Goal: Task Accomplishment & Management: Manage account settings

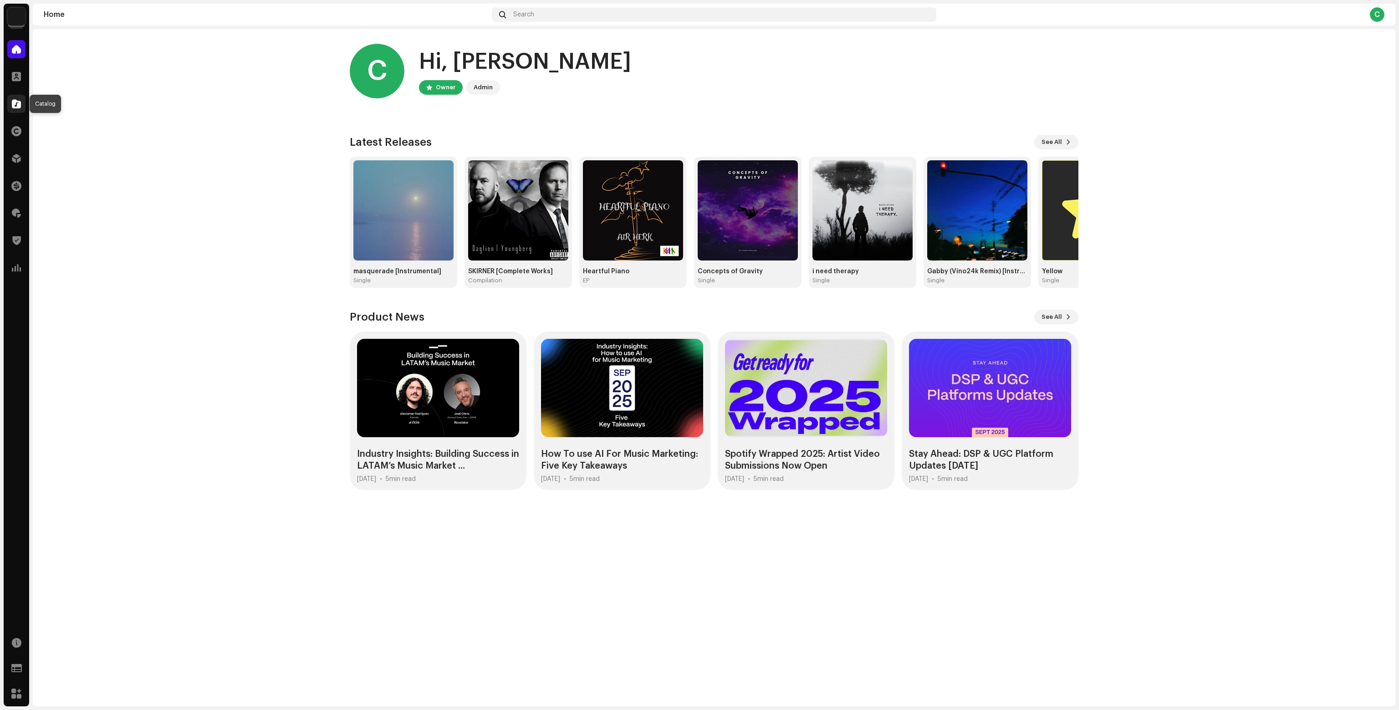
click at [13, 105] on span at bounding box center [16, 103] width 9 height 7
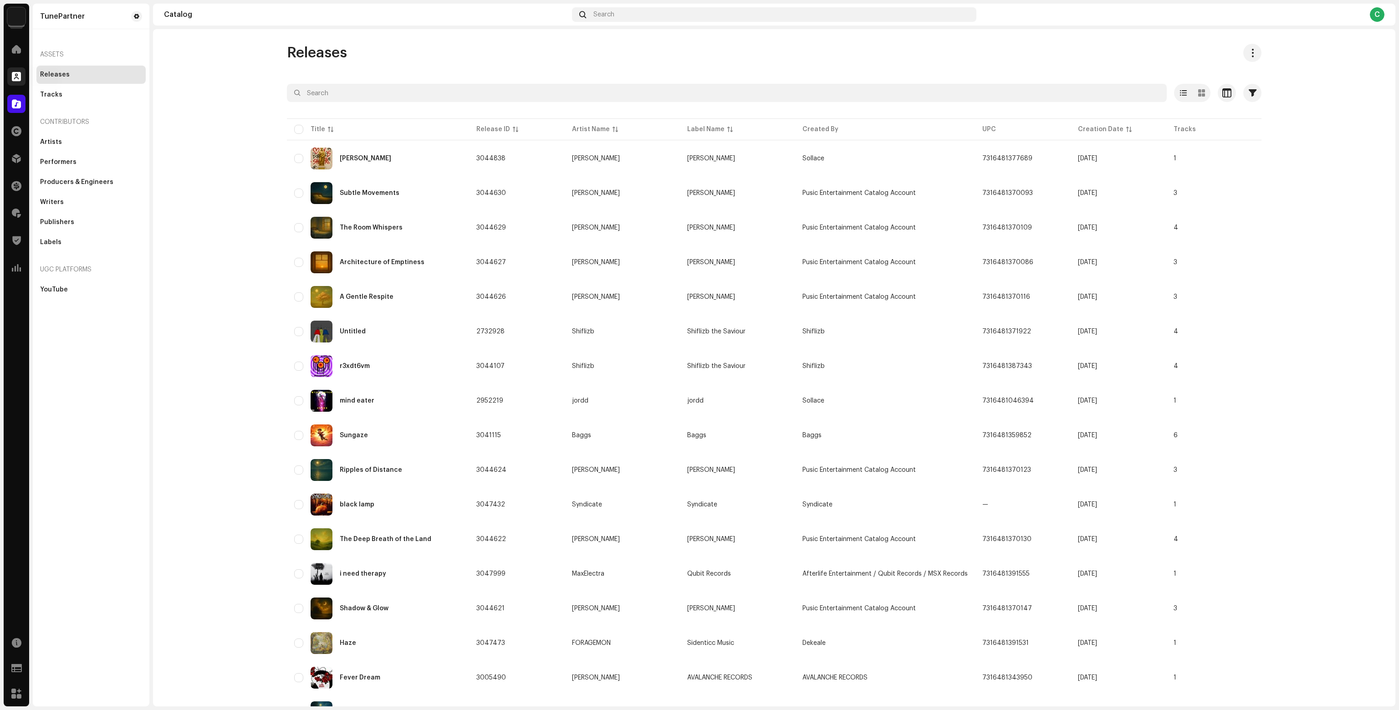
click at [18, 74] on span at bounding box center [16, 76] width 9 height 7
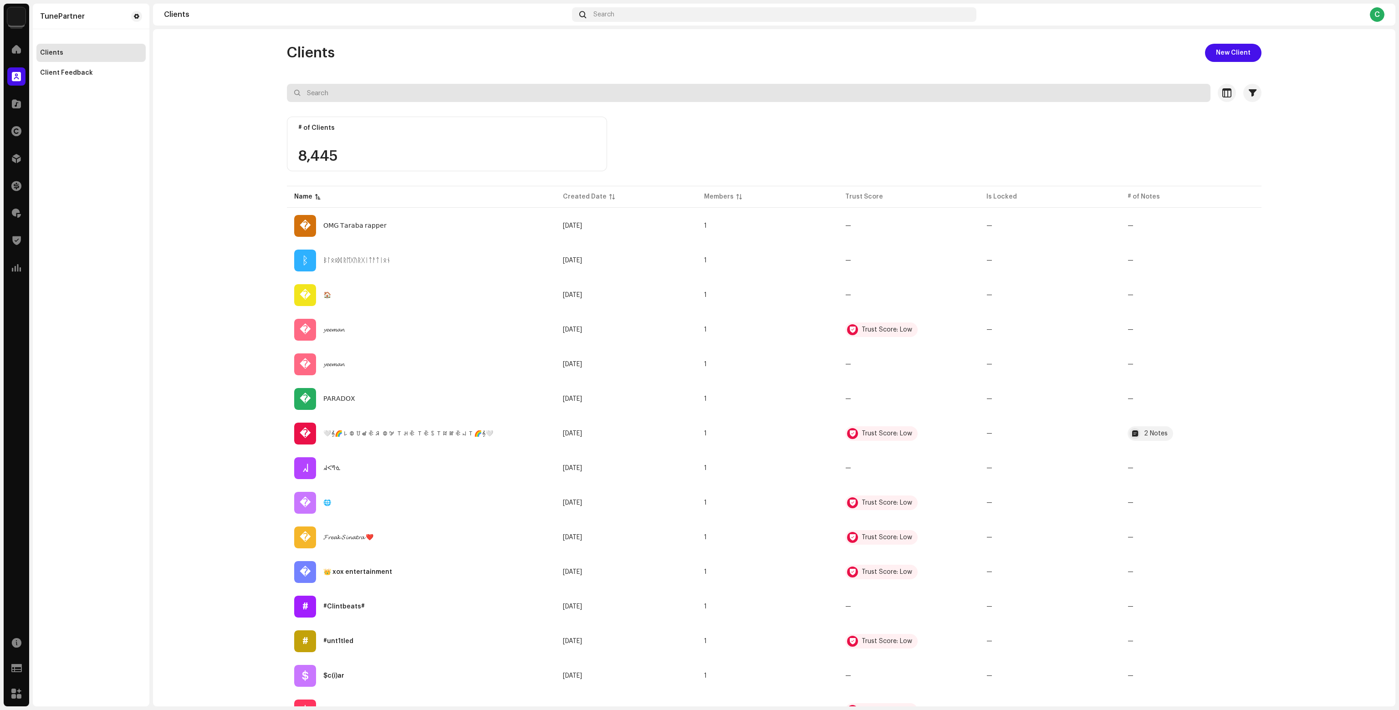
click at [375, 94] on input "text" at bounding box center [748, 93] width 923 height 18
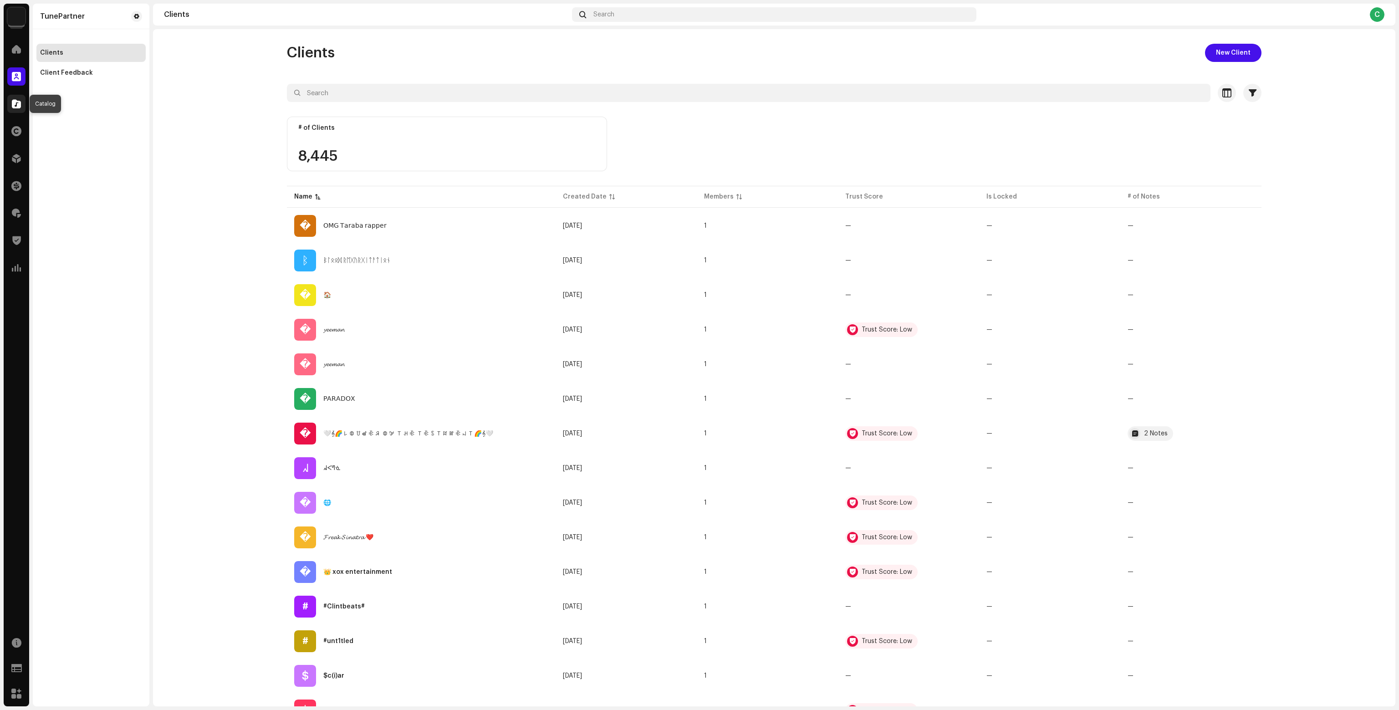
click at [18, 106] on span at bounding box center [16, 103] width 9 height 7
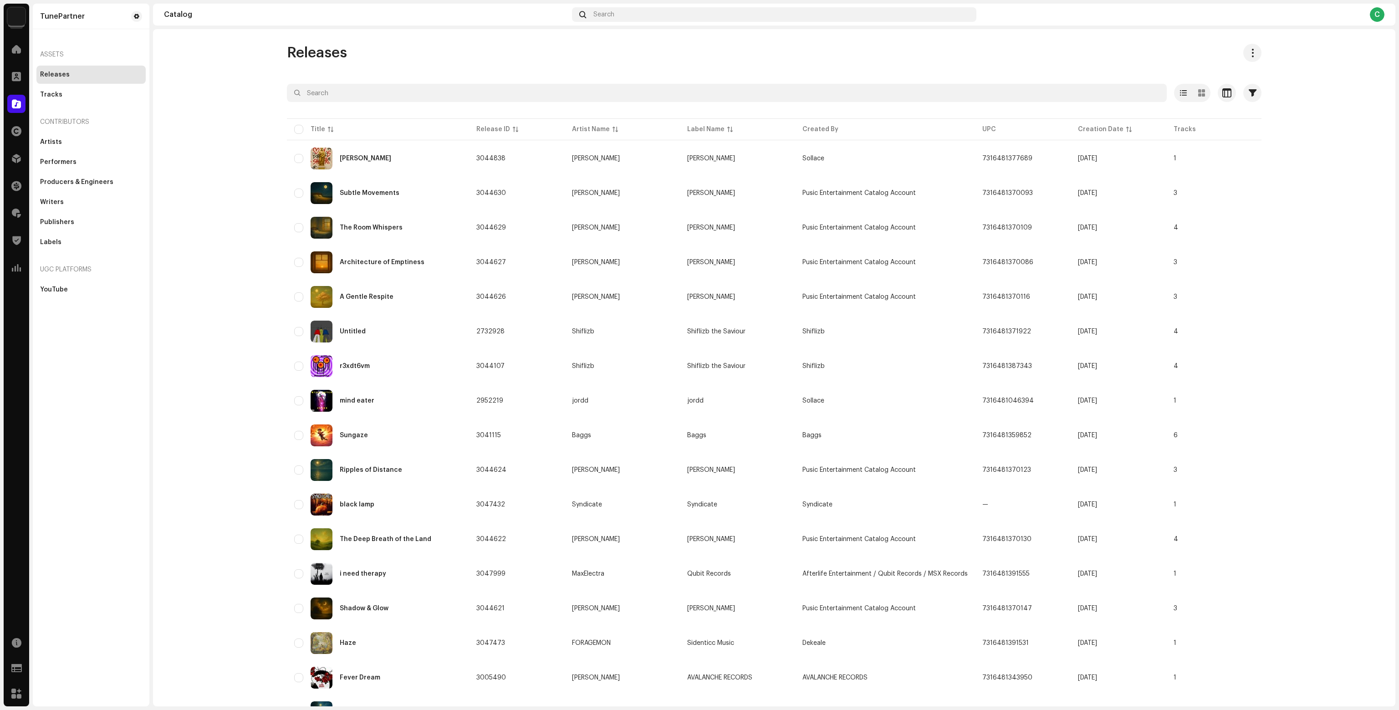
click at [24, 4] on navigation-account-switch "TunePartner" at bounding box center [16, 16] width 25 height 25
click at [24, 15] on img at bounding box center [16, 16] width 18 height 18
click at [86, 47] on div "Pusic Entertainment Catalog Account Workspace" at bounding box center [120, 48] width 109 height 16
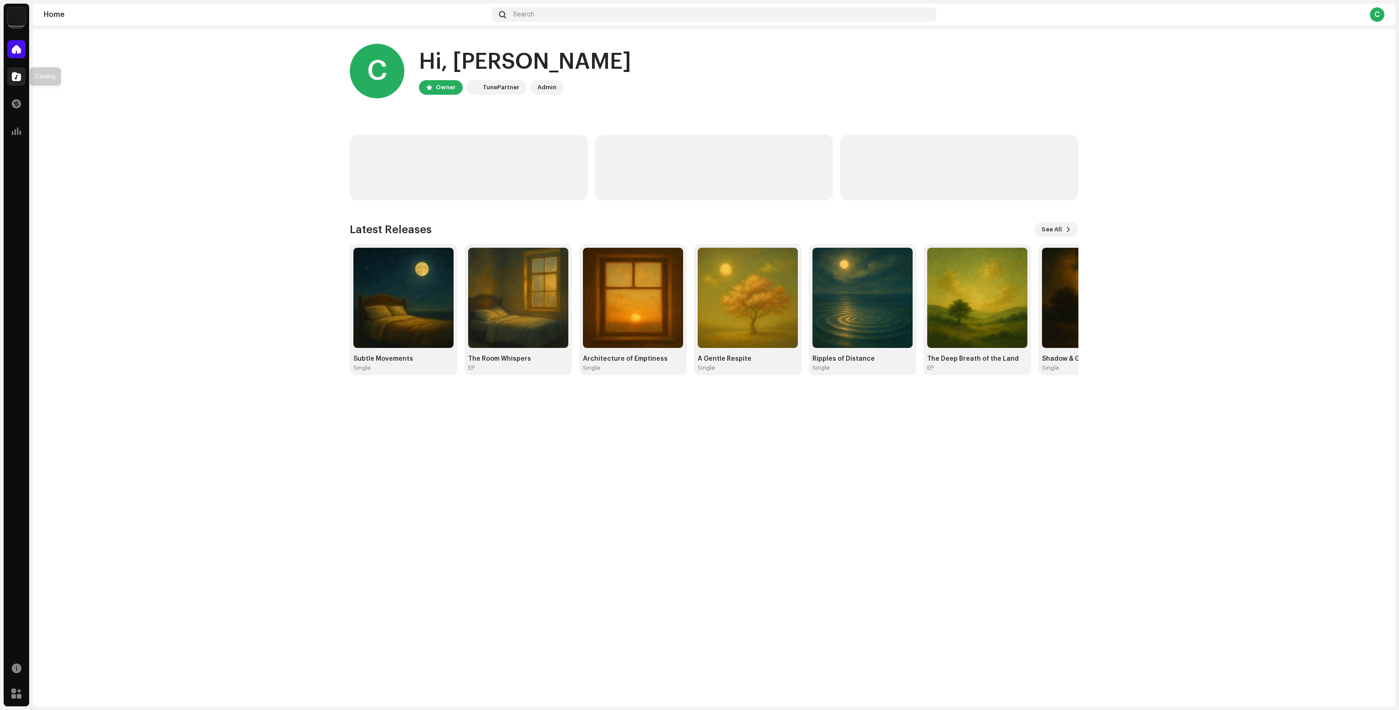
click at [22, 78] on div at bounding box center [16, 76] width 18 height 18
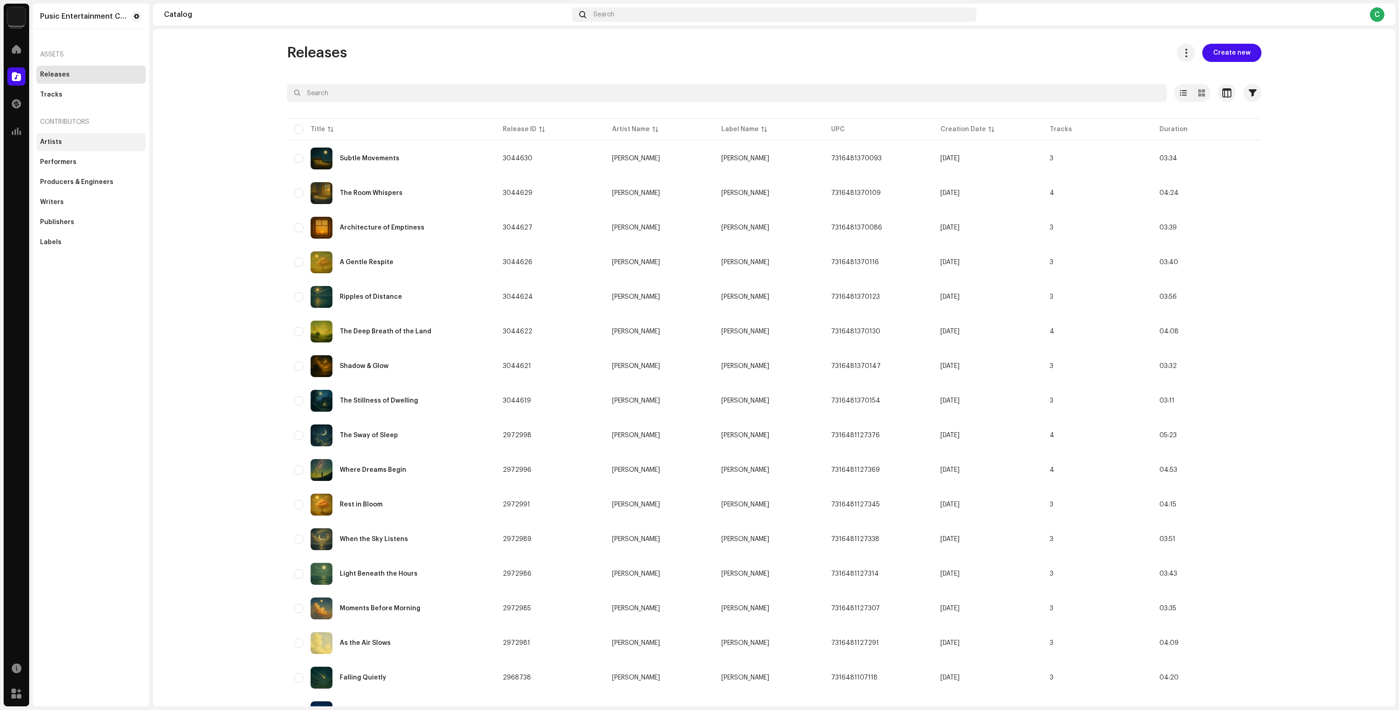
click at [90, 143] on div "Artists" at bounding box center [91, 141] width 102 height 7
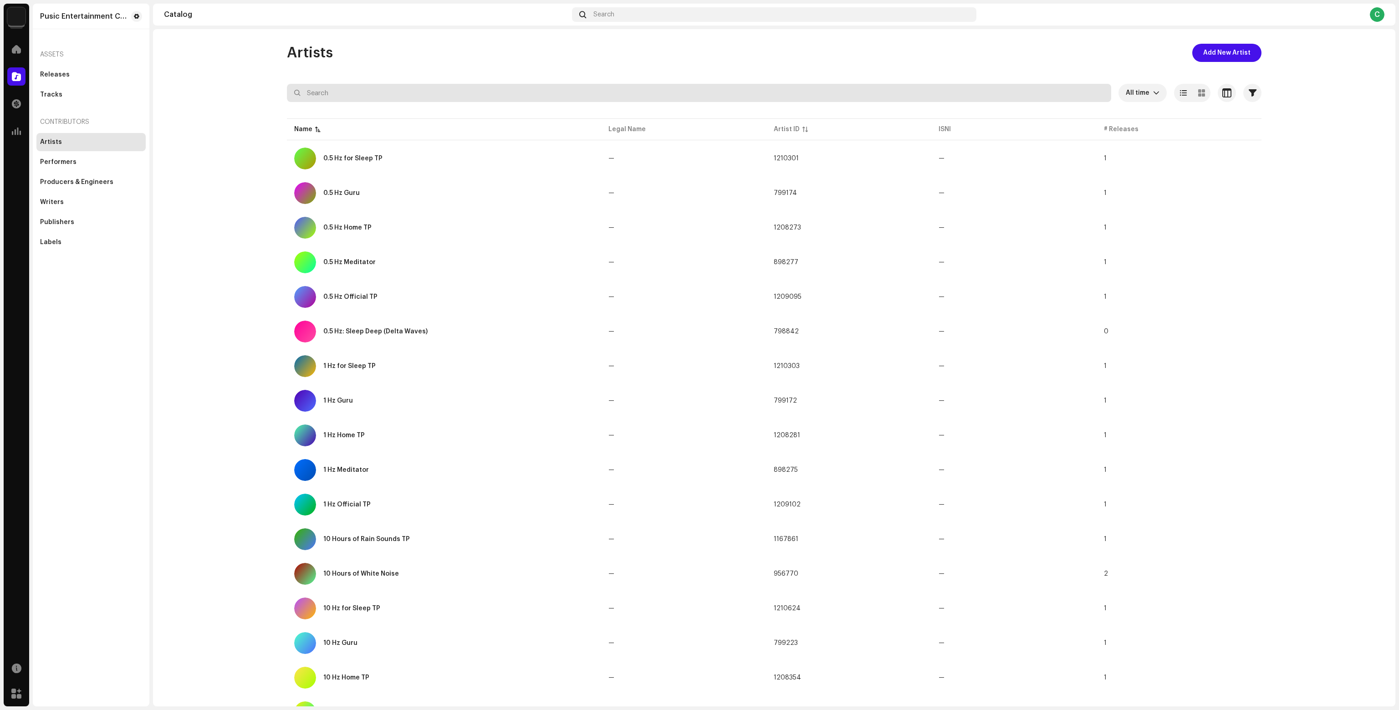
click at [349, 89] on input "text" at bounding box center [699, 93] width 824 height 18
type input "lofi"
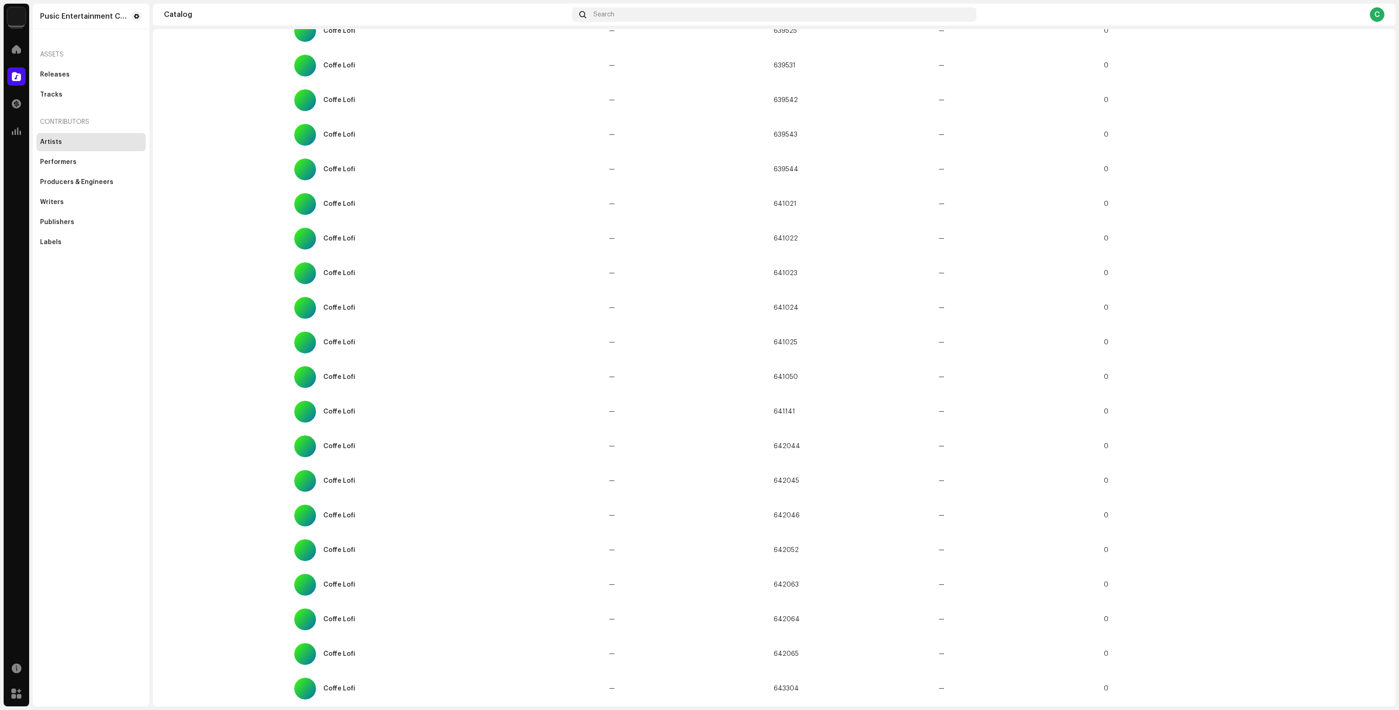
scroll to position [290, 0]
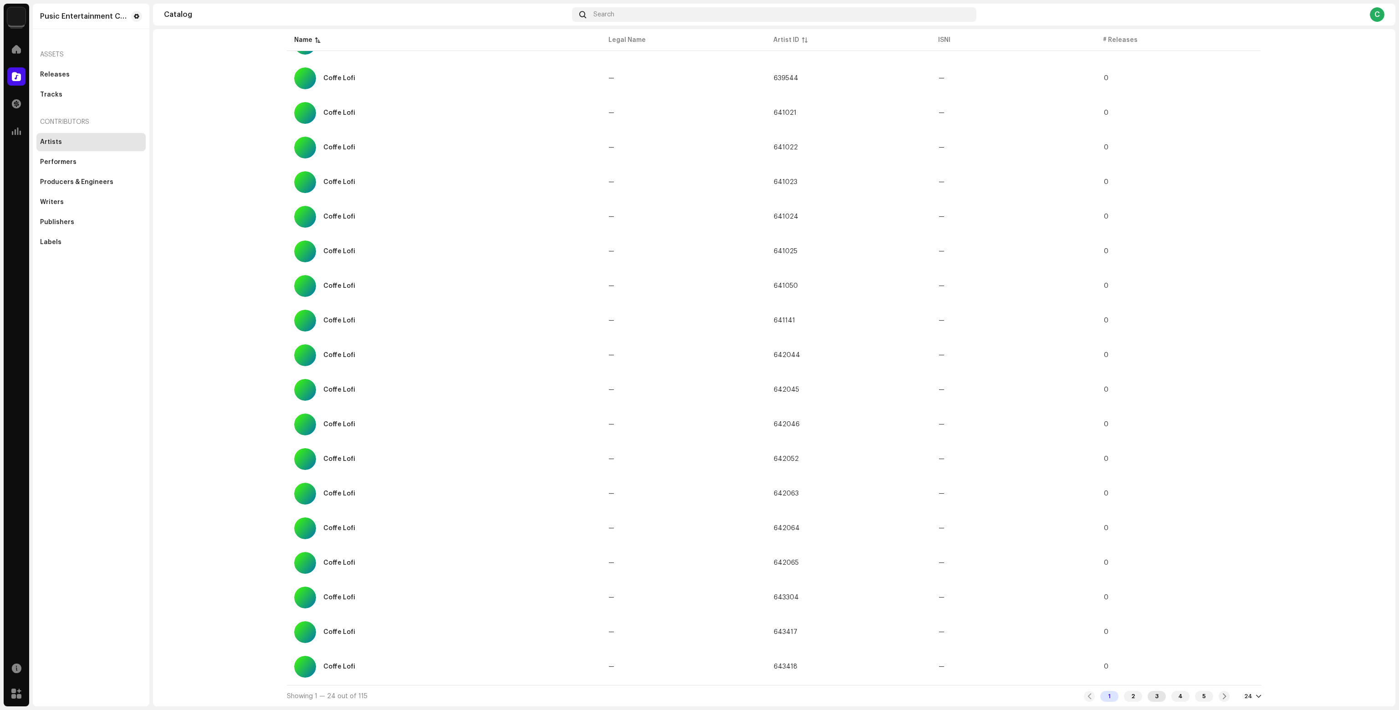
click at [1153, 696] on div "3" at bounding box center [1156, 696] width 18 height 11
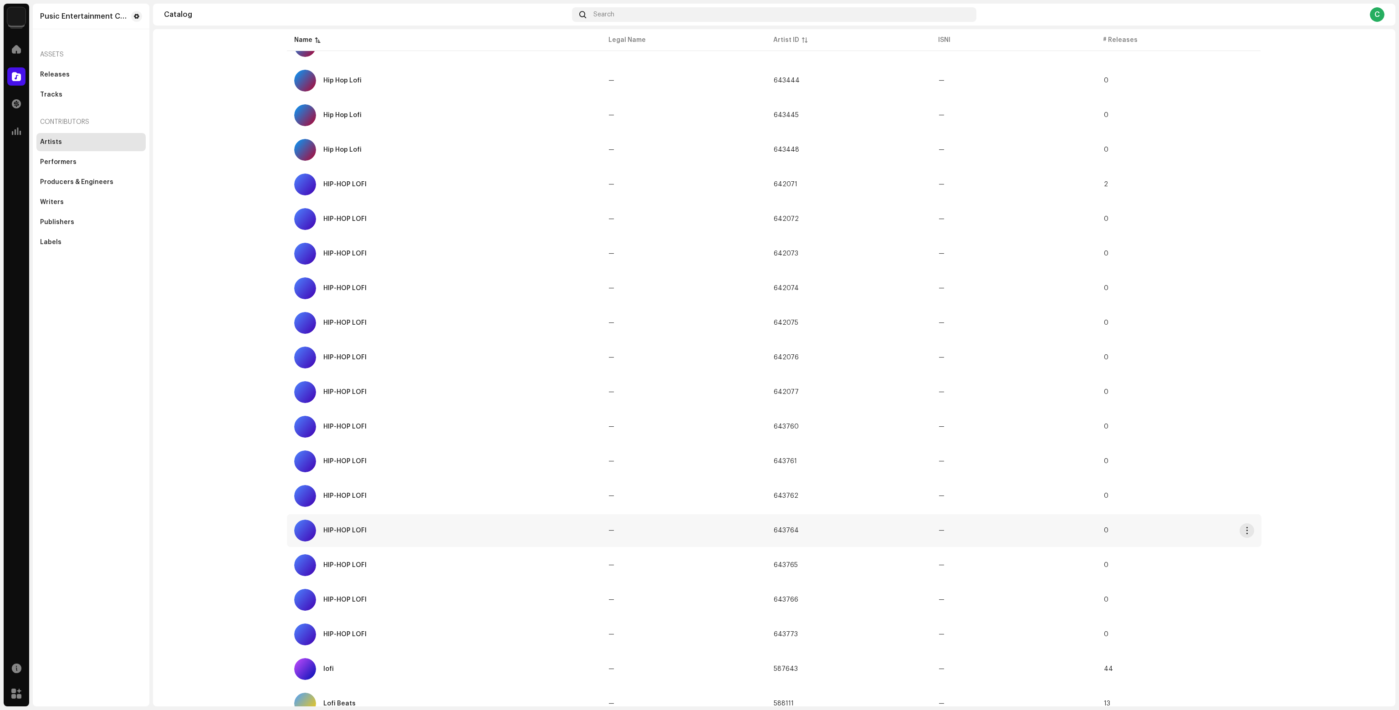
scroll to position [290, 0]
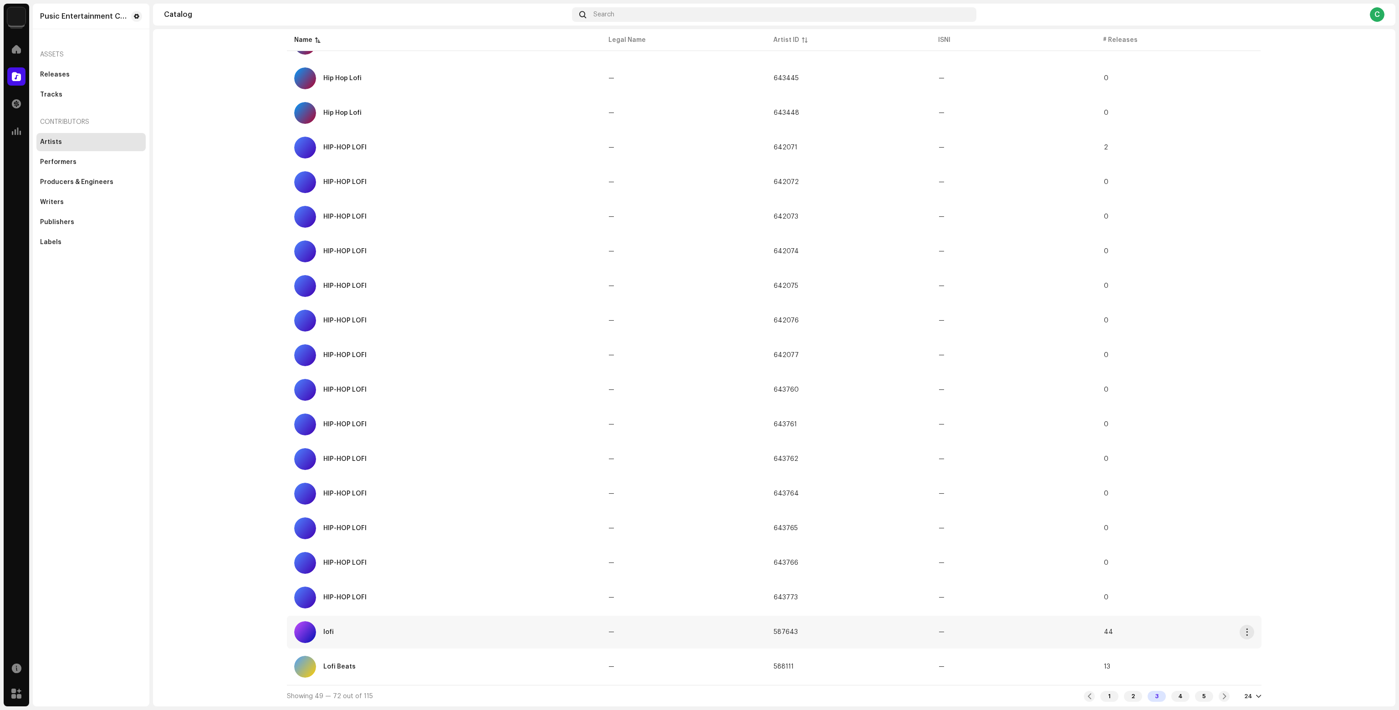
click at [822, 639] on td "587643" at bounding box center [848, 632] width 165 height 33
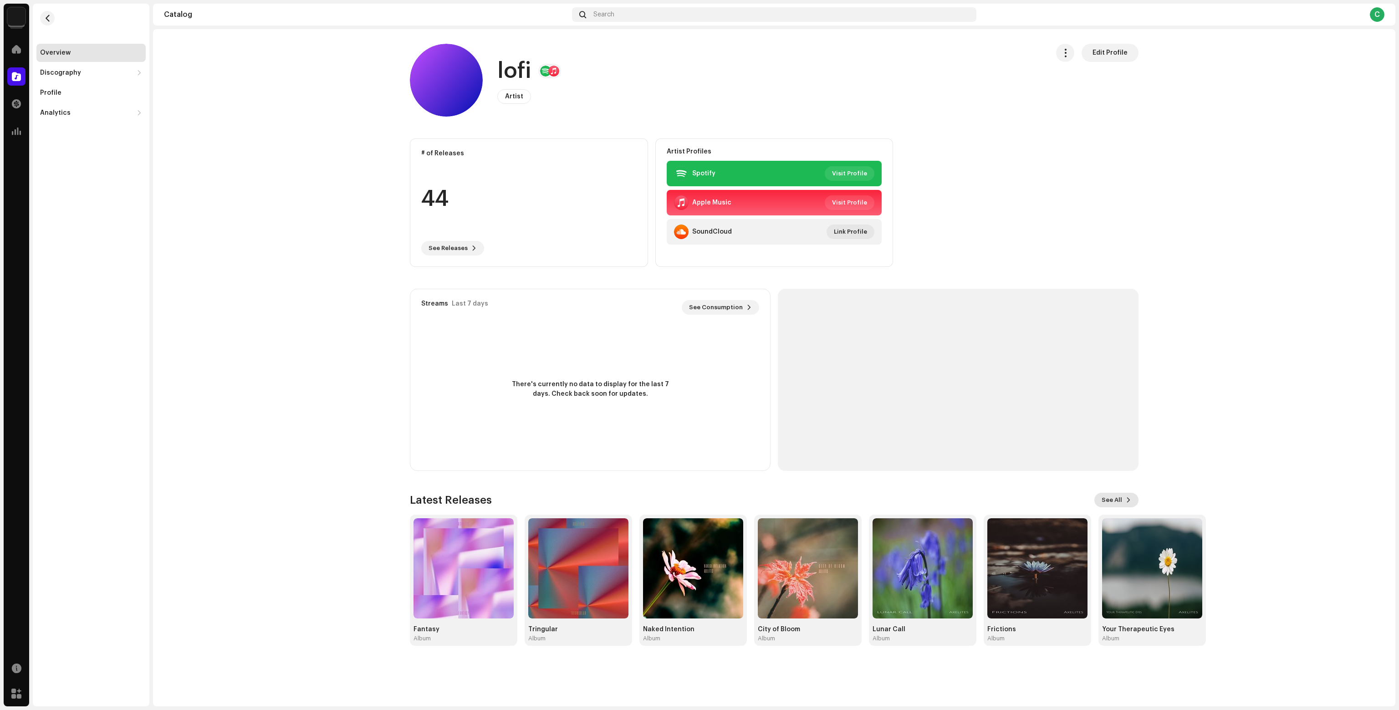
click at [1126, 502] on span at bounding box center [1128, 499] width 5 height 7
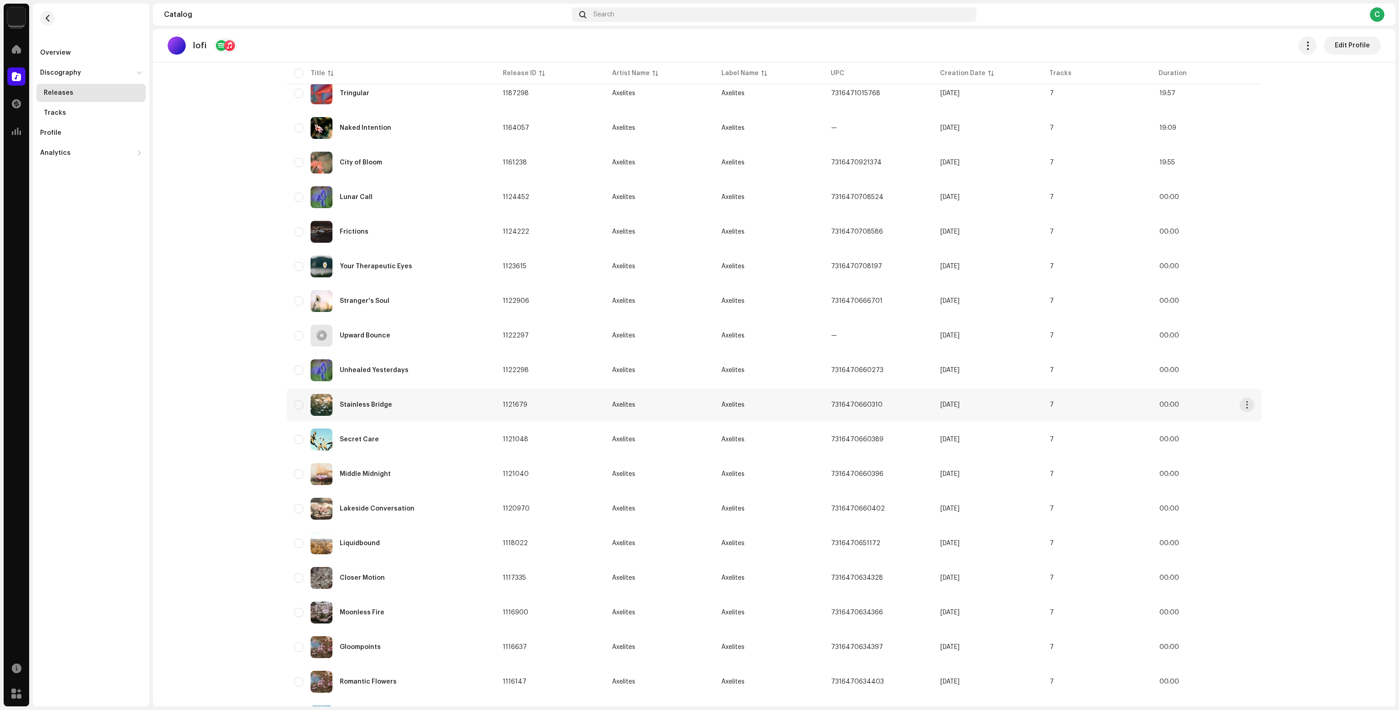
scroll to position [323, 0]
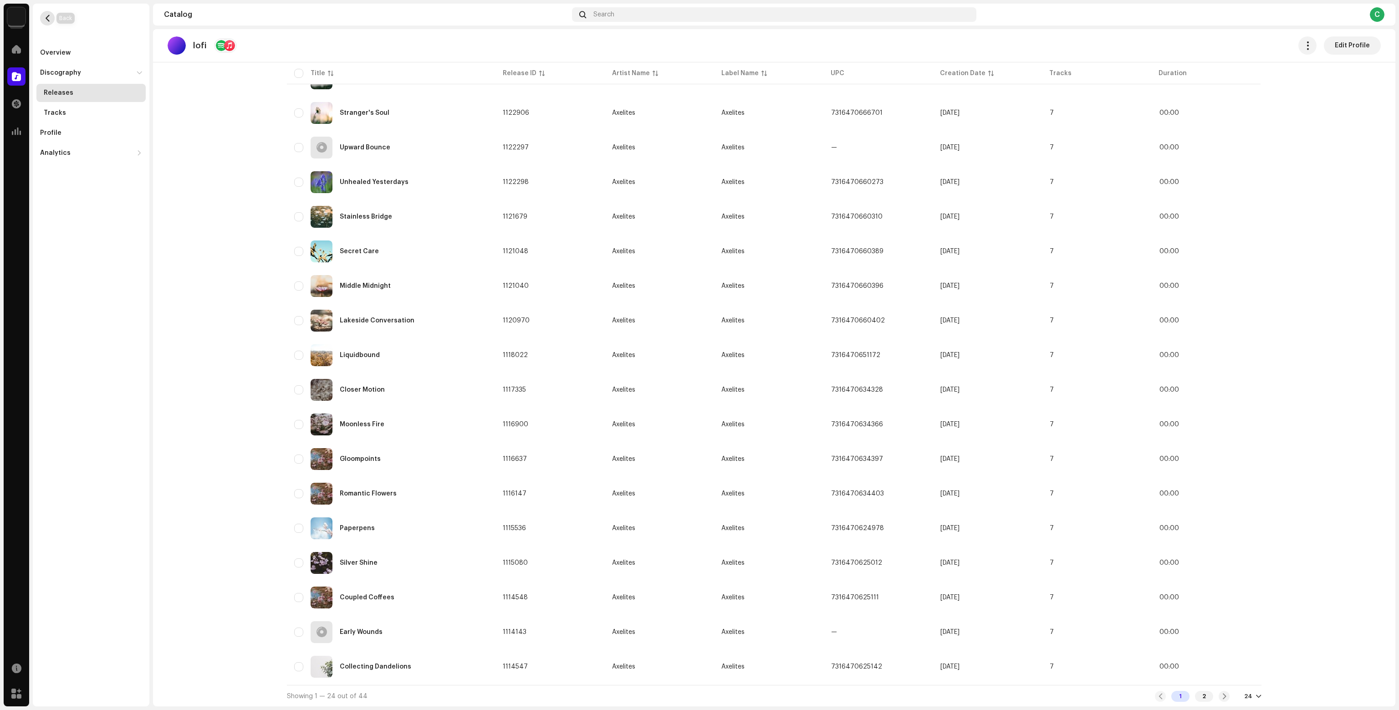
click at [49, 18] on span "button" at bounding box center [47, 18] width 7 height 7
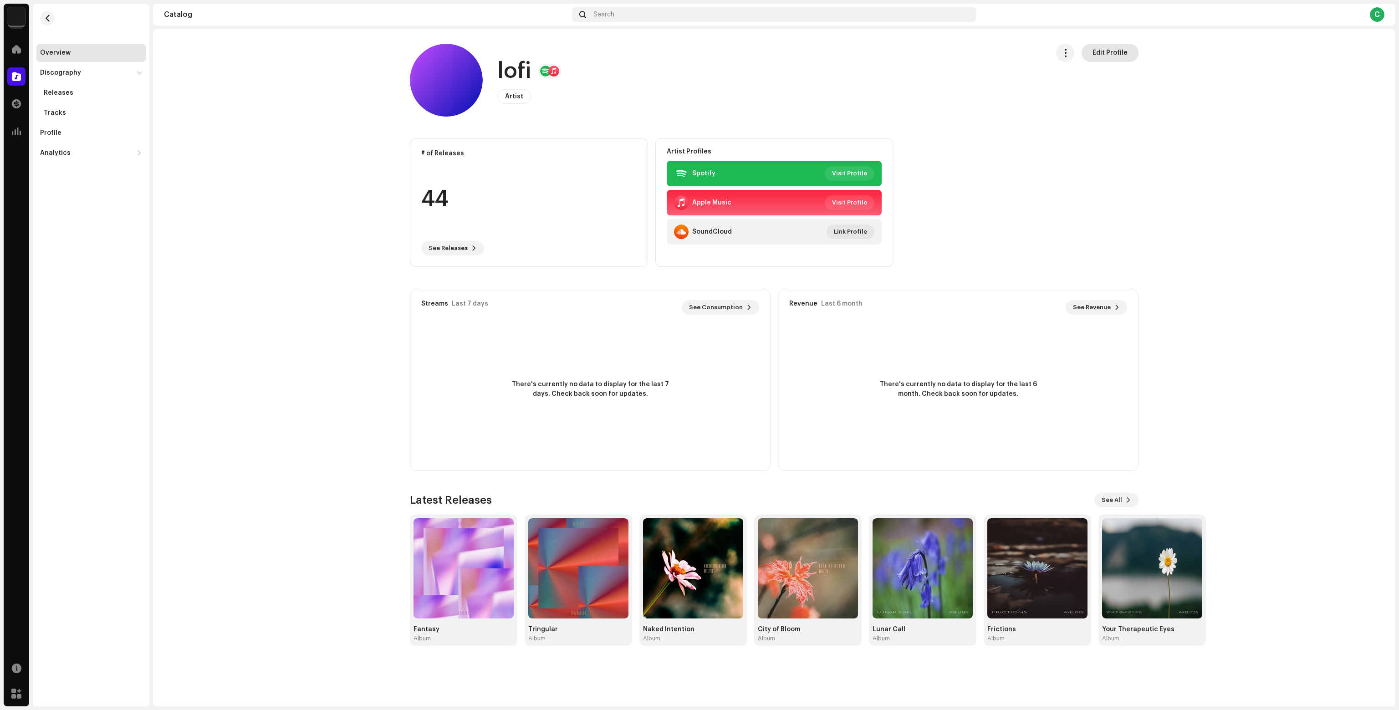
click at [1105, 52] on span "Edit Profile" at bounding box center [1109, 53] width 35 height 18
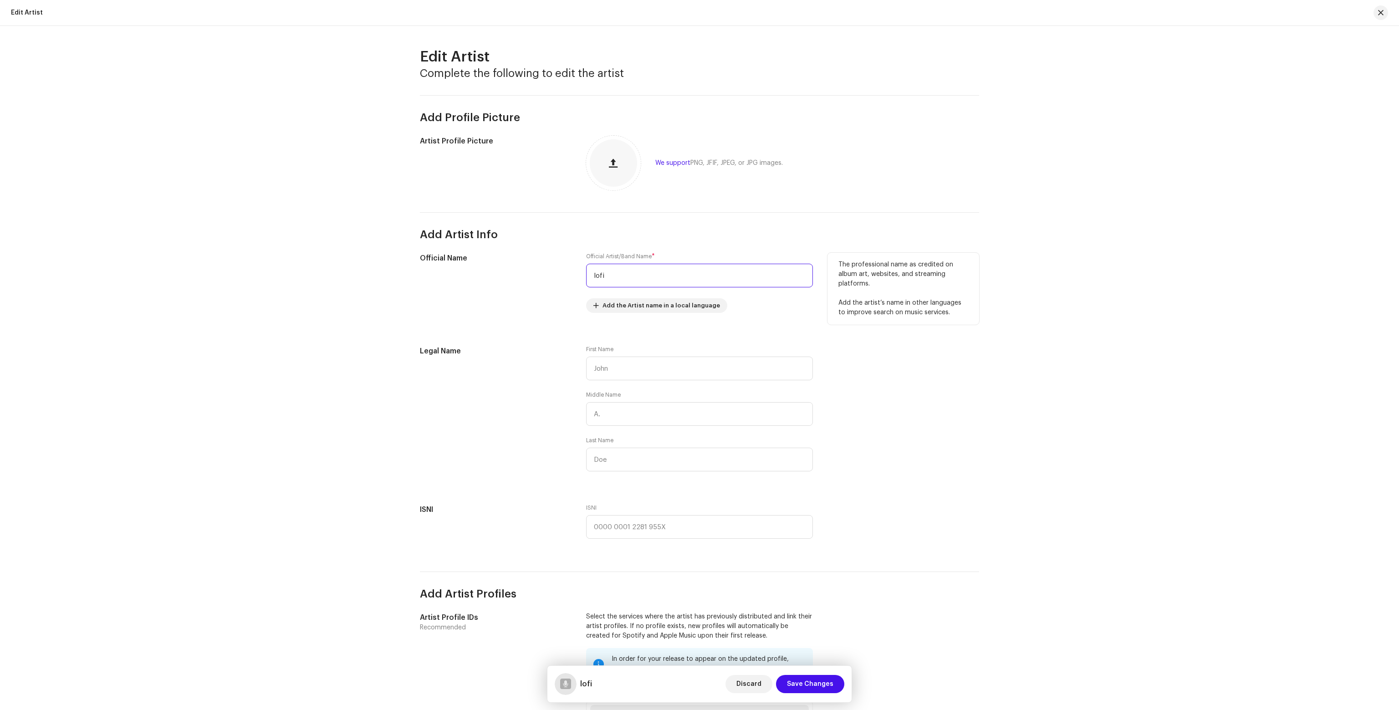
click at [654, 270] on input "lofi" at bounding box center [699, 276] width 227 height 24
paste input "Lofian"
type input "Lofian"
click at [496, 334] on div "Add Profile Picture Artist Profile Picture We support PNG, JFIF, JPEG, or JPG i…" at bounding box center [699, 573] width 559 height 957
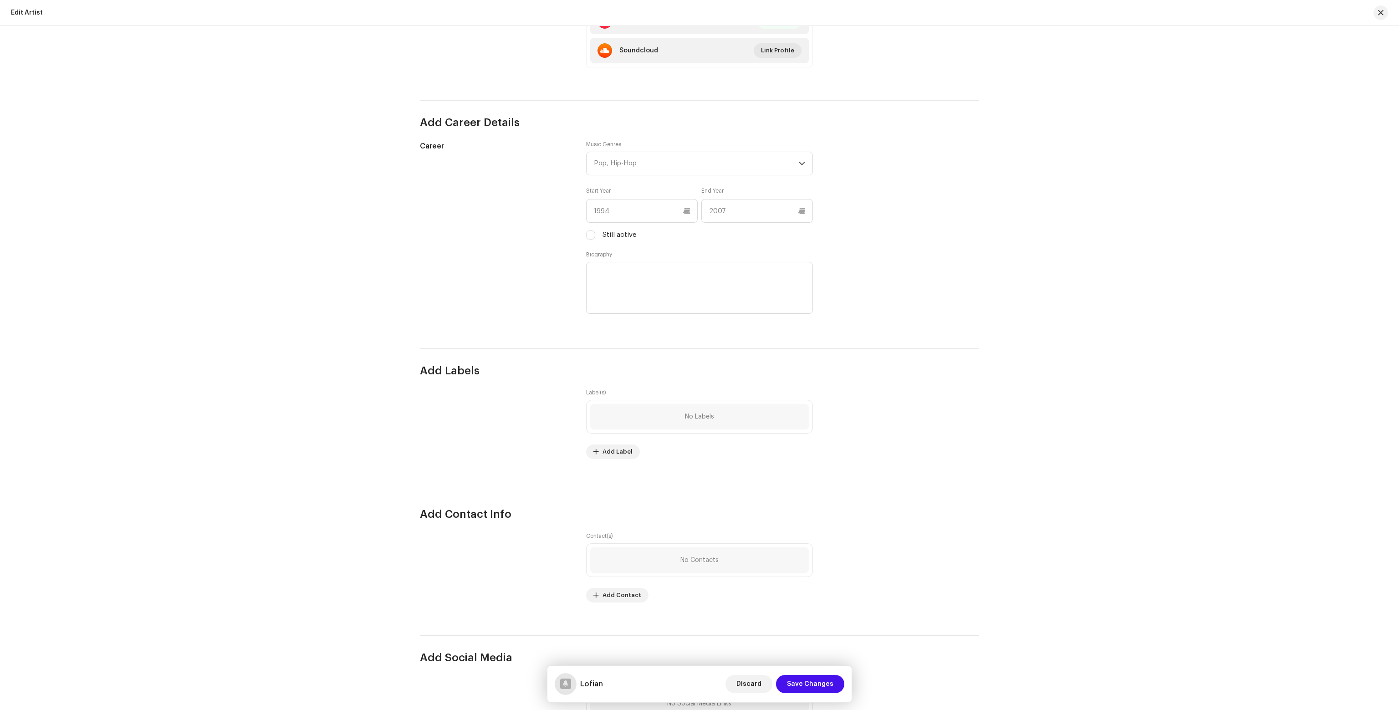
scroll to position [729, 0]
click at [821, 684] on span "Save Changes" at bounding box center [810, 684] width 46 height 18
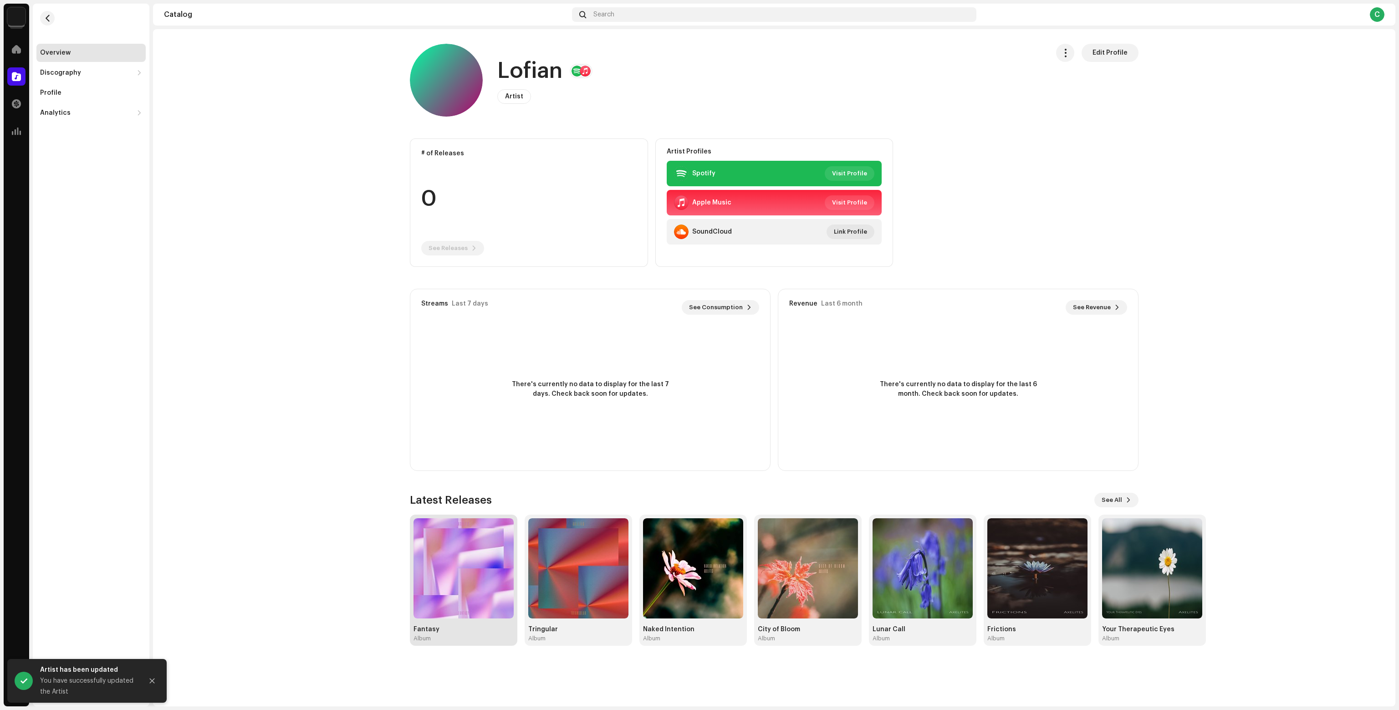
click at [438, 581] on img at bounding box center [463, 568] width 100 height 100
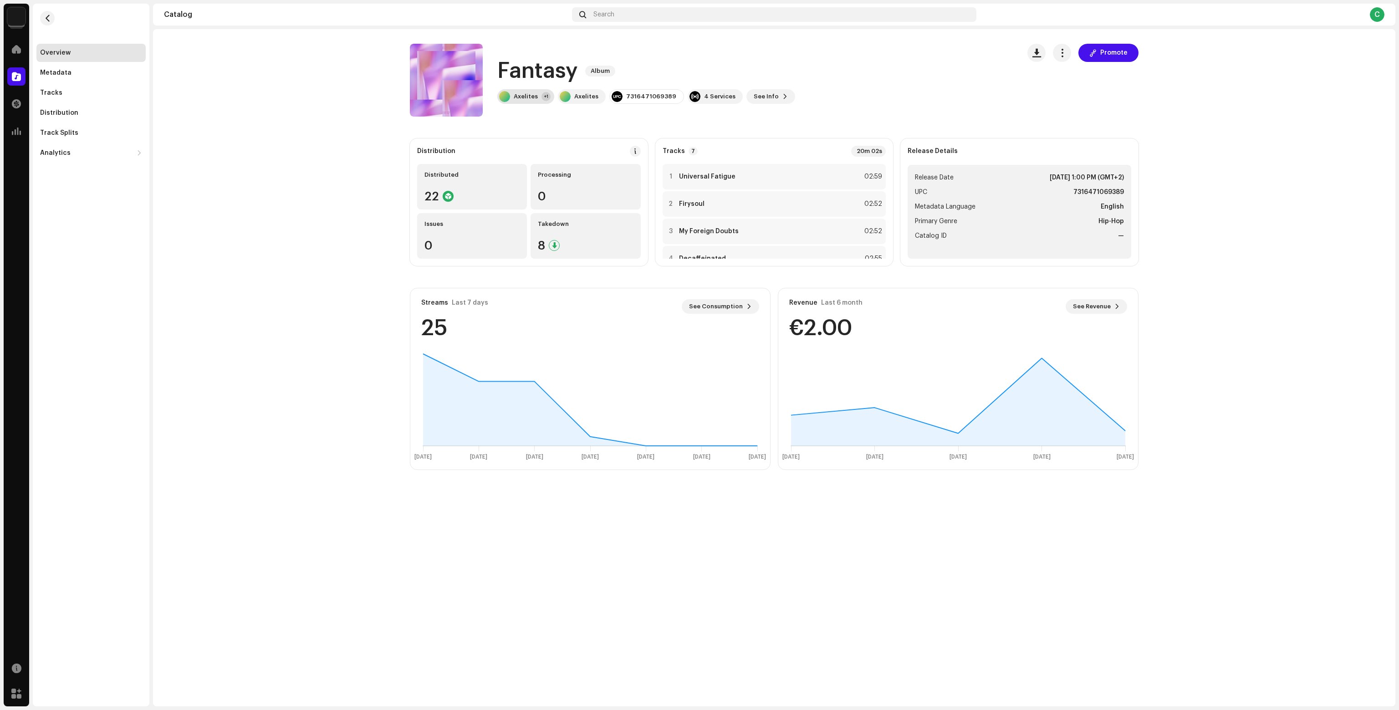
click at [528, 93] on div "Axelites" at bounding box center [526, 96] width 24 height 7
click at [372, 121] on catalog-releases-details-overview "Fantasy Album Promote Fantasy Album Axelites +1 Axelites 7316471069389 4 Servic…" at bounding box center [774, 256] width 1242 height 455
click at [48, 19] on span "button" at bounding box center [47, 18] width 7 height 7
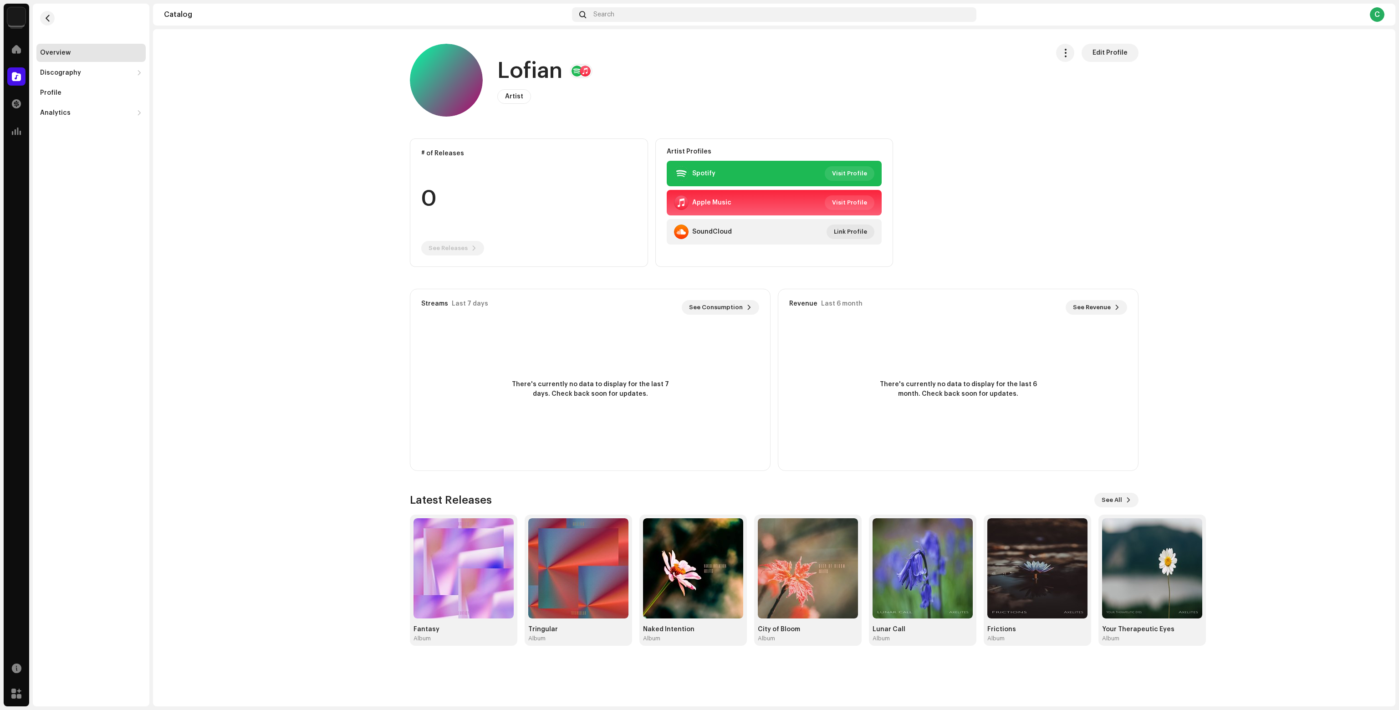
click at [16, 15] on img at bounding box center [16, 16] width 18 height 18
click at [68, 45] on span "TunePartner" at bounding box center [86, 43] width 41 height 7
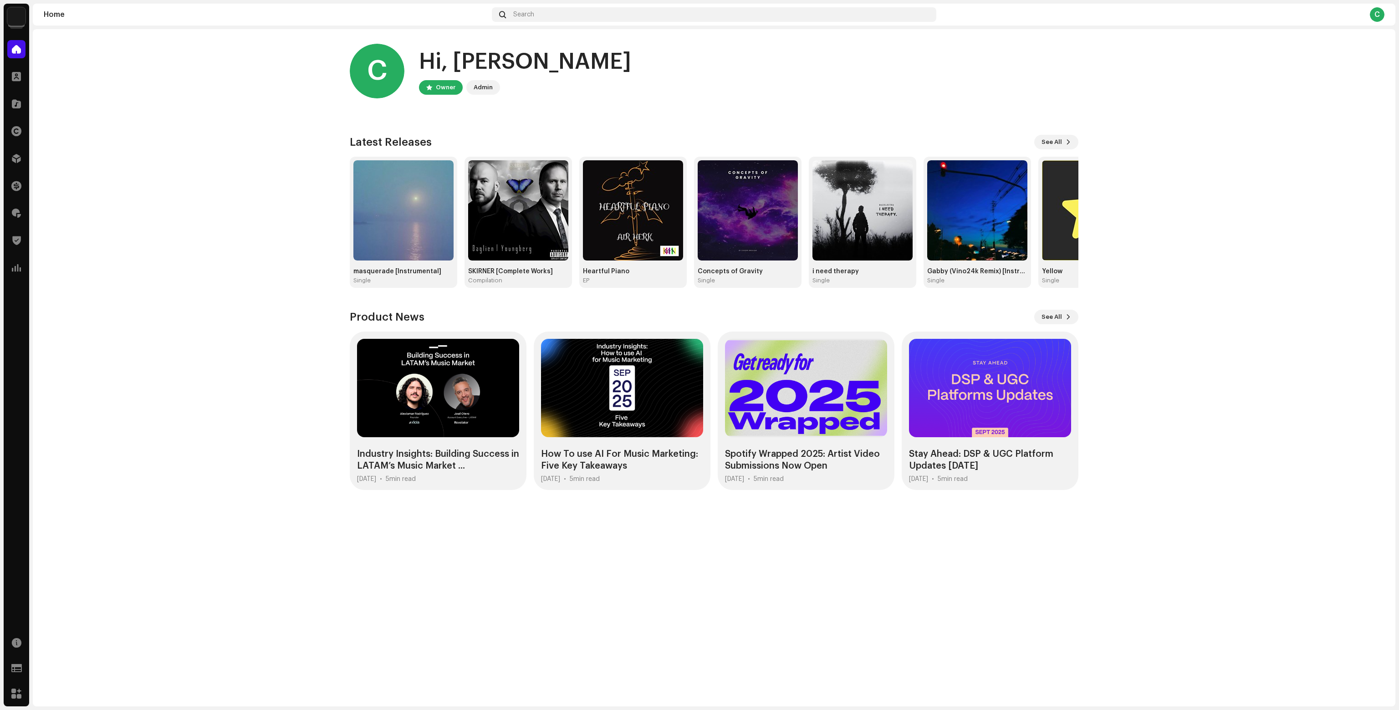
click at [24, 149] on div "Distribution" at bounding box center [16, 158] width 25 height 25
click at [24, 154] on div at bounding box center [16, 158] width 18 height 18
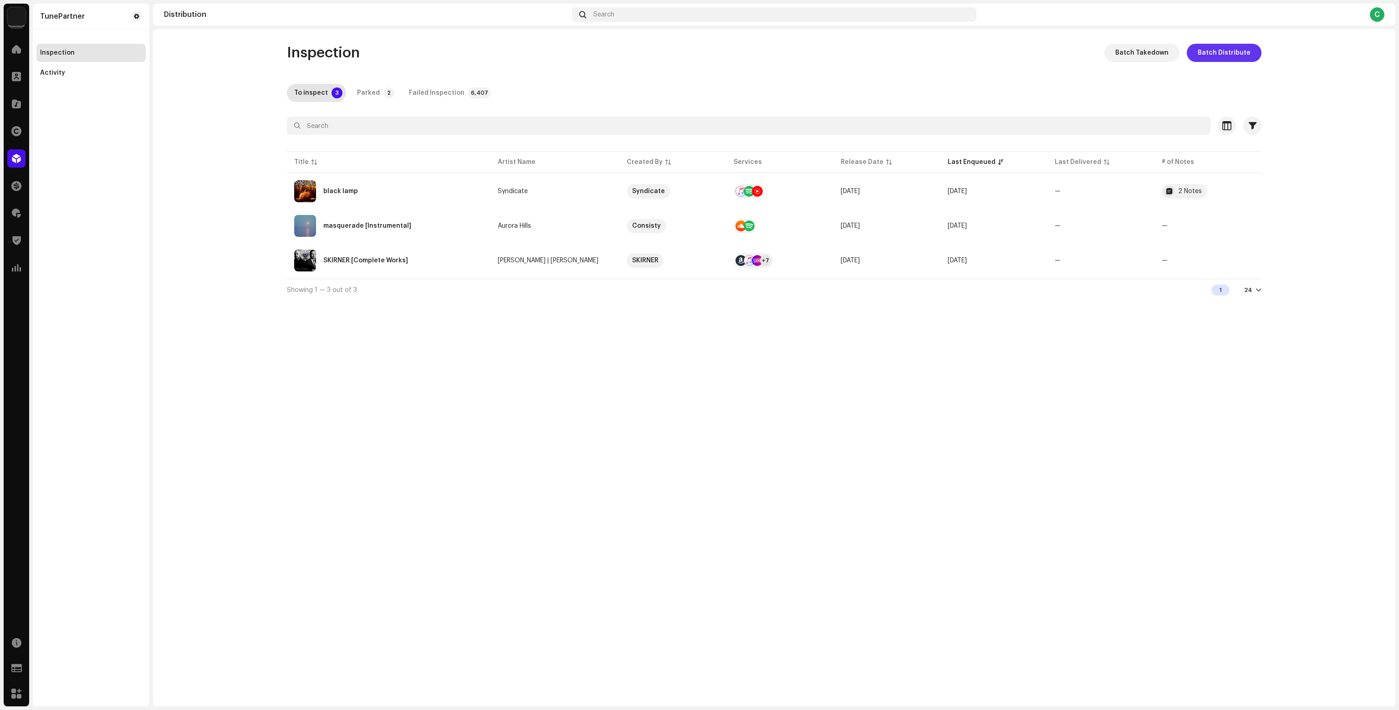
click at [1223, 51] on span "Batch Distribute" at bounding box center [1224, 53] width 53 height 18
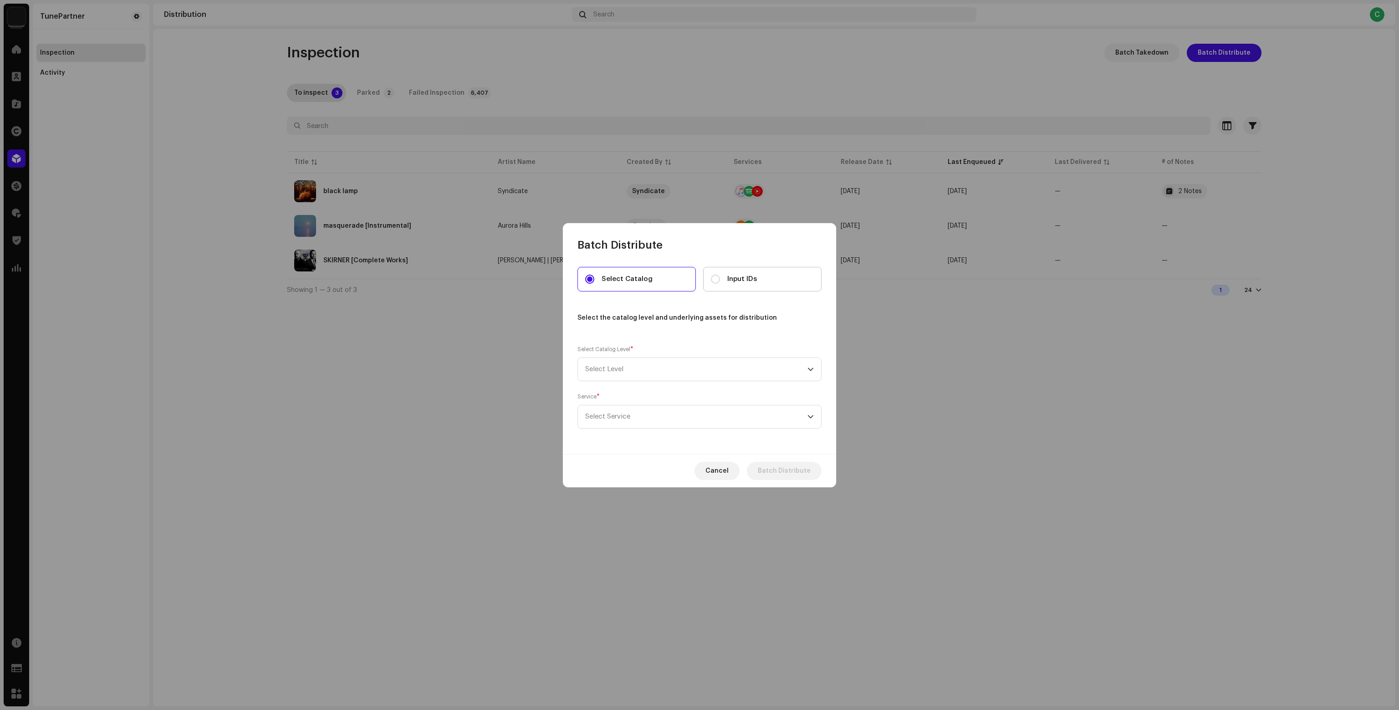
click at [724, 275] on div "Input IDs" at bounding box center [734, 279] width 46 height 10
click at [720, 275] on input "Input IDs" at bounding box center [715, 279] width 9 height 9
radio input "true"
click at [620, 371] on span "Select Level" at bounding box center [696, 369] width 222 height 23
click at [607, 434] on li "Artists" at bounding box center [699, 431] width 236 height 18
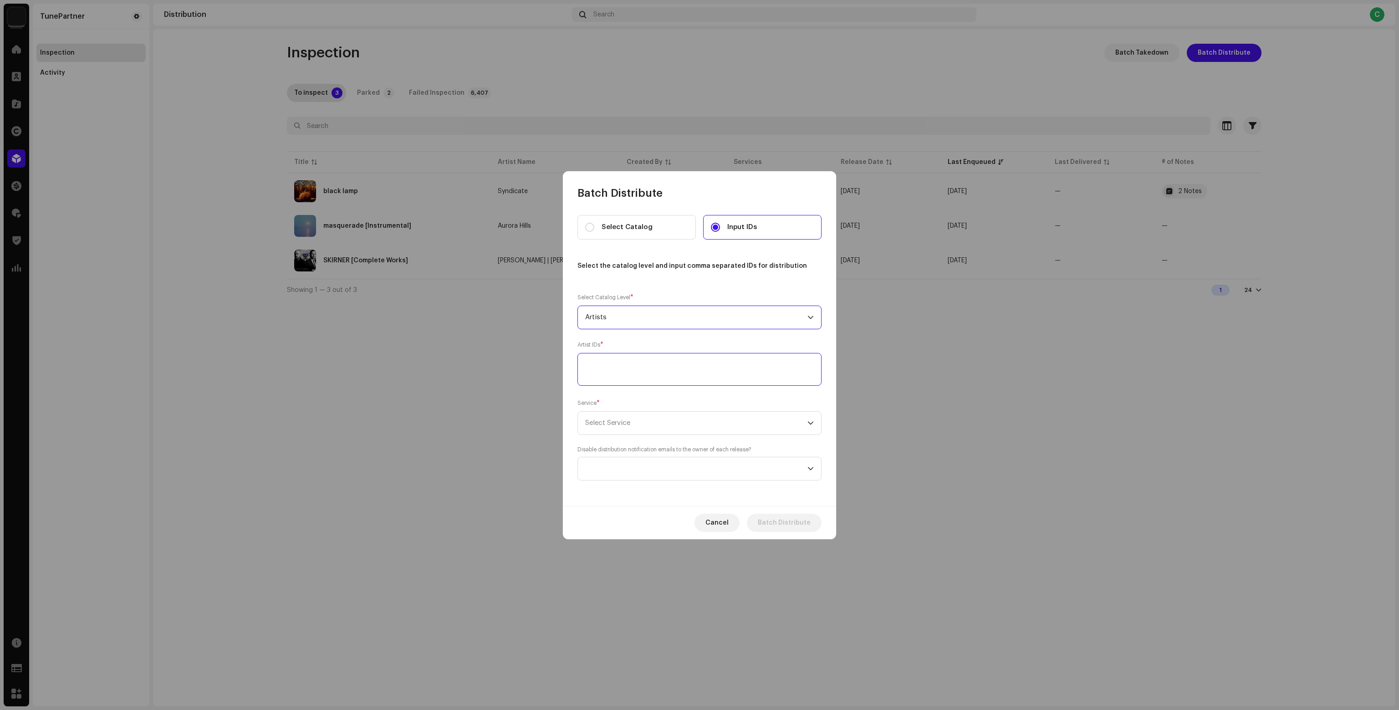
click at [616, 368] on textarea at bounding box center [699, 369] width 244 height 33
paste textarea "587643"
type textarea "587643"
click at [608, 424] on span "Select Service" at bounding box center [607, 422] width 45 height 7
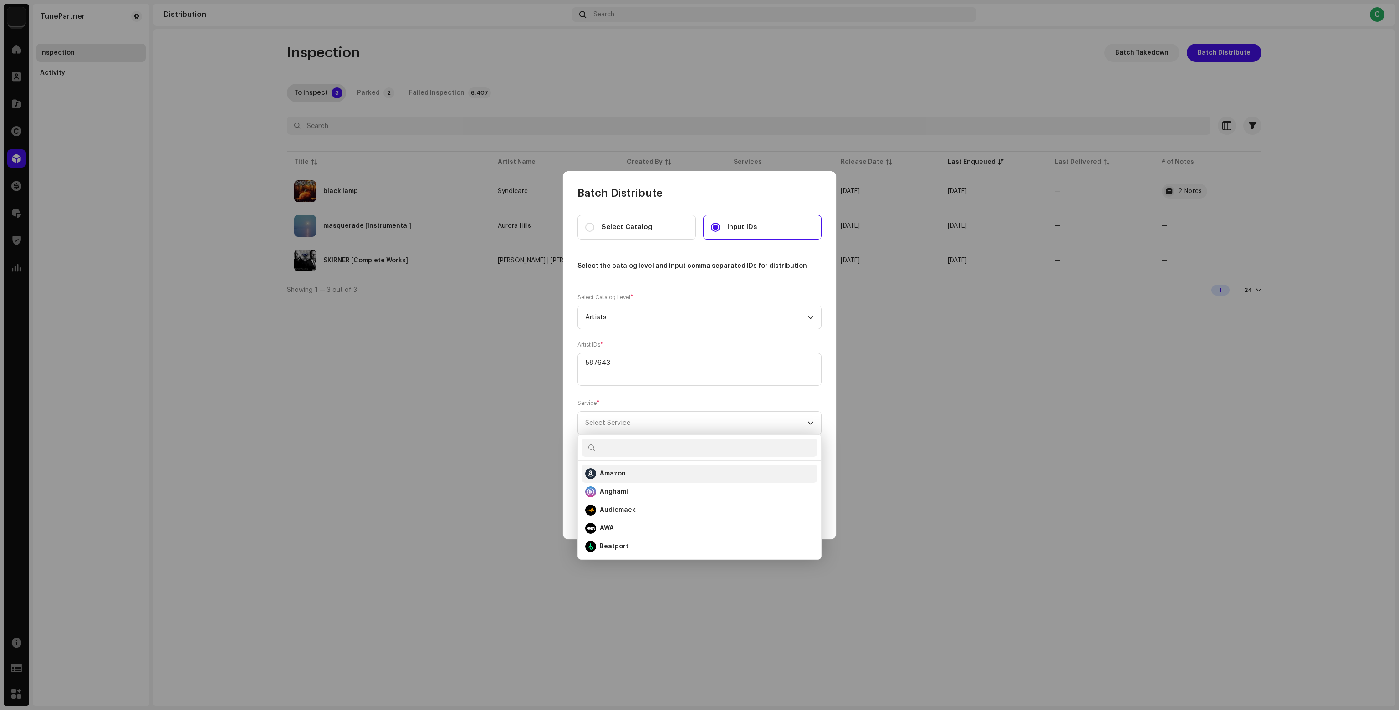
click at [613, 469] on strong "Amazon" at bounding box center [613, 473] width 26 height 9
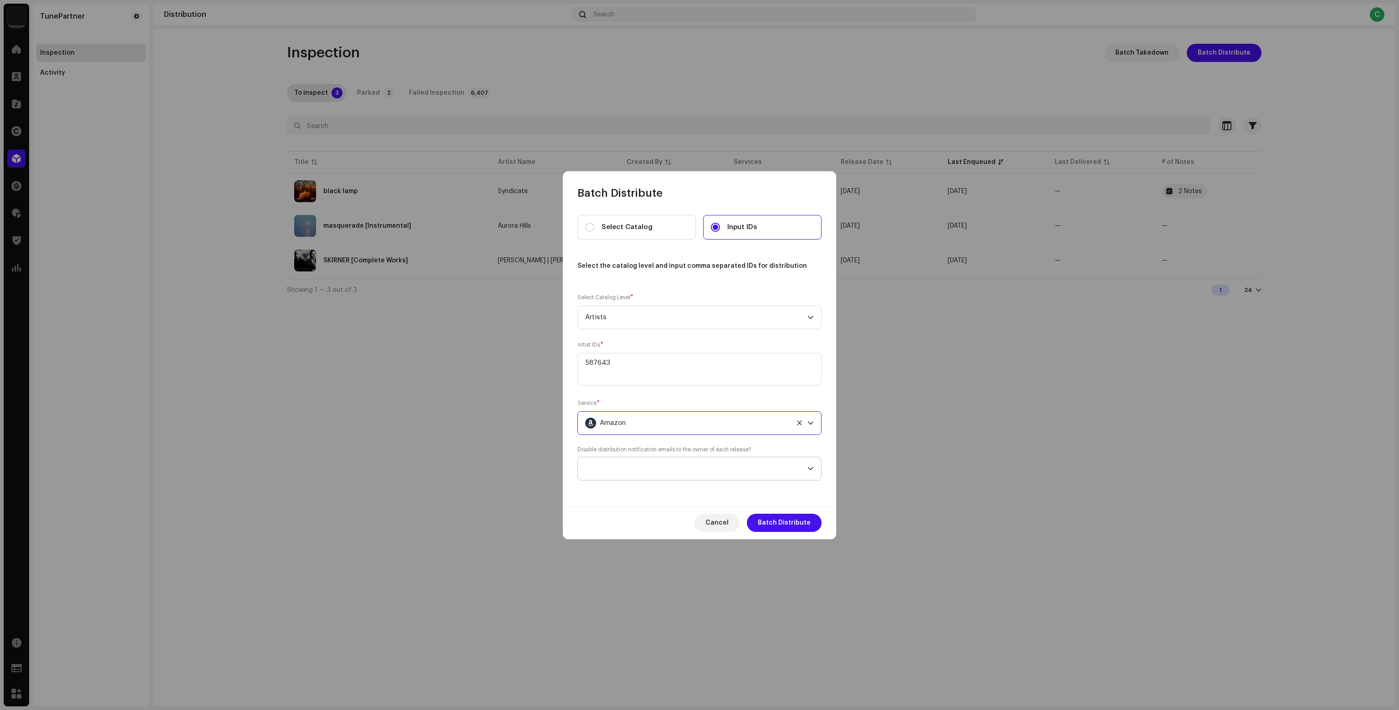
click at [628, 474] on span at bounding box center [696, 468] width 222 height 23
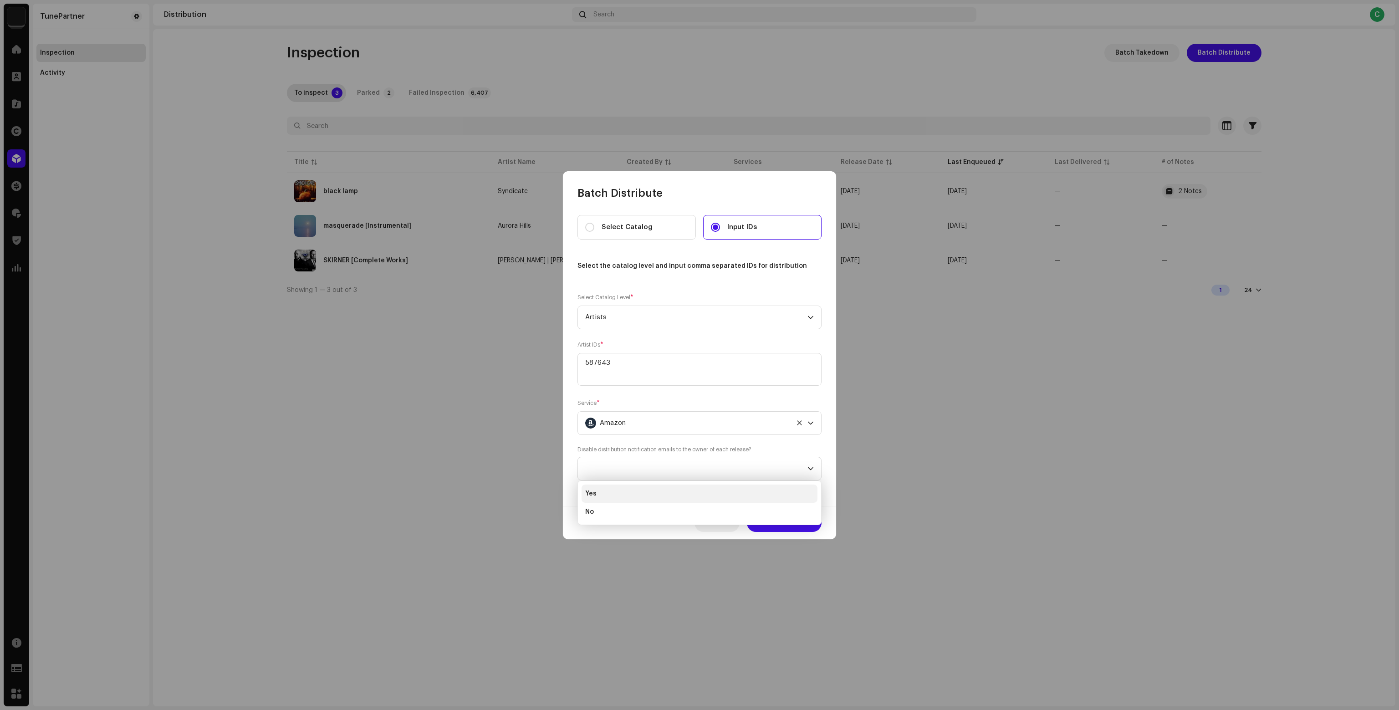
click at [618, 499] on li "Yes" at bounding box center [699, 493] width 236 height 18
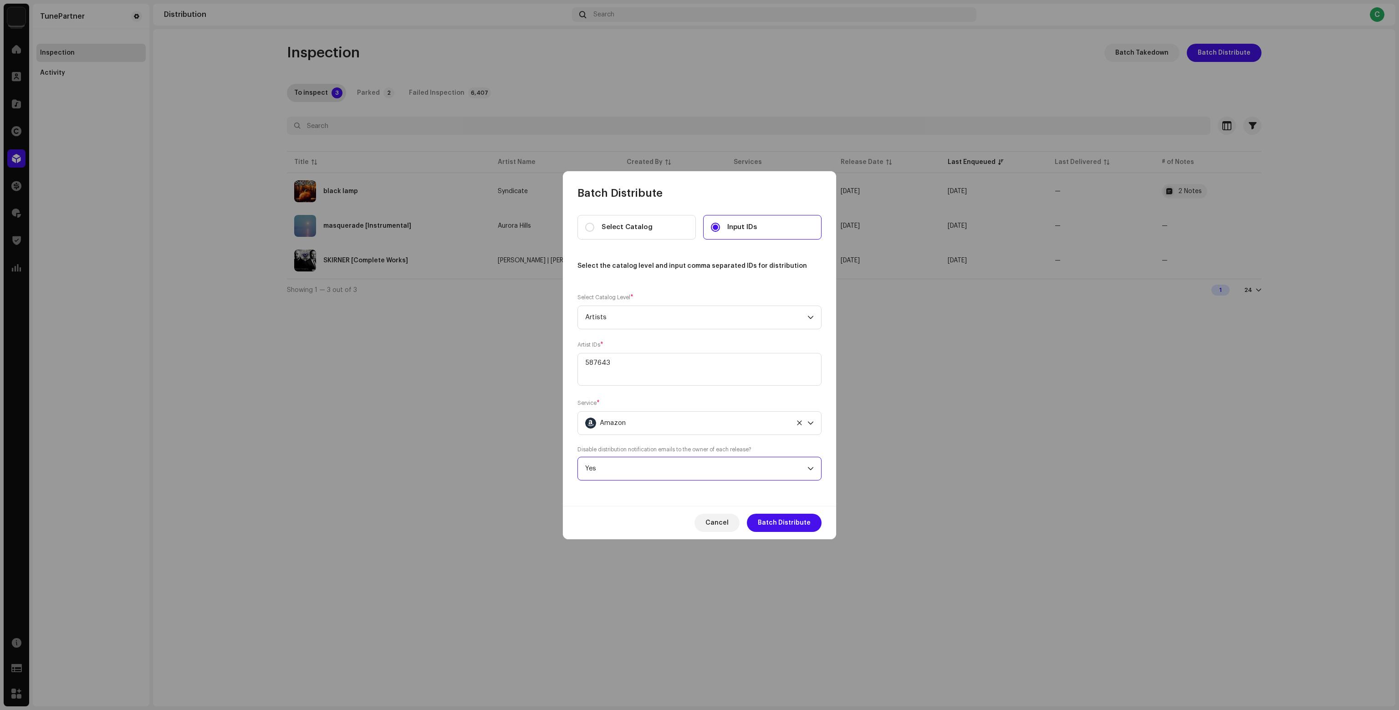
click at [619, 471] on span "Yes" at bounding box center [696, 468] width 222 height 23
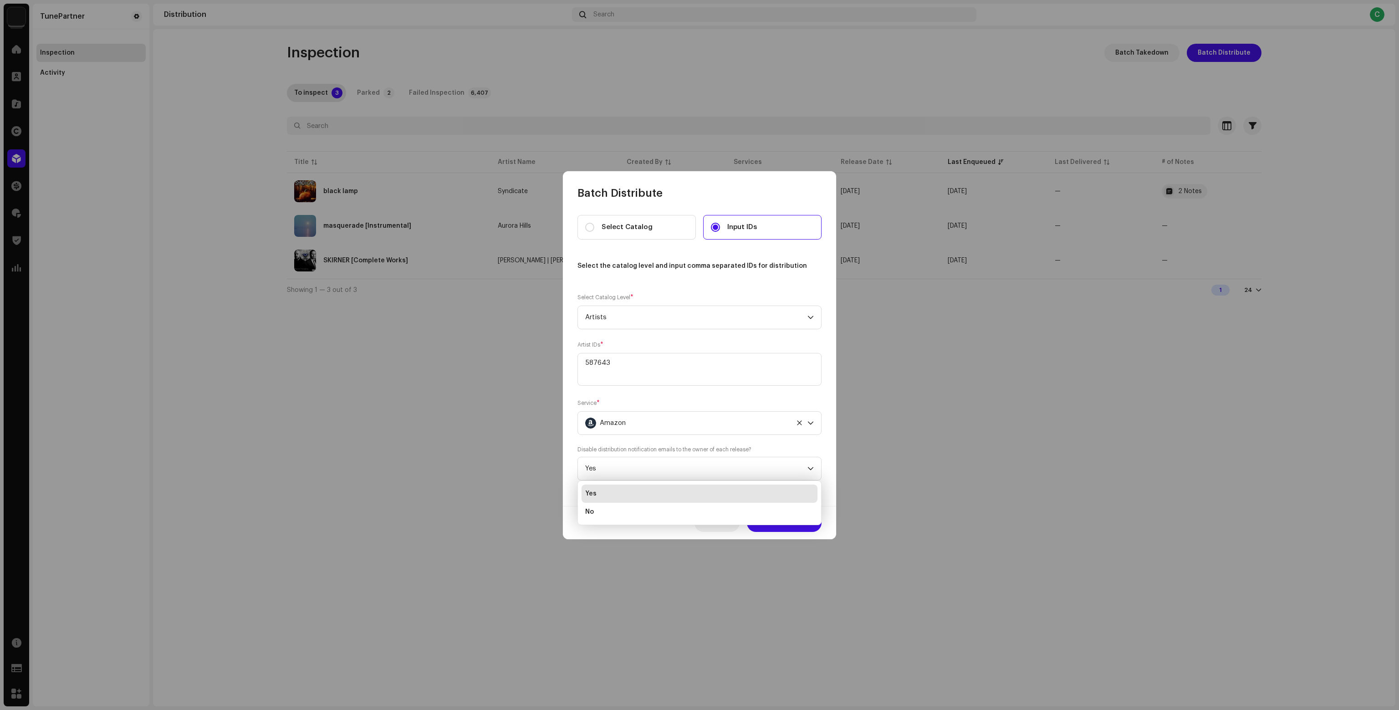
click at [625, 491] on li "Yes" at bounding box center [699, 493] width 236 height 18
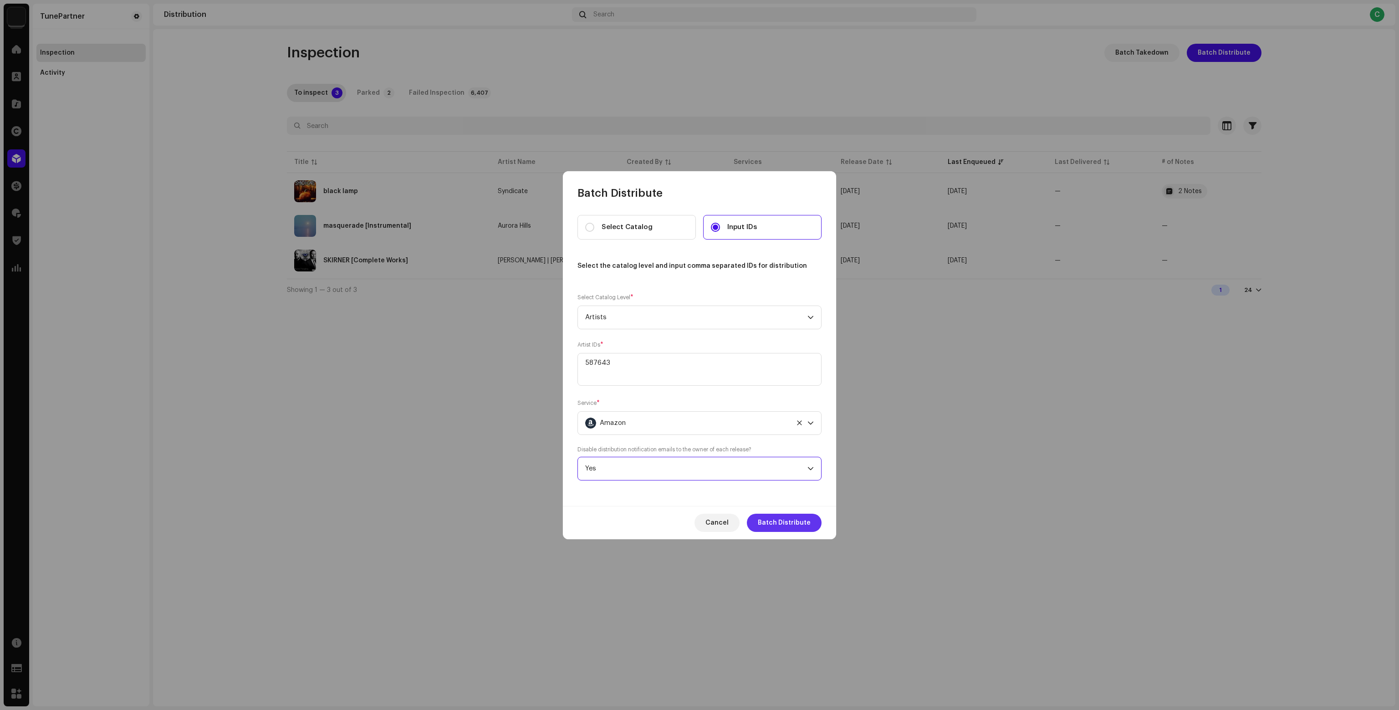
click at [804, 525] on span "Batch Distribute" at bounding box center [784, 523] width 53 height 18
click at [634, 226] on span "Select Catalog" at bounding box center [626, 227] width 51 height 10
click at [594, 226] on input "Select Catalog" at bounding box center [589, 227] width 9 height 9
radio input "true"
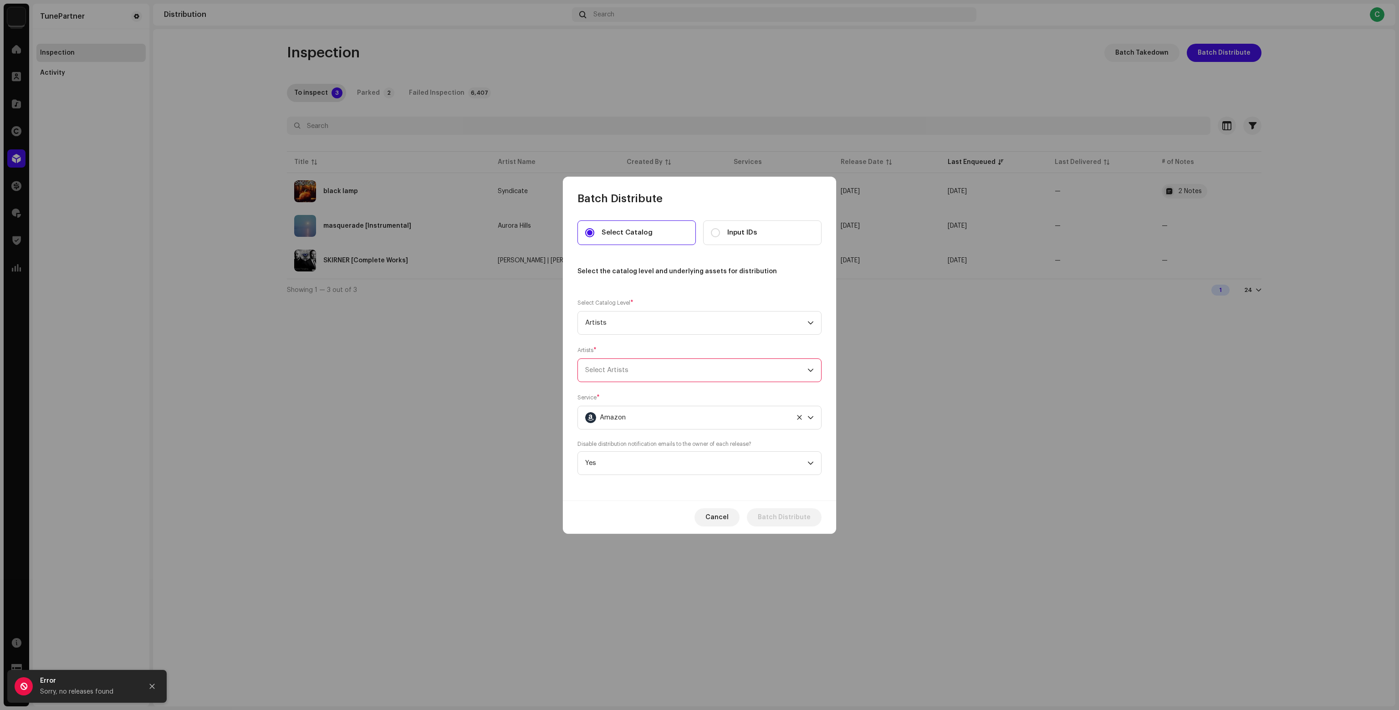
click at [617, 359] on div "Select Artists" at bounding box center [696, 370] width 222 height 23
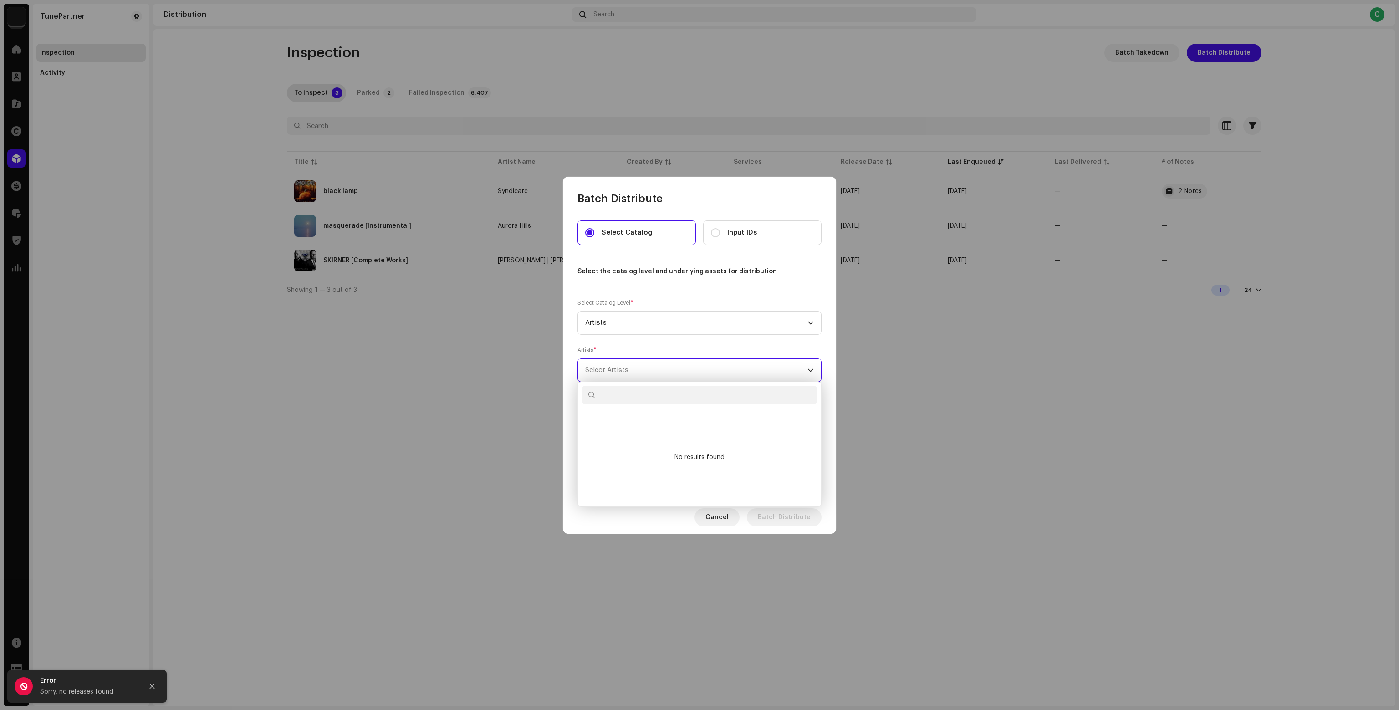
click at [628, 391] on input "text" at bounding box center [699, 395] width 236 height 18
type input "lofian"
click at [638, 420] on div "Lofian 587643" at bounding box center [707, 420] width 212 height 9
checkbox input "true"
drag, startPoint x: 643, startPoint y: 393, endPoint x: 573, endPoint y: 395, distance: 69.7
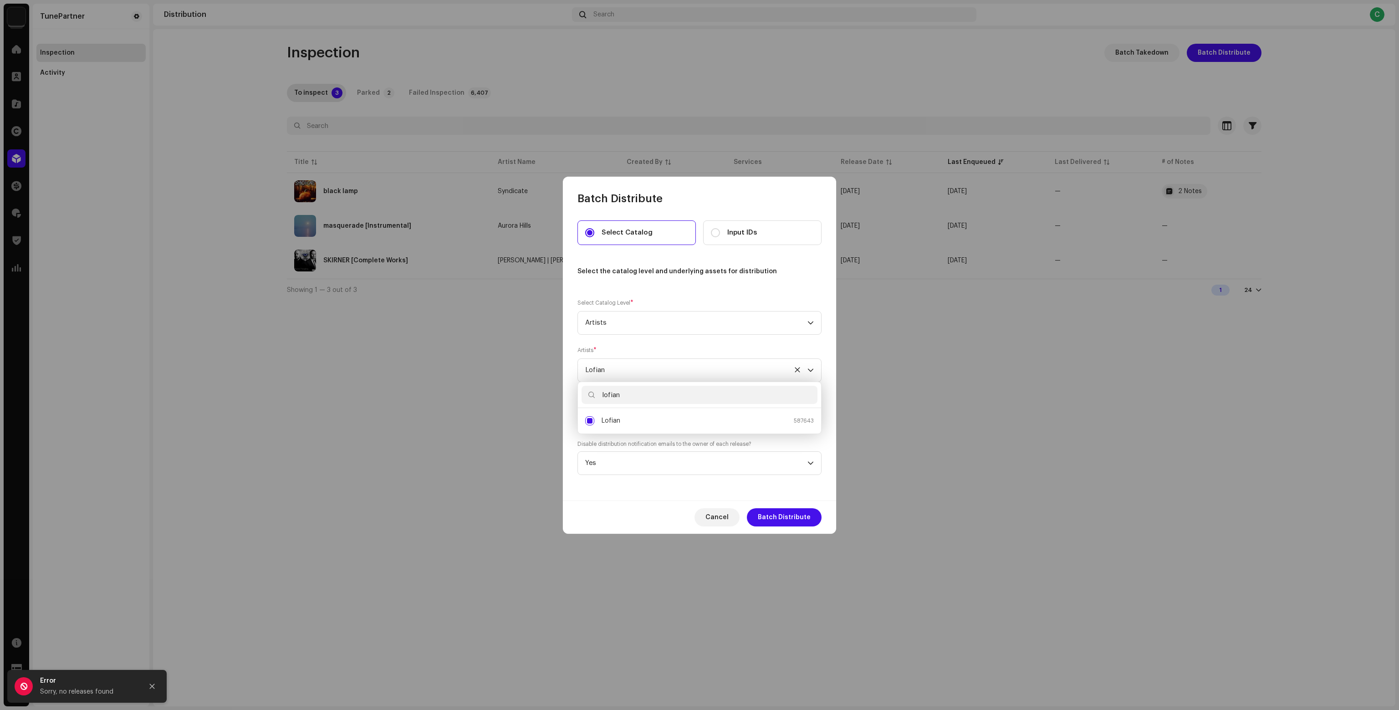
click at [573, 395] on body "TunePartner Home Clients Catalog Rights Distribution Finance Royalties Trust & …" at bounding box center [699, 355] width 1399 height 710
click at [649, 371] on div "Lofian" at bounding box center [696, 370] width 222 height 23
click at [632, 509] on div "Cancel Batch Distribute" at bounding box center [699, 516] width 273 height 33
click at [781, 515] on span "Batch Distribute" at bounding box center [784, 517] width 53 height 18
click at [780, 520] on span "Batch Distribute" at bounding box center [784, 517] width 53 height 18
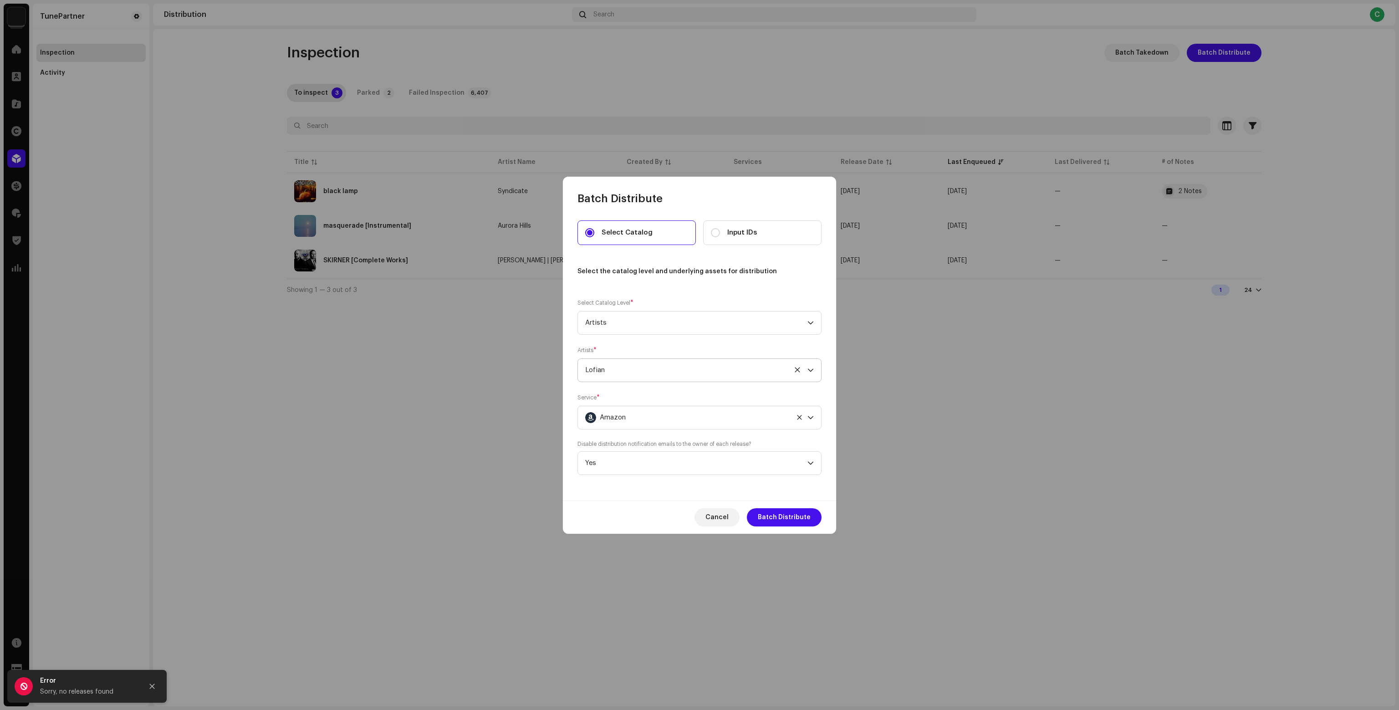
click at [606, 374] on div "Lofian" at bounding box center [696, 370] width 222 height 23
click at [612, 392] on input "text" at bounding box center [699, 395] width 236 height 18
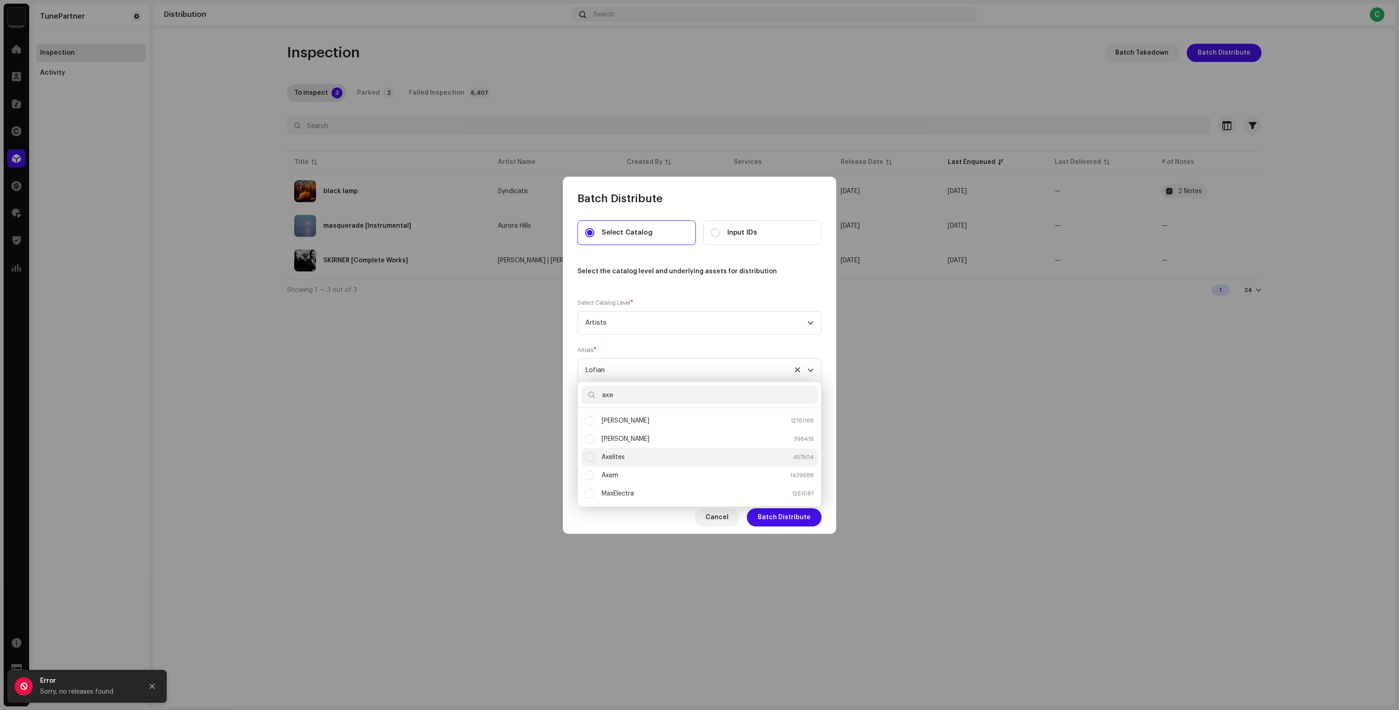
type input "axe"
click at [639, 457] on div "Axelites 457504" at bounding box center [707, 457] width 212 height 9
checkbox input "true"
click at [628, 522] on div "Cancel Batch Distribute" at bounding box center [699, 516] width 273 height 33
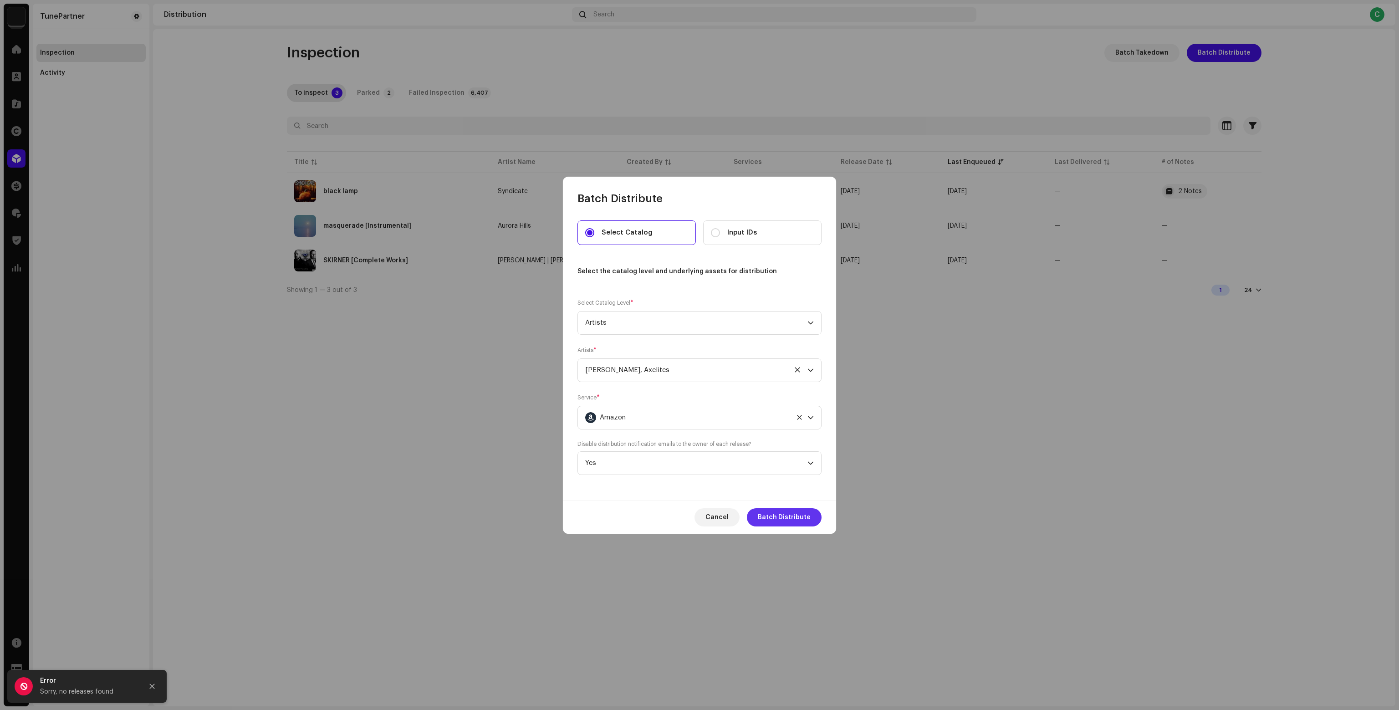
click at [763, 518] on span "Batch Distribute" at bounding box center [784, 517] width 53 height 18
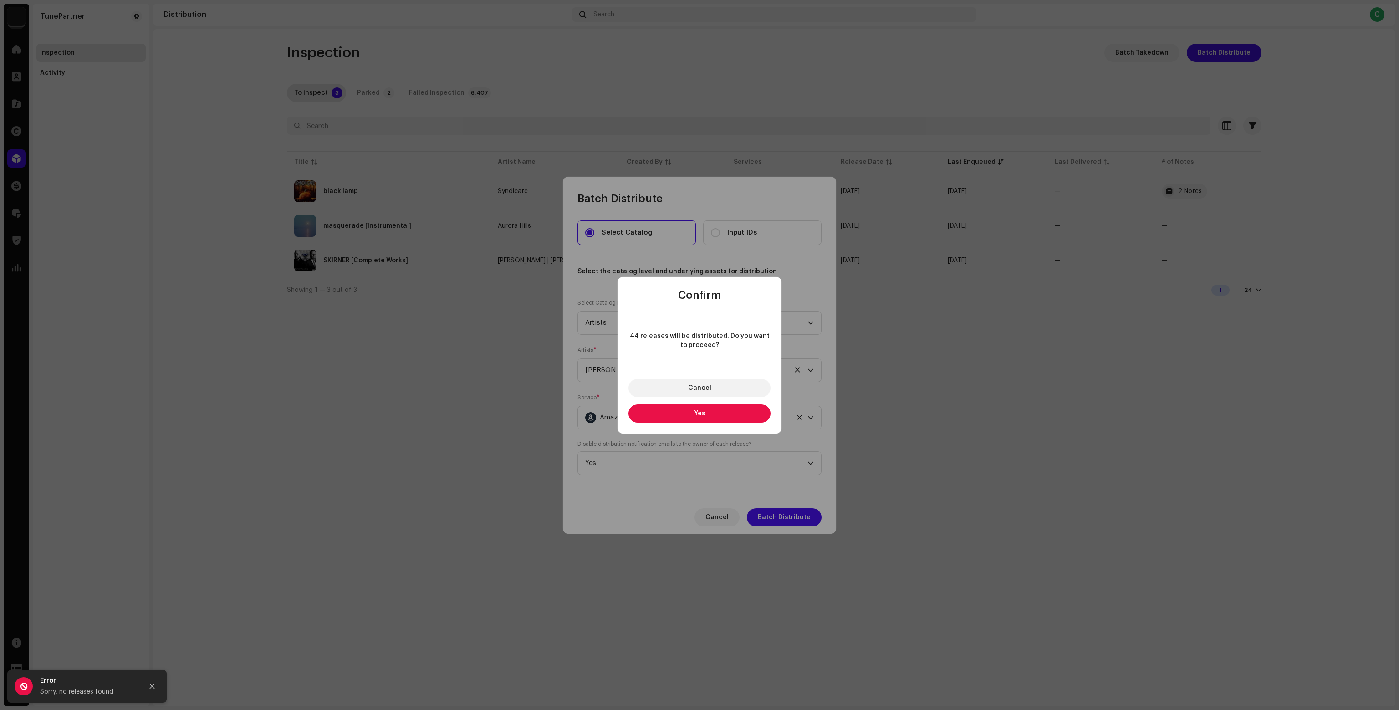
click at [685, 415] on button "Yes" at bounding box center [699, 413] width 142 height 18
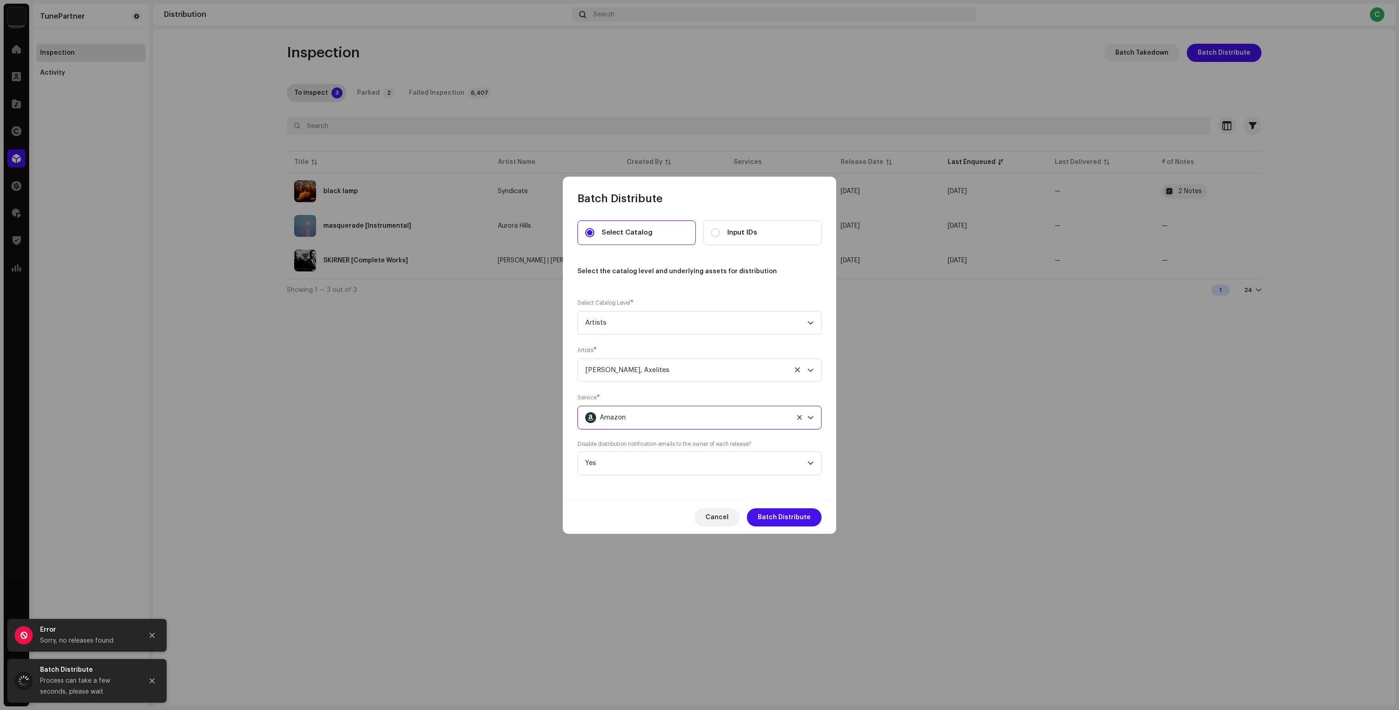
click at [658, 415] on div "Amazon" at bounding box center [687, 417] width 204 height 23
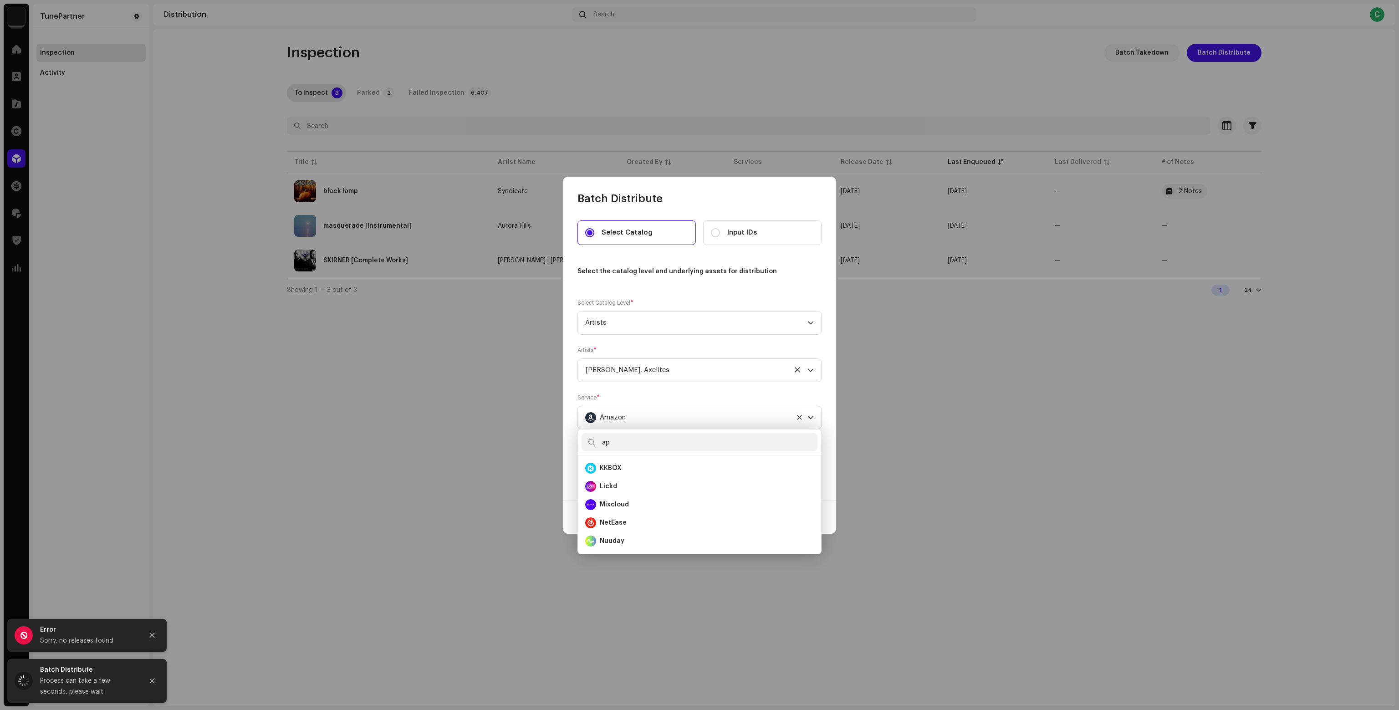
scroll to position [0, 0]
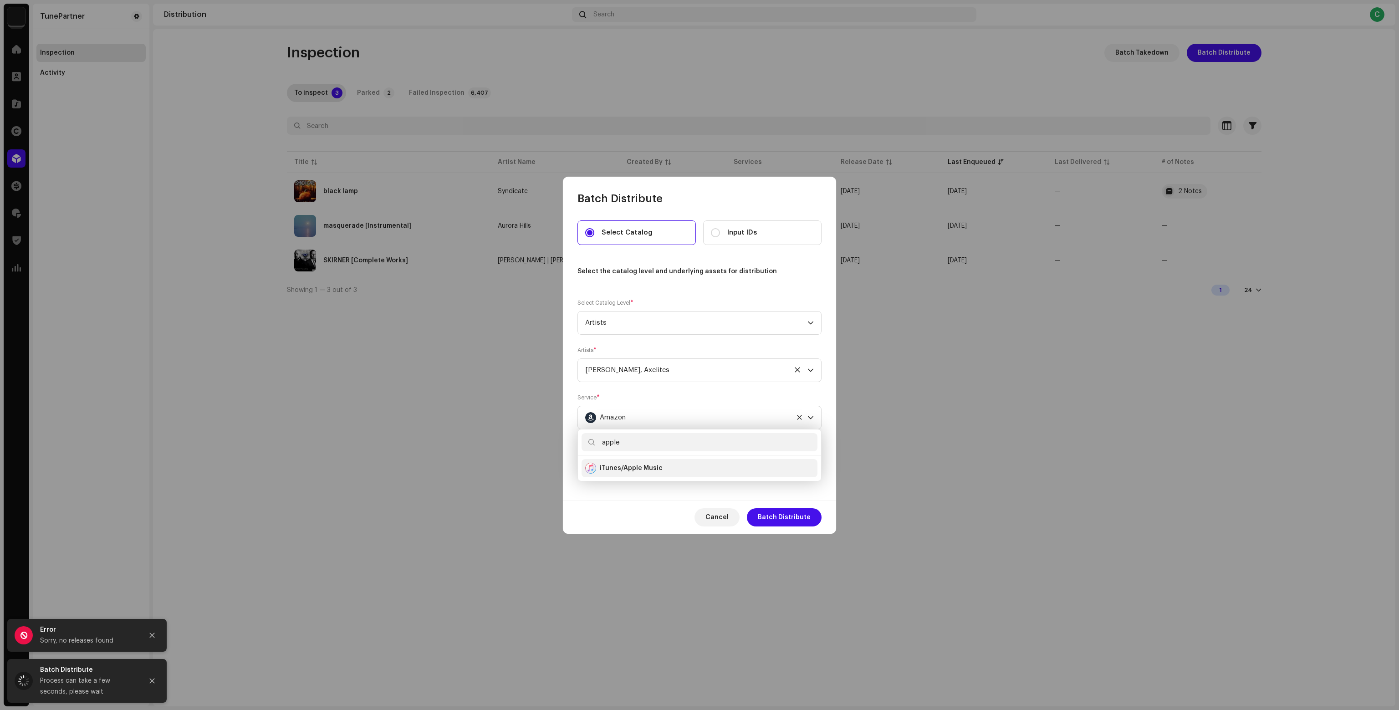
type input "apple"
click at [658, 474] on li "iTunes/Apple Music" at bounding box center [699, 468] width 236 height 18
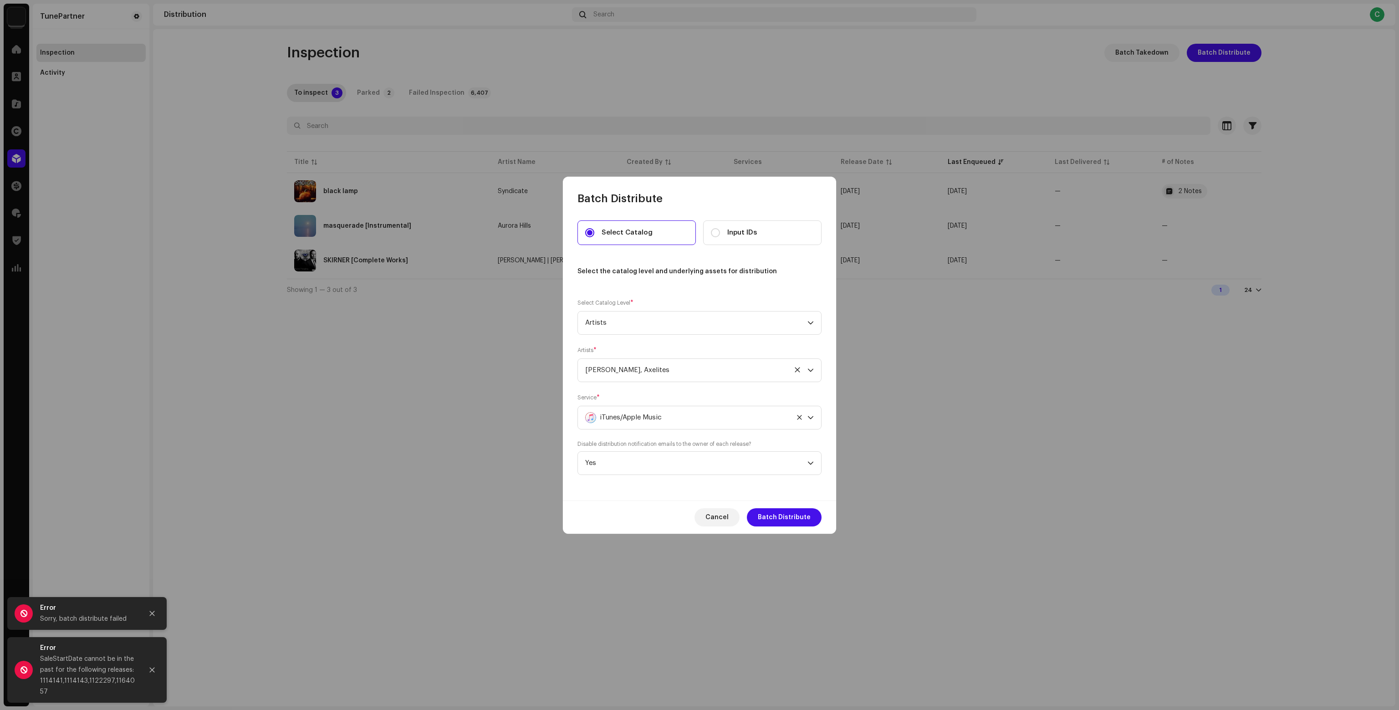
drag, startPoint x: 792, startPoint y: 517, endPoint x: 713, endPoint y: 502, distance: 81.2
click at [713, 502] on div "Cancel Batch Distribute" at bounding box center [699, 516] width 273 height 33
copy div "Error SaleStartDate cannot be in the past for the following releases: 1114141,1…"
drag, startPoint x: 36, startPoint y: 668, endPoint x: 132, endPoint y: 689, distance: 98.2
click at [132, 689] on div "Error SaleStartDate cannot be in the past for the following releases: 1114141,1…" at bounding box center [86, 670] width 159 height 66
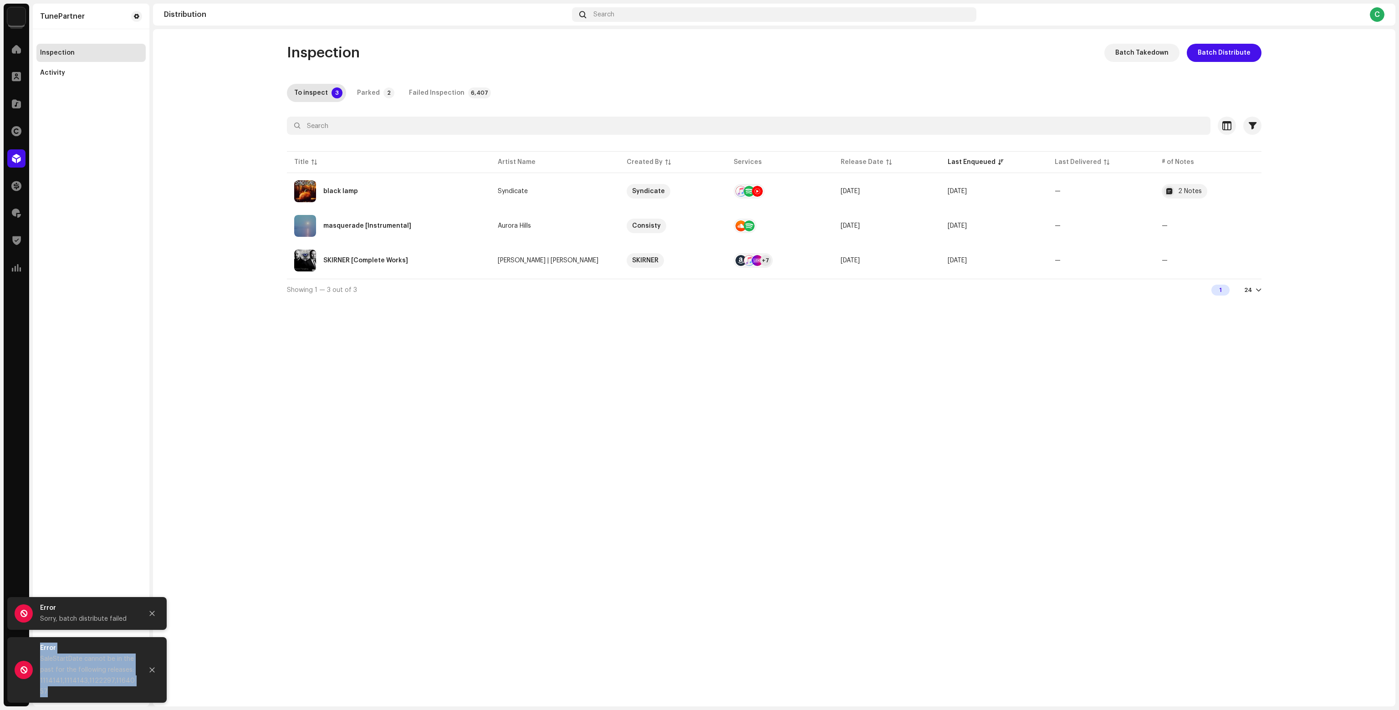
click at [326, 117] on div "Batch Distribute Select Catalog Input IDs Select the catalog level and underlyi…" at bounding box center [699, 355] width 1399 height 710
click at [9, 18] on img at bounding box center [16, 16] width 18 height 18
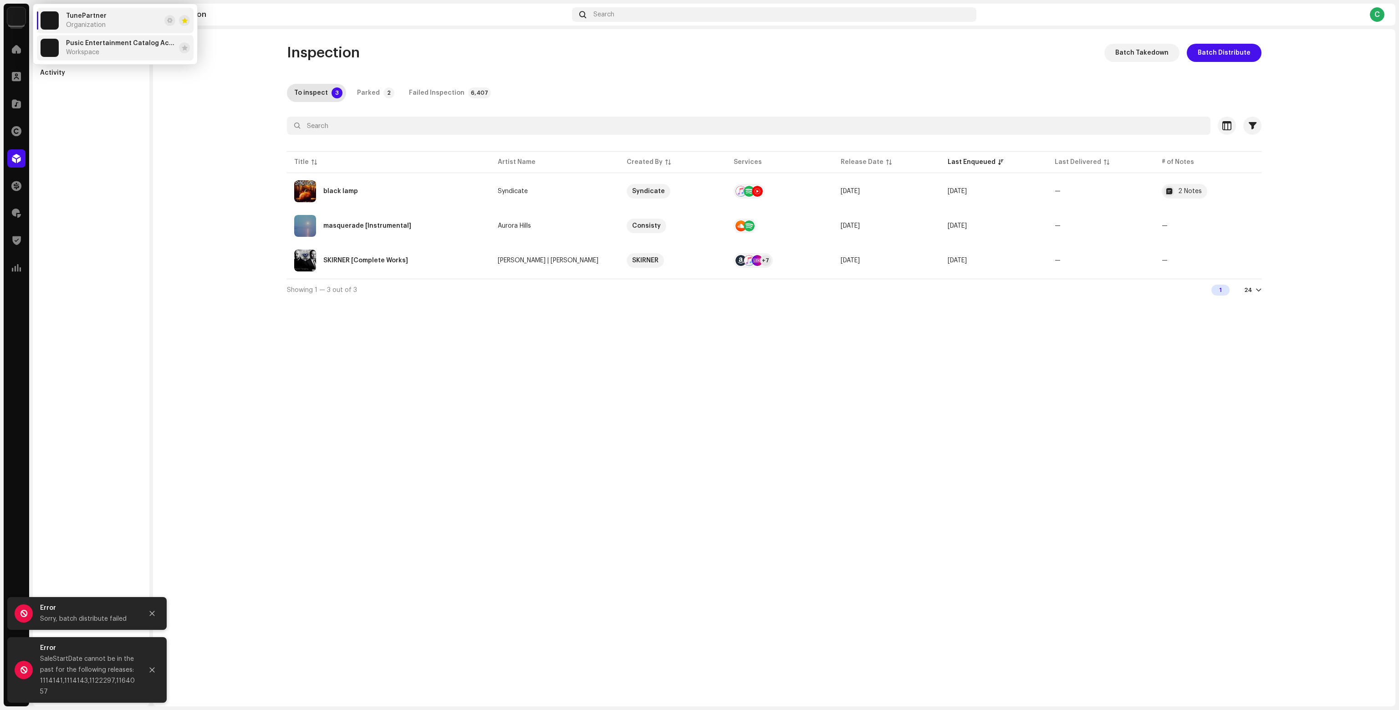
click at [71, 45] on span "Pusic Entertainment Catalog Account" at bounding box center [120, 43] width 109 height 7
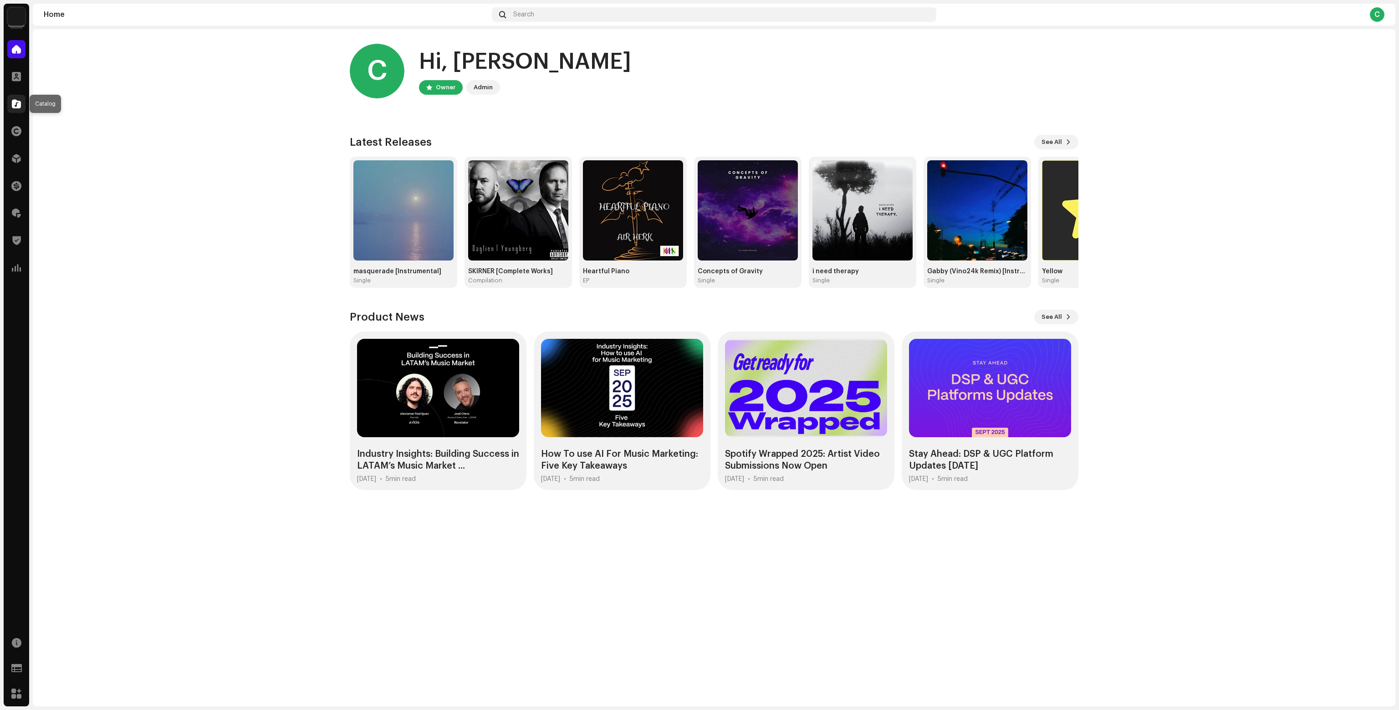
click at [20, 102] on span at bounding box center [16, 103] width 9 height 7
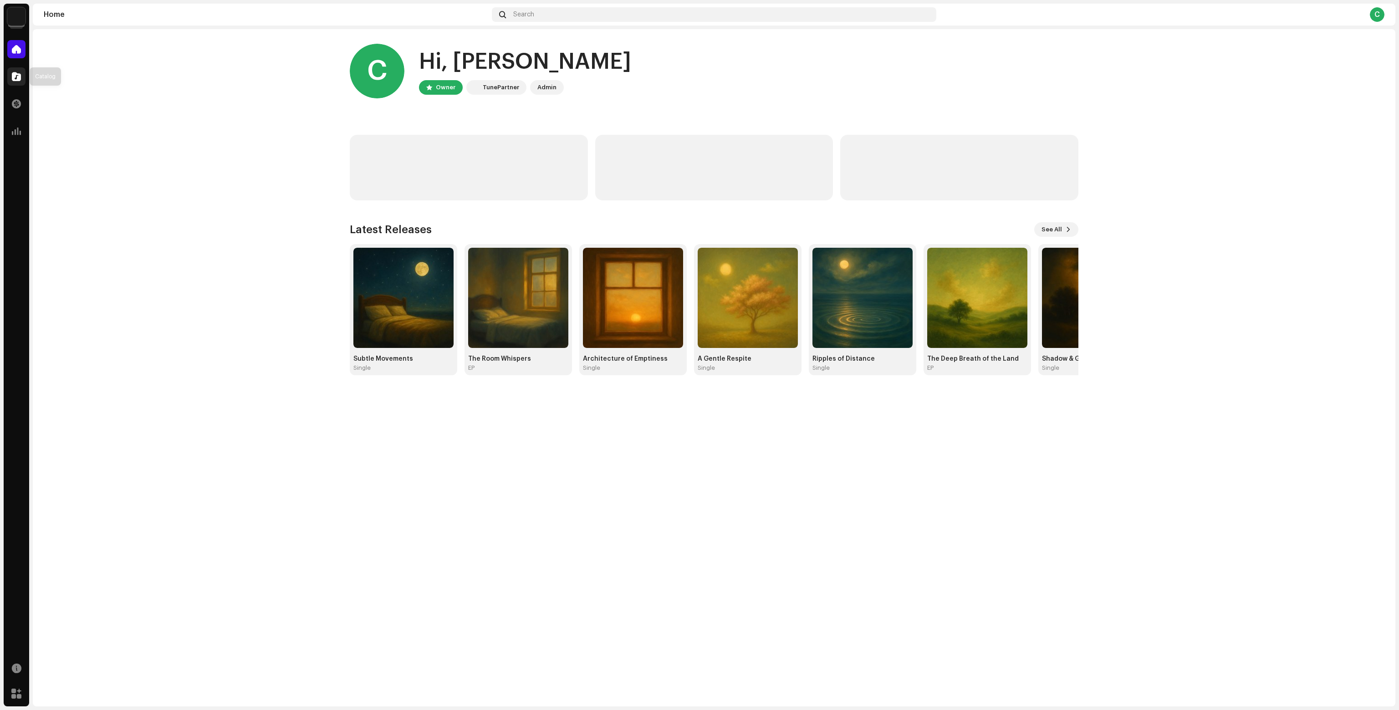
click at [19, 75] on span at bounding box center [16, 76] width 9 height 7
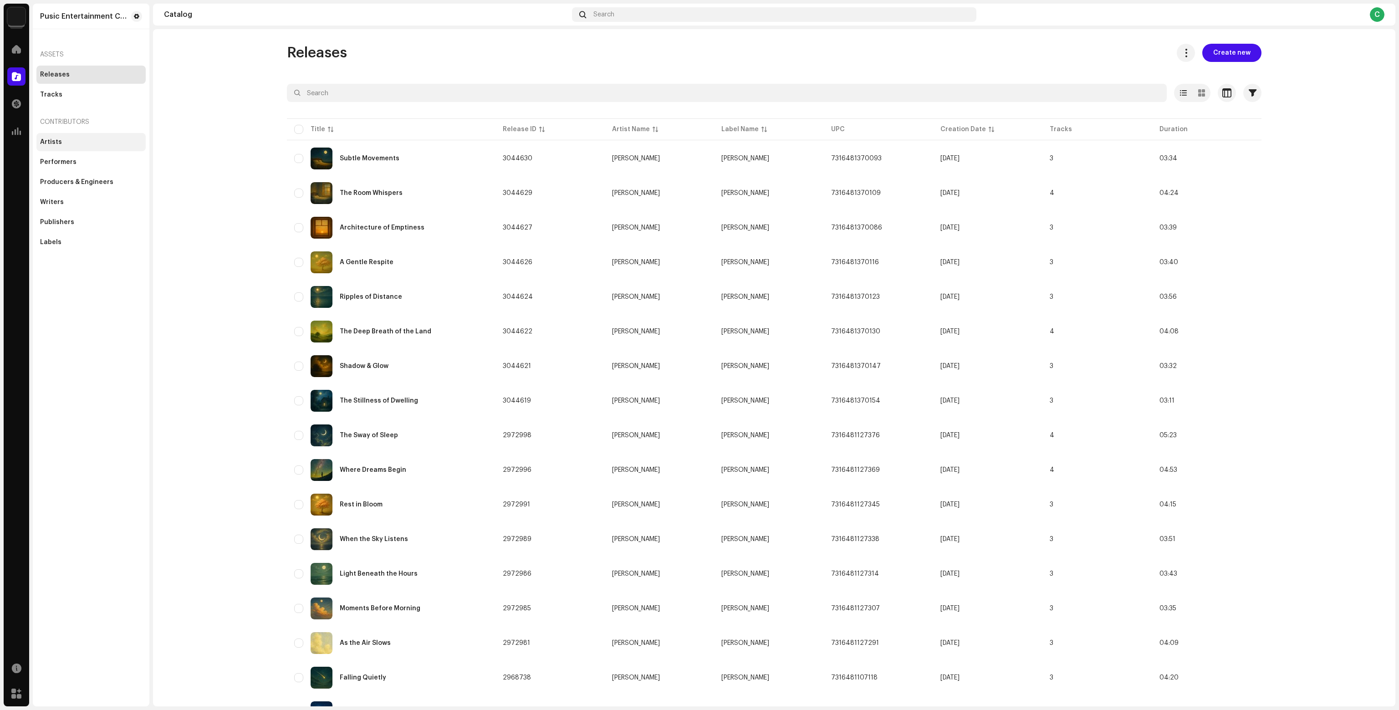
click at [71, 138] on div "Artists" at bounding box center [91, 141] width 102 height 7
click at [108, 140] on div "Artists" at bounding box center [91, 141] width 102 height 7
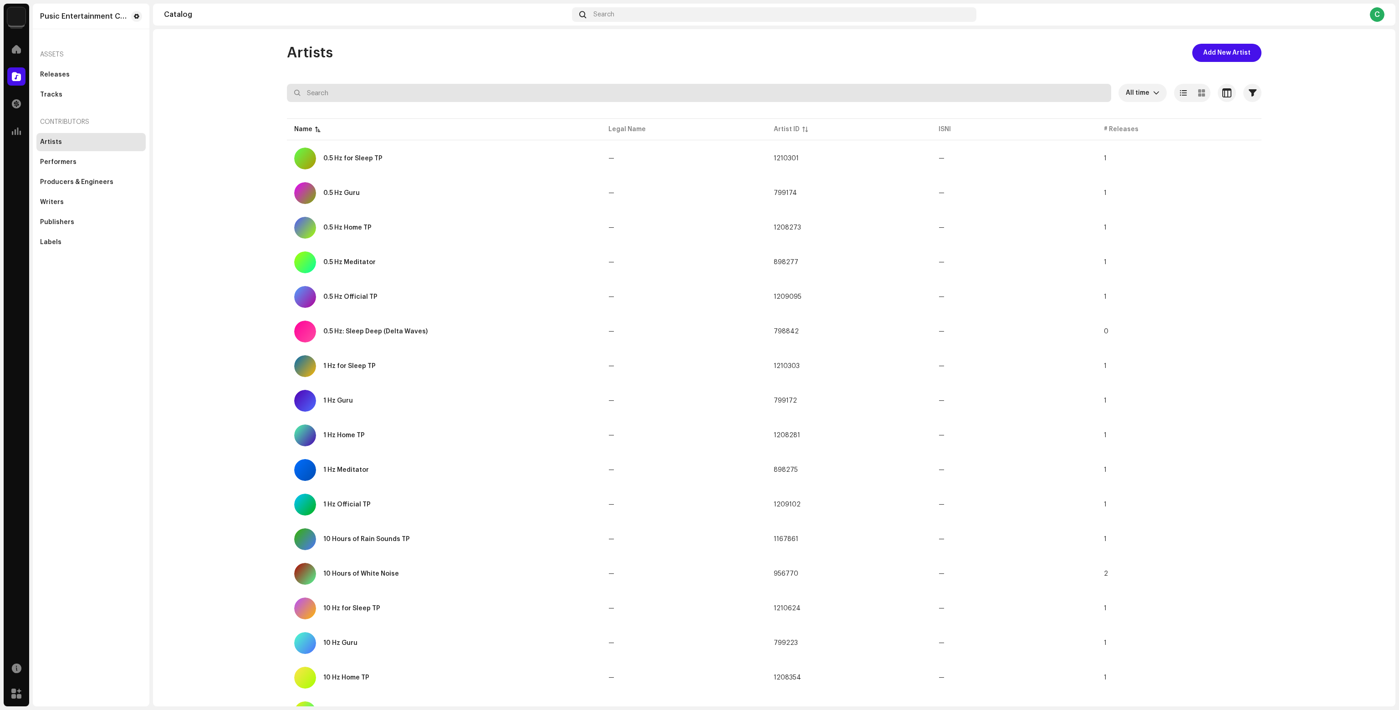
click at [362, 97] on input "text" at bounding box center [699, 93] width 824 height 18
paste input "Bird Songs"
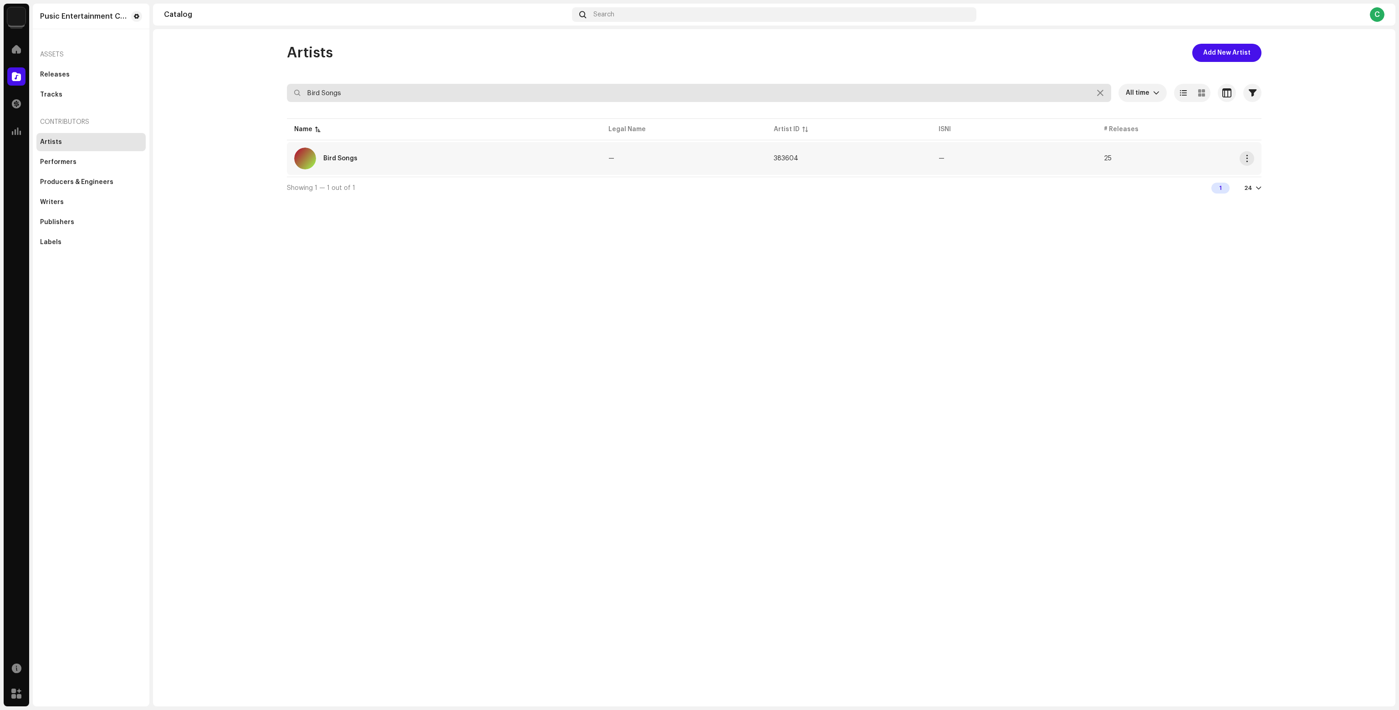
type input "Bird Songs"
click at [377, 152] on div "Bird Songs" at bounding box center [444, 159] width 300 height 22
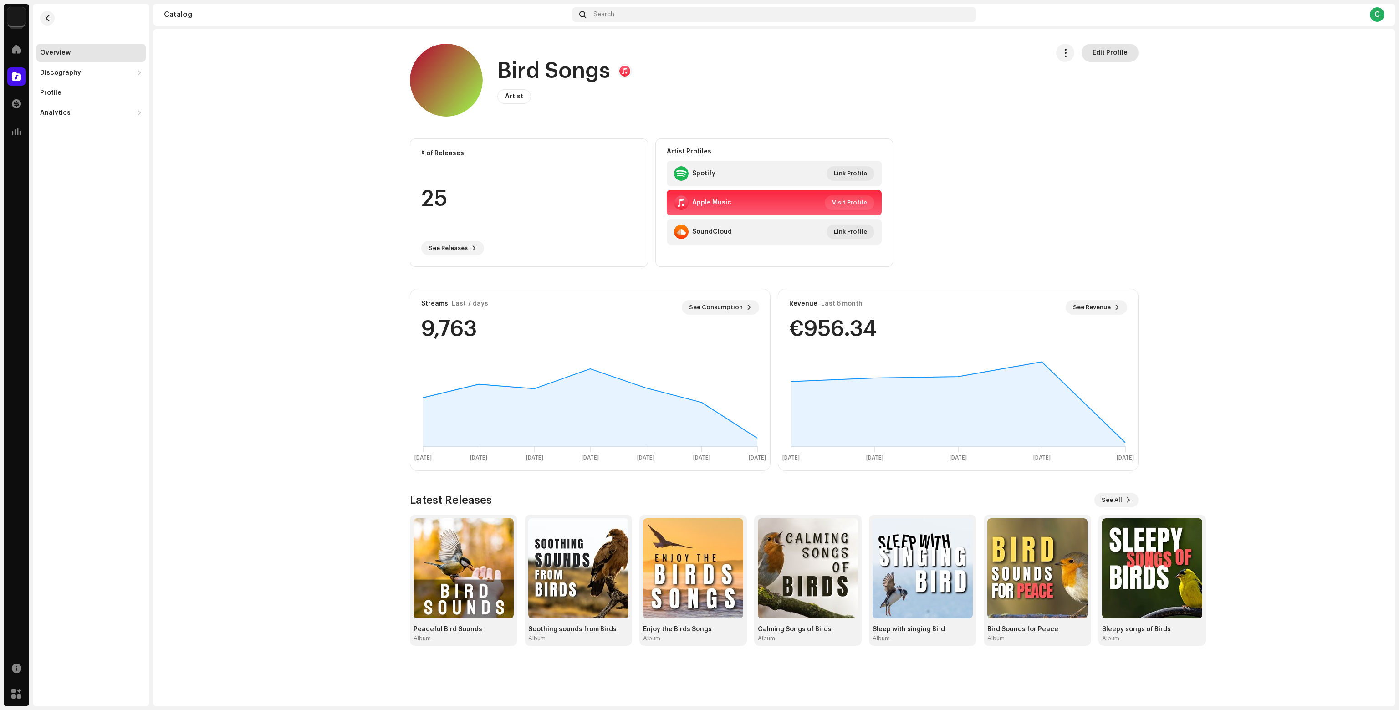
click at [1111, 53] on span "Edit Profile" at bounding box center [1109, 53] width 35 height 18
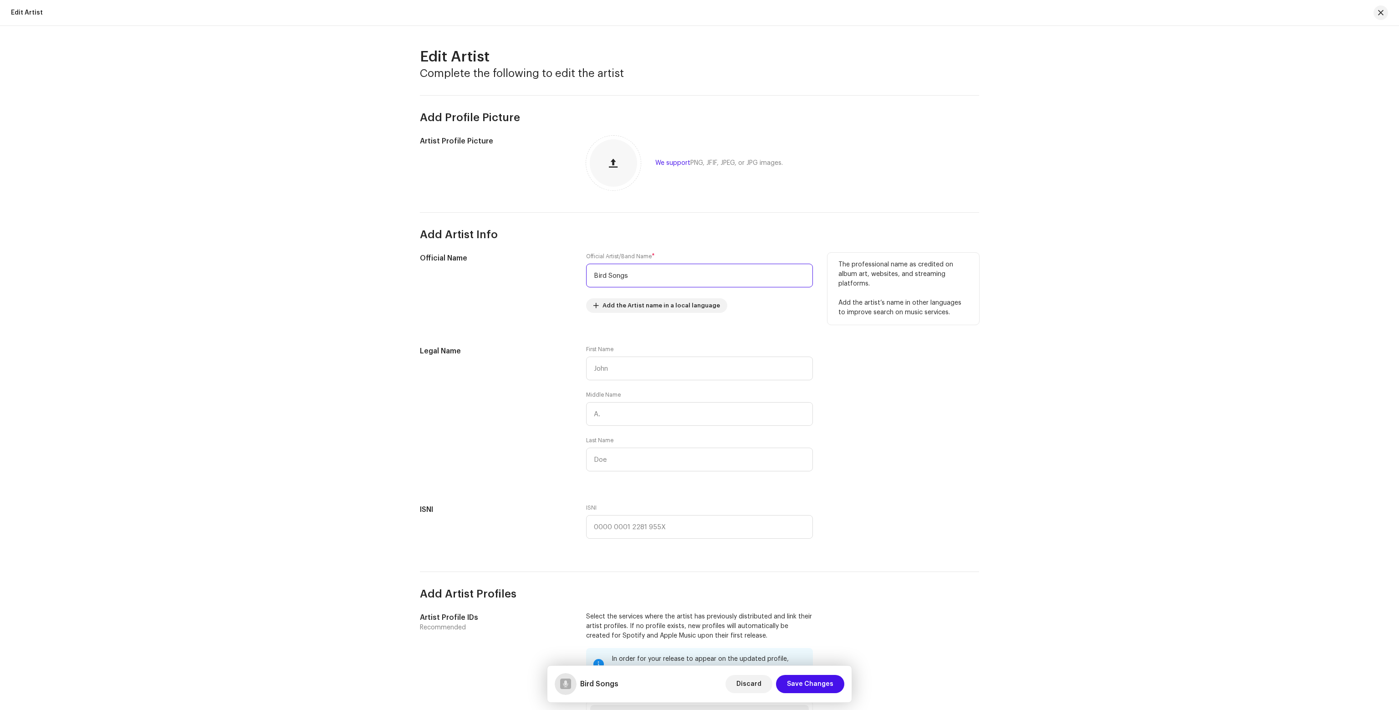
drag, startPoint x: 630, startPoint y: 271, endPoint x: 488, endPoint y: 280, distance: 141.9
click at [488, 280] on div "Official Name Official Artist/Band Name * Bird Songs Add the Artist name in a l…" at bounding box center [699, 288] width 559 height 71
paste input "rianna Bird"
type input "Brianna Birds"
click at [488, 280] on div "Official Name" at bounding box center [496, 288] width 152 height 71
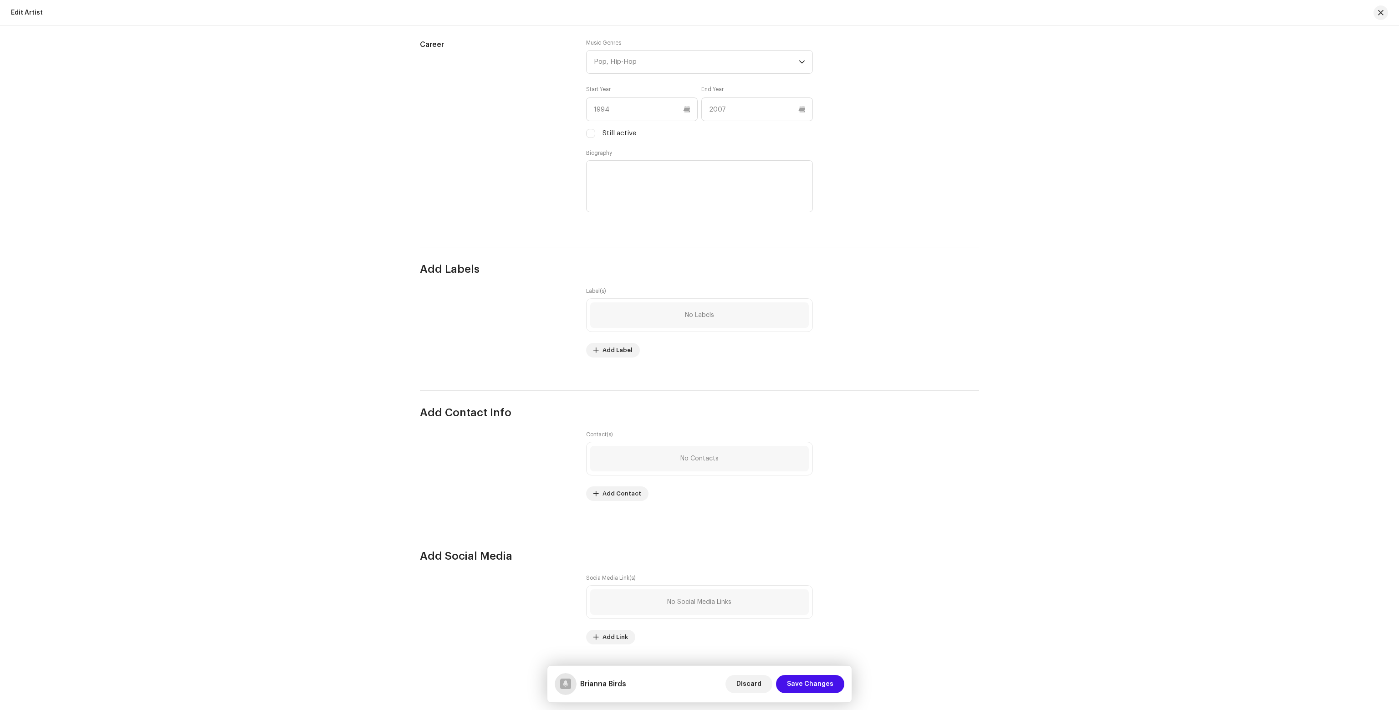
scroll to position [830, 0]
click at [811, 683] on span "Save Changes" at bounding box center [810, 684] width 46 height 18
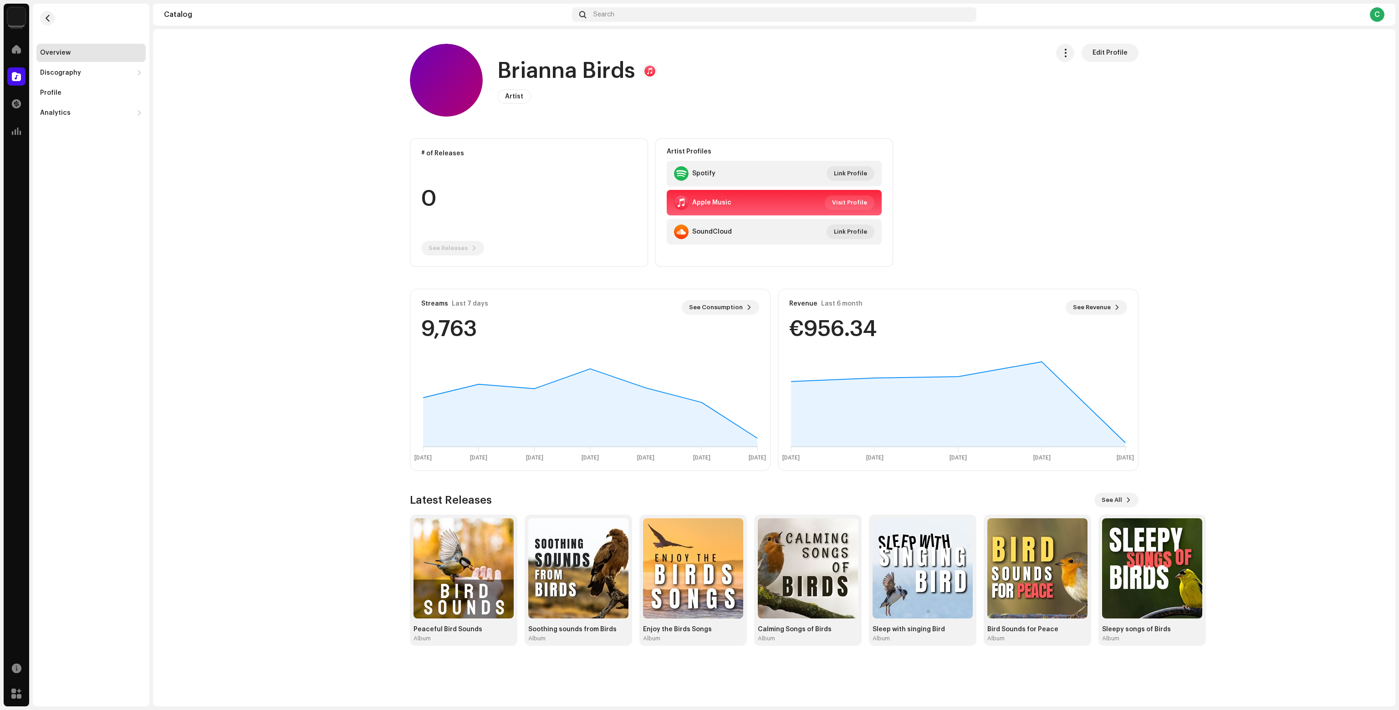
click at [350, 197] on catalog-artists-details-overview "Brianna Birds Edit Profile Brianna Birds Artist Edit Profile Edit Profile # of …" at bounding box center [774, 344] width 1242 height 631
click at [46, 20] on span "button" at bounding box center [47, 18] width 7 height 7
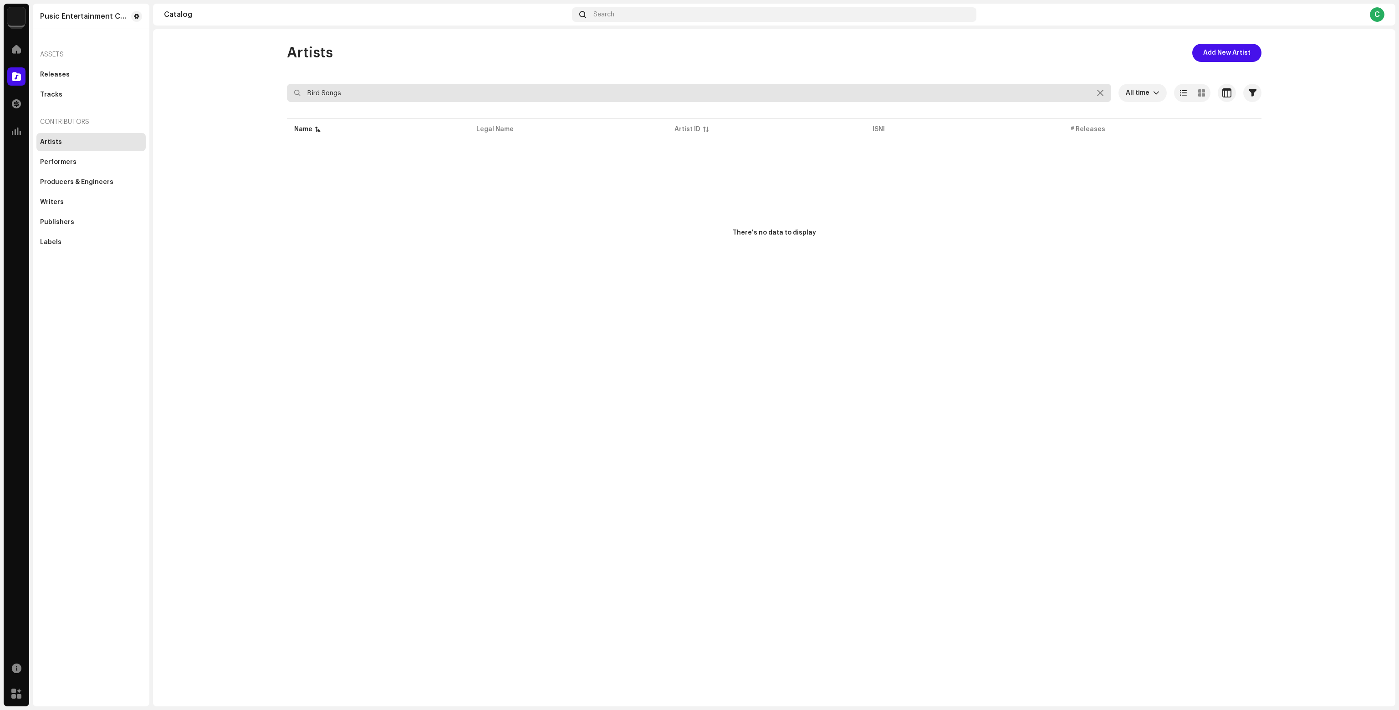
drag, startPoint x: 366, startPoint y: 97, endPoint x: 253, endPoint y: 99, distance: 113.0
click at [253, 99] on catalog-artists-list "Artists Add New Artist Bird Songs All time Selected 0 Select all Options Filter…" at bounding box center [774, 184] width 1242 height 280
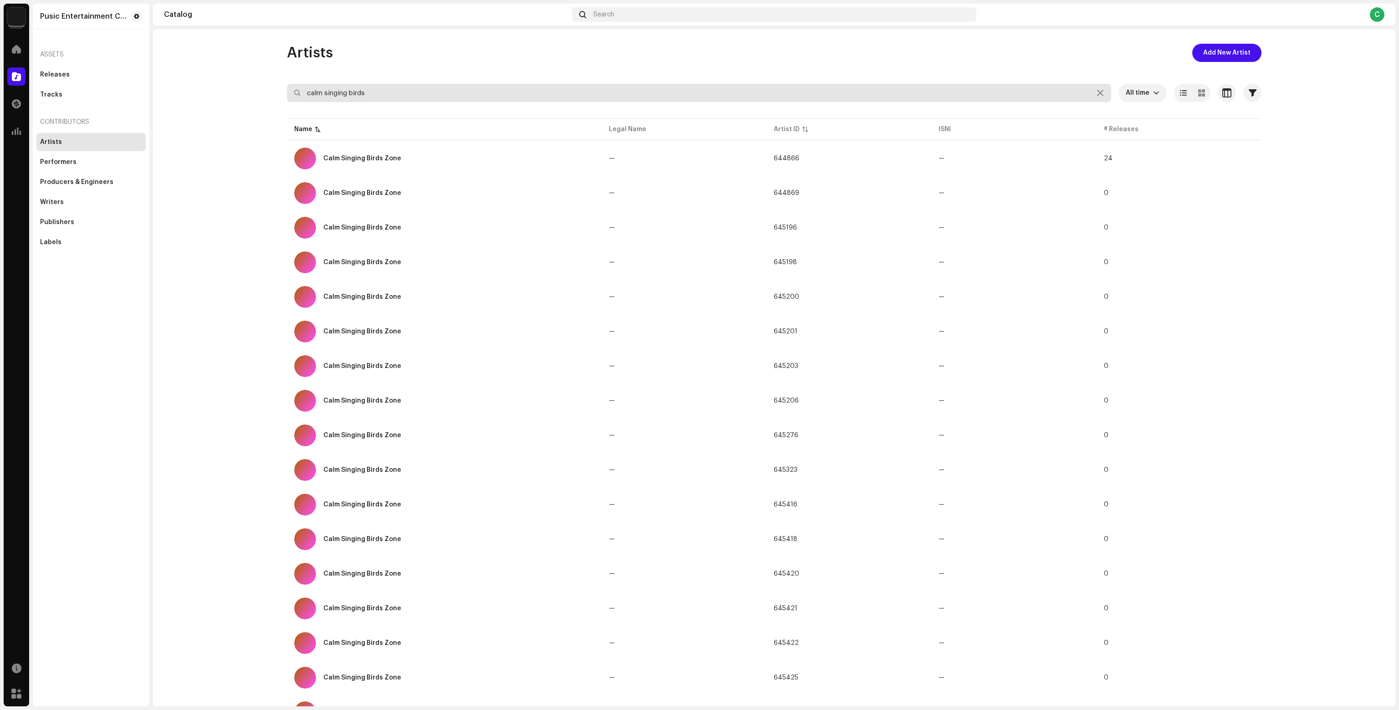
type input "calm singing birds"
click at [1120, 132] on table "Name Legal Name Artist ID ISNI # Releases Calm Singing Birds Zone — 644866 — 24…" at bounding box center [774, 545] width 974 height 856
click at [1121, 127] on table "Name Legal Name Artist ID ISNI # Releases Calm Singing Birds Zone — 644866 — 24…" at bounding box center [774, 545] width 974 height 856
click at [961, 163] on td "—" at bounding box center [1013, 158] width 165 height 33
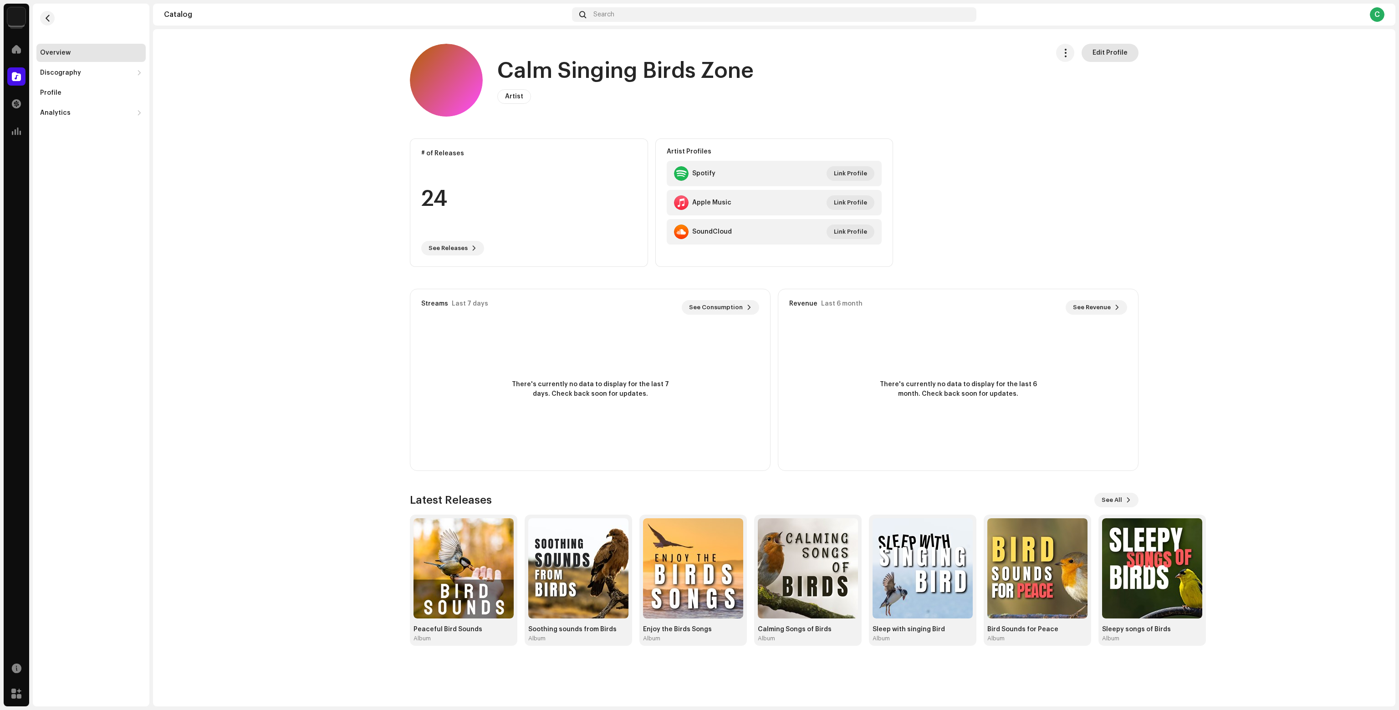
click at [1111, 51] on span "Edit Profile" at bounding box center [1109, 53] width 35 height 18
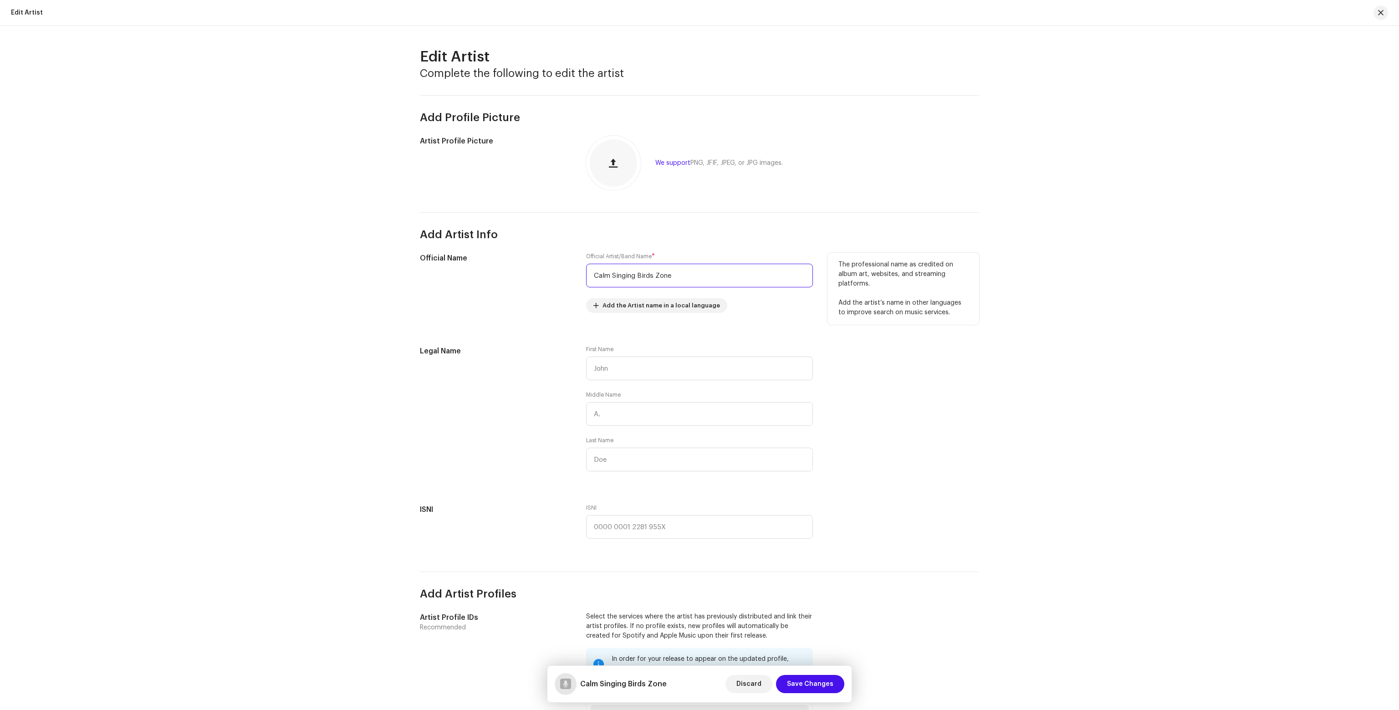
drag, startPoint x: 702, startPoint y: 269, endPoint x: 461, endPoint y: 265, distance: 240.9
click at [492, 266] on div "Official Name Official Artist/Band Name * Calm Singing Birds Zone Add the Artis…" at bounding box center [699, 288] width 559 height 71
type input "Tessa Sounds"
click at [810, 686] on span "Save Changes" at bounding box center [810, 684] width 46 height 18
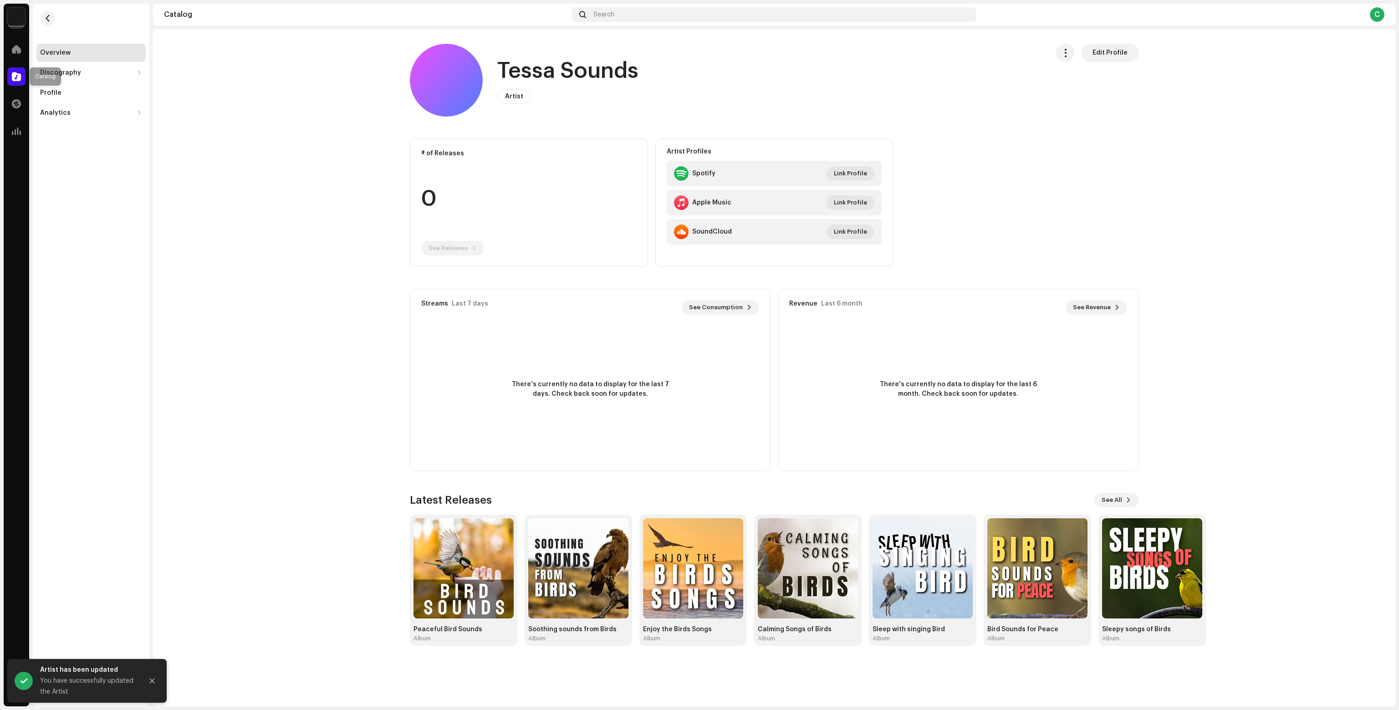
click at [16, 76] on span at bounding box center [16, 76] width 9 height 7
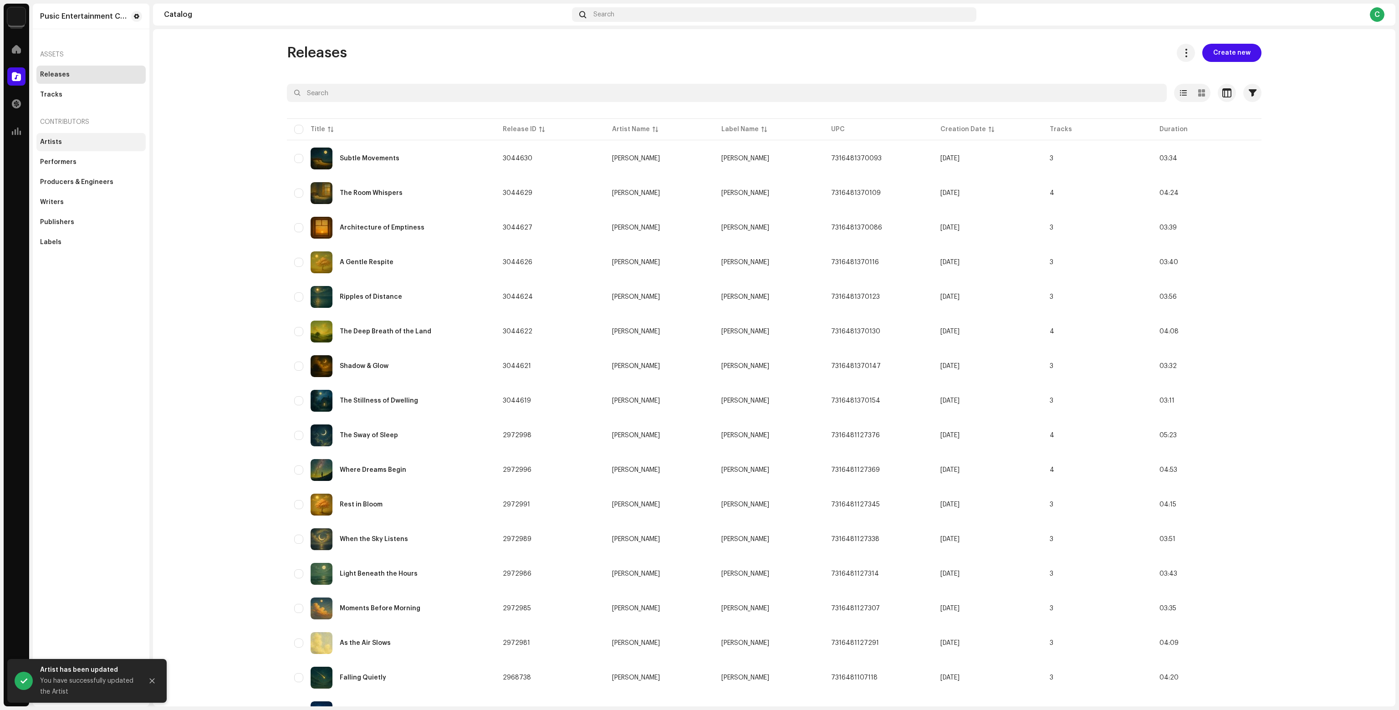
click at [85, 144] on div "Artists" at bounding box center [91, 141] width 102 height 7
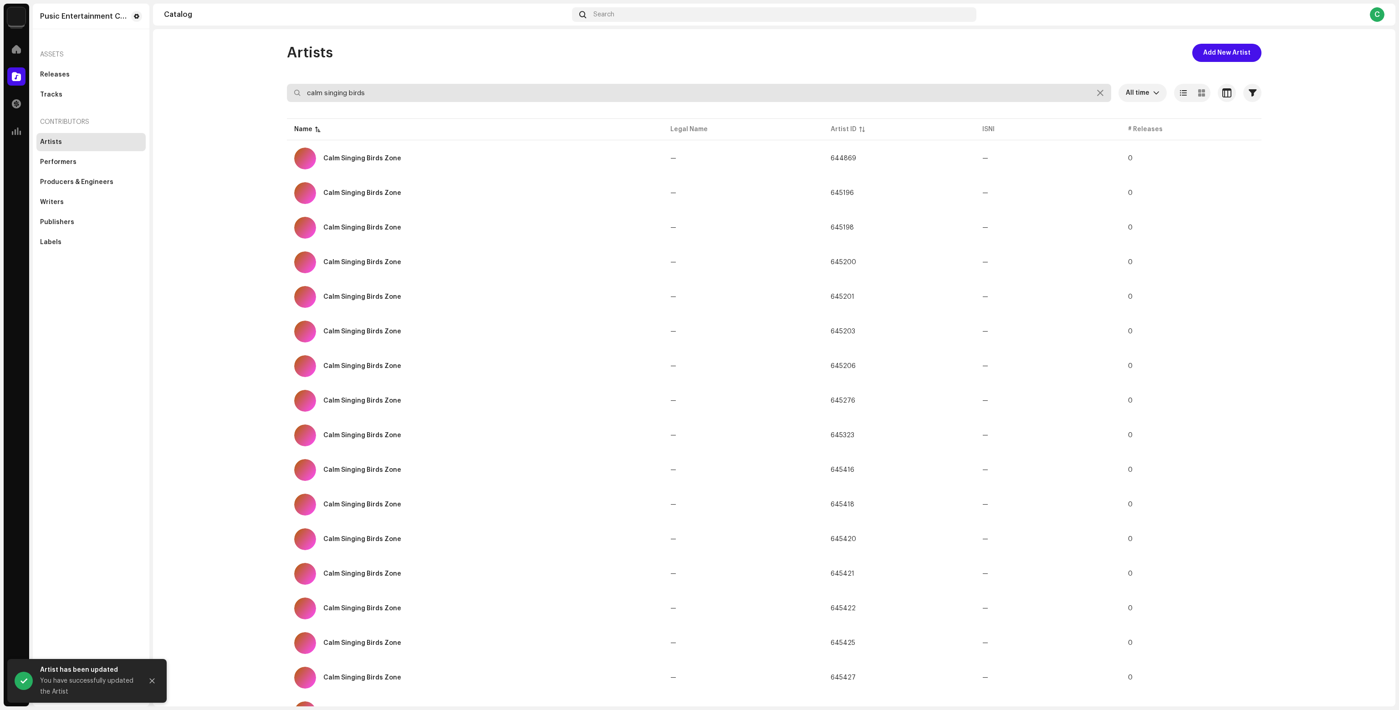
drag, startPoint x: 385, startPoint y: 85, endPoint x: 259, endPoint y: 88, distance: 125.7
click at [259, 88] on catalog-artists-list "Artists Add New Artist calm singing birds All time Selected 0 Select all Option…" at bounding box center [774, 519] width 1242 height 951
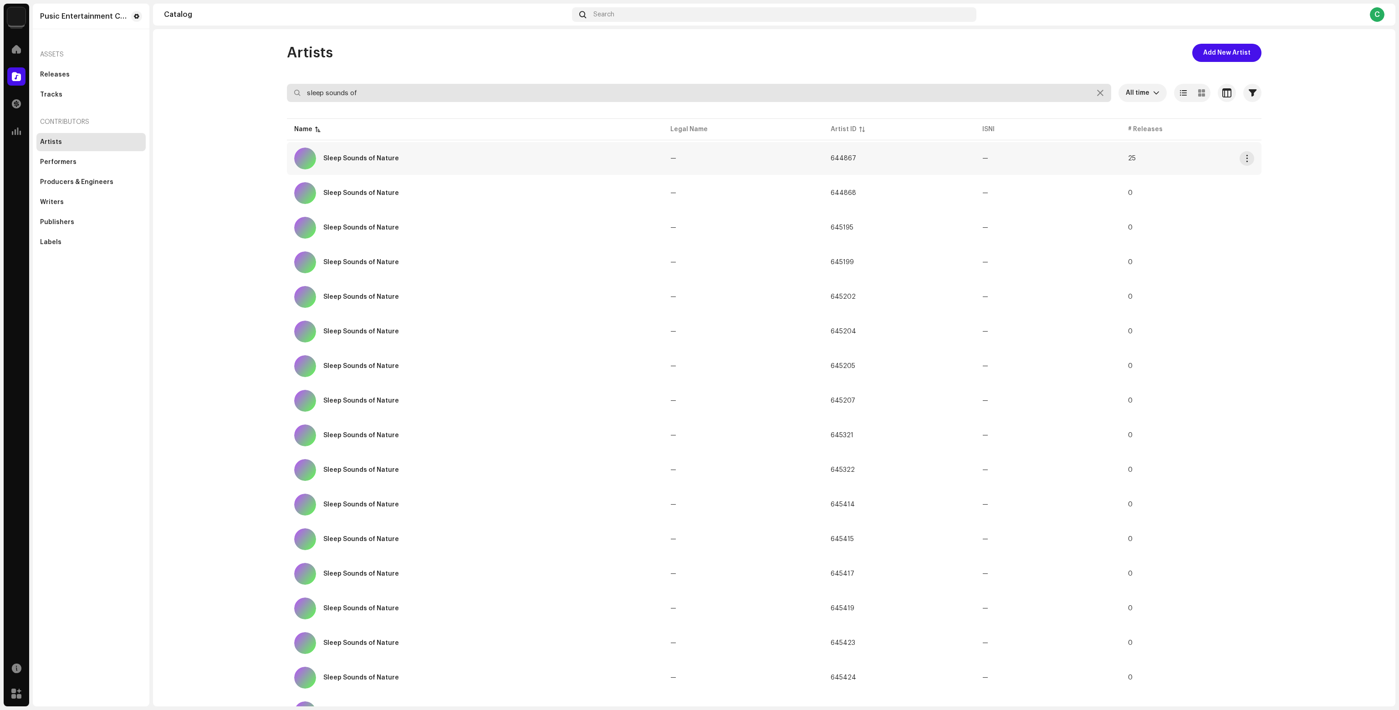
type input "sleep sounds of"
click at [397, 145] on td "Sleep Sounds of Nature" at bounding box center [475, 158] width 376 height 33
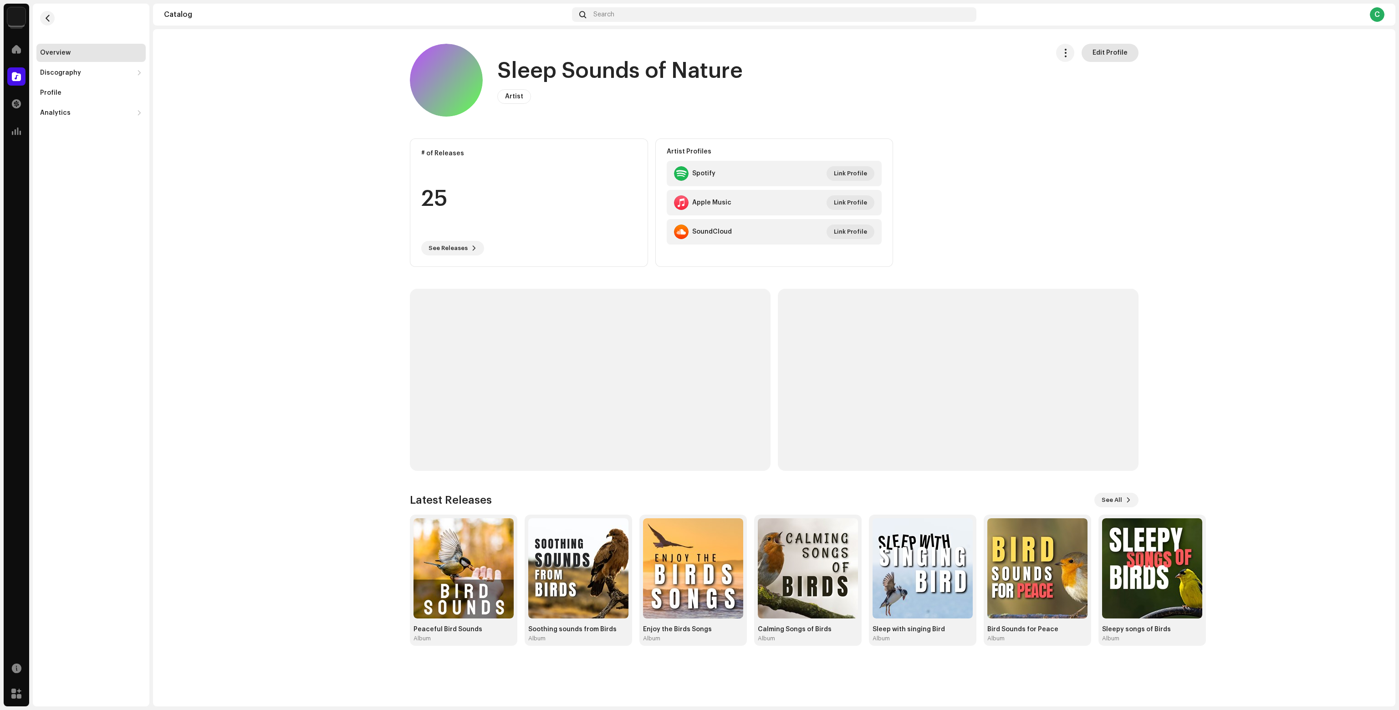
click at [1111, 51] on span "Edit Profile" at bounding box center [1109, 53] width 35 height 18
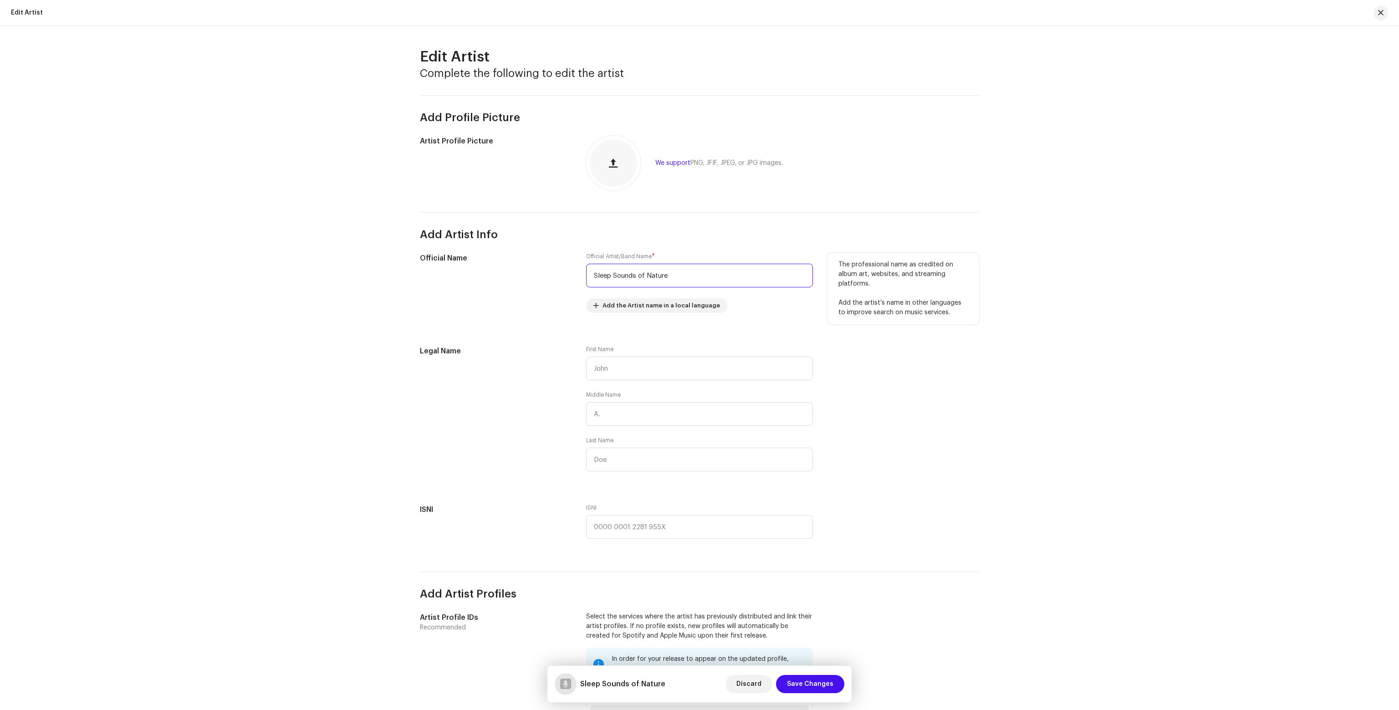
drag, startPoint x: 698, startPoint y: 271, endPoint x: 484, endPoint y: 279, distance: 214.2
click at [484, 279] on div "Official Name Official Artist/Band Name * Sleep Sounds of Nature Add the Artist…" at bounding box center [699, 288] width 559 height 71
type input "Mira Vale"
click at [826, 689] on span "Save Changes" at bounding box center [810, 684] width 46 height 18
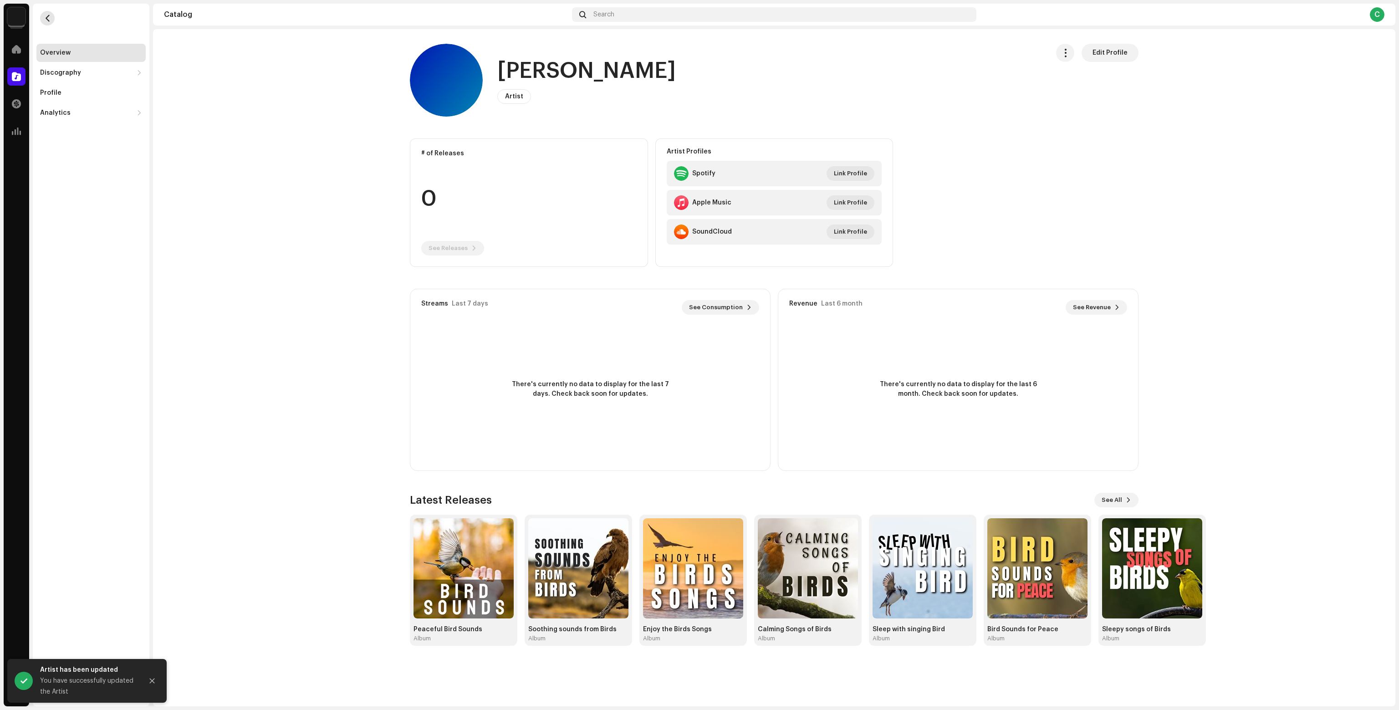
click at [47, 13] on button "button" at bounding box center [47, 18] width 15 height 15
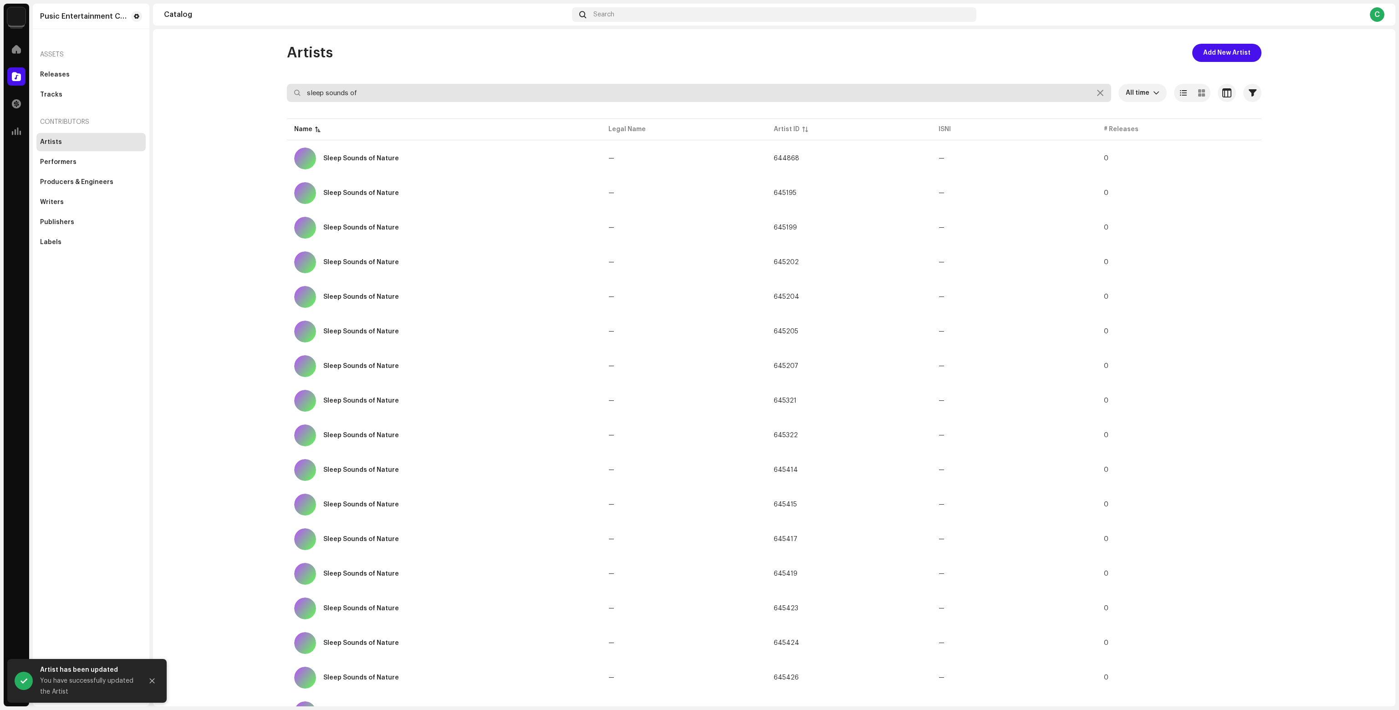
click at [487, 94] on input "sleep sounds of" at bounding box center [699, 93] width 824 height 18
paste input "White Noise with Brianna Ten"
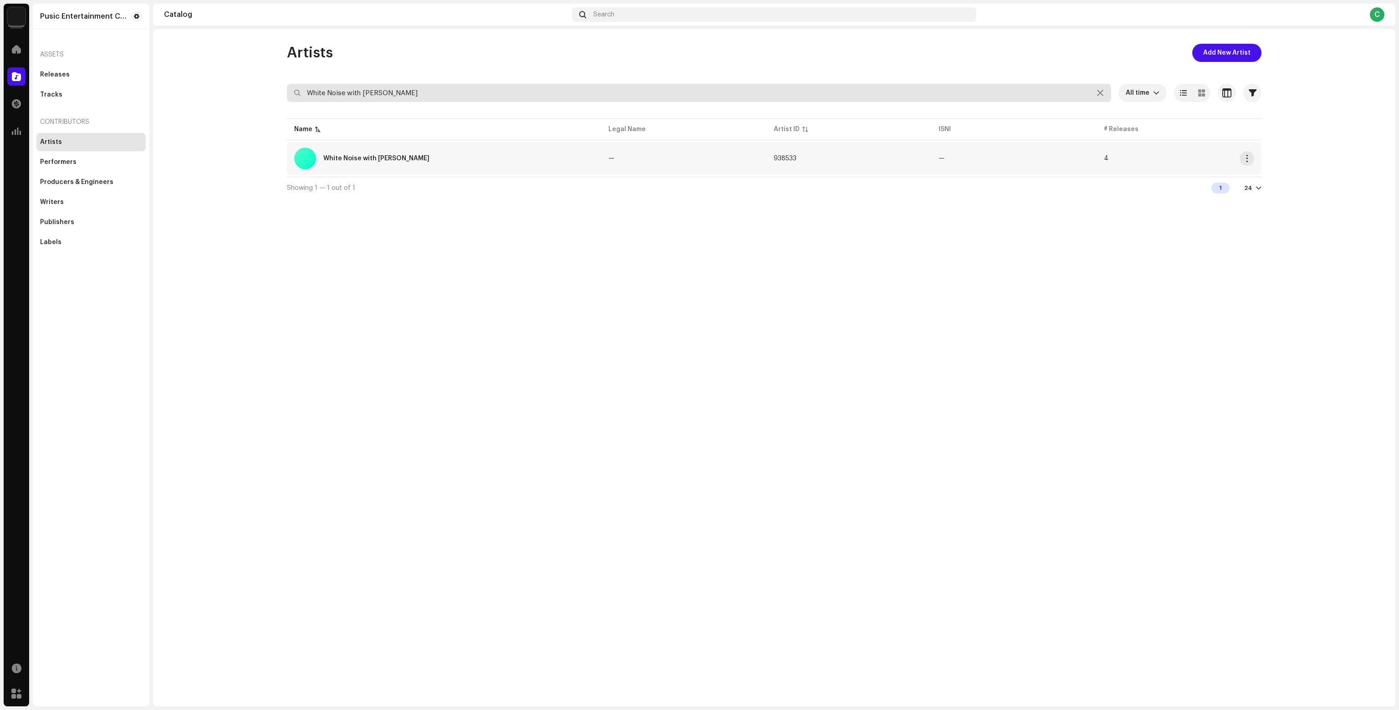
type input "White Noise with Brianna Ten"
click at [481, 144] on td "White Noise with Brianna Ten" at bounding box center [444, 158] width 314 height 33
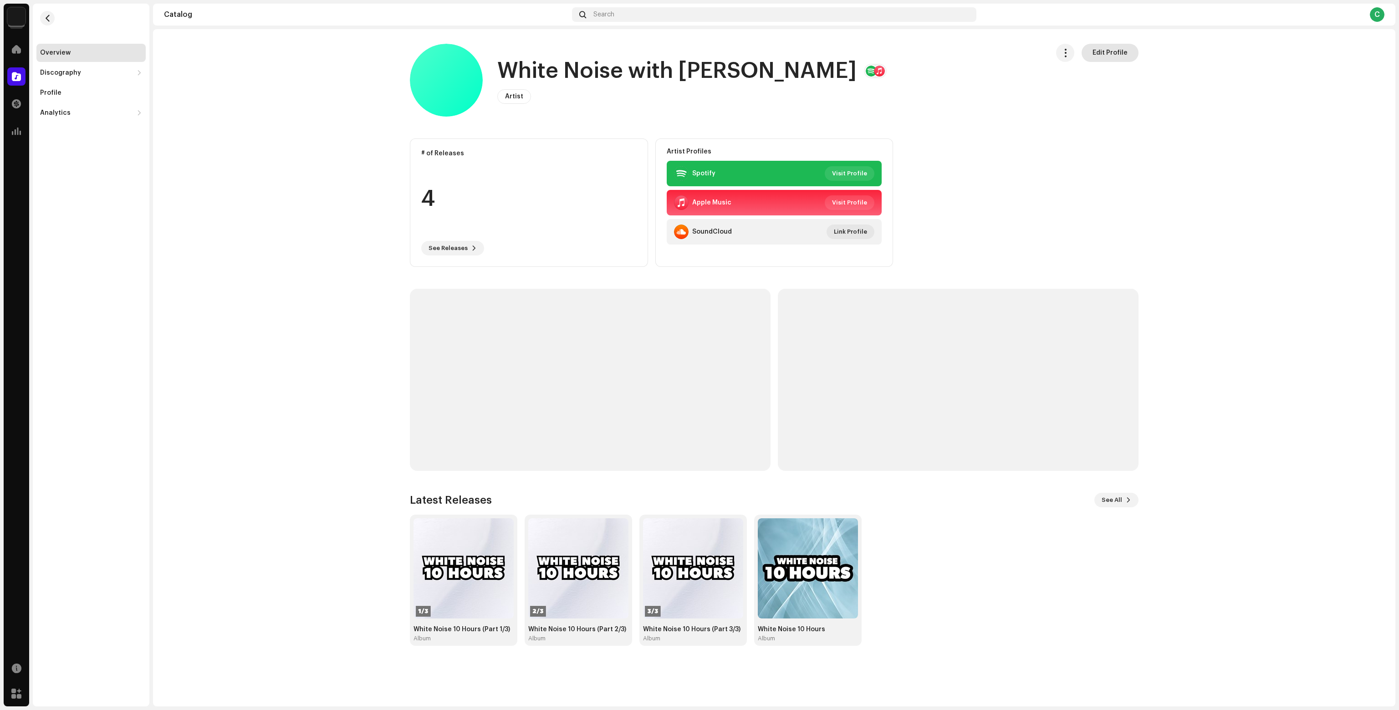
click at [1105, 52] on span "Edit Profile" at bounding box center [1109, 53] width 35 height 18
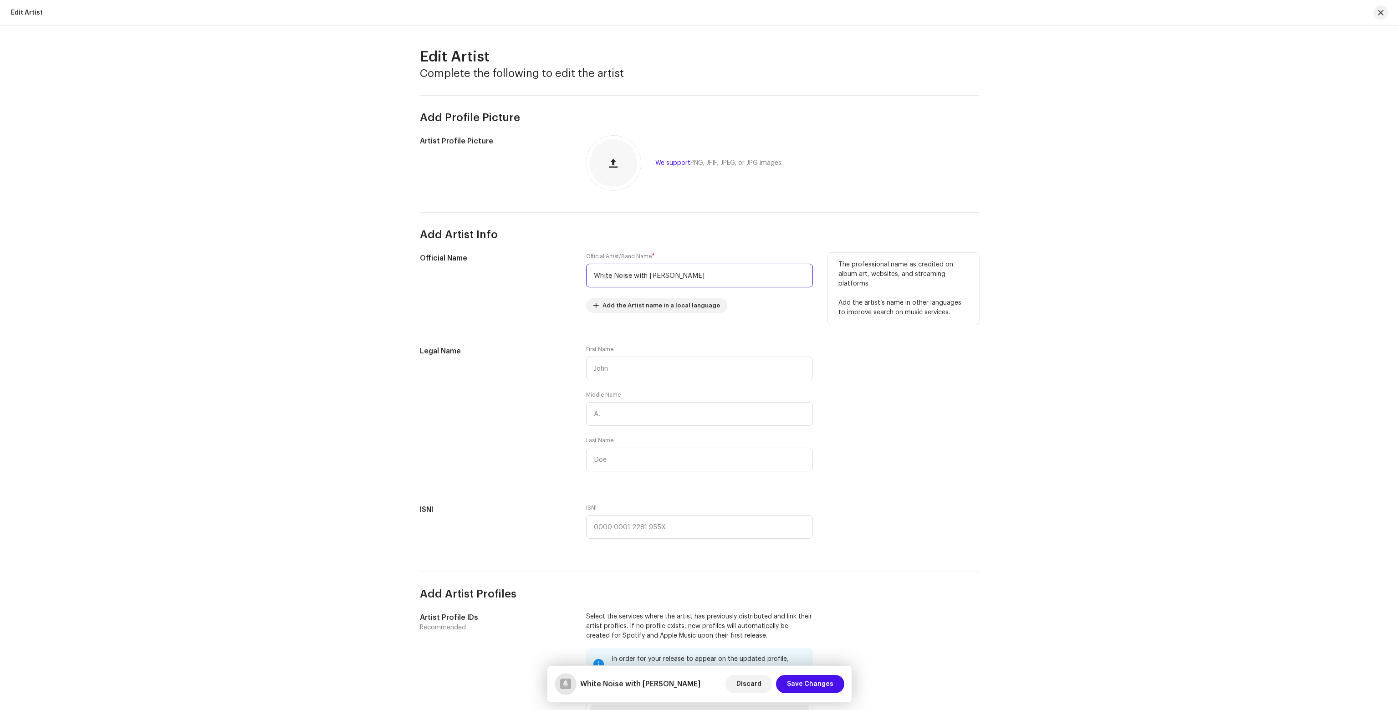
click at [643, 276] on input "White Noise with Brianna Ten" at bounding box center [699, 276] width 227 height 24
paste input "text"
type input "Brianna Ten"
click at [806, 681] on span "Save Changes" at bounding box center [810, 684] width 46 height 18
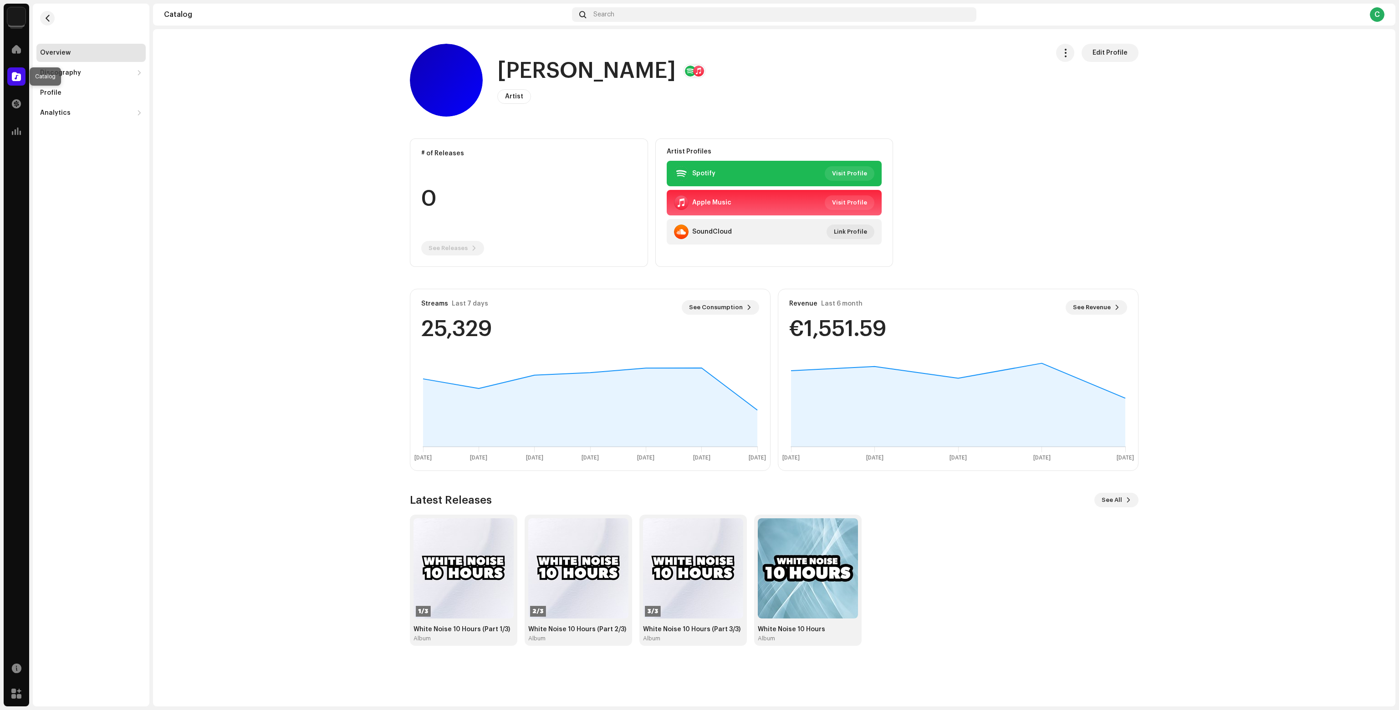
click at [14, 75] on span at bounding box center [16, 76] width 9 height 7
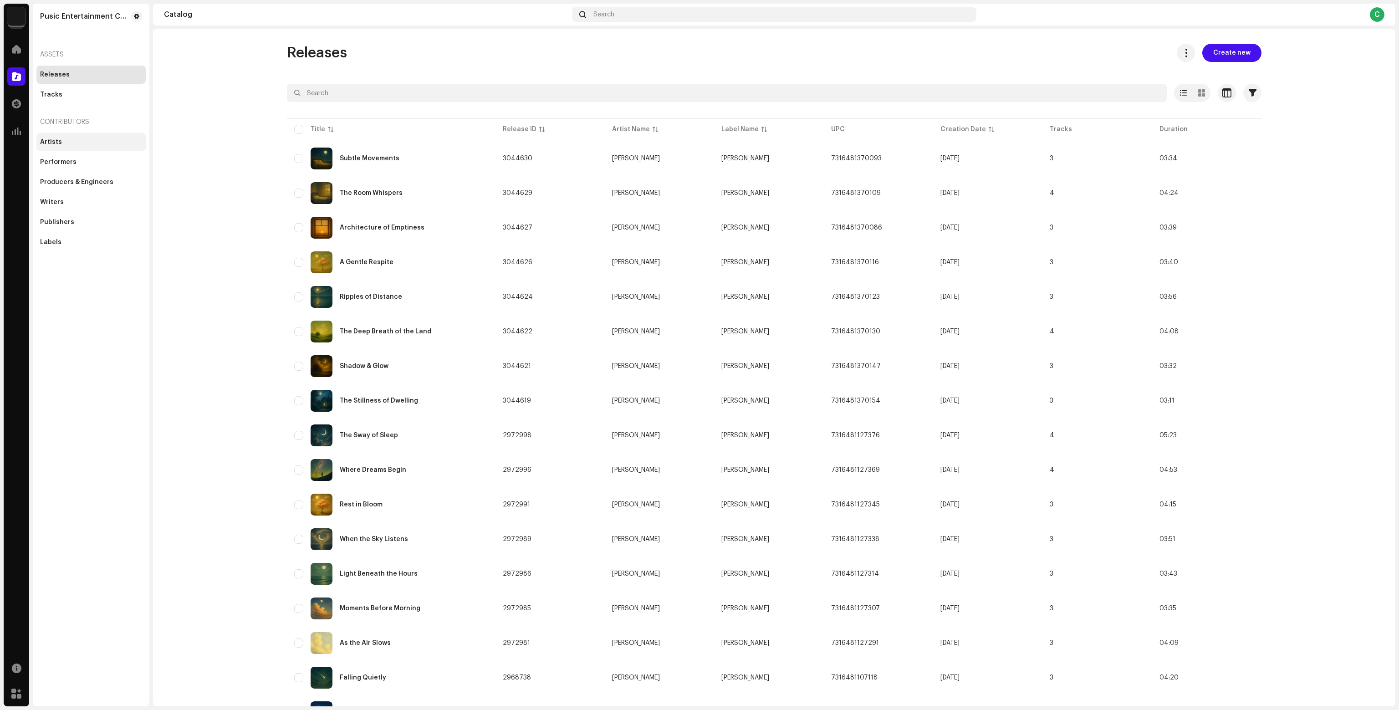
click at [68, 144] on div "Artists" at bounding box center [91, 141] width 102 height 7
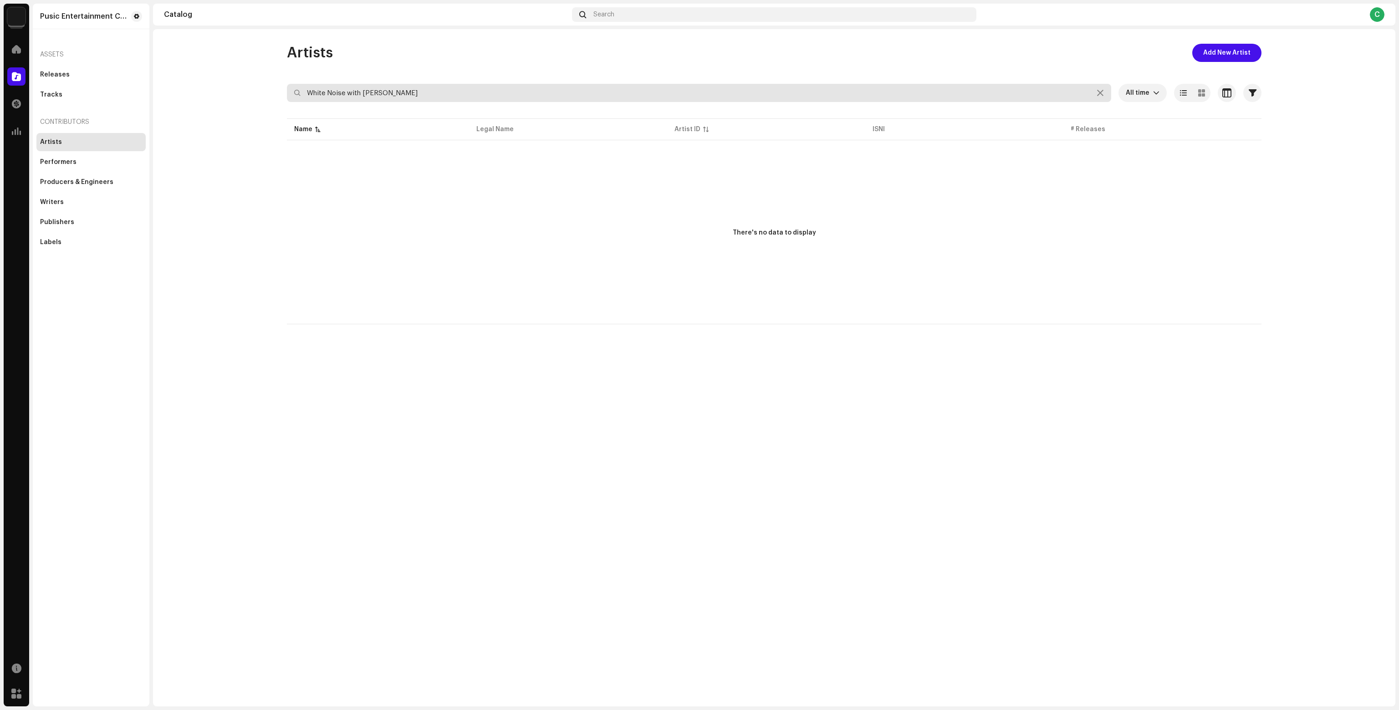
click at [388, 96] on input "White Noise with Brianna Ten" at bounding box center [699, 93] width 824 height 18
paste input "Study Jazz"
type input "Study Jazz"
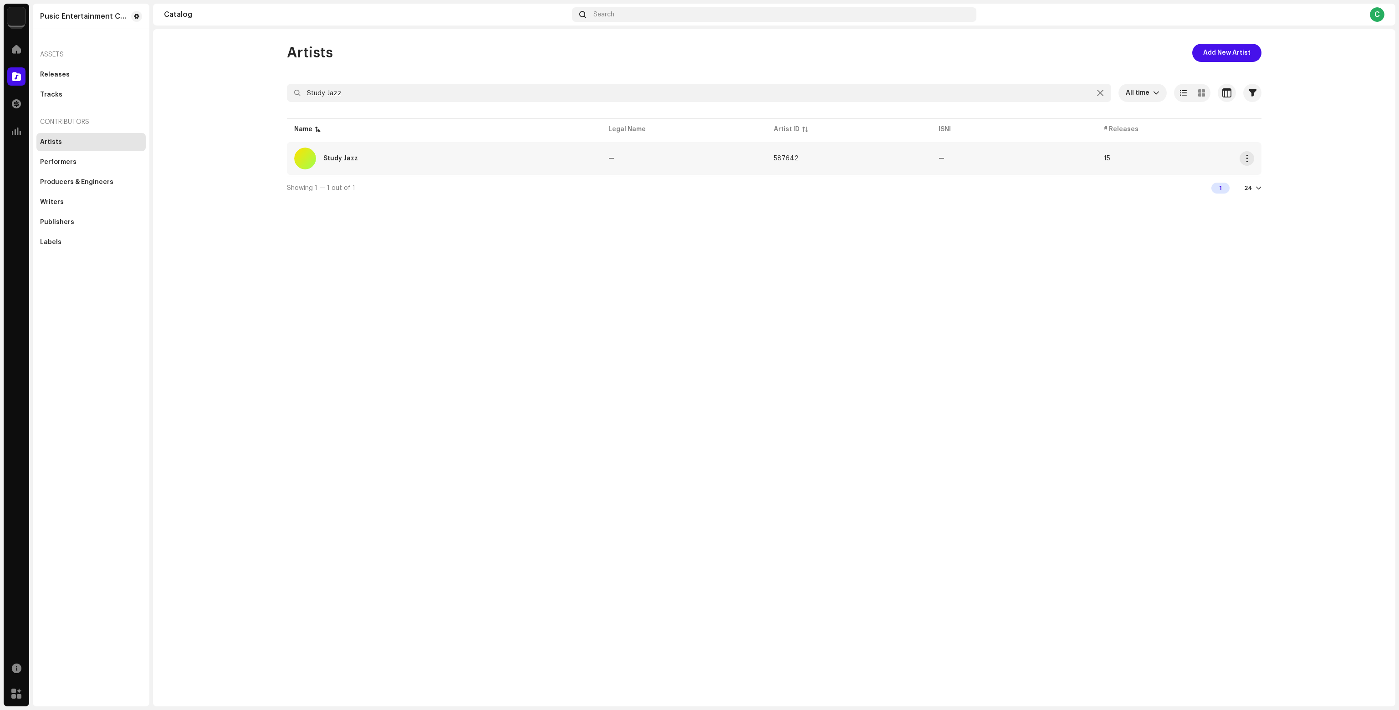
click at [524, 152] on div "Study Jazz" at bounding box center [444, 159] width 300 height 22
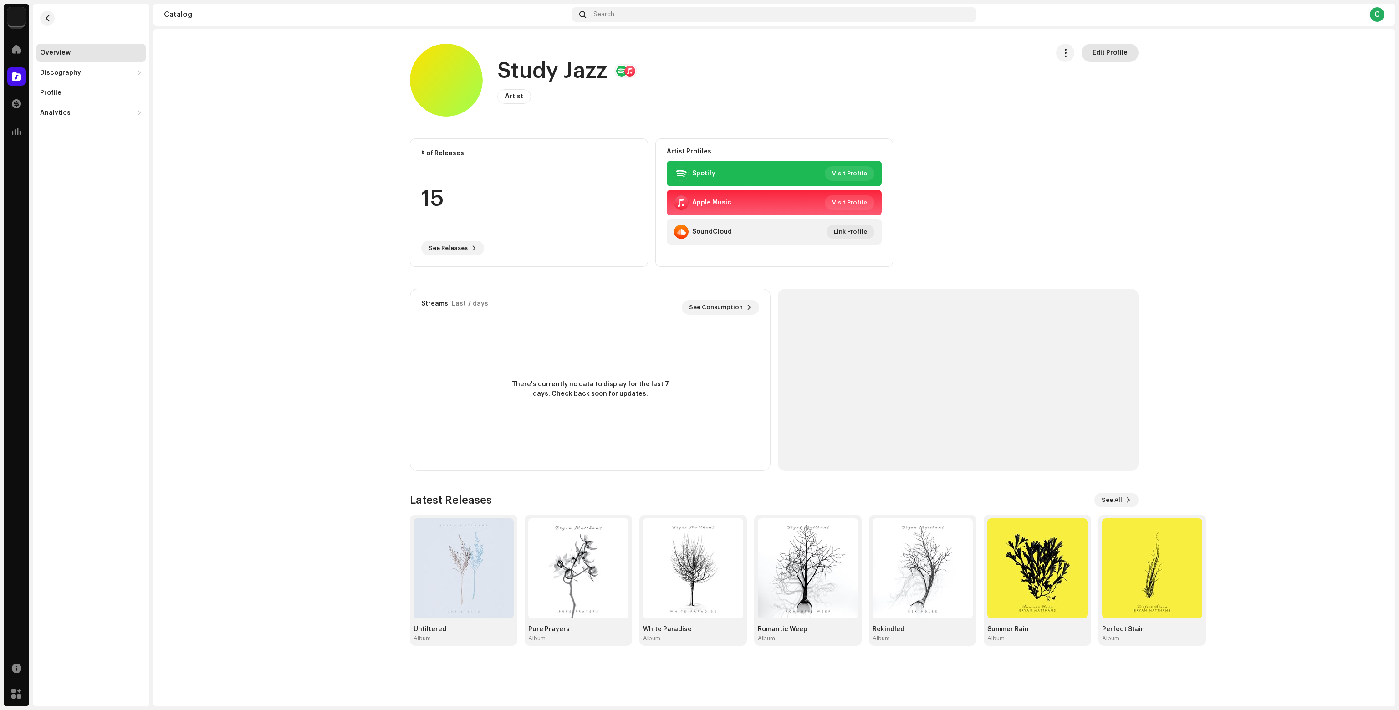
click at [1107, 61] on span "Edit Profile" at bounding box center [1109, 53] width 35 height 18
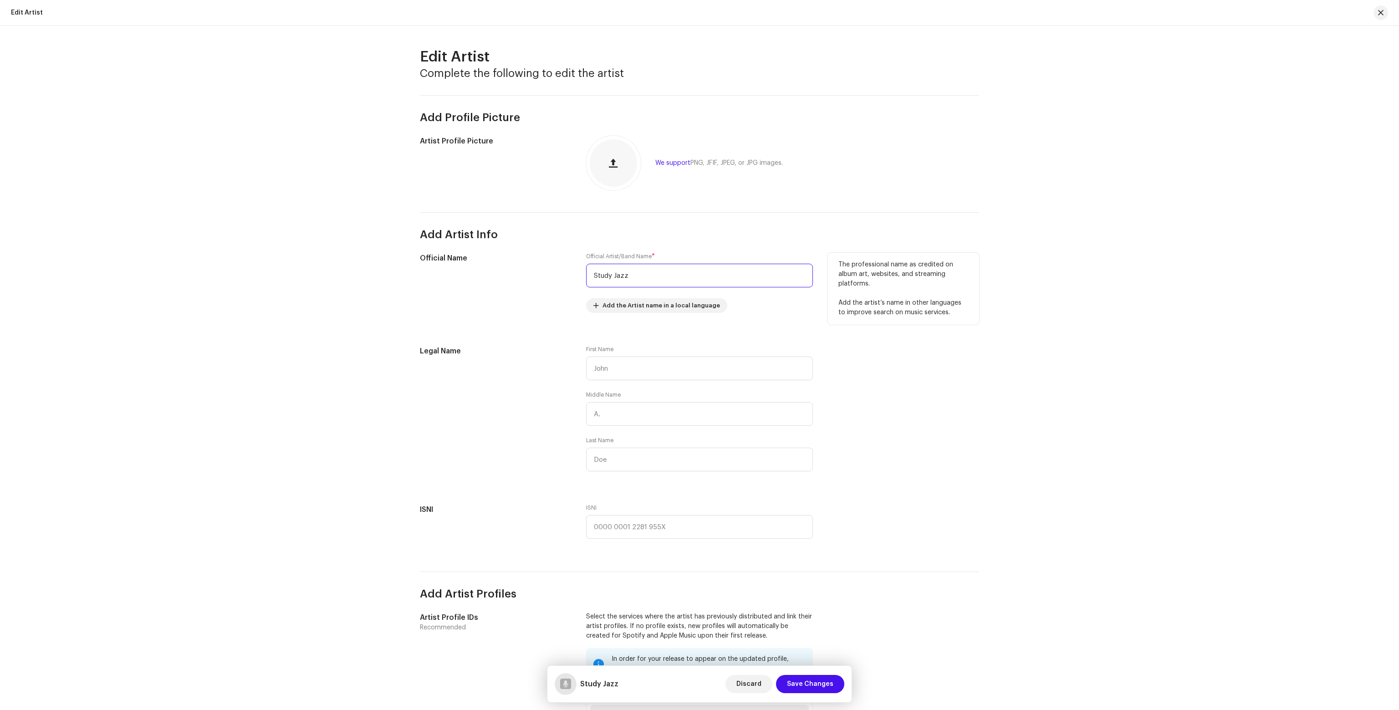
click at [623, 275] on input "Study Jazz" at bounding box center [699, 276] width 227 height 24
paste input "Nina Study"
type input "Nina Study"
click at [838, 685] on button "Save Changes" at bounding box center [810, 684] width 68 height 18
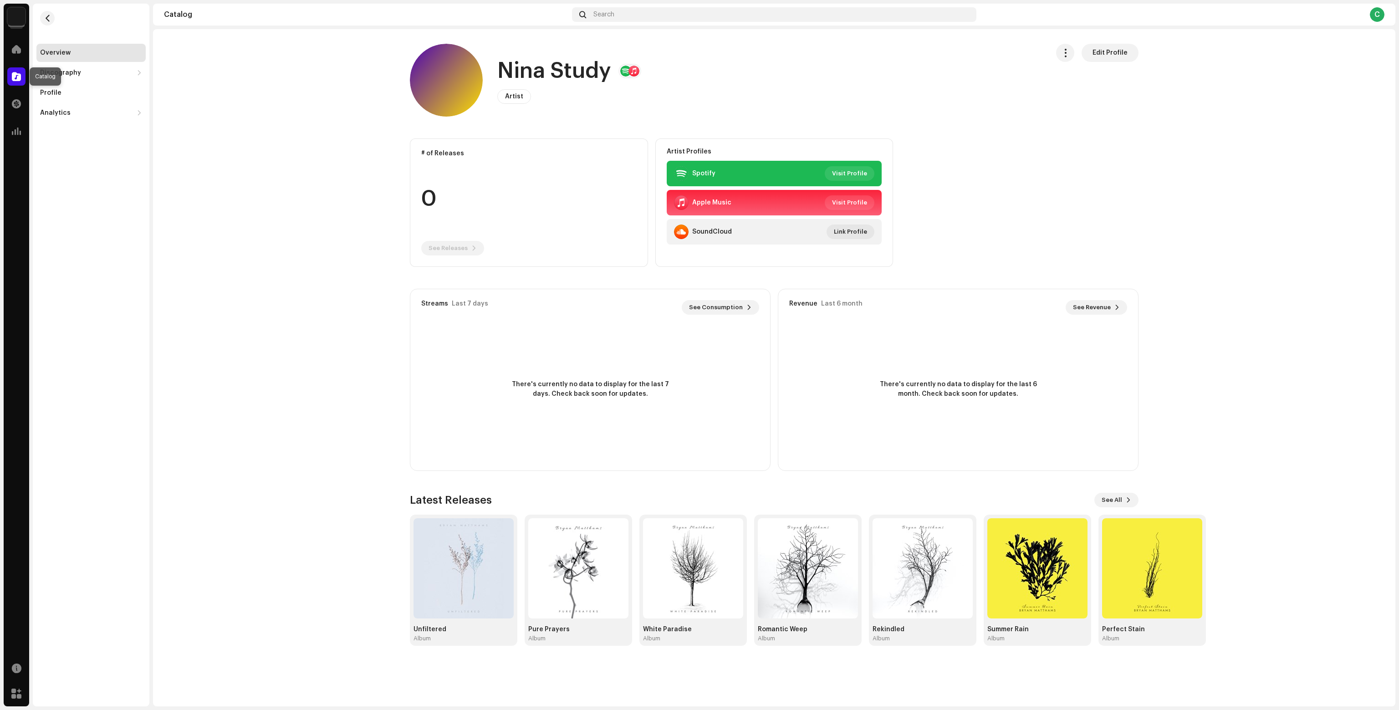
click at [21, 73] on div at bounding box center [16, 76] width 18 height 18
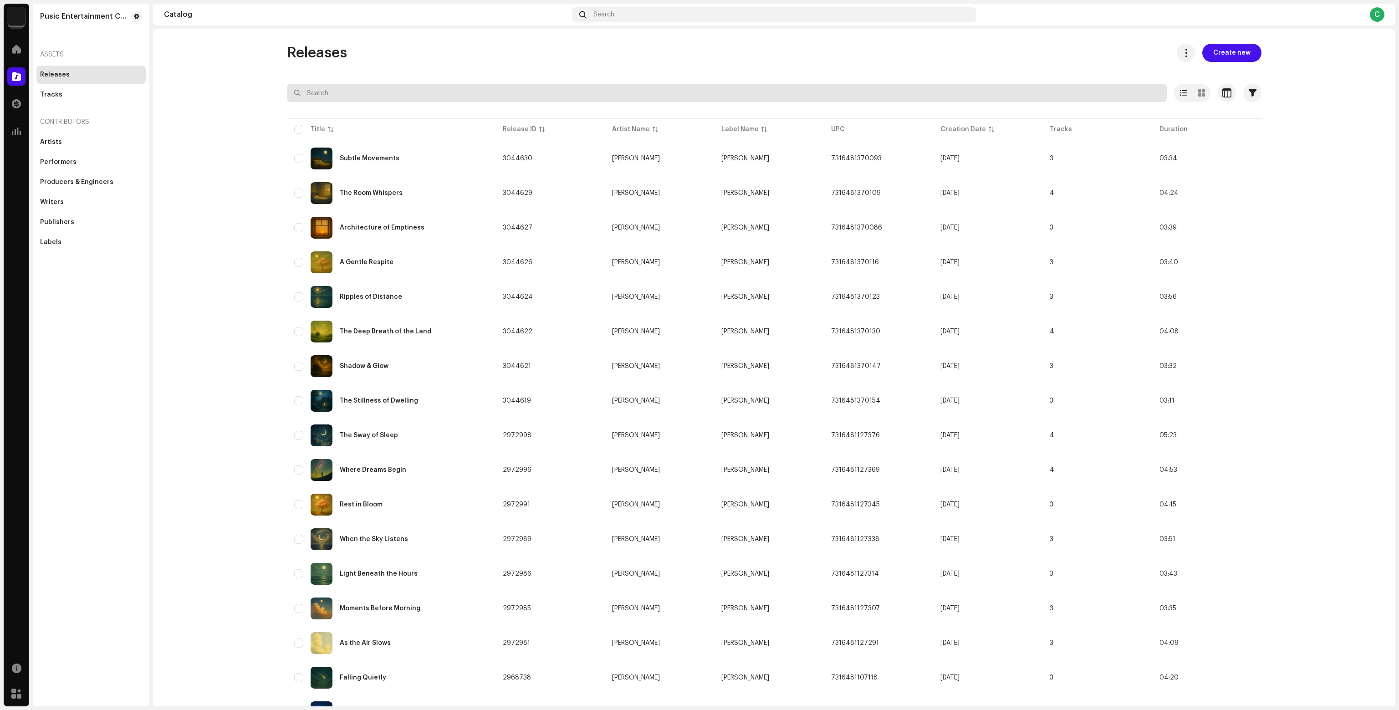
click at [373, 93] on input "text" at bounding box center [727, 93] width 880 height 18
type input "cafe inst"
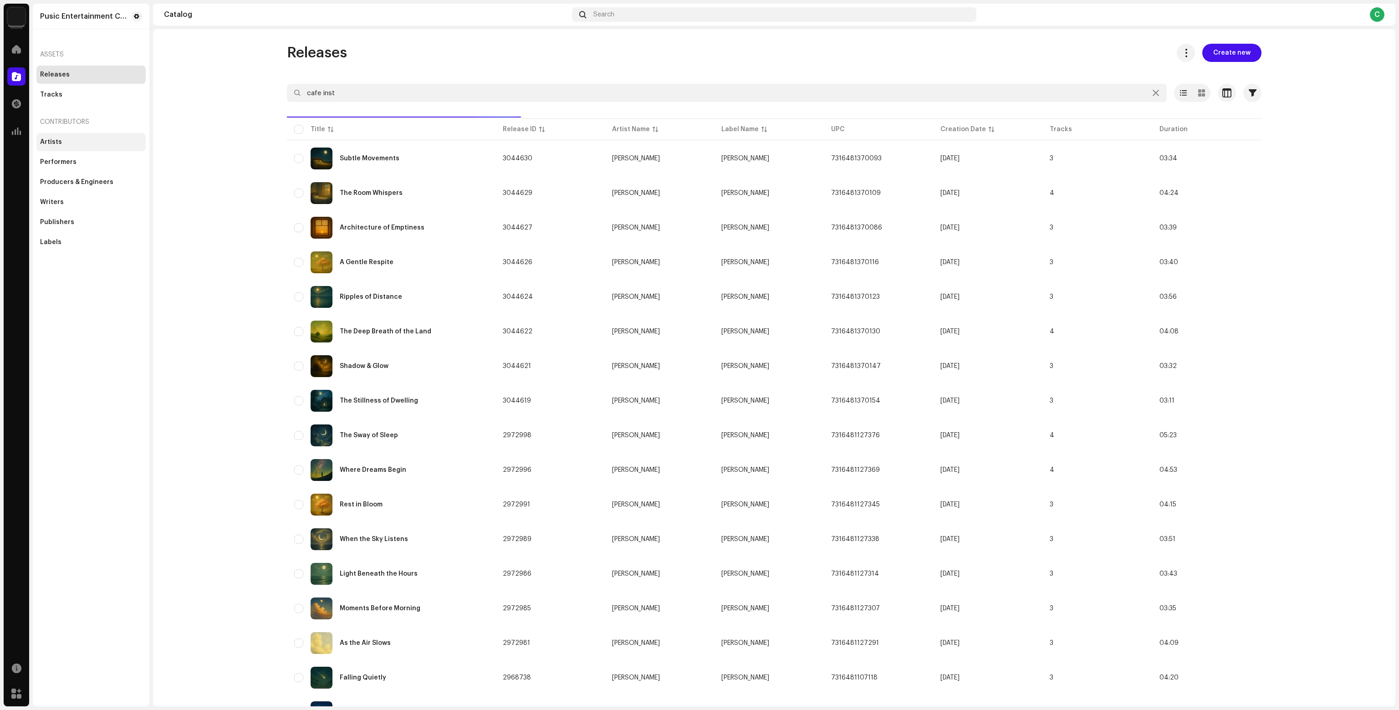
click at [103, 136] on div "Artists" at bounding box center [90, 142] width 109 height 18
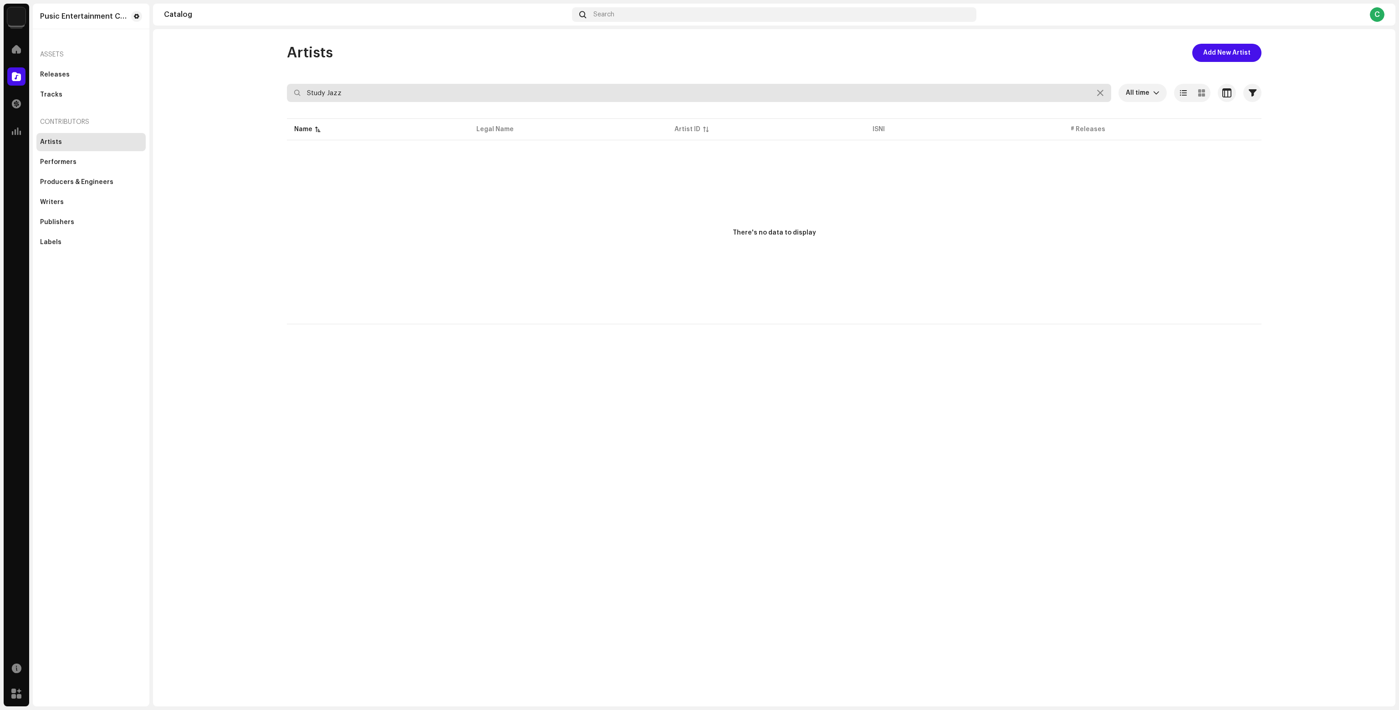
click at [360, 92] on input "Study Jazz" at bounding box center [699, 93] width 824 height 18
drag, startPoint x: 397, startPoint y: 87, endPoint x: 237, endPoint y: 92, distance: 160.4
click at [238, 92] on catalog-artists-list "Artists Add New Artist Study Jazz All time Selected 0 Select all Options Filter…" at bounding box center [774, 184] width 1242 height 280
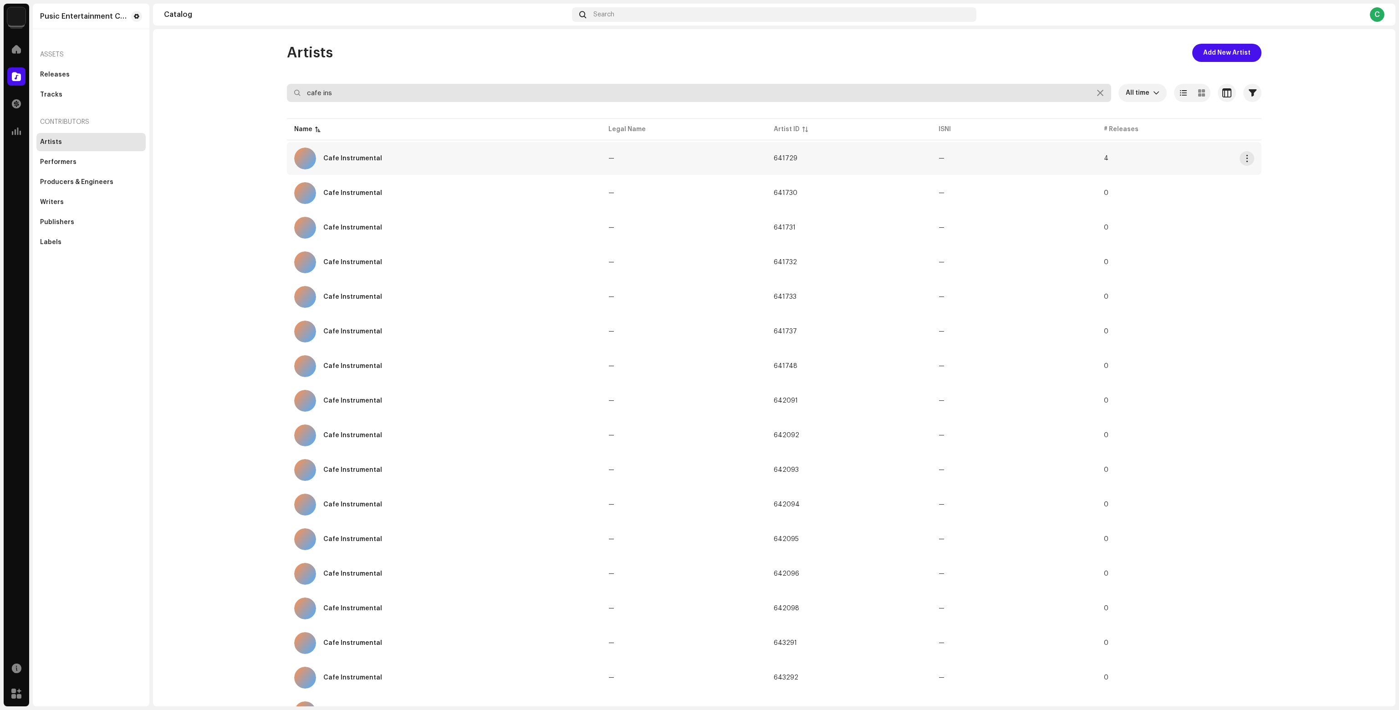
type input "cafe ins"
click at [415, 156] on div "Cafe Instrumental" at bounding box center [444, 159] width 300 height 22
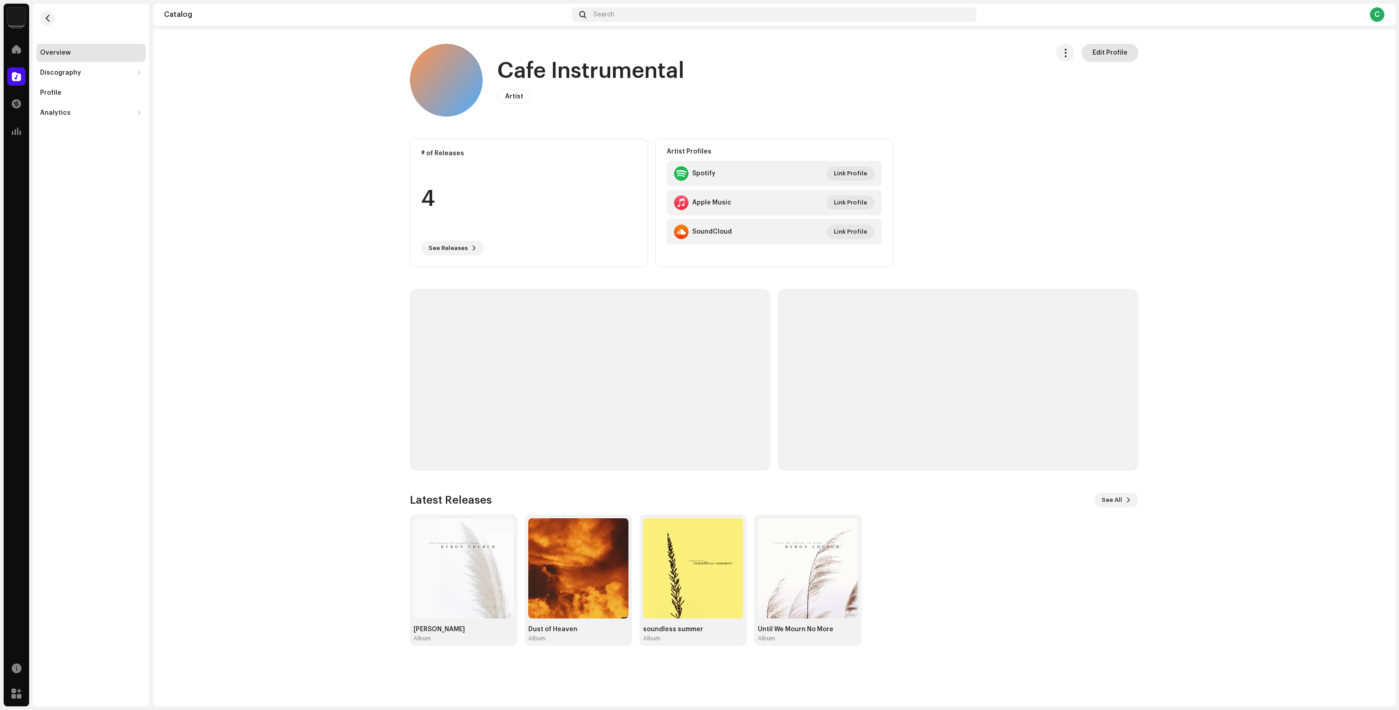
click at [1117, 58] on span "Edit Profile" at bounding box center [1109, 53] width 35 height 18
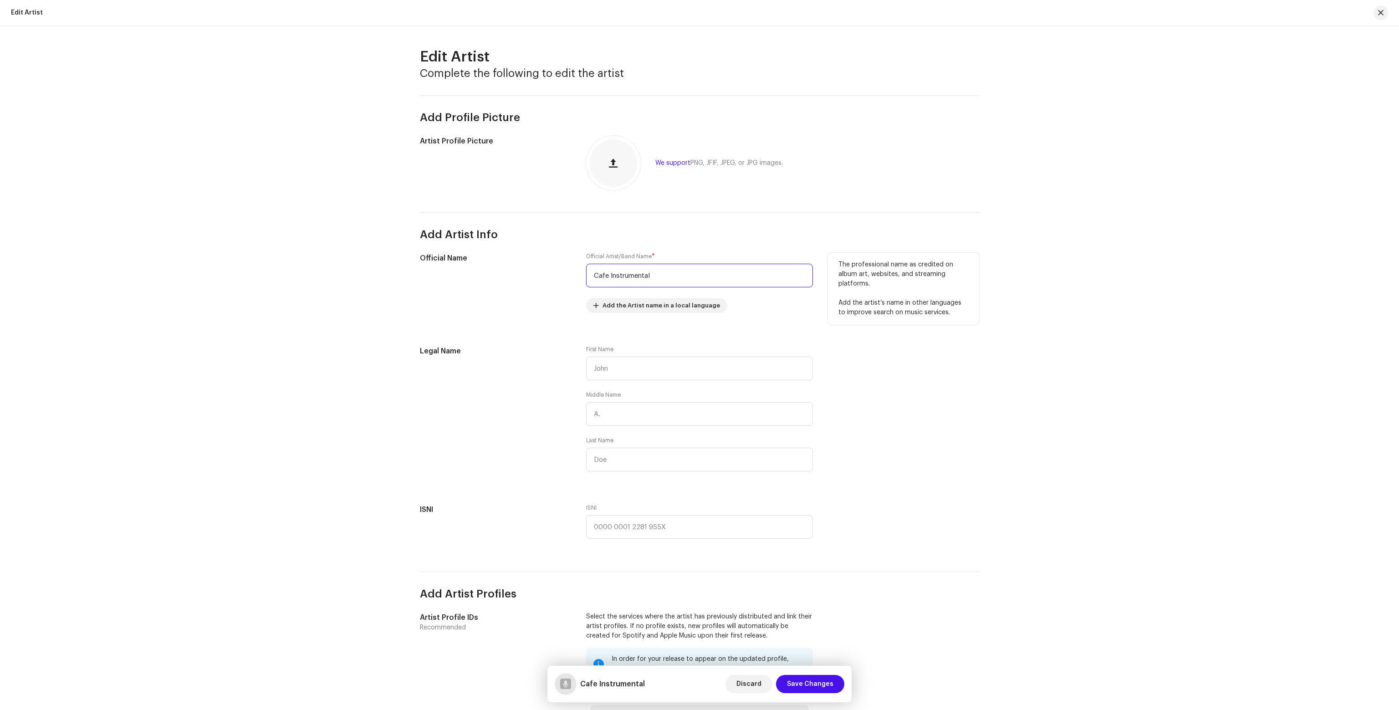
click at [708, 279] on input "Cafe Instrumental" at bounding box center [699, 276] width 227 height 24
paste input "Lina du Café"
type input "Lina du Café"
click at [1002, 227] on div "Edit Artist Complete the following to edit the artist Add Profile Picture Artis…" at bounding box center [699, 368] width 1399 height 684
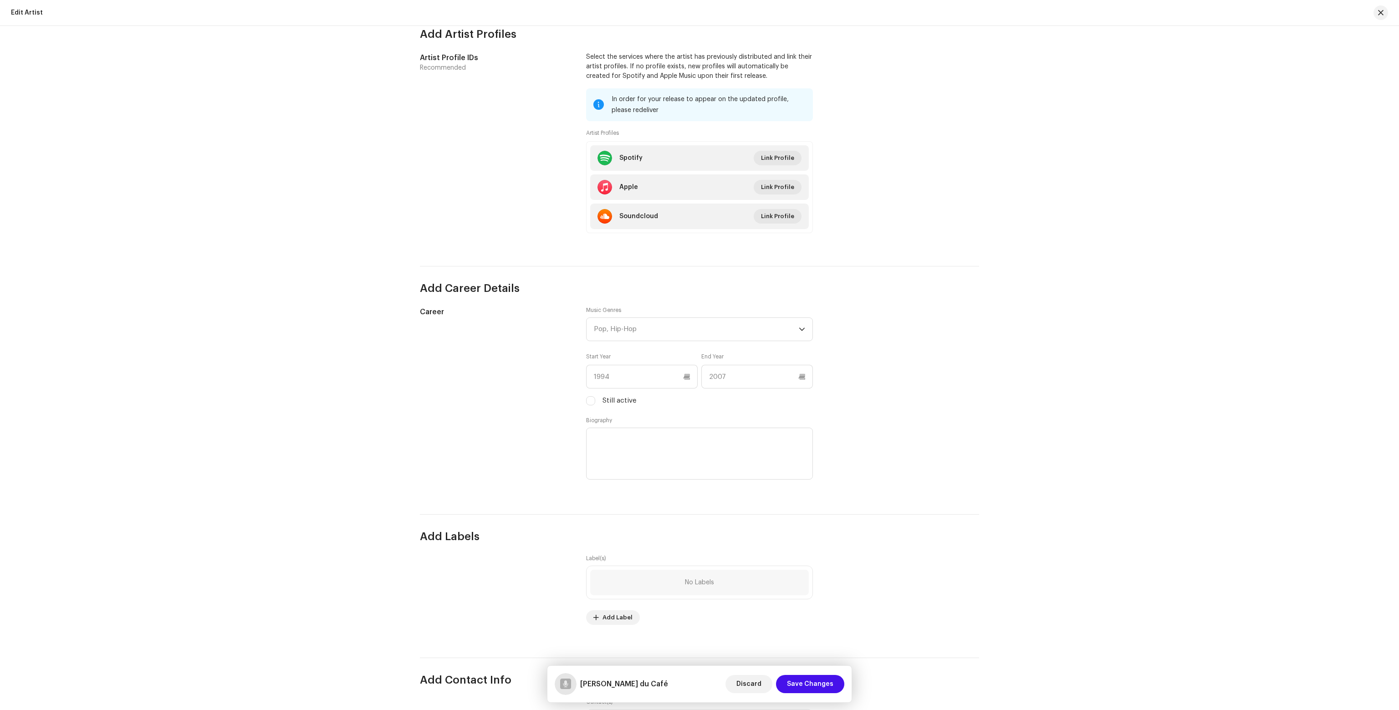
scroll to position [556, 0]
click at [822, 680] on span "Save Changes" at bounding box center [810, 684] width 46 height 18
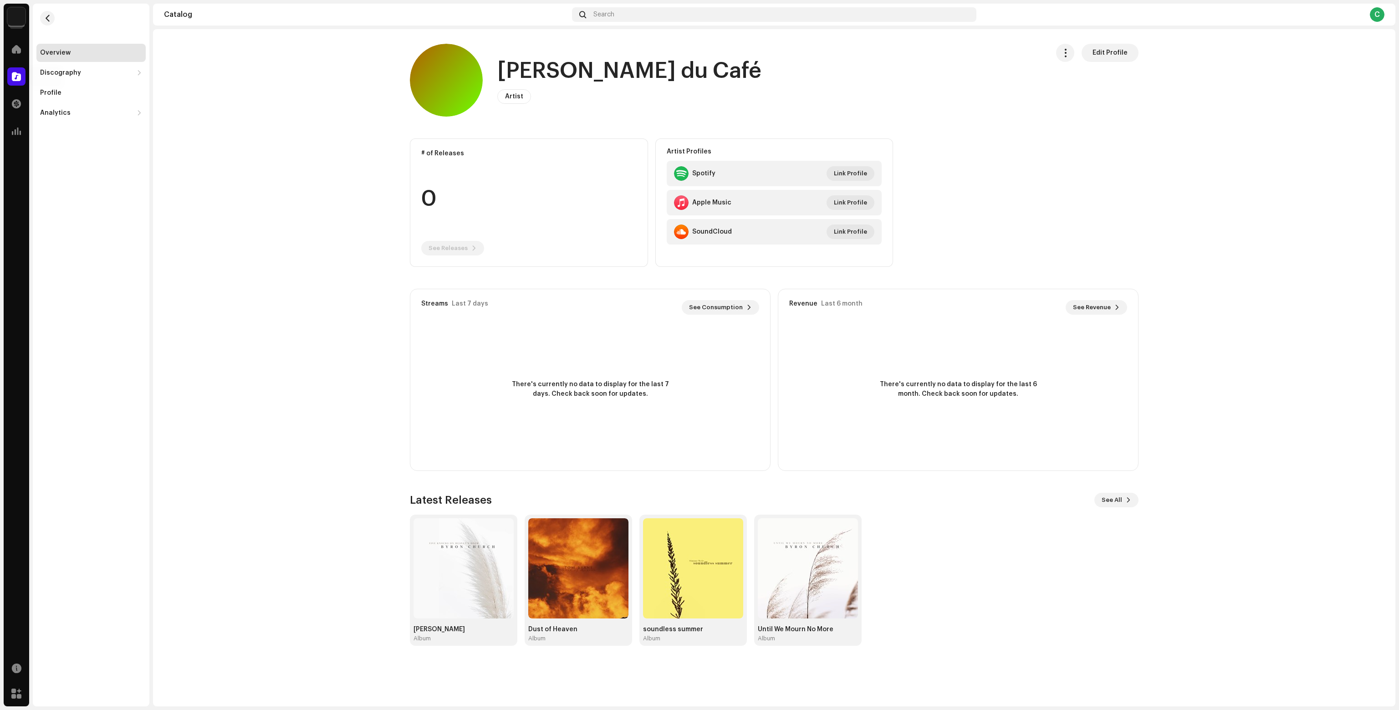
click at [17, 80] on span at bounding box center [16, 76] width 9 height 7
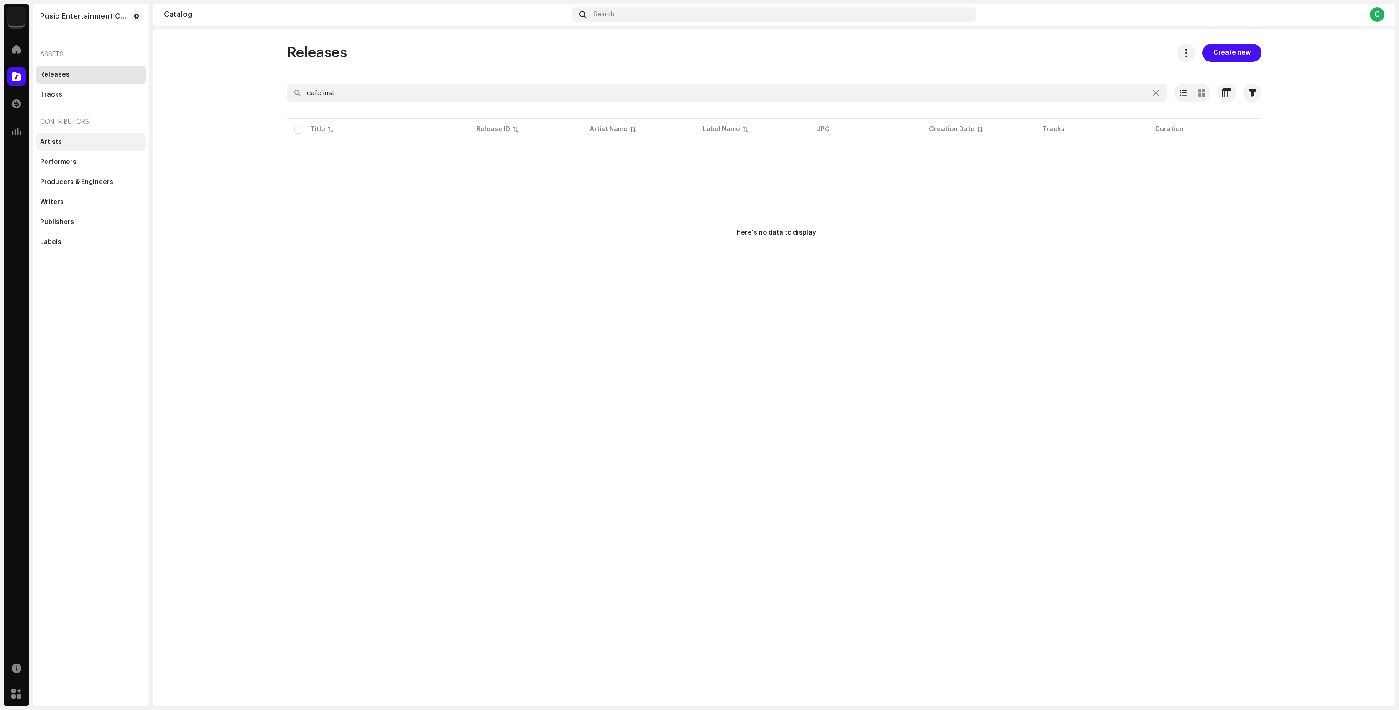
click at [76, 149] on div "Artists" at bounding box center [90, 142] width 109 height 18
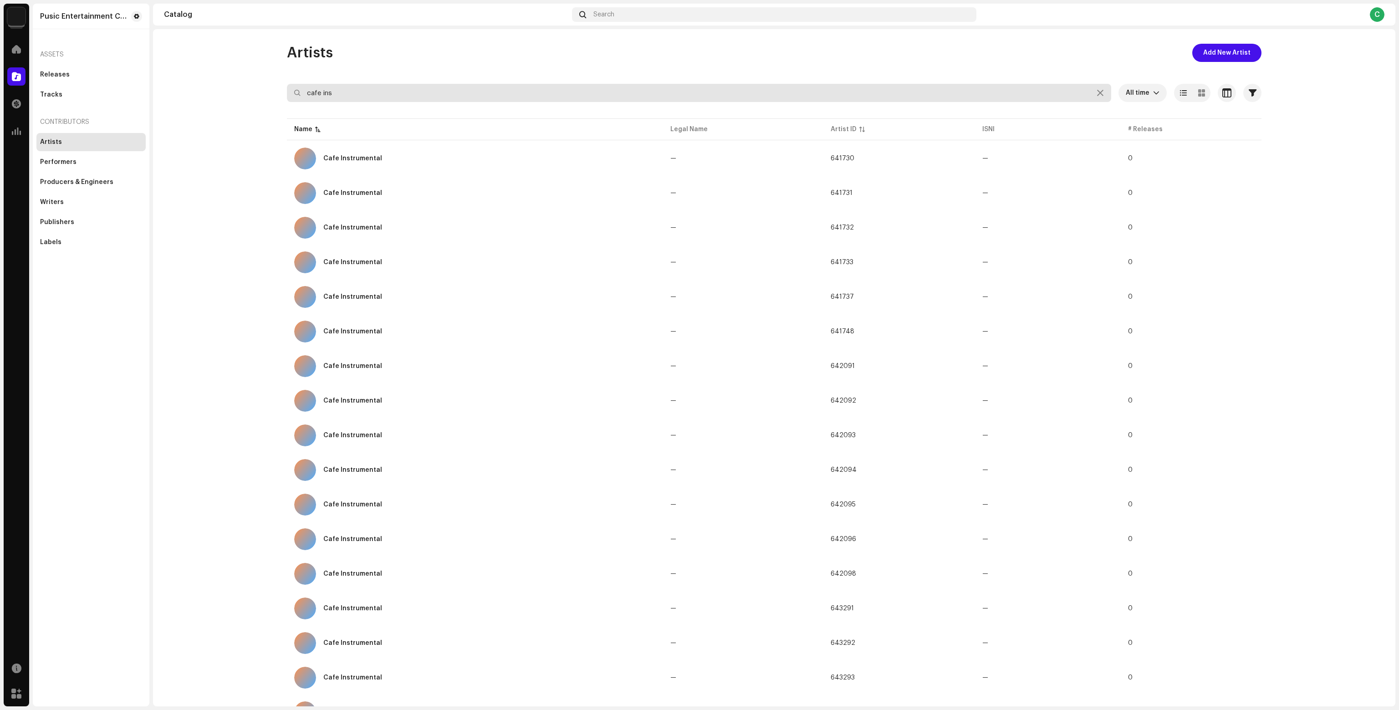
click at [404, 94] on input "cafe ins" at bounding box center [699, 93] width 824 height 18
paste input "Brown Noise with Clara Twelve"
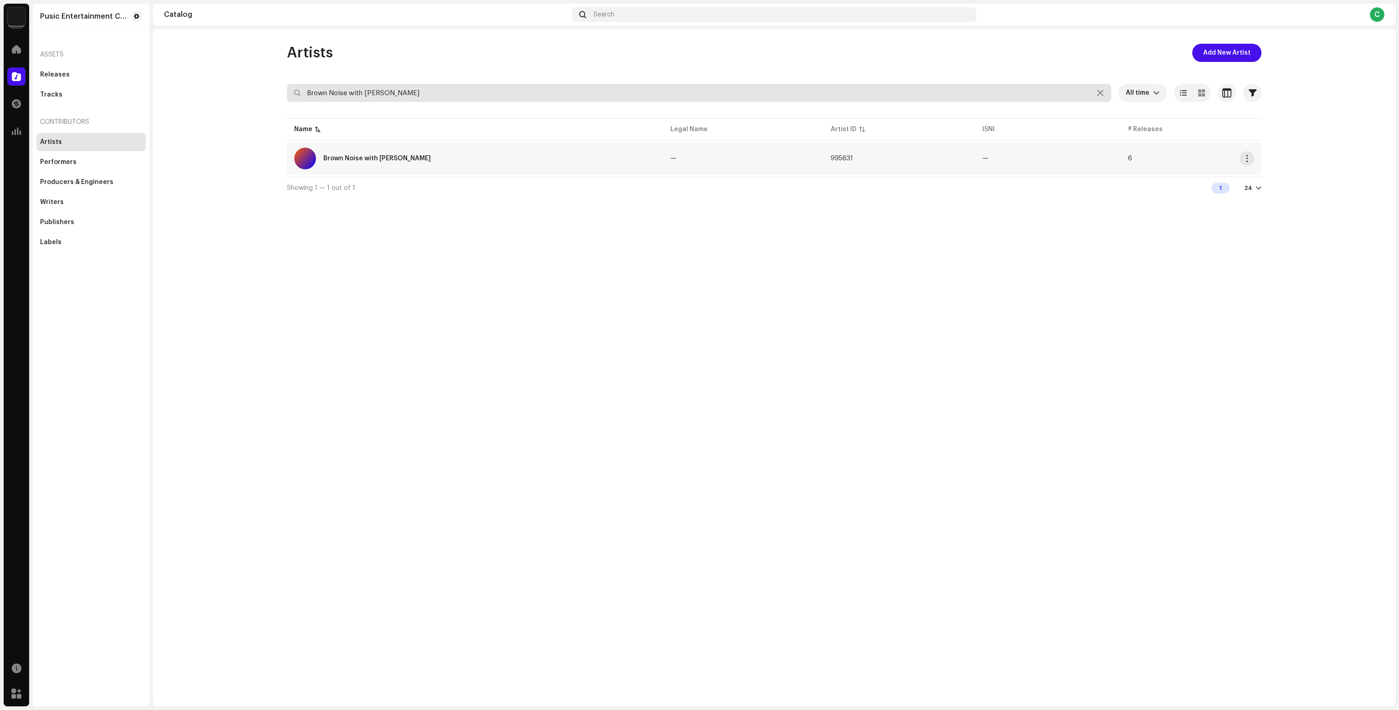
type input "Brown Noise with Clara Twelve"
click at [457, 148] on div "Brown Noise with Clara Twelve" at bounding box center [475, 159] width 362 height 22
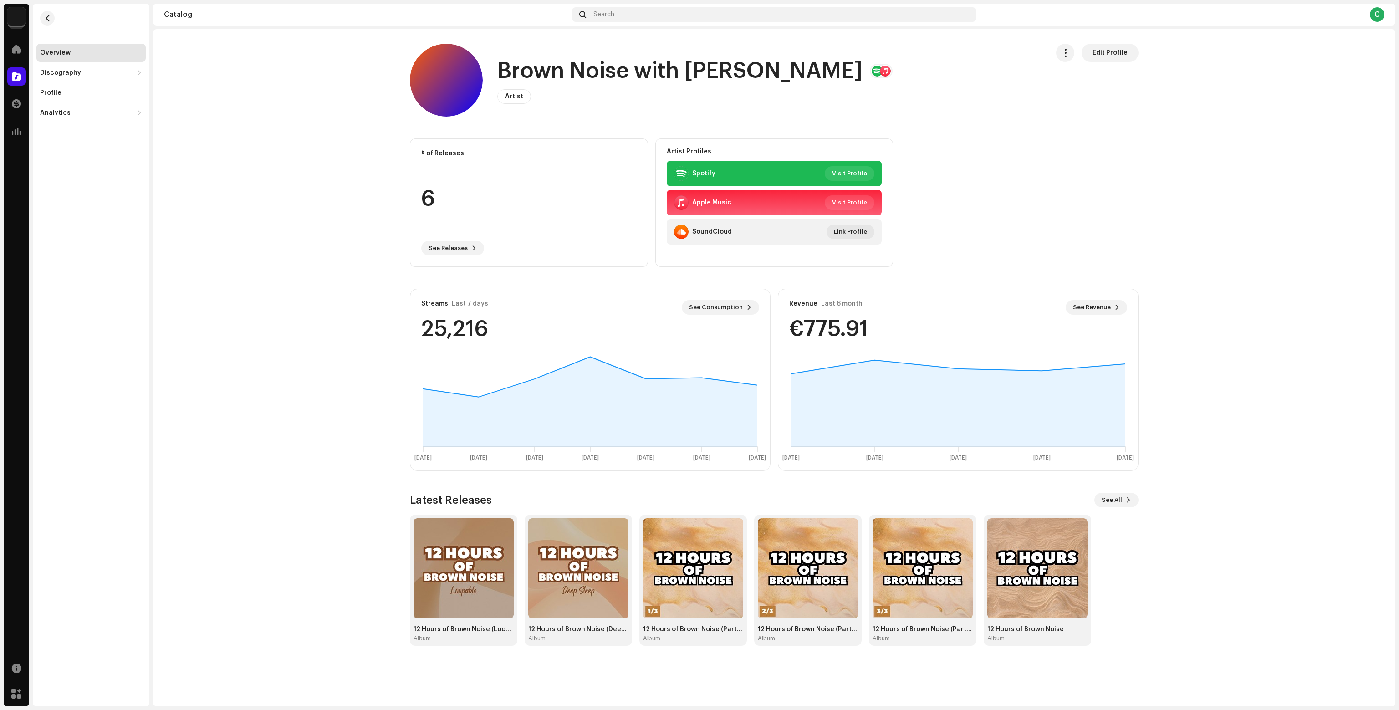
click at [1093, 53] on button "Edit Profile" at bounding box center [1109, 53] width 57 height 18
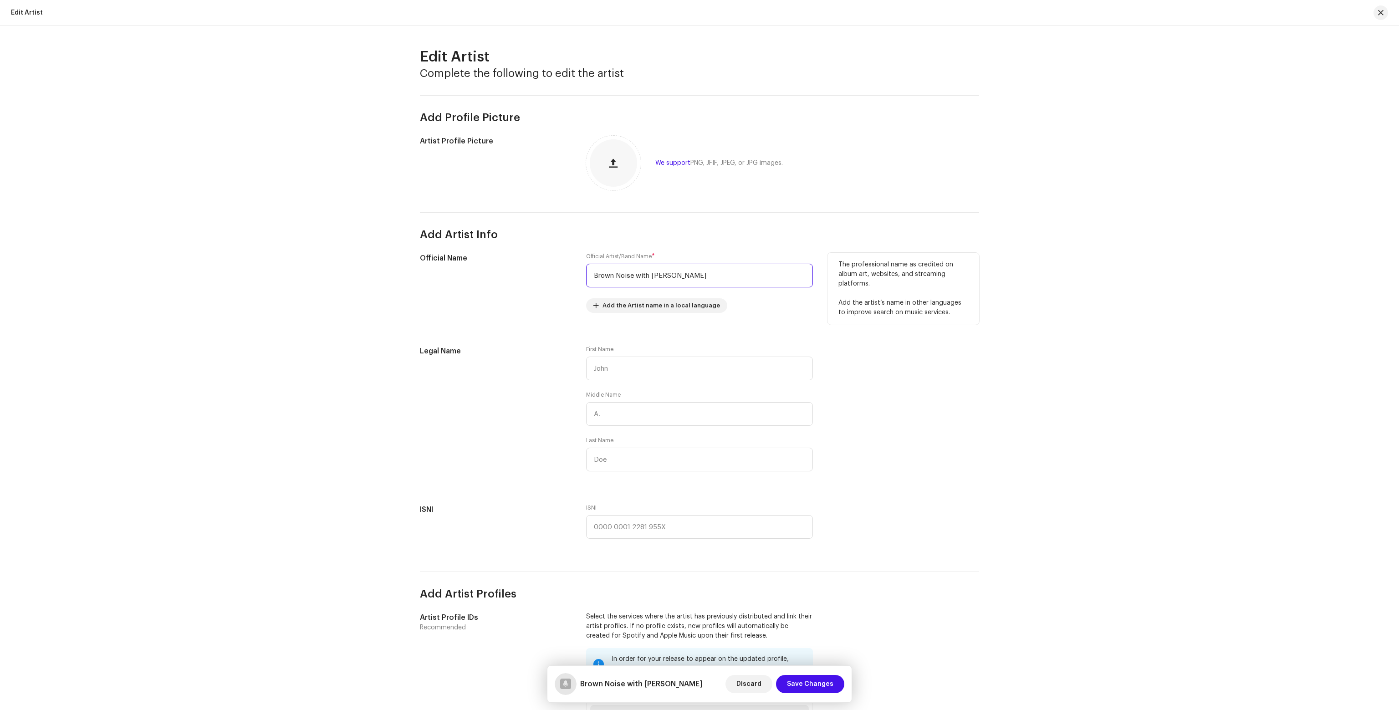
drag, startPoint x: 725, startPoint y: 276, endPoint x: 475, endPoint y: 287, distance: 250.2
click at [475, 287] on div "Official Name Official Artist/Band Name * Brown Noise with Clara Twelve Add the…" at bounding box center [699, 288] width 559 height 71
paste input "Clara Brown"
type input "Clara Brown"
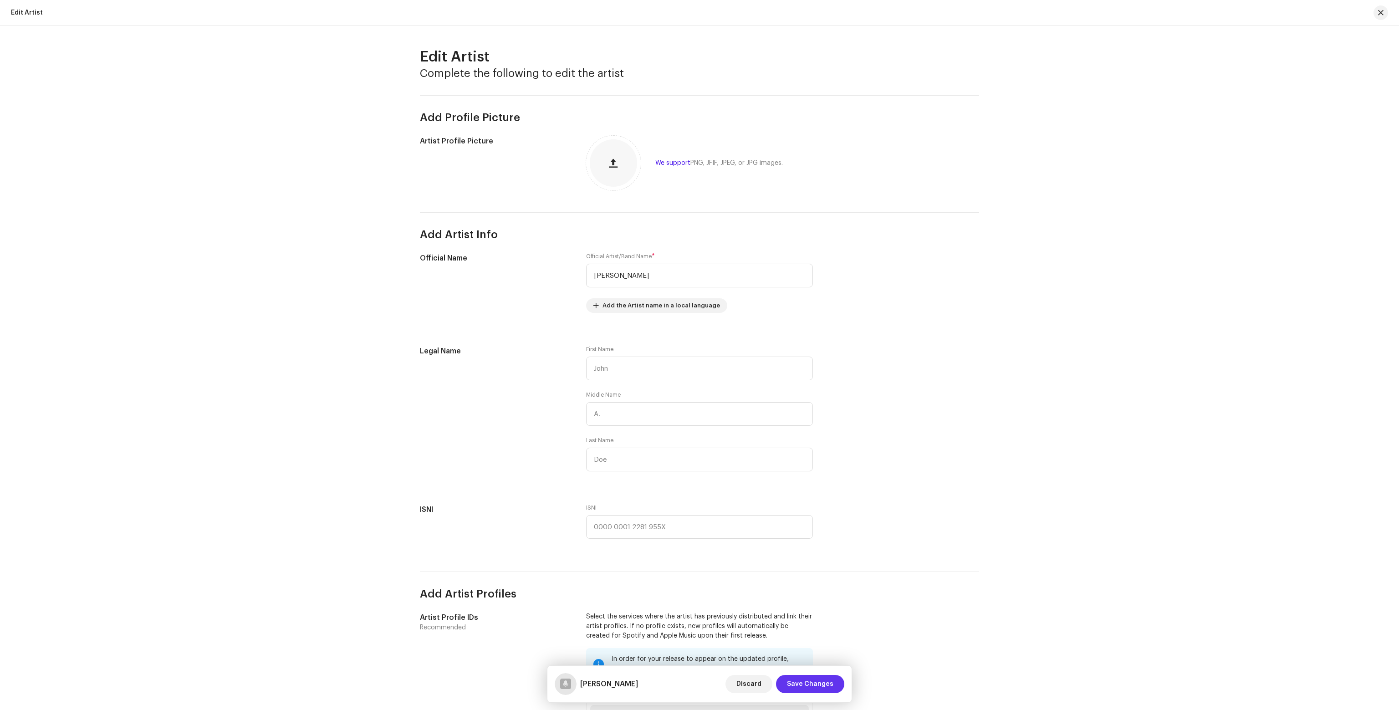
click at [817, 677] on span "Save Changes" at bounding box center [810, 684] width 46 height 18
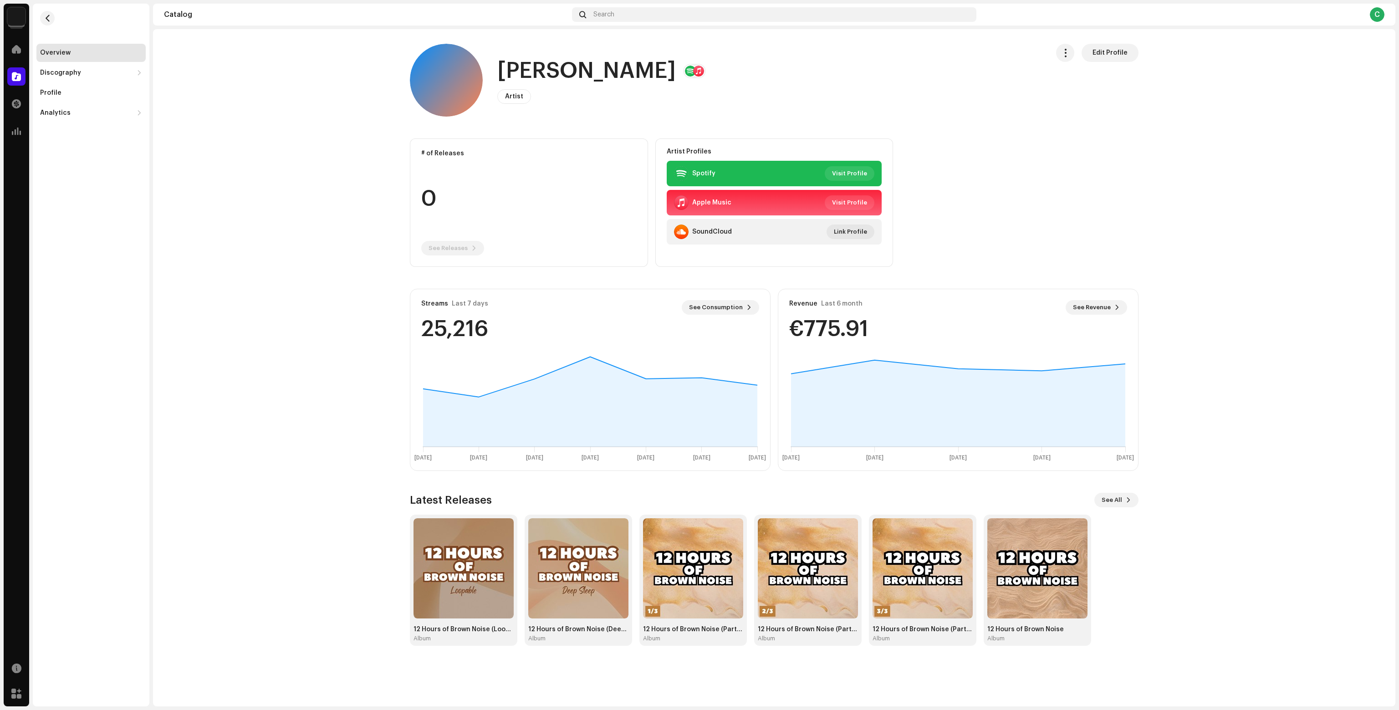
drag, startPoint x: 4, startPoint y: 74, endPoint x: 11, endPoint y: 77, distance: 7.5
click at [4, 74] on div "Catalog" at bounding box center [16, 76] width 25 height 25
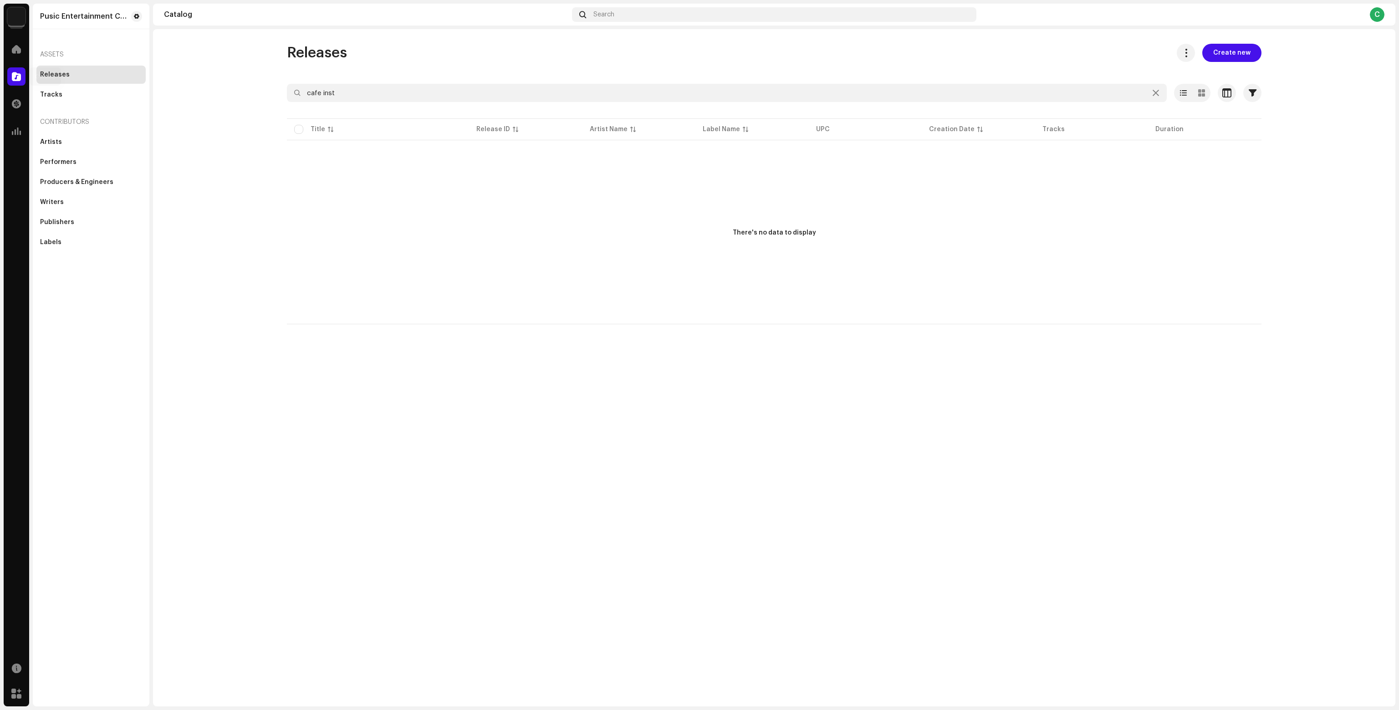
click at [11, 78] on div at bounding box center [16, 76] width 18 height 18
click at [81, 143] on div "Artists" at bounding box center [91, 141] width 102 height 7
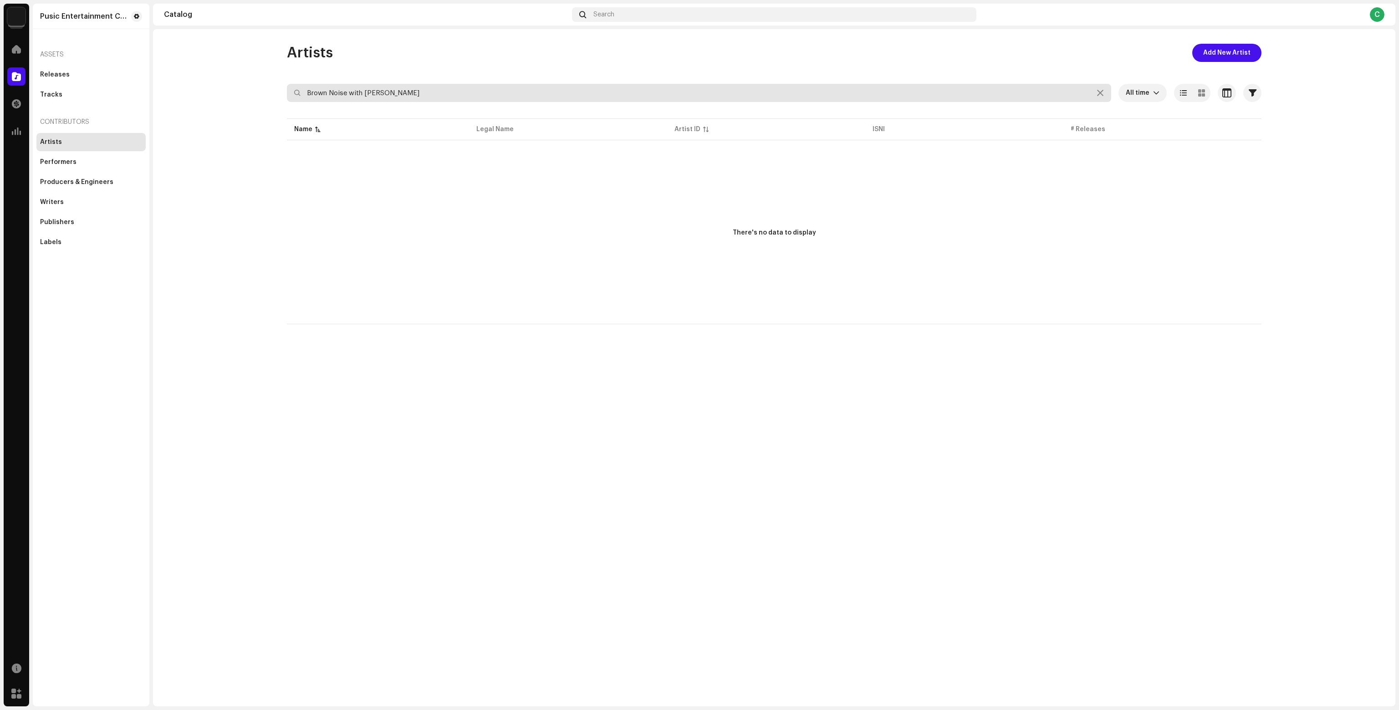
click at [367, 84] on input "Brown Noise with Clara Twelve" at bounding box center [699, 93] width 824 height 18
paste input "Calm Singing Birds"
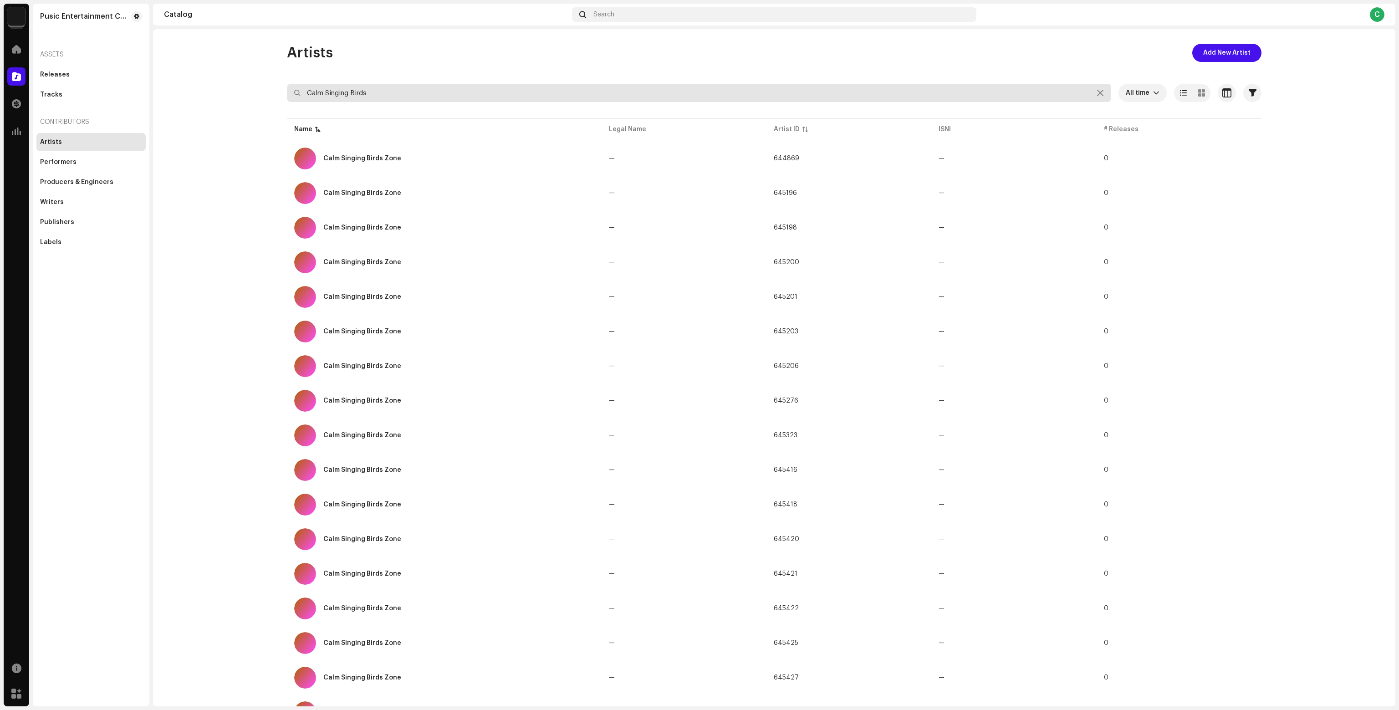
click at [345, 92] on input "Calm Singing Birds" at bounding box center [699, 93] width 824 height 18
paste input "Sleep Sounds of Nature"
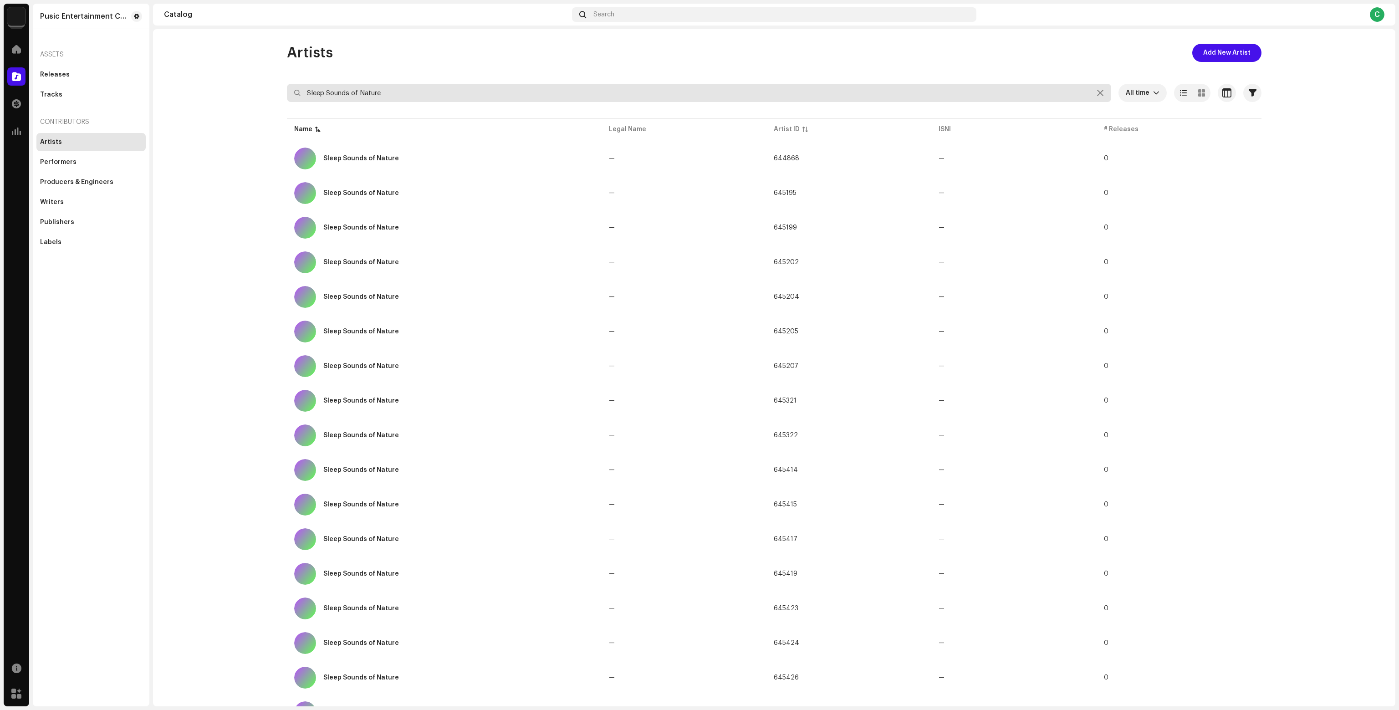
click at [357, 92] on input "Sleep Sounds of Nature" at bounding box center [699, 93] width 824 height 18
paste input "Bird Songs"
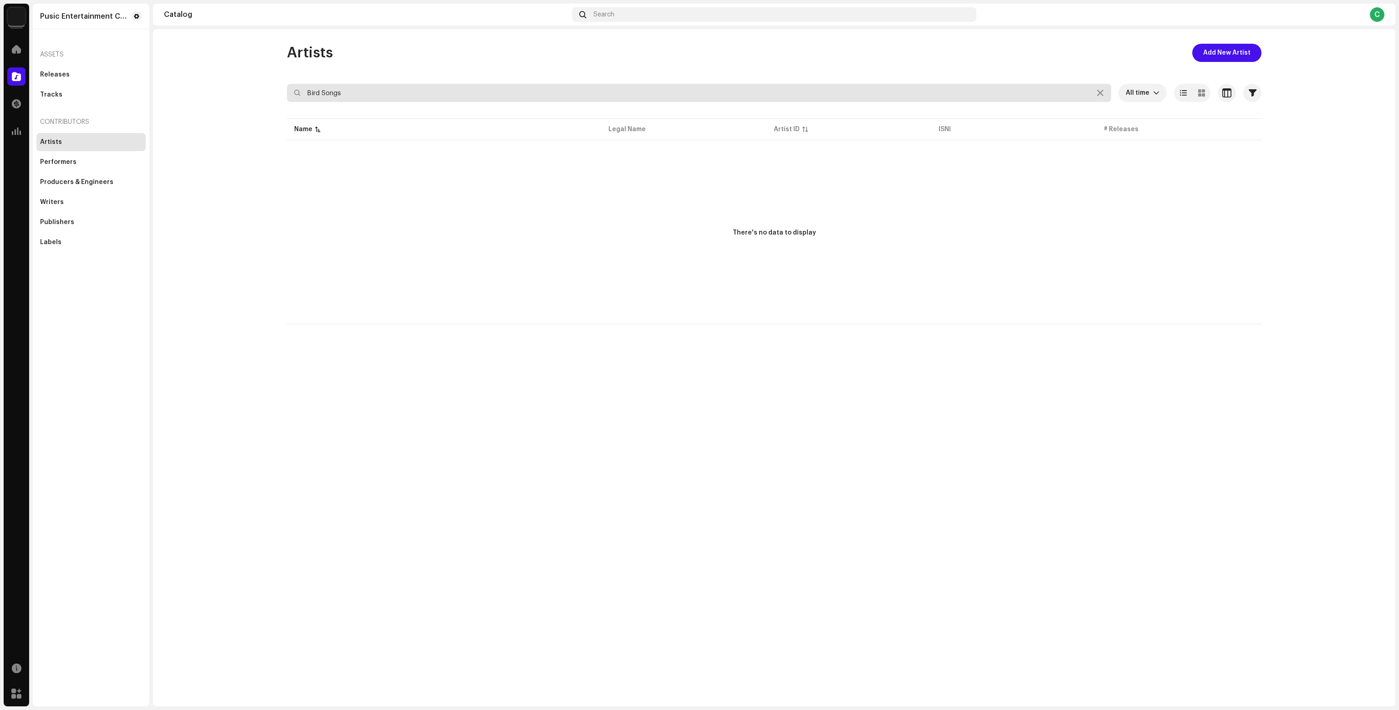
drag, startPoint x: 379, startPoint y: 94, endPoint x: 167, endPoint y: 95, distance: 212.2
click at [172, 97] on catalog-artists-list "Artists Add New Artist Bird Songs All time Selected 0 Select all Options Filter…" at bounding box center [774, 184] width 1242 height 280
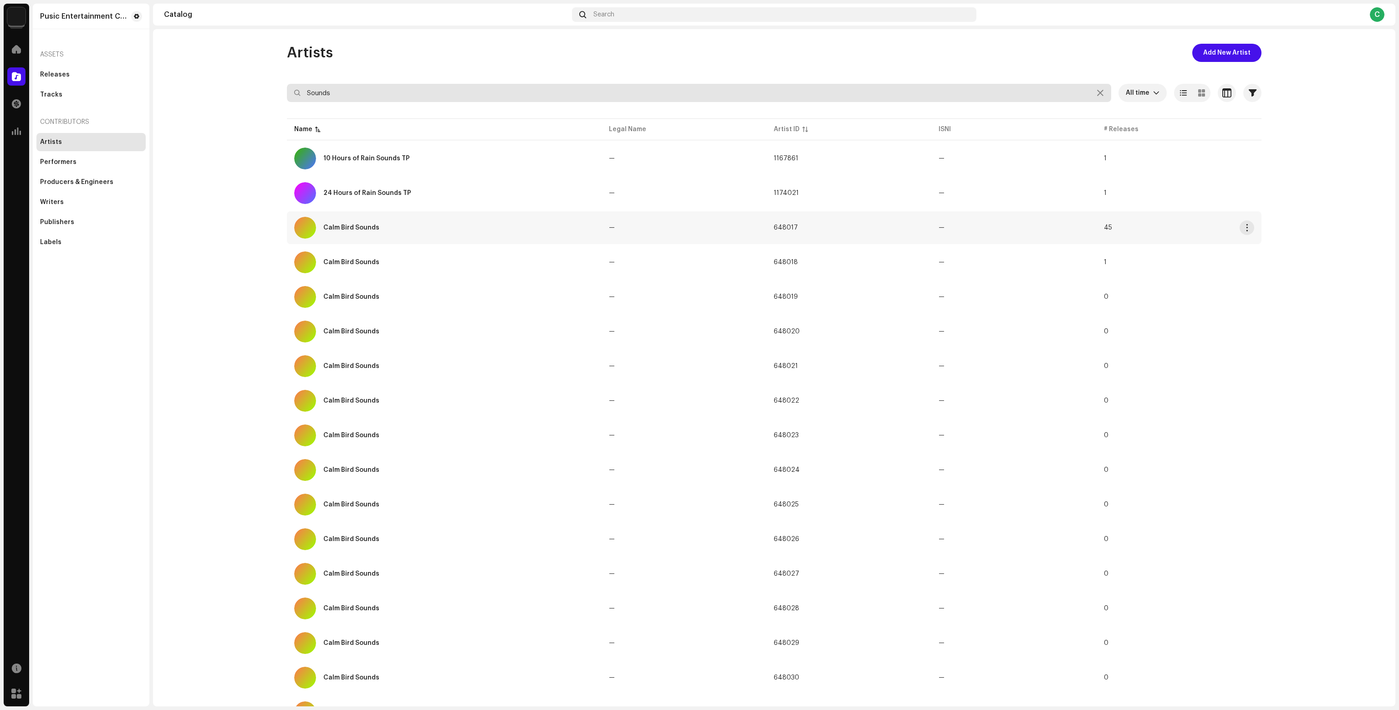
type input "Sounds"
click at [127, 73] on div "Releases" at bounding box center [91, 74] width 102 height 7
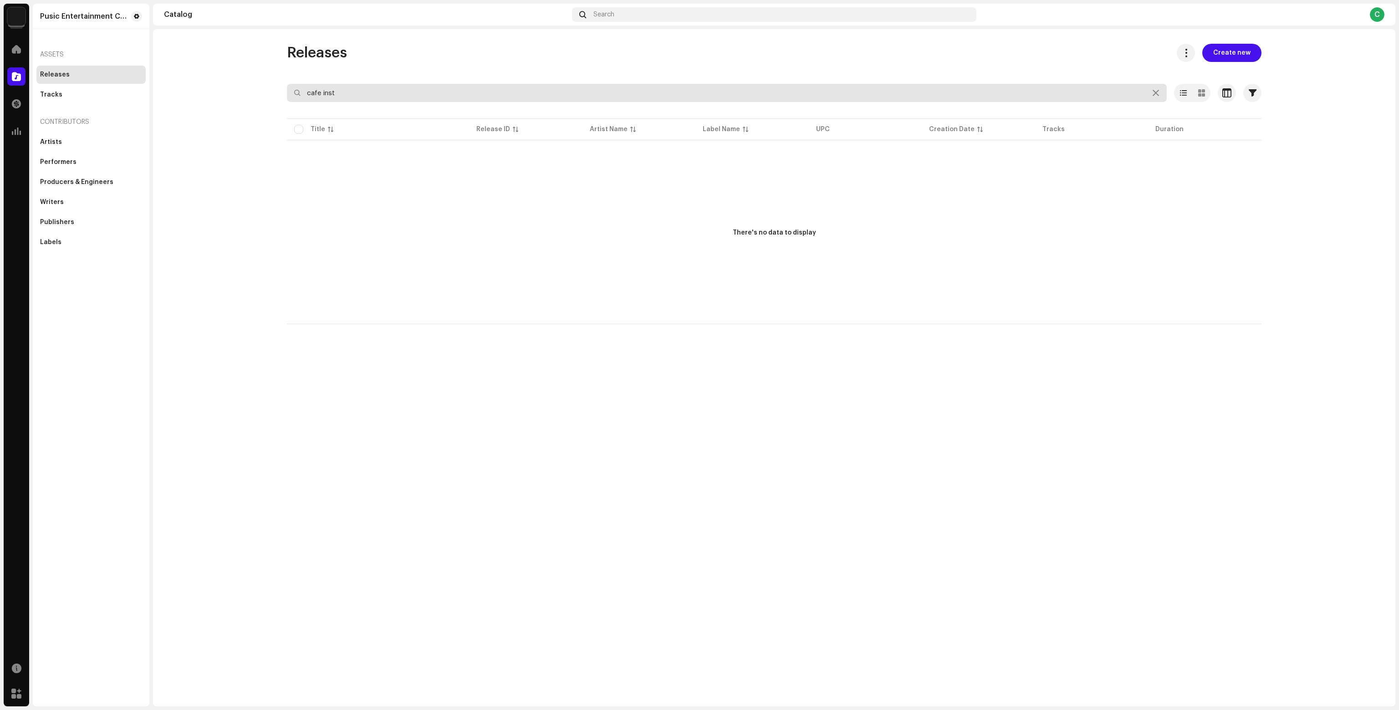
click at [331, 87] on input "cafe inst" at bounding box center [727, 93] width 880 height 18
paste input "578627"
type input "578627"
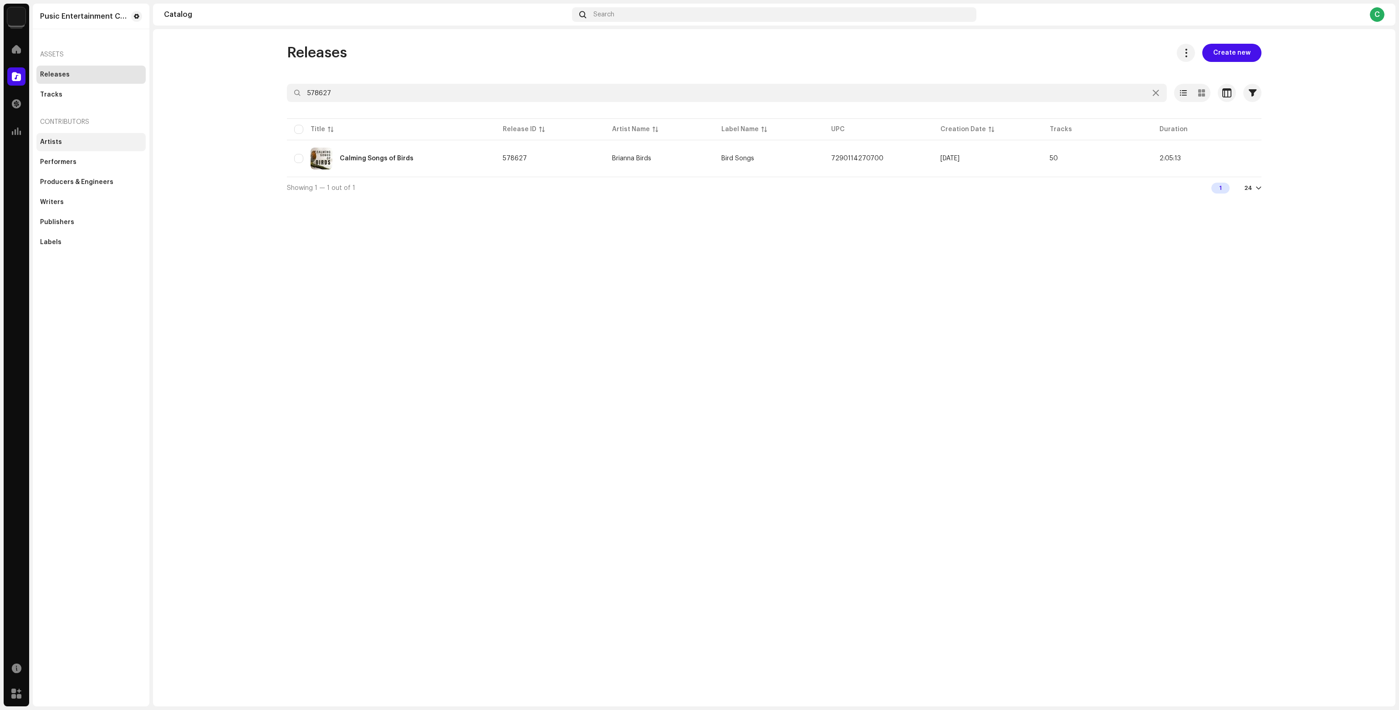
click at [76, 146] on div "Artists" at bounding box center [90, 142] width 109 height 18
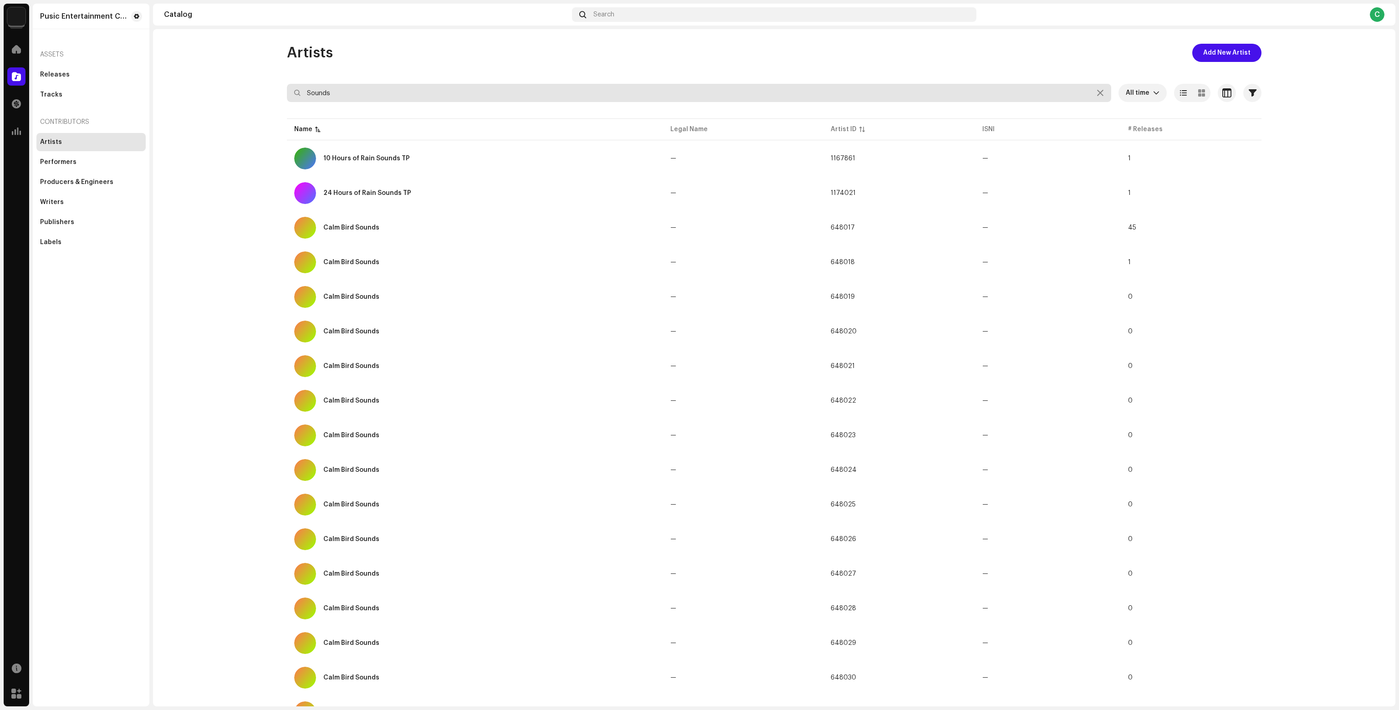
click at [360, 96] on input "Sounds" at bounding box center [699, 93] width 824 height 18
drag, startPoint x: 341, startPoint y: 93, endPoint x: 235, endPoint y: 93, distance: 106.1
click at [238, 93] on catalog-artists-list "Artists Add New Artist Sounds All time Selected 0 Select all Options Filters Ar…" at bounding box center [774, 519] width 1242 height 951
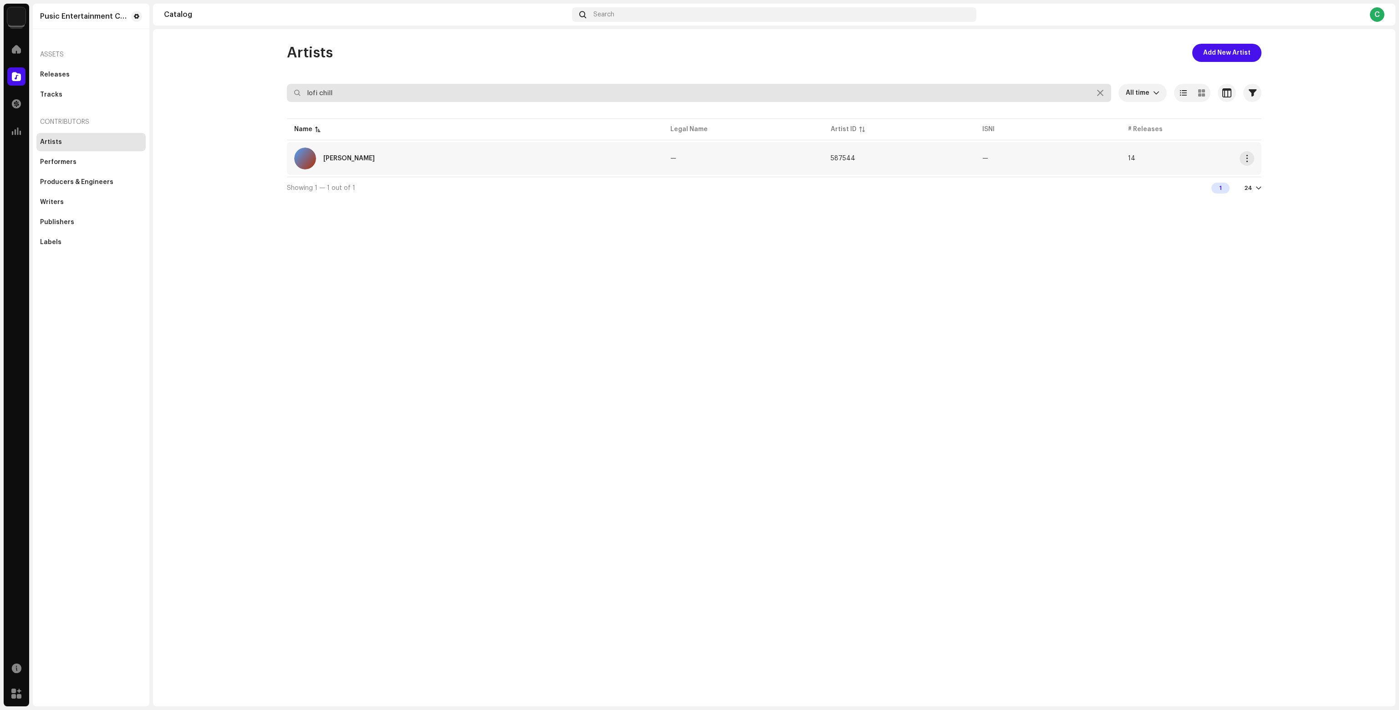
type input "lofi chill"
click at [390, 161] on div "Lofi Chill" at bounding box center [475, 159] width 362 height 22
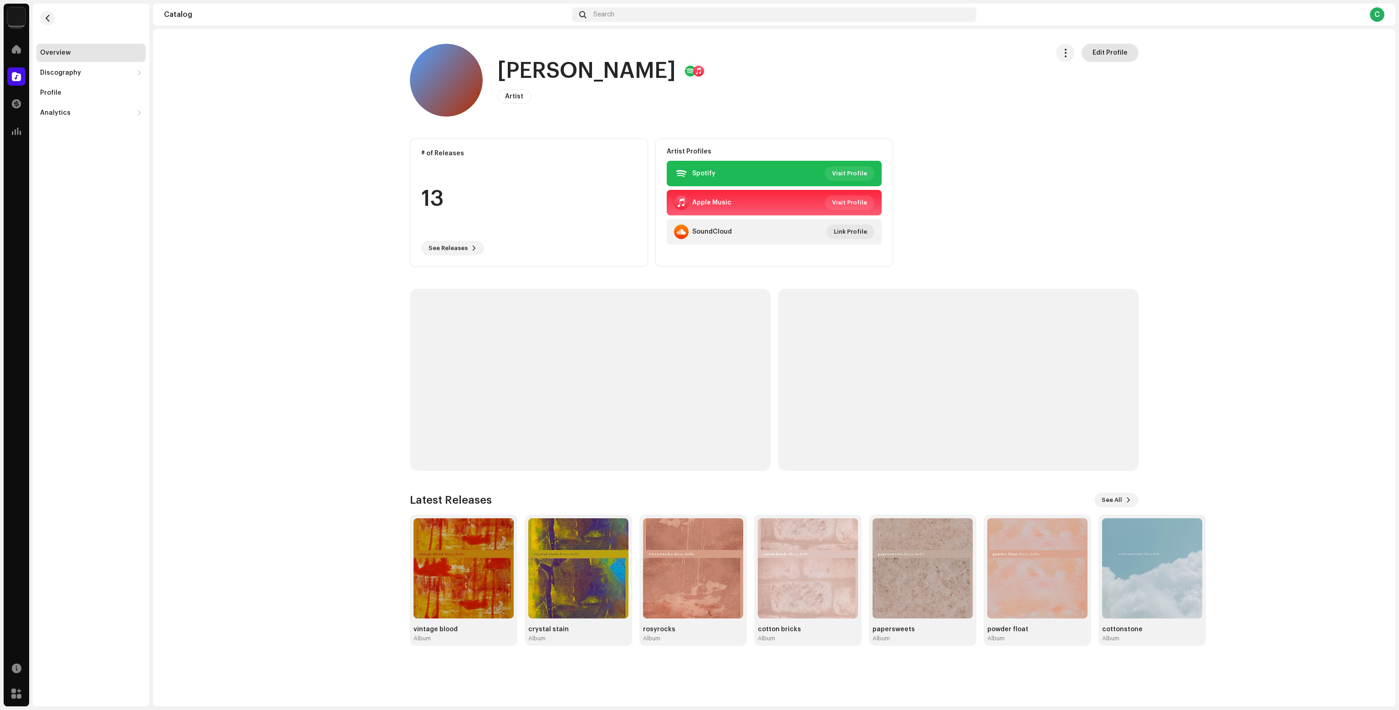
click at [1109, 55] on span "Edit Profile" at bounding box center [1109, 53] width 35 height 18
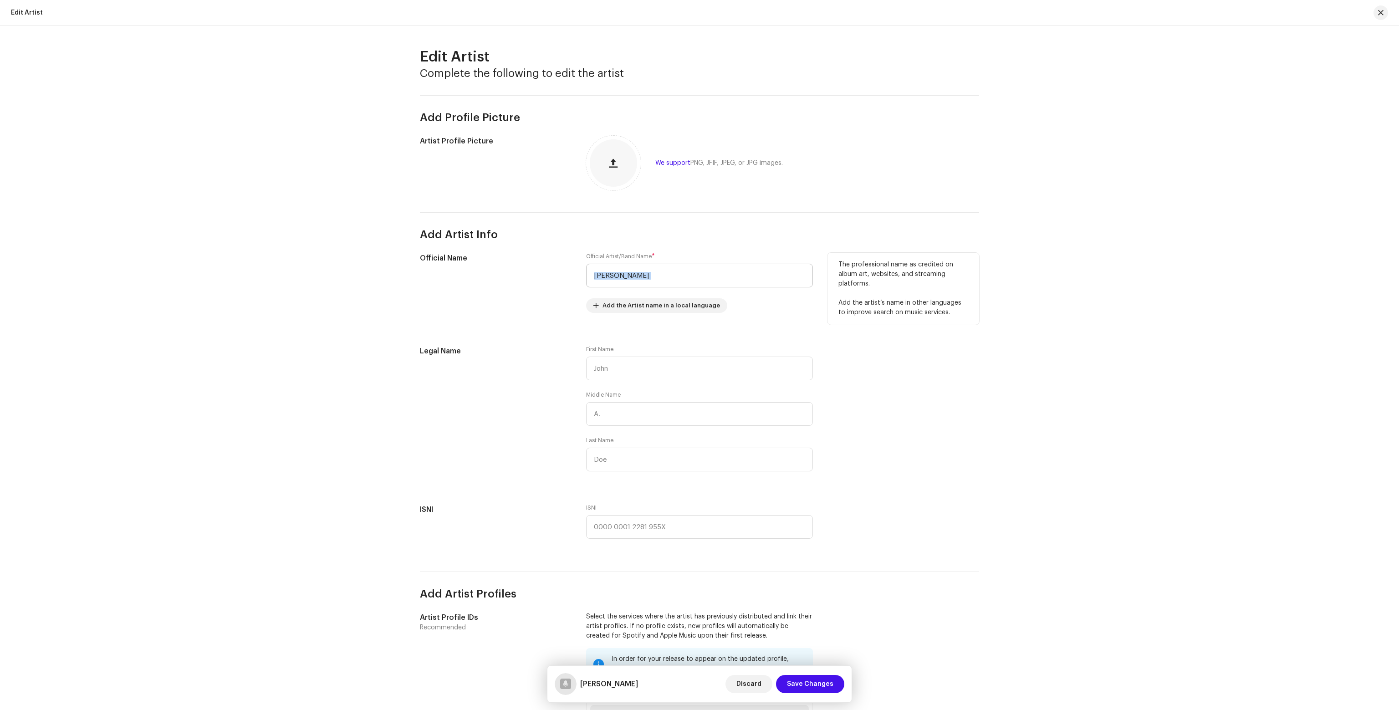
click at [647, 280] on div "Official Artist/Band Name * Lofi Chill Add the Artist name in a local language" at bounding box center [699, 283] width 227 height 60
click at [647, 280] on input "Lofi Chill" at bounding box center [699, 276] width 227 height 24
paste input "Noa Chillman"
type input "Noa Chillman"
click at [973, 432] on div "Enter the name that appears on passports, tax forms, and other legal documents." at bounding box center [903, 414] width 152 height 137
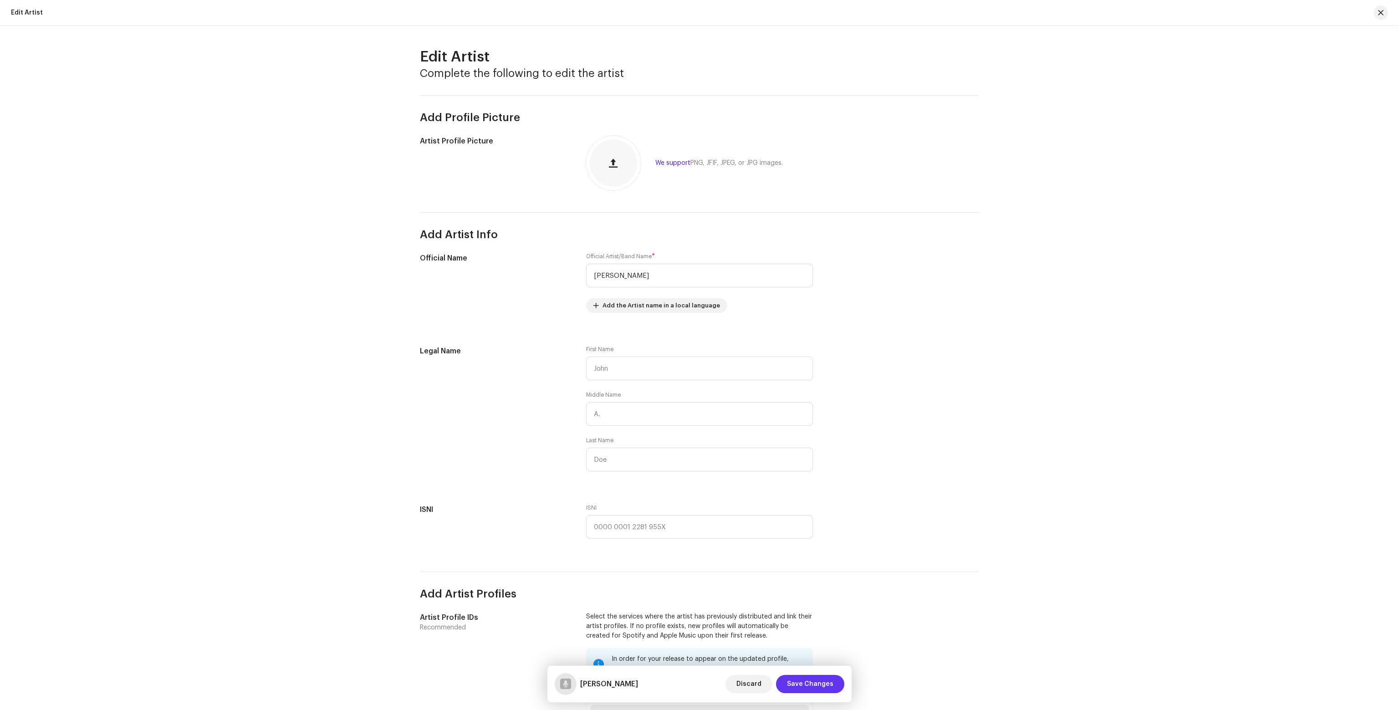
click at [816, 681] on span "Save Changes" at bounding box center [810, 684] width 46 height 18
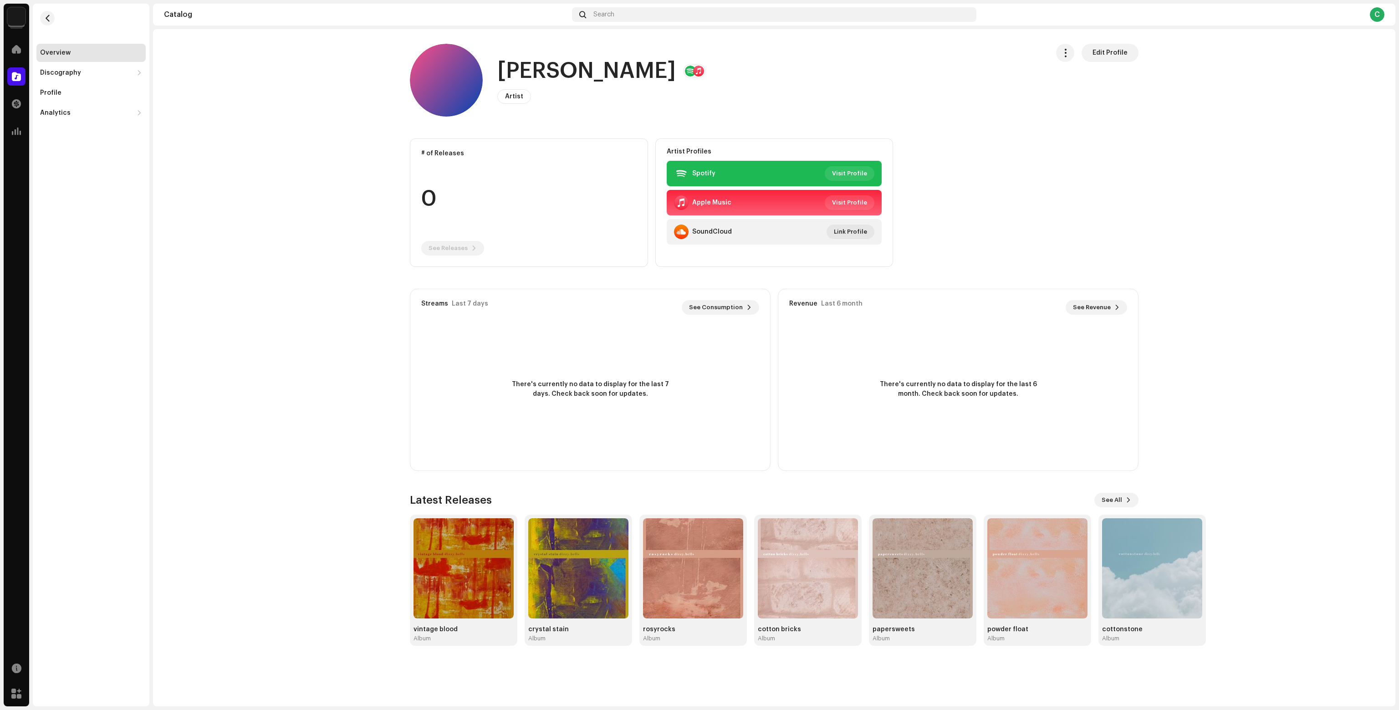
click at [16, 78] on span at bounding box center [16, 76] width 9 height 7
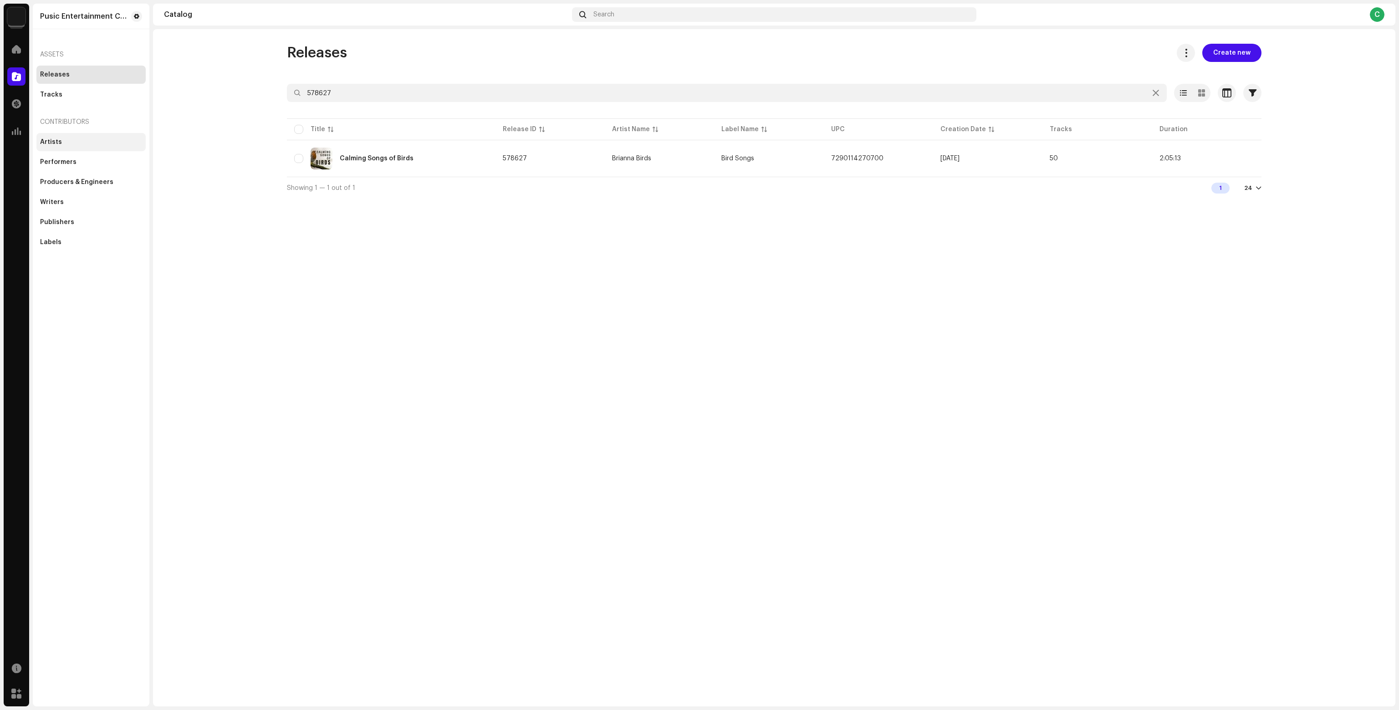
click at [82, 143] on div "Artists" at bounding box center [91, 141] width 102 height 7
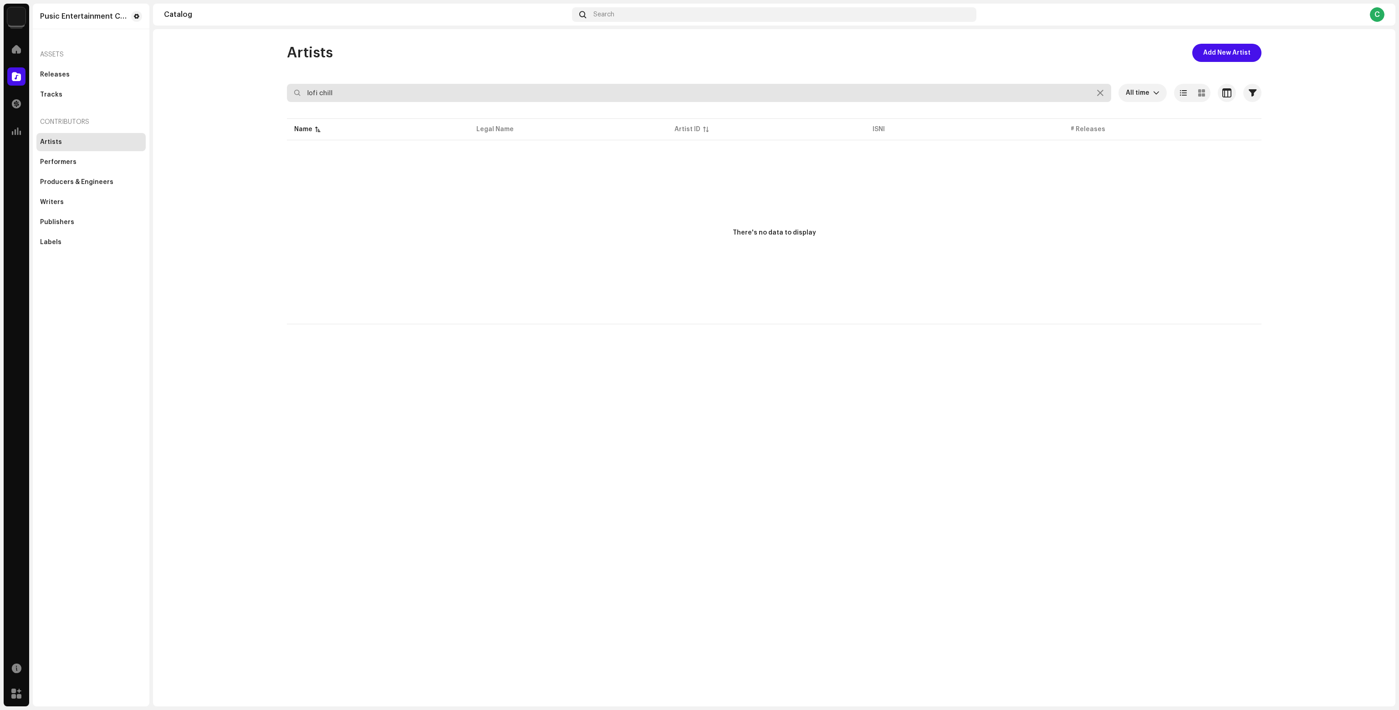
click at [369, 91] on input "lofi chill" at bounding box center [699, 93] width 824 height 18
paste input "Baby Sleep with Emily White"
type input "Baby Sleep with Emily White"
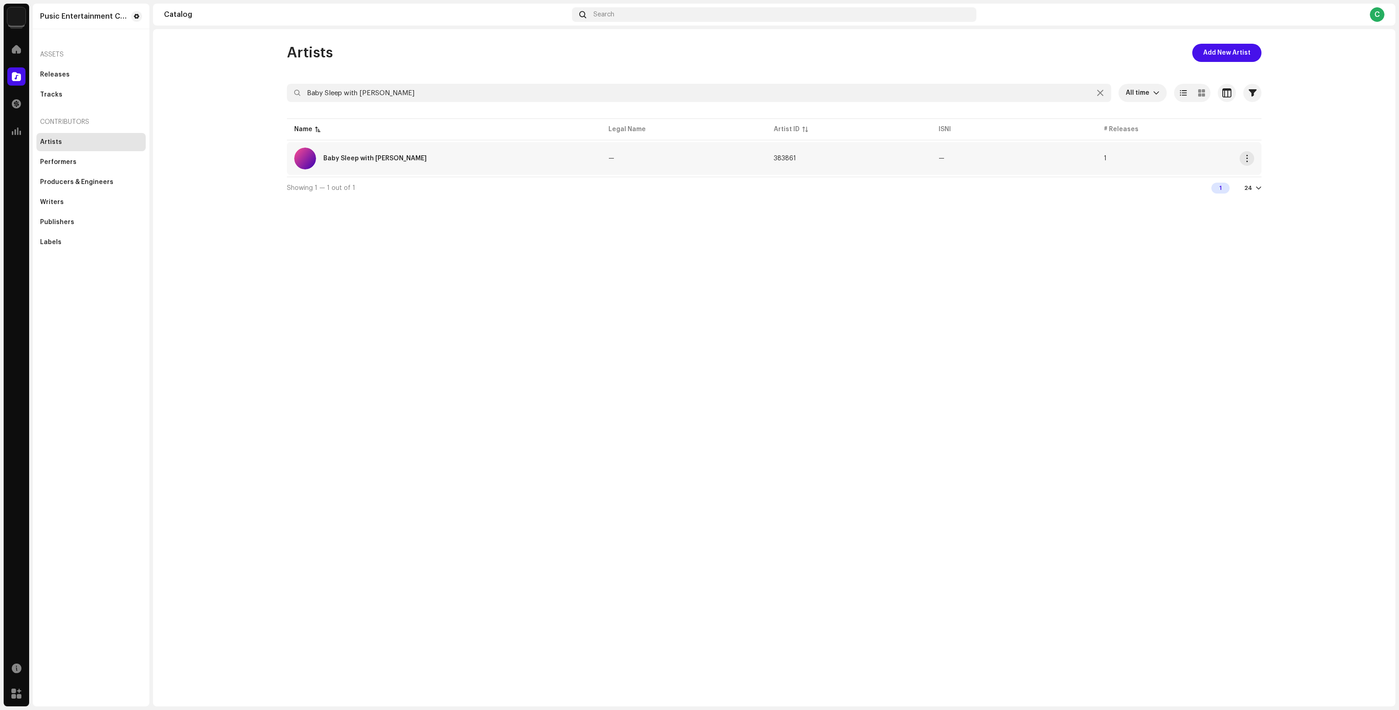
click at [665, 160] on td "—" at bounding box center [683, 158] width 165 height 33
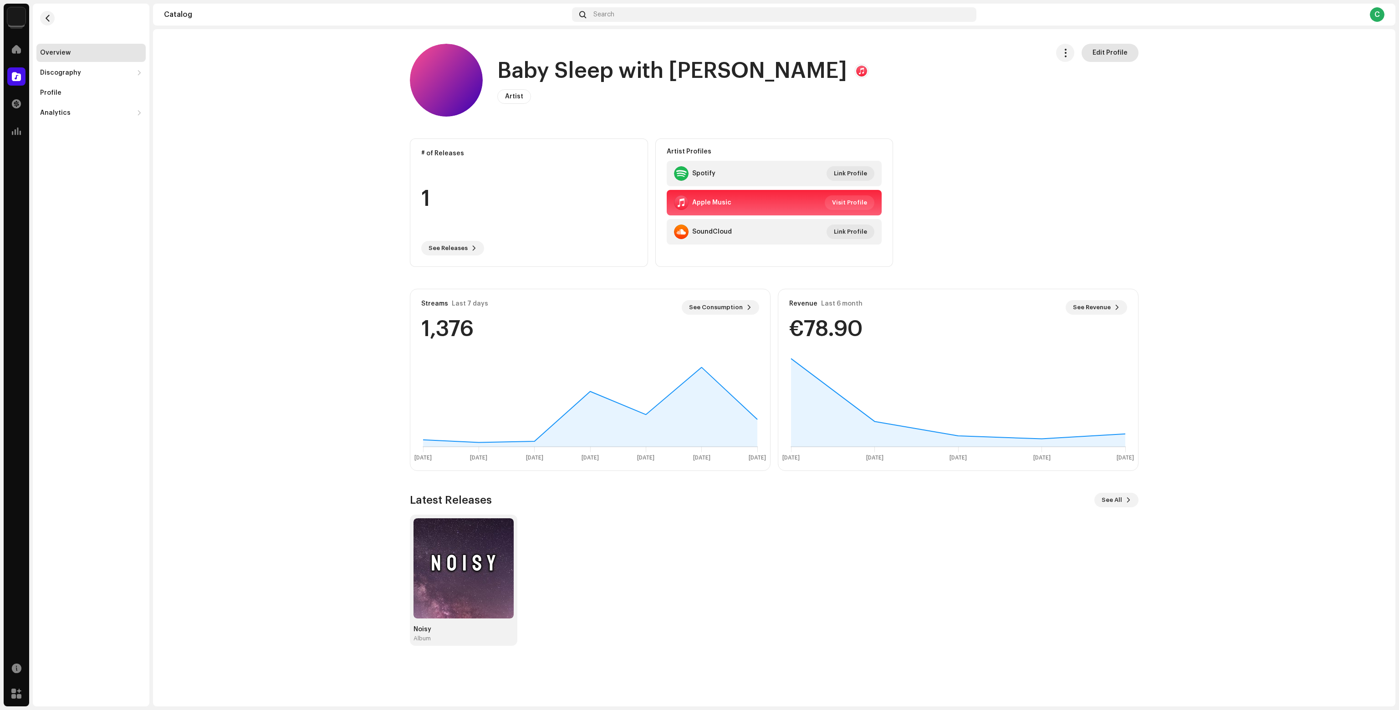
click at [1102, 56] on span "Edit Profile" at bounding box center [1109, 53] width 35 height 18
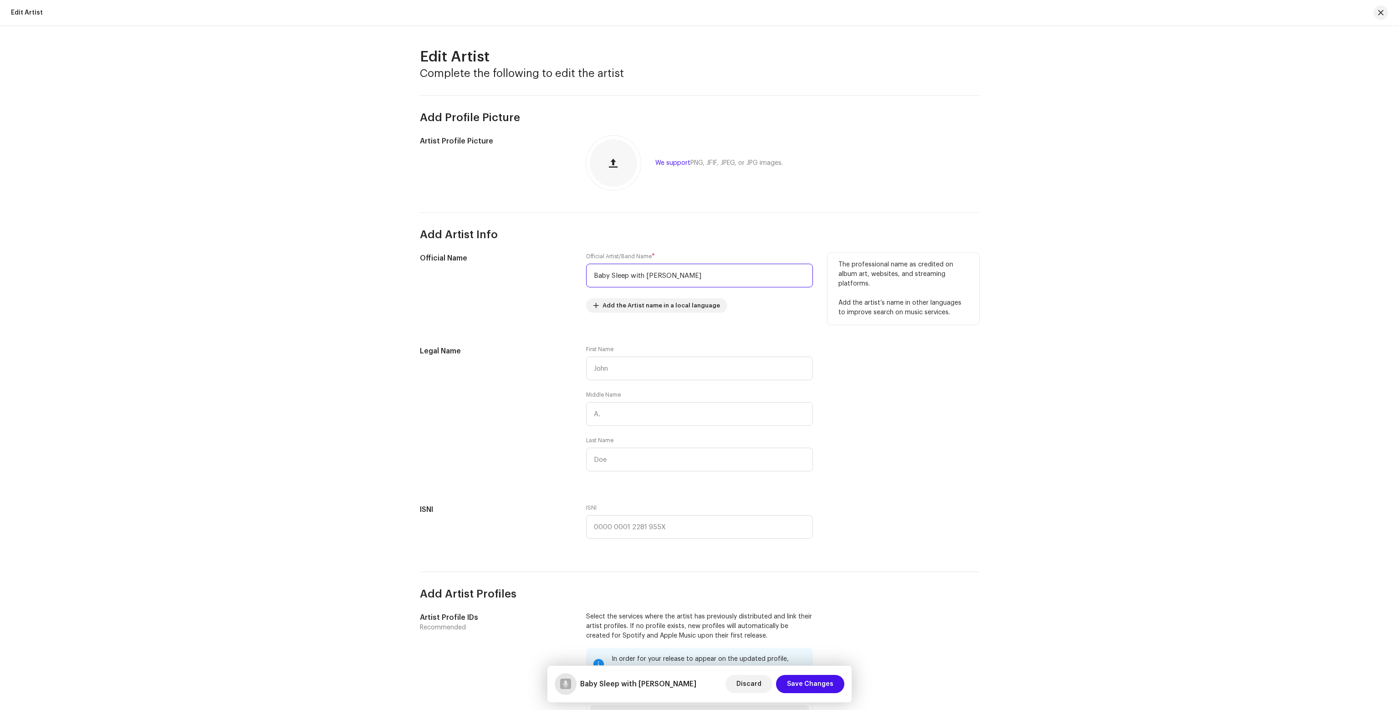
click at [644, 276] on input "Baby Sleep with Emily White" at bounding box center [699, 276] width 227 height 24
paste input "Emily Baby"
type input "Emily Baby"
click at [560, 460] on div "Legal Name" at bounding box center [496, 414] width 152 height 137
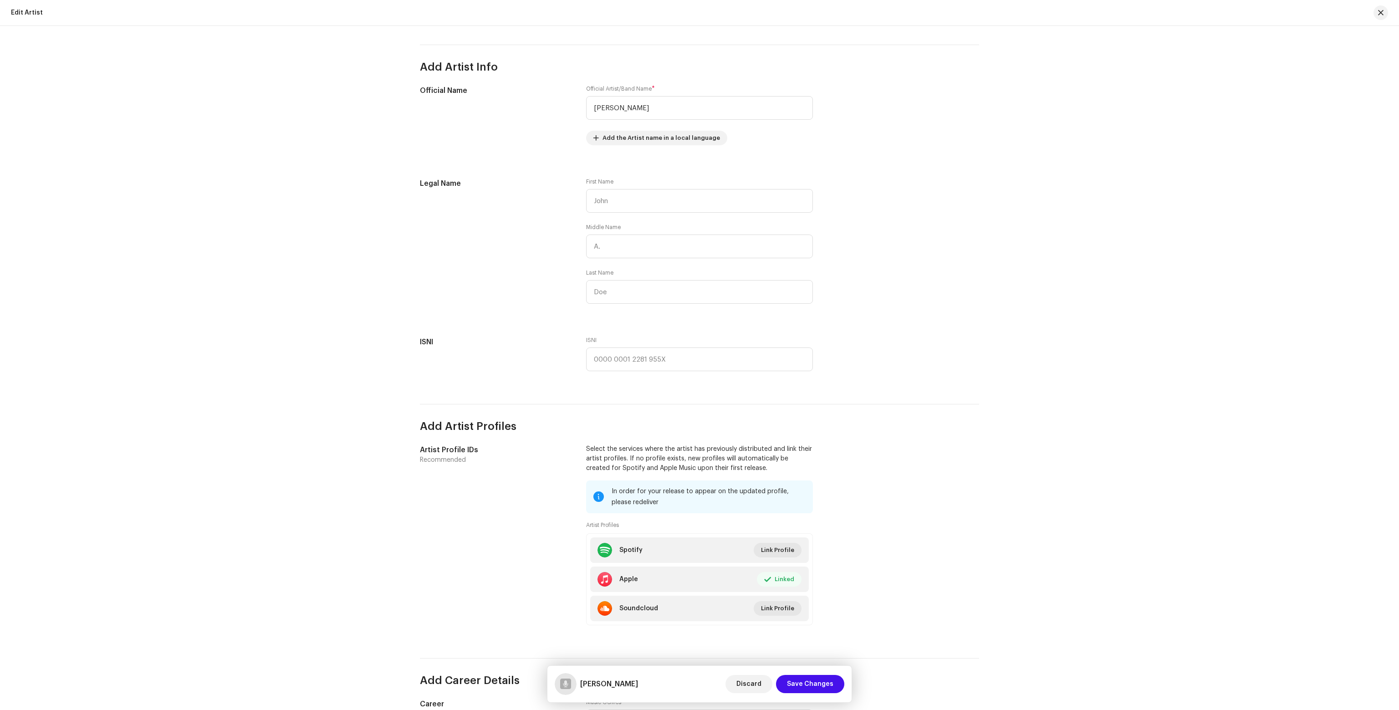
scroll to position [182, 0]
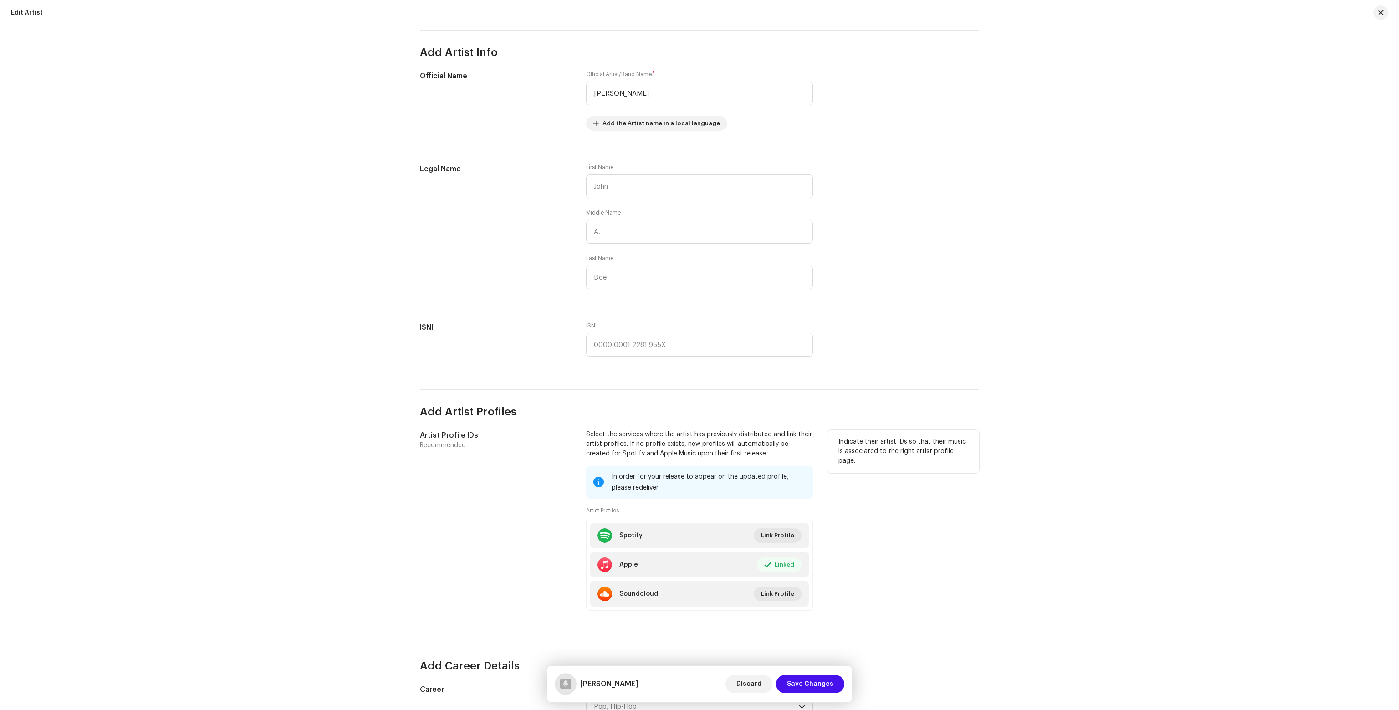
drag, startPoint x: 823, startPoint y: 688, endPoint x: 802, endPoint y: 617, distance: 74.2
click at [810, 641] on div "Edit Artist Complete the following to edit the artist Add Profile Picture Artis…" at bounding box center [699, 583] width 588 height 1434
click at [790, 568] on span "Edit" at bounding box center [788, 565] width 12 height 18
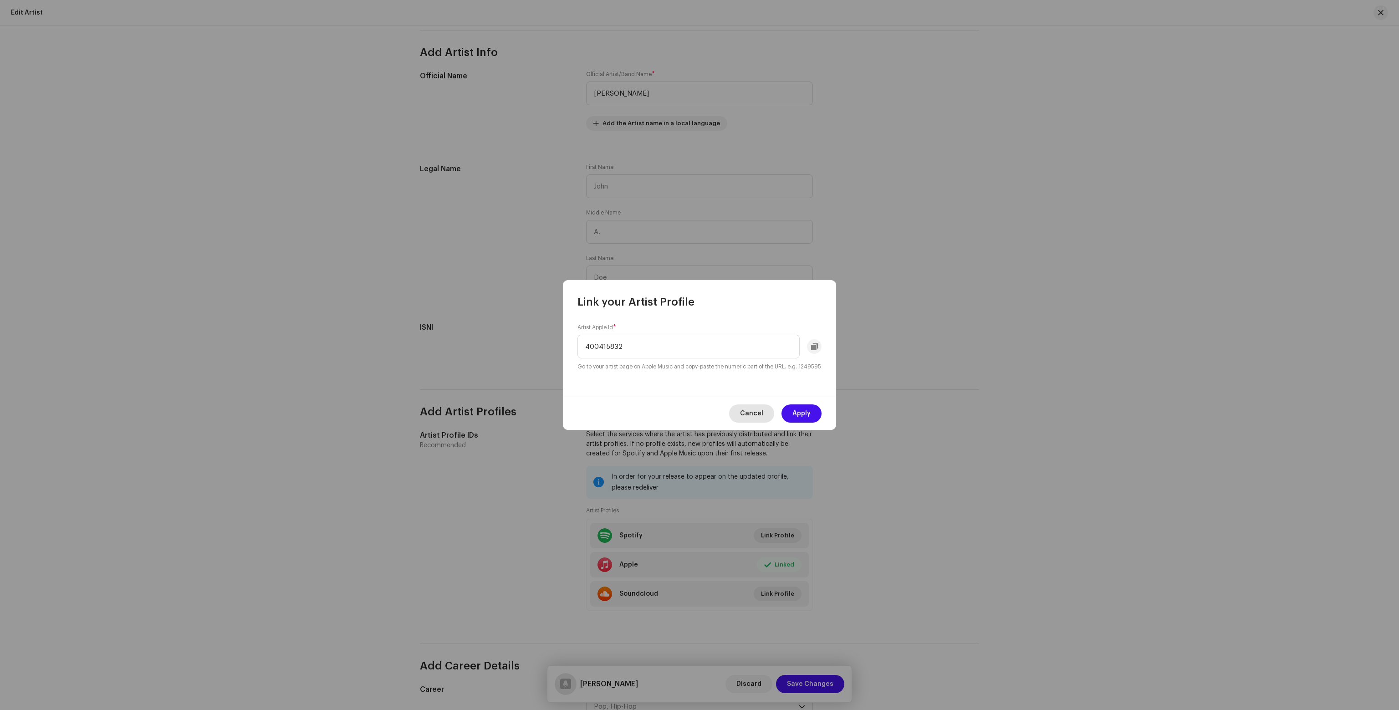
click at [765, 423] on button "Cancel" at bounding box center [751, 413] width 45 height 18
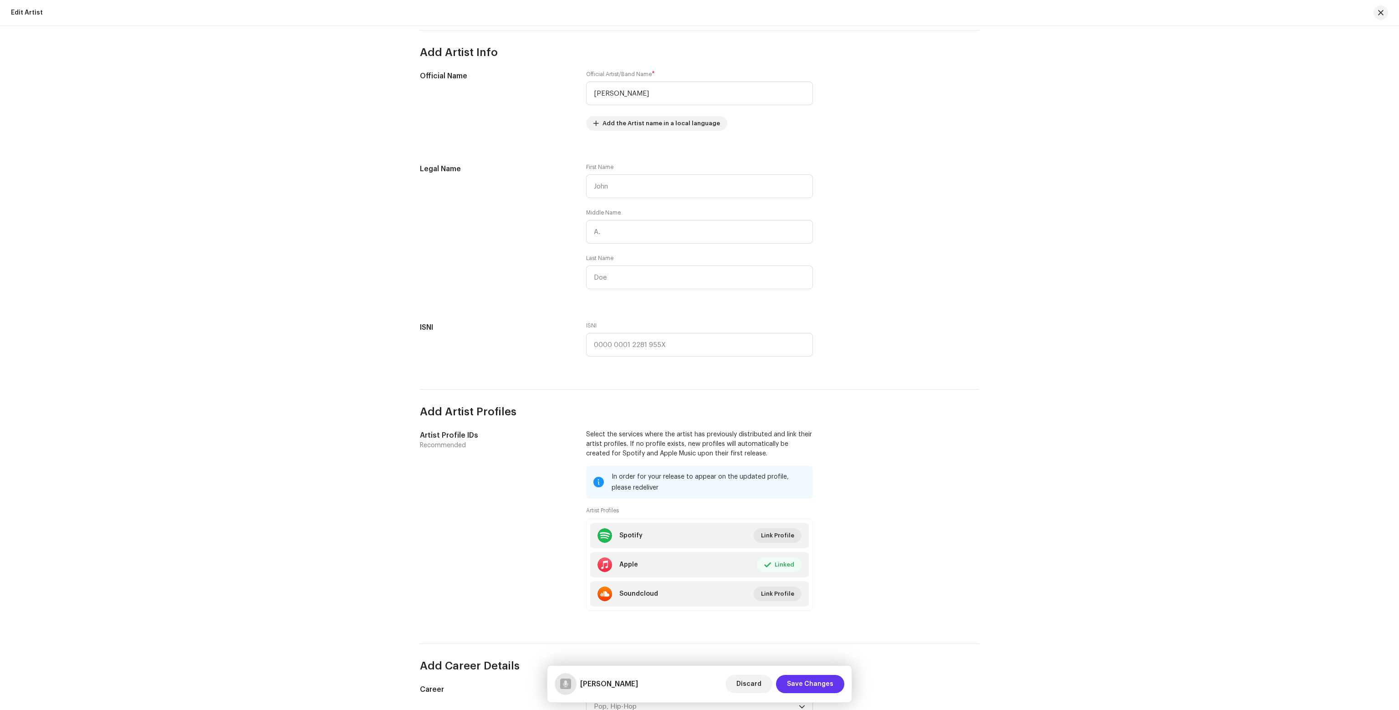
click at [814, 681] on span "Save Changes" at bounding box center [810, 684] width 46 height 18
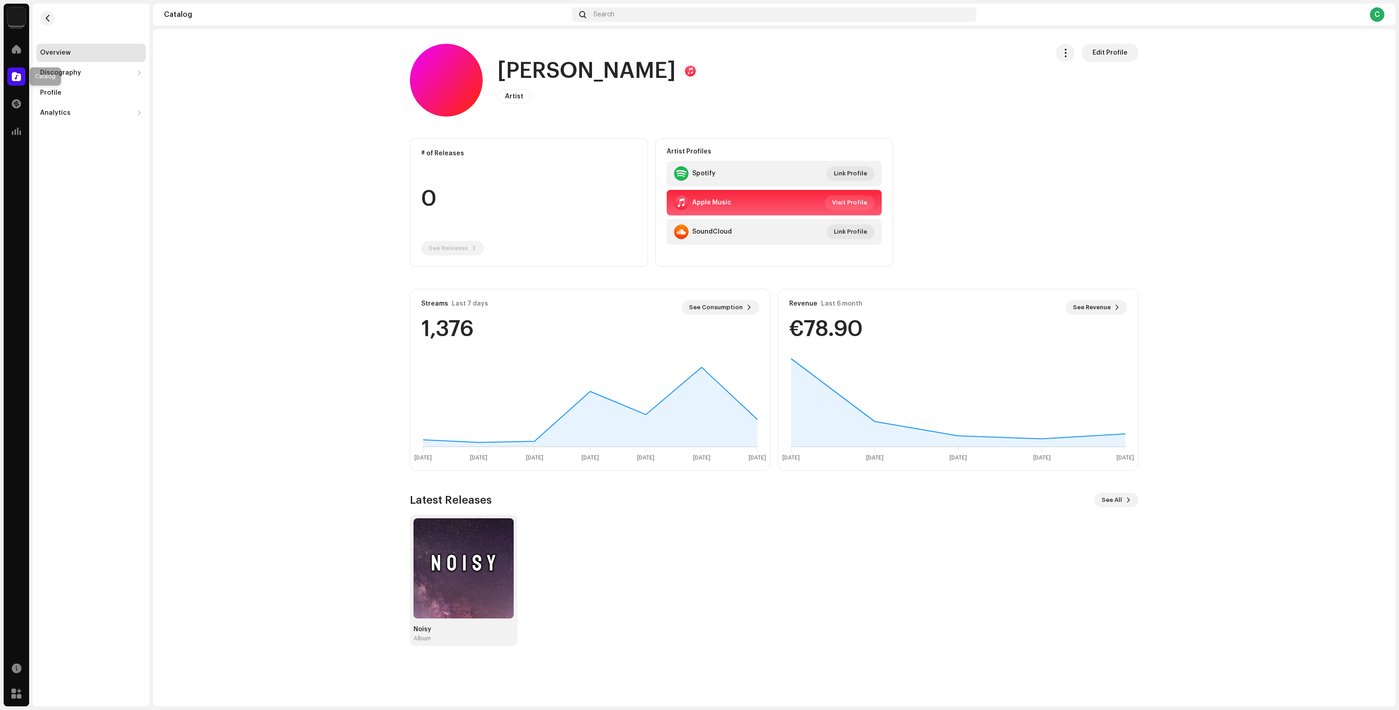
click at [11, 74] on div at bounding box center [16, 76] width 18 height 18
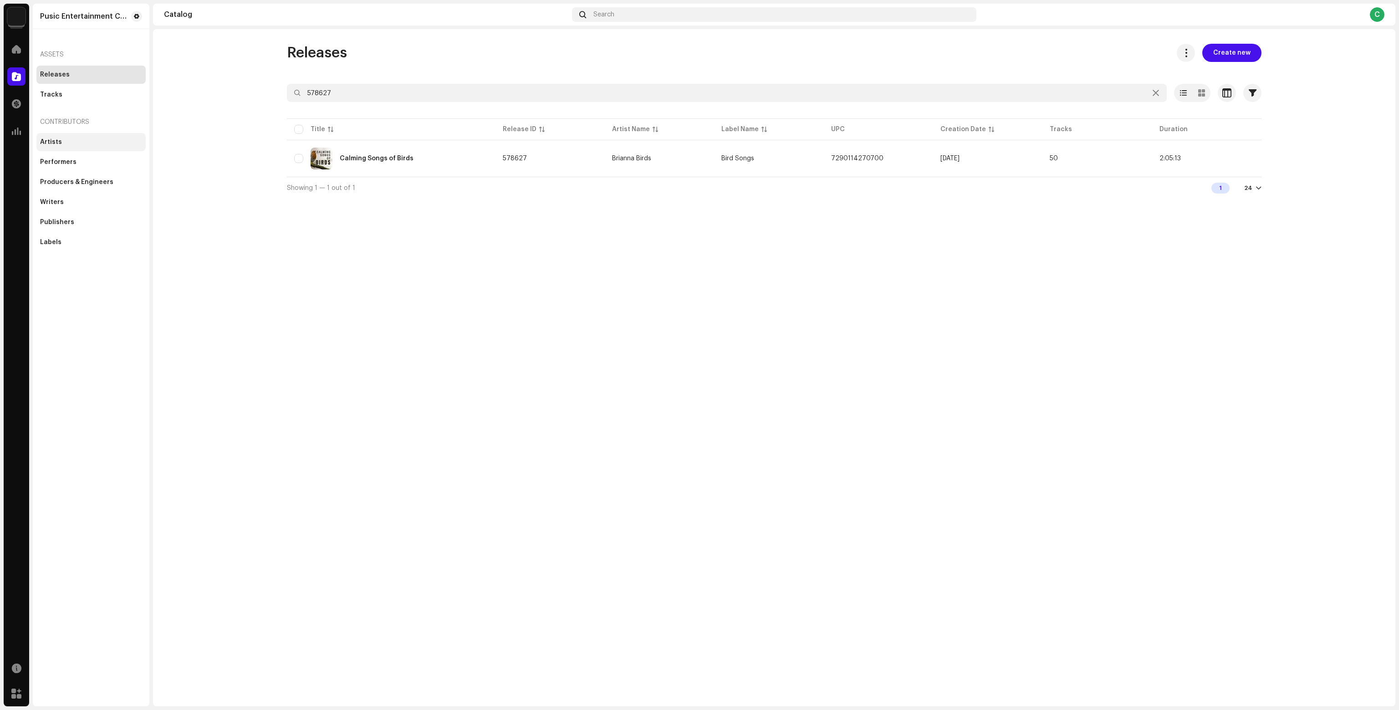
click at [91, 147] on div "Artists" at bounding box center [90, 142] width 109 height 18
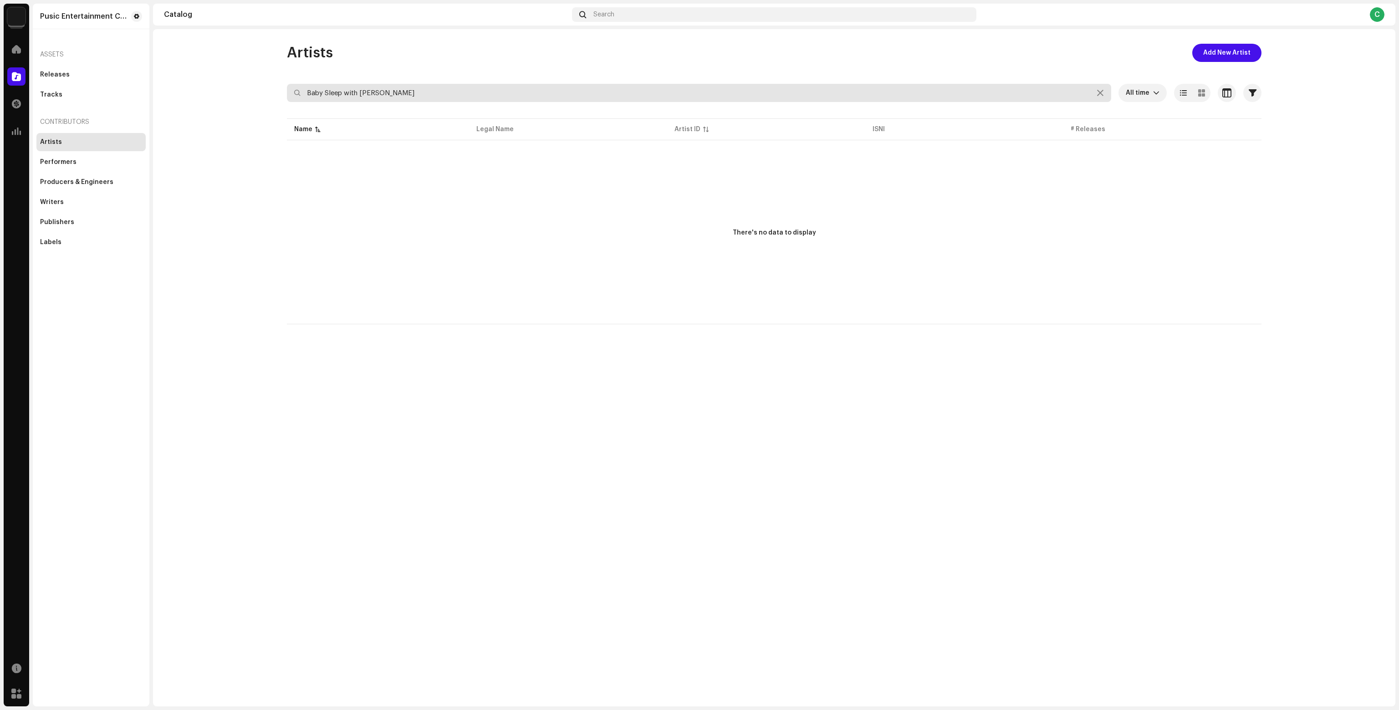
click at [345, 96] on input "Baby Sleep with Emily White" at bounding box center [699, 93] width 824 height 18
paste input "White Noise Baby Sleep"
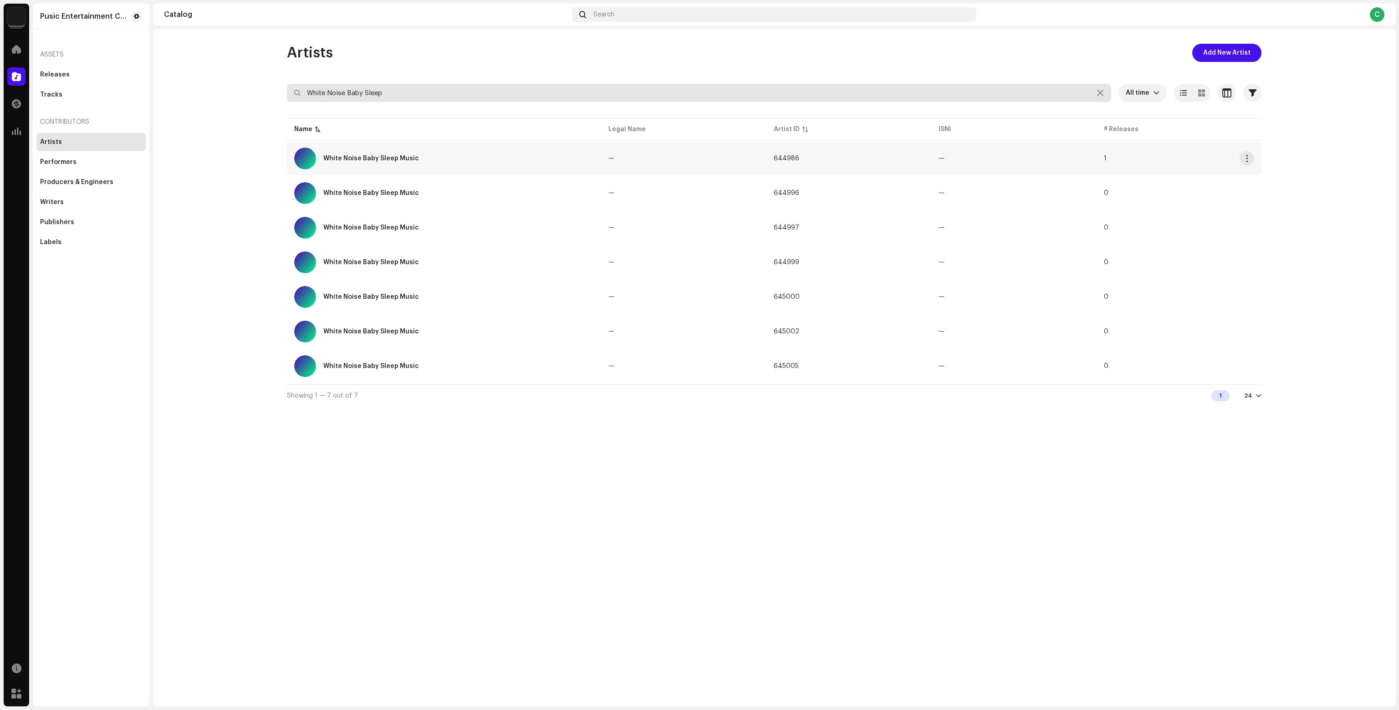
type input "White Noise Baby Sleep"
click at [398, 163] on div "White Noise Baby Sleep Music" at bounding box center [444, 159] width 300 height 22
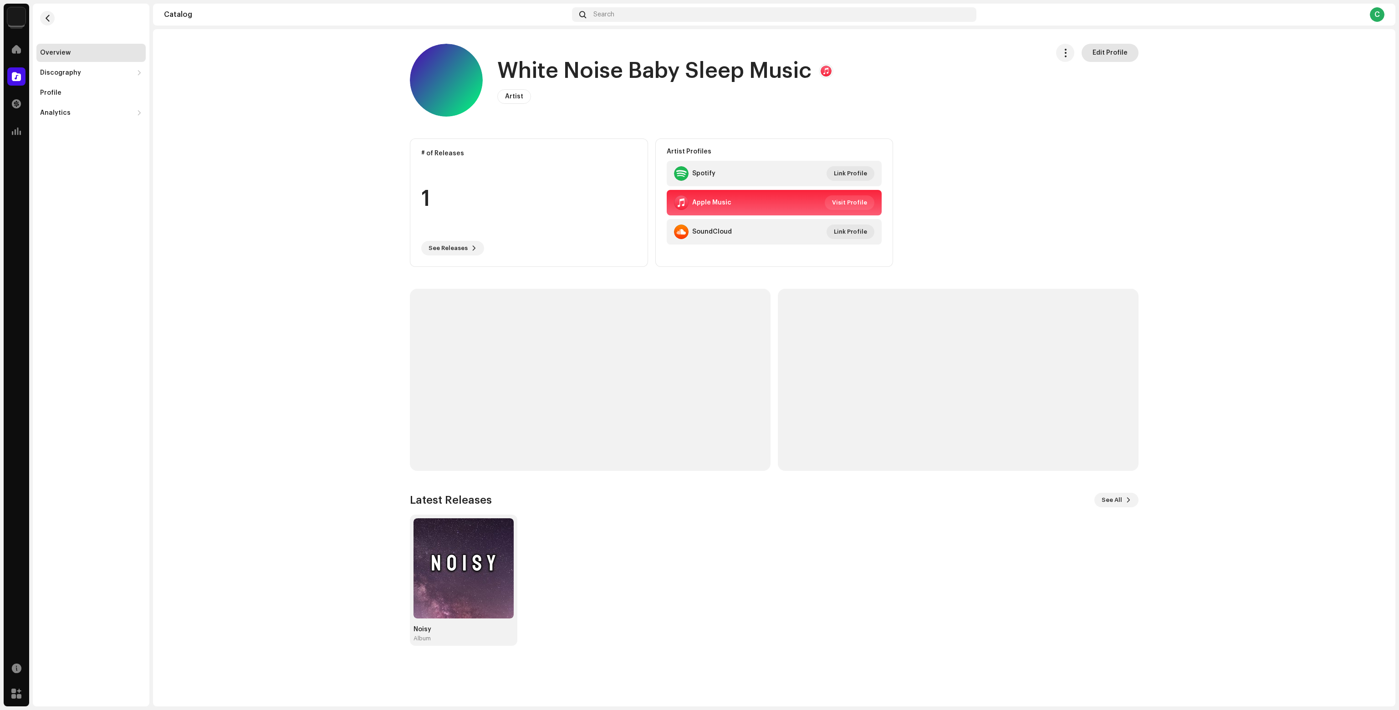
click at [1132, 58] on button "Edit Profile" at bounding box center [1109, 53] width 57 height 18
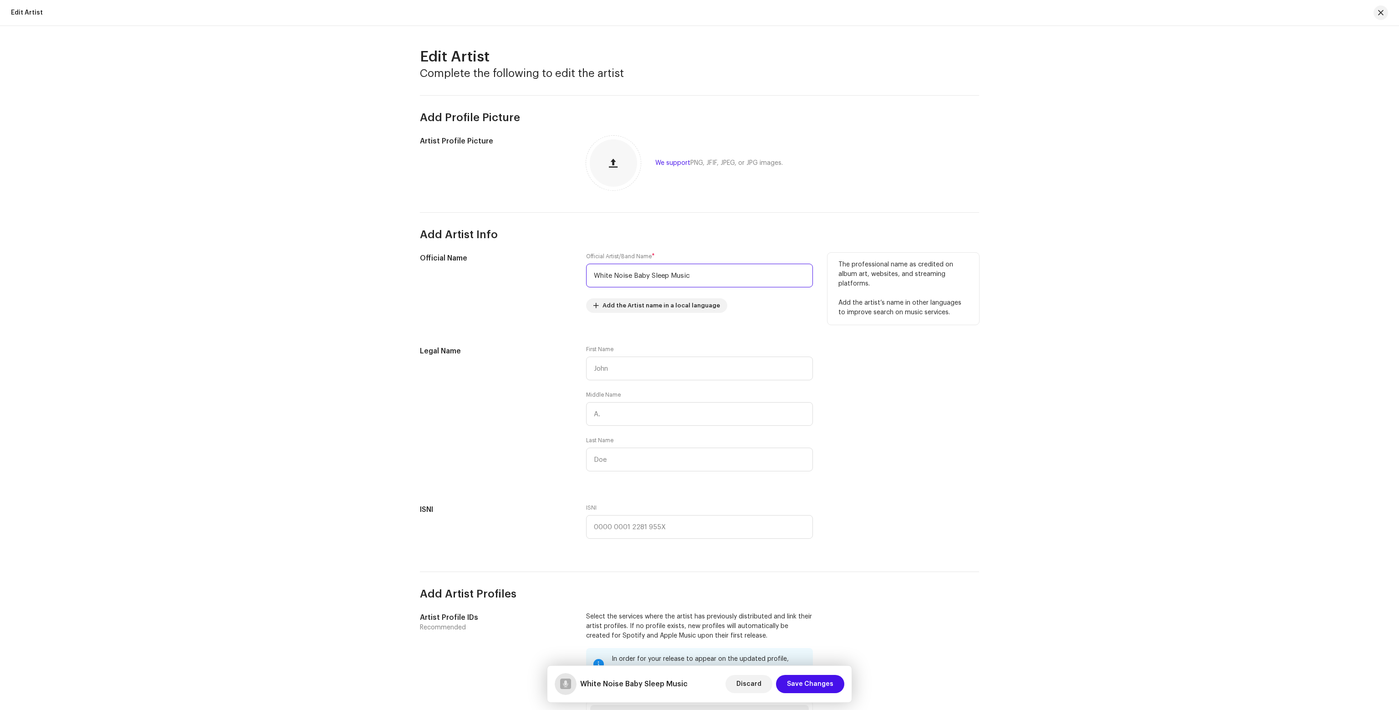
drag, startPoint x: 688, startPoint y: 270, endPoint x: 551, endPoint y: 272, distance: 137.5
click at [551, 272] on div "Official Name Official Artist/Band Name * White Noise Baby Sleep Music Add the …" at bounding box center [699, 288] width 559 height 71
type input "Nora Sleep"
click at [832, 682] on span "Save Changes" at bounding box center [810, 684] width 46 height 18
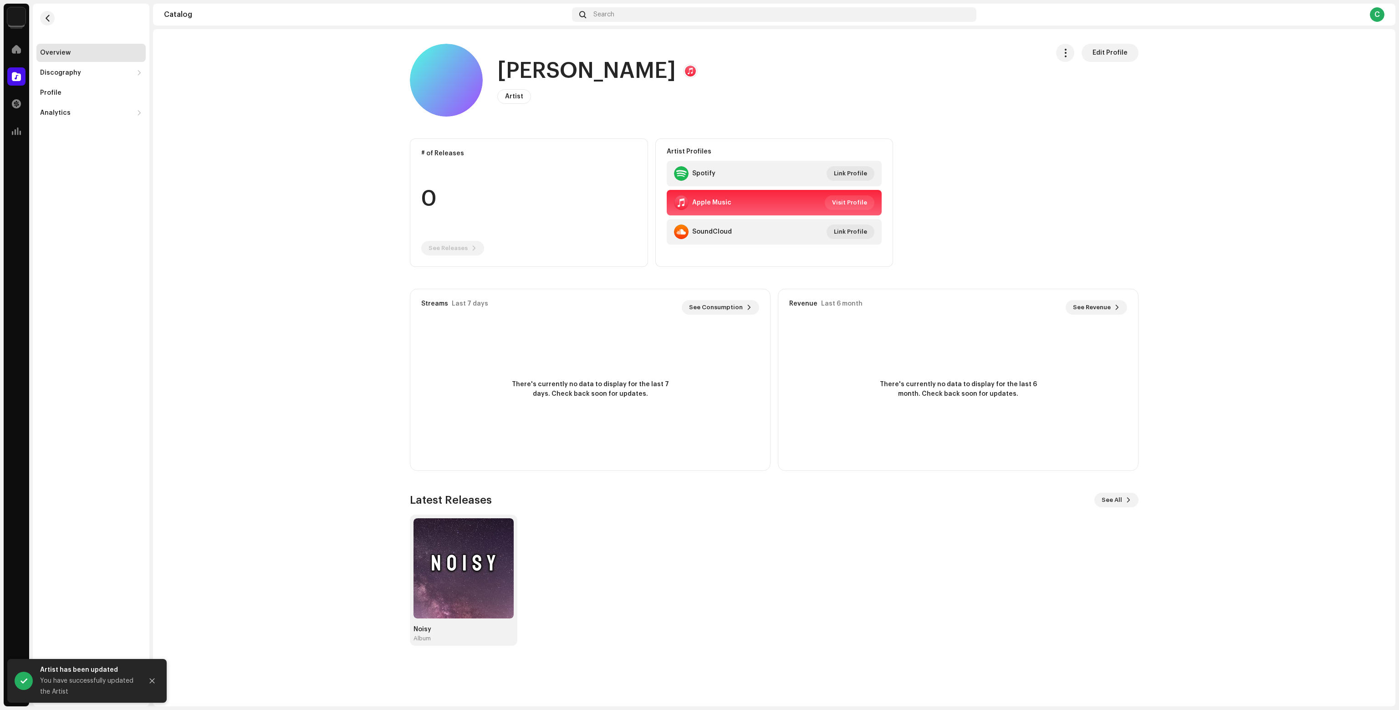
click at [18, 74] on span at bounding box center [16, 76] width 9 height 7
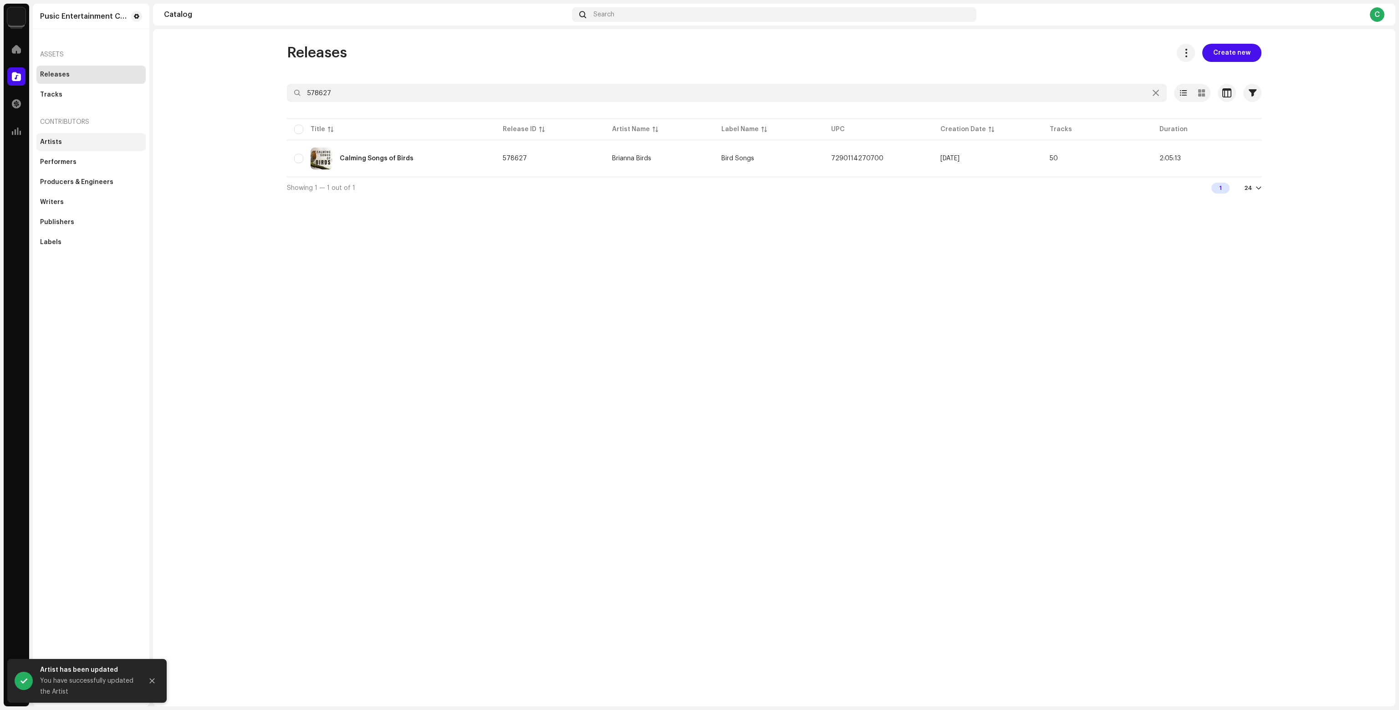
click at [77, 138] on div "Artists" at bounding box center [90, 142] width 109 height 18
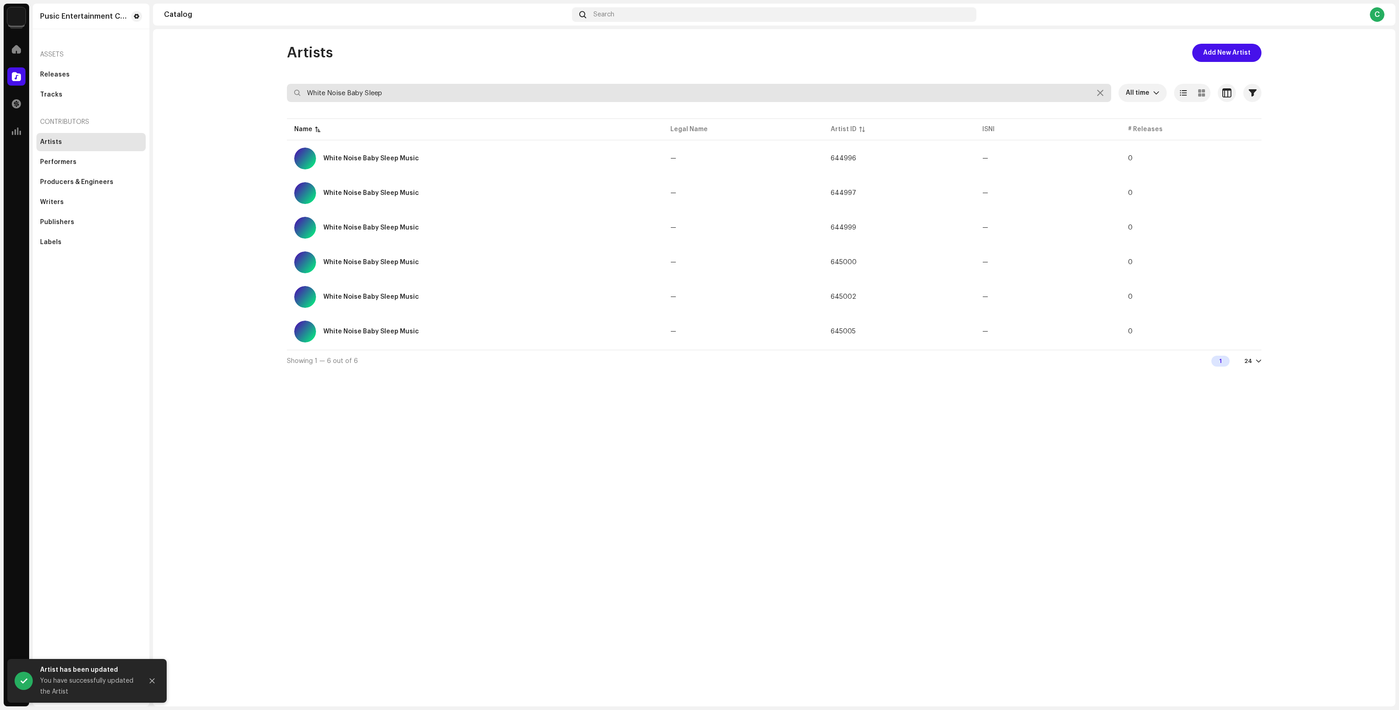
drag, startPoint x: 389, startPoint y: 92, endPoint x: 286, endPoint y: 94, distance: 102.9
click at [286, 94] on div "Artists Add New Artist White Noise Baby Sleep All time Selected 0 Select all Op…" at bounding box center [774, 208] width 1004 height 328
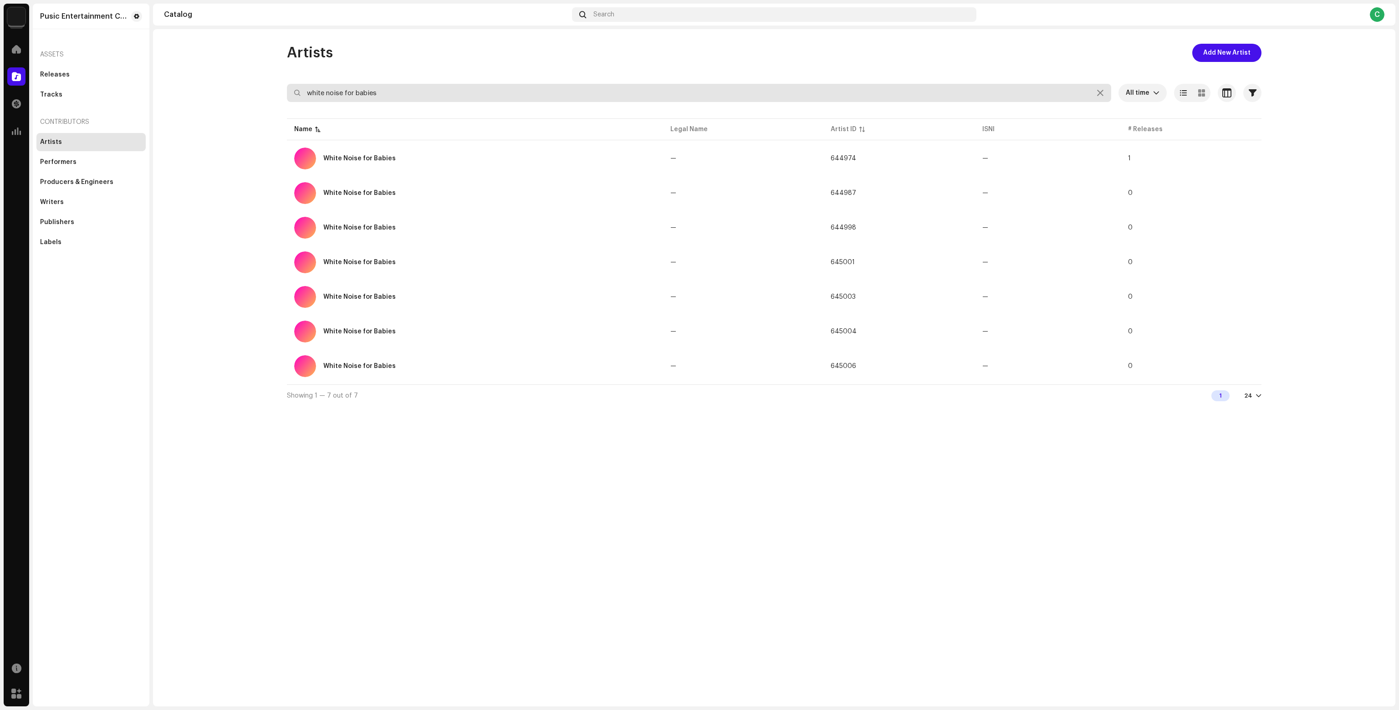
type input "white noise for babies"
click at [406, 144] on td "White Noise for Babies" at bounding box center [475, 158] width 376 height 33
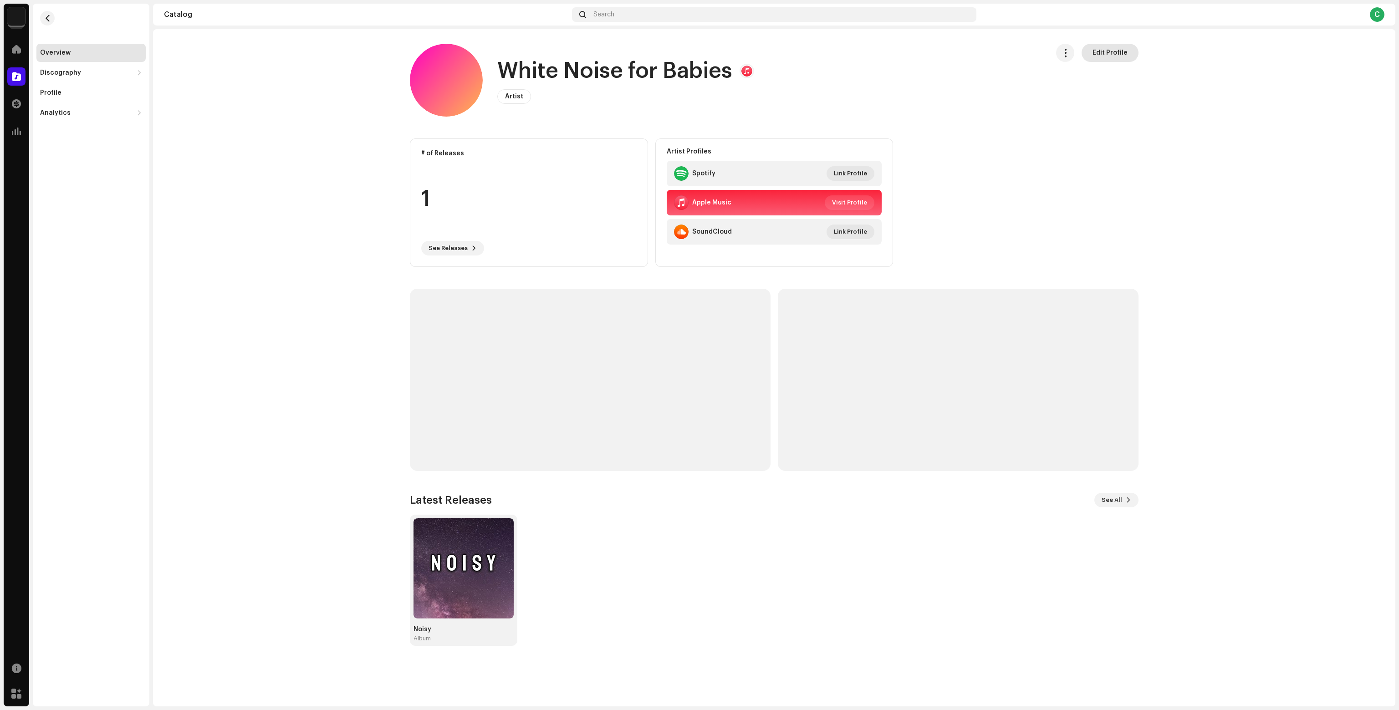
click at [1120, 52] on span "Edit Profile" at bounding box center [1109, 53] width 35 height 18
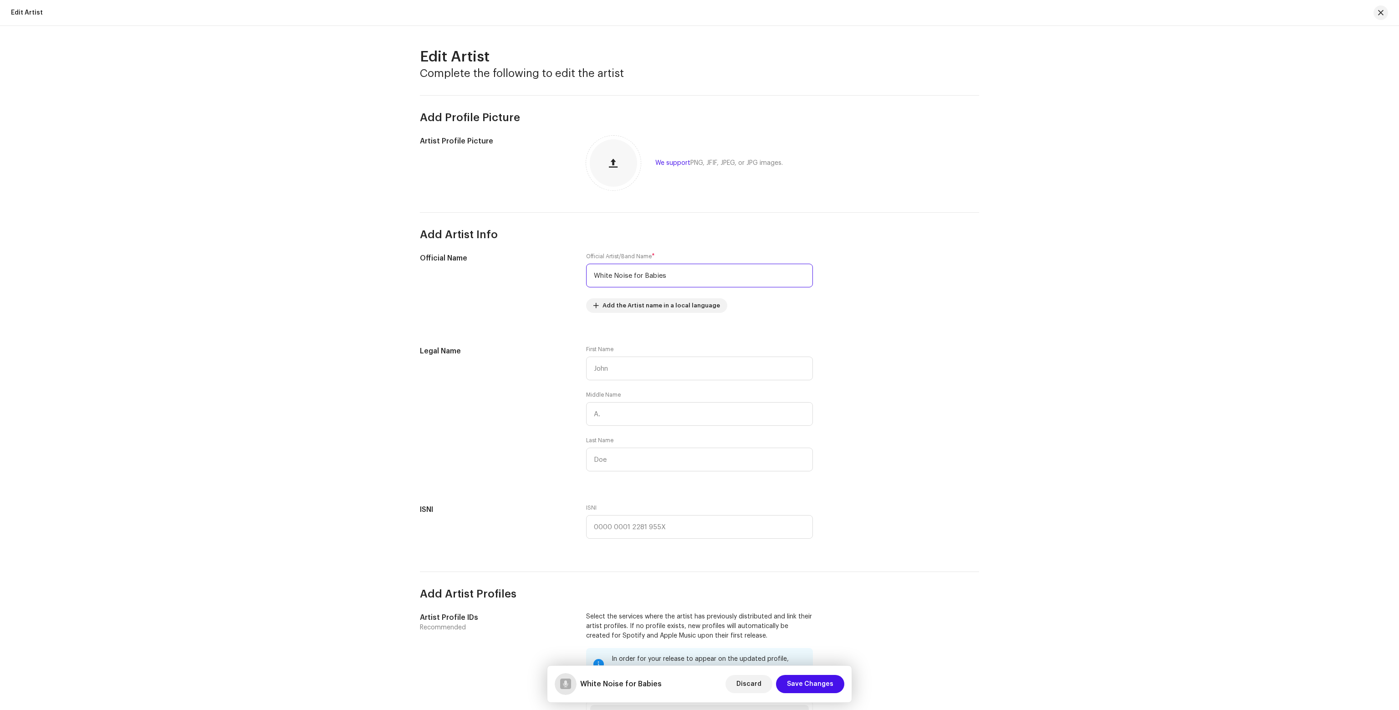
drag, startPoint x: 705, startPoint y: 277, endPoint x: 389, endPoint y: 282, distance: 315.6
type input "Luna Infant"
click at [1002, 444] on div "Edit Artist Complete the following to edit the artist Add Profile Picture Artis…" at bounding box center [699, 368] width 1399 height 684
click at [823, 681] on span "Save Changes" at bounding box center [810, 684] width 46 height 18
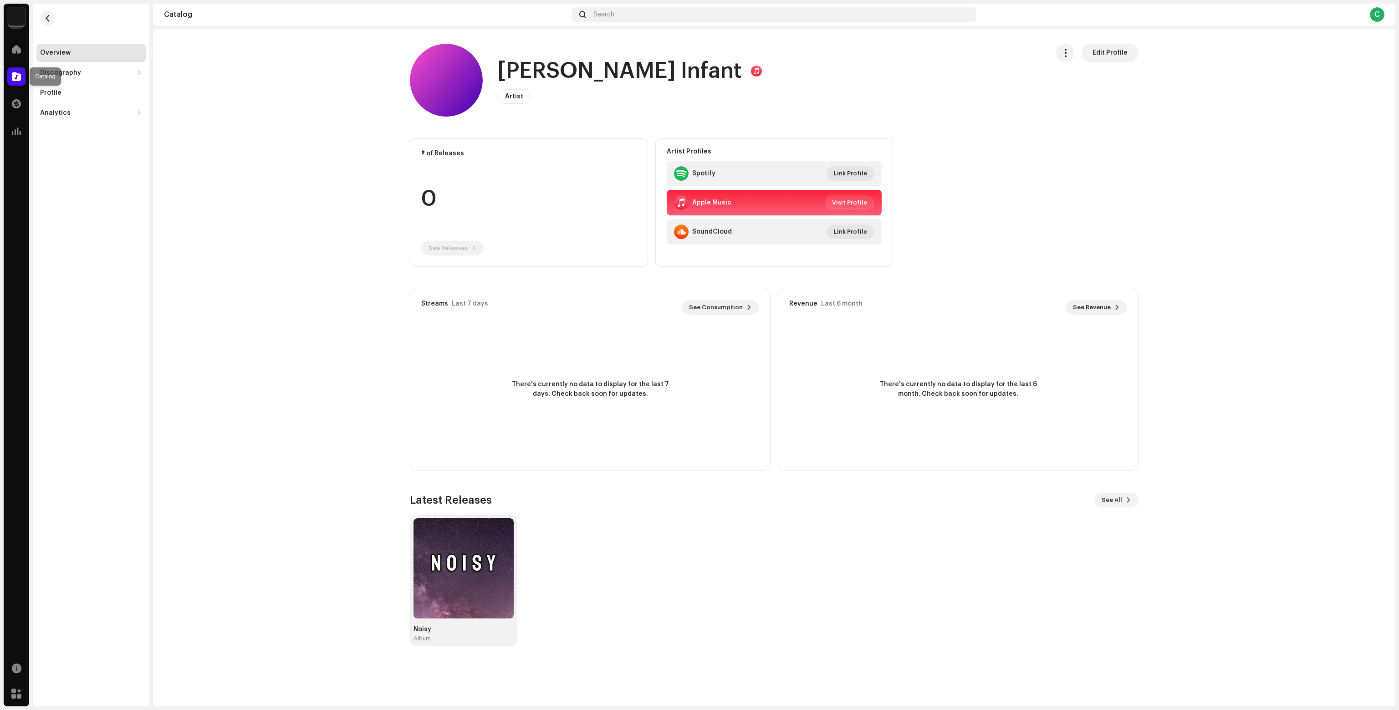
click at [22, 73] on div at bounding box center [16, 76] width 18 height 18
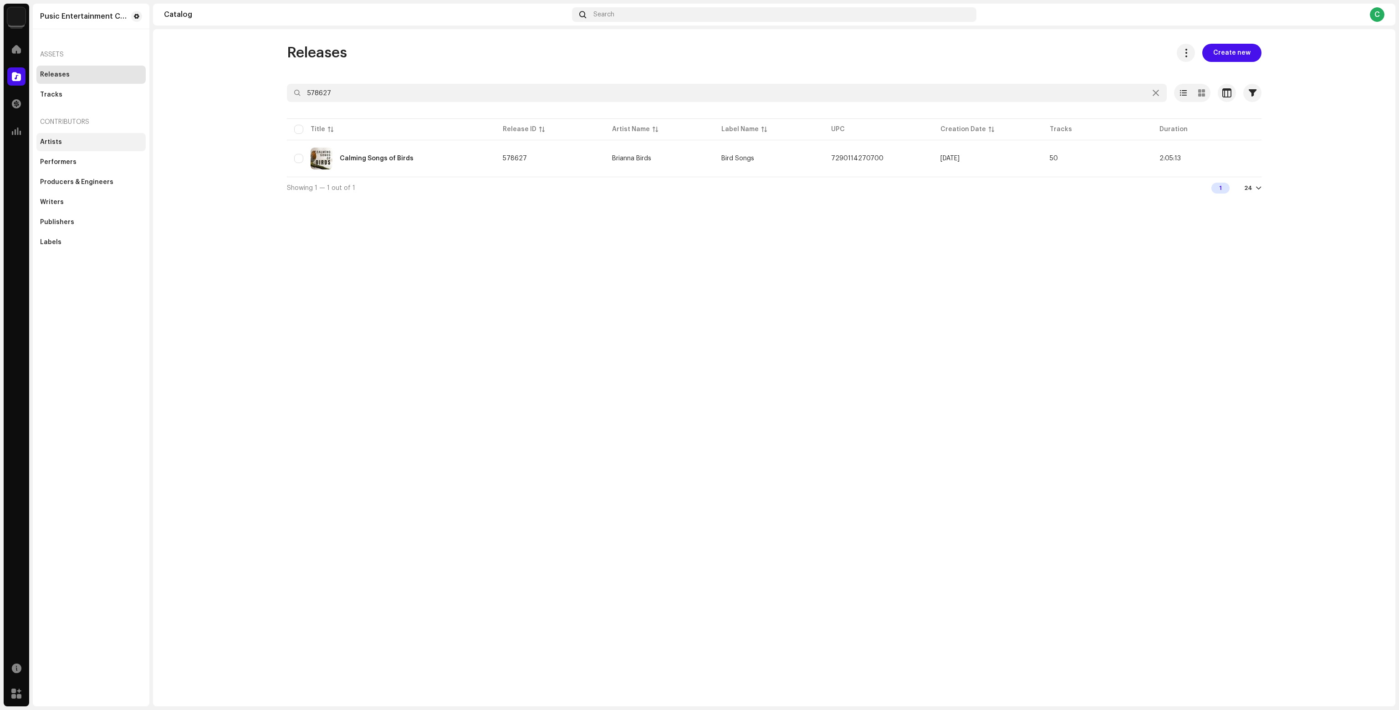
click at [76, 143] on div "Artists" at bounding box center [91, 141] width 102 height 7
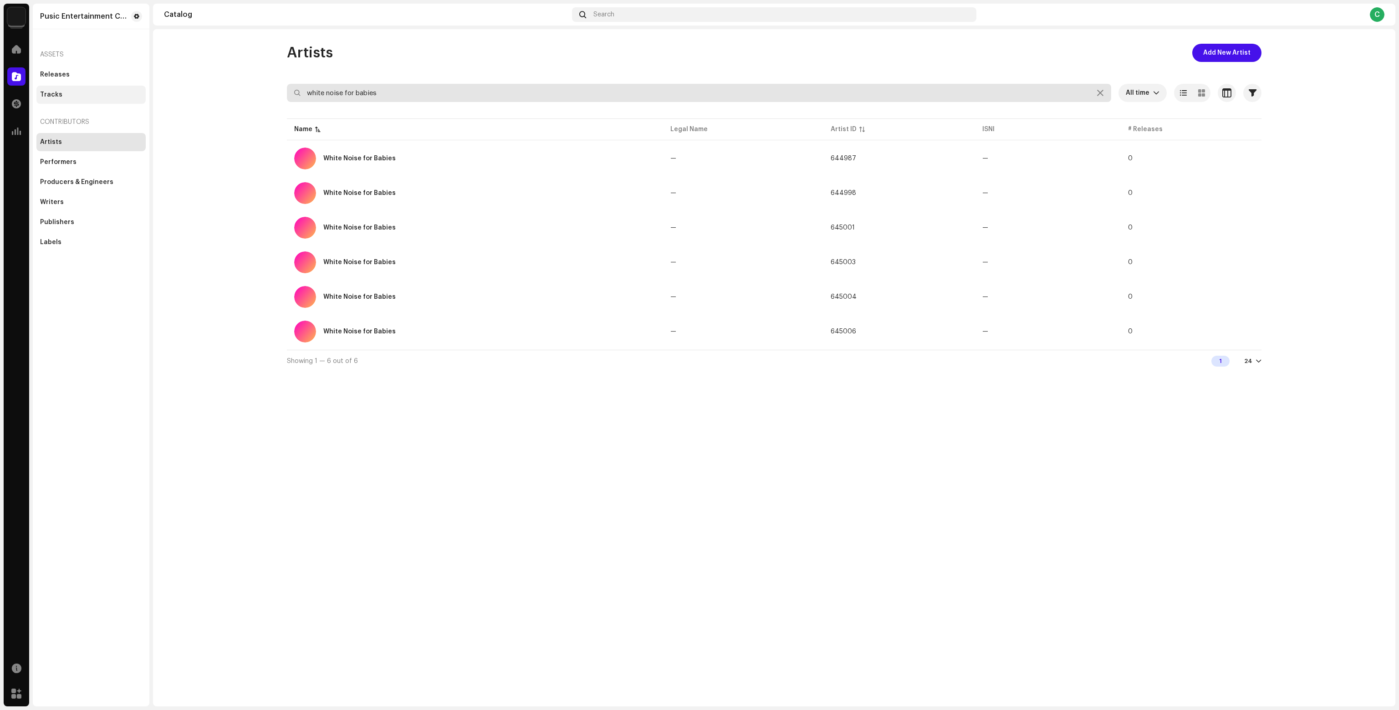
drag, startPoint x: 441, startPoint y: 92, endPoint x: 132, endPoint y: 100, distance: 308.8
click at [149, 102] on div "Pusic Entertainment Catalog Account Home Catalog Transactions Analytics Resourc…" at bounding box center [699, 355] width 1399 height 710
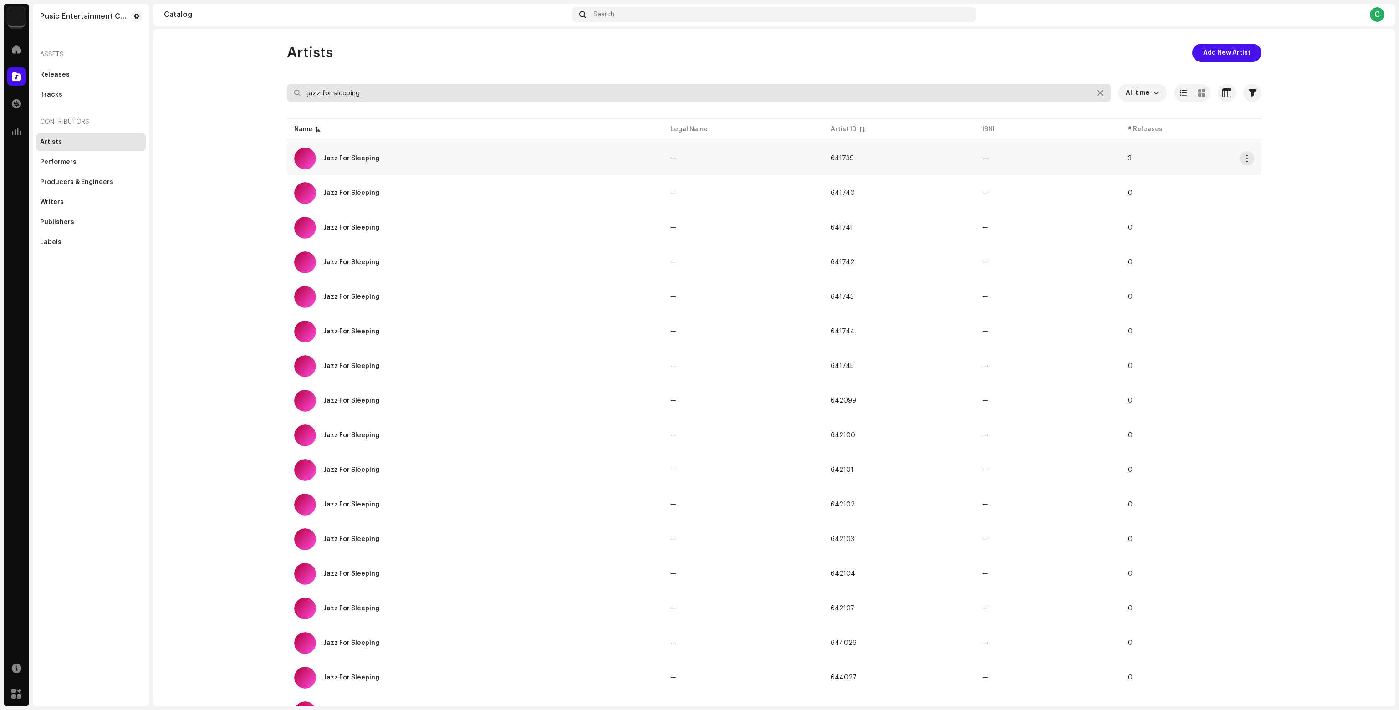
type input "jazz for sleeping"
click at [377, 163] on div "Jazz For Sleeping" at bounding box center [475, 159] width 362 height 22
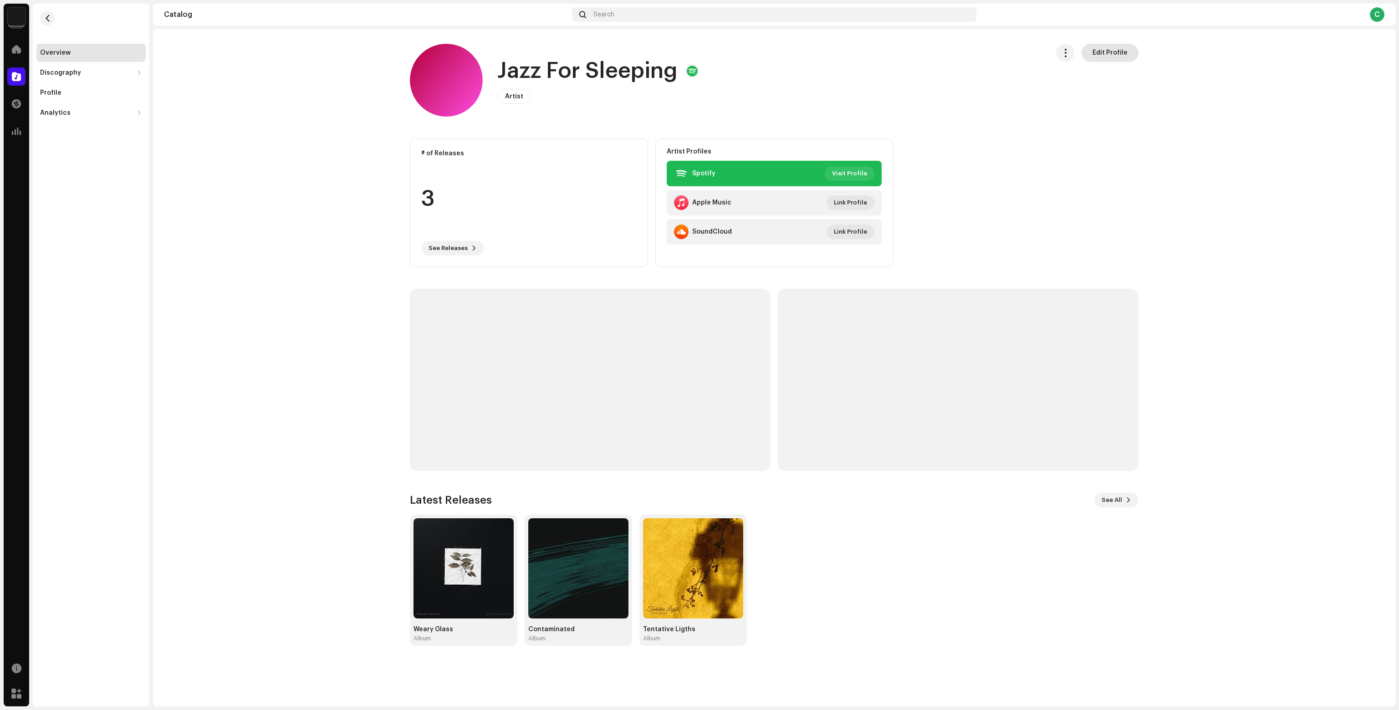
click at [1116, 54] on span "Edit Profile" at bounding box center [1109, 53] width 35 height 18
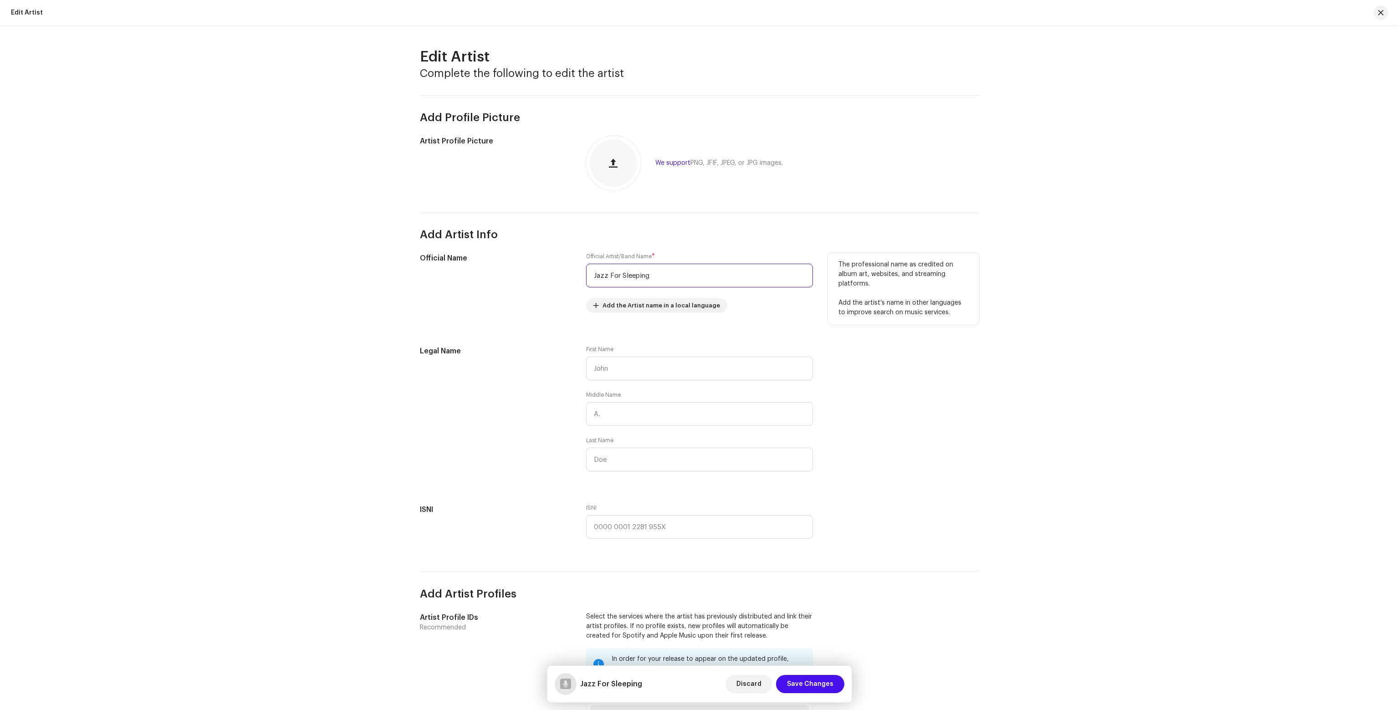
click at [667, 272] on input "Jazz For Sleeping" at bounding box center [699, 276] width 227 height 24
paste input "Ava Seren"
type input "Ava Seren"
click at [824, 682] on span "Save Changes" at bounding box center [810, 684] width 46 height 18
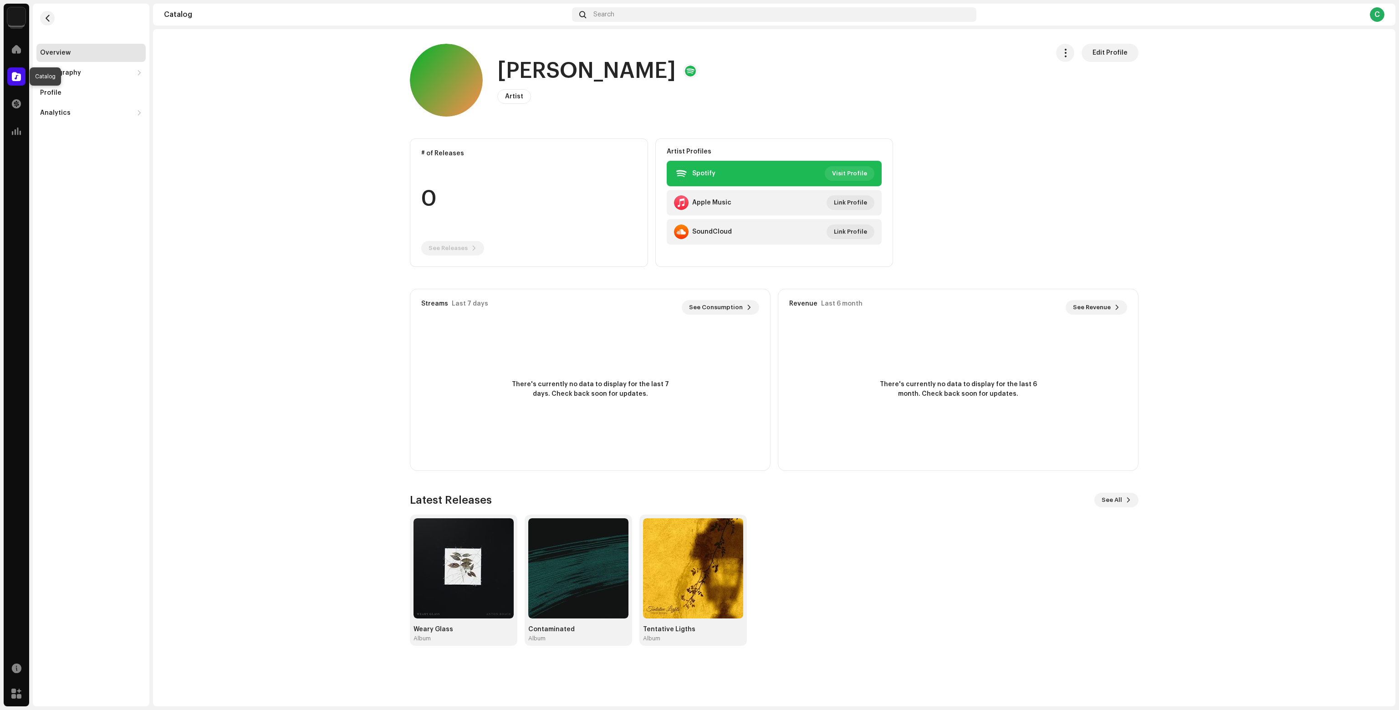
click at [24, 71] on div at bounding box center [16, 76] width 18 height 18
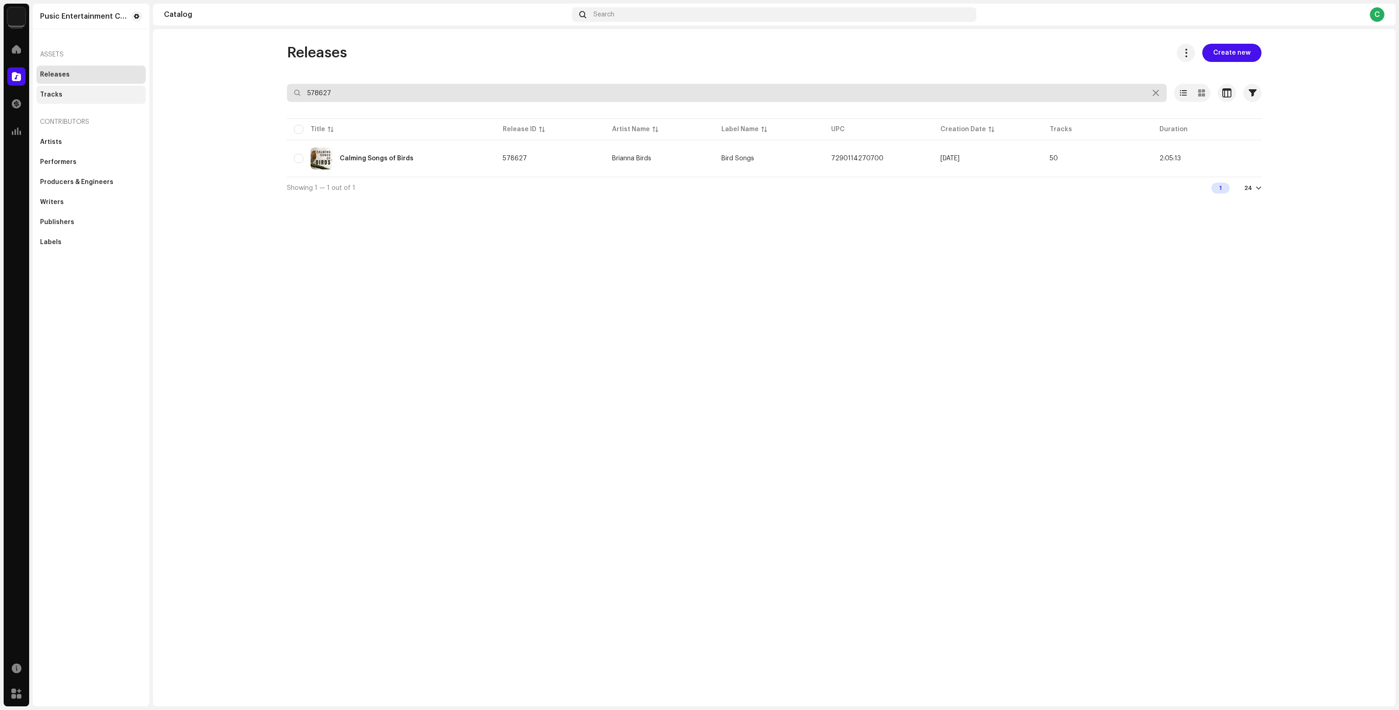
drag, startPoint x: 361, startPoint y: 94, endPoint x: 142, endPoint y: 92, distance: 219.0
click at [189, 93] on catalog-releases-list "Releases Create new 578627 Selected 0 Options Filters Distribution status Never…" at bounding box center [774, 121] width 1242 height 155
paste input "708230"
type input "708230"
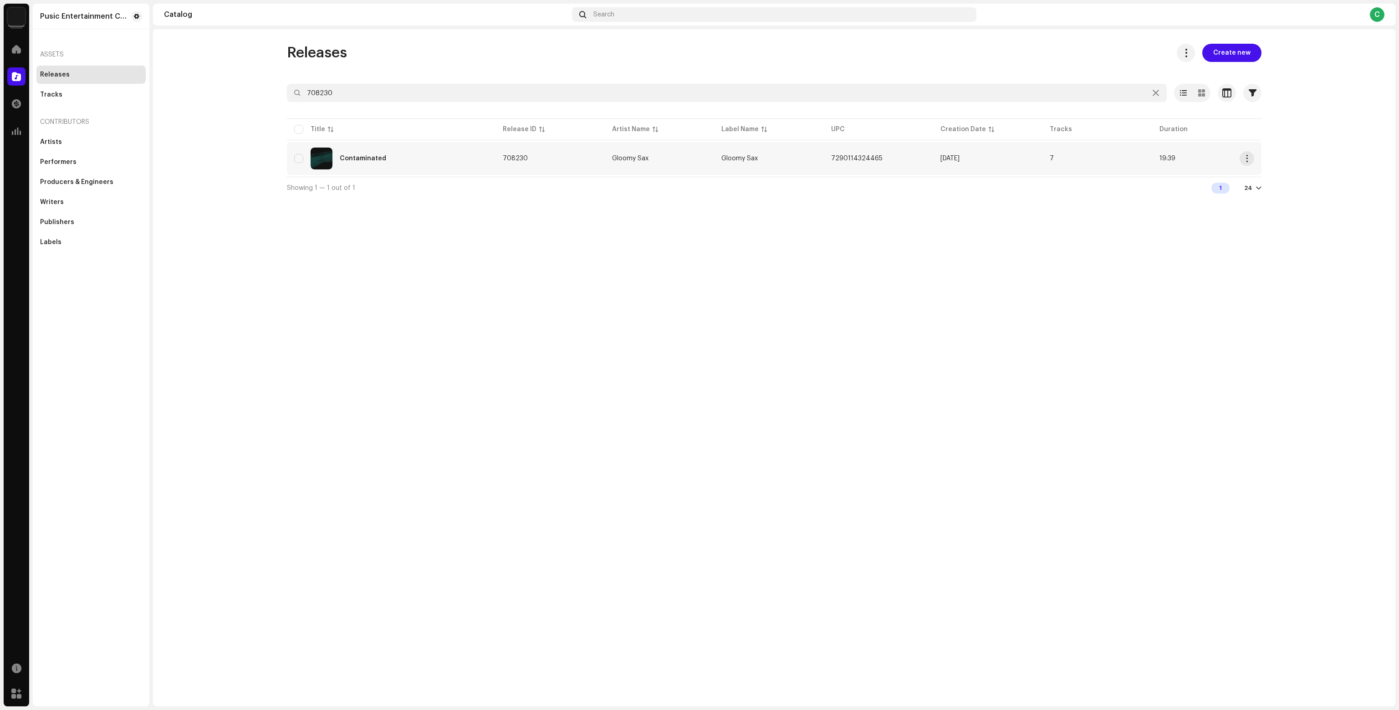
click at [429, 159] on div "Contaminated" at bounding box center [391, 159] width 194 height 22
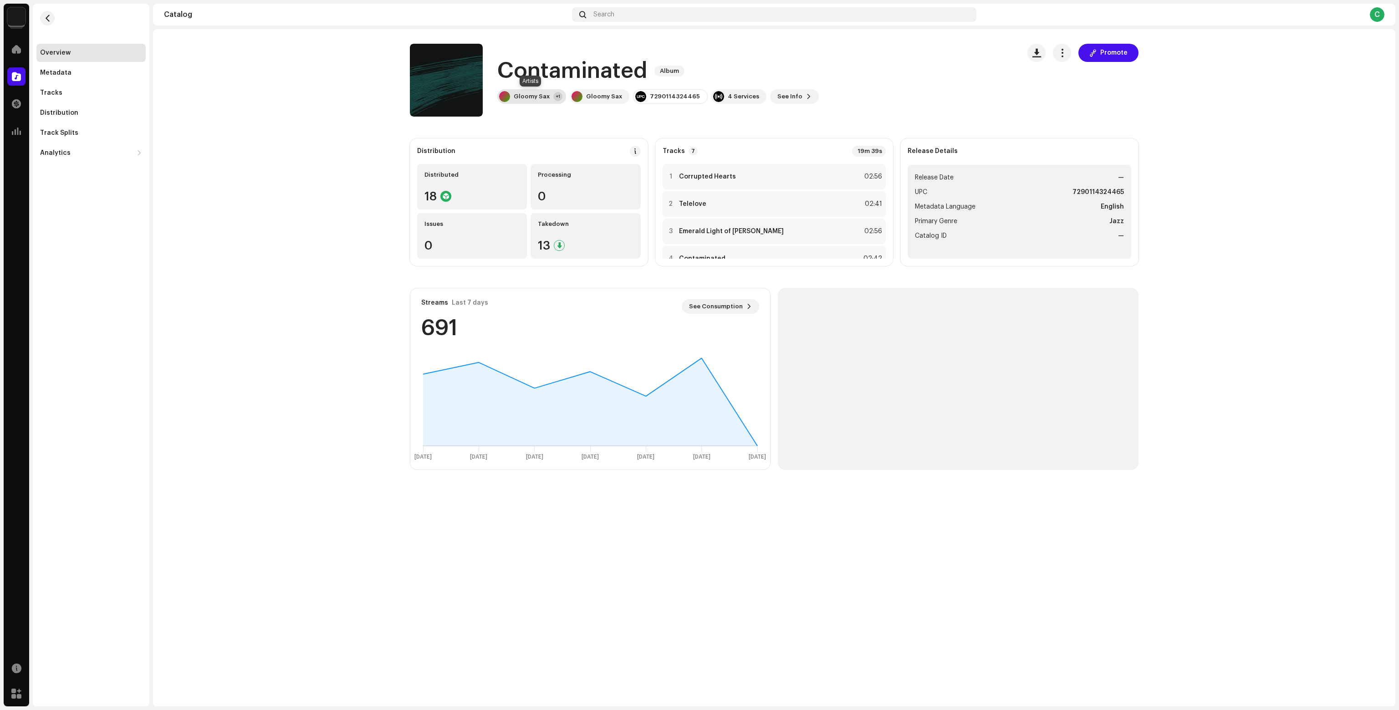
click at [519, 98] on div "Gloomy Sax" at bounding box center [532, 96] width 36 height 7
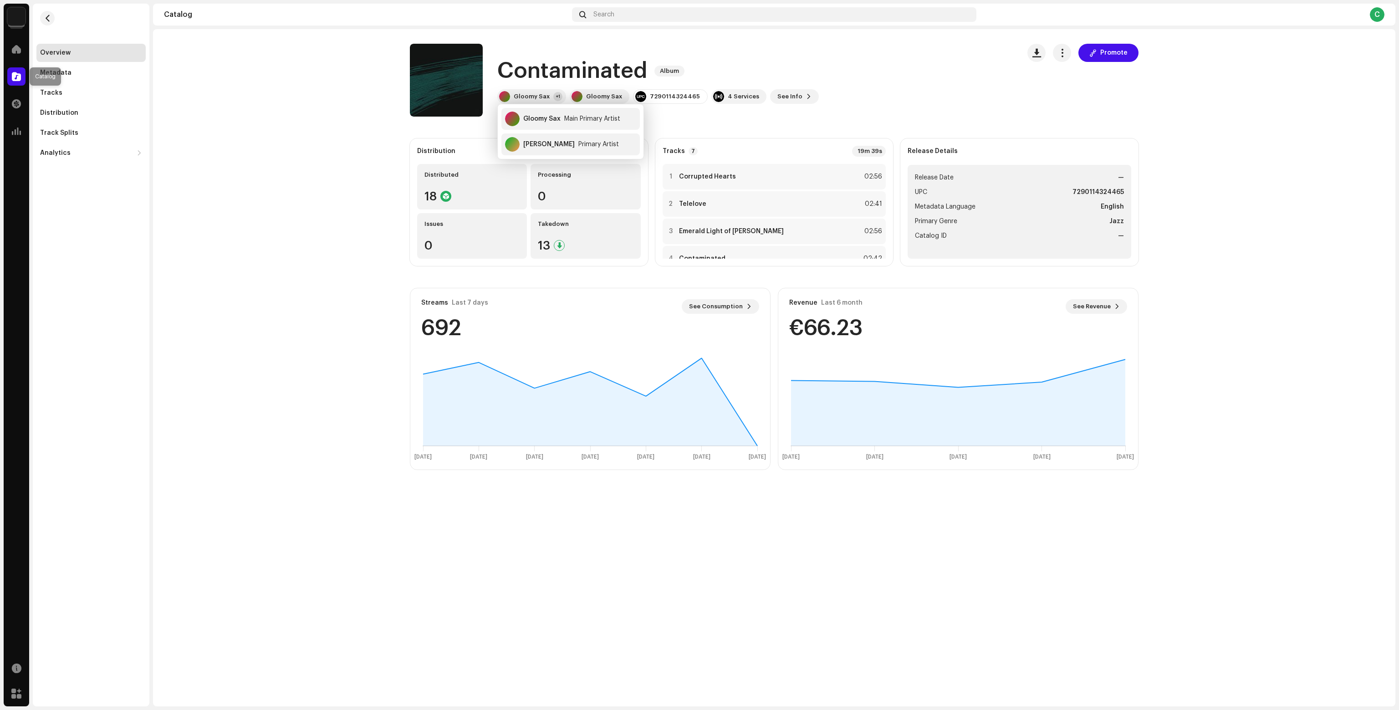
click at [15, 82] on div at bounding box center [16, 76] width 18 height 18
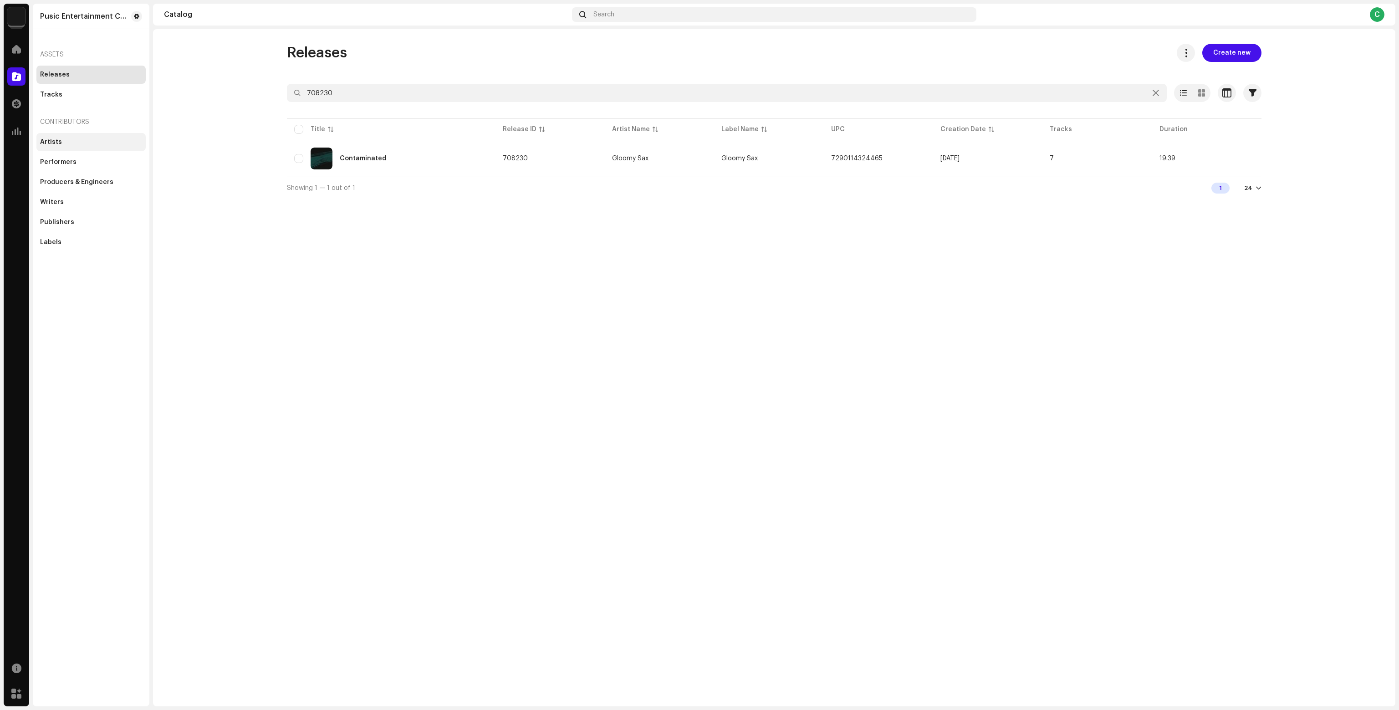
click at [100, 145] on div "Artists" at bounding box center [91, 141] width 102 height 7
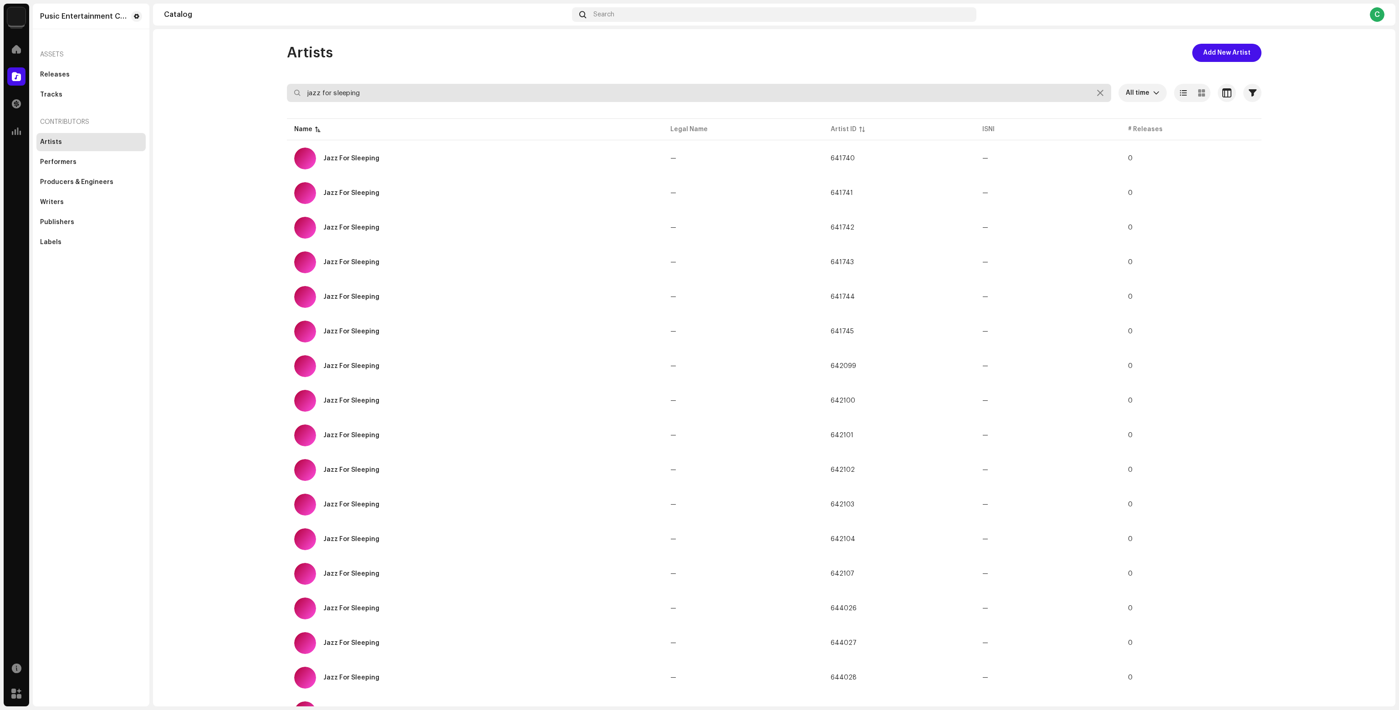
drag, startPoint x: 417, startPoint y: 94, endPoint x: 220, endPoint y: 94, distance: 196.7
click at [220, 94] on catalog-artists-list "Artists Add New Artist jazz for sleeping All time Selected 0 Select all Options…" at bounding box center [774, 450] width 1242 height 812
type input ","
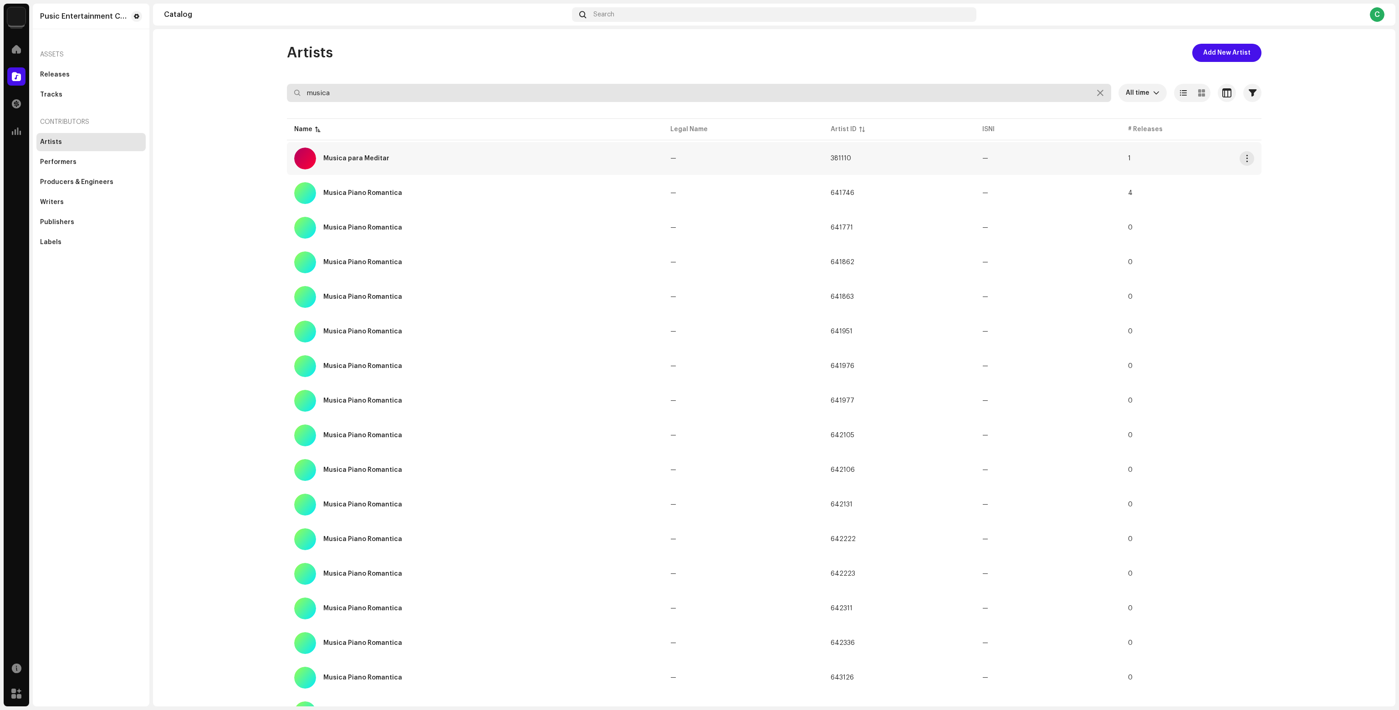
type input "musica"
click at [518, 165] on div "Musica para Meditar" at bounding box center [475, 159] width 362 height 22
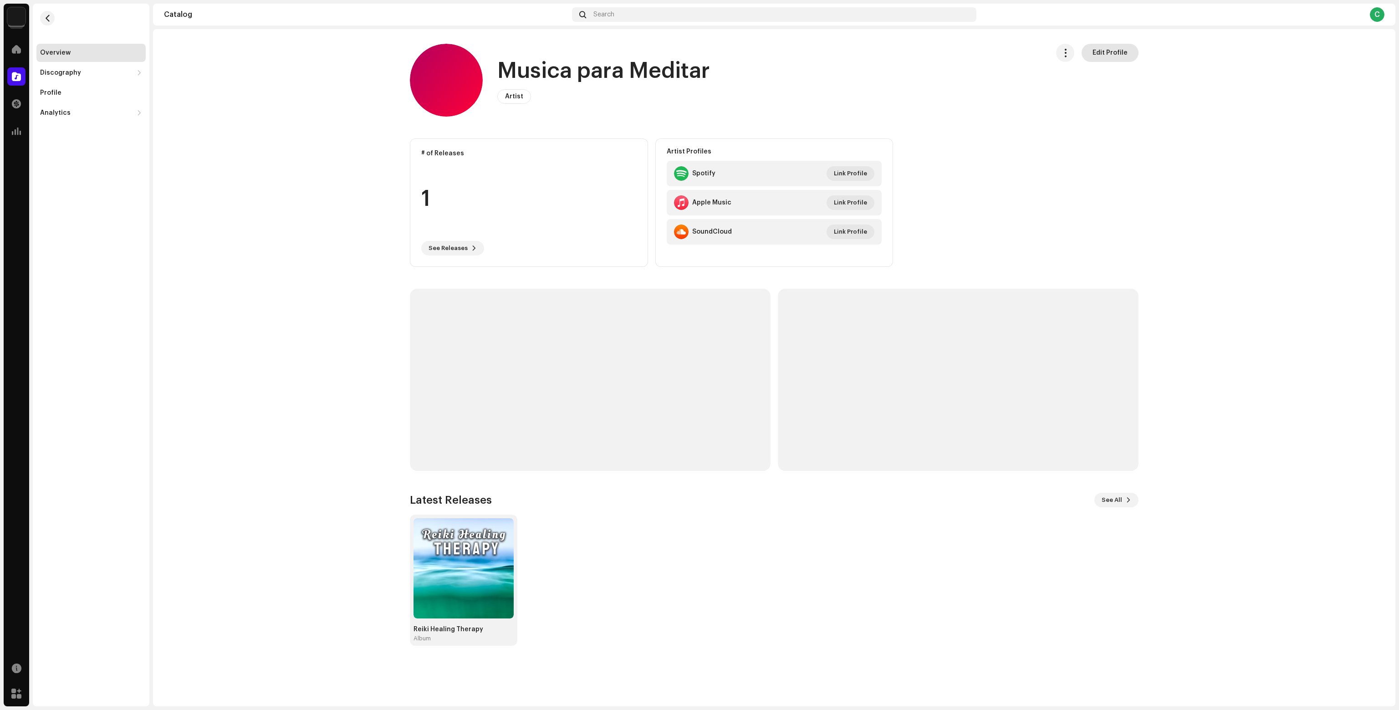
click at [1118, 52] on span "Edit Profile" at bounding box center [1109, 53] width 35 height 18
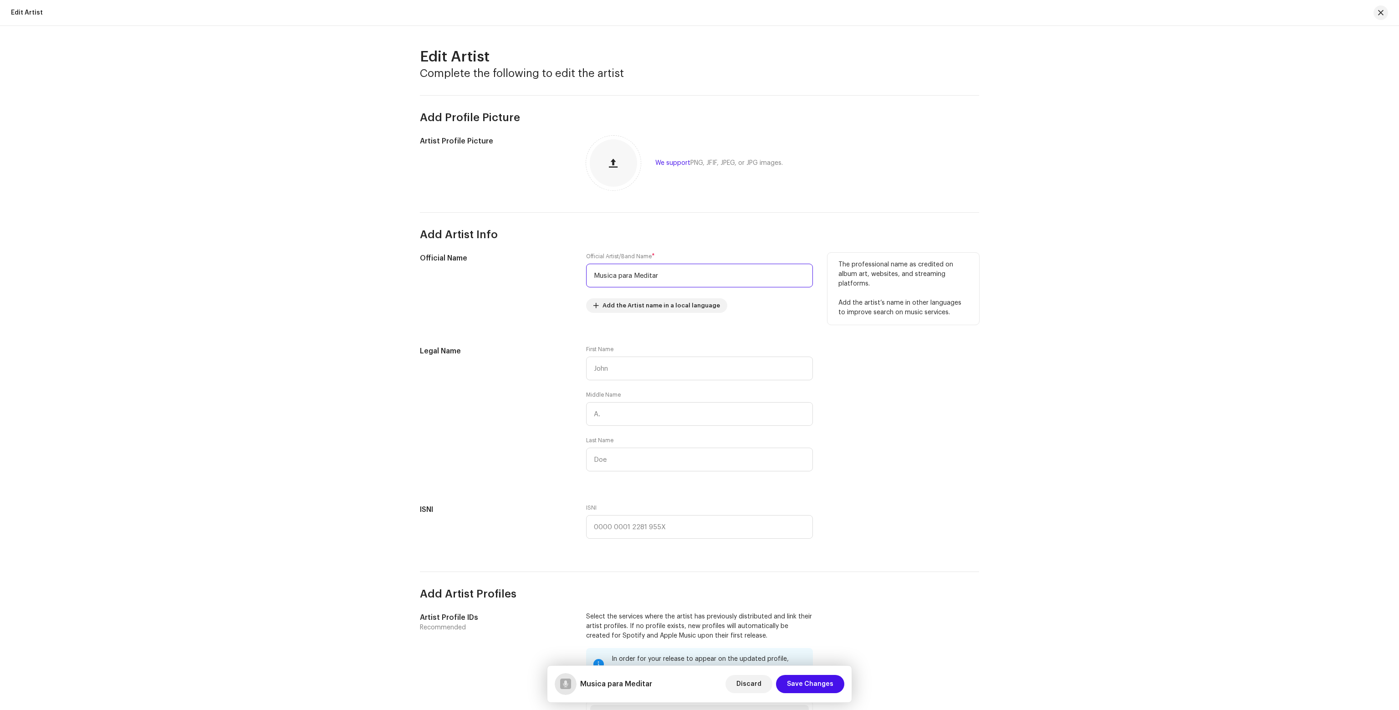
click at [649, 266] on input "Musica para Meditar" at bounding box center [699, 276] width 227 height 24
paste input "Calma Rivera"
type input "Calma Rivera"
click at [810, 683] on span "Save Changes" at bounding box center [810, 684] width 46 height 18
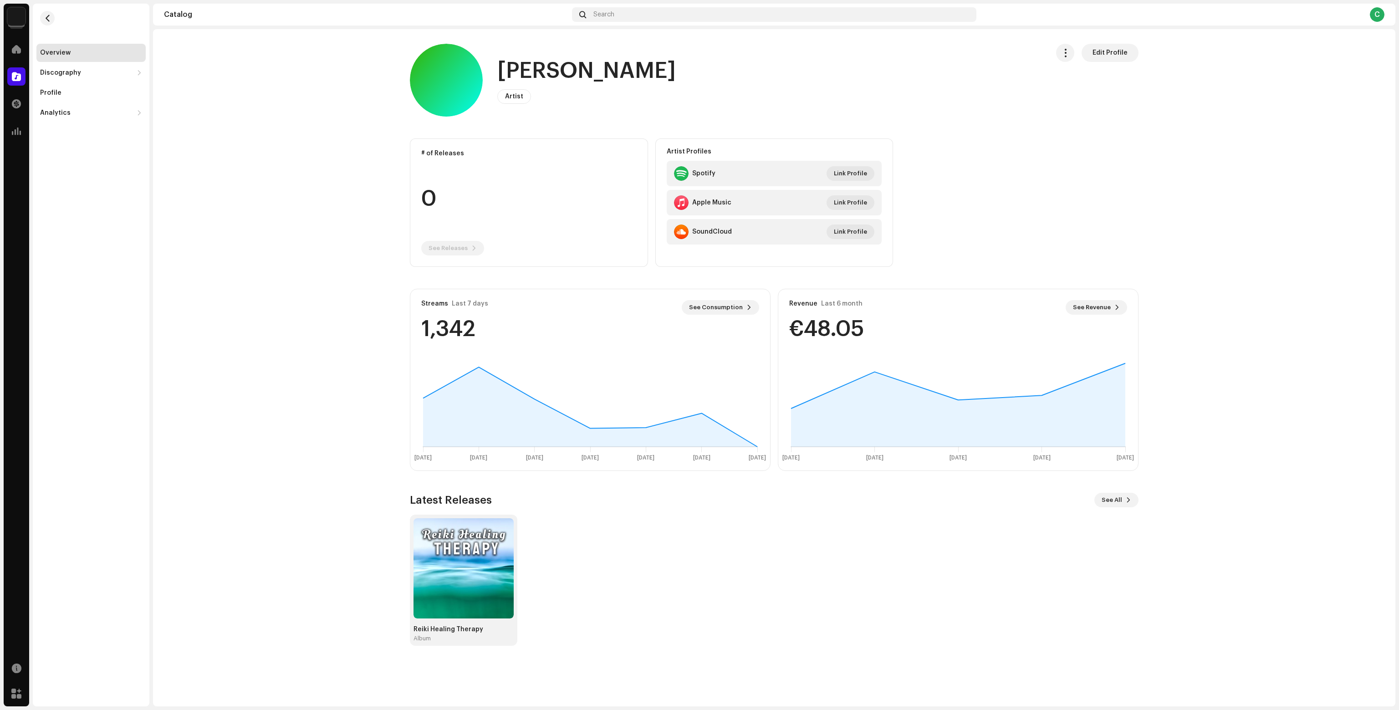
click at [15, 82] on div at bounding box center [16, 76] width 18 height 18
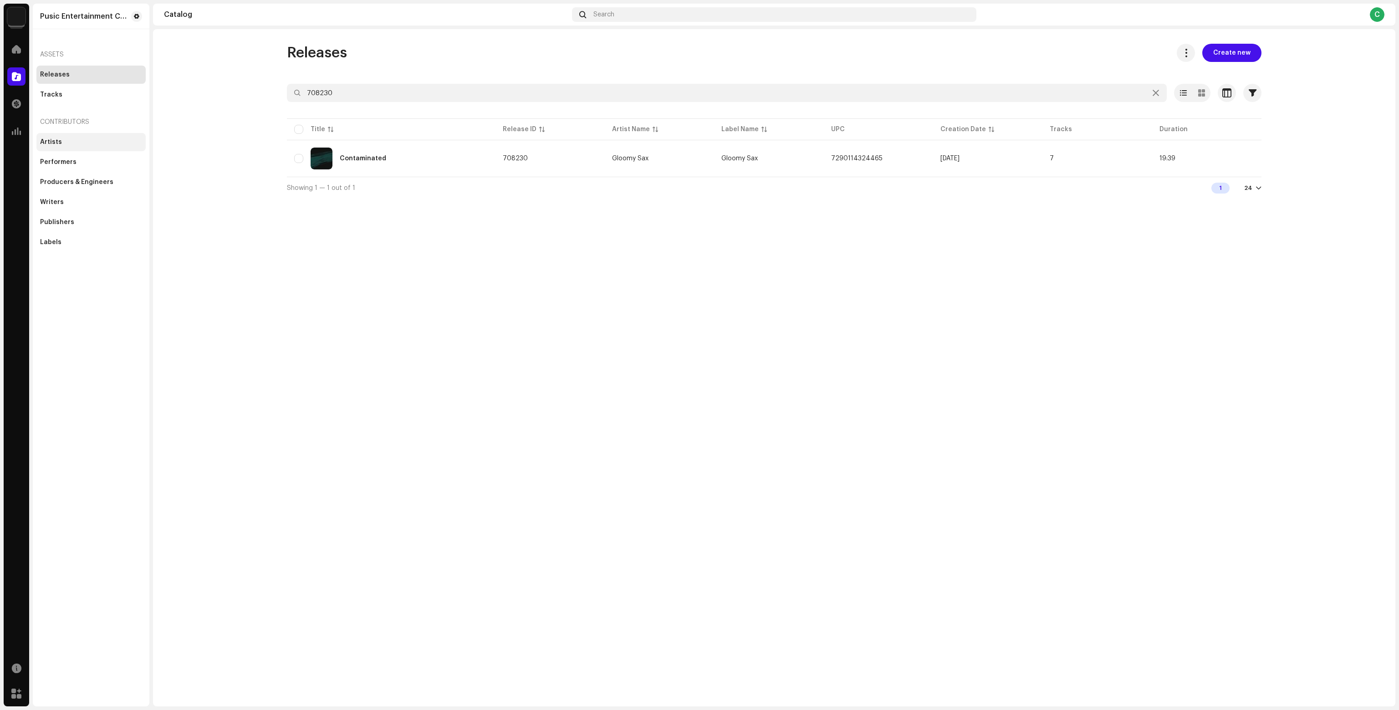
click at [69, 143] on div "Artists" at bounding box center [91, 141] width 102 height 7
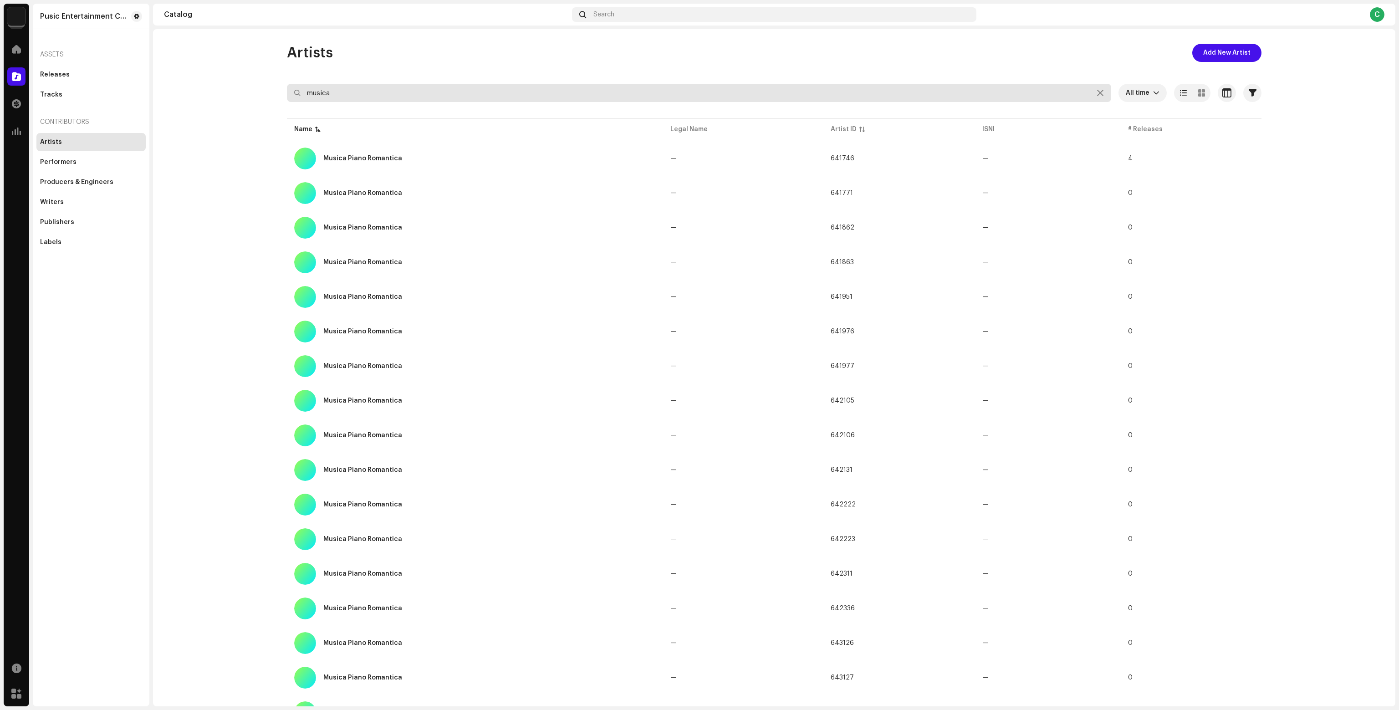
click at [335, 98] on input "musica" at bounding box center [699, 93] width 824 height 18
paste input "Julian Sounds Waterfall"
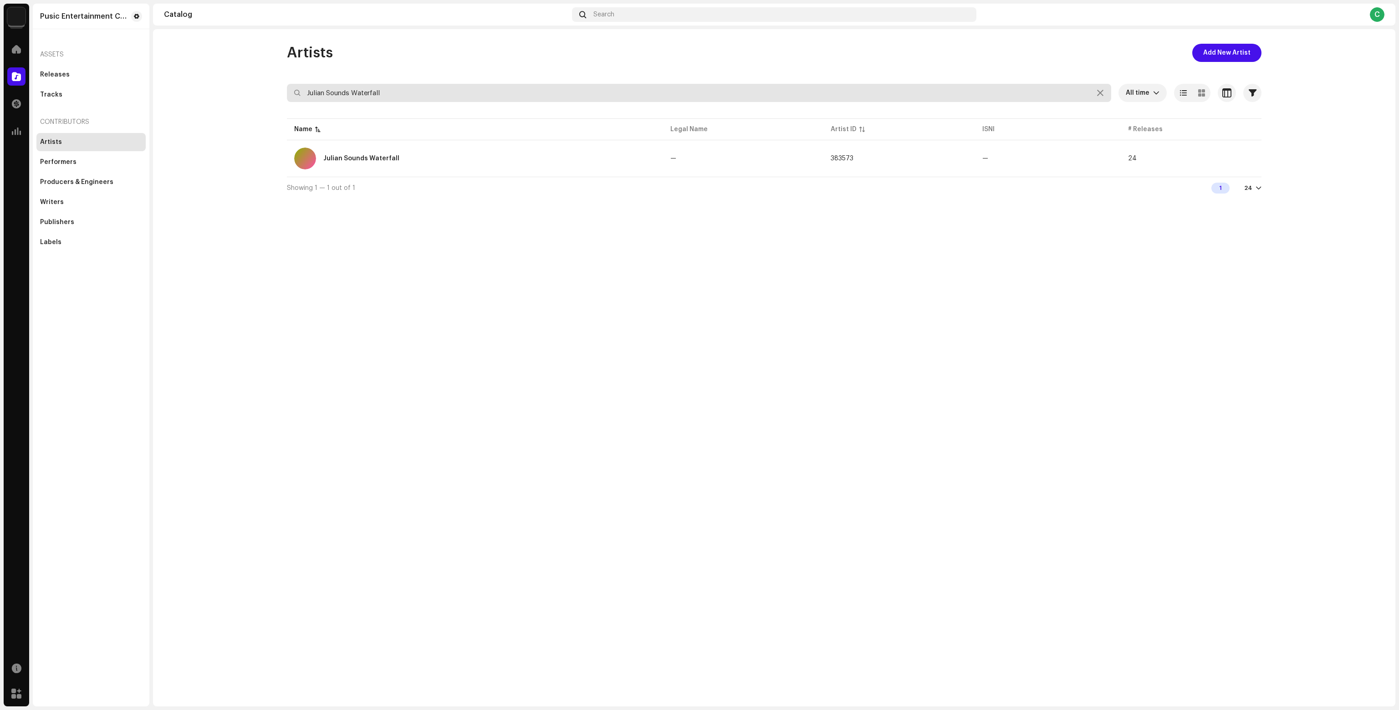
type input "Julian Sounds Waterfall"
click at [372, 156] on div "Julian Sounds Waterfall" at bounding box center [361, 158] width 76 height 6
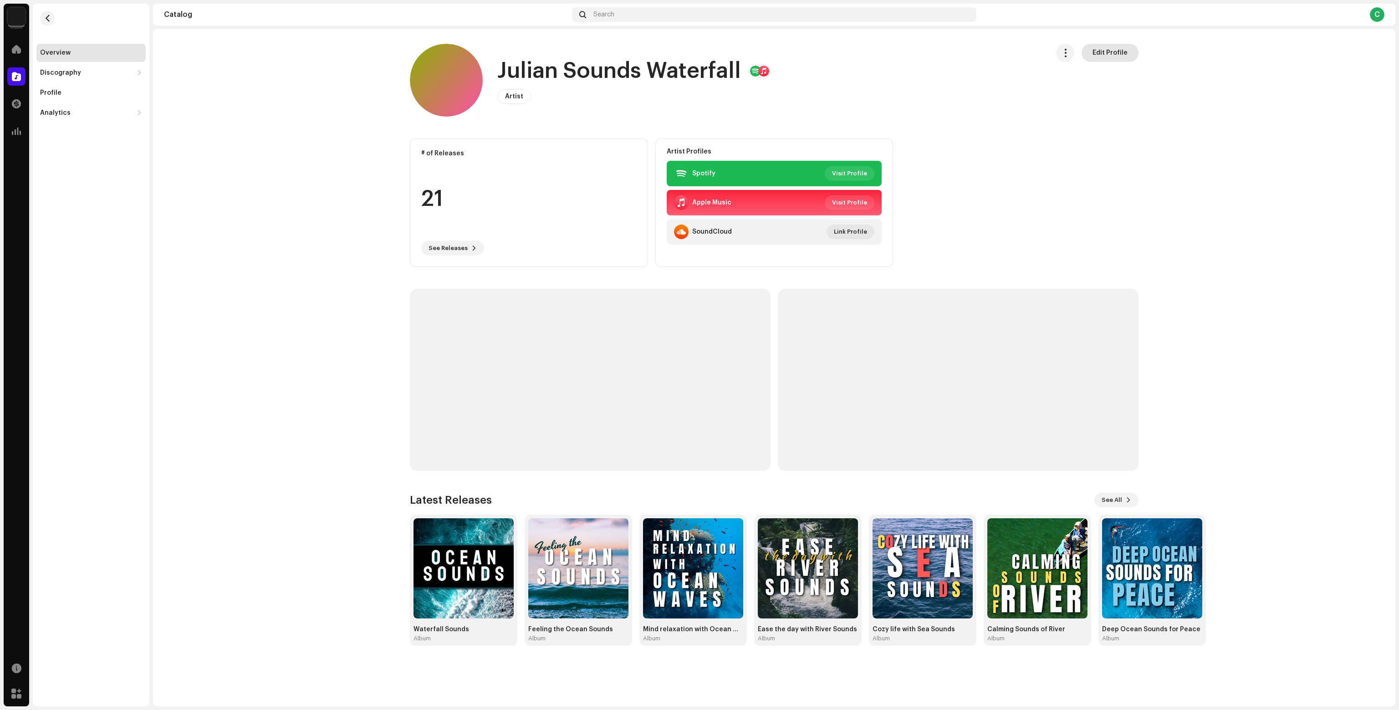
click at [1118, 51] on span "Edit Profile" at bounding box center [1109, 53] width 35 height 18
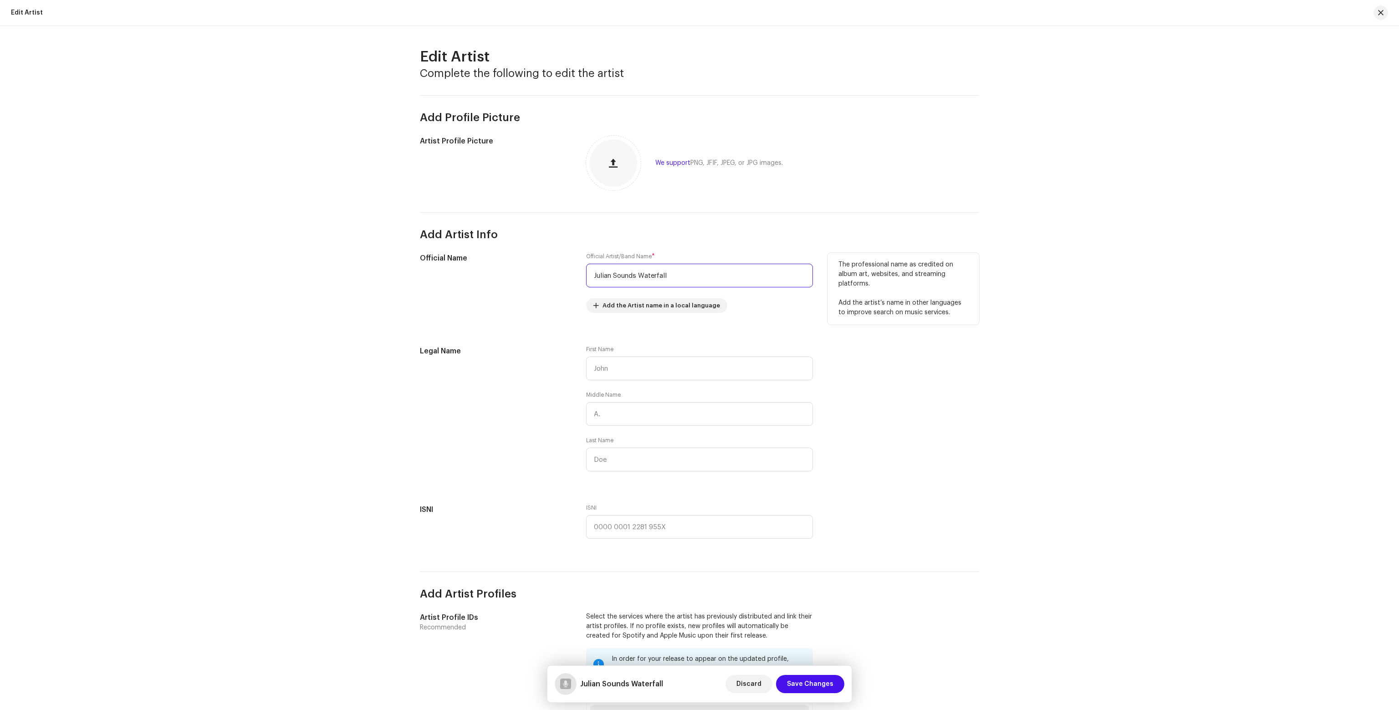
click at [627, 278] on input "Julian Sounds Waterfall" at bounding box center [699, 276] width 227 height 24
type input "Julian Waterfall"
click at [817, 684] on span "Save Changes" at bounding box center [810, 684] width 46 height 18
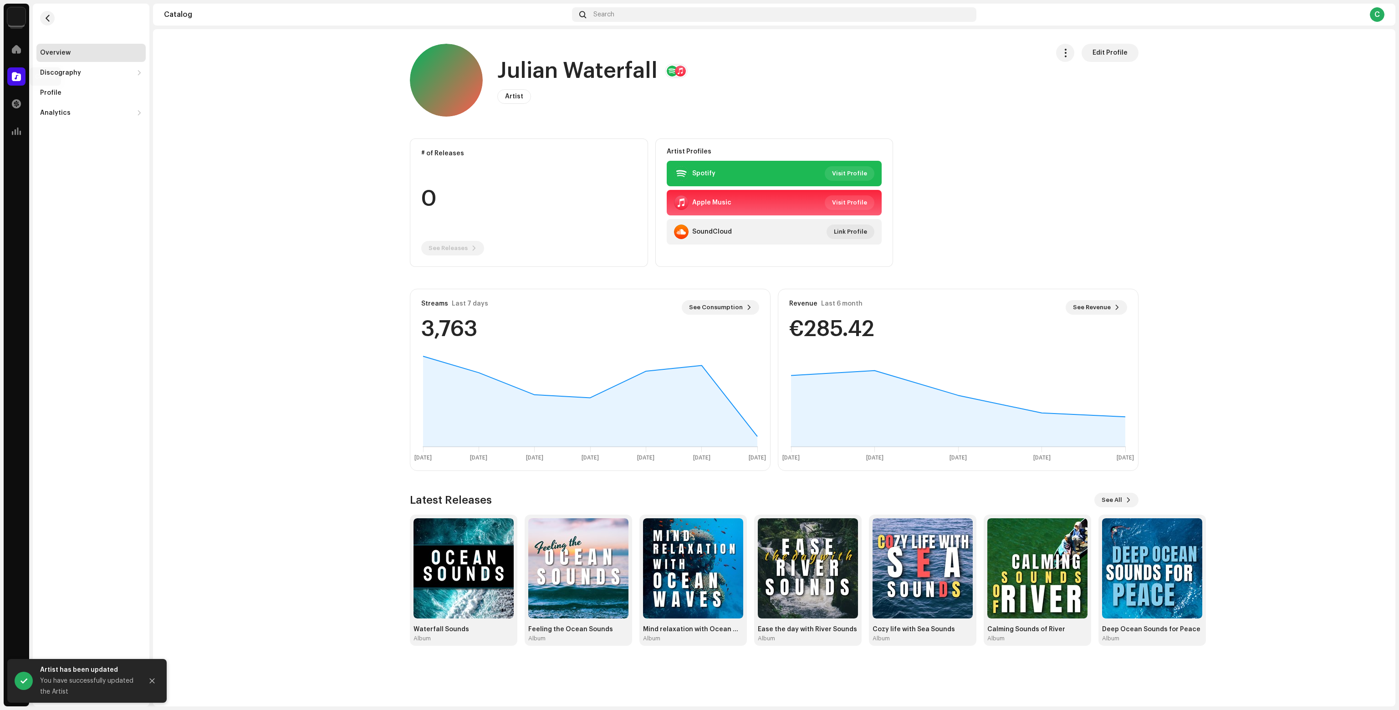
drag, startPoint x: 793, startPoint y: 451, endPoint x: 19, endPoint y: 74, distance: 860.6
click at [19, 74] on span at bounding box center [16, 76] width 9 height 7
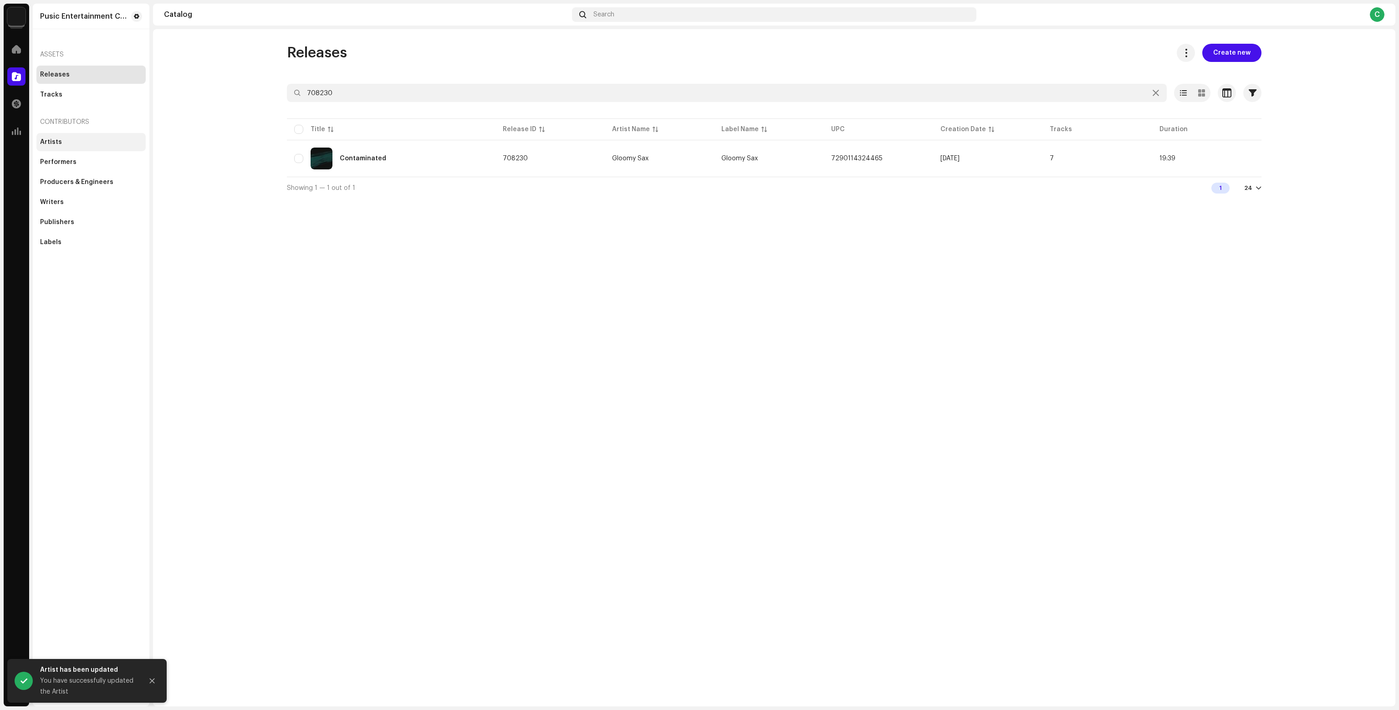
click at [83, 140] on div "Artists" at bounding box center [91, 141] width 102 height 7
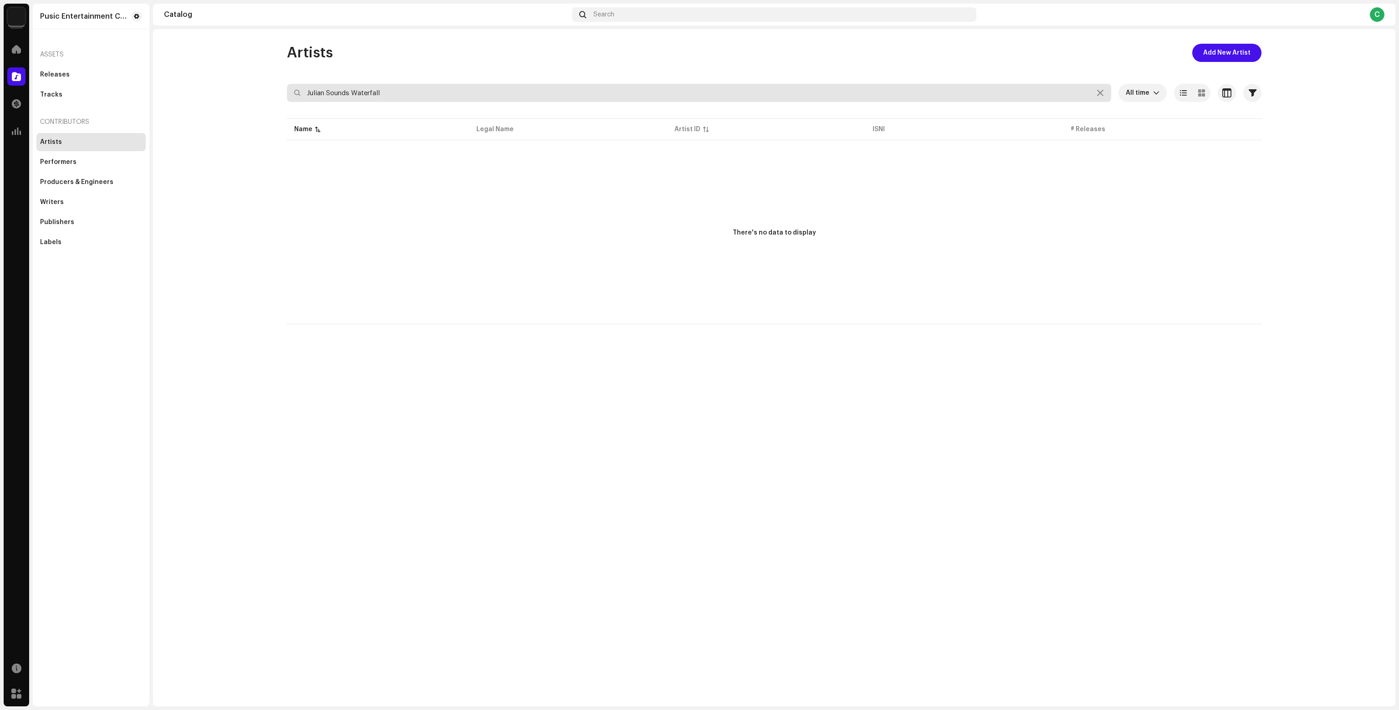
drag, startPoint x: 408, startPoint y: 95, endPoint x: 253, endPoint y: 88, distance: 154.5
click at [253, 88] on catalog-artists-list "Artists Add New Artist [PERSON_NAME] Sounds Waterfall All time Selected 0 Selec…" at bounding box center [774, 184] width 1242 height 280
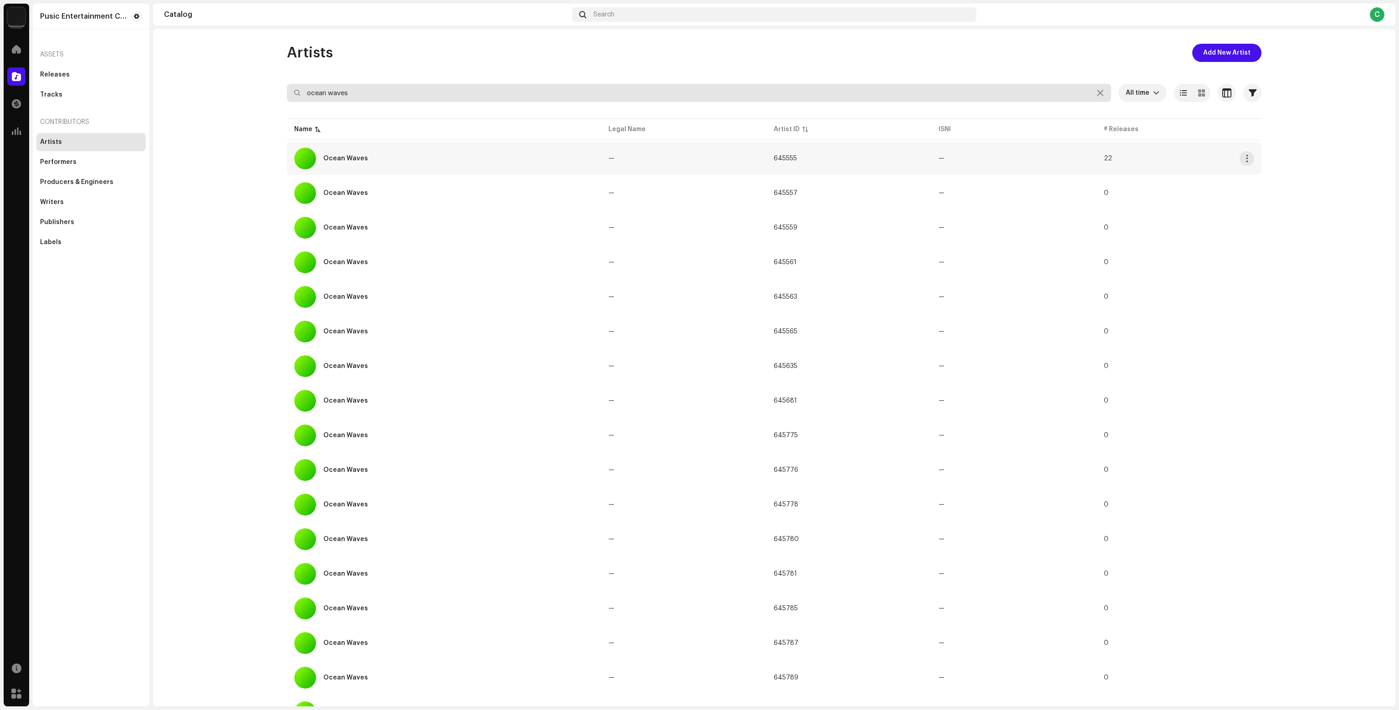
type input "ocean waves"
click at [801, 143] on td "645555" at bounding box center [848, 158] width 165 height 33
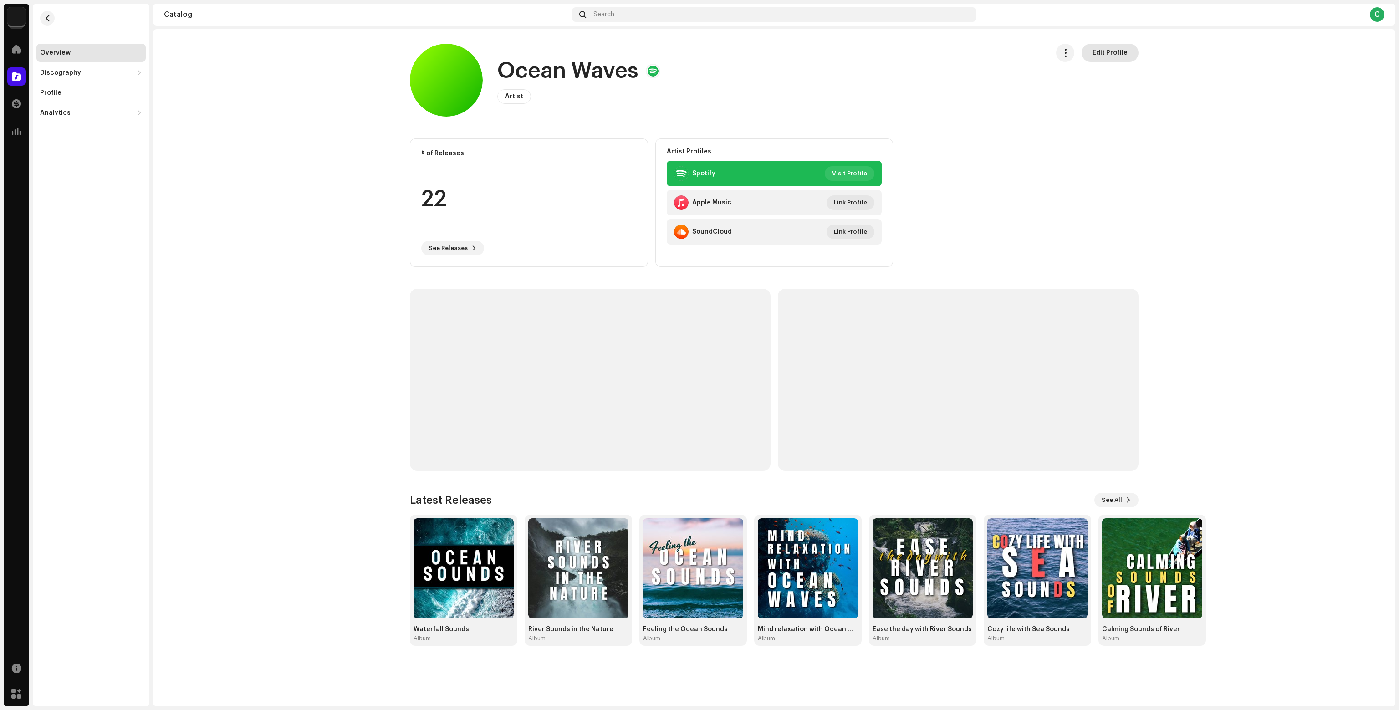
click at [1114, 60] on span "Edit Profile" at bounding box center [1109, 53] width 35 height 18
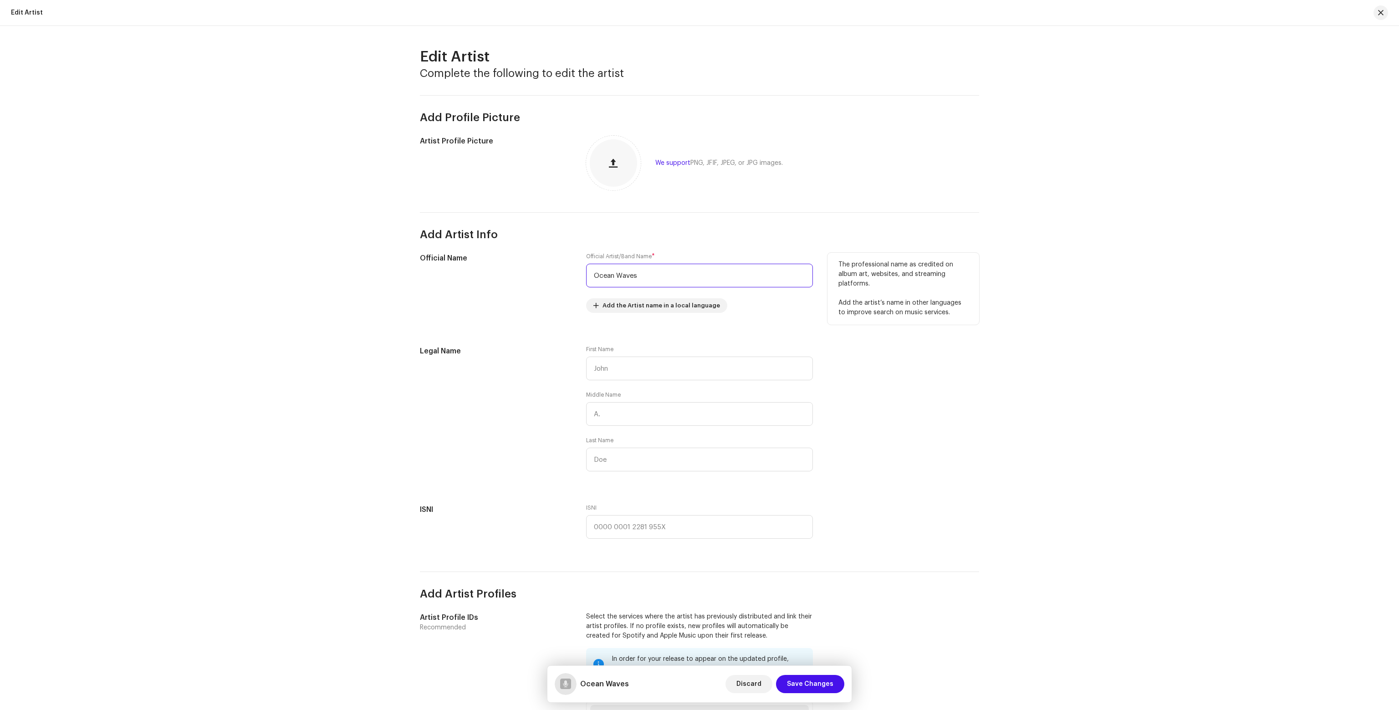
drag, startPoint x: 583, startPoint y: 273, endPoint x: 507, endPoint y: 275, distance: 75.6
click at [507, 275] on div "Official Name Official Artist/Band Name * Ocean Waves Add the Artist name in a …" at bounding box center [699, 288] width 559 height 71
type input "[PERSON_NAME]"
click at [825, 686] on span "Save Changes" at bounding box center [810, 684] width 46 height 18
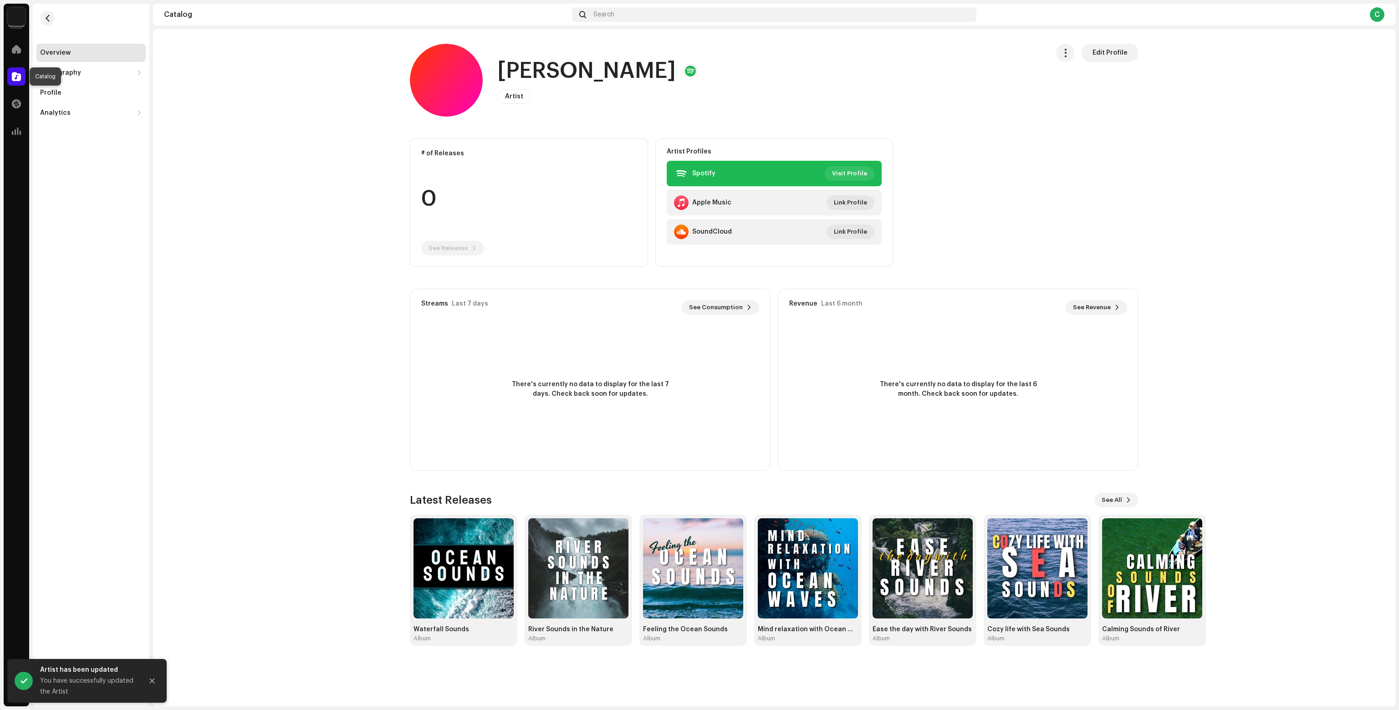
click at [19, 76] on span at bounding box center [16, 76] width 9 height 7
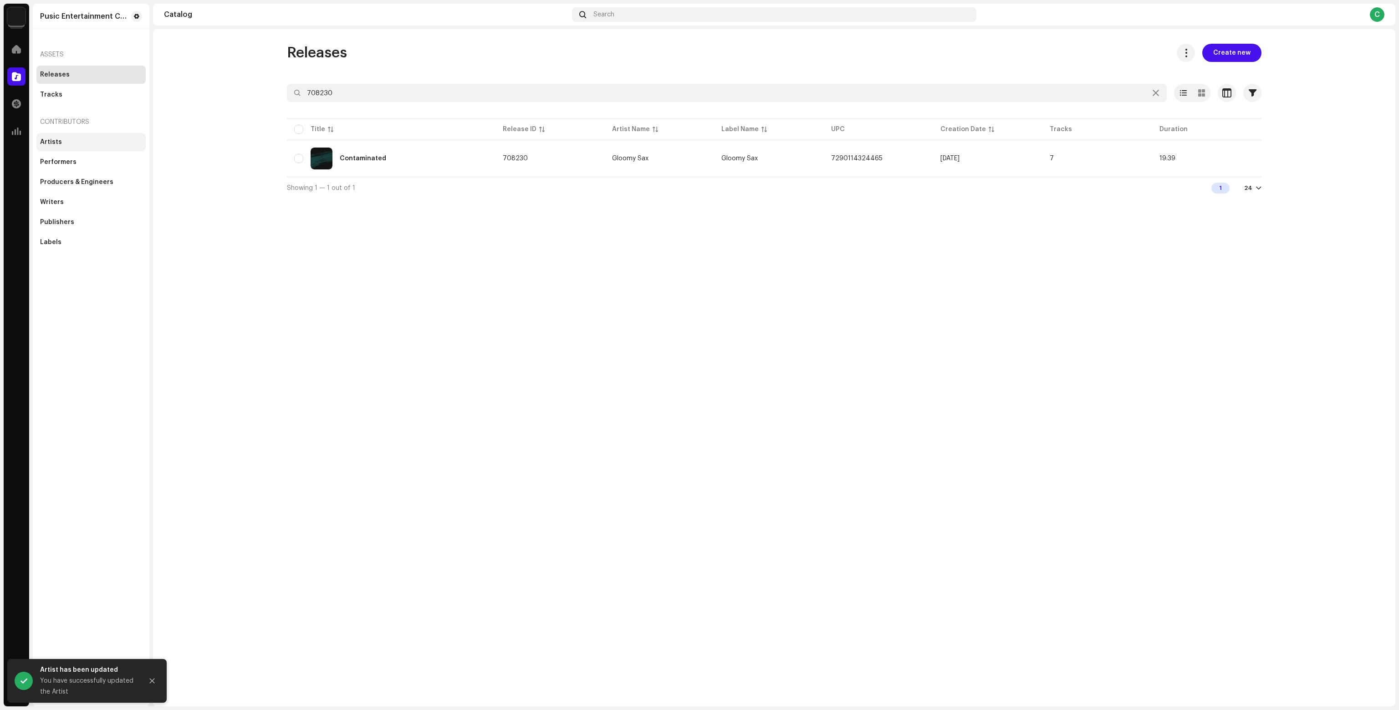
click at [71, 146] on div "Artists" at bounding box center [90, 142] width 109 height 18
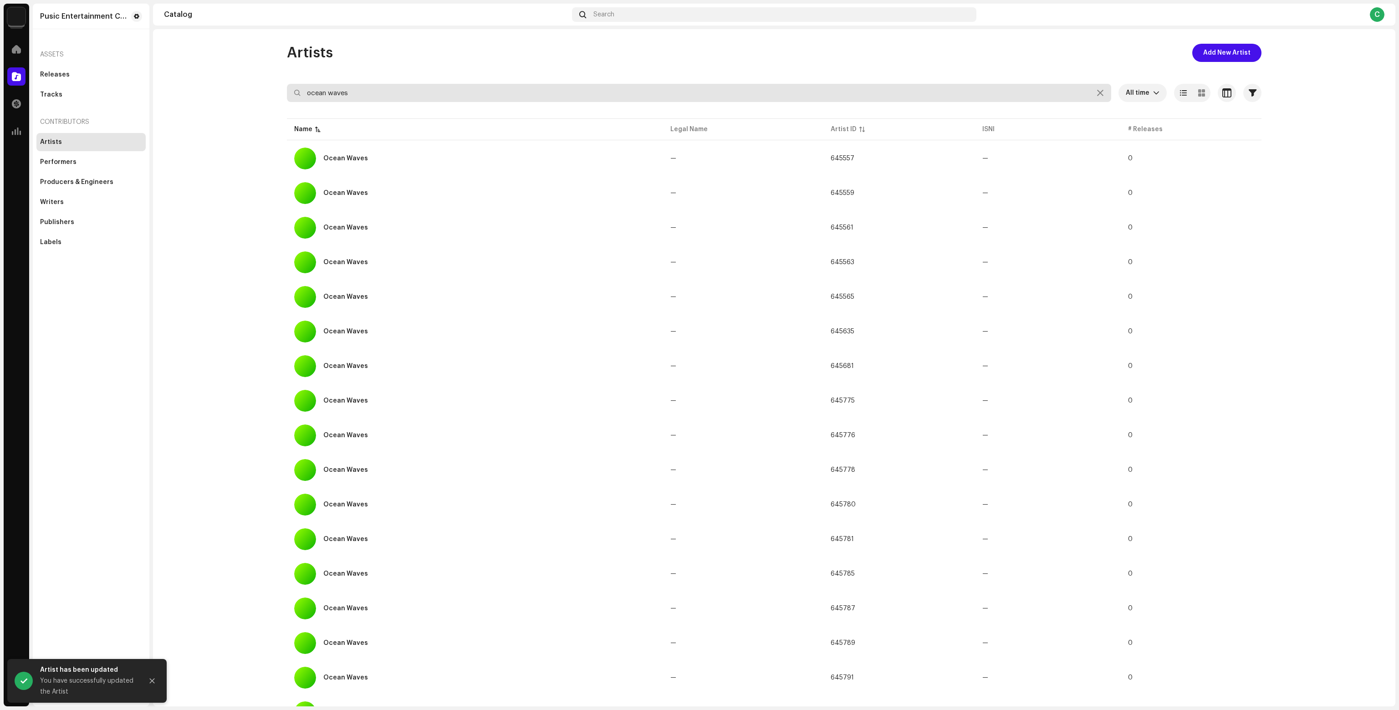
click at [366, 100] on input "ocean waves" at bounding box center [699, 93] width 824 height 18
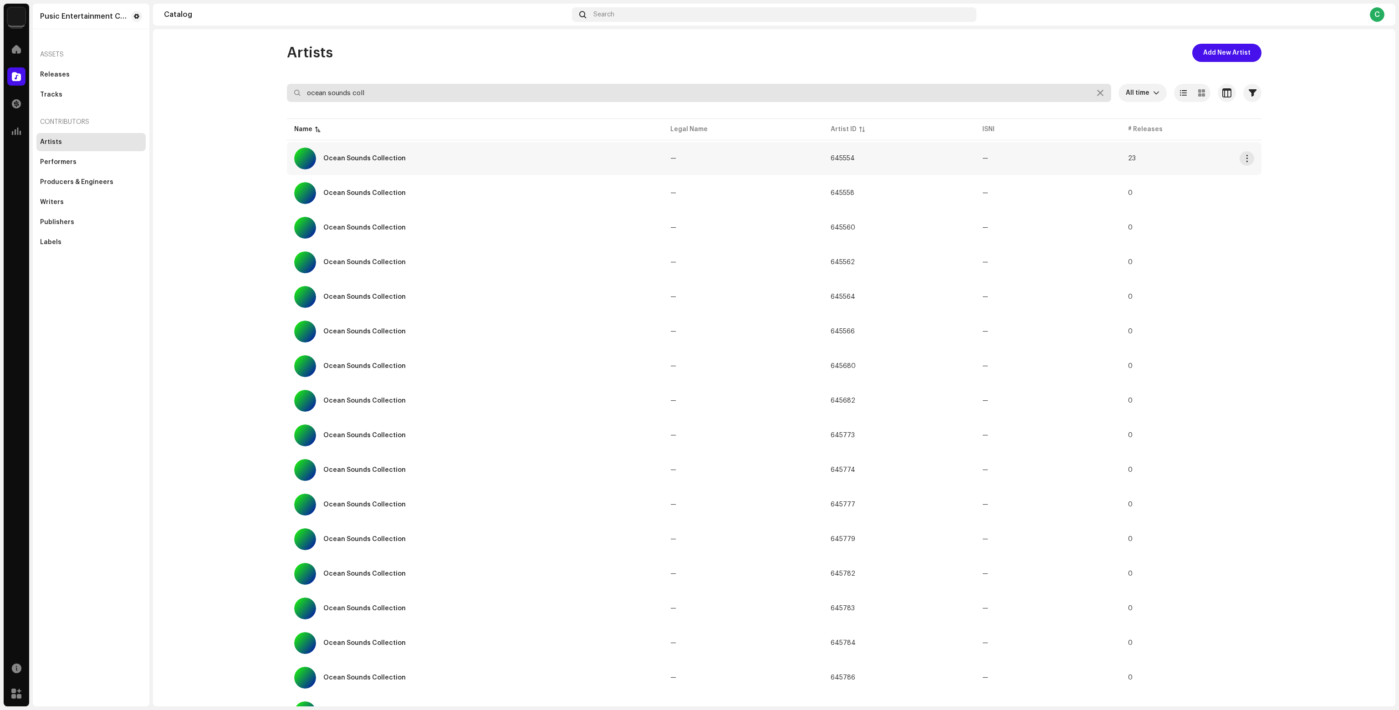
type input "ocean sounds coll"
click at [387, 156] on div "Ocean Sounds Collection" at bounding box center [364, 158] width 82 height 6
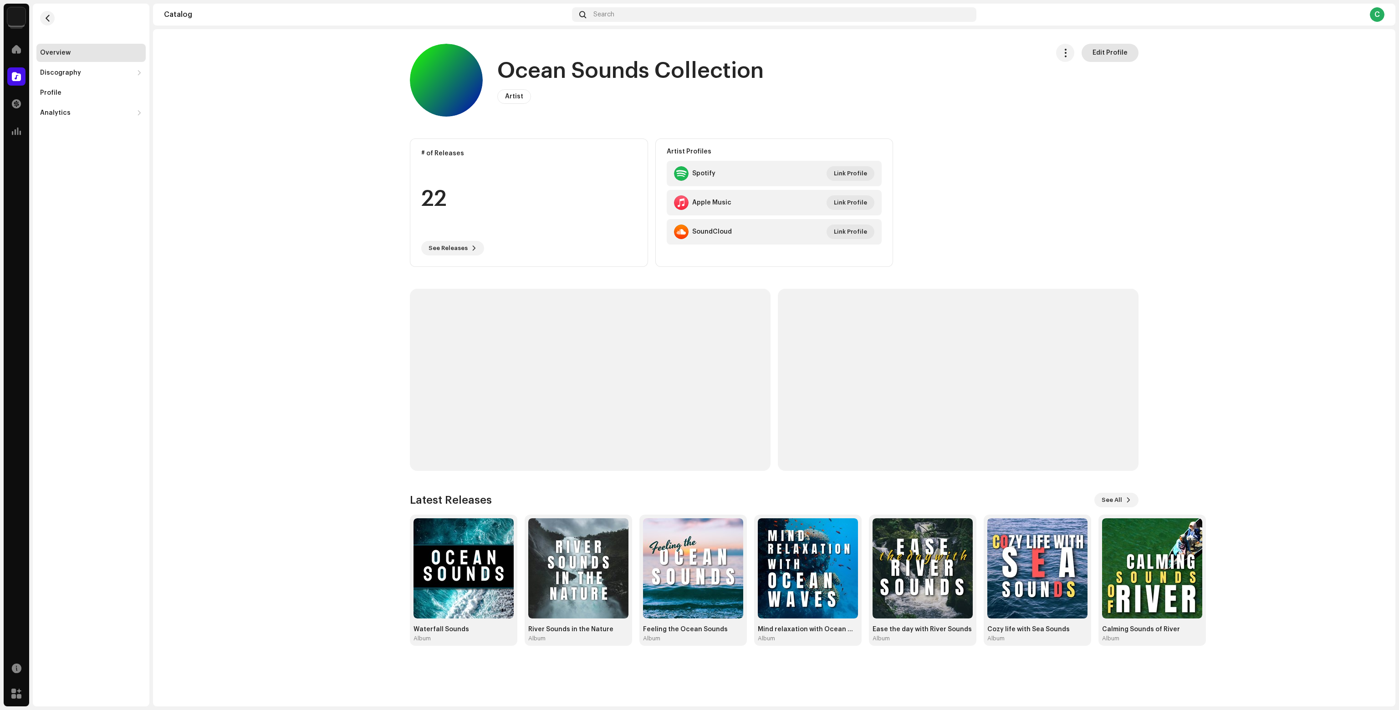
click at [1120, 61] on span "Edit Profile" at bounding box center [1109, 53] width 35 height 18
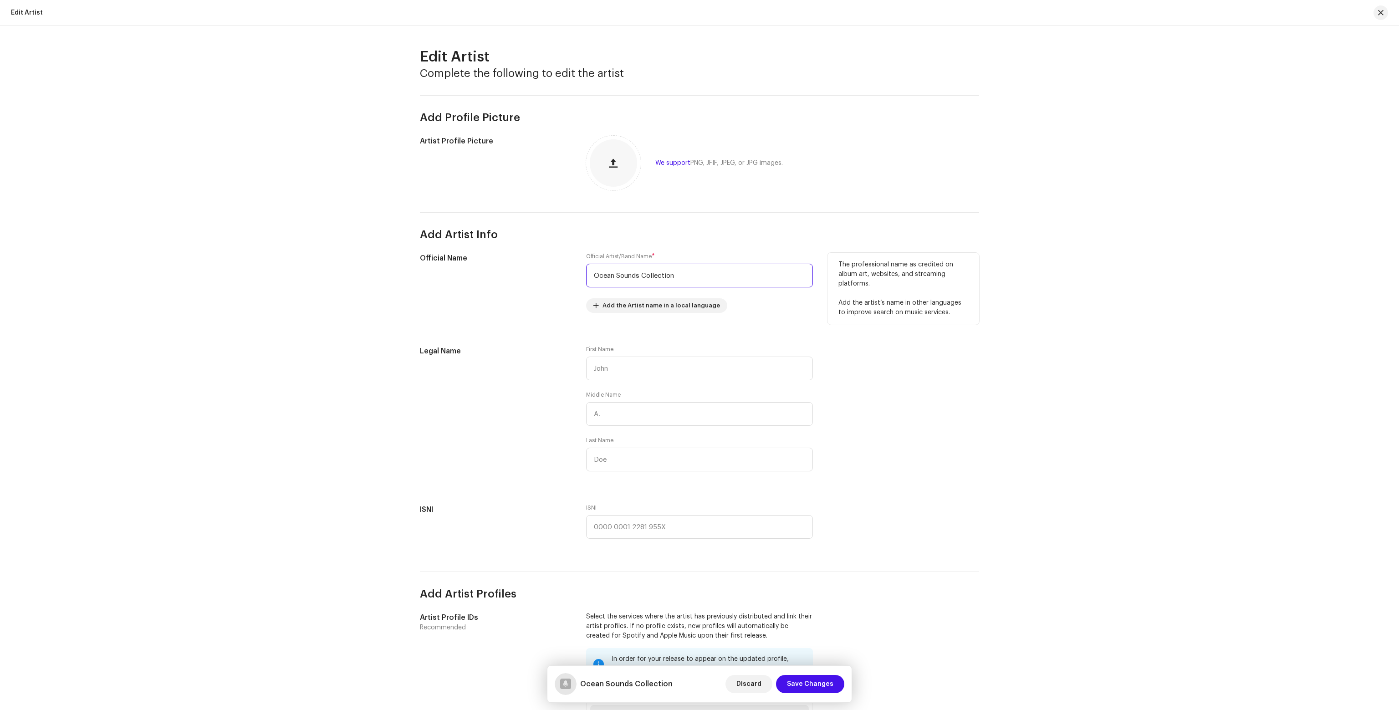
drag, startPoint x: 700, startPoint y: 275, endPoint x: 561, endPoint y: 287, distance: 139.9
click at [561, 287] on div "Official Name Official Artist/Band Name * Ocean Sounds Collection Add the Artis…" at bounding box center [699, 288] width 559 height 71
type input "[PERSON_NAME]"
click at [800, 681] on span "Save Changes" at bounding box center [810, 684] width 46 height 18
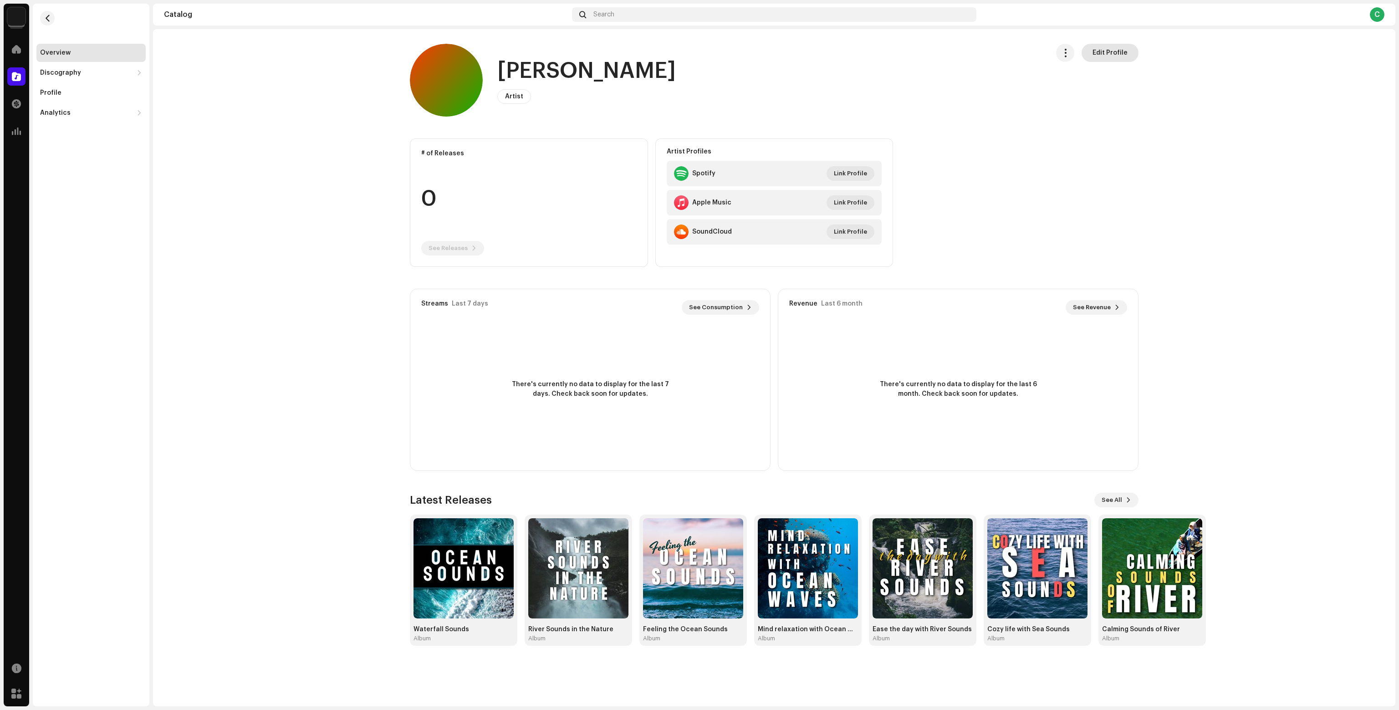
click at [1101, 50] on span "Edit Profile" at bounding box center [1109, 53] width 35 height 18
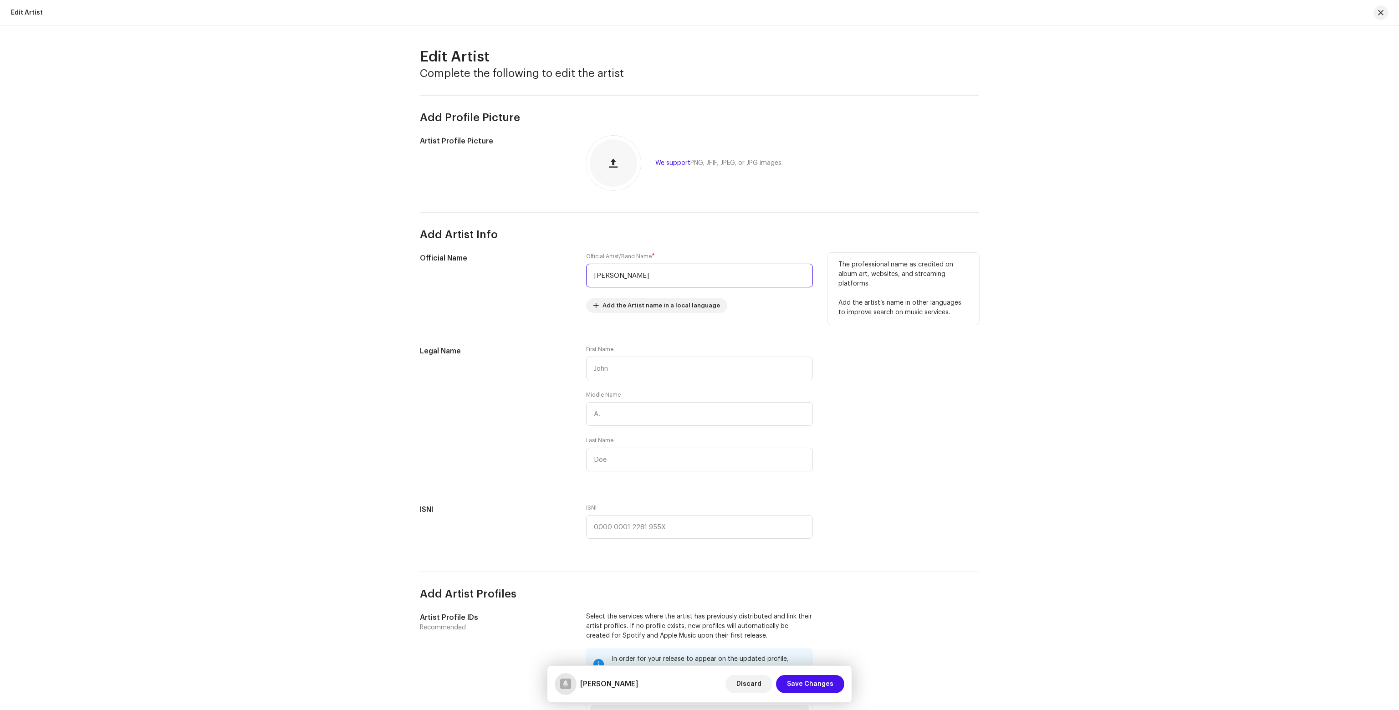
click at [625, 276] on input "[PERSON_NAME]" at bounding box center [699, 276] width 227 height 24
type input "Julian Sounds"
click at [811, 686] on span "Save Changes" at bounding box center [810, 684] width 46 height 18
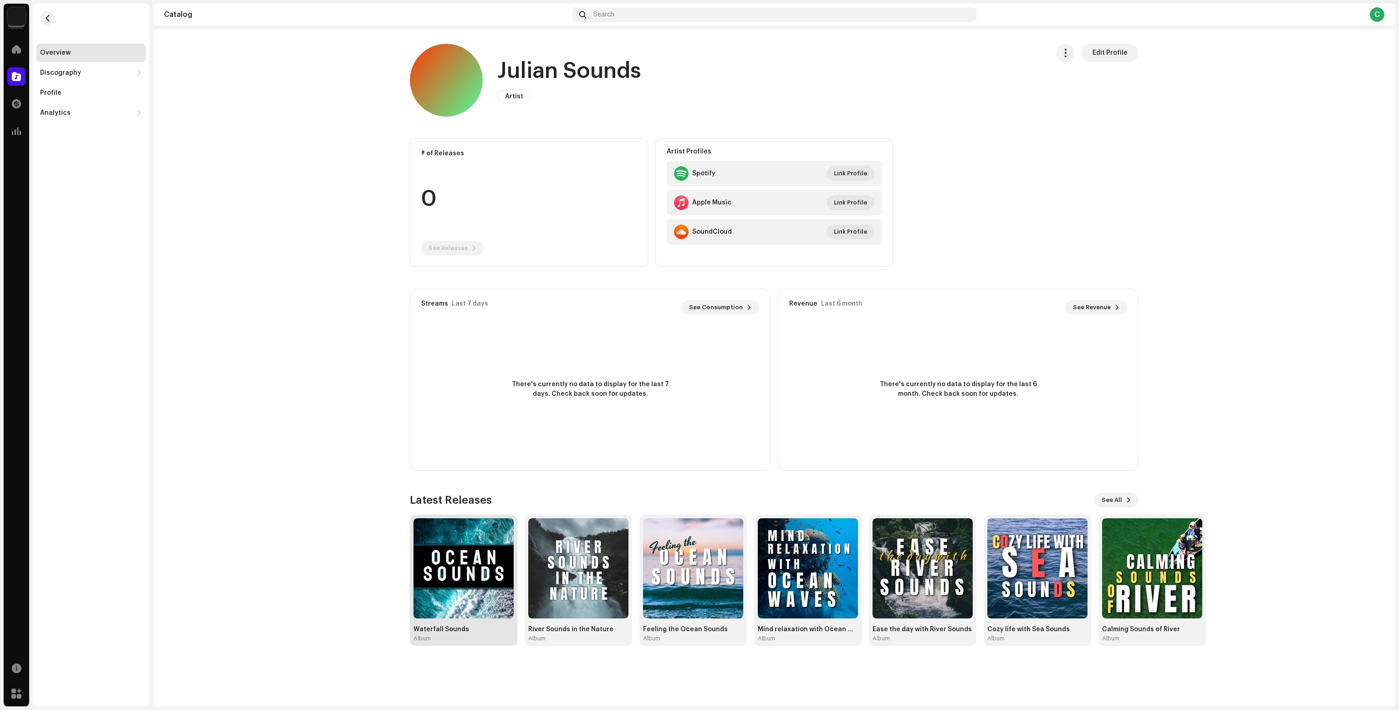
click at [453, 544] on img at bounding box center [463, 568] width 100 height 100
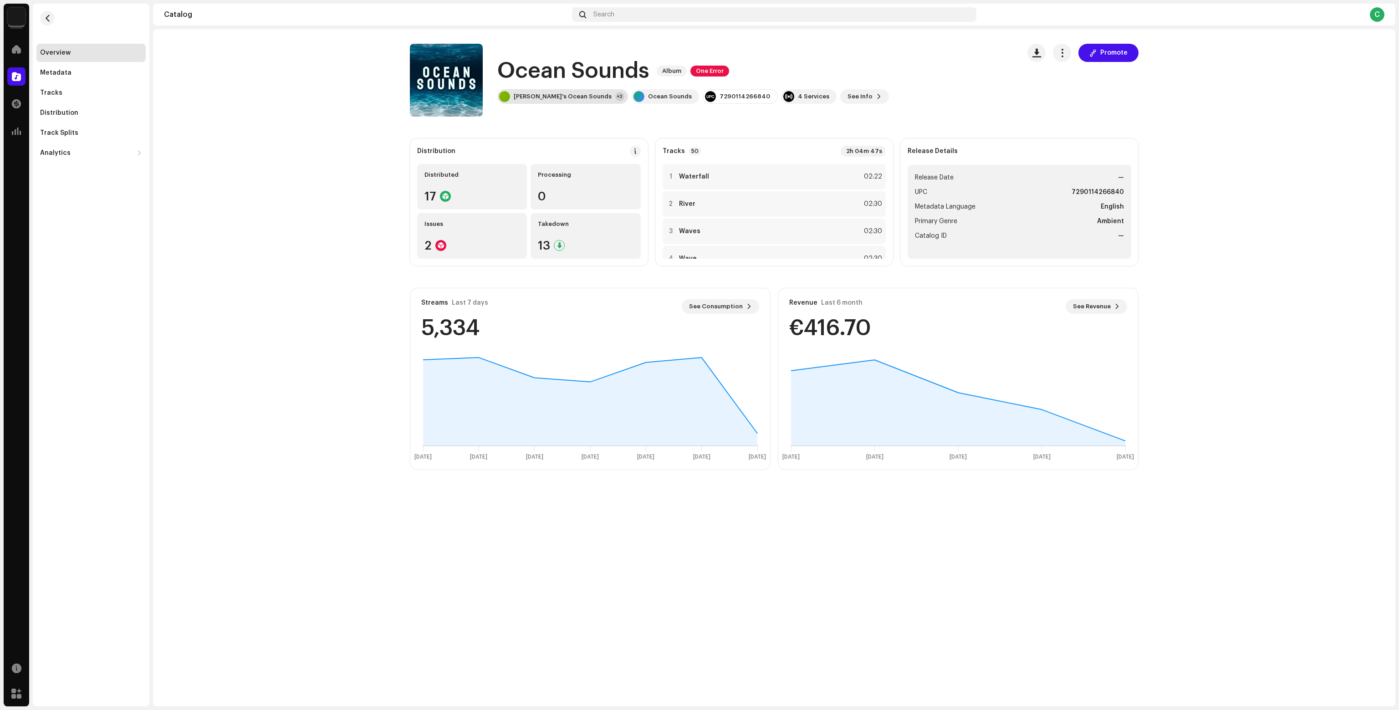
click at [575, 90] on div "Olivia's Ocean Sounds +2" at bounding box center [562, 96] width 131 height 15
click at [532, 122] on div "Olivia's Ocean Sounds" at bounding box center [558, 119] width 71 height 15
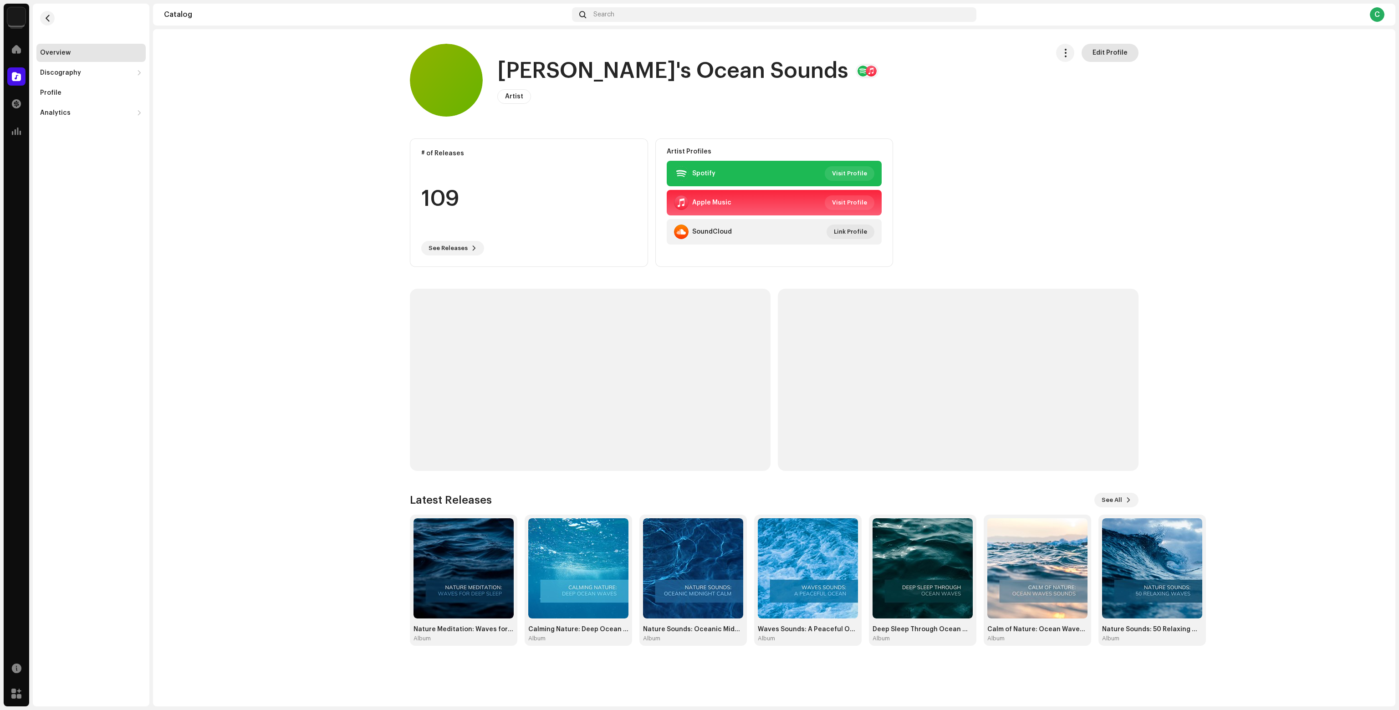
click at [1106, 51] on span "Edit Profile" at bounding box center [1109, 53] width 35 height 18
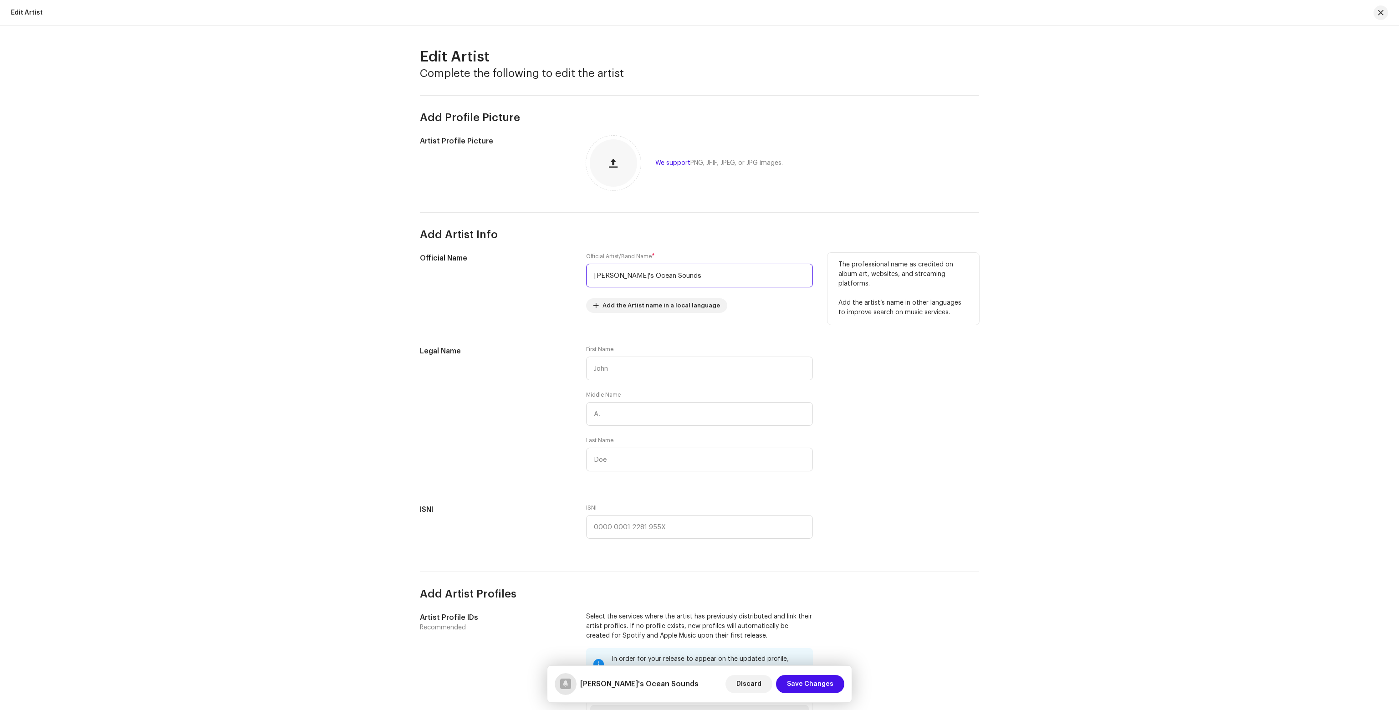
click at [636, 272] on input "Olivia's Ocean Sounds" at bounding box center [699, 276] width 227 height 24
click at [650, 275] on input "Olivia's Ocean Sounds" at bounding box center [699, 276] width 227 height 24
type input "[PERSON_NAME]'s Ocean"
click at [815, 678] on span "Save Changes" at bounding box center [810, 684] width 46 height 18
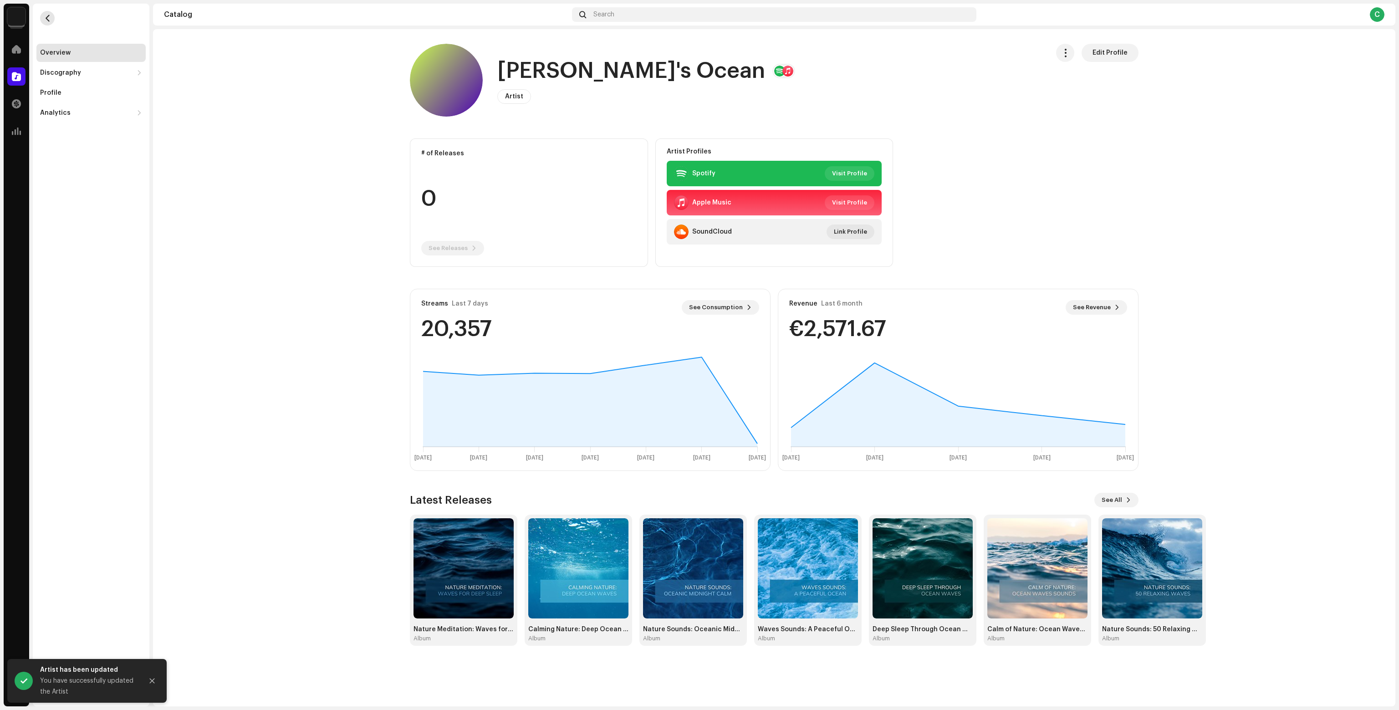
click at [46, 20] on span "button" at bounding box center [47, 18] width 7 height 7
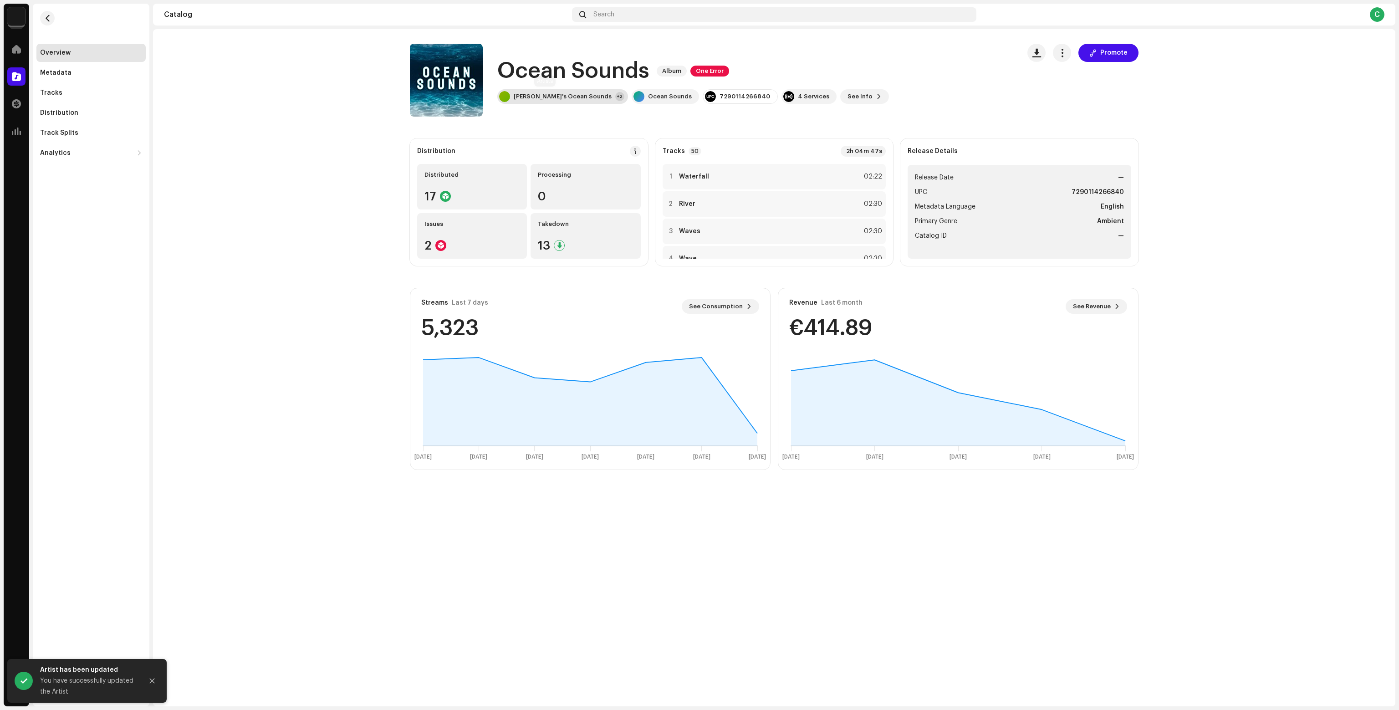
click at [544, 93] on div "Olivia's Ocean Sounds" at bounding box center [563, 96] width 98 height 7
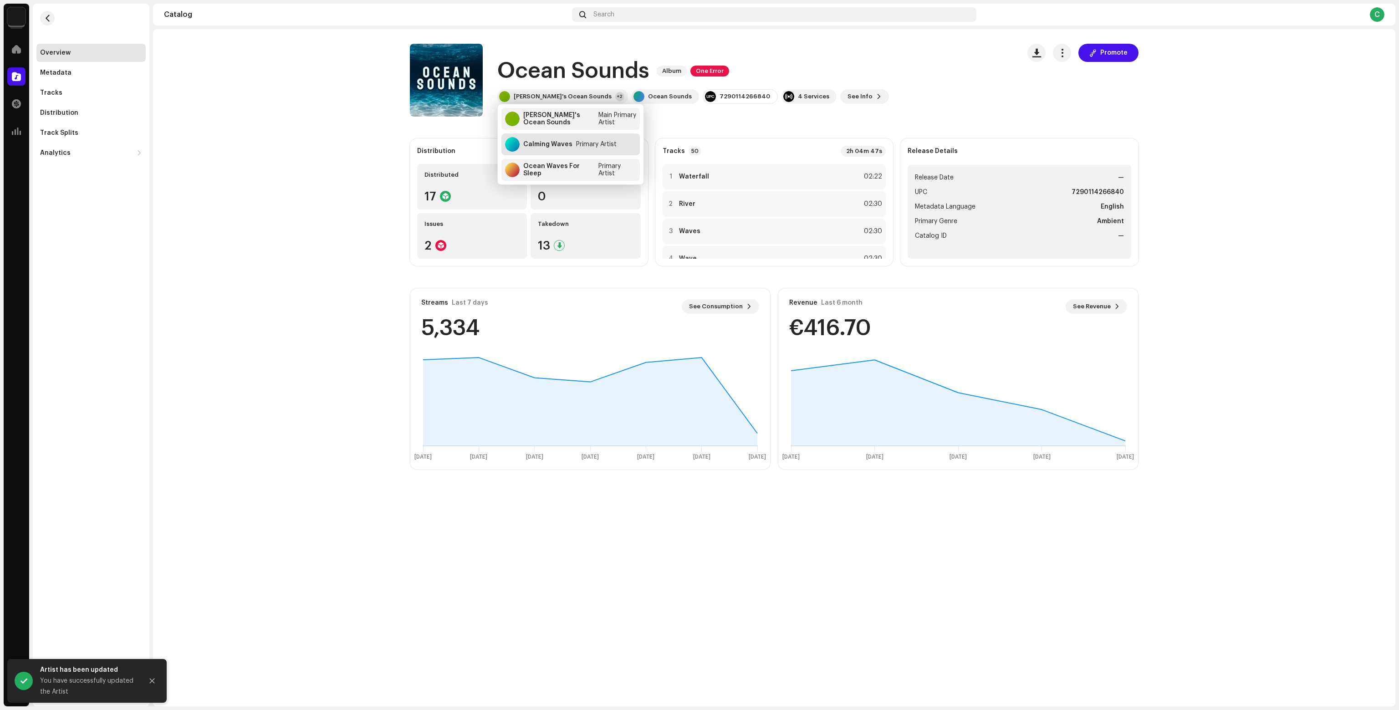
click at [565, 148] on div "Calming Waves" at bounding box center [547, 144] width 49 height 7
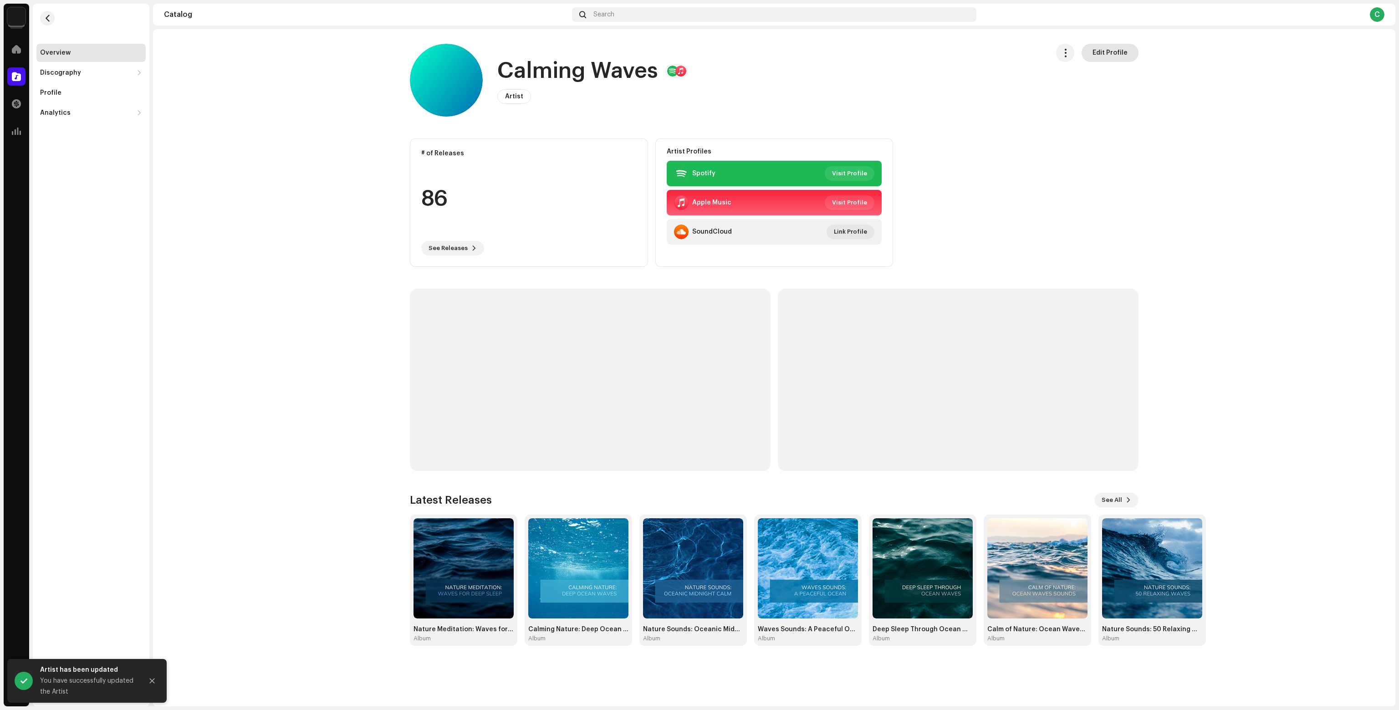
click at [1107, 58] on span "Edit Profile" at bounding box center [1109, 53] width 35 height 18
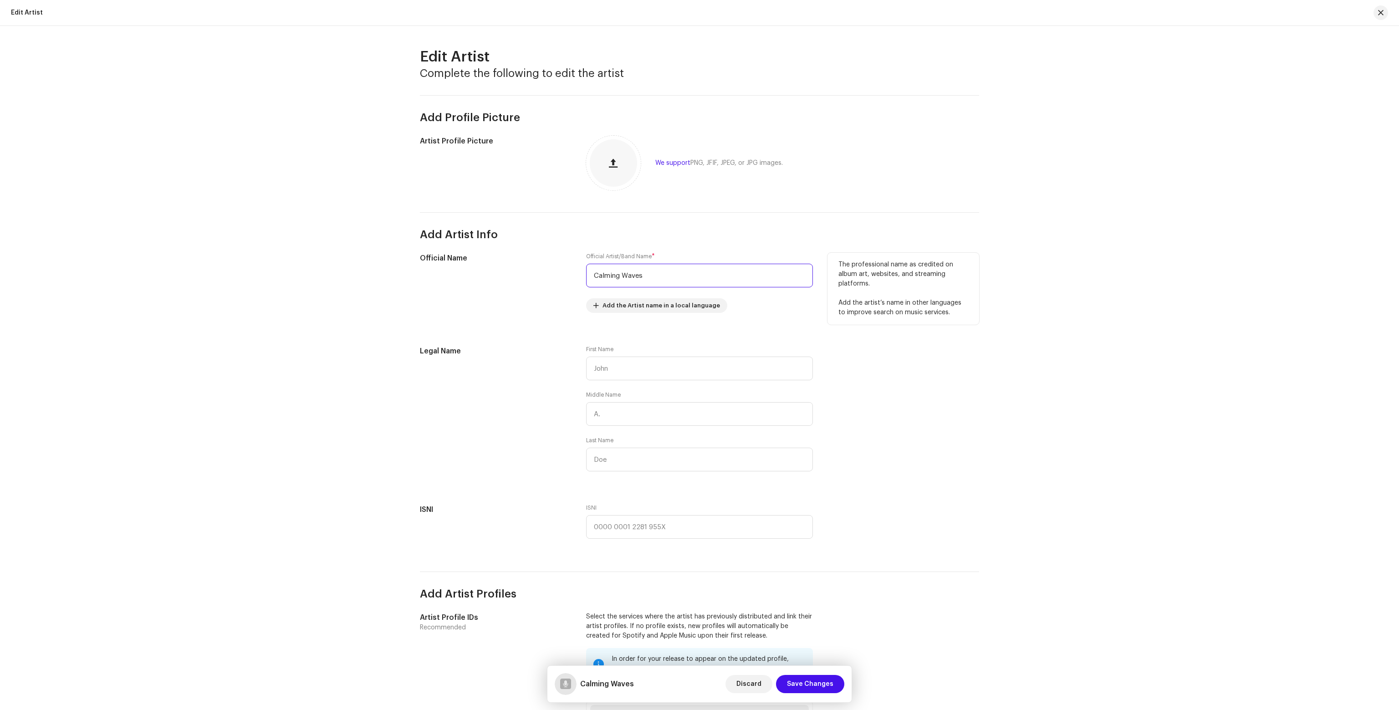
click at [600, 277] on input "Calming Waves" at bounding box center [699, 276] width 227 height 24
type input "[PERSON_NAME]'s Waves"
click at [836, 689] on button "Save Changes" at bounding box center [810, 684] width 68 height 18
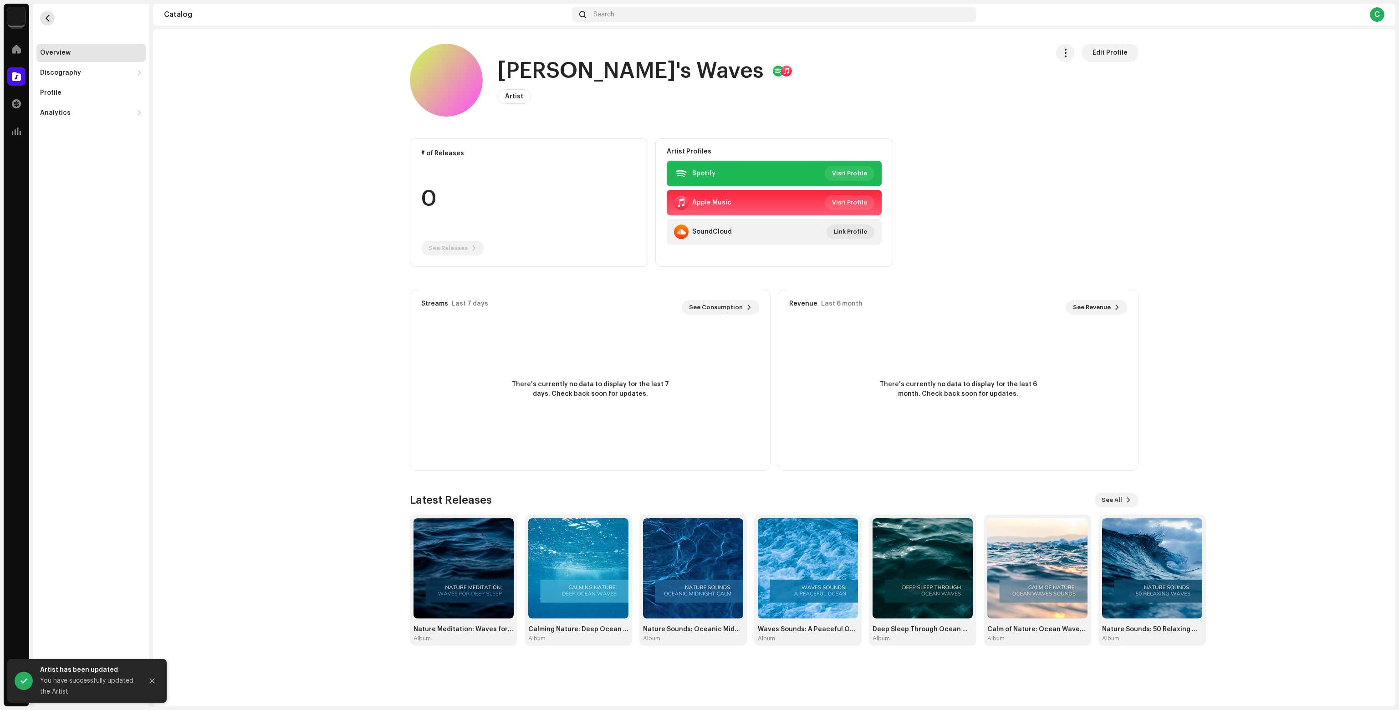
click at [45, 17] on span "button" at bounding box center [47, 18] width 7 height 7
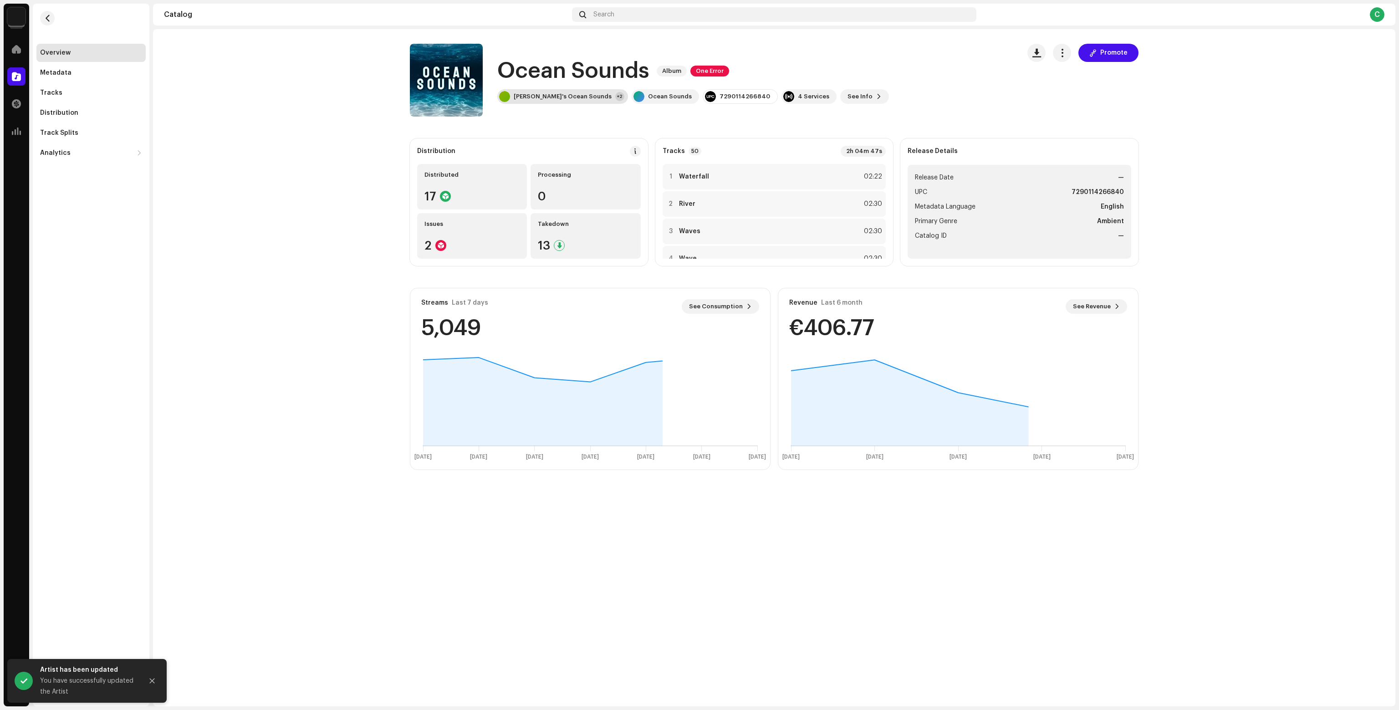
click at [533, 102] on div "Olivia's Ocean Sounds +2" at bounding box center [562, 96] width 131 height 15
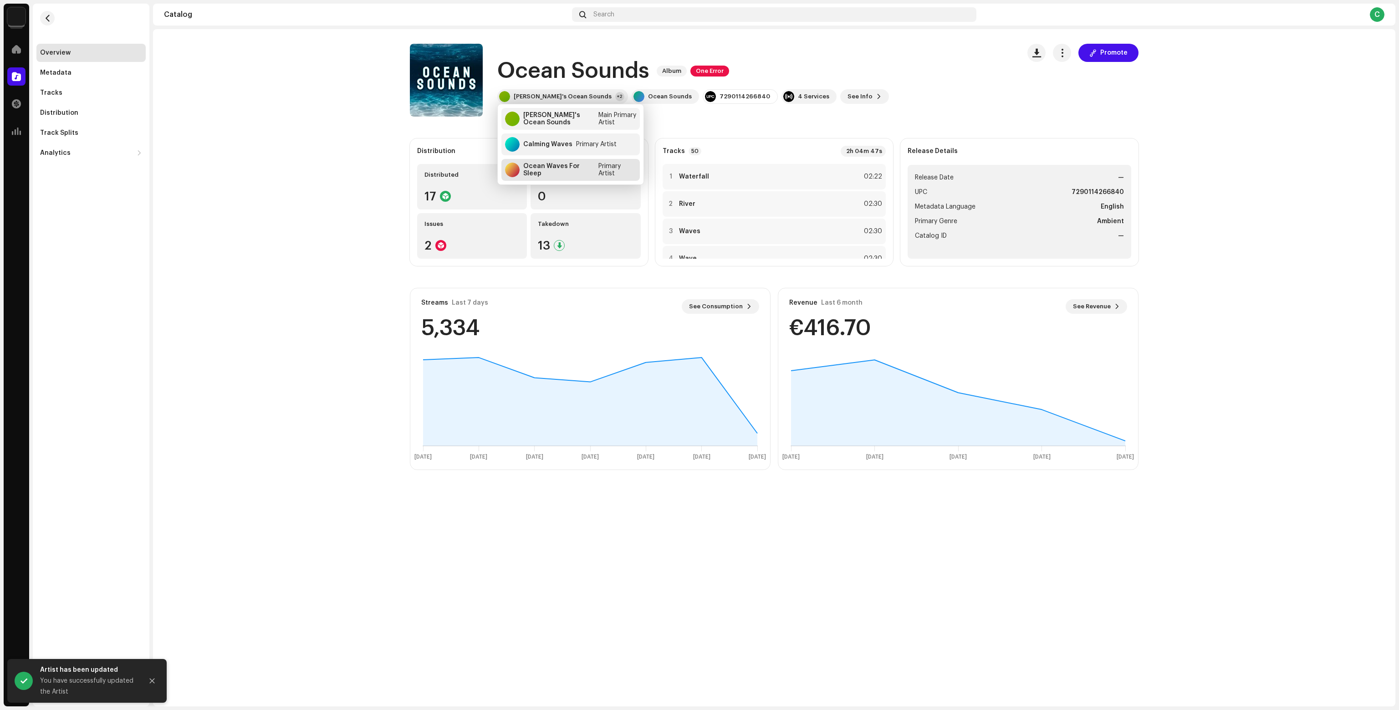
click at [574, 169] on div "Ocean Waves For Sleep" at bounding box center [558, 170] width 71 height 15
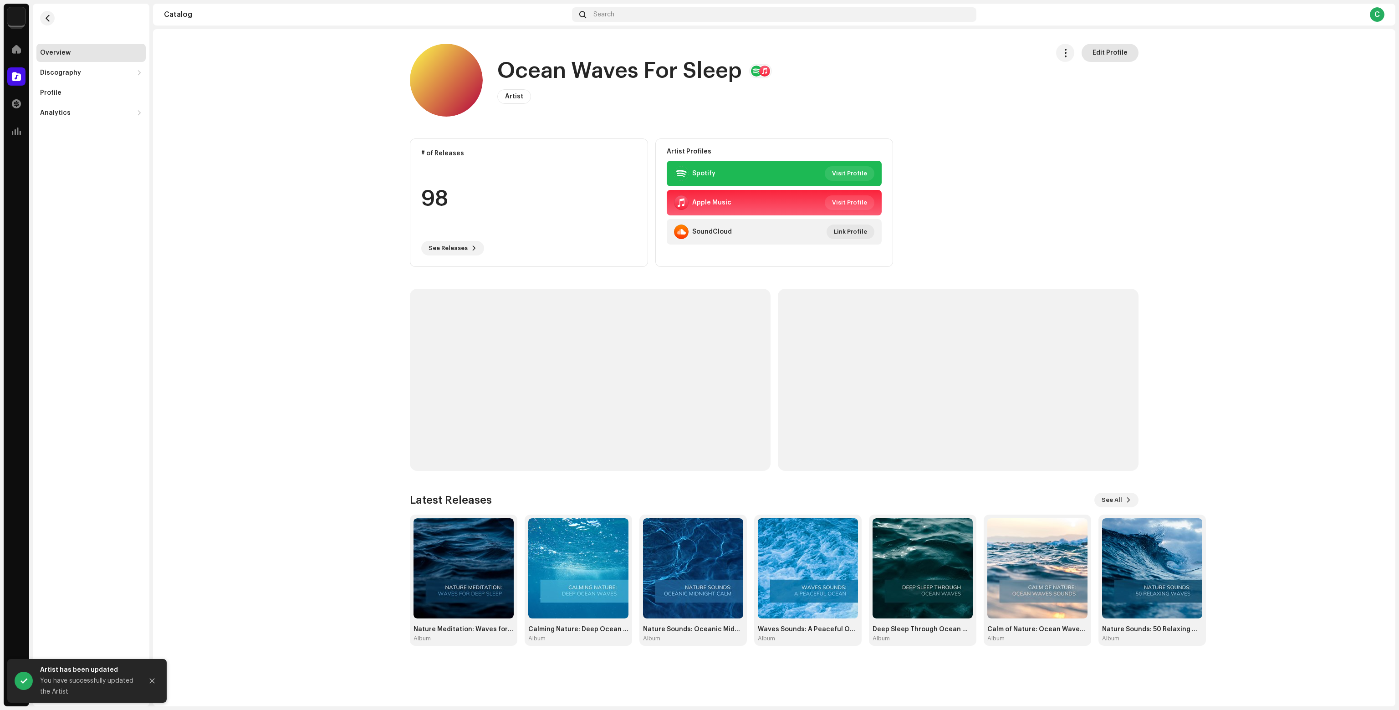
click at [1130, 51] on button "Edit Profile" at bounding box center [1109, 53] width 57 height 18
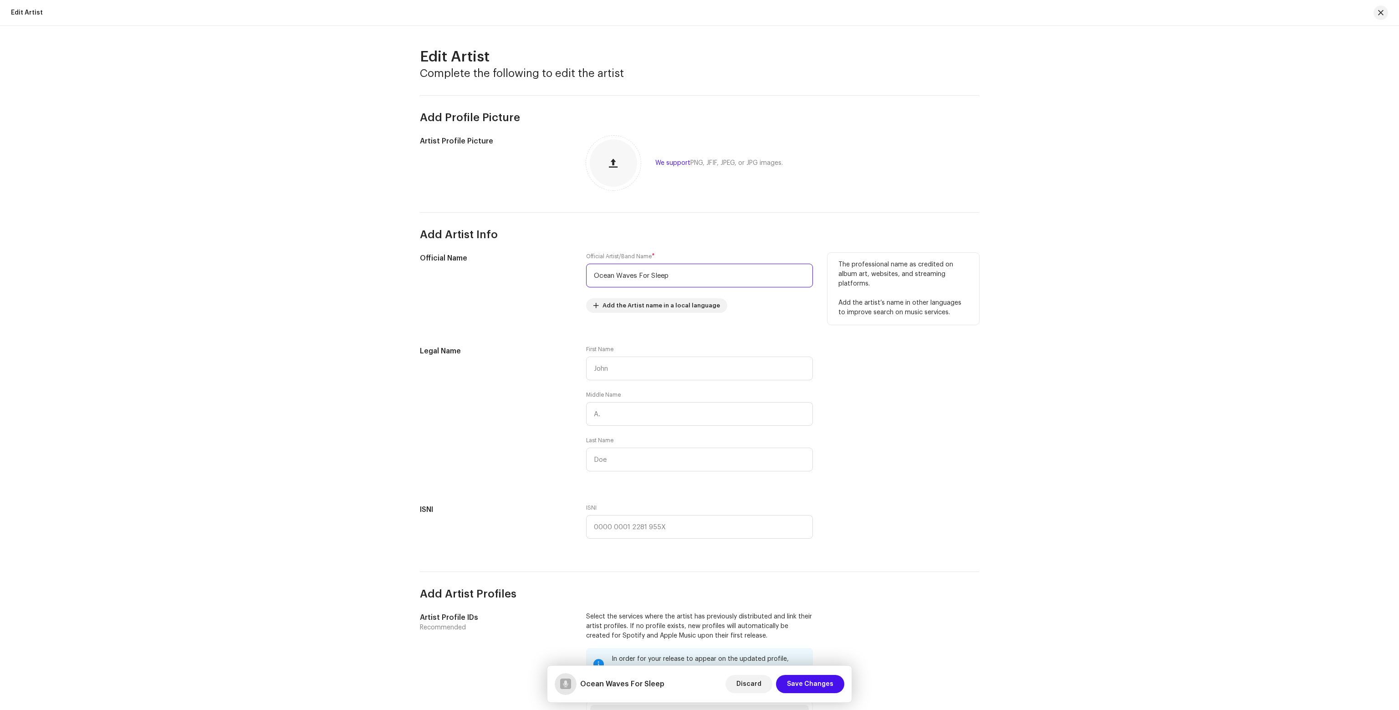
drag, startPoint x: 720, startPoint y: 273, endPoint x: 474, endPoint y: 271, distance: 246.8
click at [510, 270] on div "Official Name Official Artist/Band Name * Ocean Waves For Sleep Add the Artist …" at bounding box center [699, 288] width 559 height 71
type input "Olivia's Sleep"
click at [820, 688] on span "Save Changes" at bounding box center [810, 684] width 46 height 18
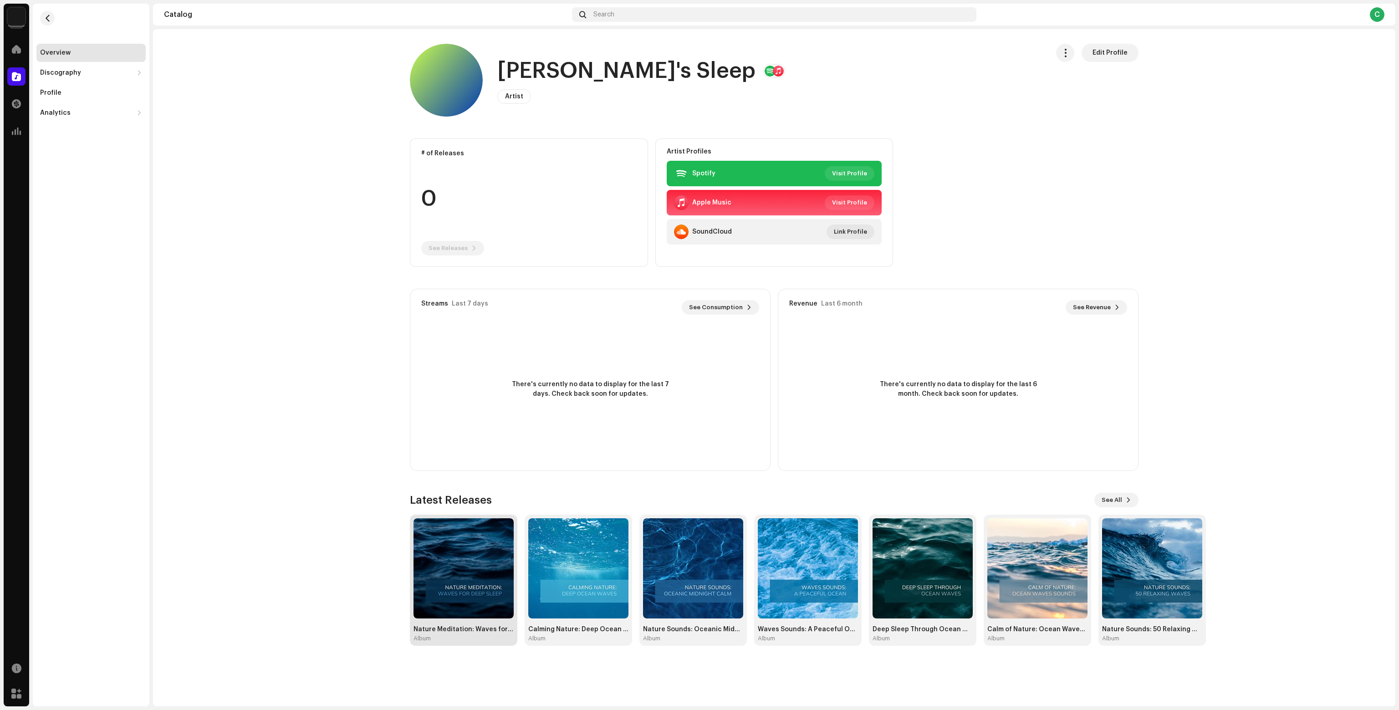
click at [436, 568] on img at bounding box center [463, 568] width 100 height 100
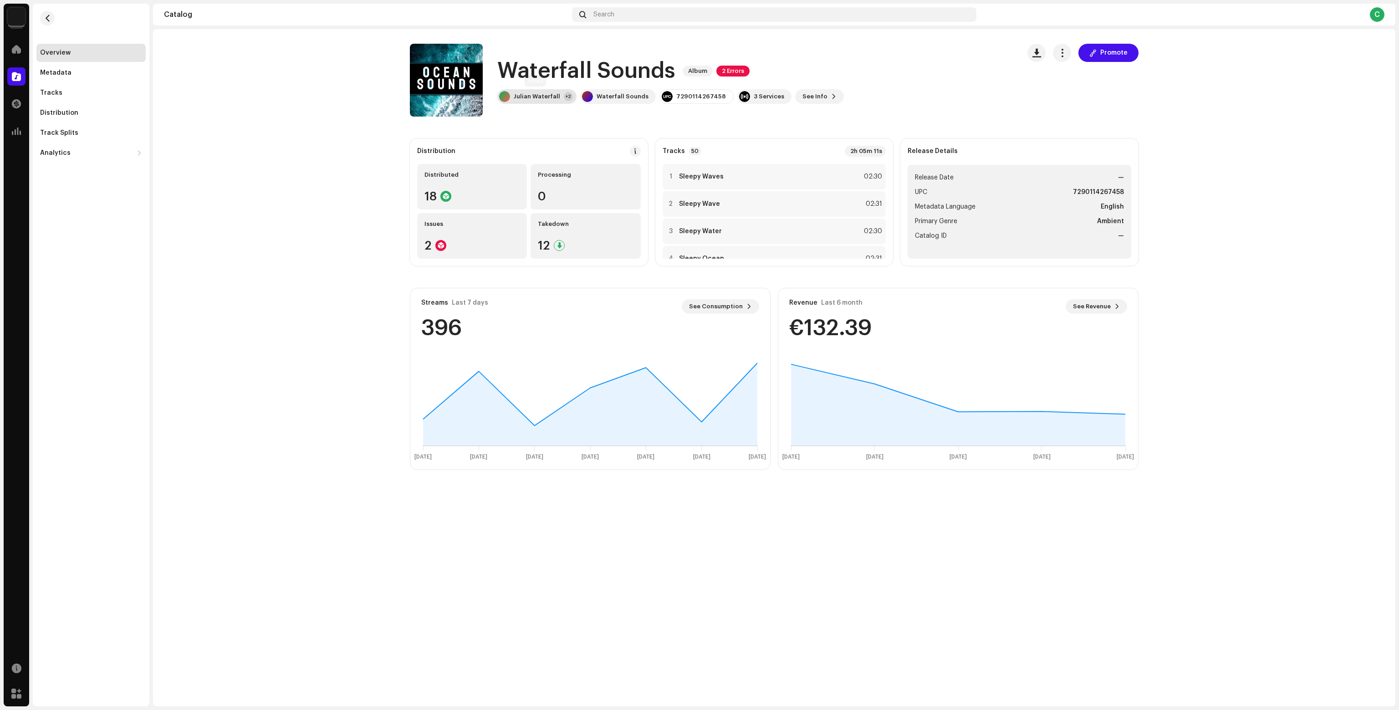
click at [512, 95] on div "Julian Waterfall +2" at bounding box center [536, 96] width 79 height 15
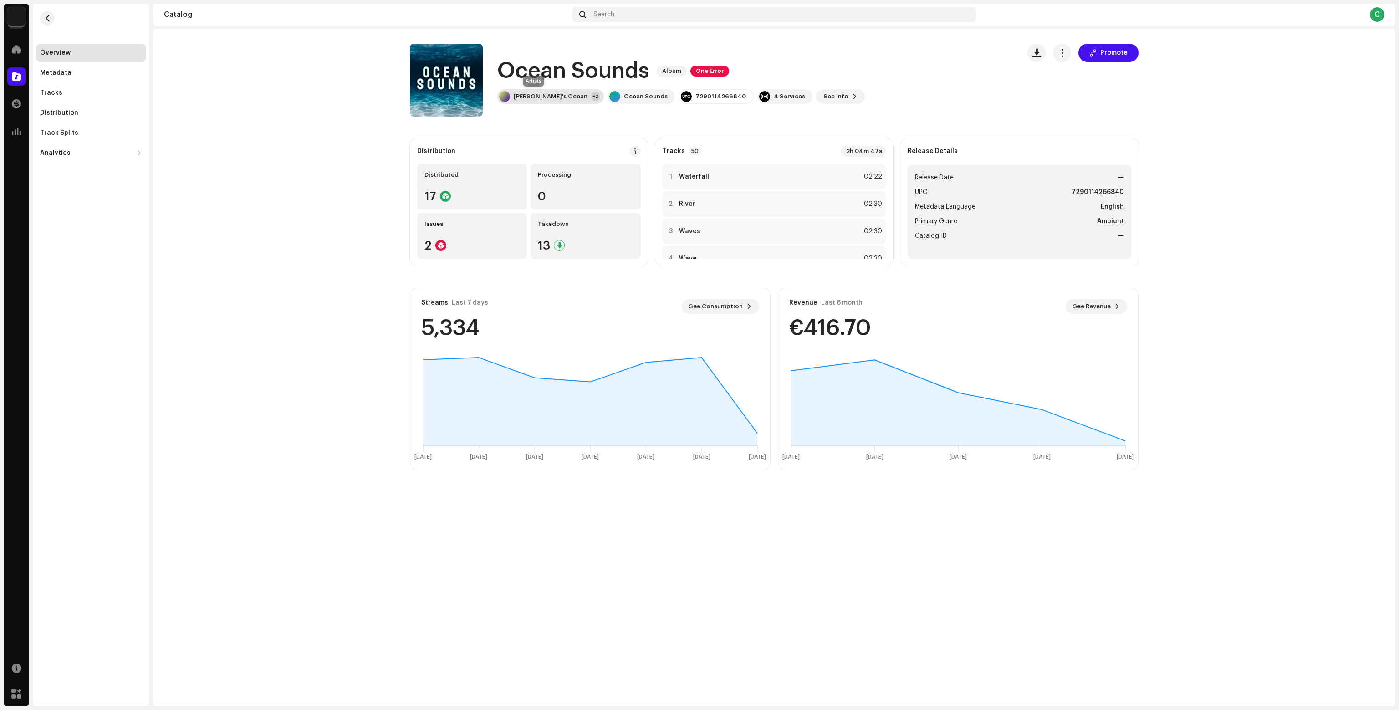
click at [544, 93] on div "[PERSON_NAME]'s Ocean" at bounding box center [551, 96] width 74 height 7
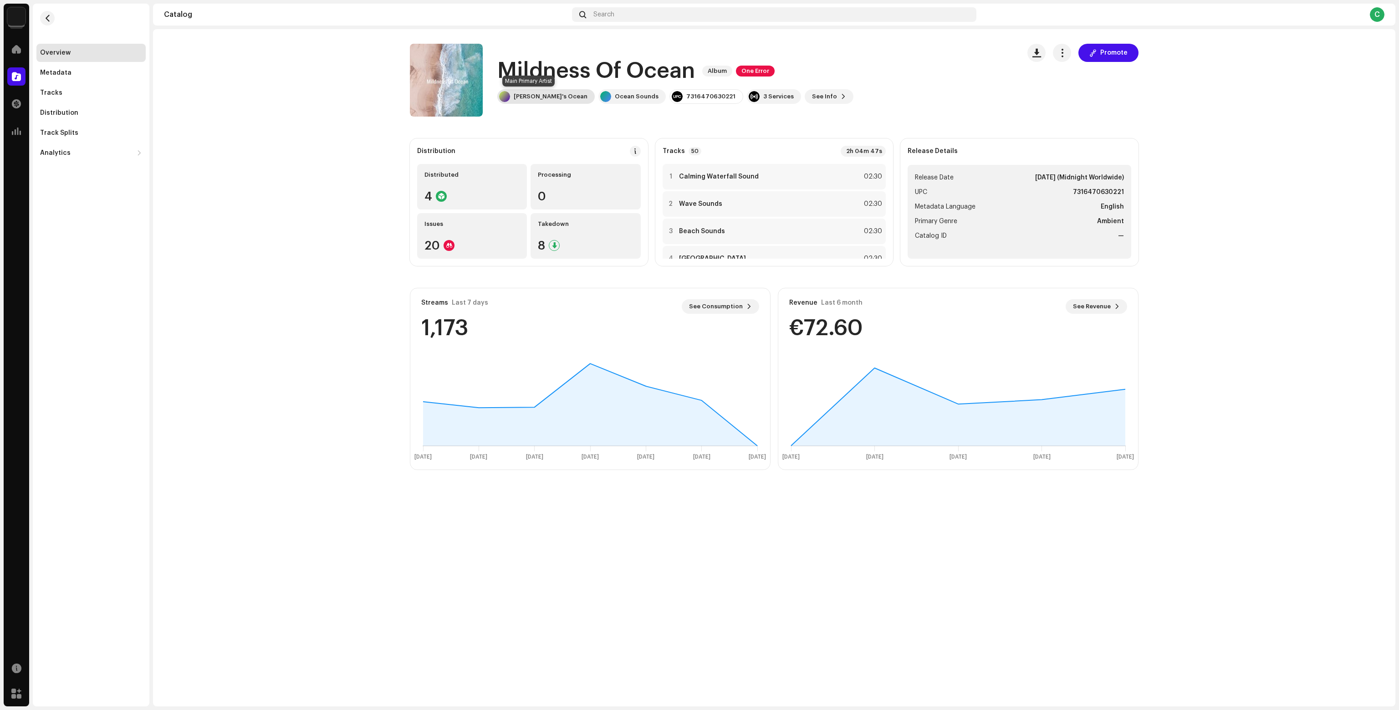
click at [520, 100] on div "[PERSON_NAME]'s Ocean" at bounding box center [545, 96] width 97 height 15
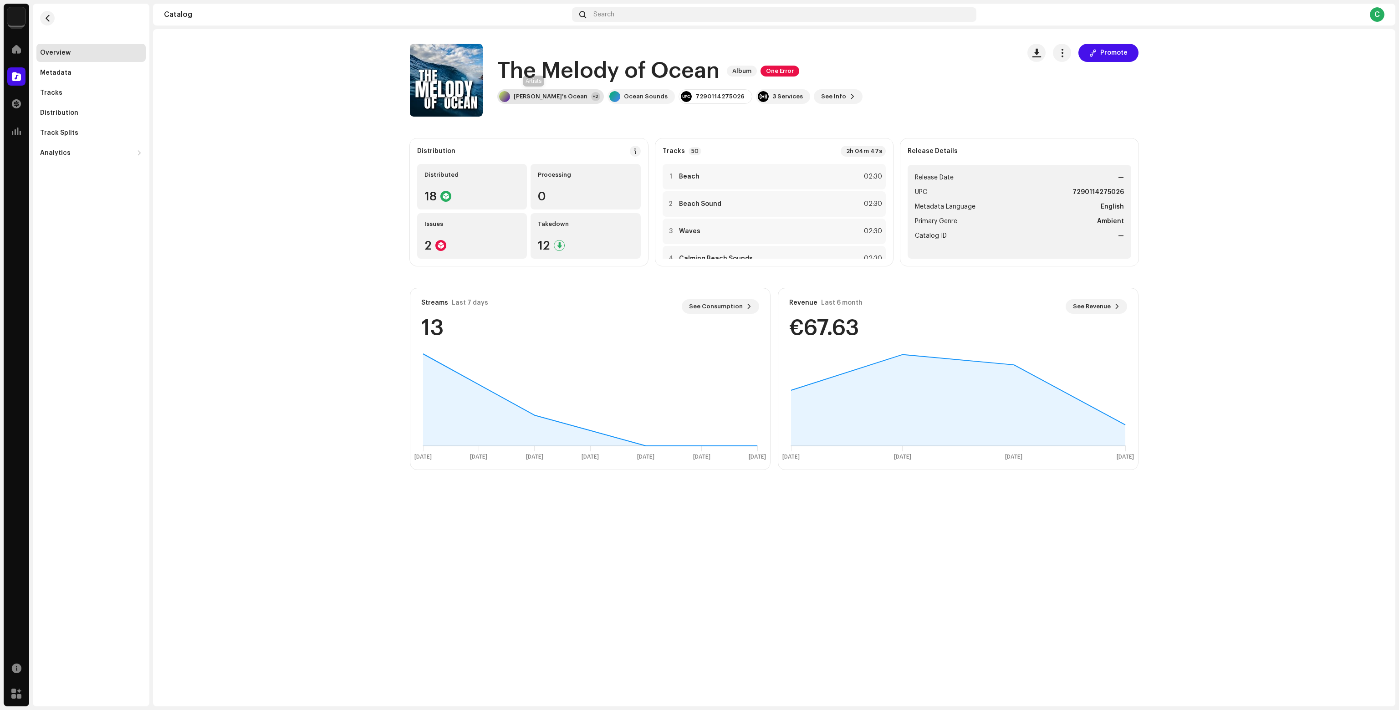
click at [525, 98] on div "[PERSON_NAME]'s Ocean" at bounding box center [551, 96] width 74 height 7
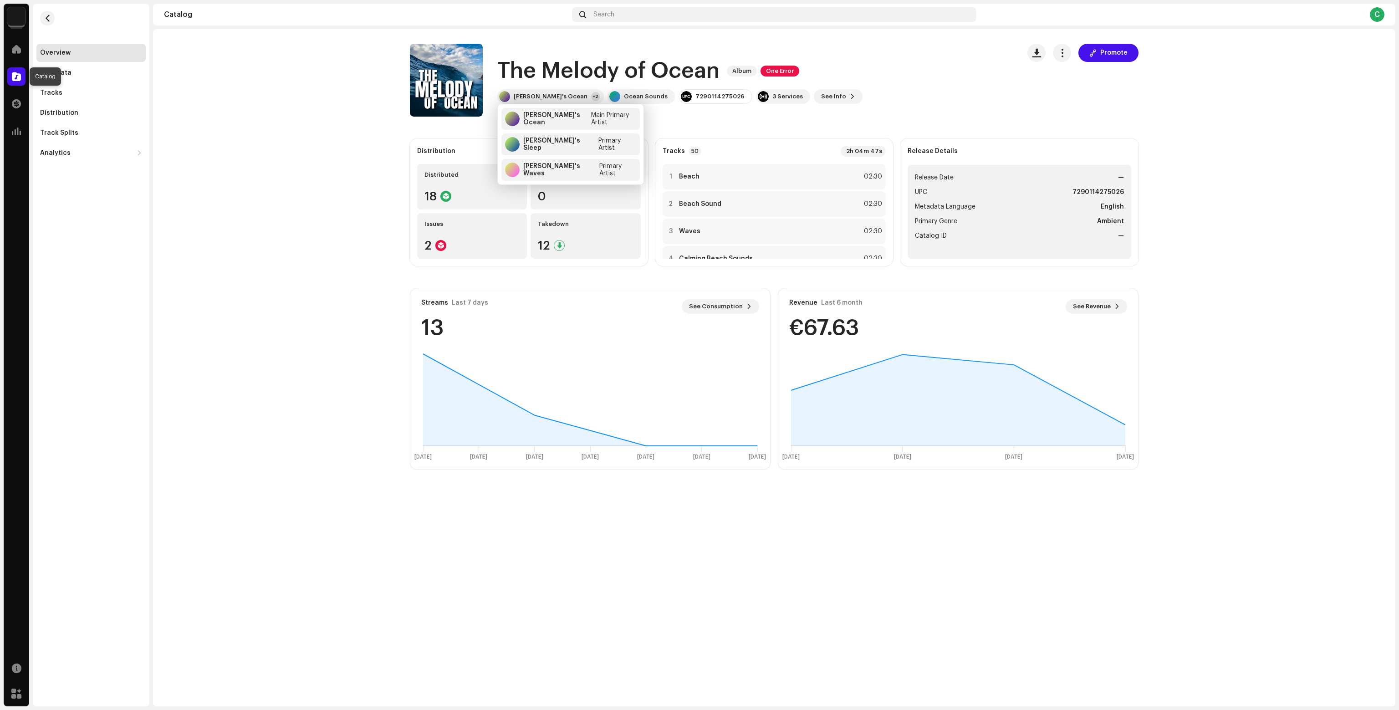
click at [20, 76] on span at bounding box center [16, 76] width 9 height 7
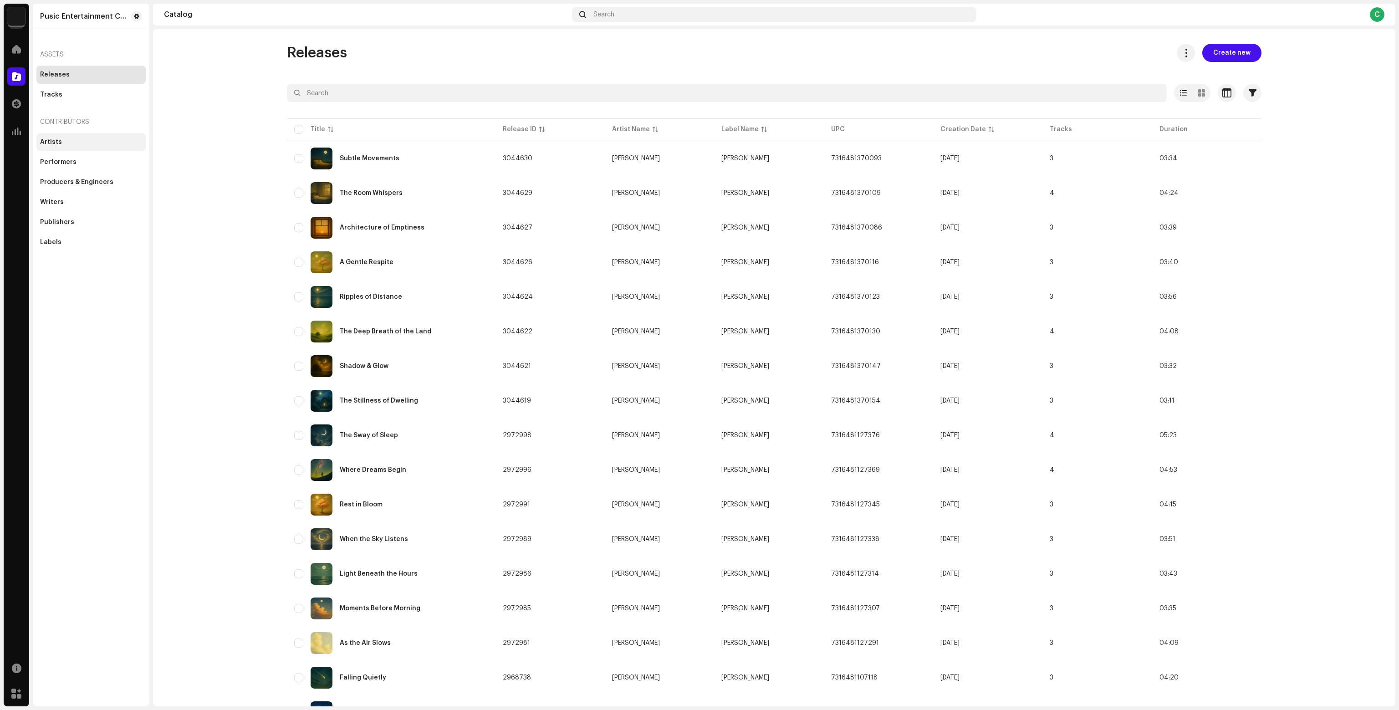
click at [50, 138] on div "Artists" at bounding box center [51, 141] width 22 height 7
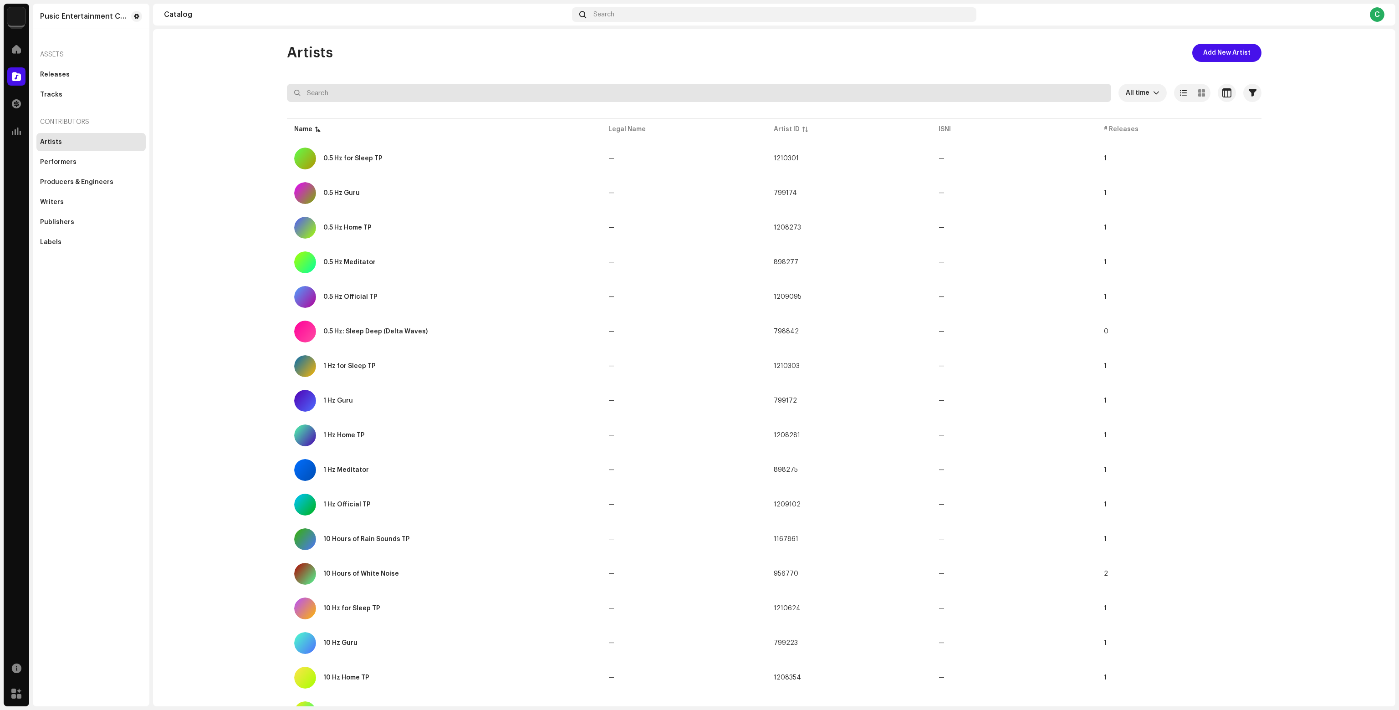
click at [357, 91] on input "text" at bounding box center [699, 93] width 824 height 18
type input "o"
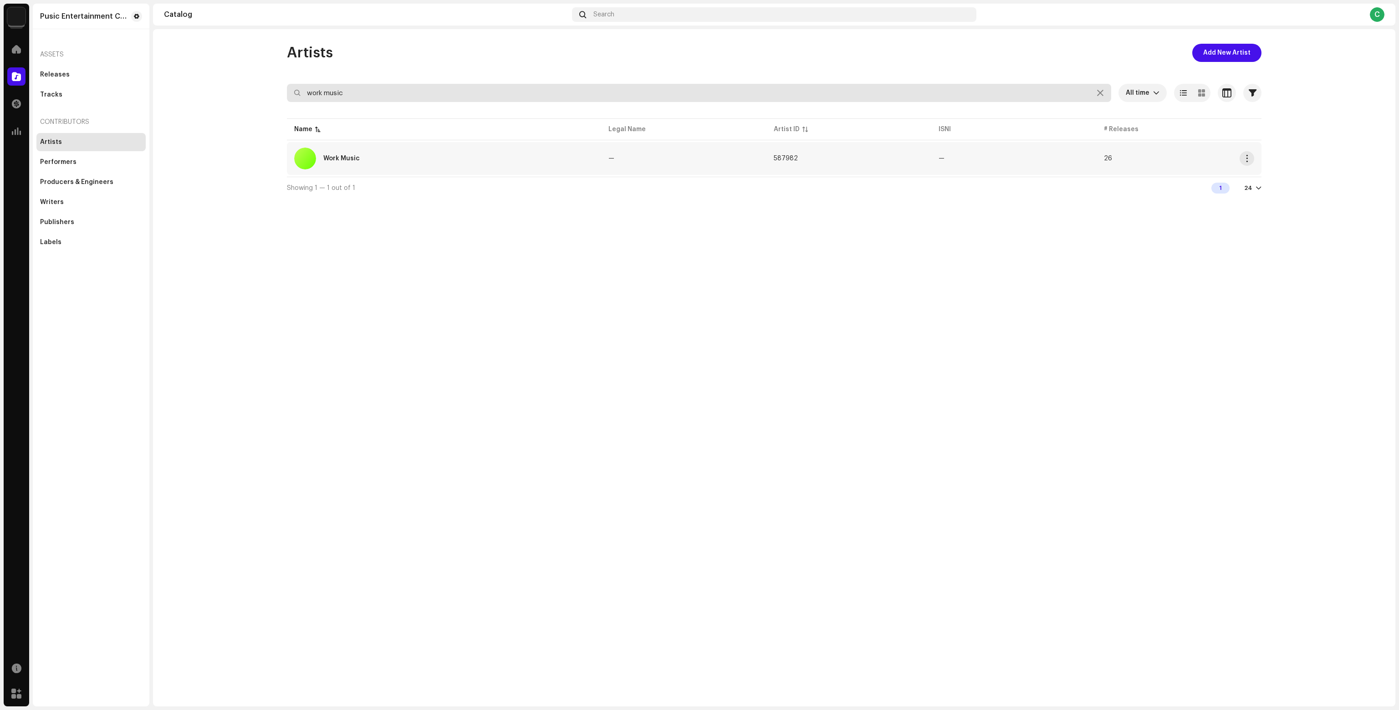
type input "work music"
click at [472, 162] on div "Work Music" at bounding box center [444, 159] width 300 height 22
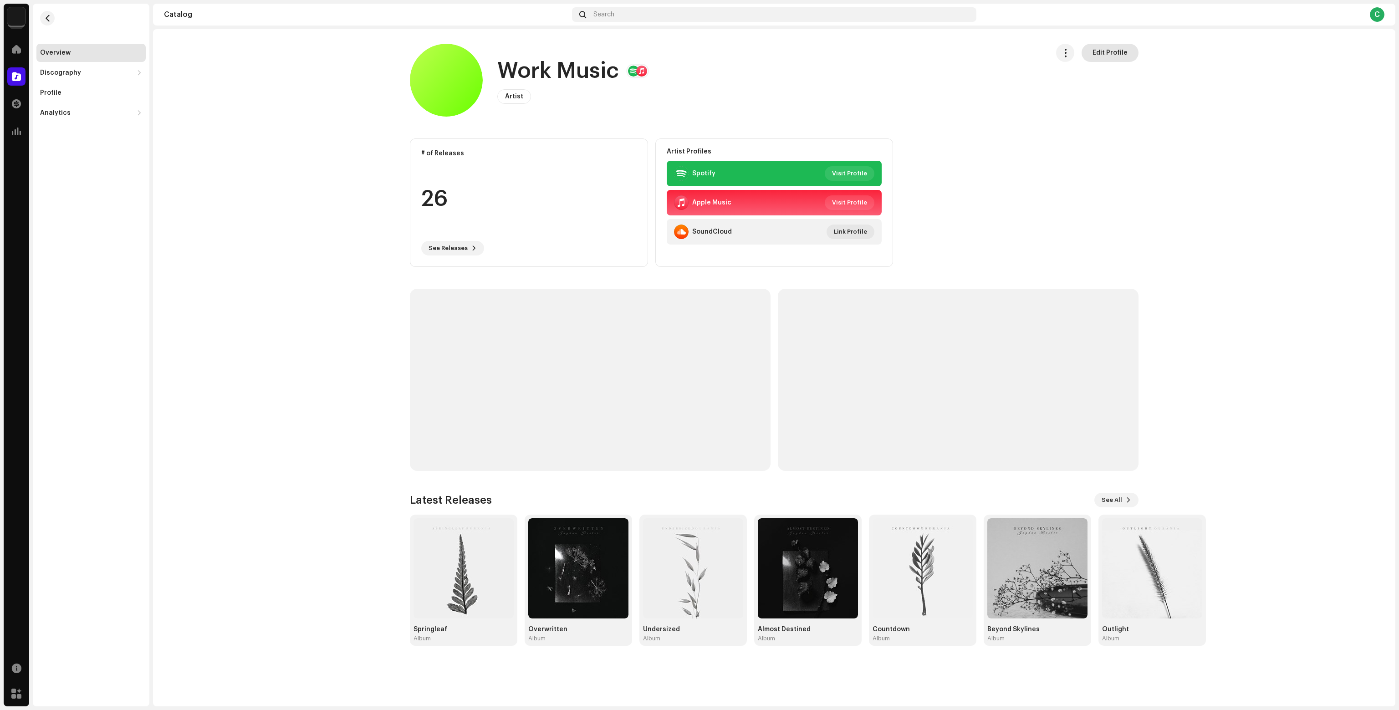
click at [1113, 54] on span "Edit Profile" at bounding box center [1109, 53] width 35 height 18
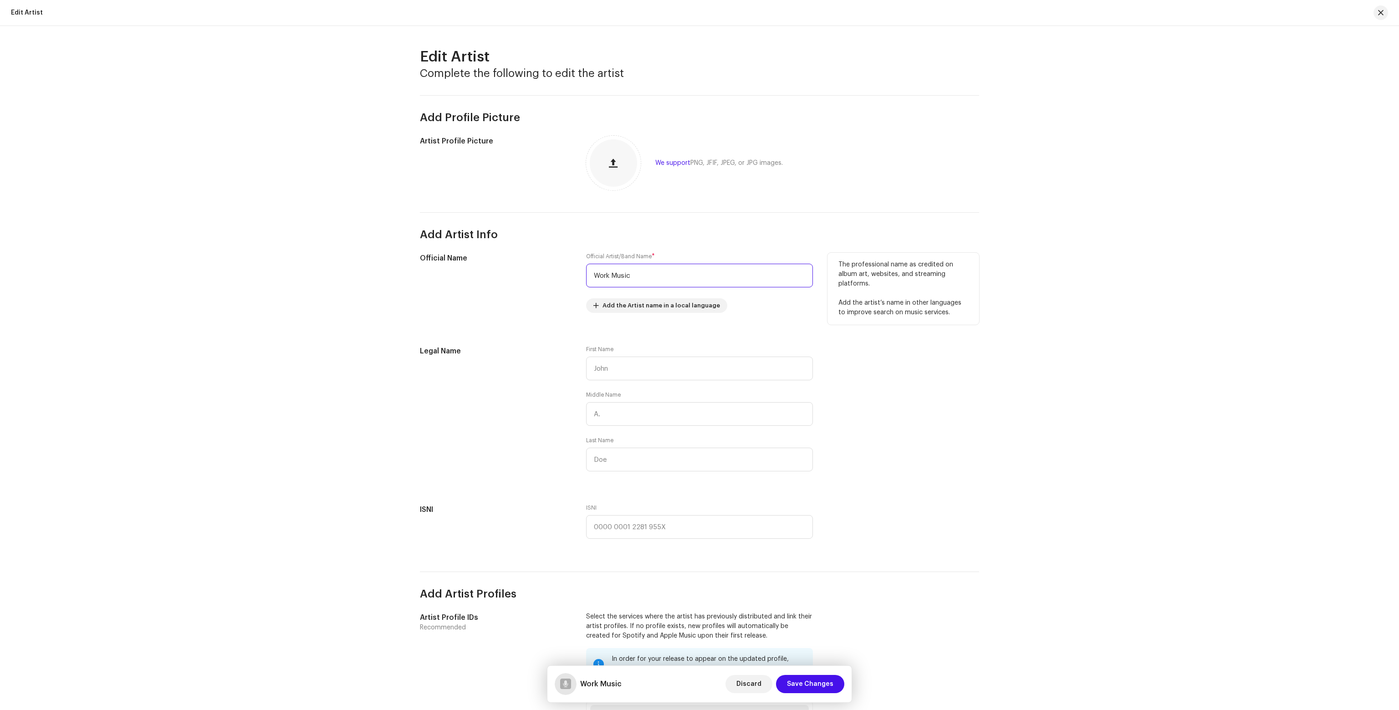
drag, startPoint x: 662, startPoint y: 277, endPoint x: 464, endPoint y: 266, distance: 198.8
click at [473, 267] on div "Official Name Official Artist/Band Name * Work Music Add the Artist name in a l…" at bounding box center [699, 288] width 559 height 71
type input "Noa Focus"
click at [826, 683] on span "Save Changes" at bounding box center [810, 684] width 46 height 18
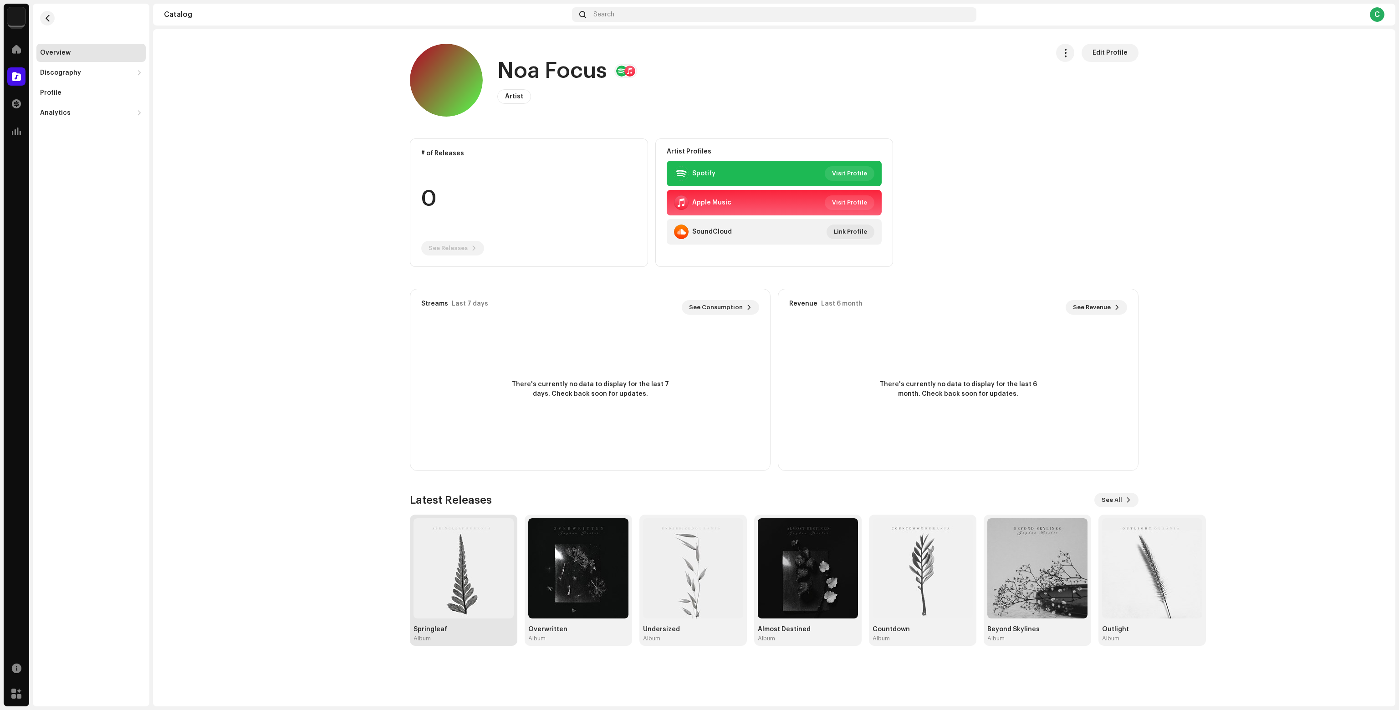
click at [451, 575] on img at bounding box center [463, 568] width 100 height 100
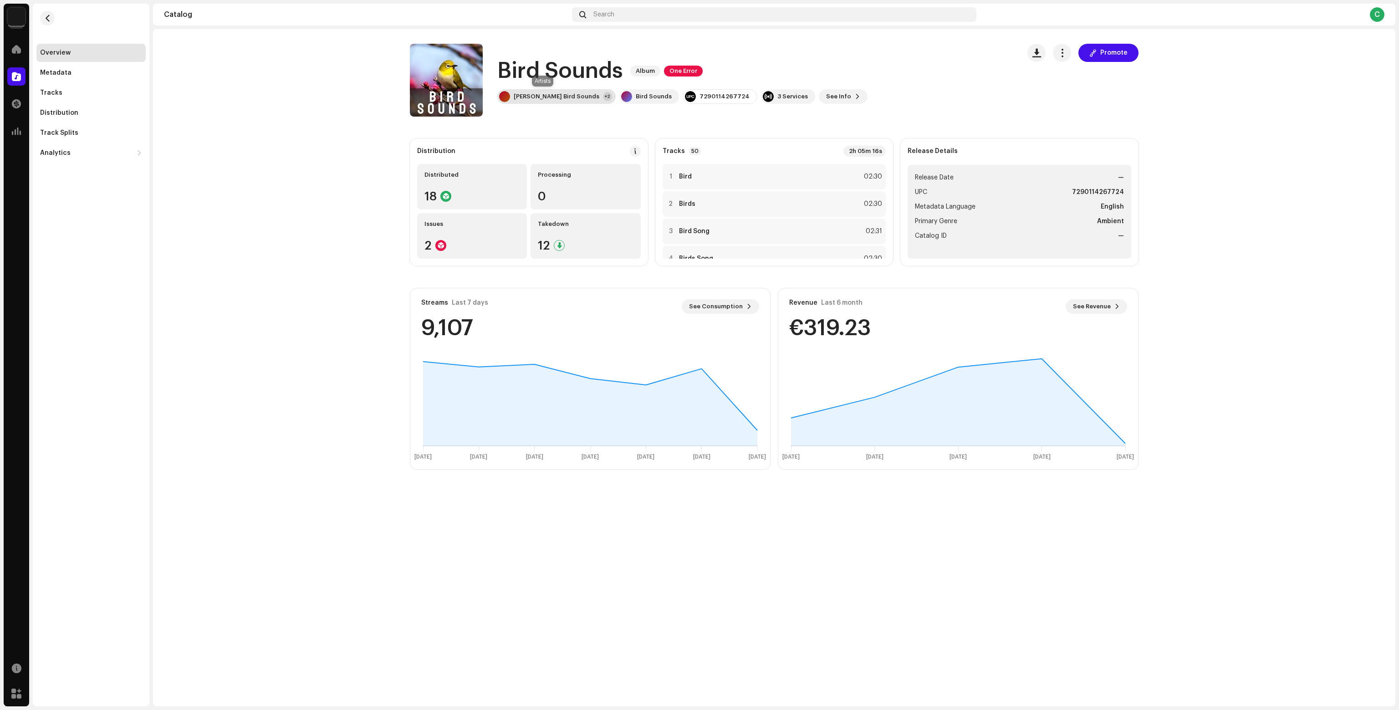
click at [532, 97] on div "[PERSON_NAME] Bird Sounds" at bounding box center [557, 96] width 86 height 7
click at [541, 115] on div "[PERSON_NAME] Bird Sounds" at bounding box center [557, 119] width 68 height 15
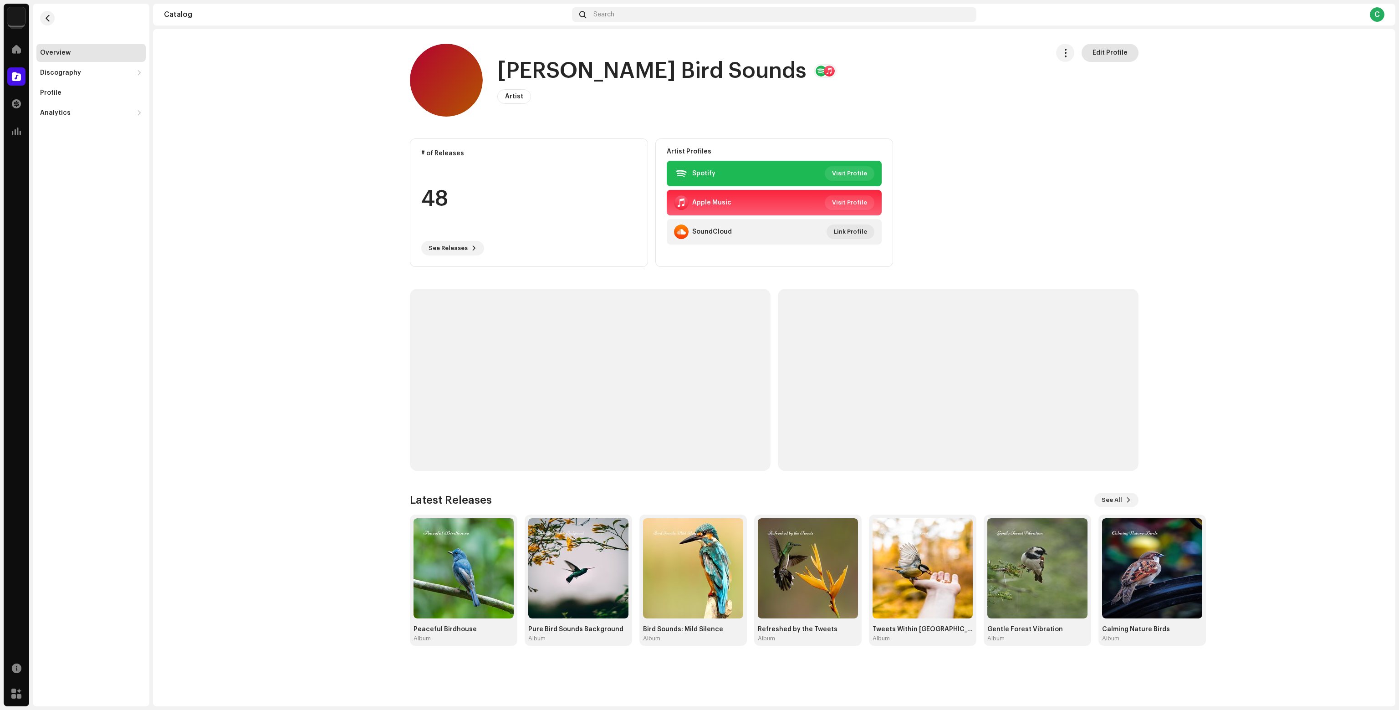
click at [1100, 52] on span "Edit Profile" at bounding box center [1109, 53] width 35 height 18
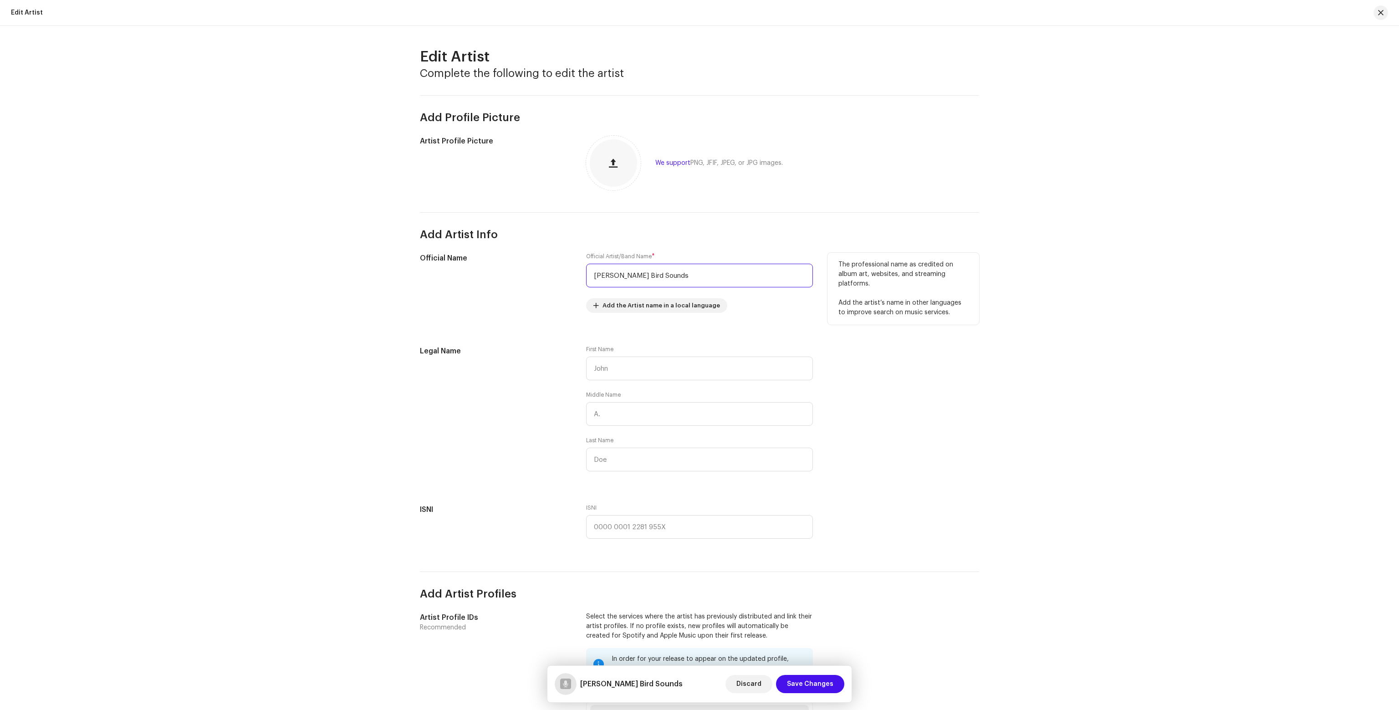
click at [616, 276] on input "Rowan's Bird Sounds" at bounding box center [699, 276] width 227 height 24
drag, startPoint x: 662, startPoint y: 278, endPoint x: 628, endPoint y: 275, distance: 33.9
click at [628, 275] on input "Rowan Bird Sounds" at bounding box center [699, 276] width 227 height 24
type input "Rowan Birds"
click at [804, 681] on span "Save Changes" at bounding box center [810, 684] width 46 height 18
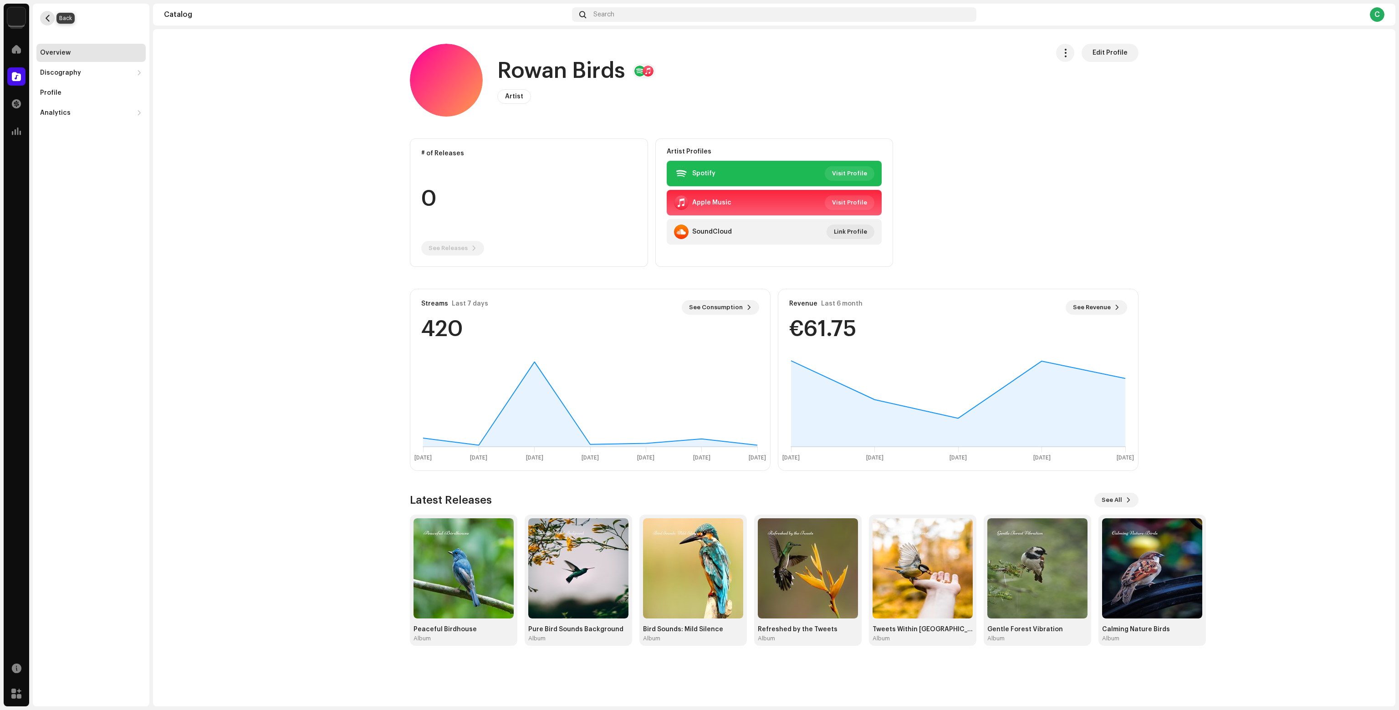
click at [46, 14] on button "button" at bounding box center [47, 18] width 15 height 15
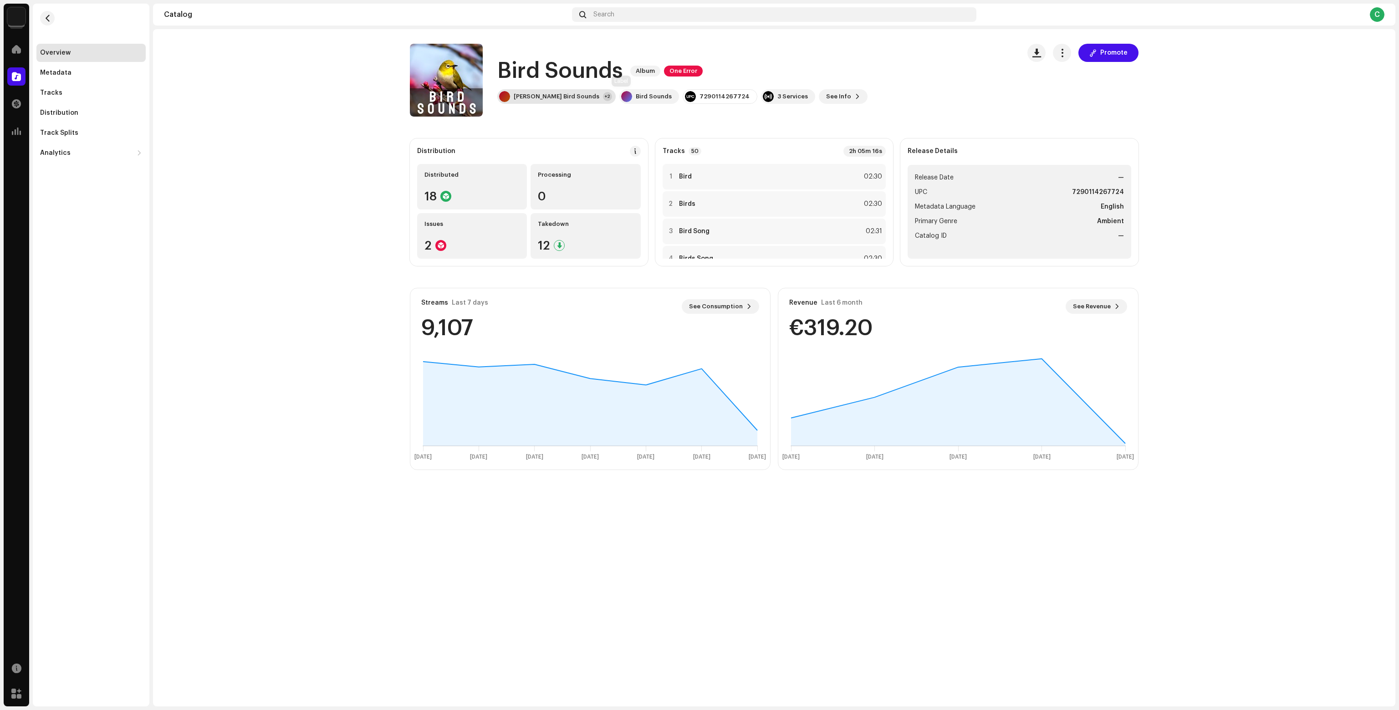
click at [545, 96] on div "Rowan's Bird Sounds" at bounding box center [557, 96] width 86 height 7
click at [566, 143] on div "Calm Bird Sounds" at bounding box center [551, 144] width 56 height 7
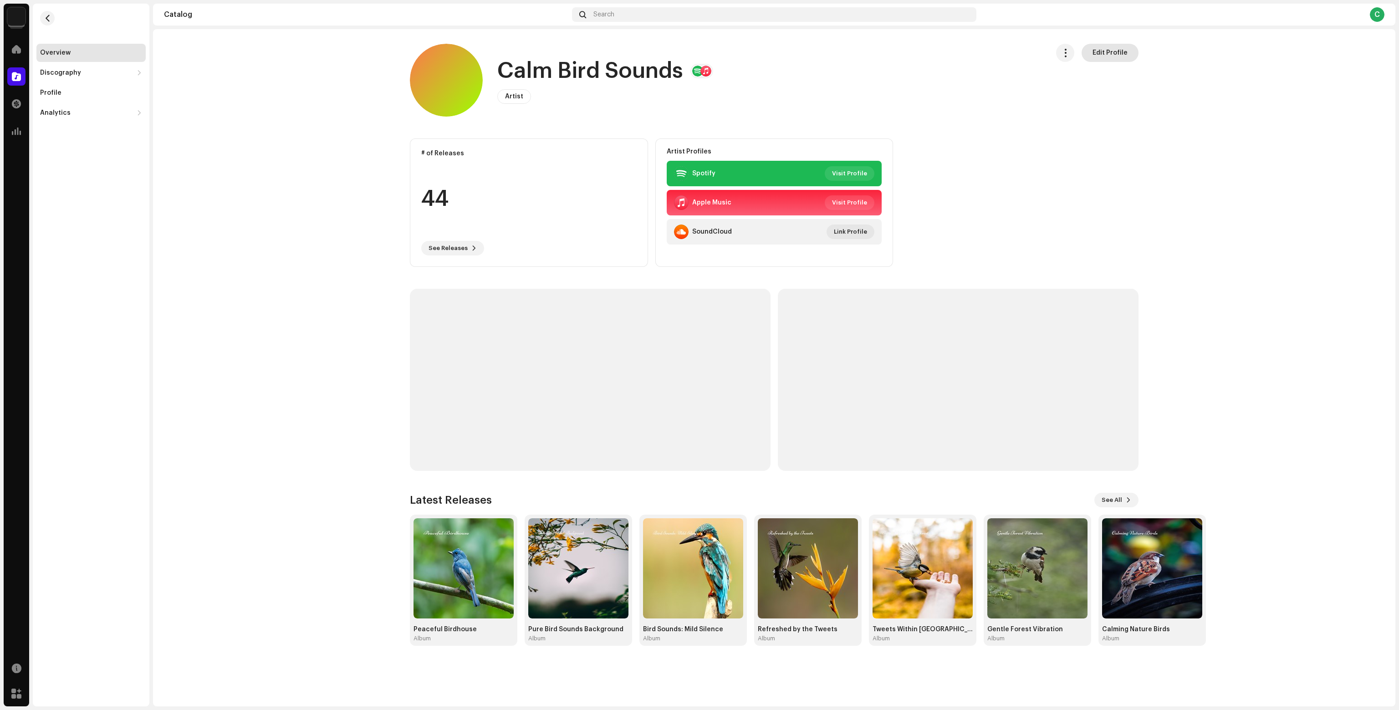
click at [1111, 58] on span "Edit Profile" at bounding box center [1109, 53] width 35 height 18
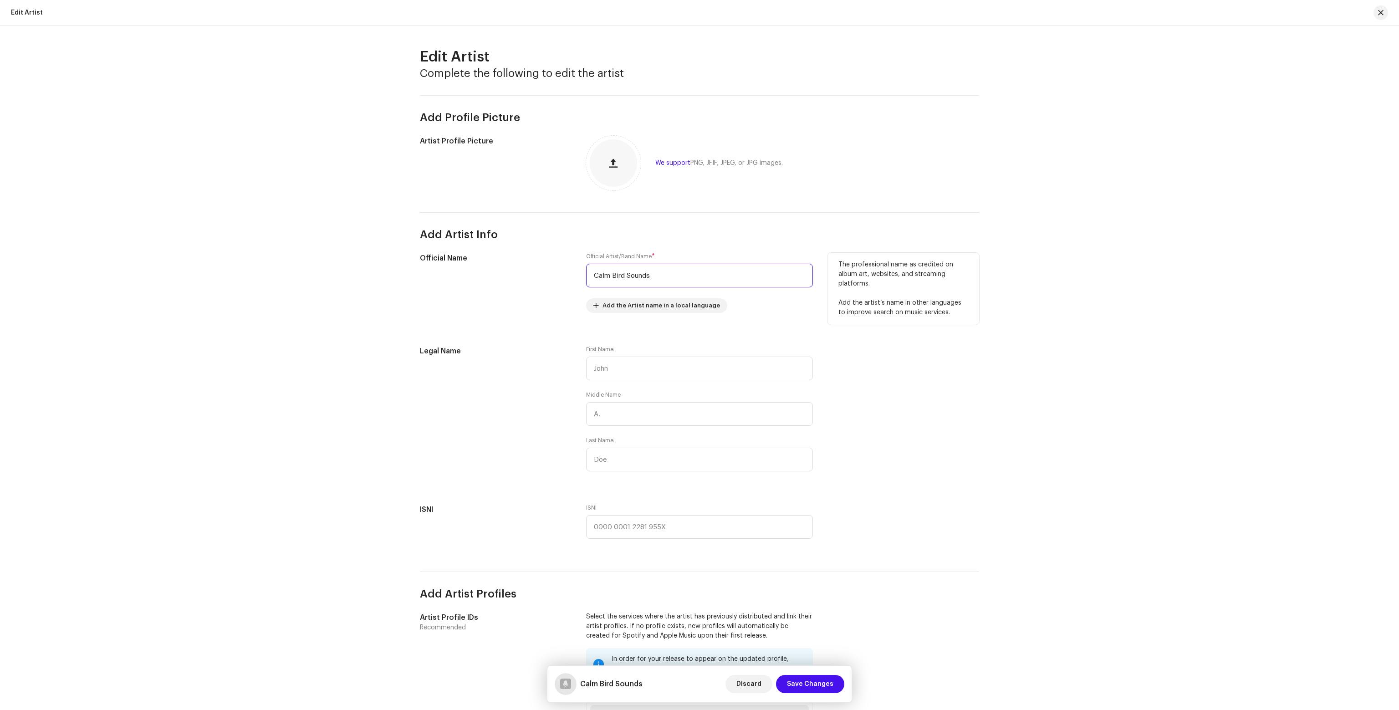
click at [658, 275] on input "Calm Bird Sounds" at bounding box center [699, 276] width 227 height 24
type input "Rowan Calm"
click at [810, 692] on span "Save Changes" at bounding box center [810, 684] width 46 height 18
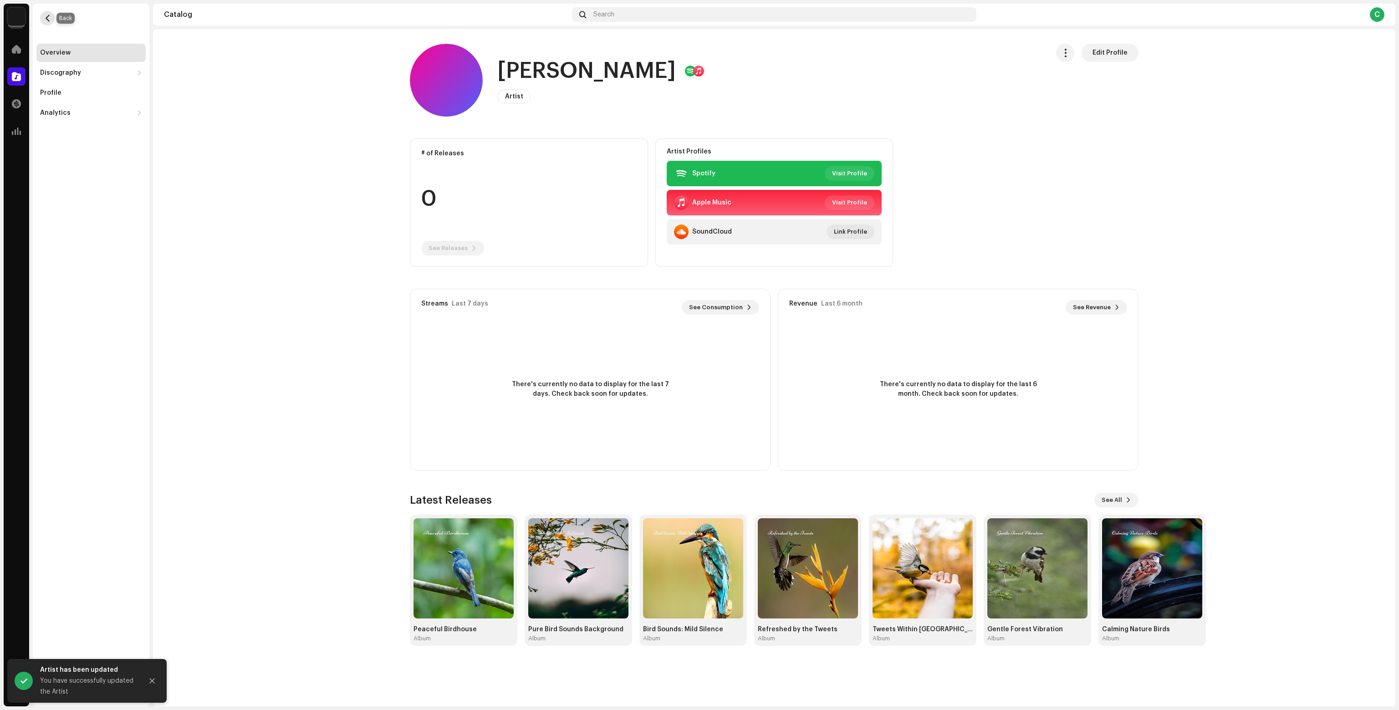
click at [52, 20] on button "button" at bounding box center [47, 18] width 15 height 15
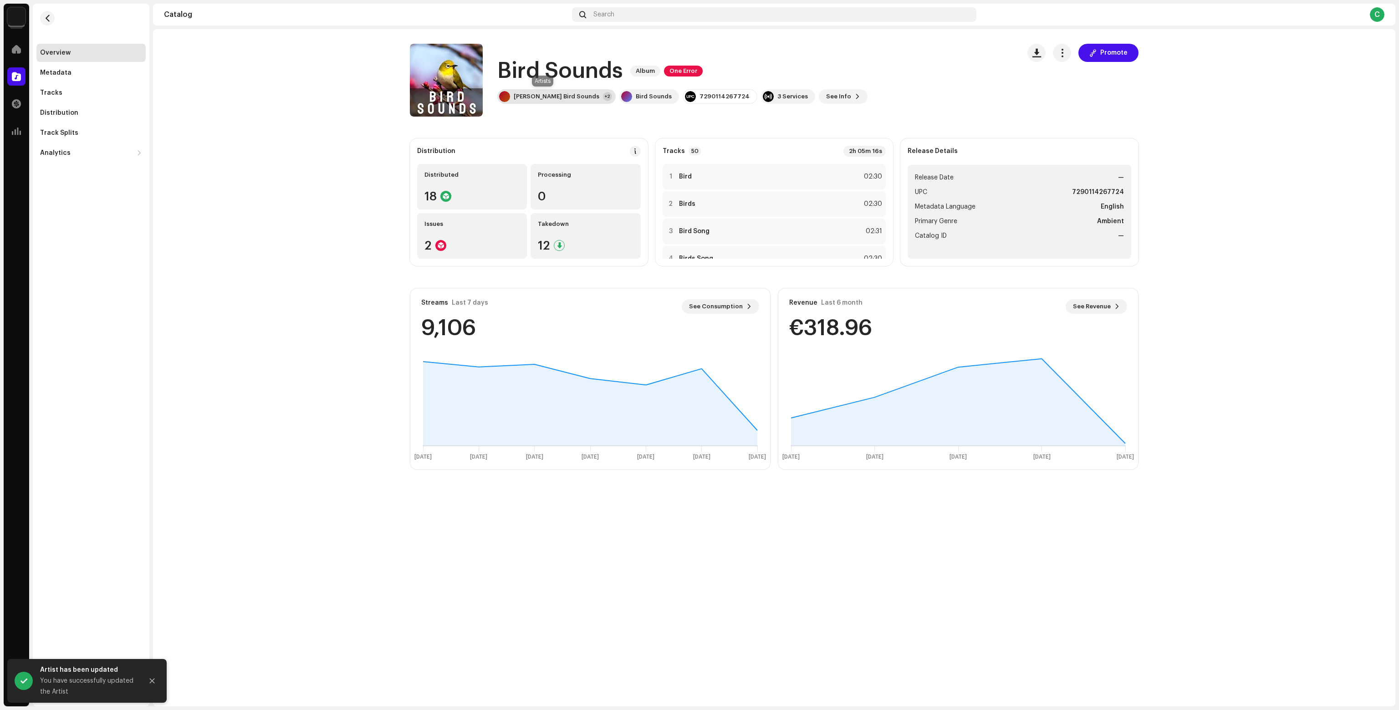
click at [560, 94] on div "Rowan's Bird Sounds" at bounding box center [557, 96] width 86 height 7
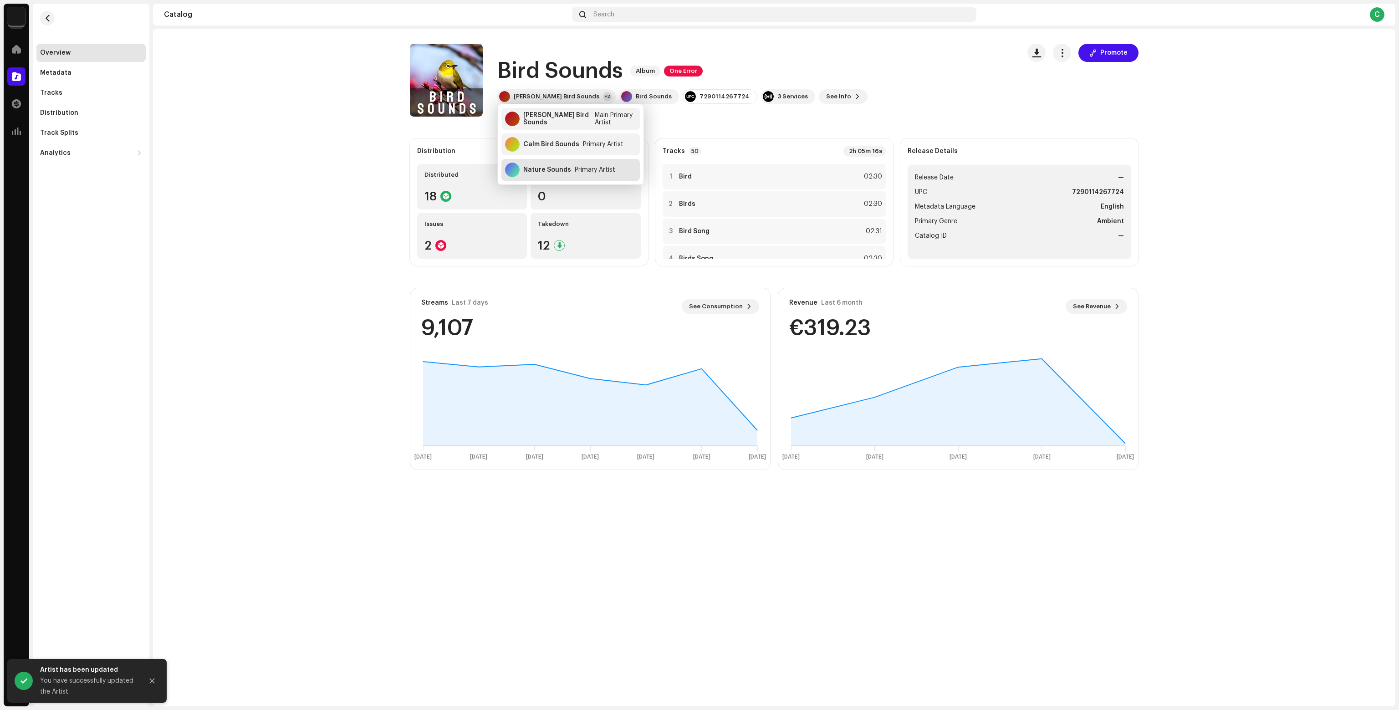
click at [577, 168] on div "Primary Artist" at bounding box center [595, 169] width 41 height 7
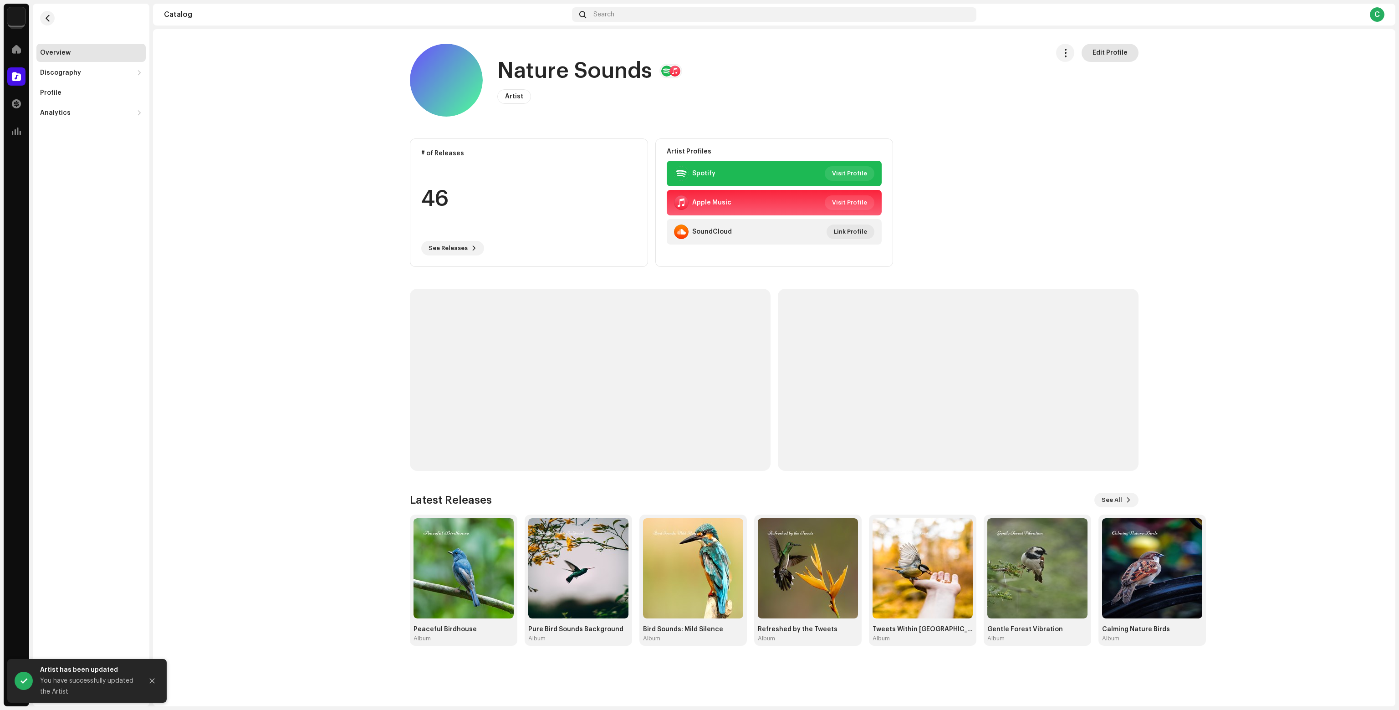
click at [1118, 47] on span "Edit Profile" at bounding box center [1109, 53] width 35 height 18
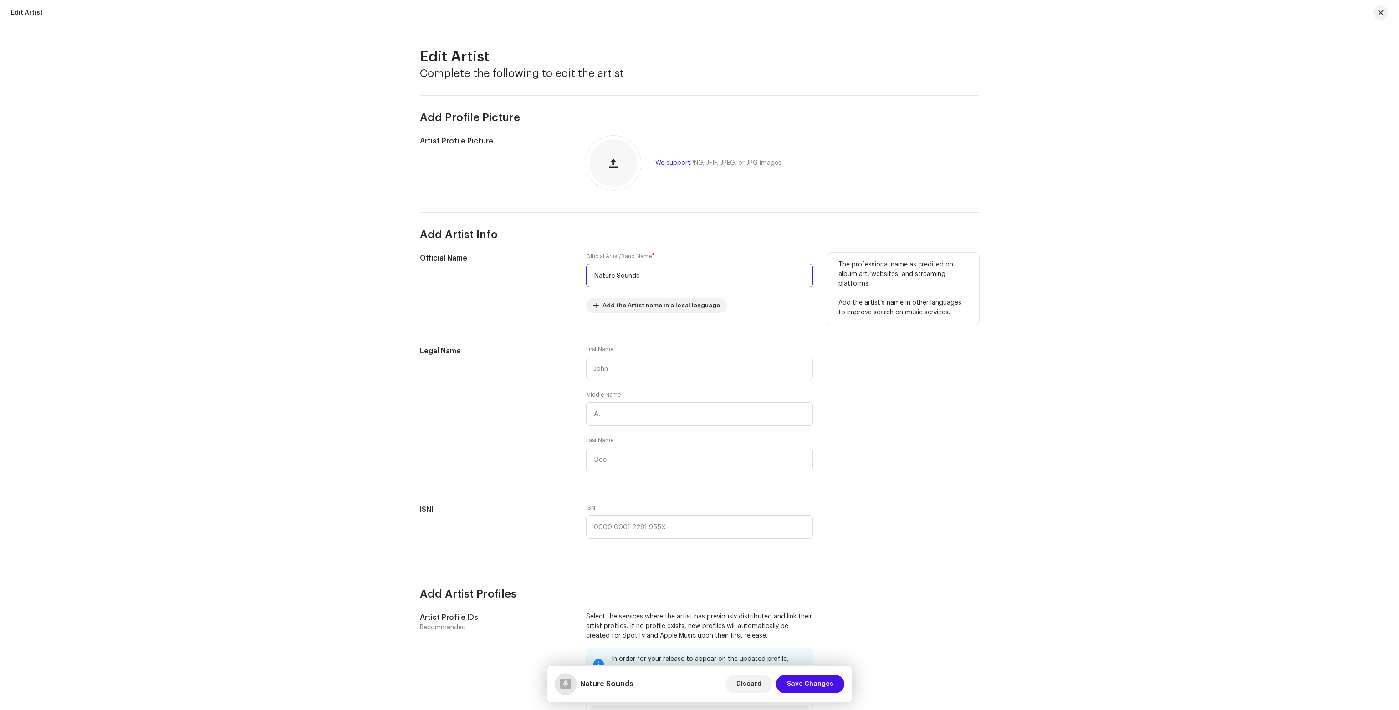
drag, startPoint x: 641, startPoint y: 269, endPoint x: 566, endPoint y: 271, distance: 75.2
click at [565, 270] on div "Official Name Official Artist/Band Name * Nature Sounds Add the Artist name in …" at bounding box center [699, 288] width 559 height 71
type input "Rowan Nature"
click at [813, 681] on span "Save Changes" at bounding box center [810, 684] width 46 height 18
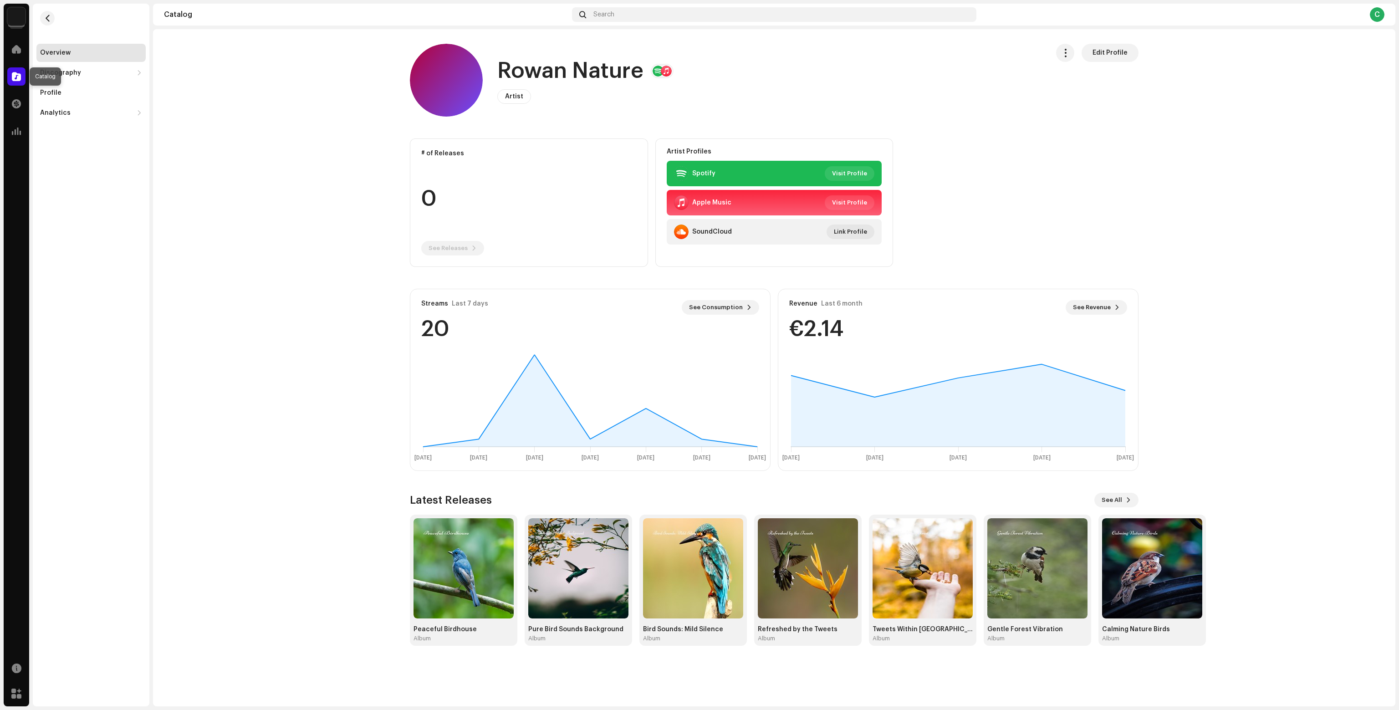
click at [17, 70] on div at bounding box center [16, 76] width 18 height 18
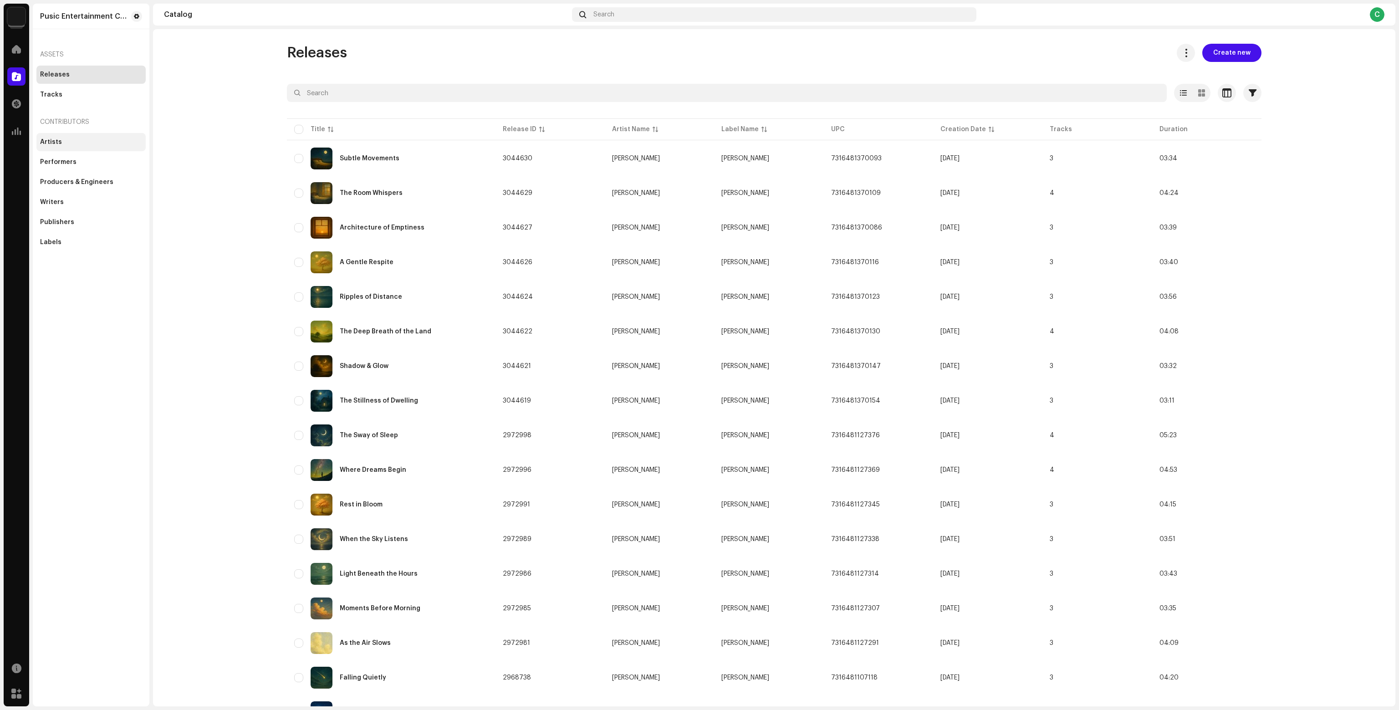
click at [72, 143] on div "Artists" at bounding box center [91, 141] width 102 height 7
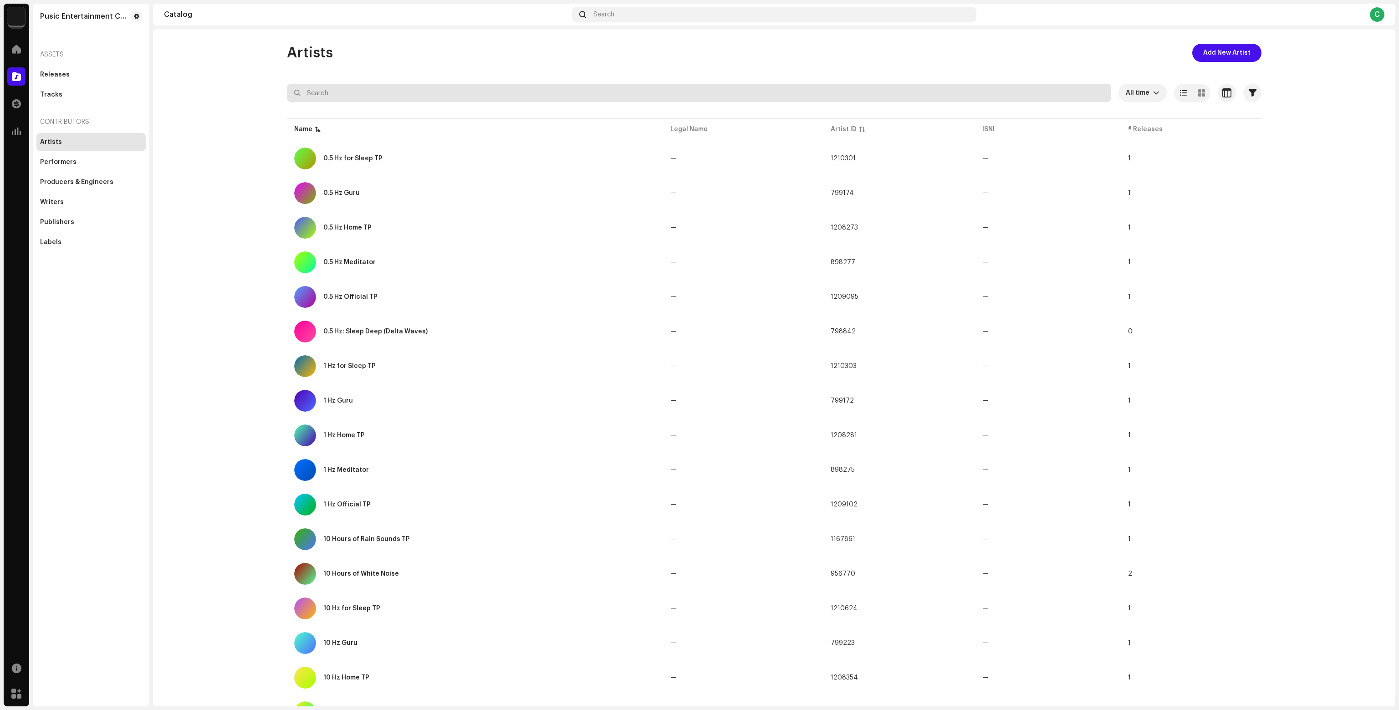
click at [340, 91] on input "text" at bounding box center [699, 93] width 824 height 18
paste input "Rain Sounds"
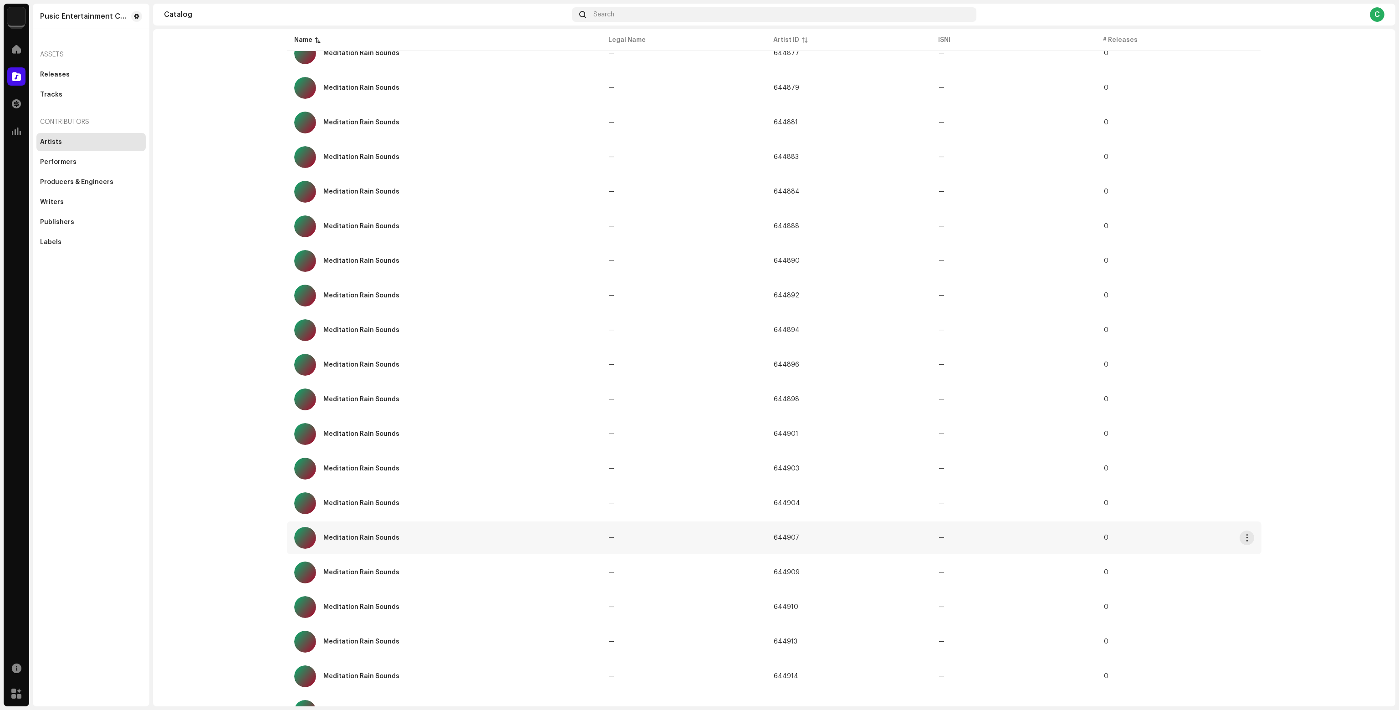
scroll to position [290, 0]
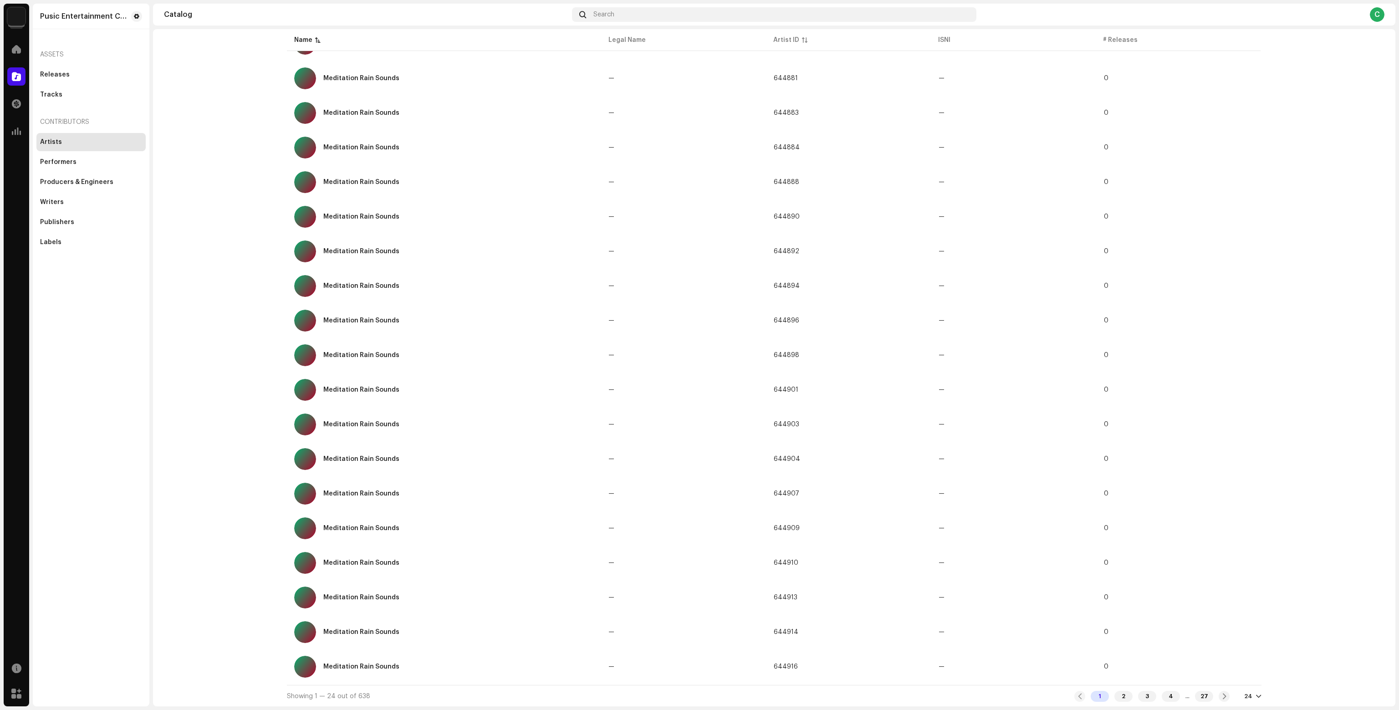
type input "Rain Sounds"
click at [47, 68] on div "Releases" at bounding box center [90, 75] width 109 height 18
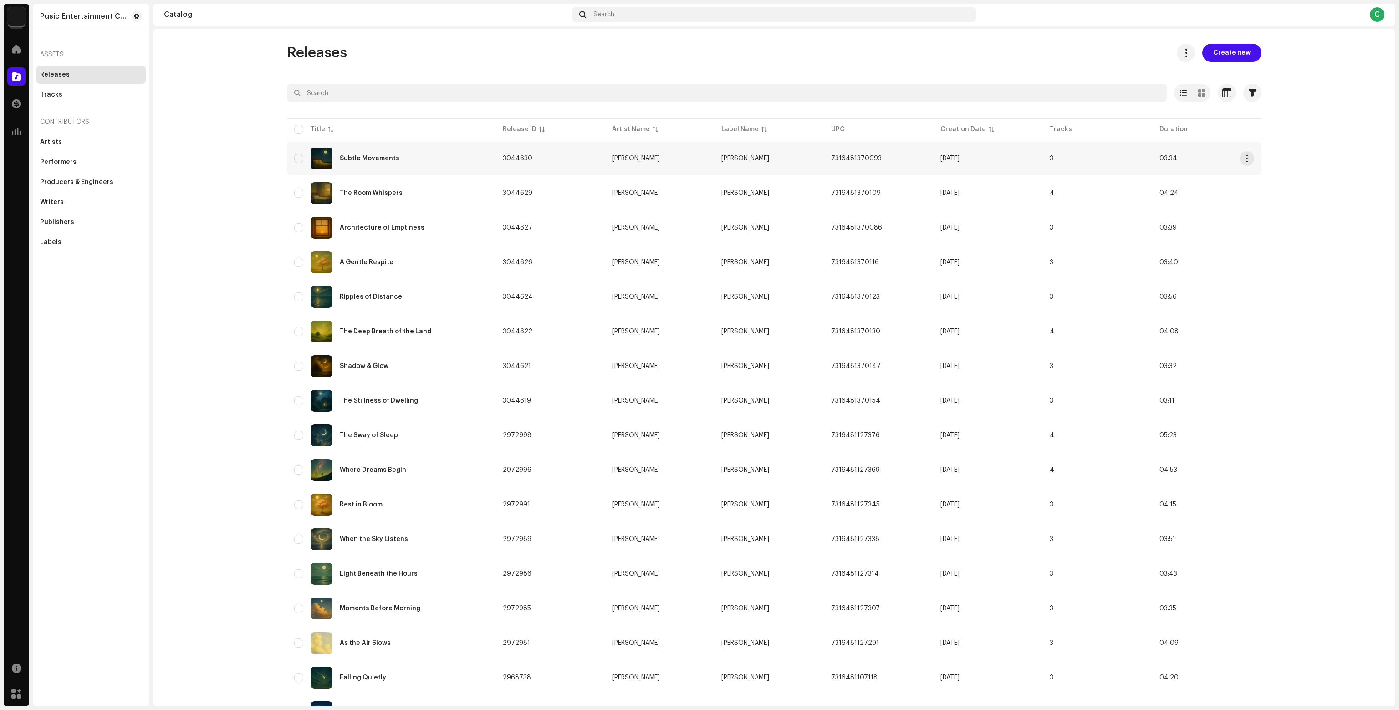
click at [397, 158] on div "Subtle Movements" at bounding box center [391, 159] width 194 height 22
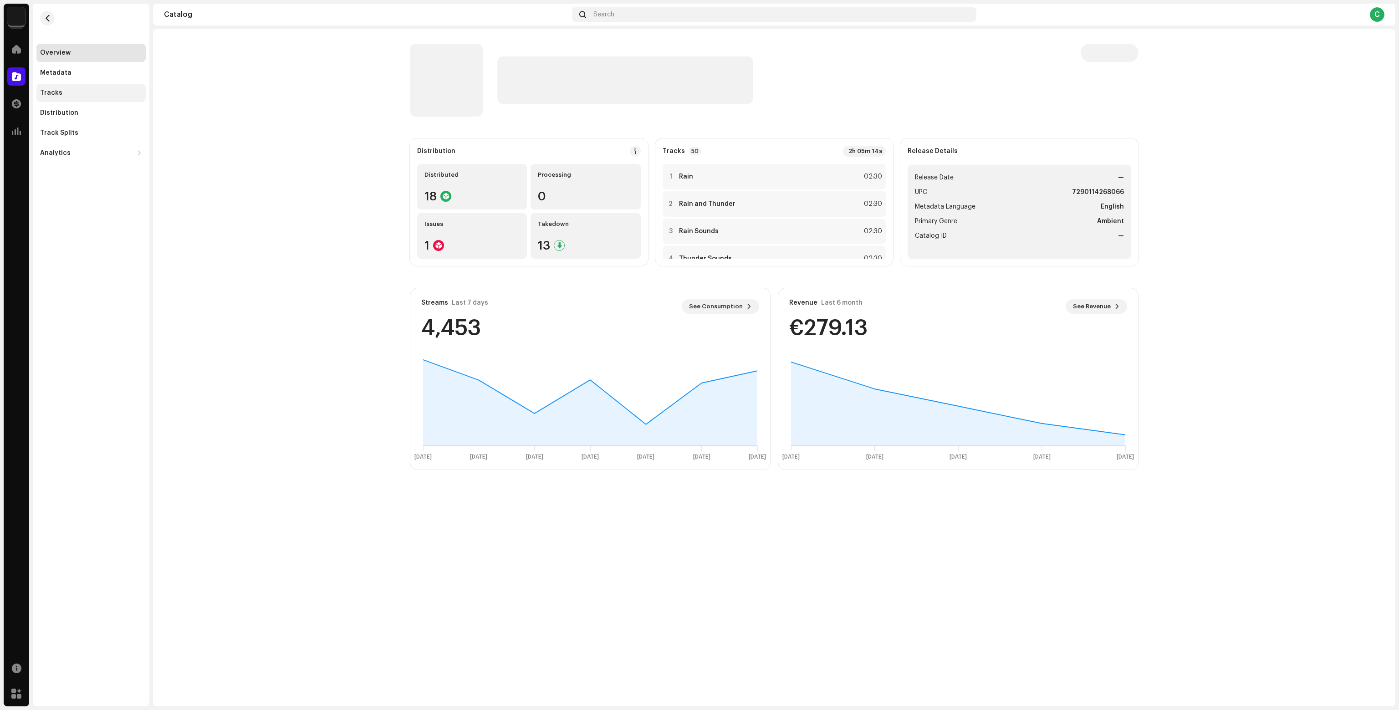
click at [97, 89] on div "Tracks" at bounding box center [91, 92] width 102 height 7
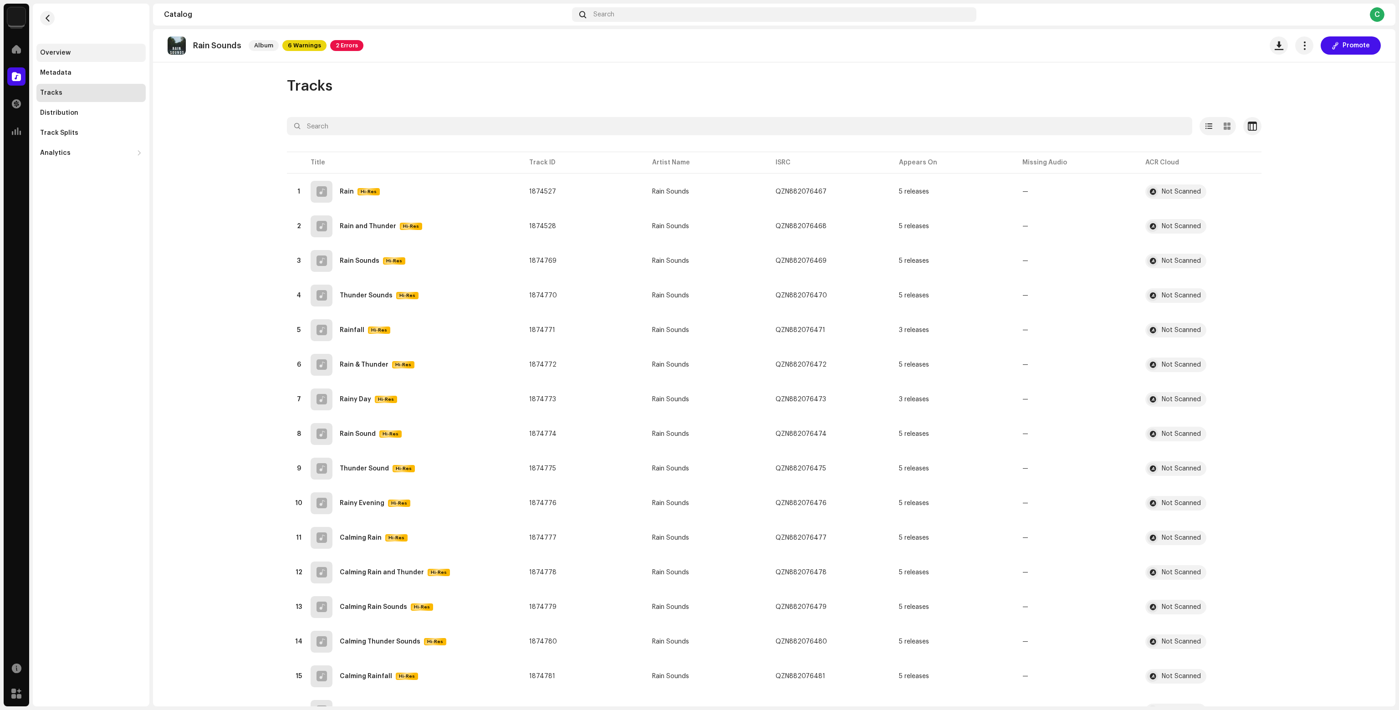
click at [97, 49] on div "Overview" at bounding box center [91, 52] width 102 height 7
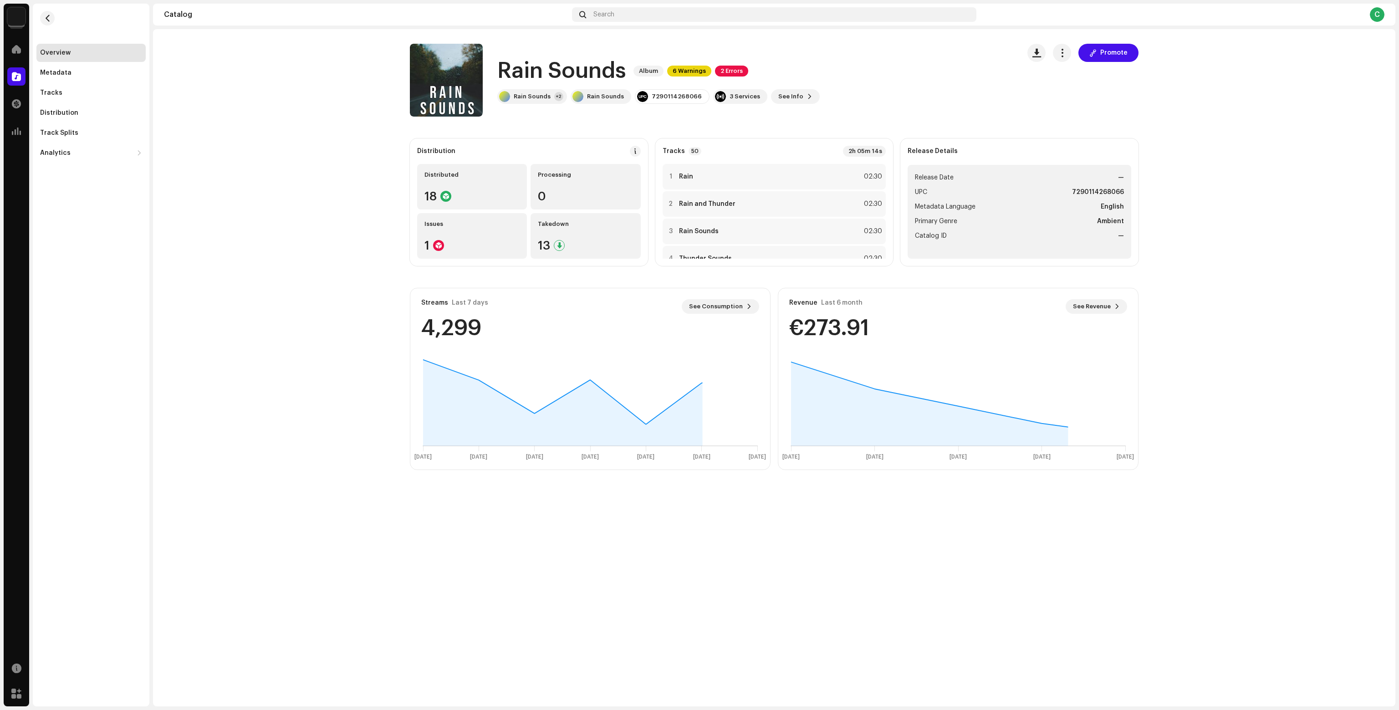
click at [530, 88] on div "Rain Sounds Album 6 Warnings 2 Errors Rain Sounds +2 Rain Sounds 7290114268066 …" at bounding box center [658, 79] width 322 height 47
click at [530, 91] on div "Rain Sounds +2" at bounding box center [532, 96] width 70 height 15
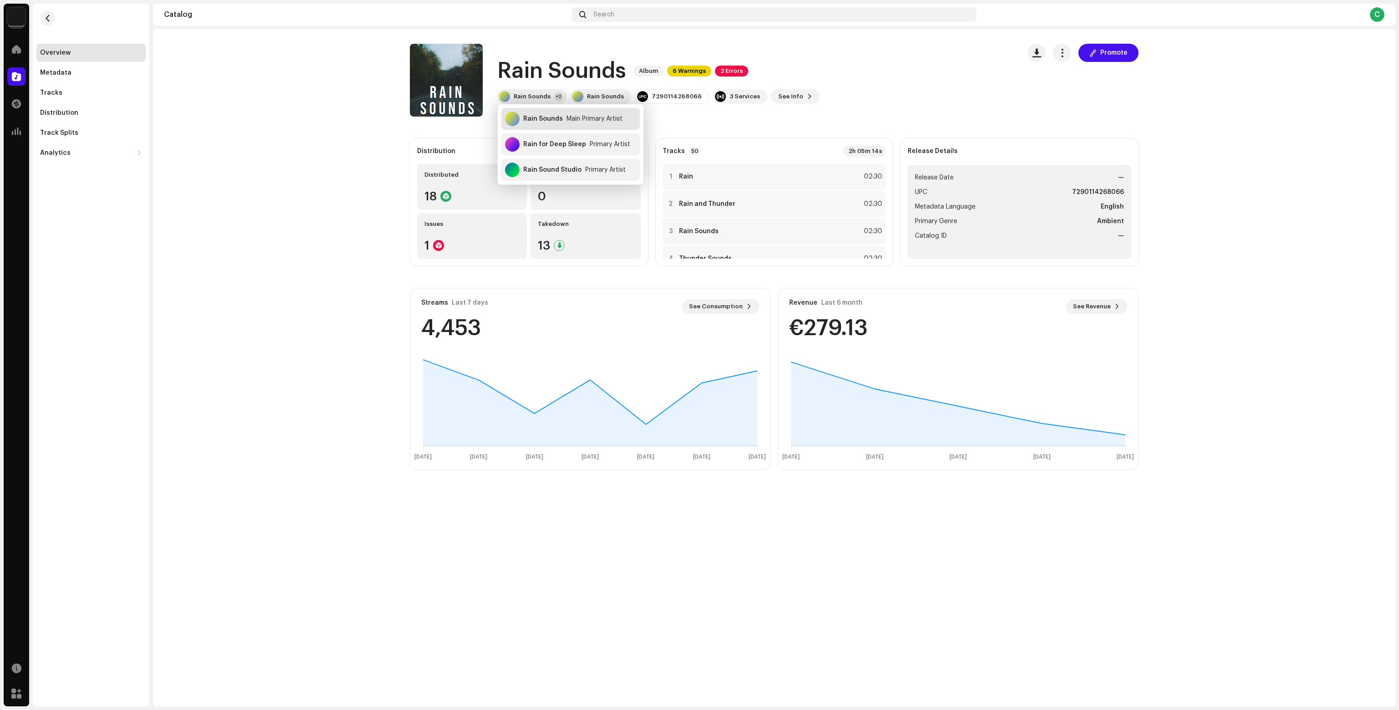
click at [552, 118] on div "Rain Sounds" at bounding box center [543, 118] width 40 height 7
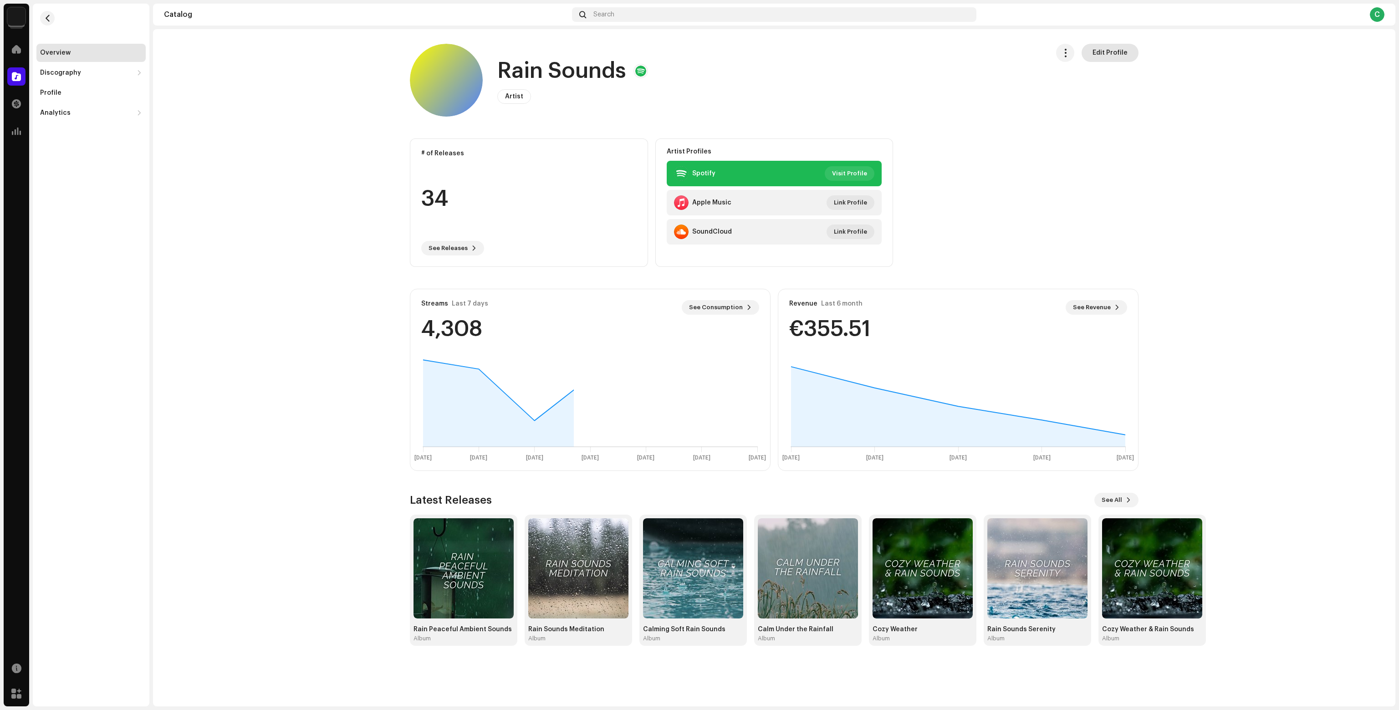
click at [1095, 54] on span "Edit Profile" at bounding box center [1109, 53] width 35 height 18
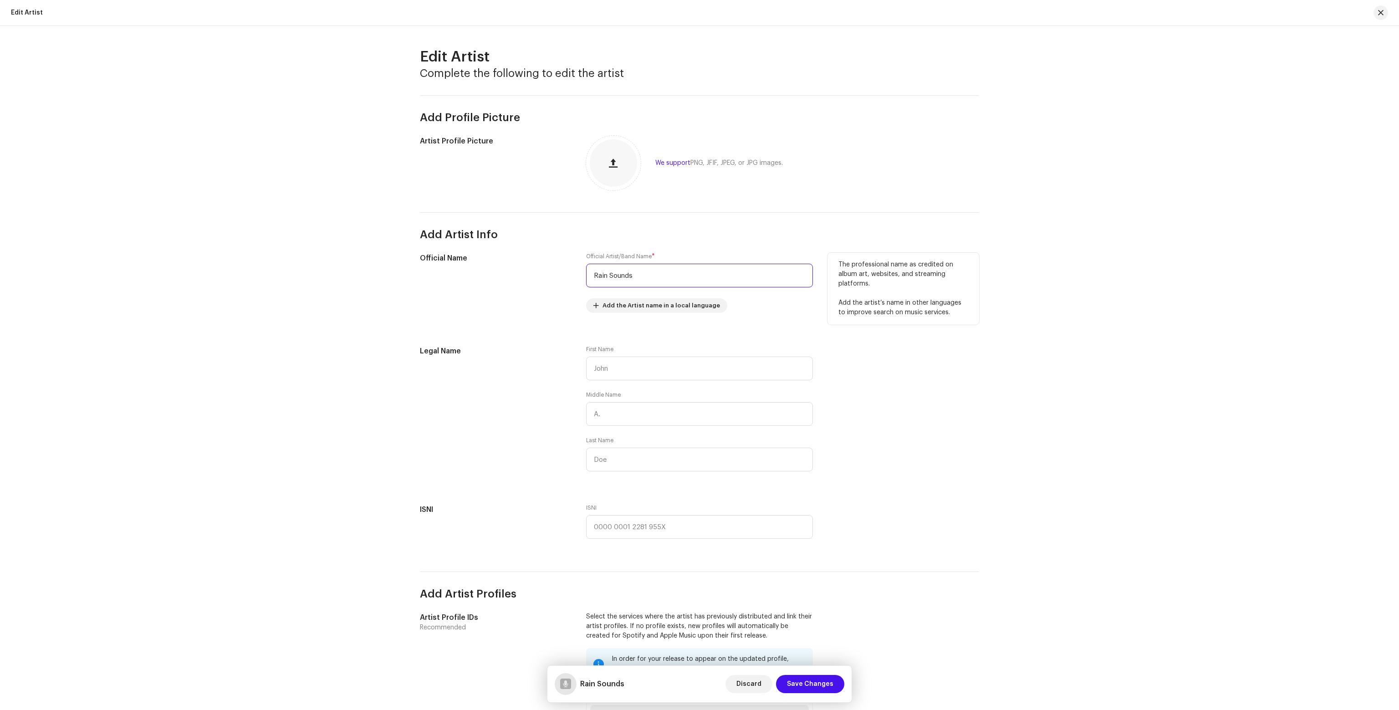
click at [636, 265] on input "Rain Sounds" at bounding box center [699, 276] width 227 height 24
paste input "[PERSON_NAME]"
type input "[PERSON_NAME]"
click at [822, 681] on span "Save Changes" at bounding box center [810, 684] width 46 height 18
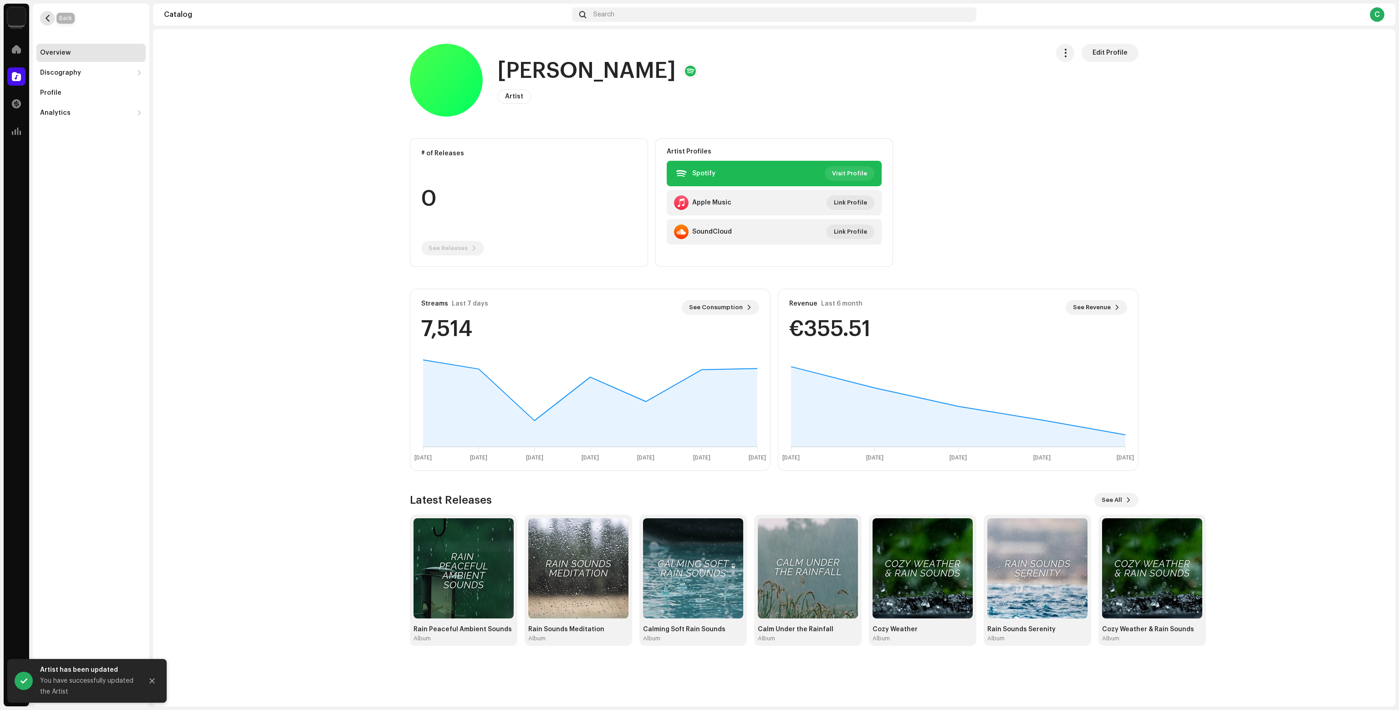
click at [49, 16] on span "button" at bounding box center [47, 18] width 7 height 7
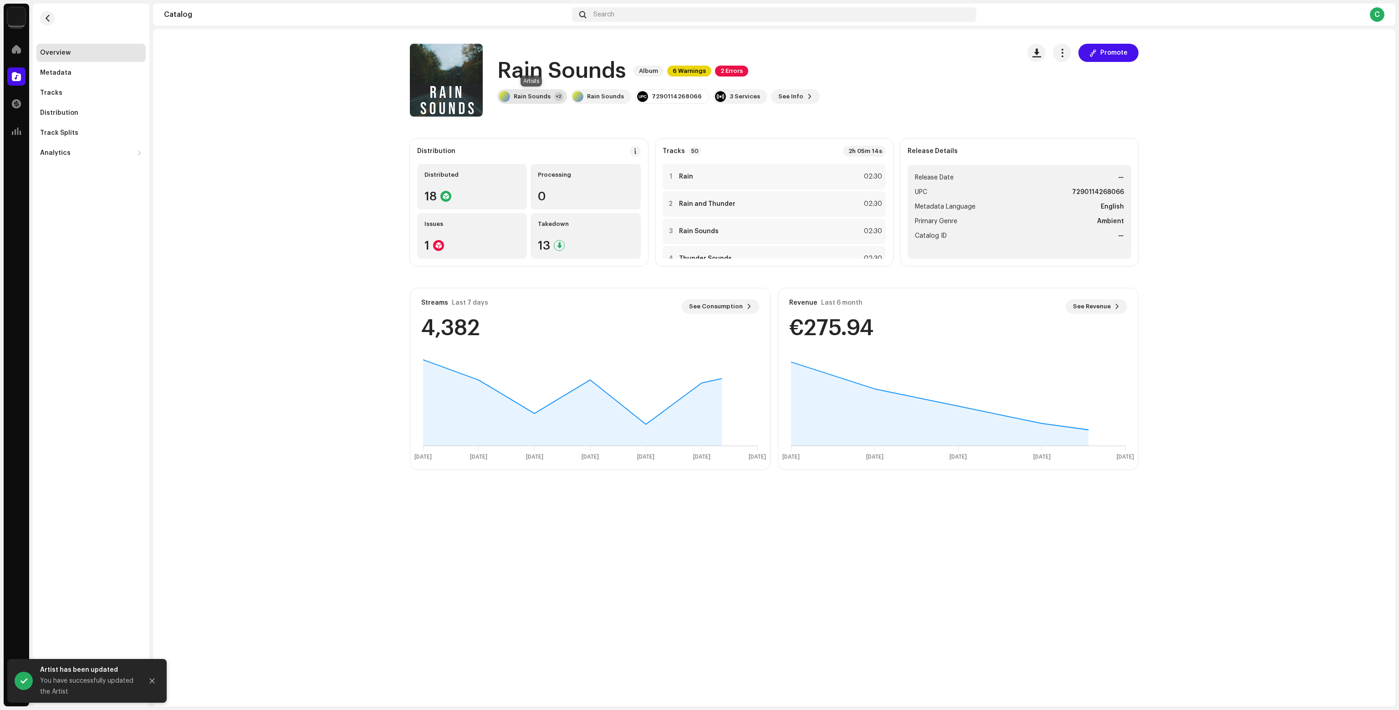
click at [526, 99] on div "Rain Sounds" at bounding box center [532, 96] width 37 height 7
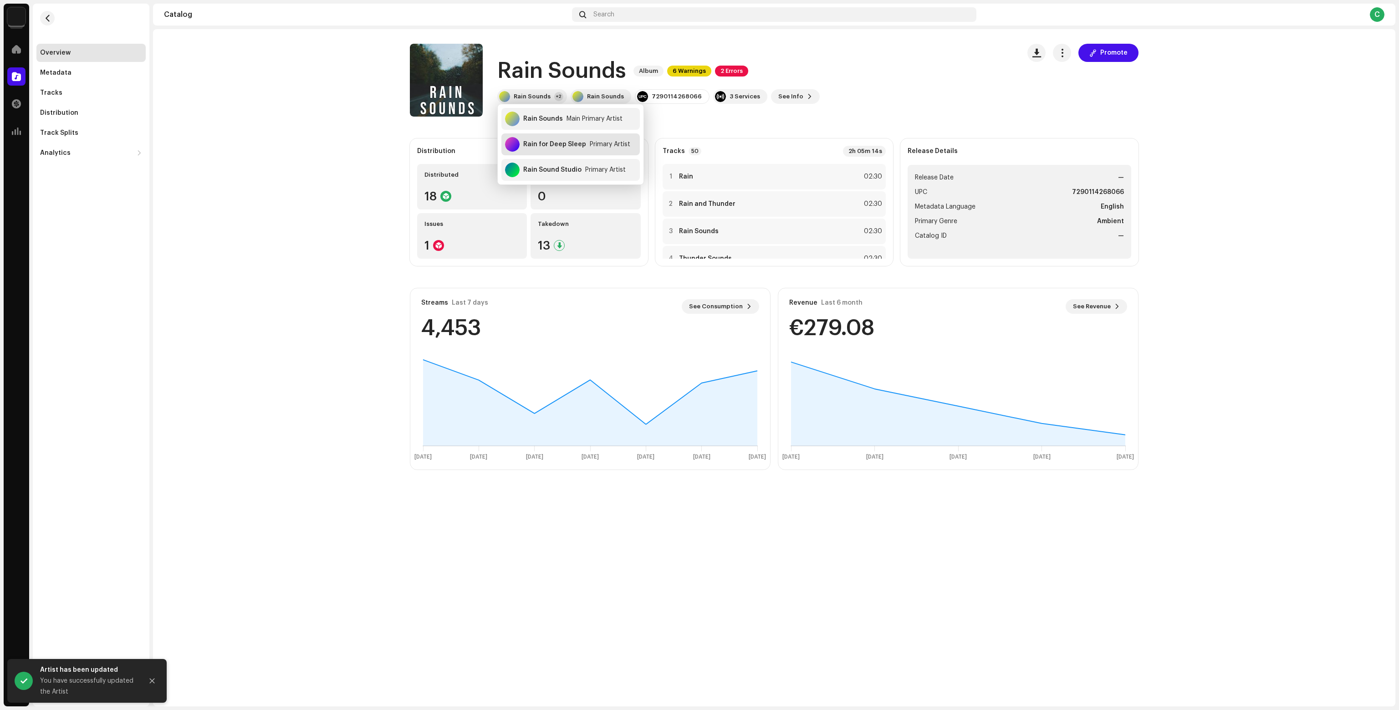
click at [548, 143] on div "Rain for Deep Sleep" at bounding box center [554, 144] width 63 height 7
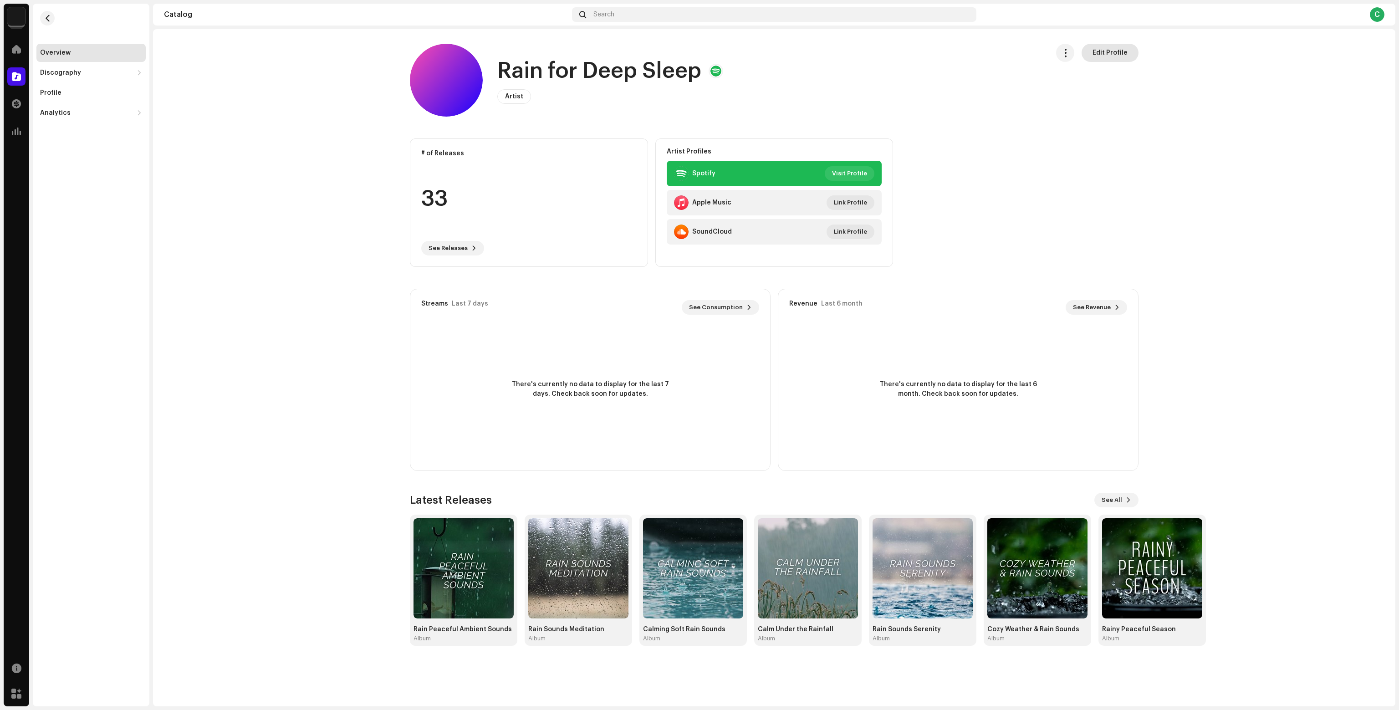
click at [1100, 55] on span "Edit Profile" at bounding box center [1109, 53] width 35 height 18
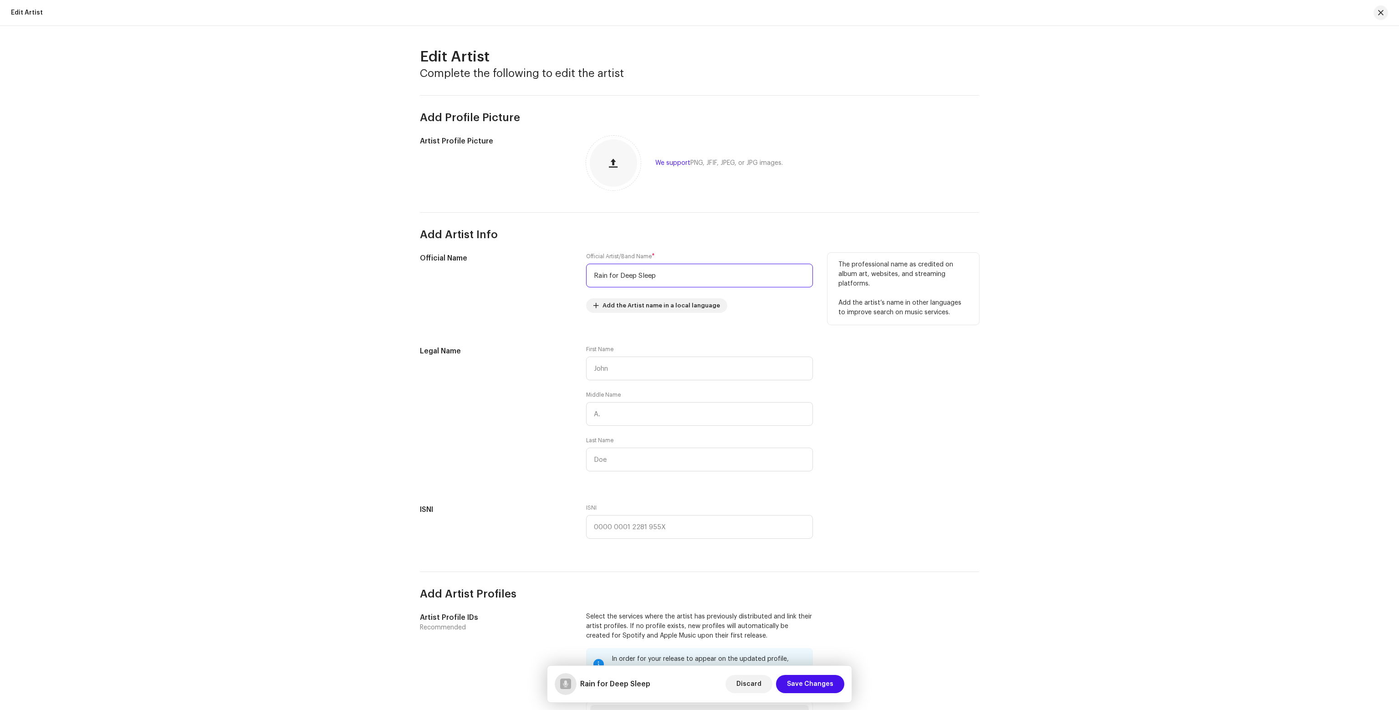
click at [629, 265] on input "Rain for Deep Sleep" at bounding box center [699, 276] width 227 height 24
paste input "Tessa Sleep,"
type input "Tessa Sleep"
click at [829, 688] on span "Save Changes" at bounding box center [810, 684] width 46 height 18
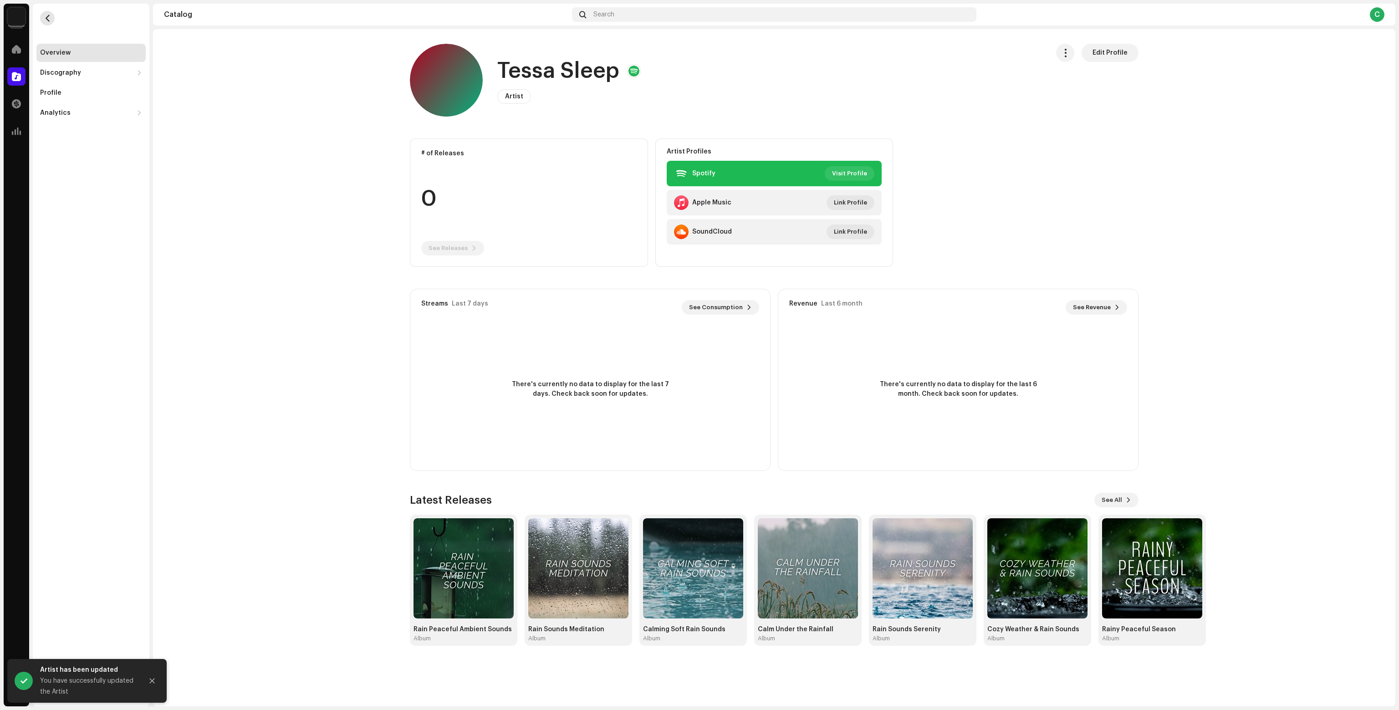
click at [44, 20] on span "button" at bounding box center [47, 18] width 7 height 7
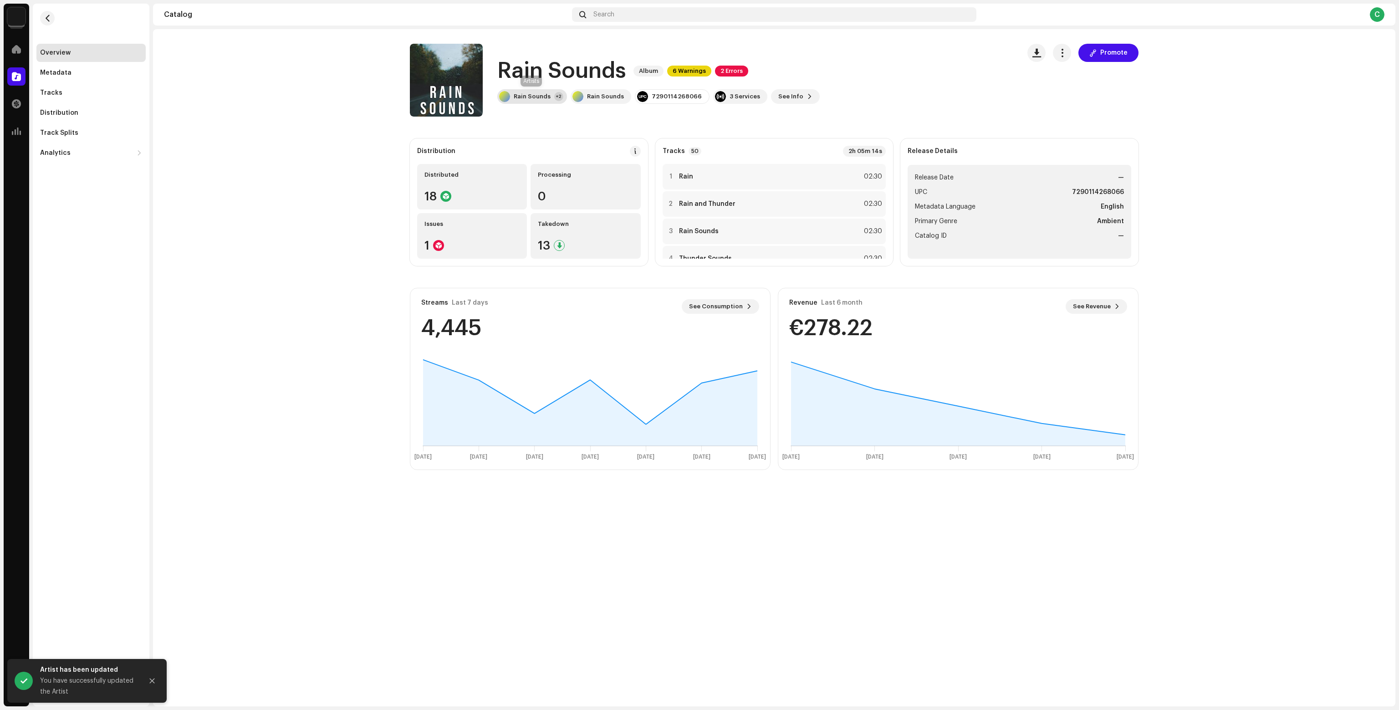
click at [539, 102] on div "Rain Sounds +2" at bounding box center [532, 96] width 70 height 15
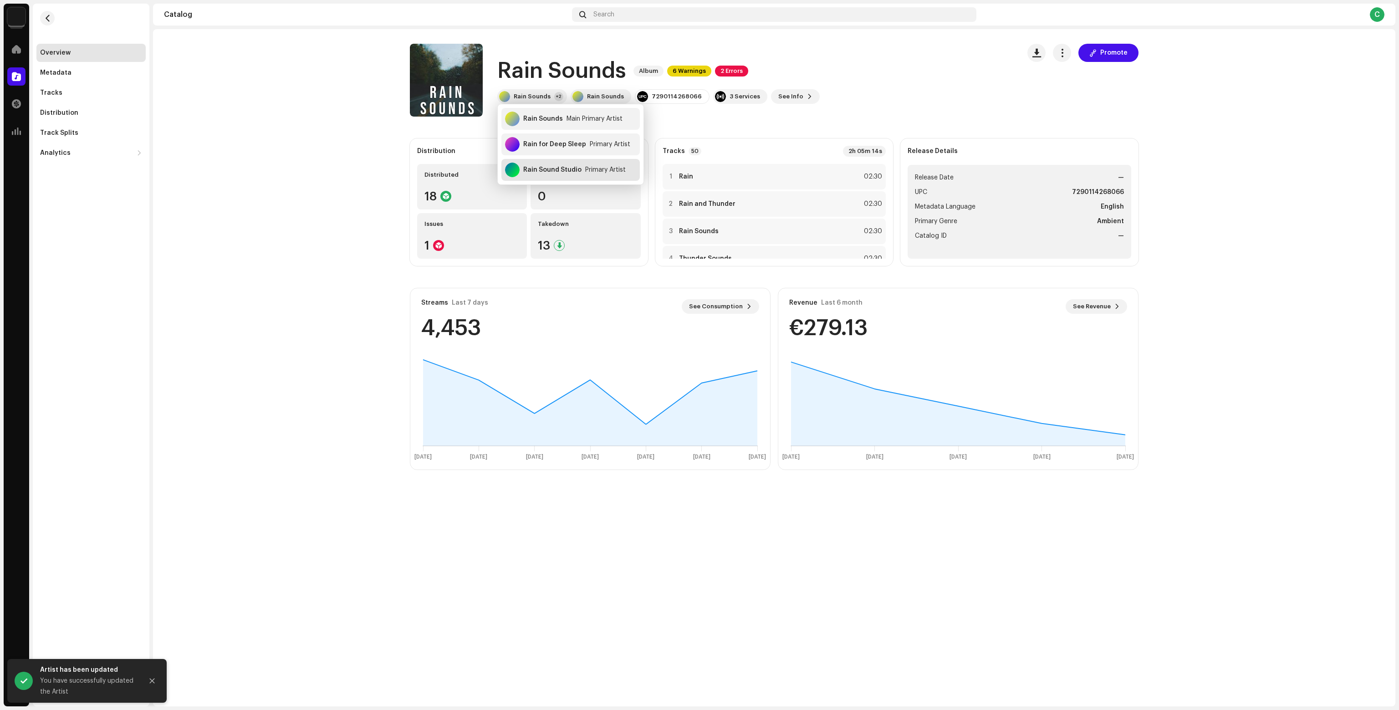
click at [556, 170] on div "Rain Sound Studio" at bounding box center [552, 169] width 58 height 7
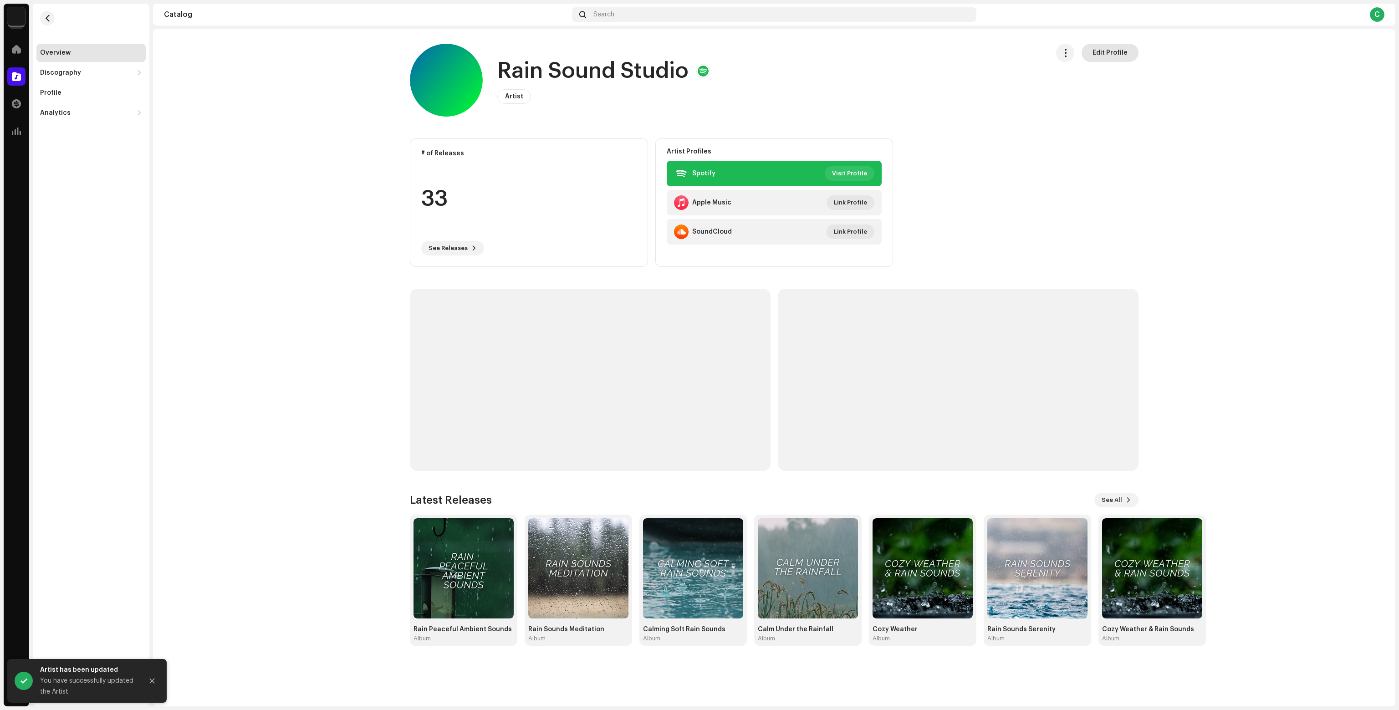
click at [1126, 55] on span "Edit Profile" at bounding box center [1109, 53] width 35 height 18
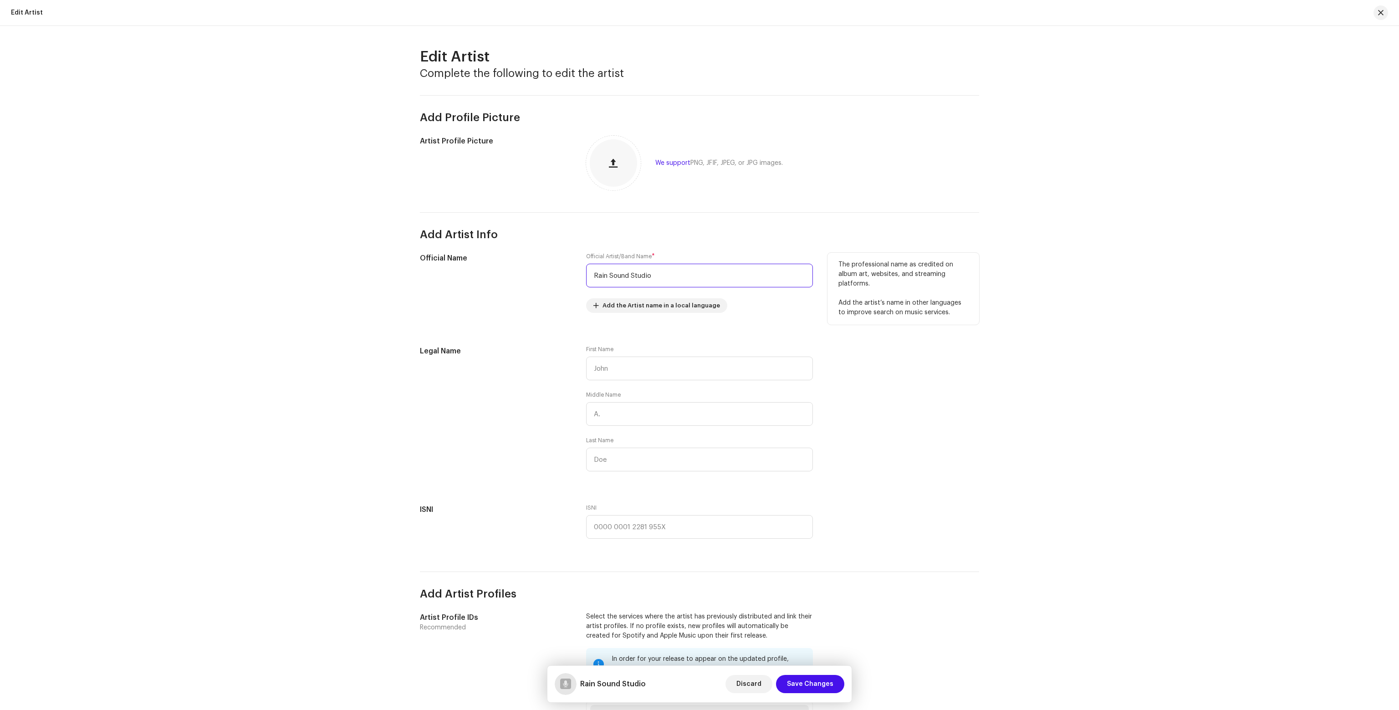
click at [669, 273] on input "Rain Sound Studio" at bounding box center [699, 276] width 227 height 24
paste input "owan Sleep"
type input "Rowan Sleep"
click at [806, 684] on span "Save Changes" at bounding box center [810, 684] width 46 height 18
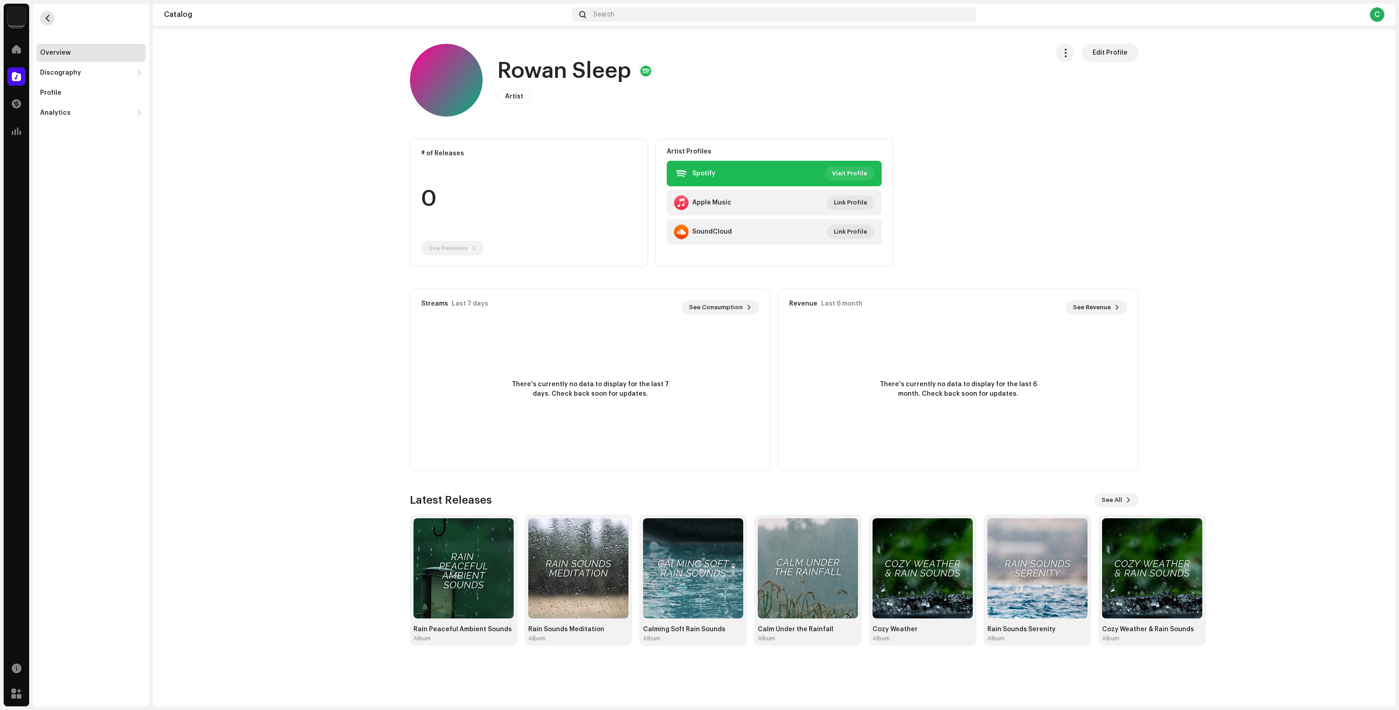
click at [50, 20] on span "button" at bounding box center [47, 18] width 7 height 7
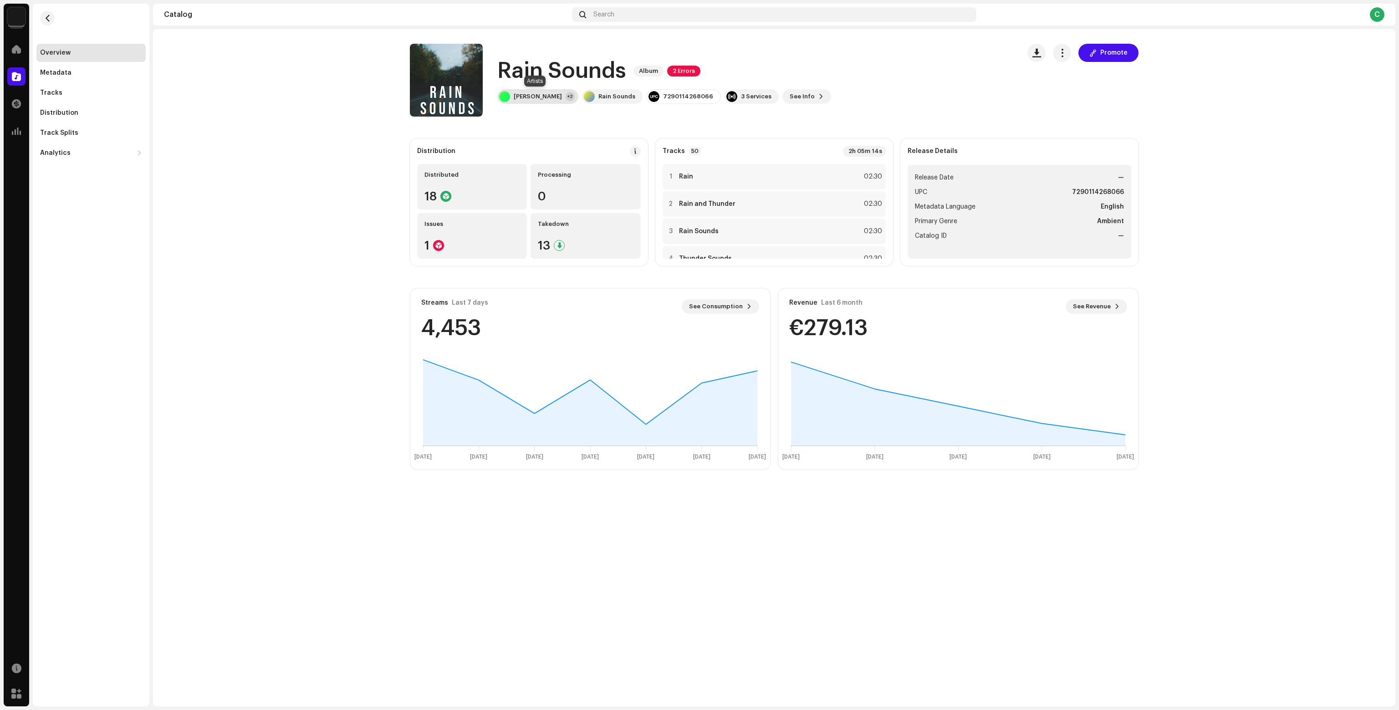
click at [529, 93] on div "[PERSON_NAME]" at bounding box center [538, 96] width 48 height 7
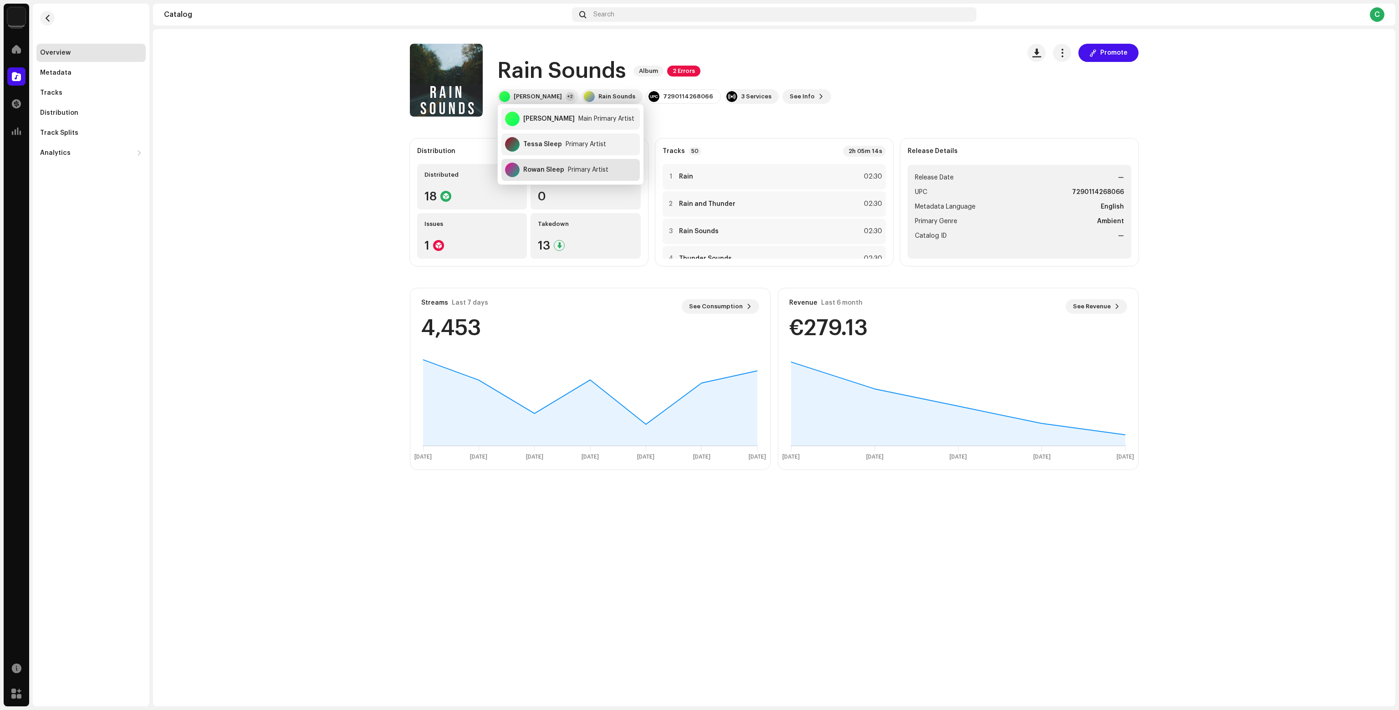
click at [554, 163] on div "Rowan Sleep Primary Artist" at bounding box center [570, 170] width 138 height 22
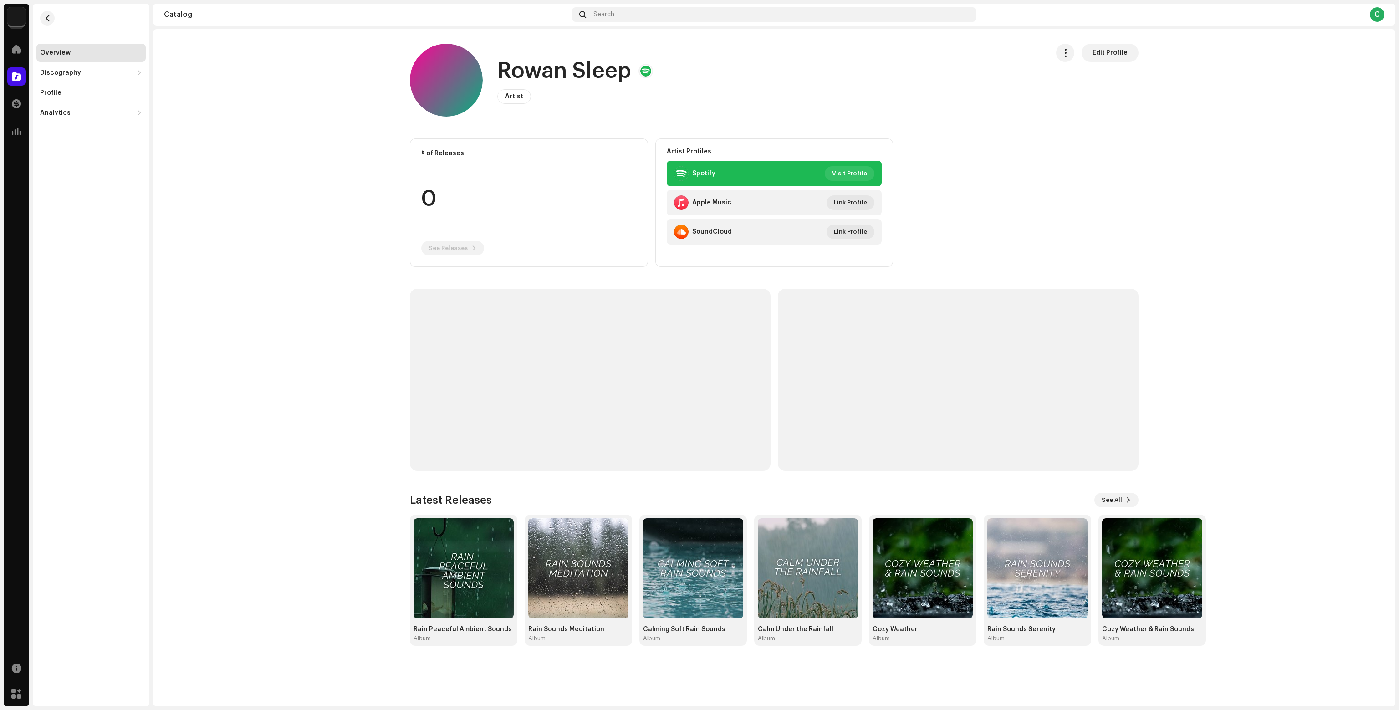
click at [1116, 54] on span "Edit Profile" at bounding box center [1109, 53] width 35 height 18
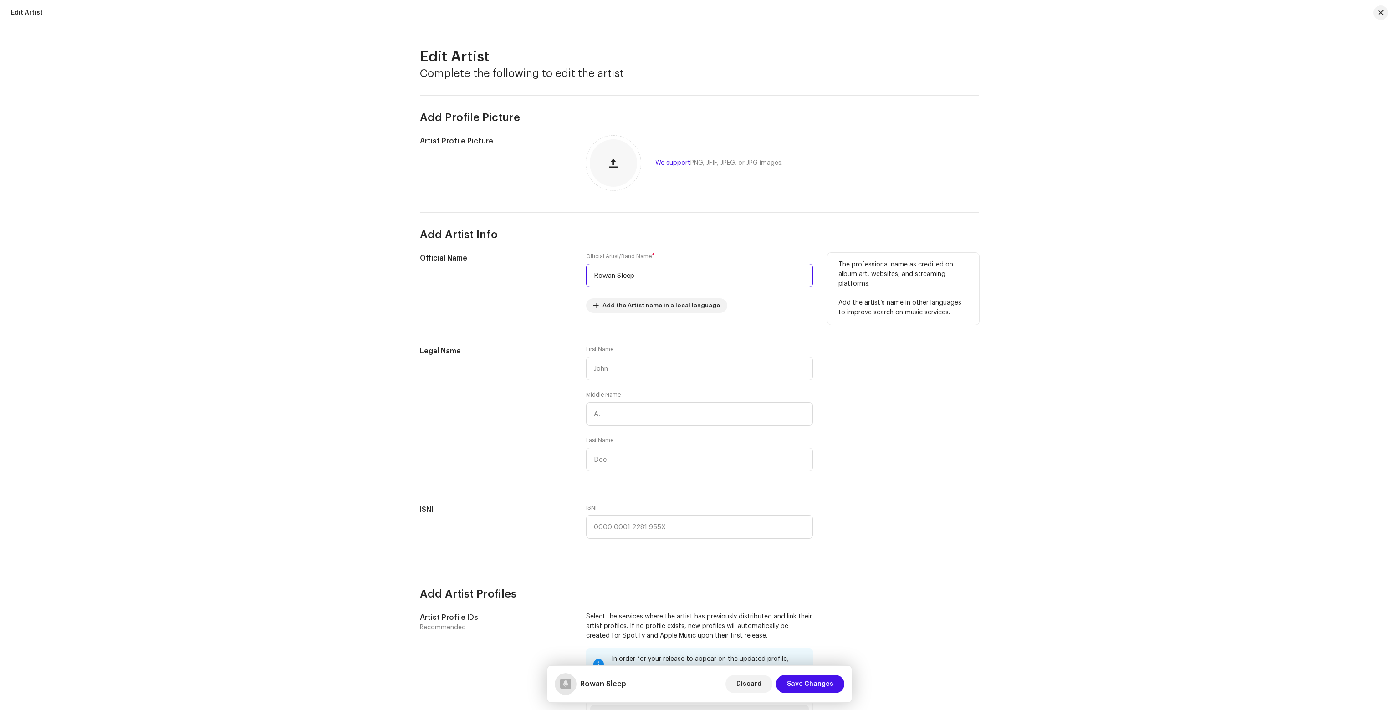
click at [637, 282] on input "Rowan Sleep" at bounding box center [699, 276] width 227 height 24
type input "Rowan Sounds"
click at [810, 678] on span "Save Changes" at bounding box center [810, 684] width 46 height 18
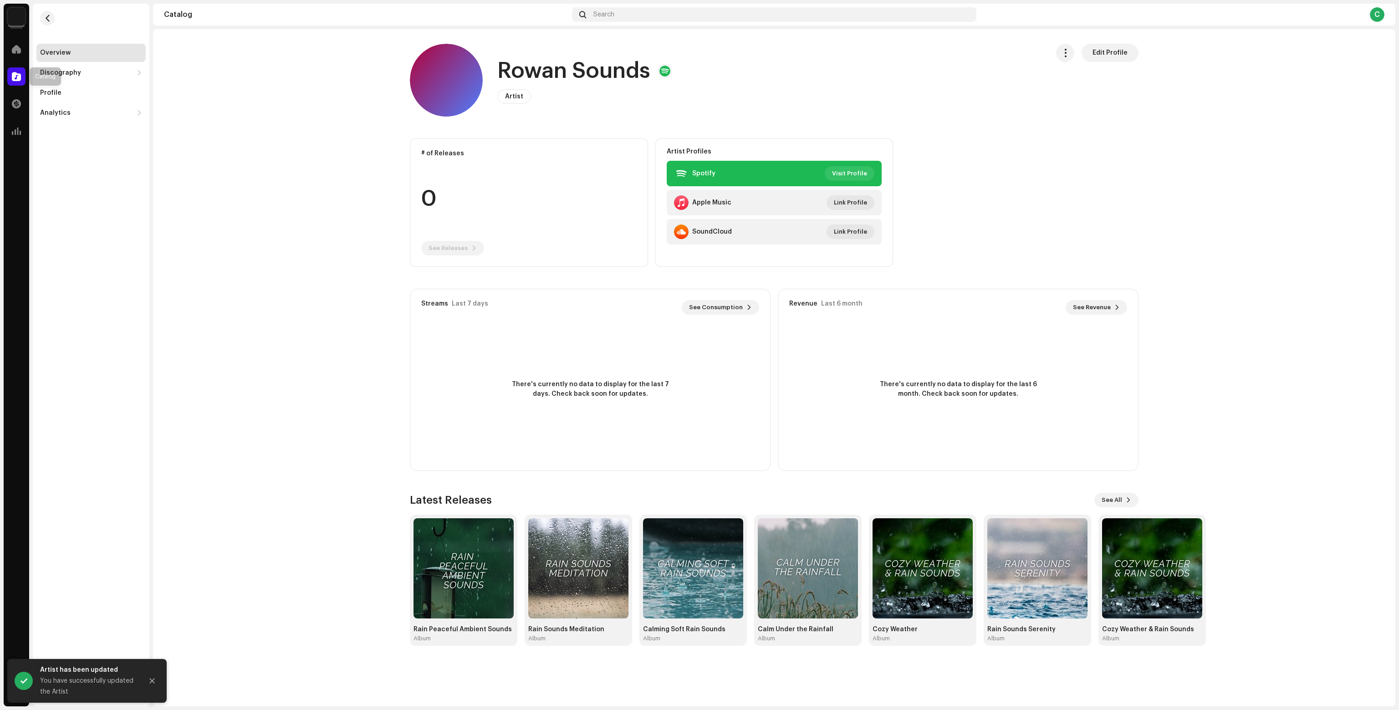
click at [21, 74] on div at bounding box center [16, 76] width 18 height 18
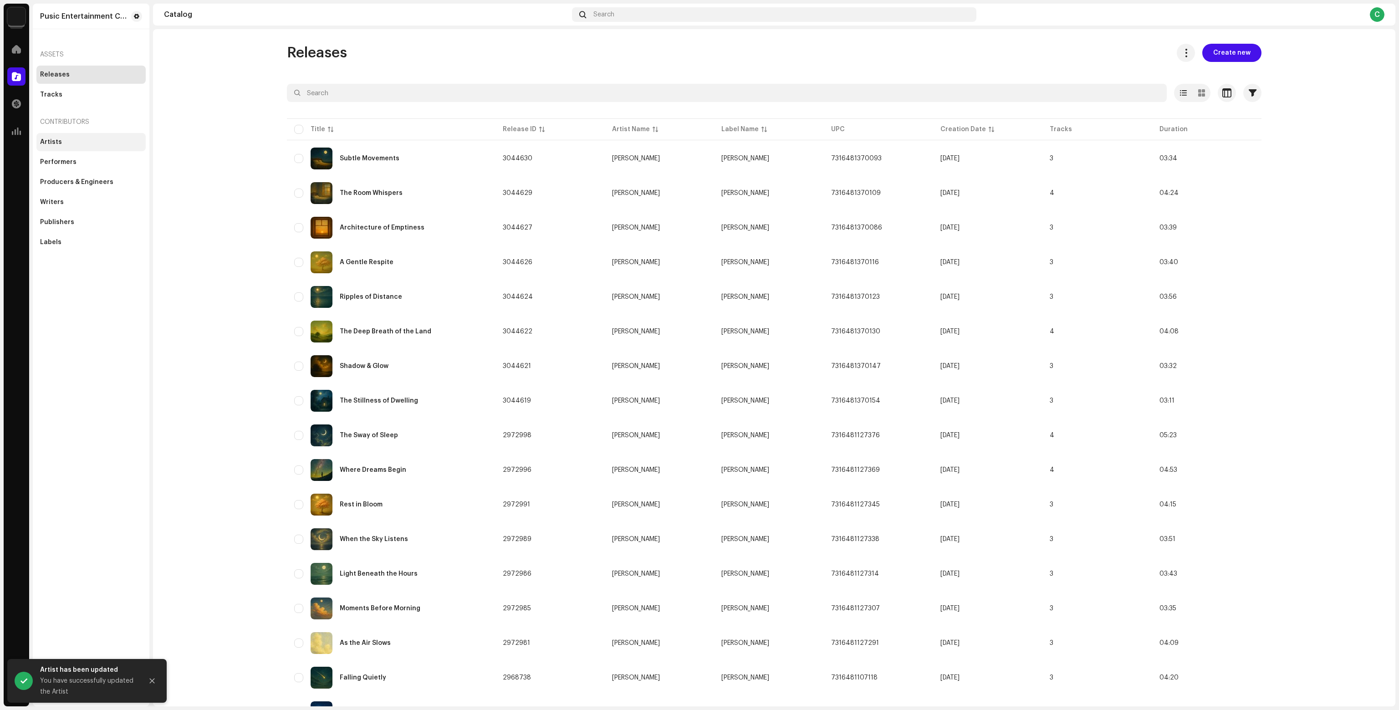
click at [86, 145] on div "Artists" at bounding box center [91, 141] width 102 height 7
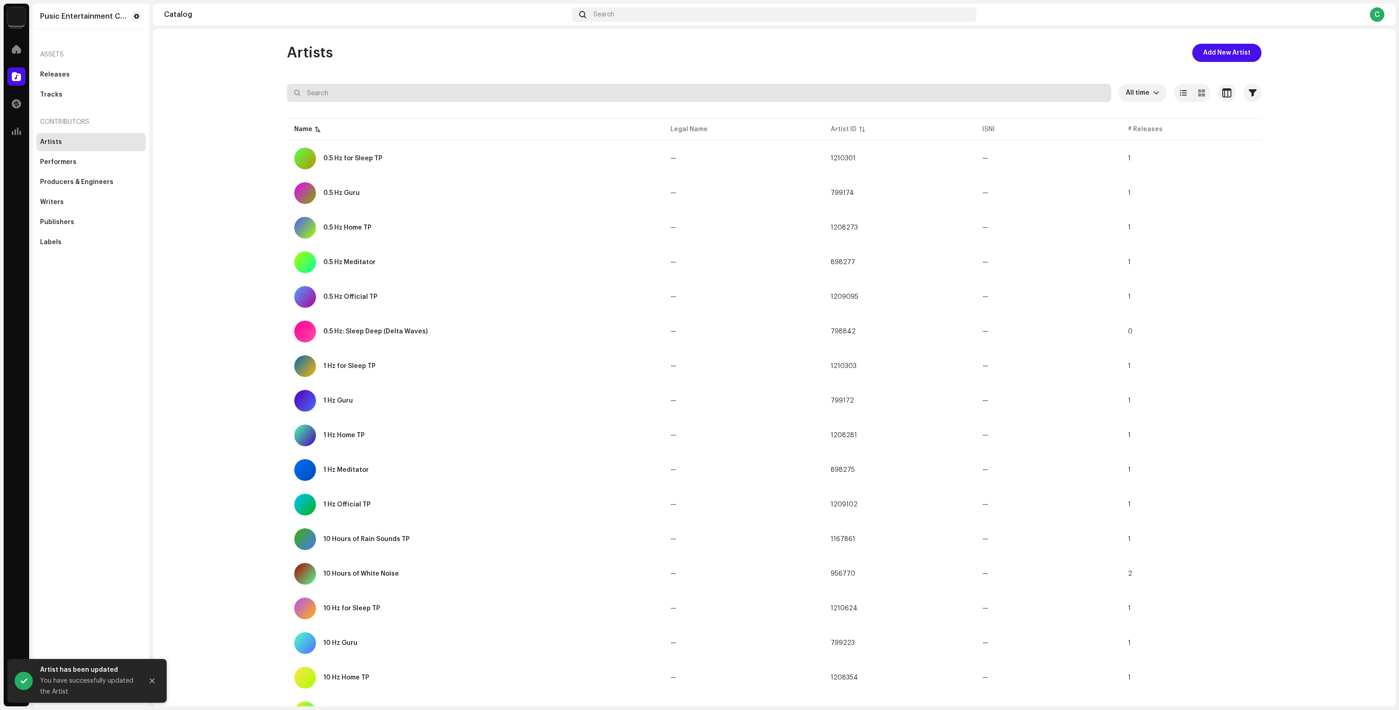
click at [344, 95] on input "text" at bounding box center [699, 93] width 824 height 18
paste input "Binaural Beats with Simon Sleep"
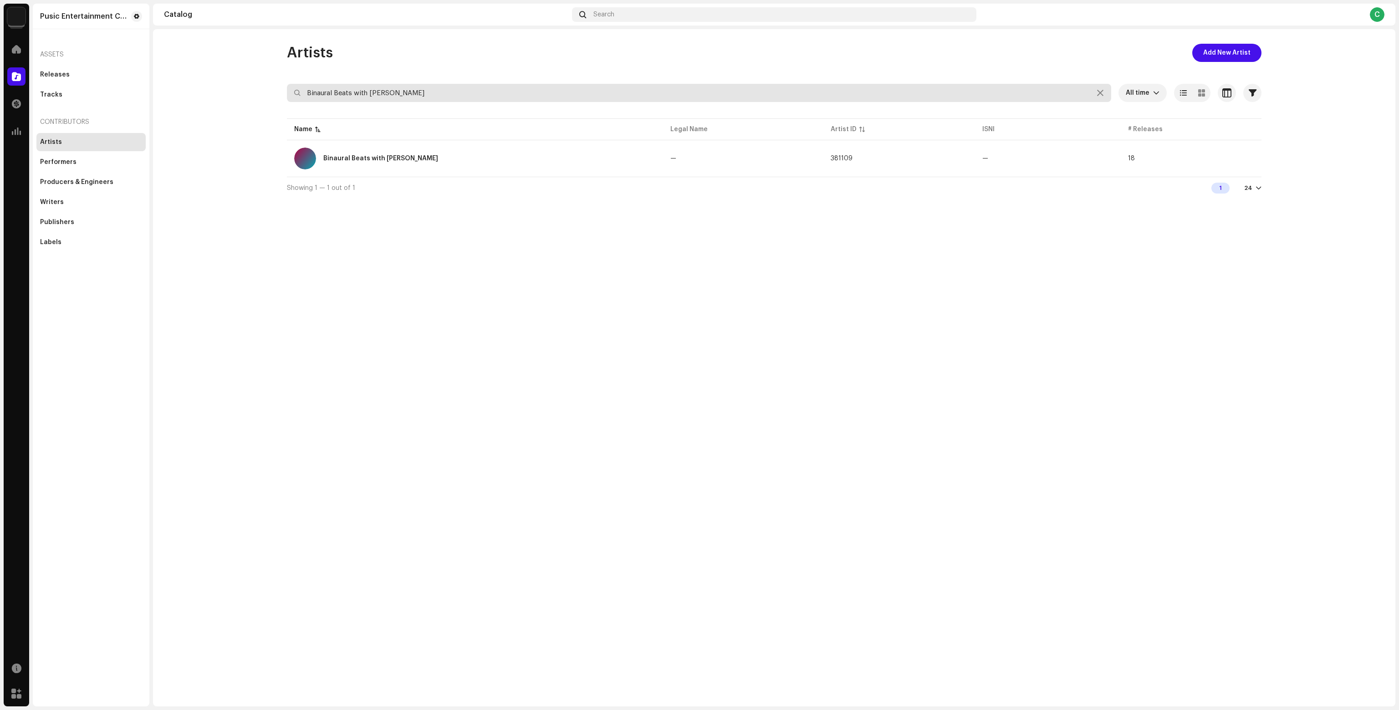
type input "Binaural Beats with Simon Sleep"
click at [381, 164] on div "Binaural Beats with Simon Sleep" at bounding box center [475, 159] width 362 height 22
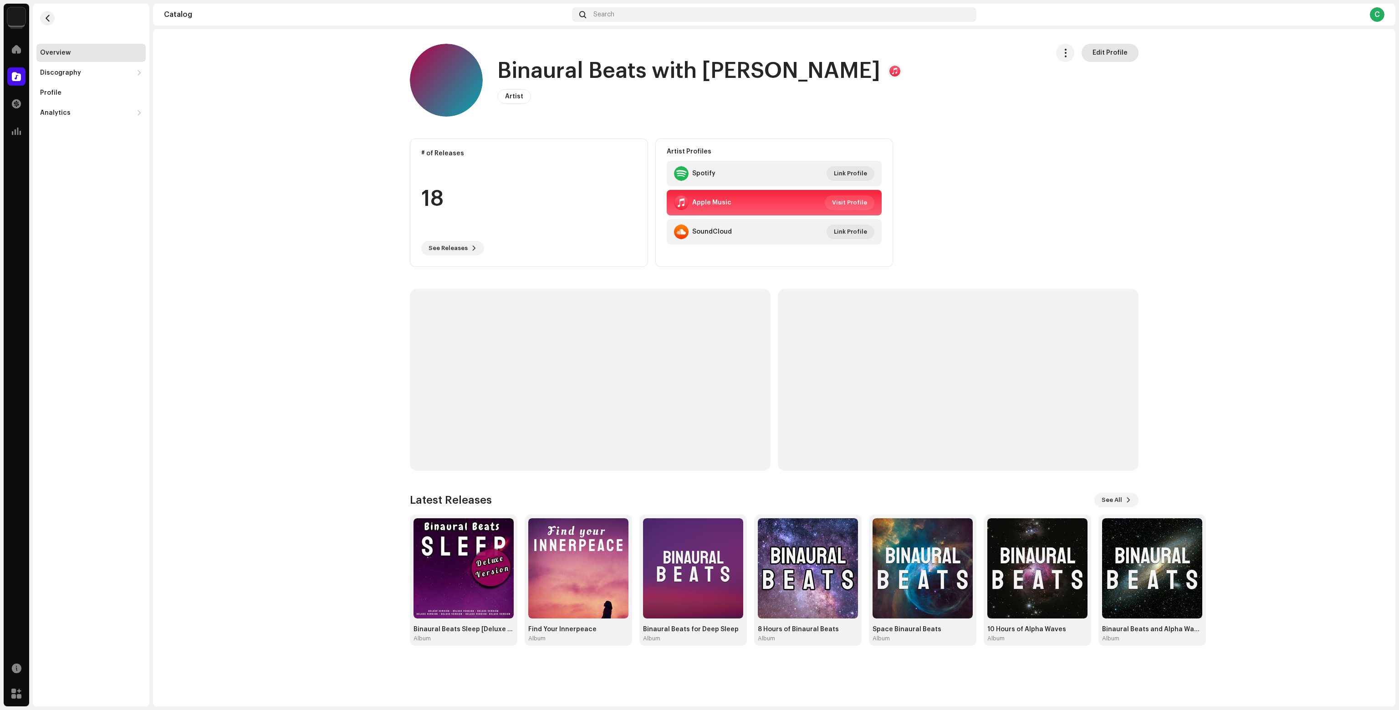
click at [1106, 51] on span "Edit Profile" at bounding box center [1109, 53] width 35 height 18
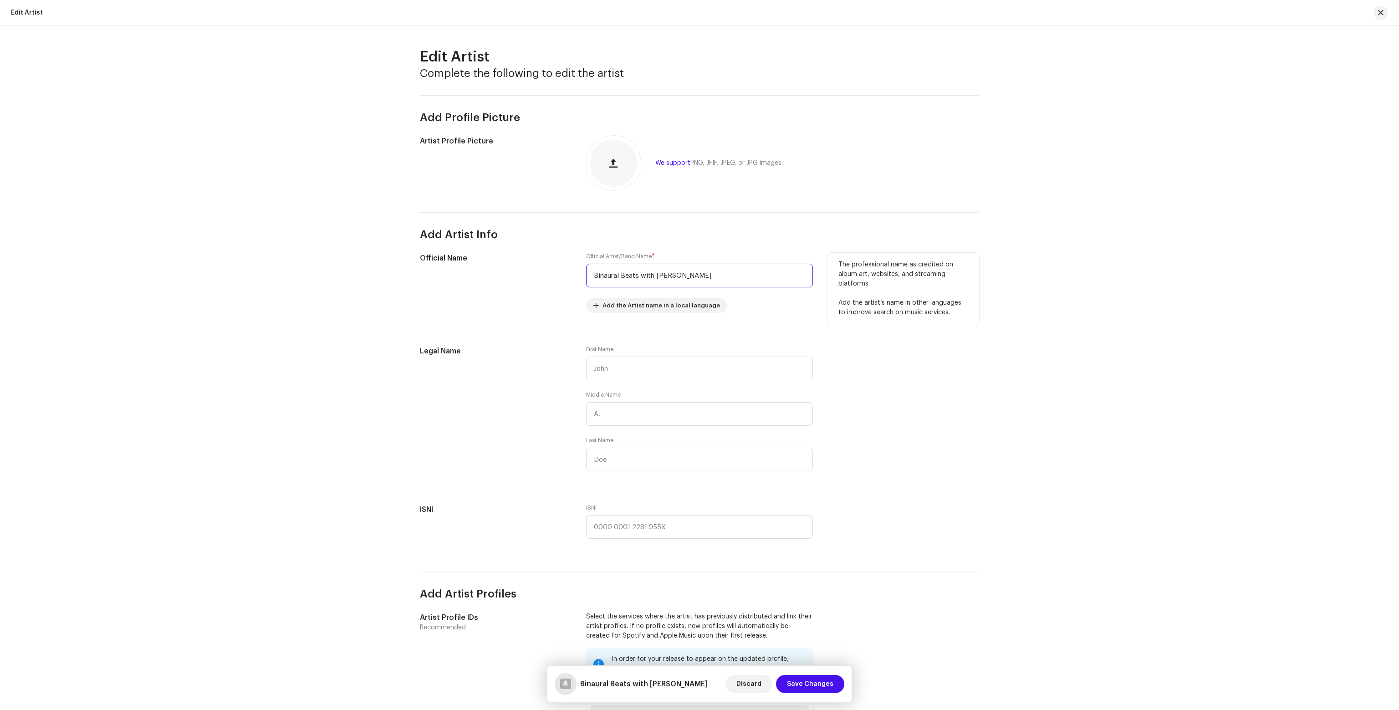
click at [648, 276] on input "Binaural Beats with Simon Sleep" at bounding box center [699, 276] width 227 height 24
paste input "[PERSON_NAME]"
type input "[PERSON_NAME]"
click at [826, 681] on span "Save Changes" at bounding box center [810, 684] width 46 height 18
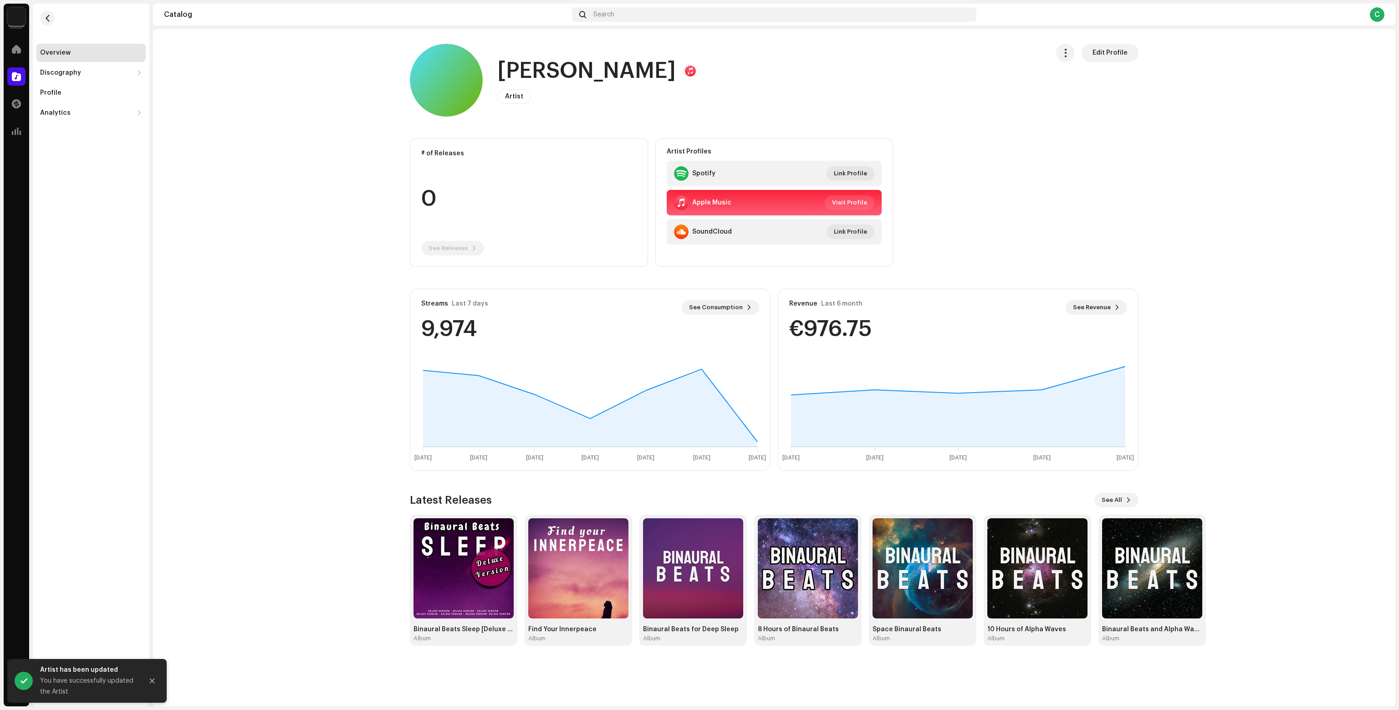
click at [17, 79] on span at bounding box center [16, 76] width 9 height 7
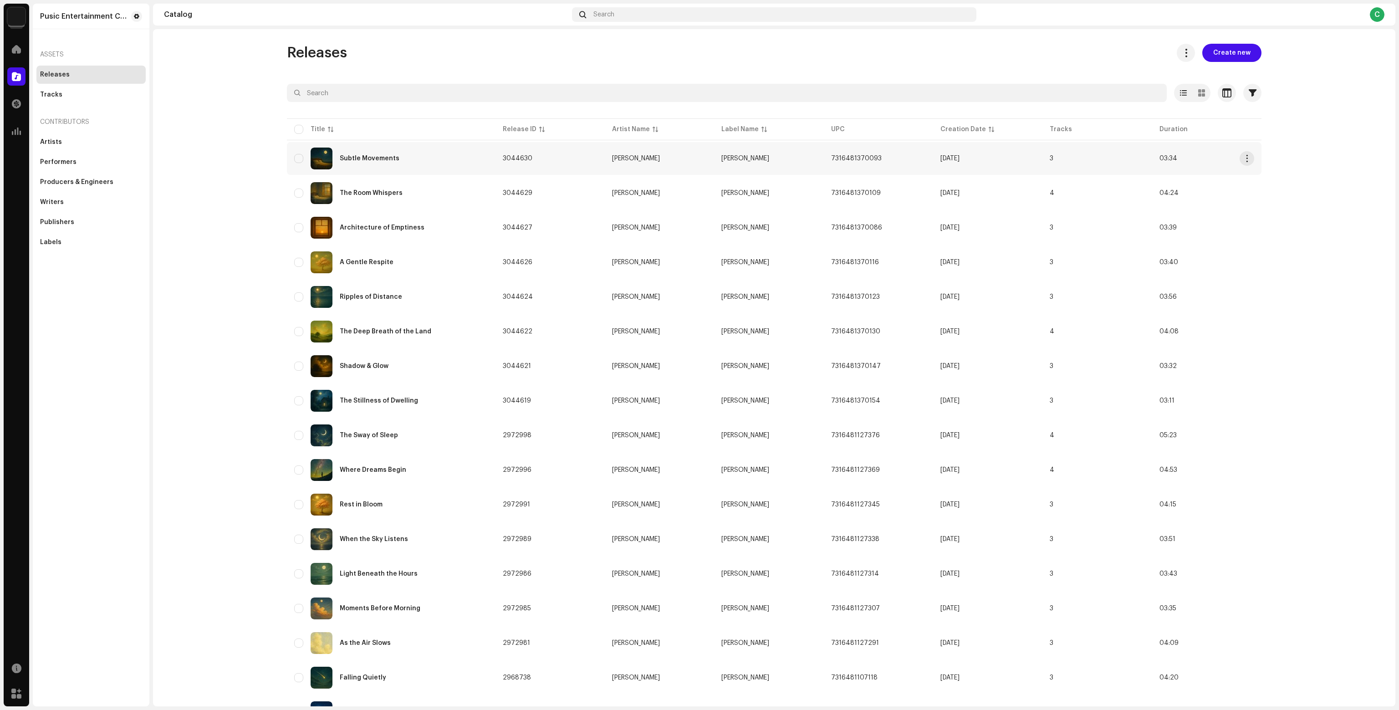
click at [375, 168] on div "Subtle Movements" at bounding box center [391, 159] width 194 height 22
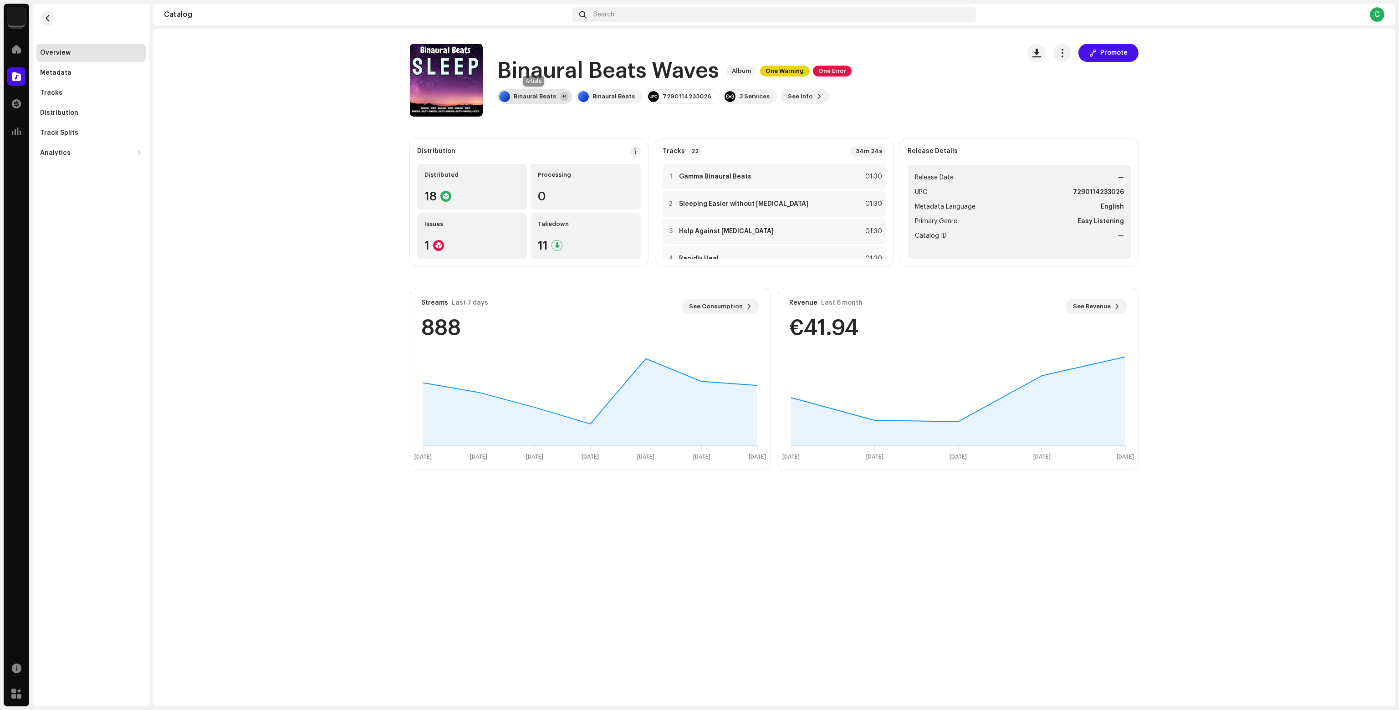
click at [542, 95] on div "Binaural Beats" at bounding box center [535, 96] width 42 height 7
click at [548, 109] on div "Binaural Beats Main Primary Artist" at bounding box center [570, 119] width 138 height 22
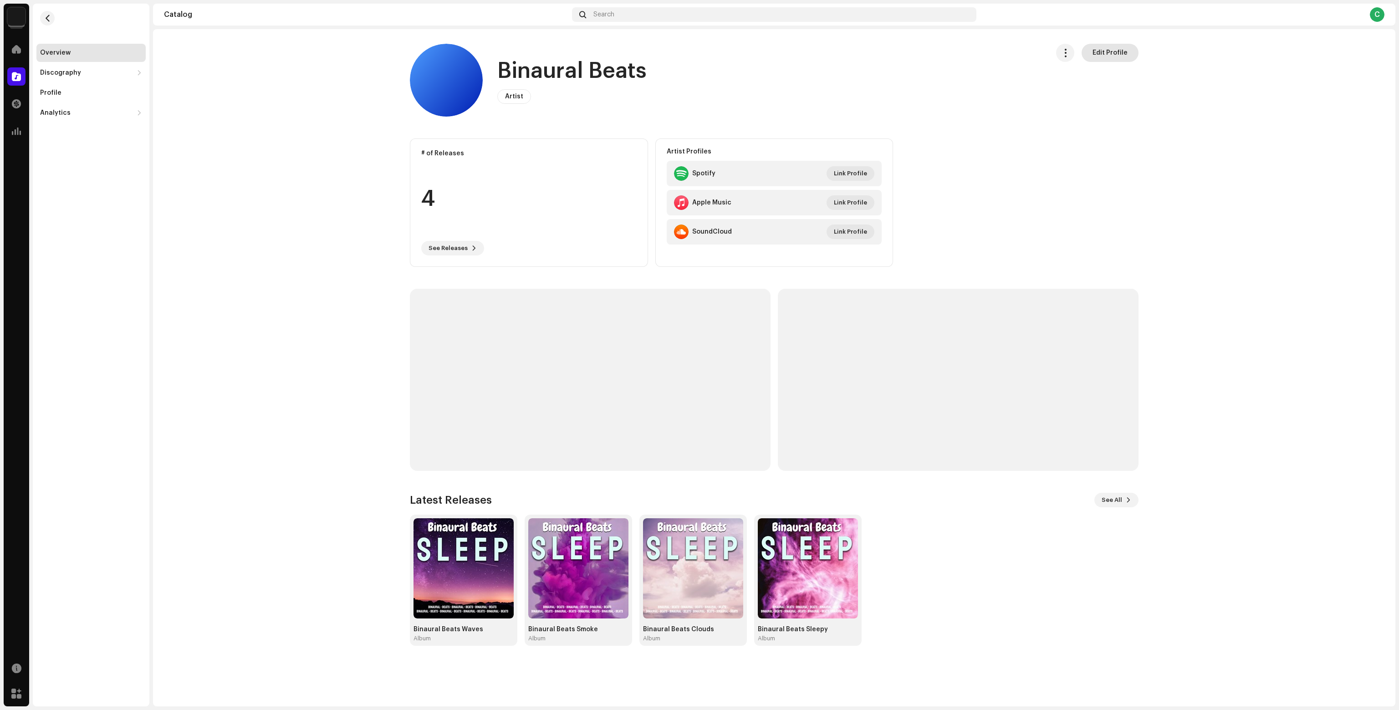
click at [1115, 52] on span "Edit Profile" at bounding box center [1109, 53] width 35 height 18
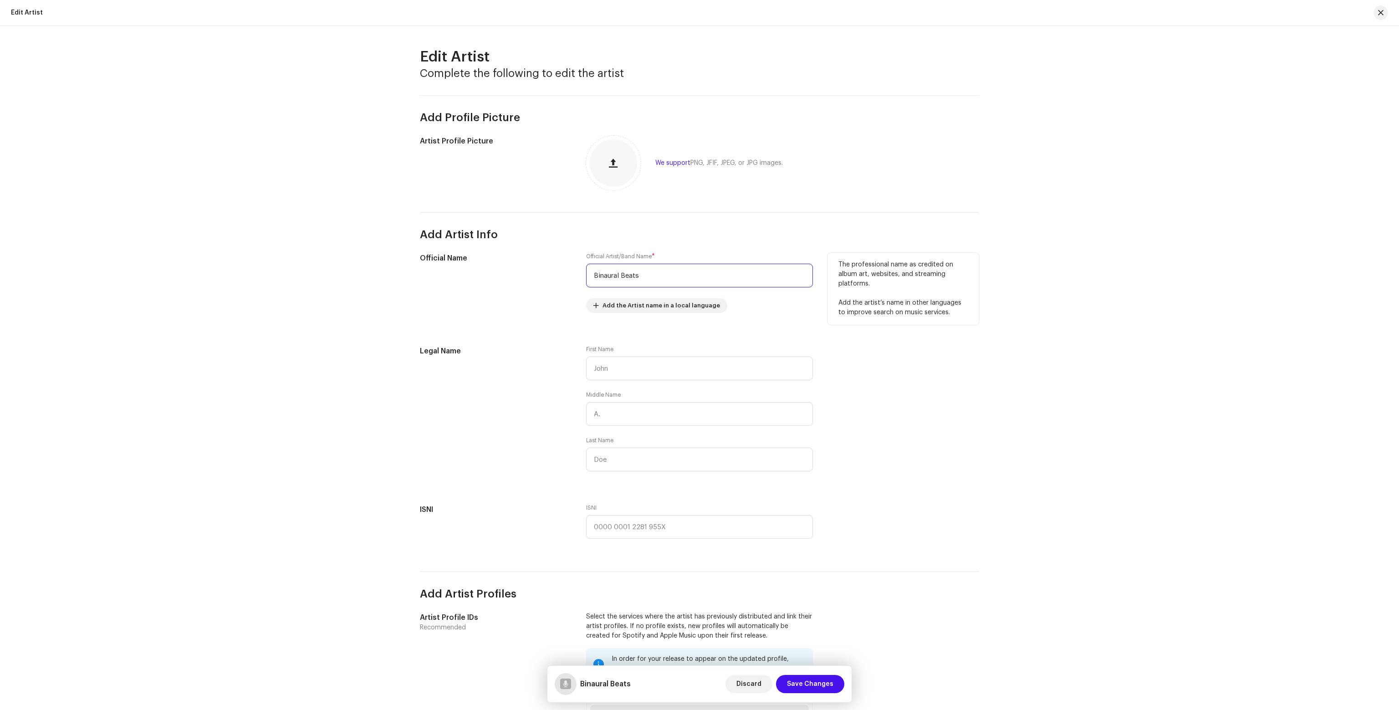
click at [675, 280] on input "Binaural Beats" at bounding box center [699, 276] width 227 height 24
paste input "[PERSON_NAME]"
type input "[PERSON_NAME]"
click at [827, 682] on span "Save Changes" at bounding box center [810, 684] width 46 height 18
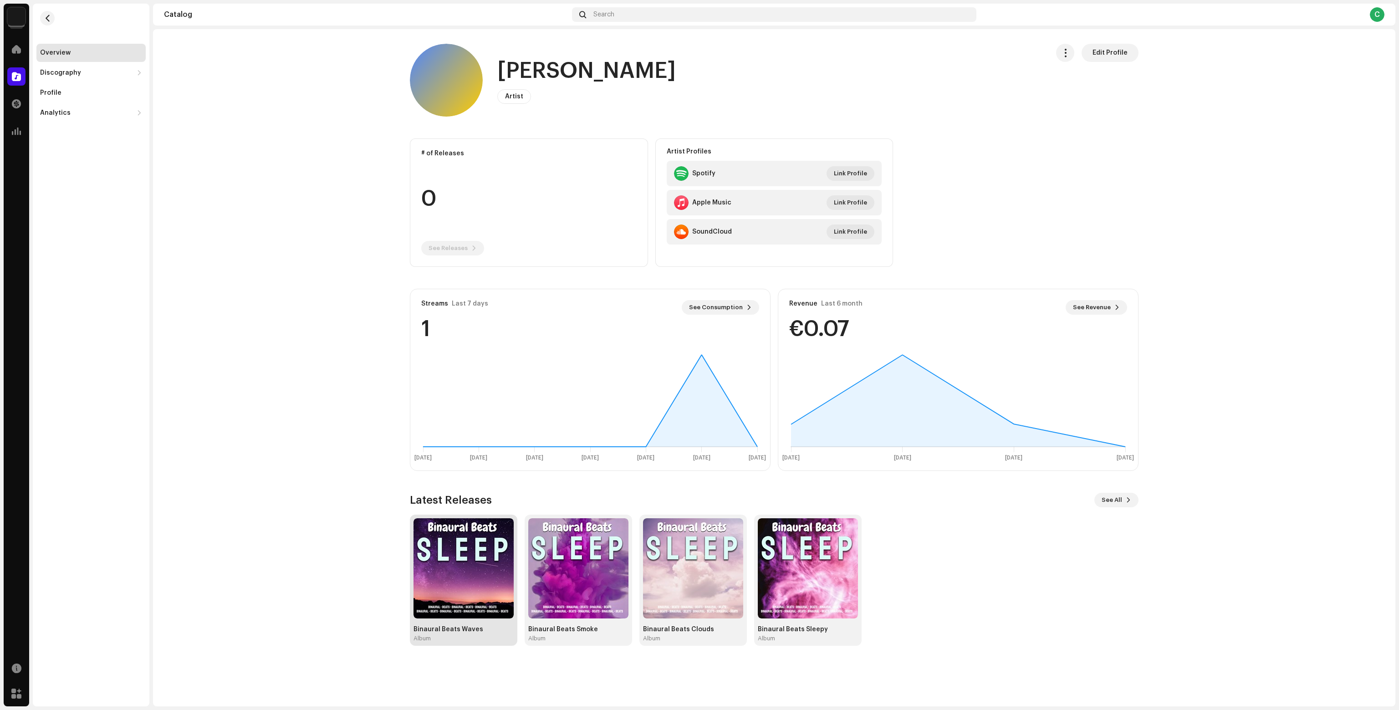
click at [448, 556] on img at bounding box center [463, 568] width 100 height 100
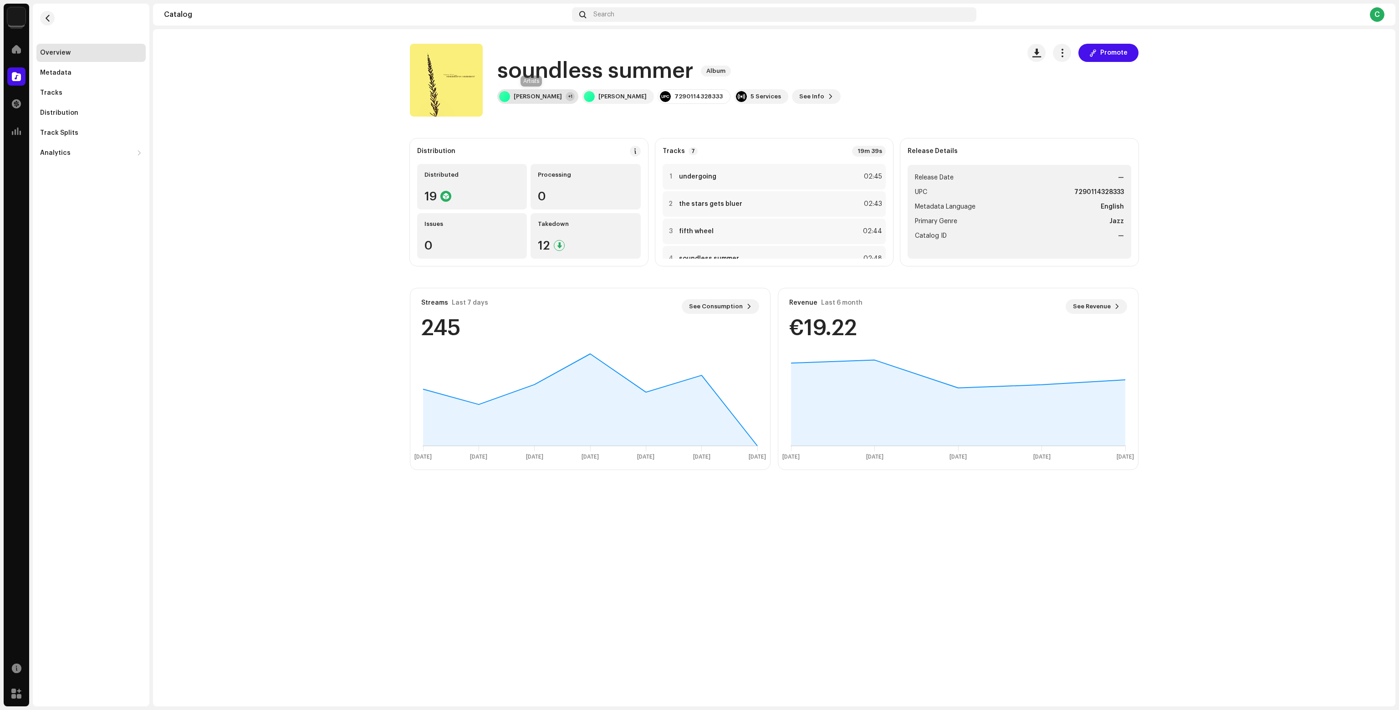
click at [514, 96] on div "[PERSON_NAME]" at bounding box center [538, 96] width 48 height 7
click at [10, 74] on div at bounding box center [16, 76] width 18 height 18
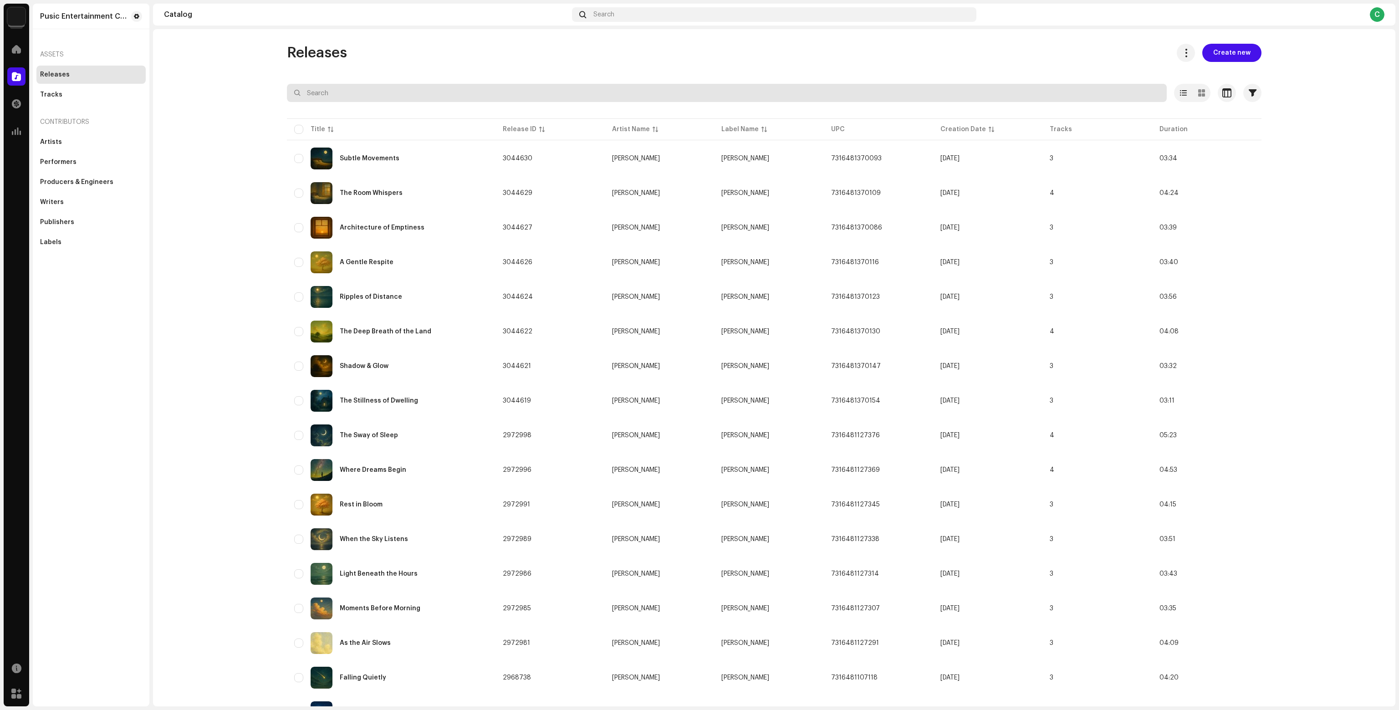
click at [495, 97] on input "text" at bounding box center [727, 93] width 880 height 18
click at [105, 98] on div "Tracks" at bounding box center [90, 95] width 109 height 18
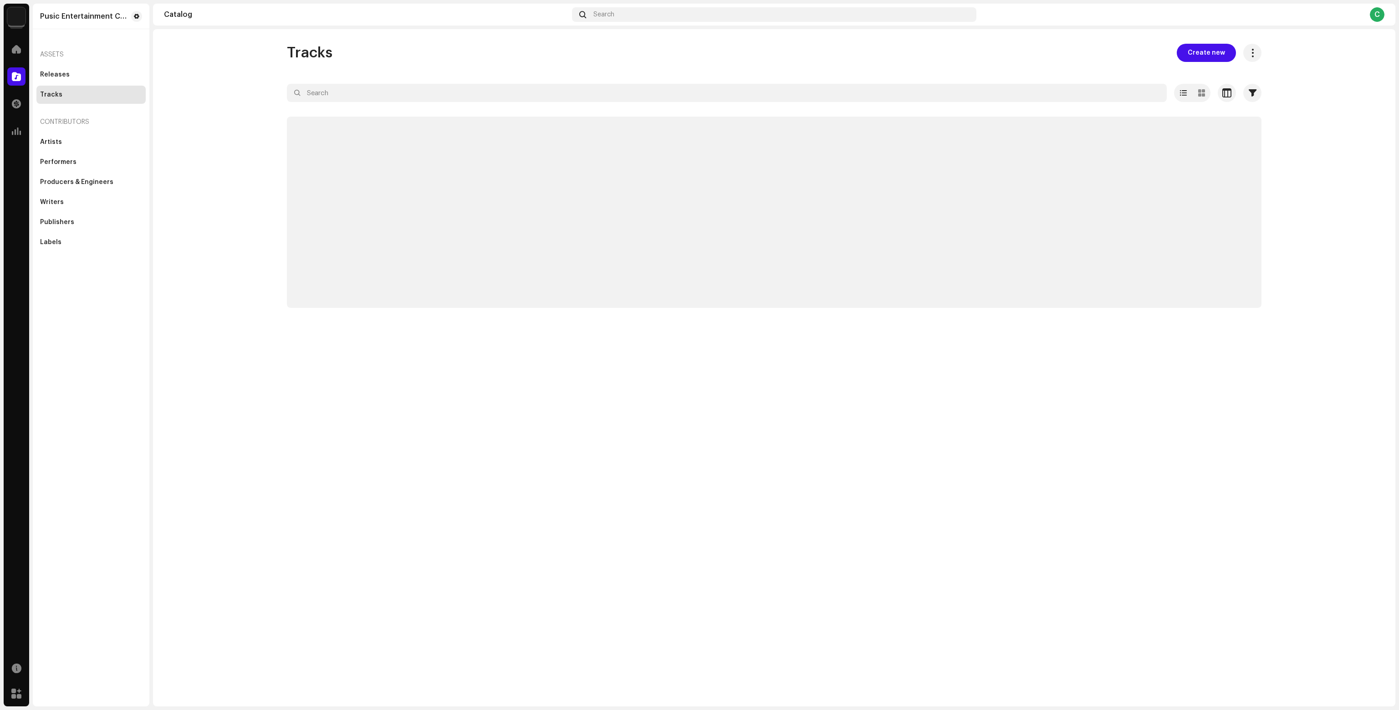
click at [87, 127] on div "Contributors" at bounding box center [90, 122] width 109 height 22
click at [79, 143] on div "Artists" at bounding box center [91, 141] width 102 height 7
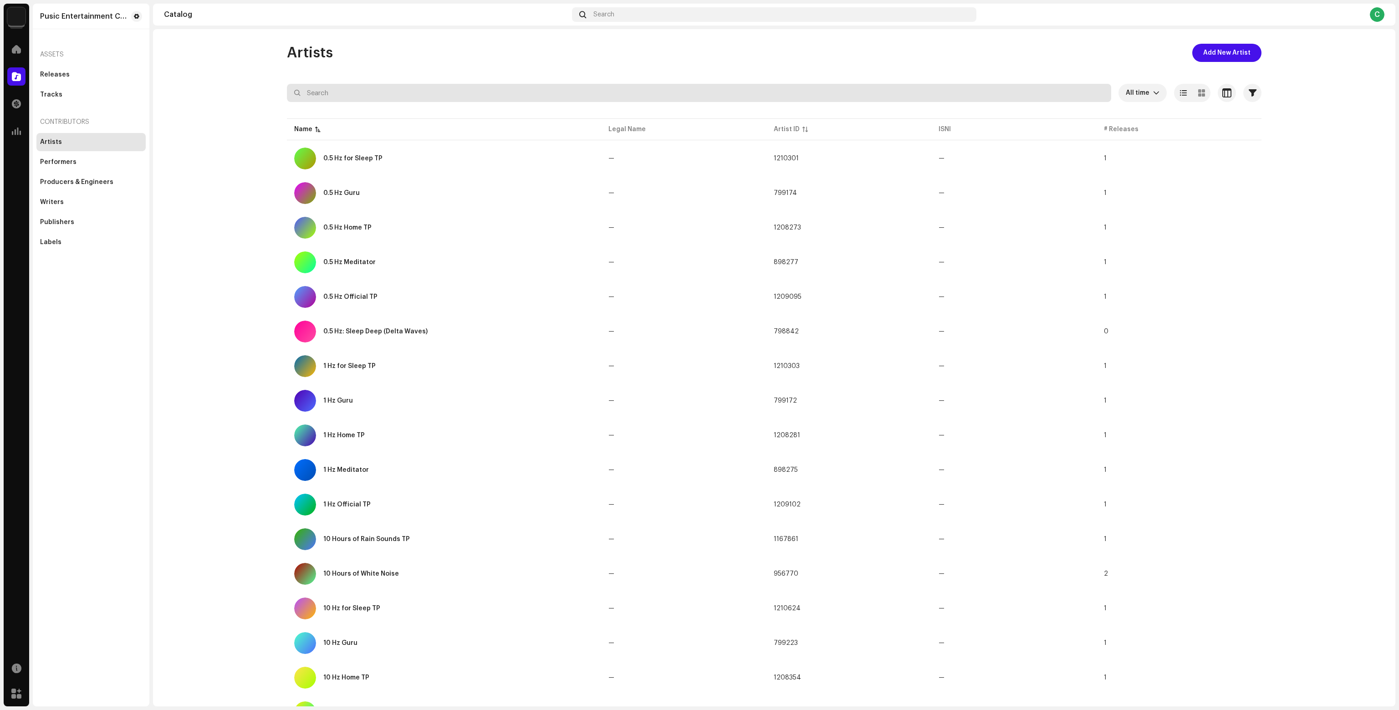
click at [369, 93] on input "text" at bounding box center [699, 93] width 824 height 18
paste input "Brown Noise with [PERSON_NAME]"
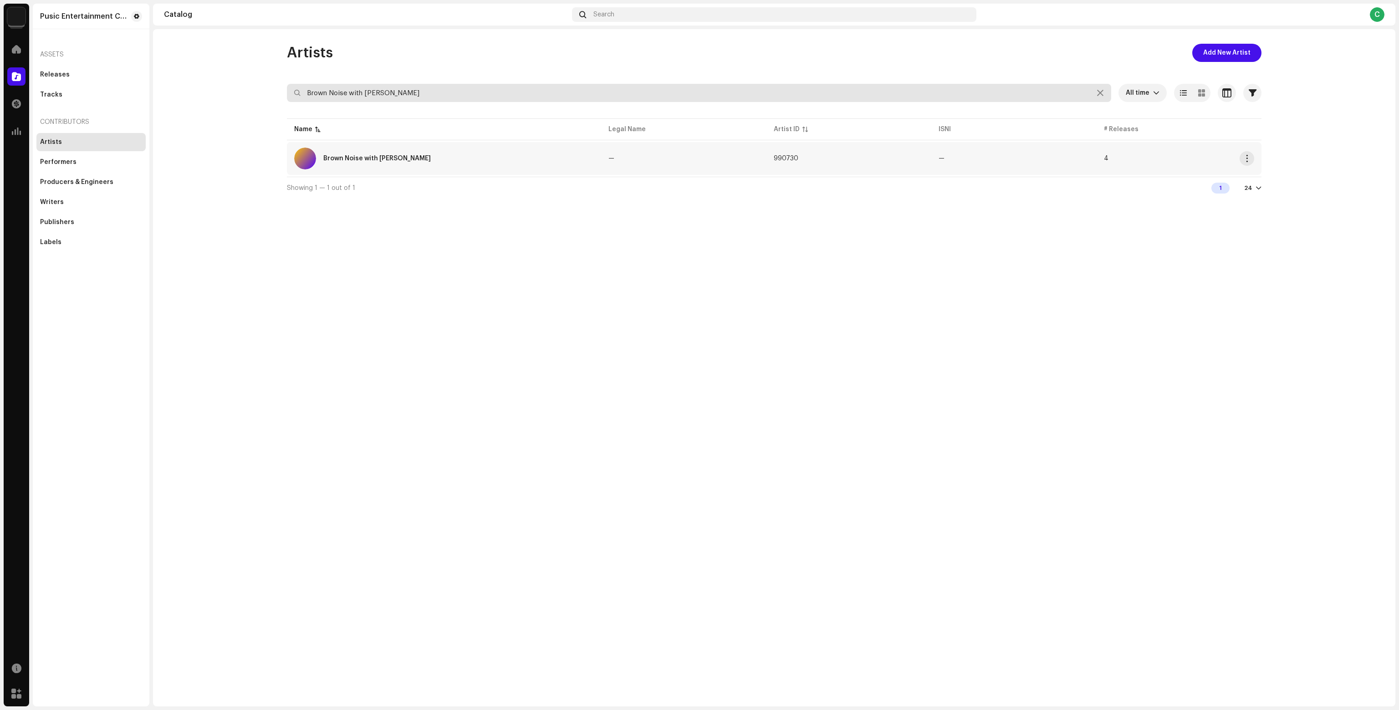
type input "Brown Noise with [PERSON_NAME]"
click at [395, 153] on div "Brown Noise with [PERSON_NAME]" at bounding box center [444, 159] width 300 height 22
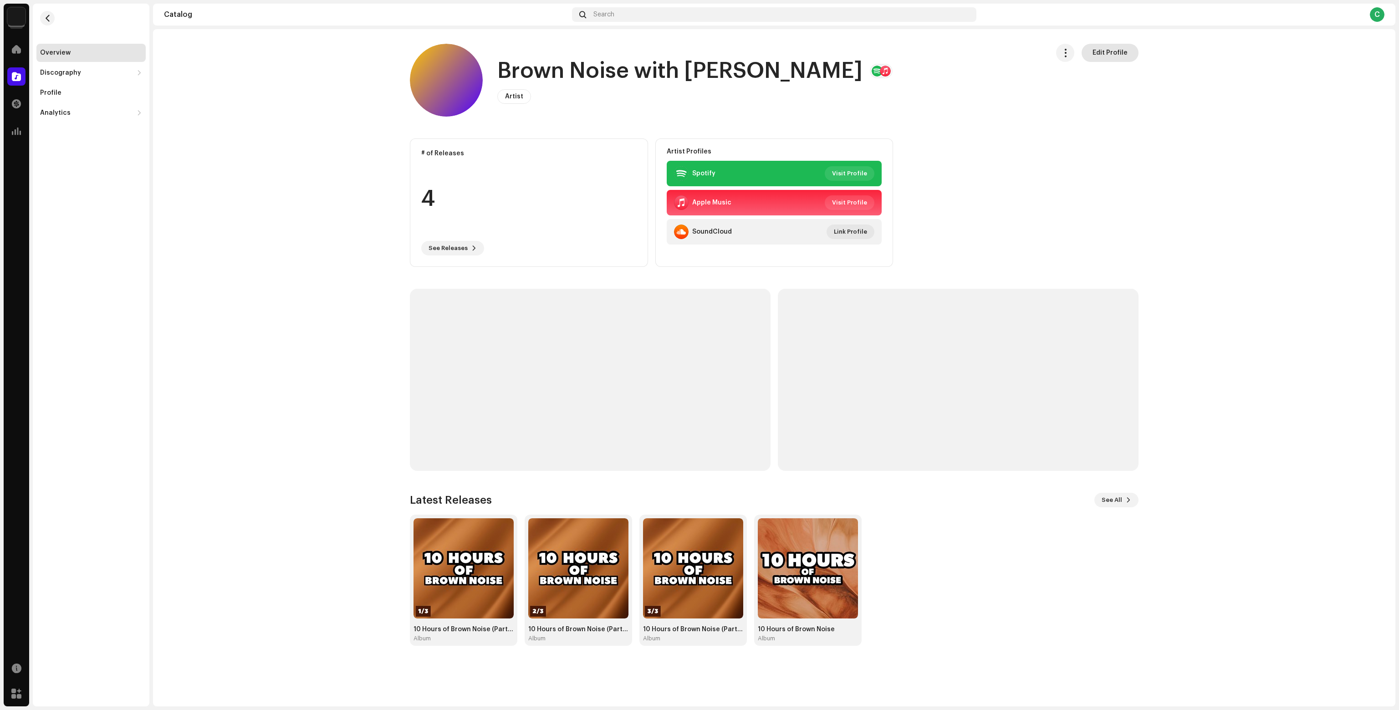
click at [1107, 49] on span "Edit Profile" at bounding box center [1109, 53] width 35 height 18
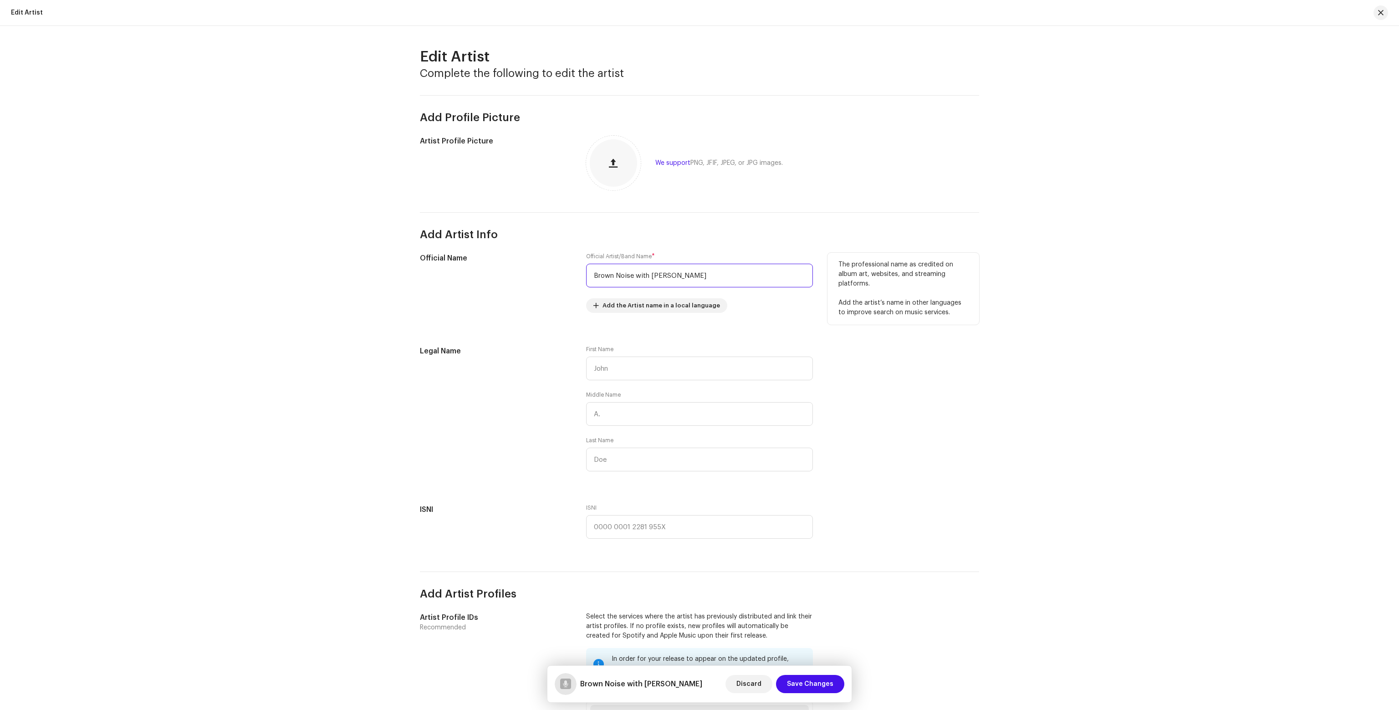
click at [653, 280] on input "Brown Noise with [PERSON_NAME]" at bounding box center [699, 276] width 227 height 24
paste input "[PERSON_NAME]"
type input "[PERSON_NAME]"
click at [816, 681] on span "Save Changes" at bounding box center [810, 684] width 46 height 18
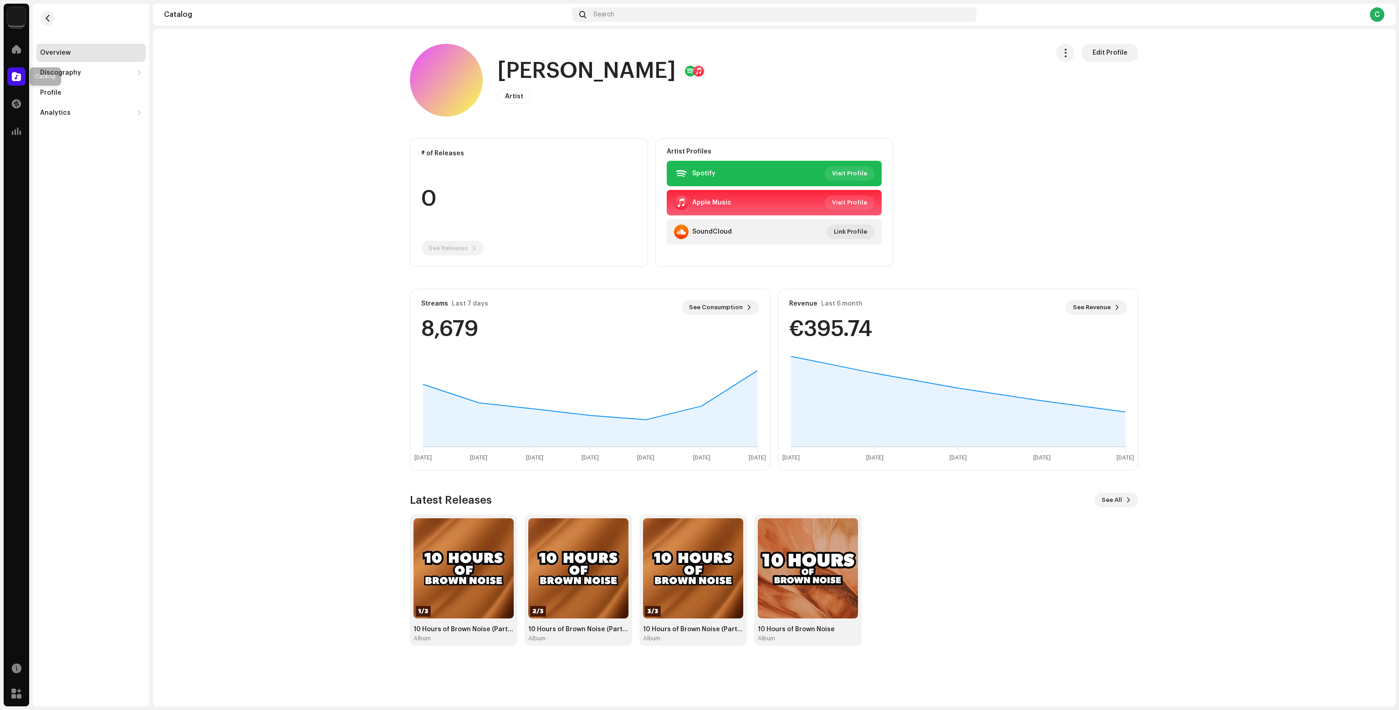
click at [13, 76] on span at bounding box center [16, 76] width 9 height 7
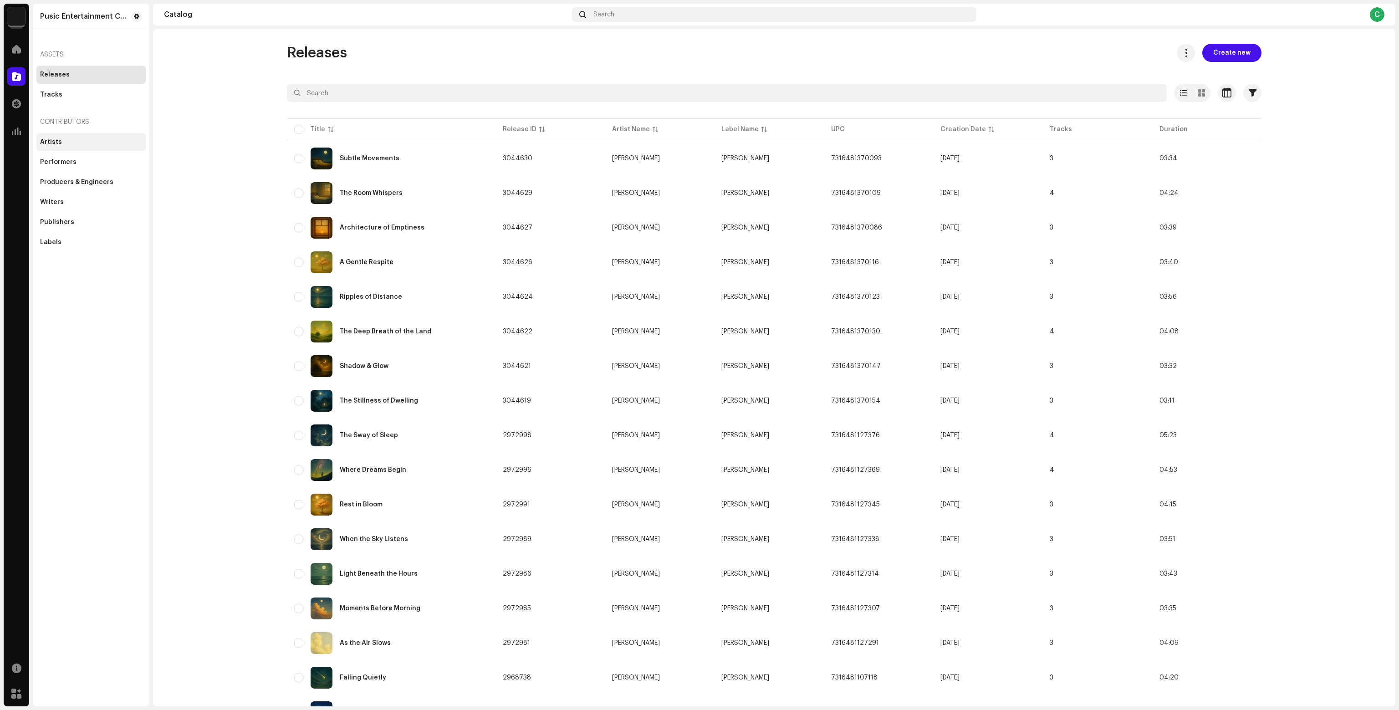
click at [74, 138] on div "Artists" at bounding box center [90, 142] width 109 height 18
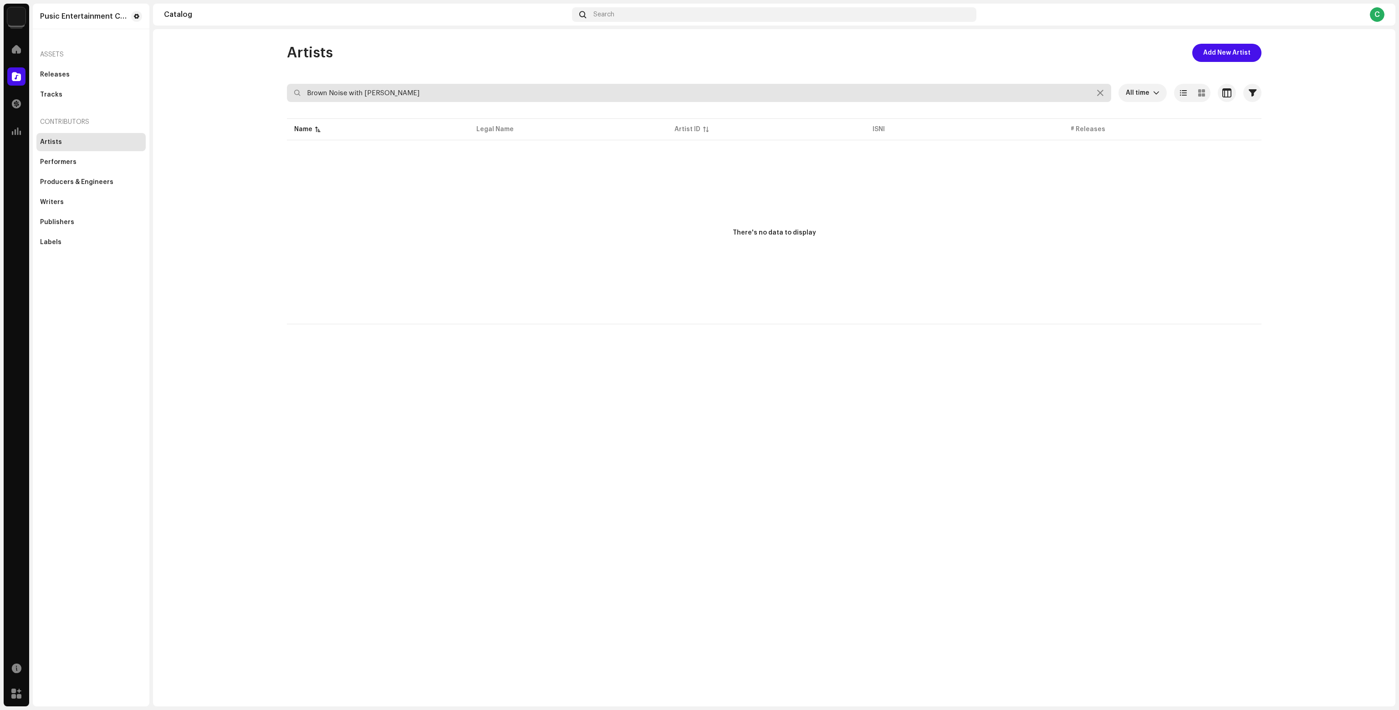
click at [370, 96] on input "Brown Noise with [PERSON_NAME]" at bounding box center [699, 93] width 824 height 18
paste input "Lofi Sleep Chill & Study"
type input "Lofi Sleep Chill & Study"
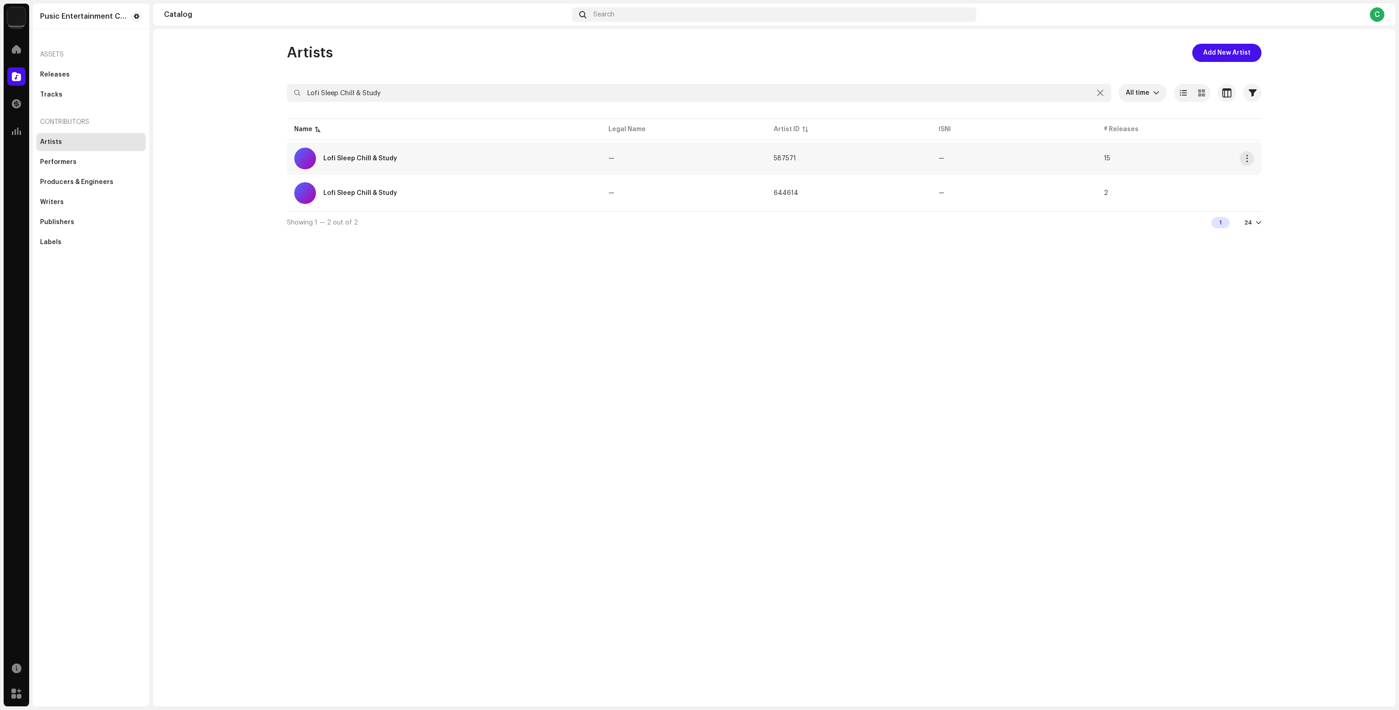
click at [412, 160] on div "Lofi Sleep Chill & Study" at bounding box center [444, 159] width 300 height 22
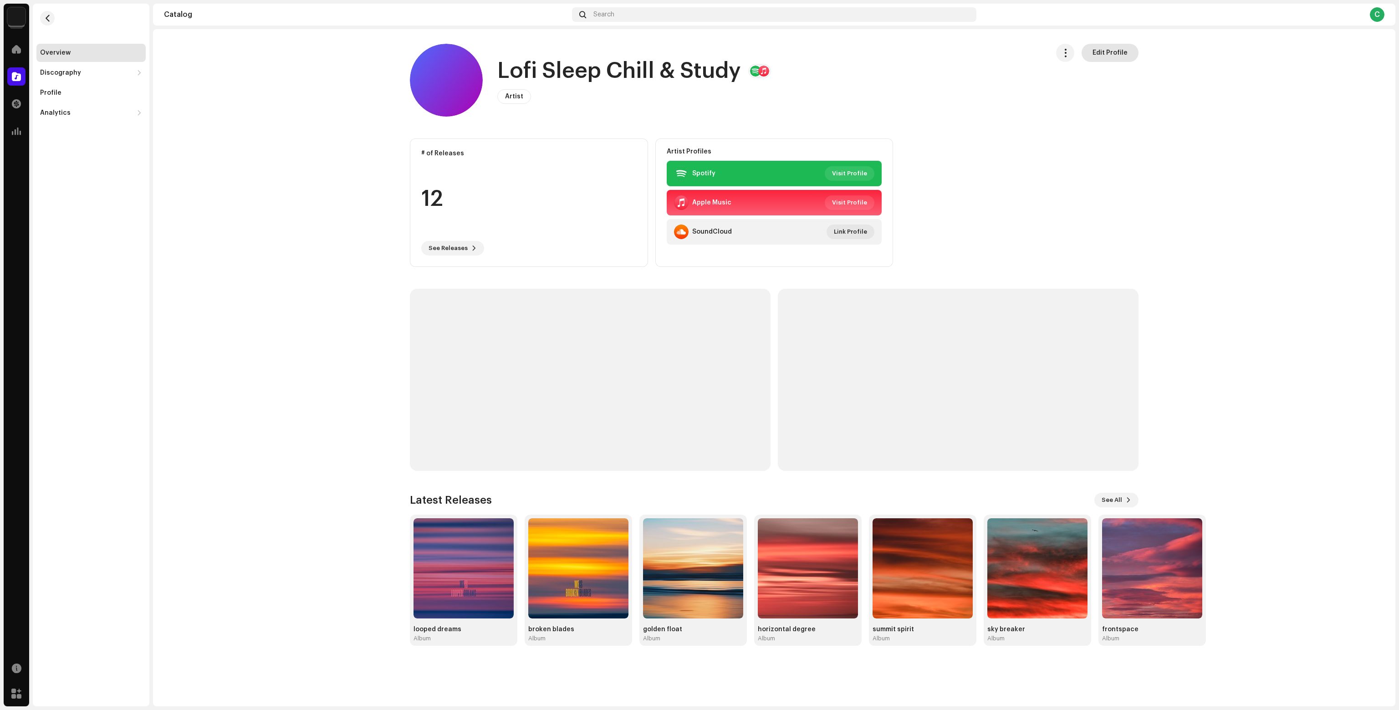
click at [1131, 54] on button "Edit Profile" at bounding box center [1109, 53] width 57 height 18
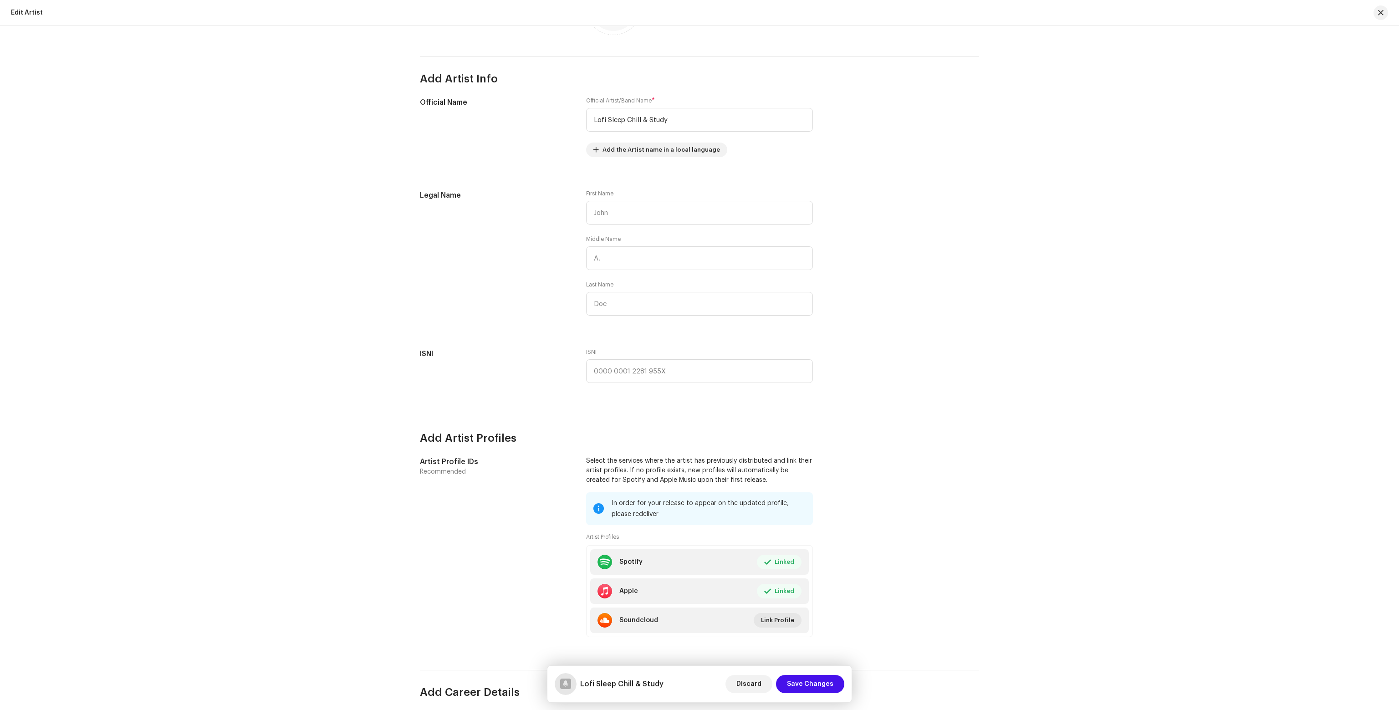
scroll to position [137, 0]
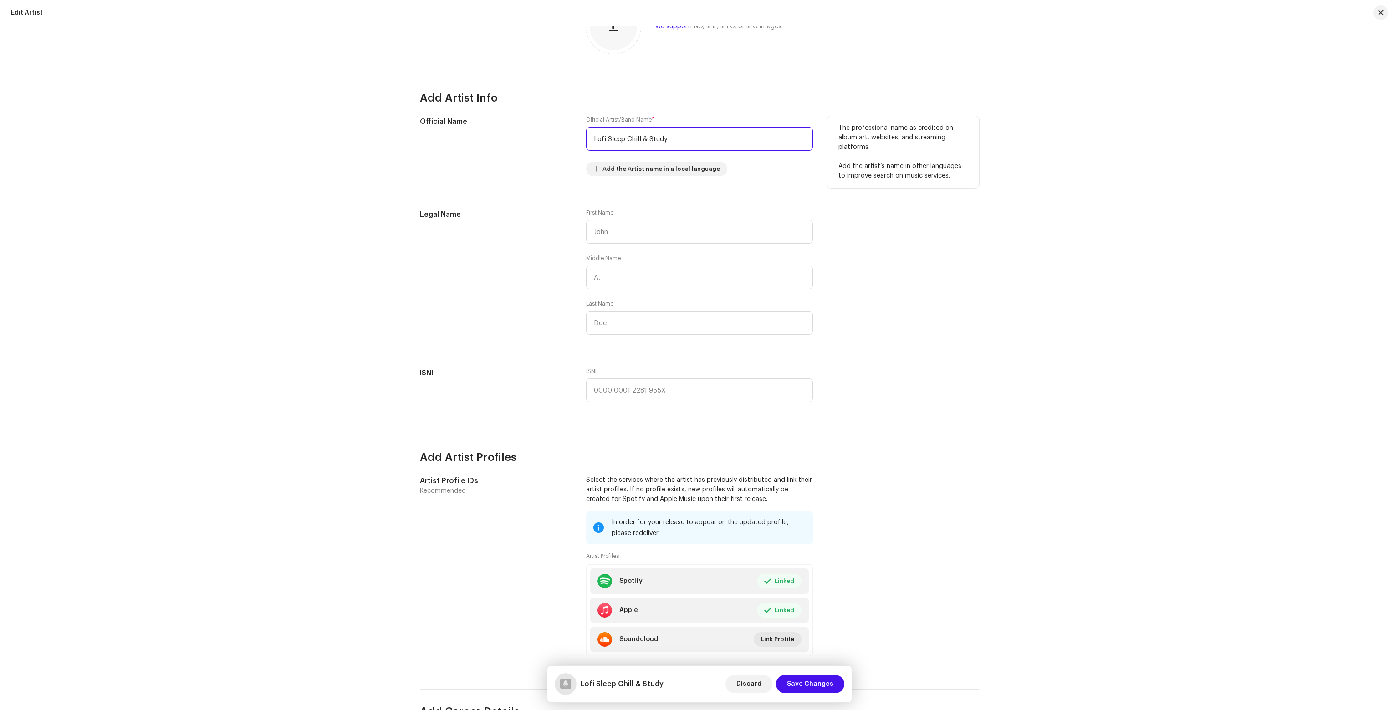
click at [647, 134] on input "Lofi Sleep Chill & Study" at bounding box center [699, 139] width 227 height 24
paste input "losleep"
type input "losleep"
click at [829, 679] on span "Save Changes" at bounding box center [810, 684] width 46 height 18
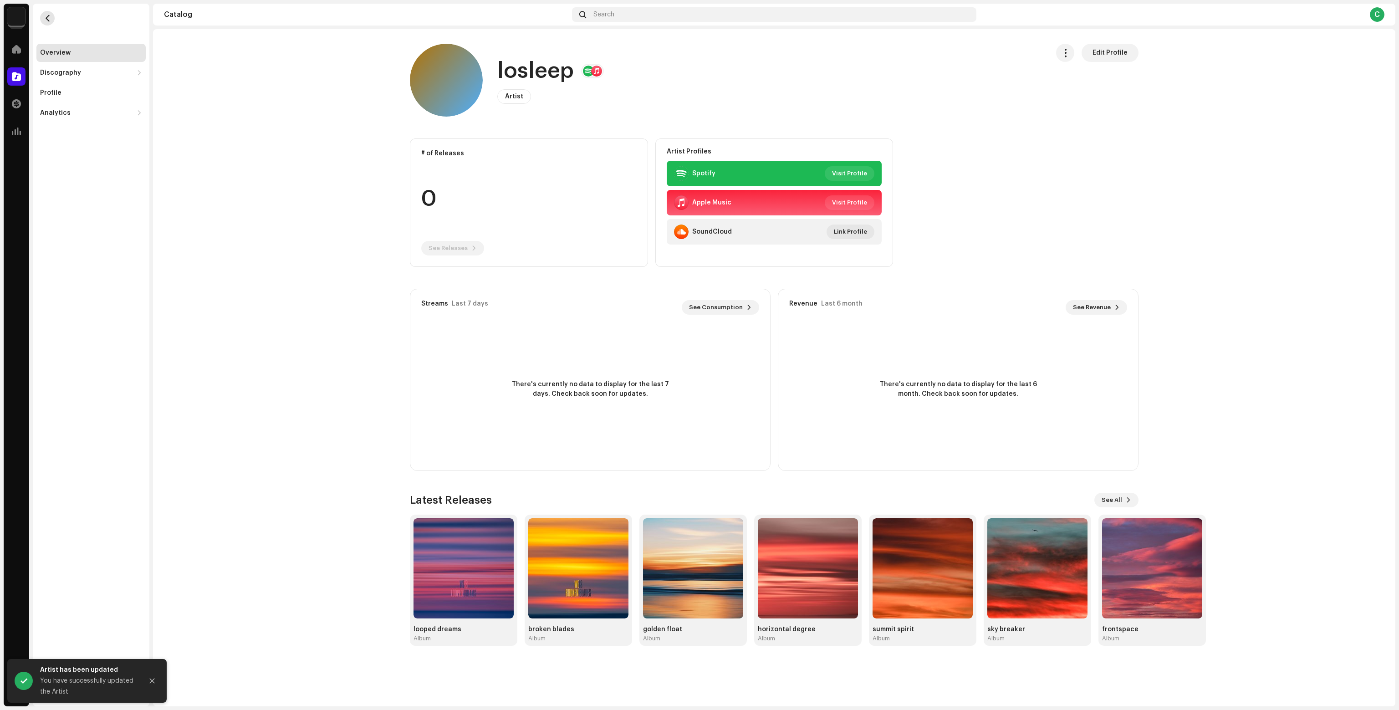
click at [47, 19] on span "button" at bounding box center [47, 18] width 7 height 7
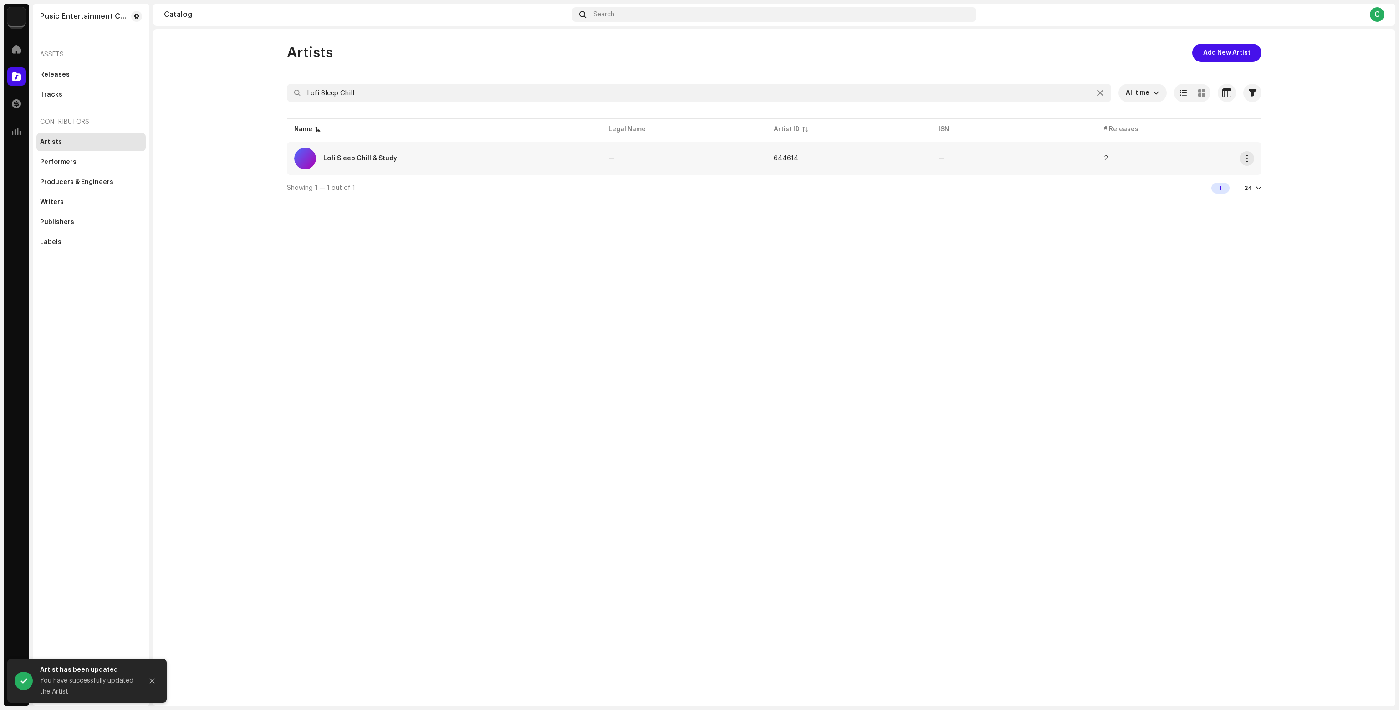
click at [490, 151] on div "Lofi Sleep Chill & Study" at bounding box center [444, 159] width 300 height 22
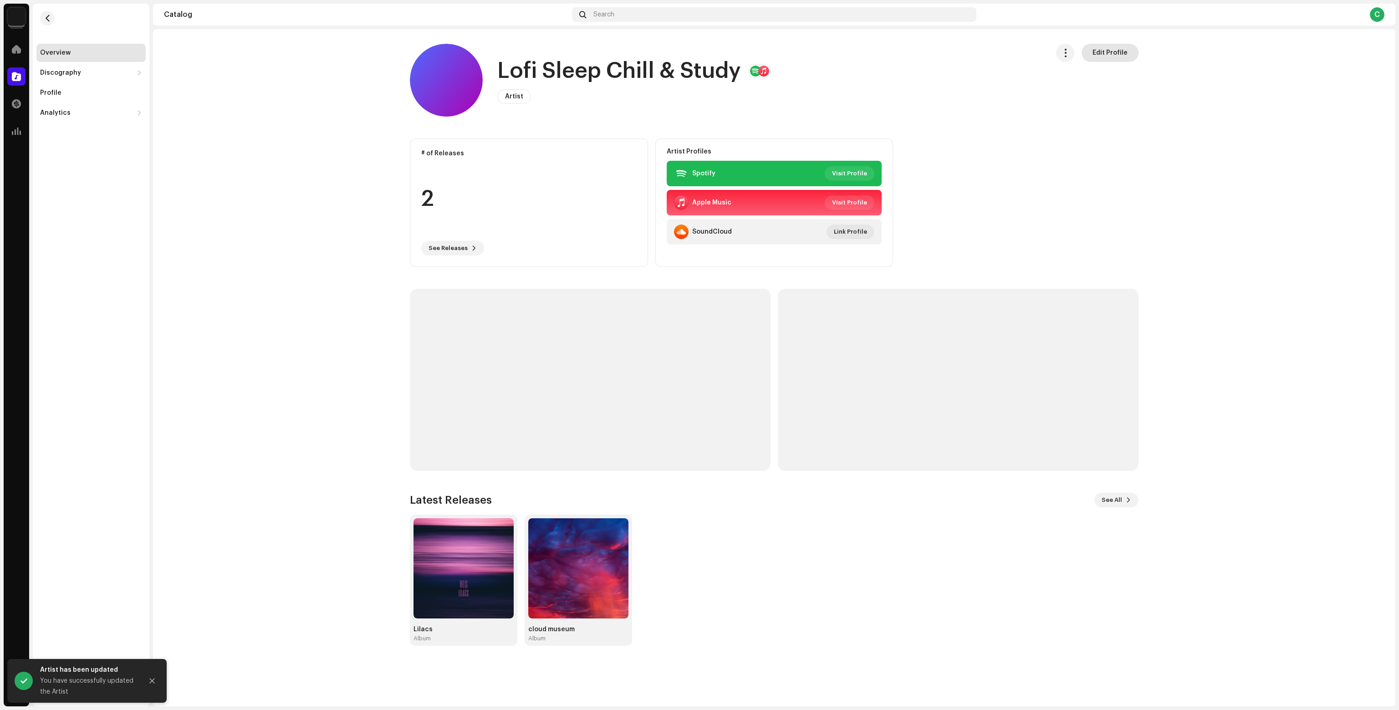
click at [1104, 54] on span "Edit Profile" at bounding box center [1109, 53] width 35 height 18
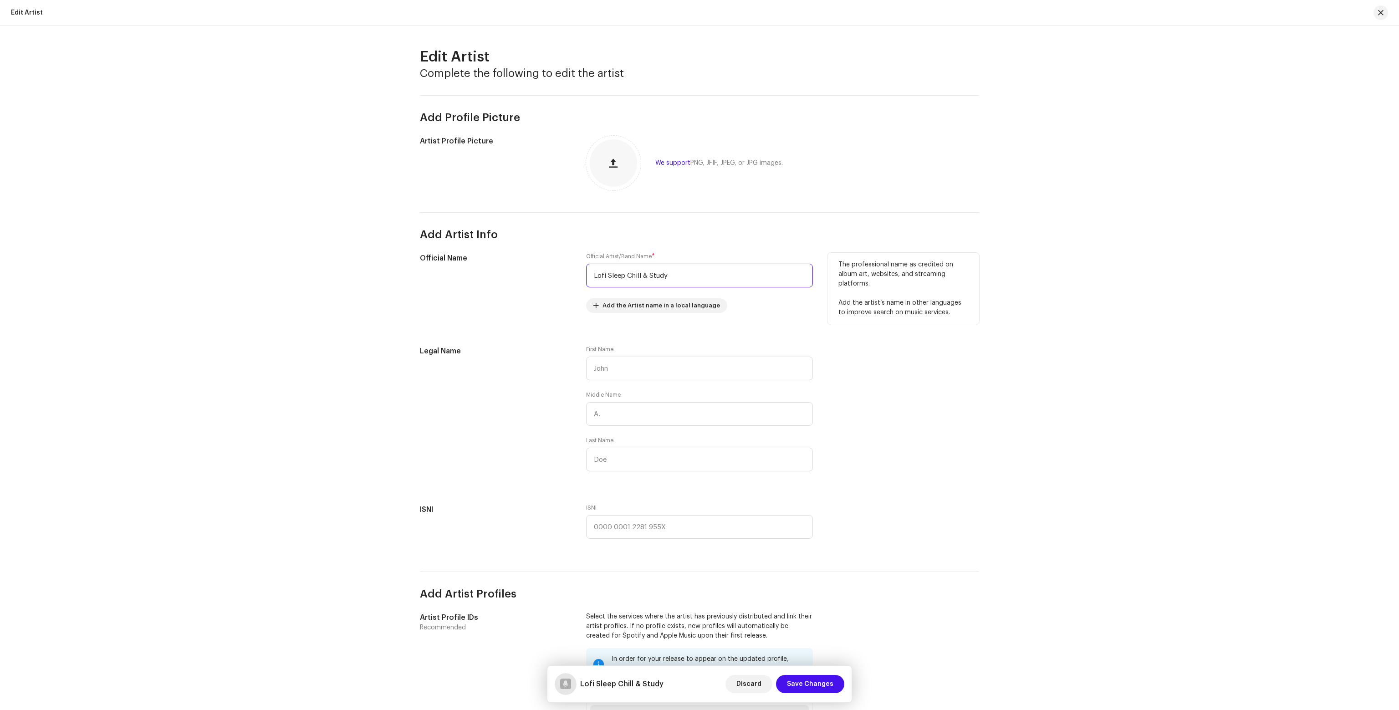
click at [692, 269] on input "Lofi Sleep Chill & Study" at bounding box center [699, 276] width 227 height 24
paste input "losleep"
type input "losleep"
click at [822, 683] on span "Save Changes" at bounding box center [810, 684] width 46 height 18
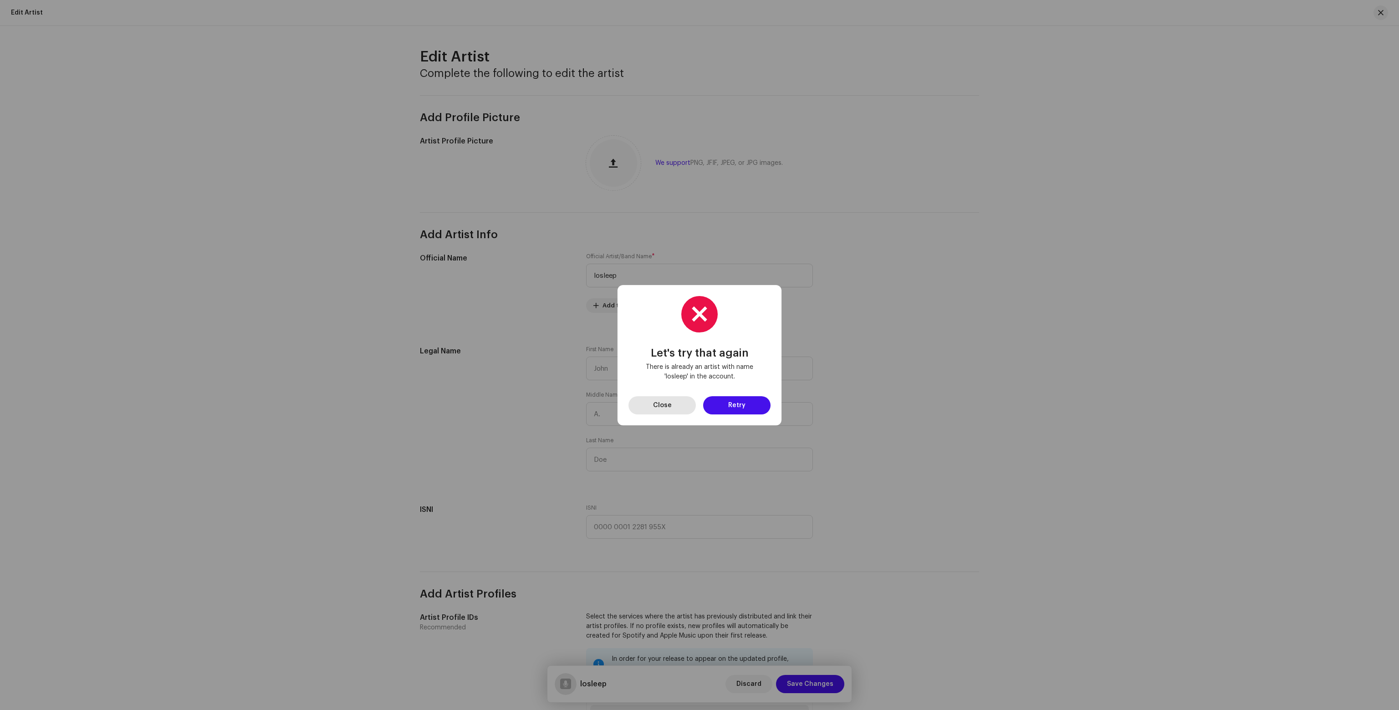
click at [675, 408] on button "Close" at bounding box center [661, 405] width 67 height 18
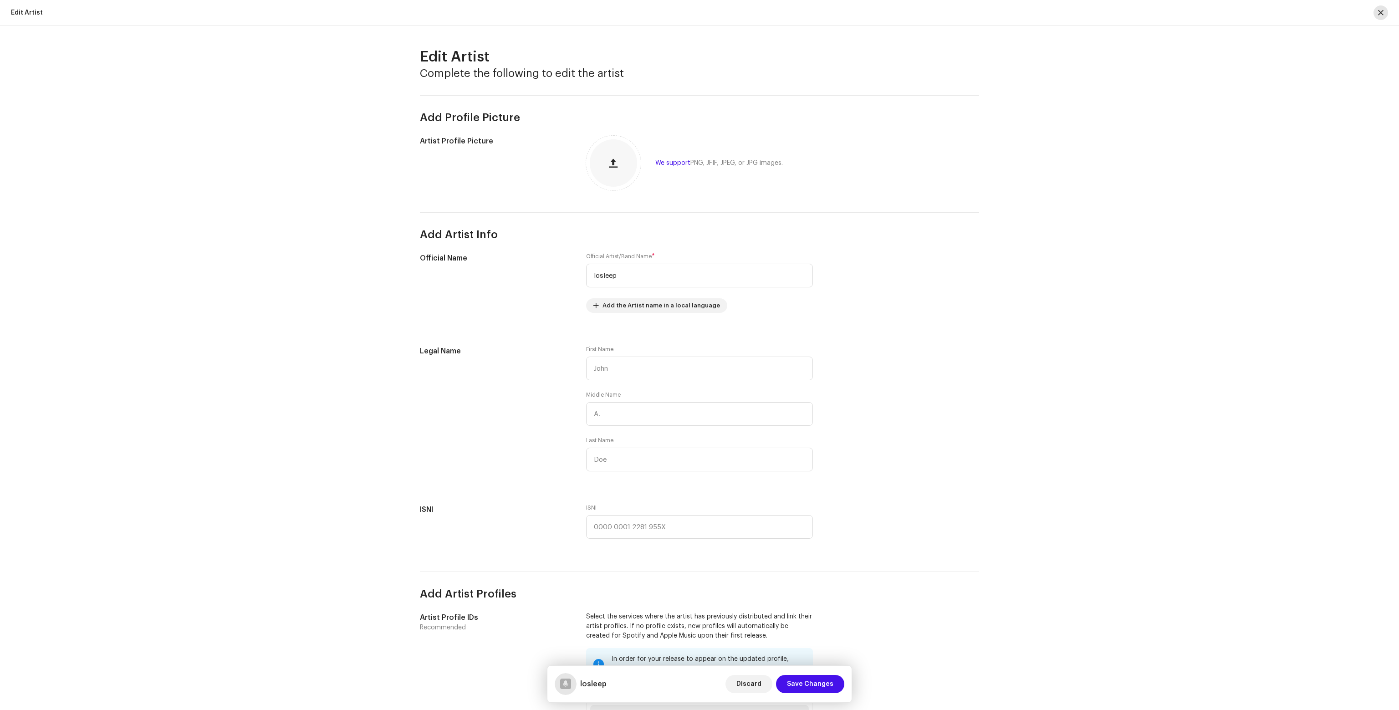
click at [1378, 10] on span "button" at bounding box center [1380, 12] width 5 height 7
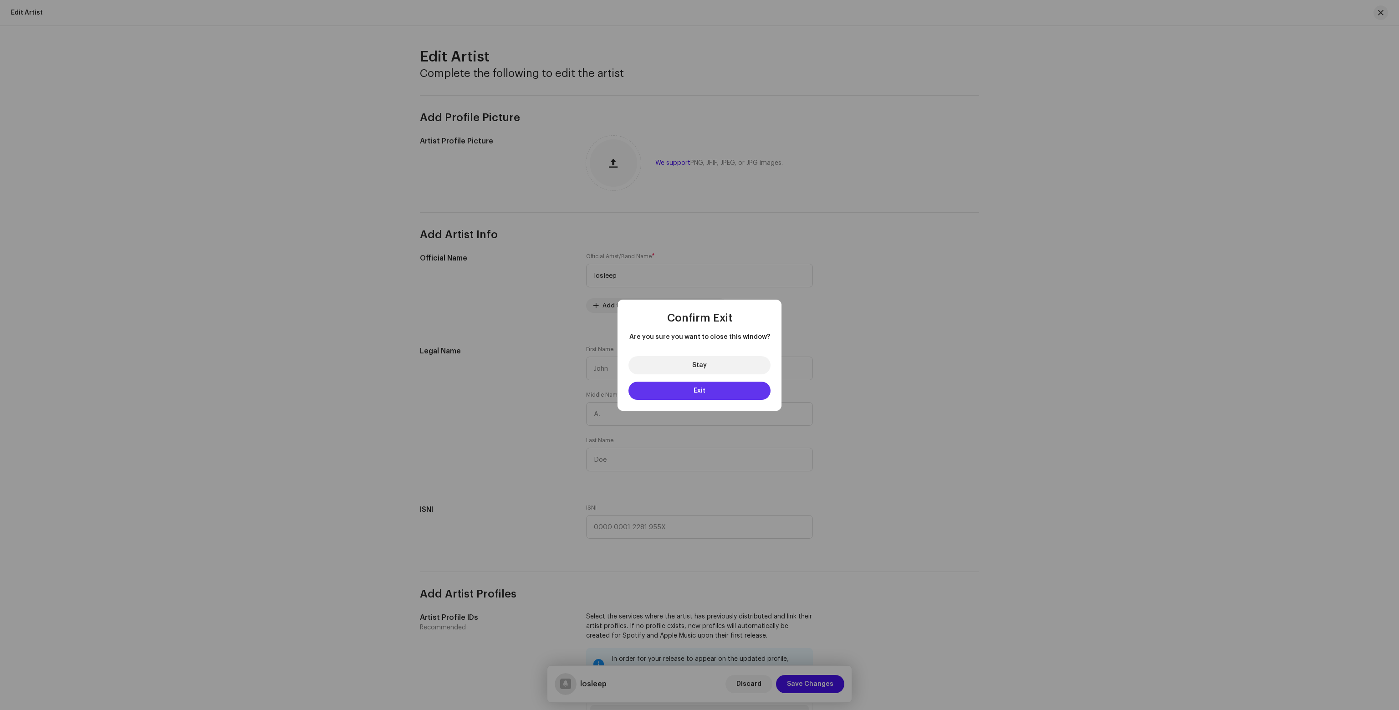
click at [728, 391] on button "Exit" at bounding box center [699, 391] width 142 height 18
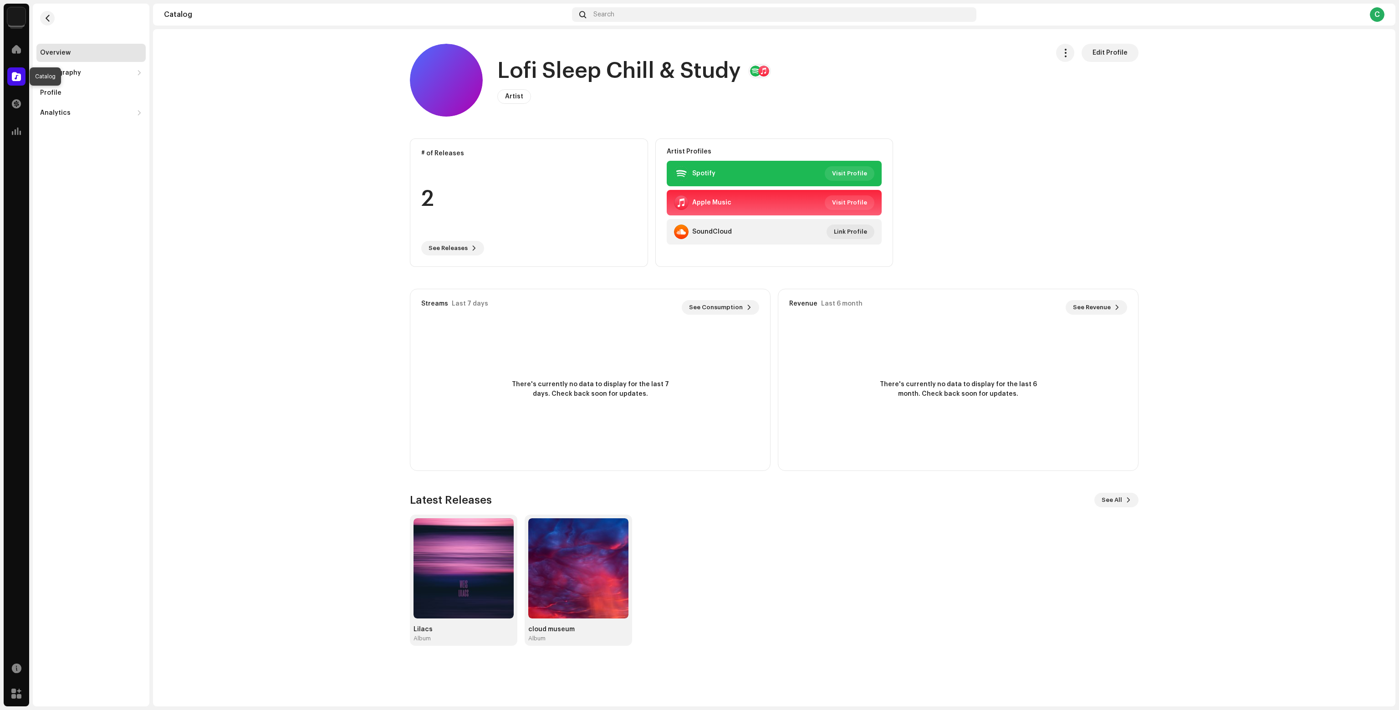
click at [13, 80] on span at bounding box center [16, 76] width 9 height 7
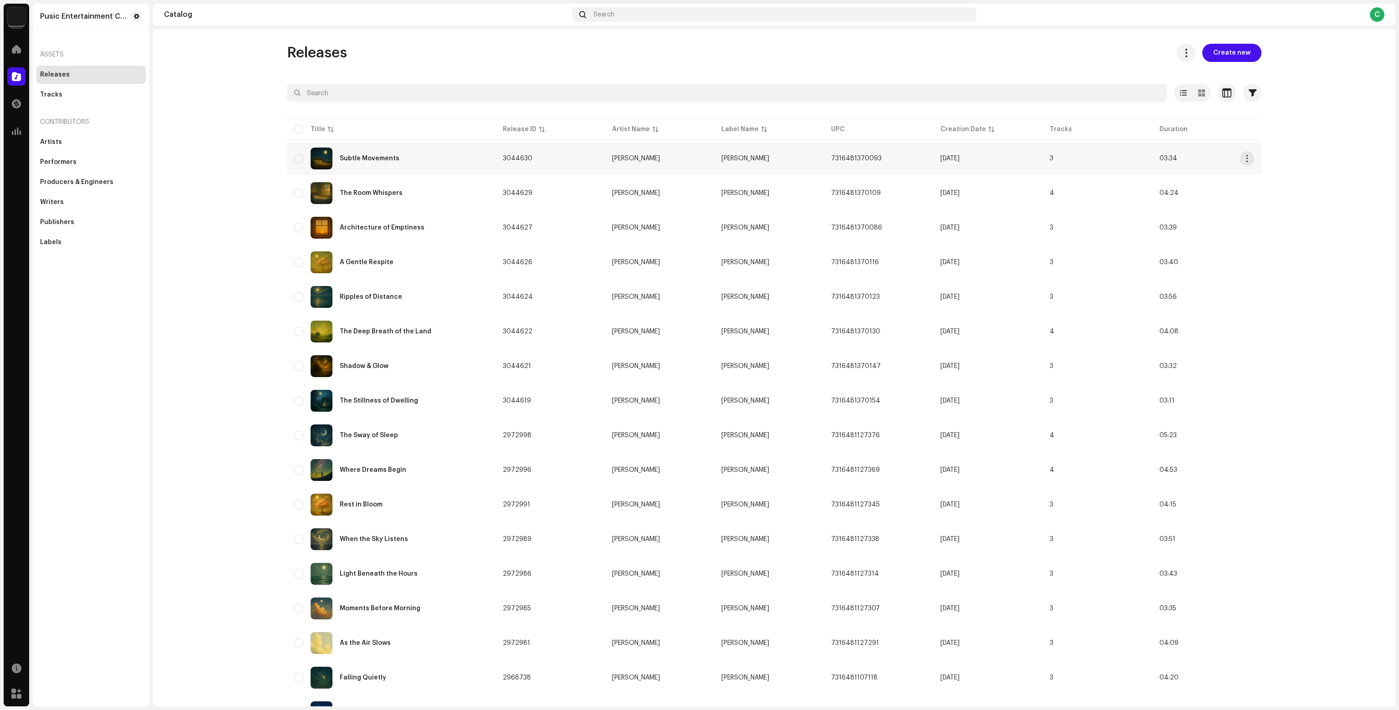
click at [352, 154] on div "Subtle Movements" at bounding box center [391, 159] width 194 height 22
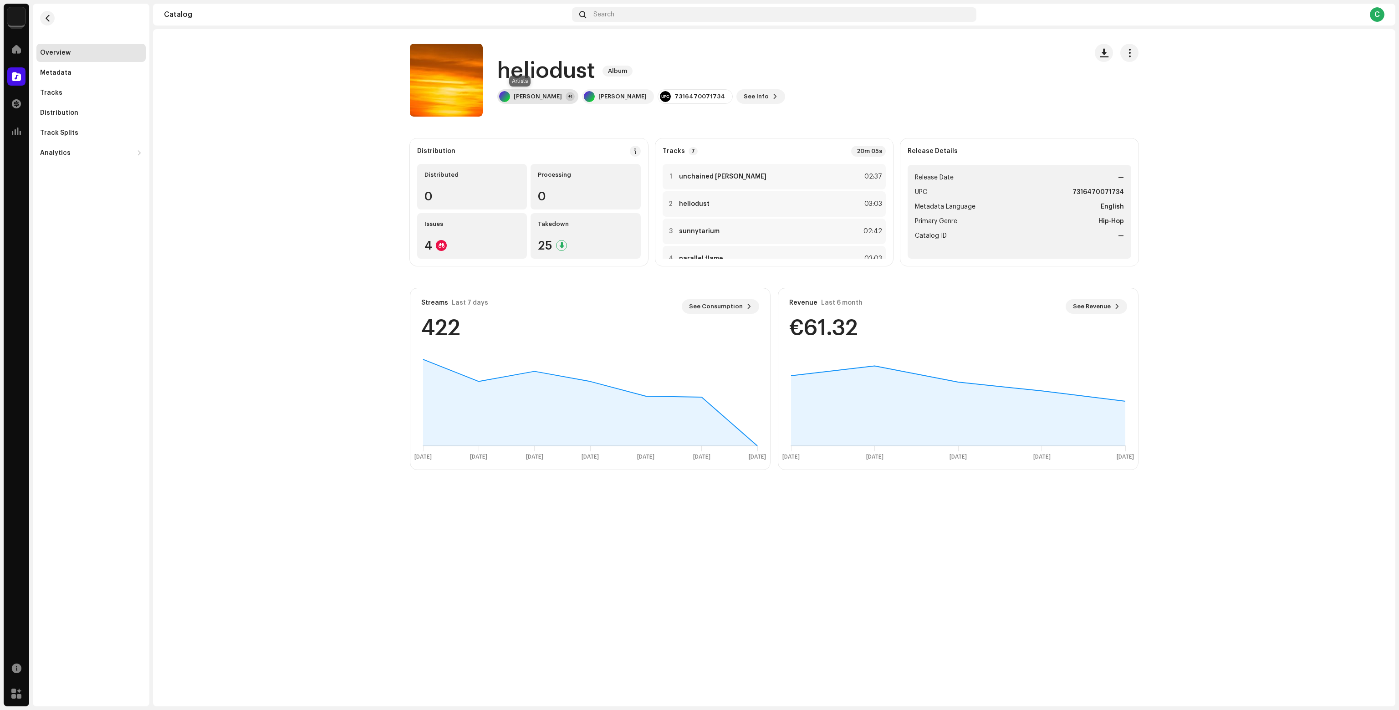
click at [530, 92] on div "[PERSON_NAME] +1" at bounding box center [537, 96] width 81 height 15
click at [789, 60] on div "heliodust Album [PERSON_NAME] +1 [PERSON_NAME] 7316470071734 See Info" at bounding box center [745, 80] width 670 height 73
click at [13, 80] on span at bounding box center [16, 76] width 9 height 7
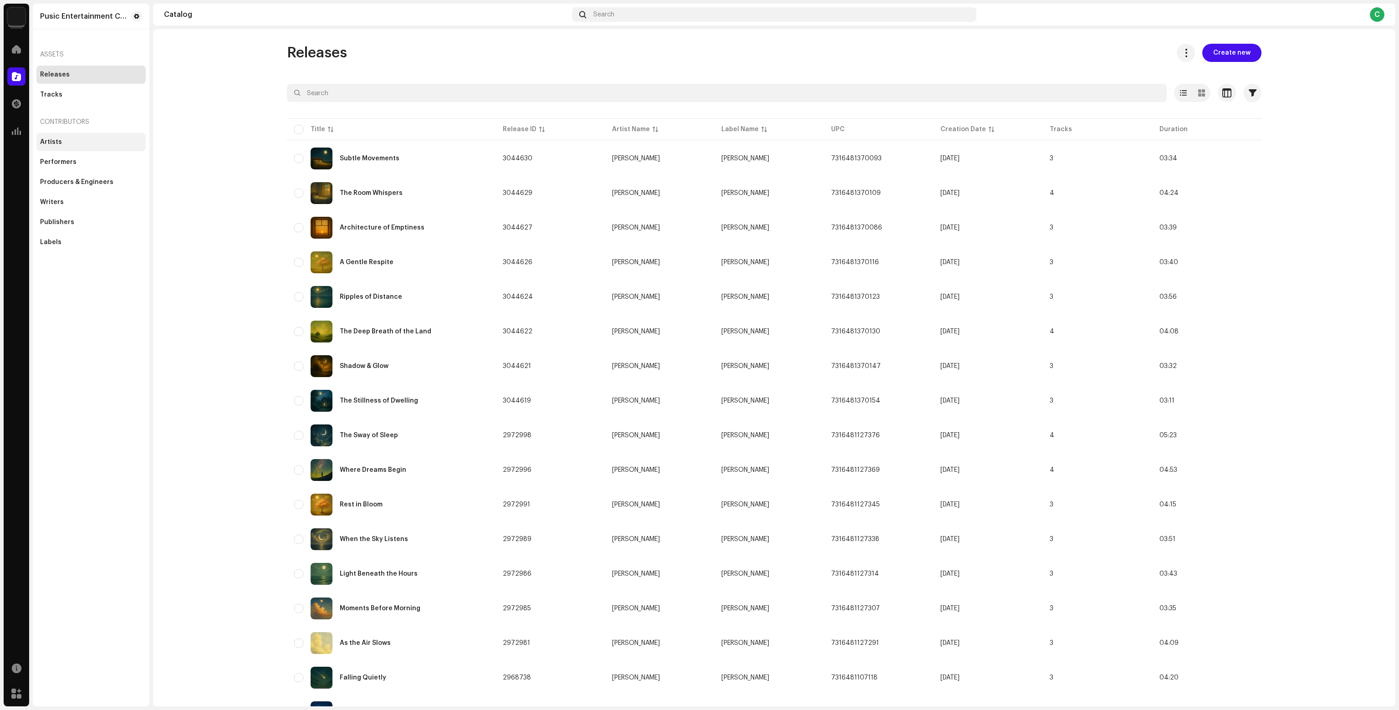
click at [69, 146] on div "Artists" at bounding box center [90, 142] width 109 height 18
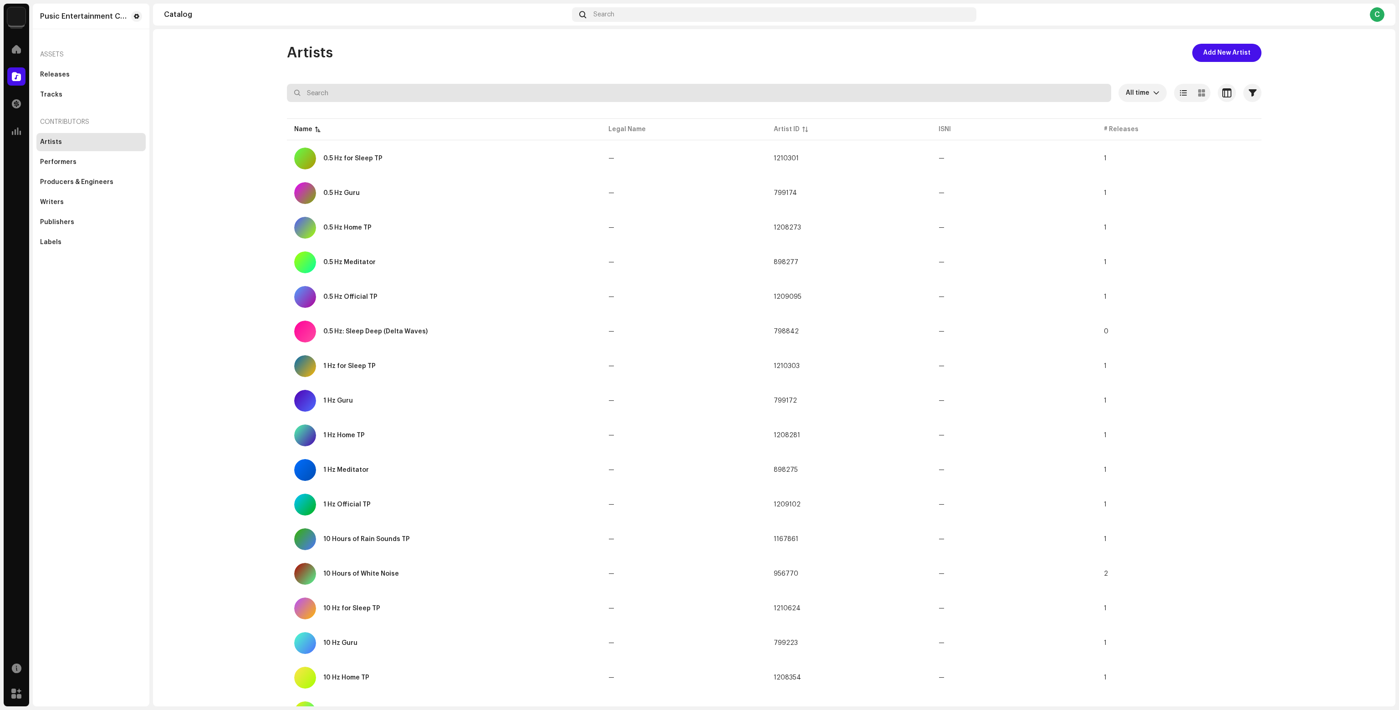
click at [420, 86] on input "text" at bounding box center [699, 93] width 824 height 18
paste input "White Noise 12 Hours"
type input "White Noise 12 Hours"
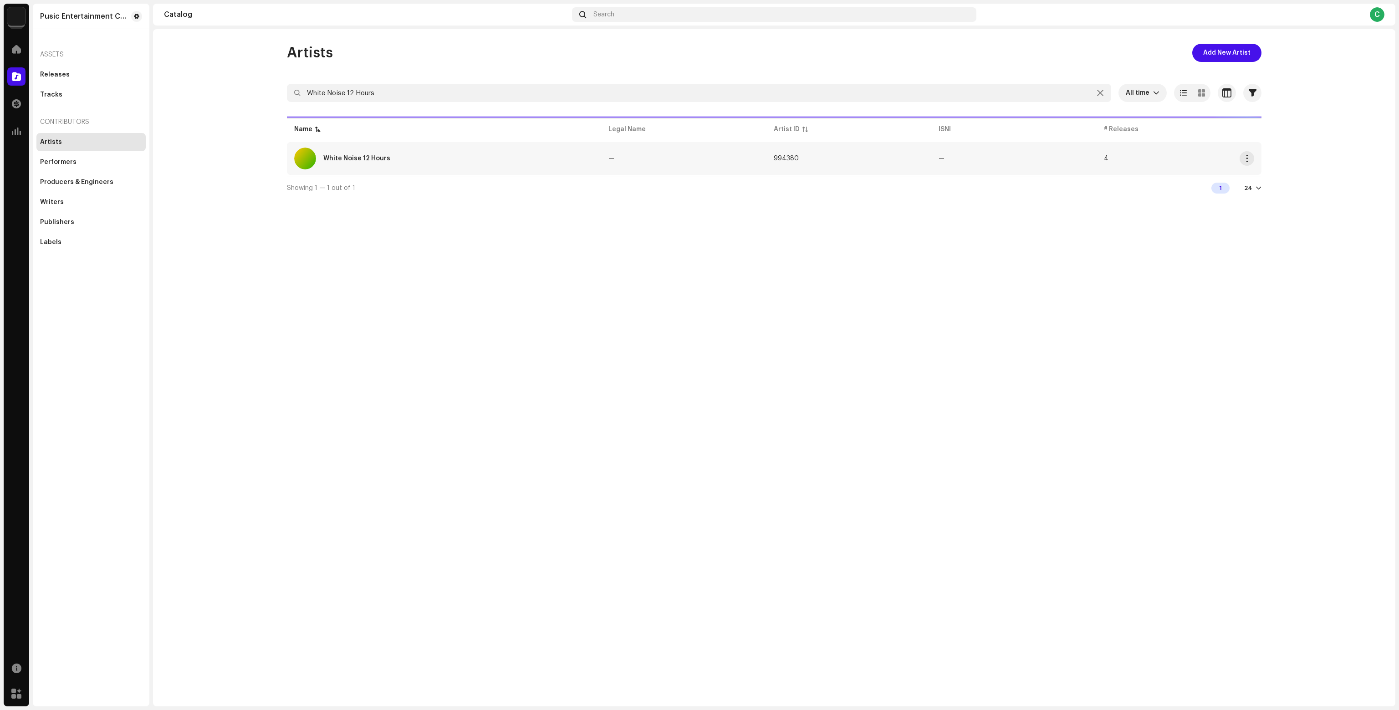
click at [413, 159] on div "White Noise 12 Hours" at bounding box center [444, 159] width 300 height 22
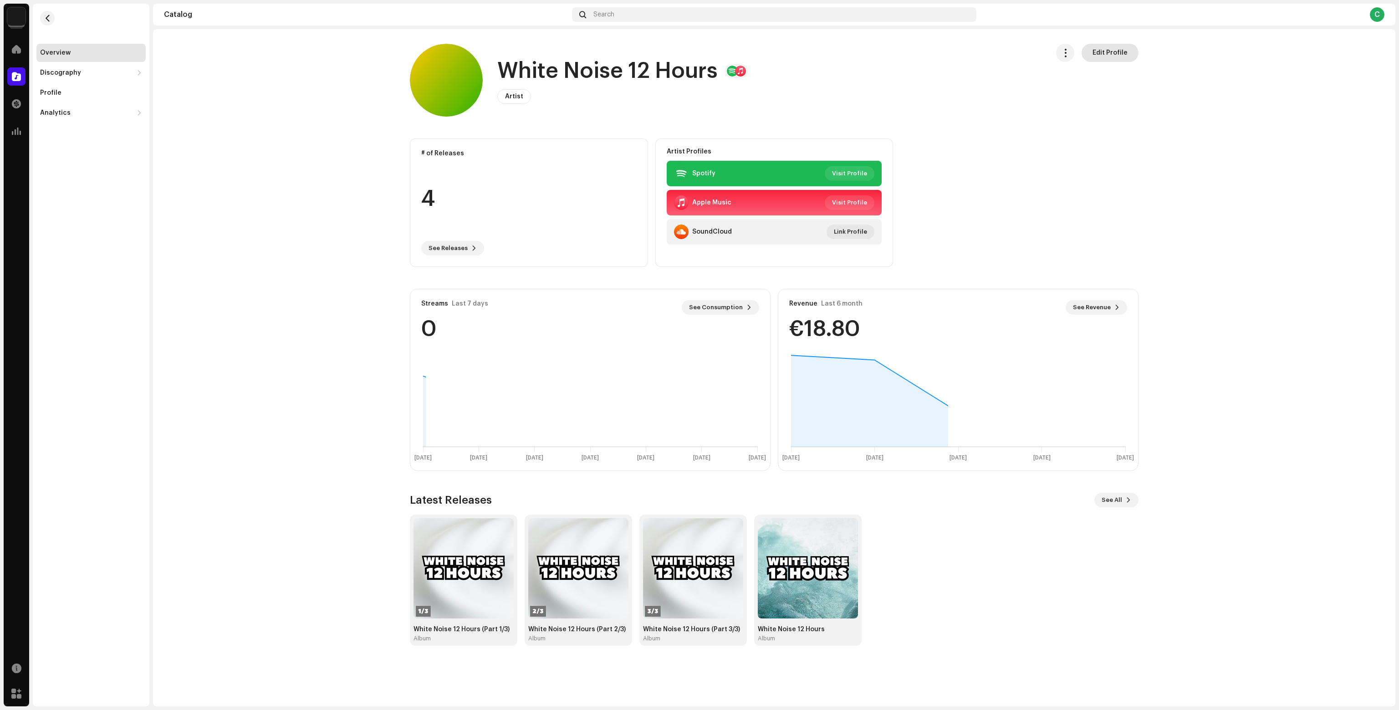
click at [1118, 58] on span "Edit Profile" at bounding box center [1109, 53] width 35 height 18
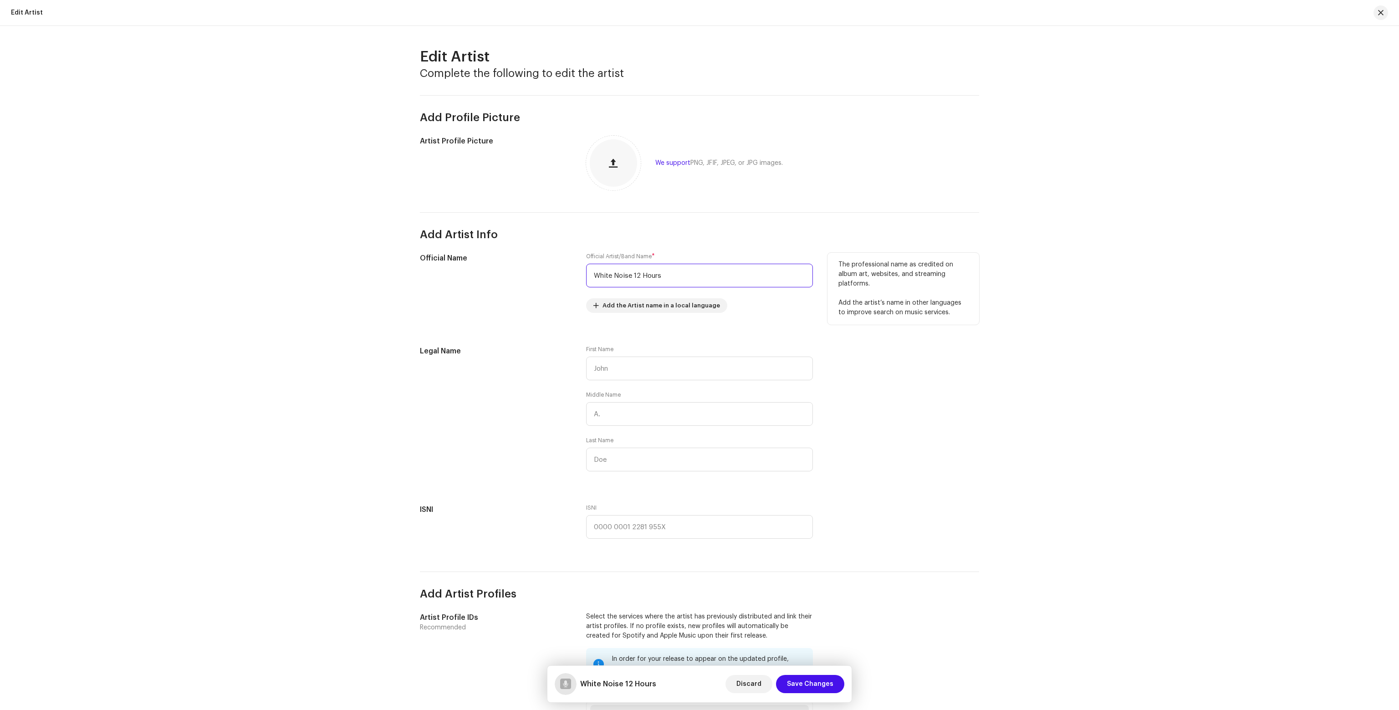
click at [658, 278] on input "White Noise 12 Hours" at bounding box center [699, 276] width 227 height 24
paste input "Twelve"
type input "White Twelve"
click at [798, 684] on span "Save Changes" at bounding box center [810, 684] width 46 height 18
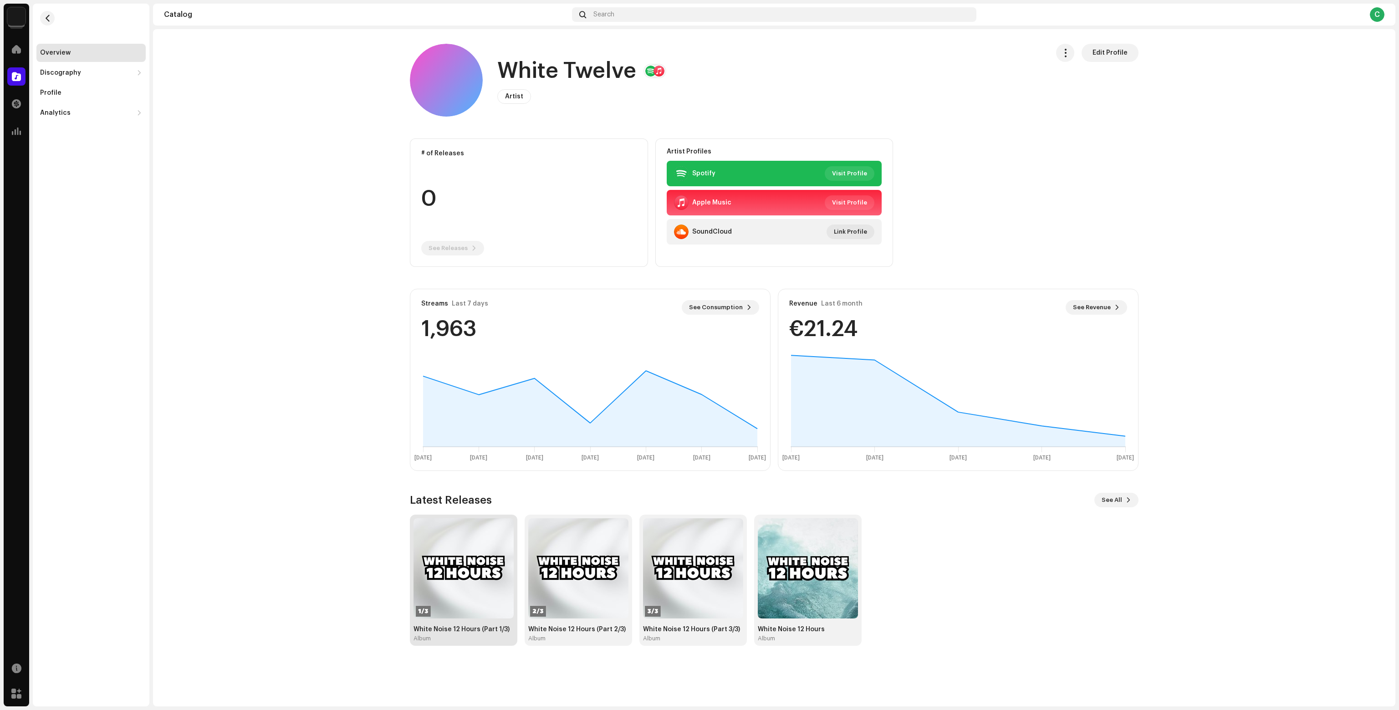
click at [425, 533] on img at bounding box center [463, 568] width 100 height 100
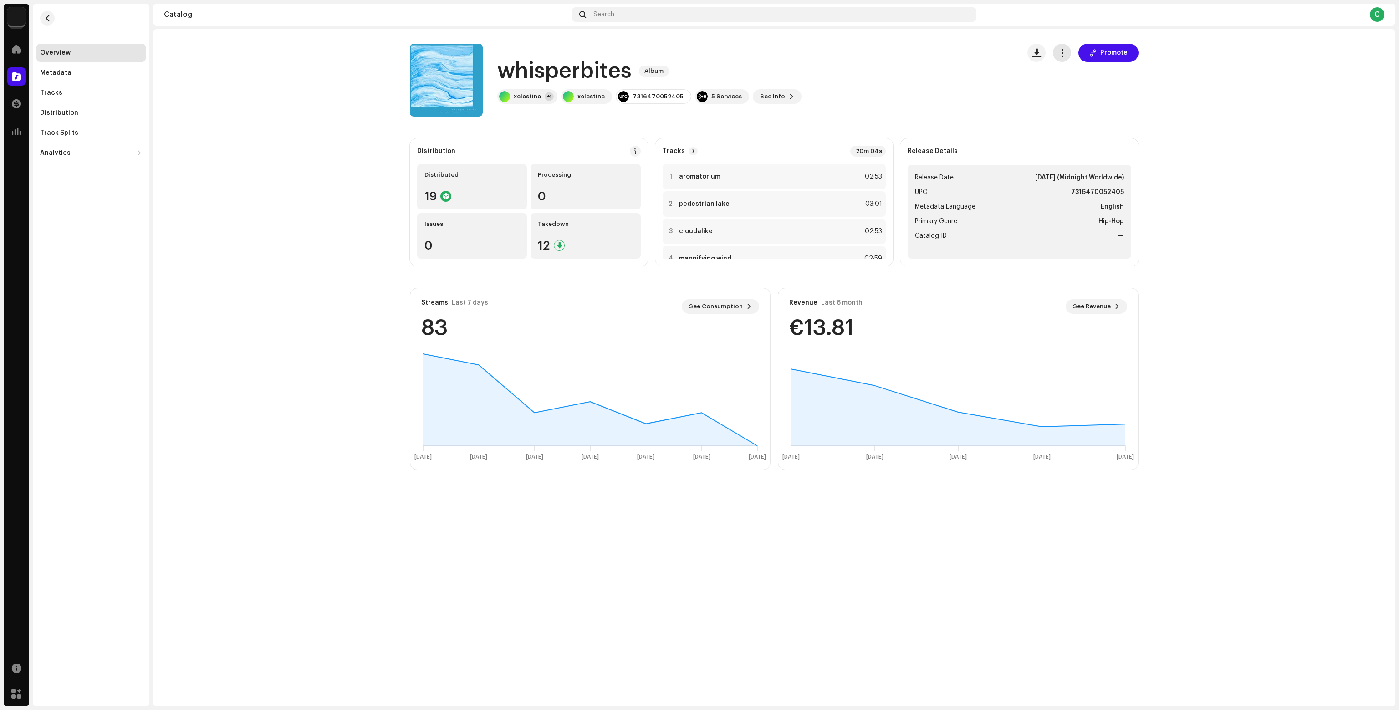
click at [1067, 52] on button "button" at bounding box center [1062, 53] width 18 height 18
click at [529, 96] on div "xelestine" at bounding box center [527, 96] width 27 height 7
click at [536, 138] on div "Lo Fi Hip Hop Primary Artist" at bounding box center [570, 144] width 138 height 22
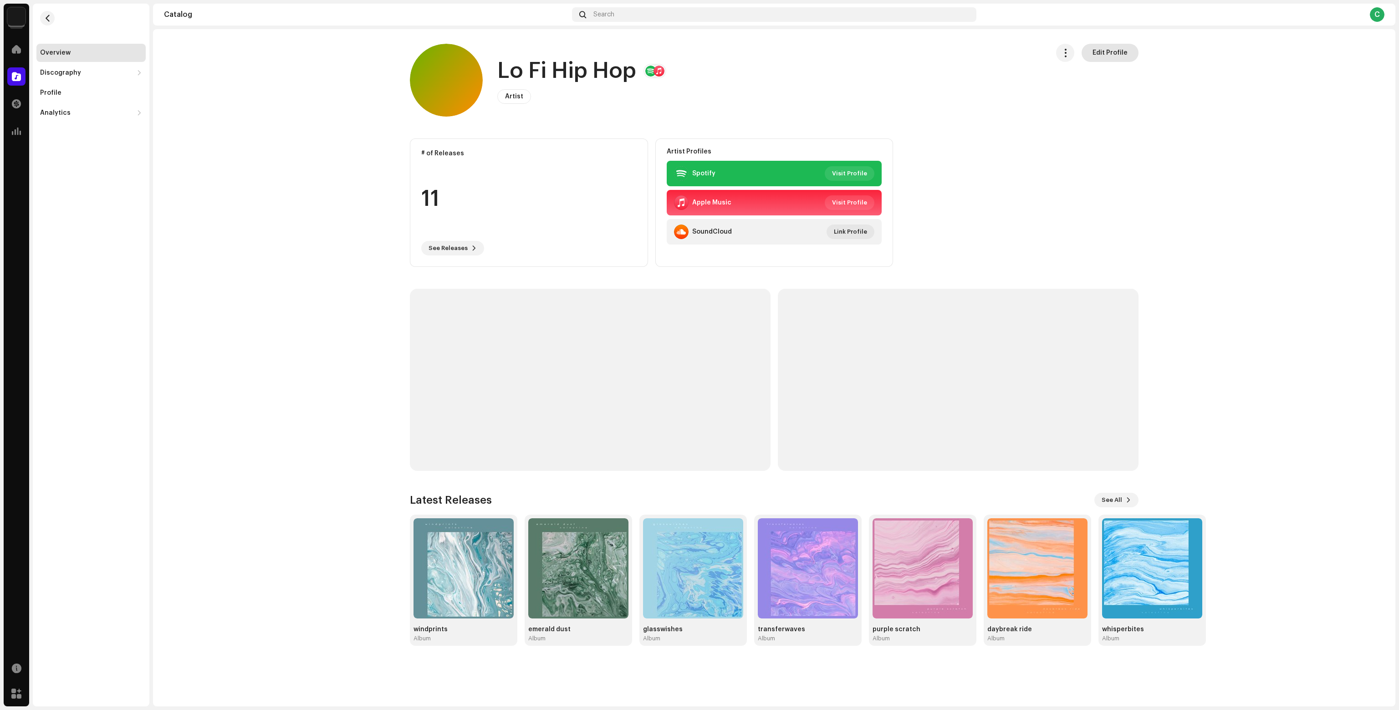
click at [1106, 58] on span "Edit Profile" at bounding box center [1109, 53] width 35 height 18
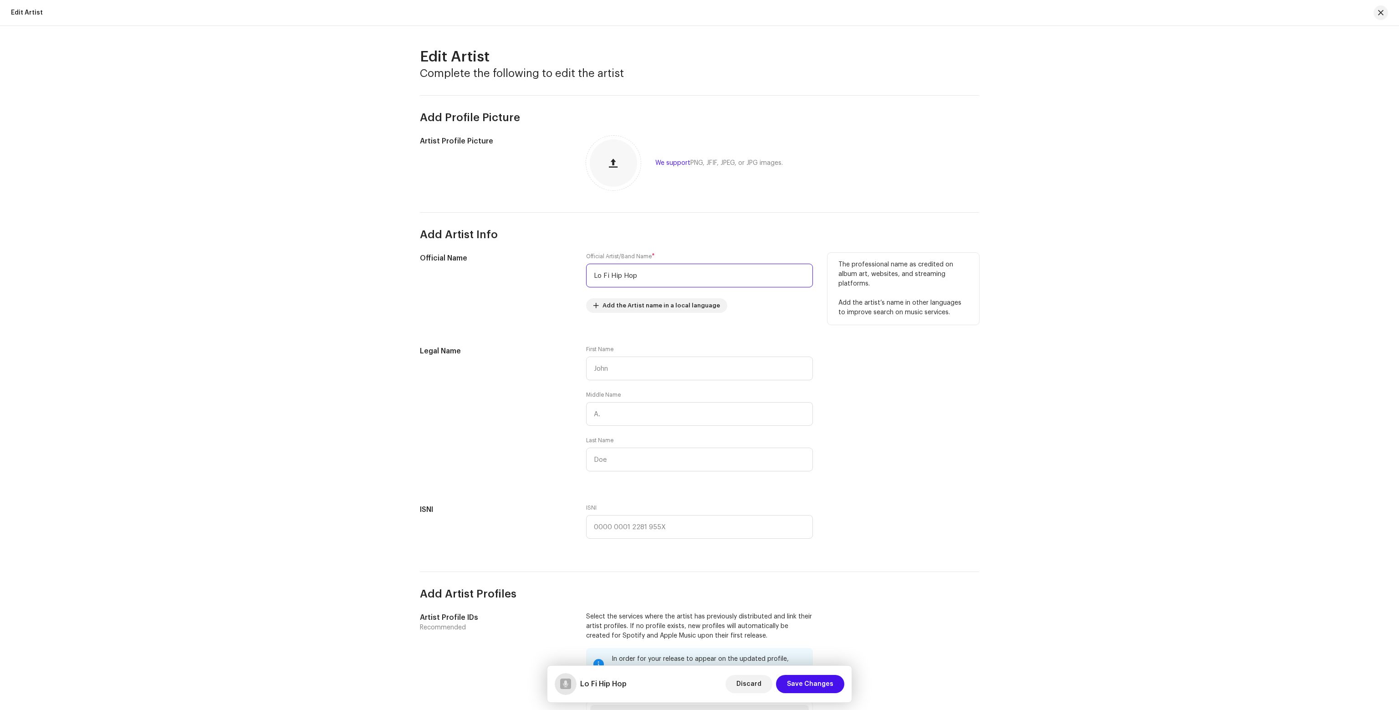
drag, startPoint x: 531, startPoint y: 268, endPoint x: 521, endPoint y: 267, distance: 10.6
click at [525, 268] on div "Official Name Official Artist/Band Name * Lo Fi Hip Hop Add the Artist name in …" at bounding box center [699, 288] width 559 height 71
type input "Finnlofi"
click at [825, 686] on span "Save Changes" at bounding box center [810, 684] width 46 height 18
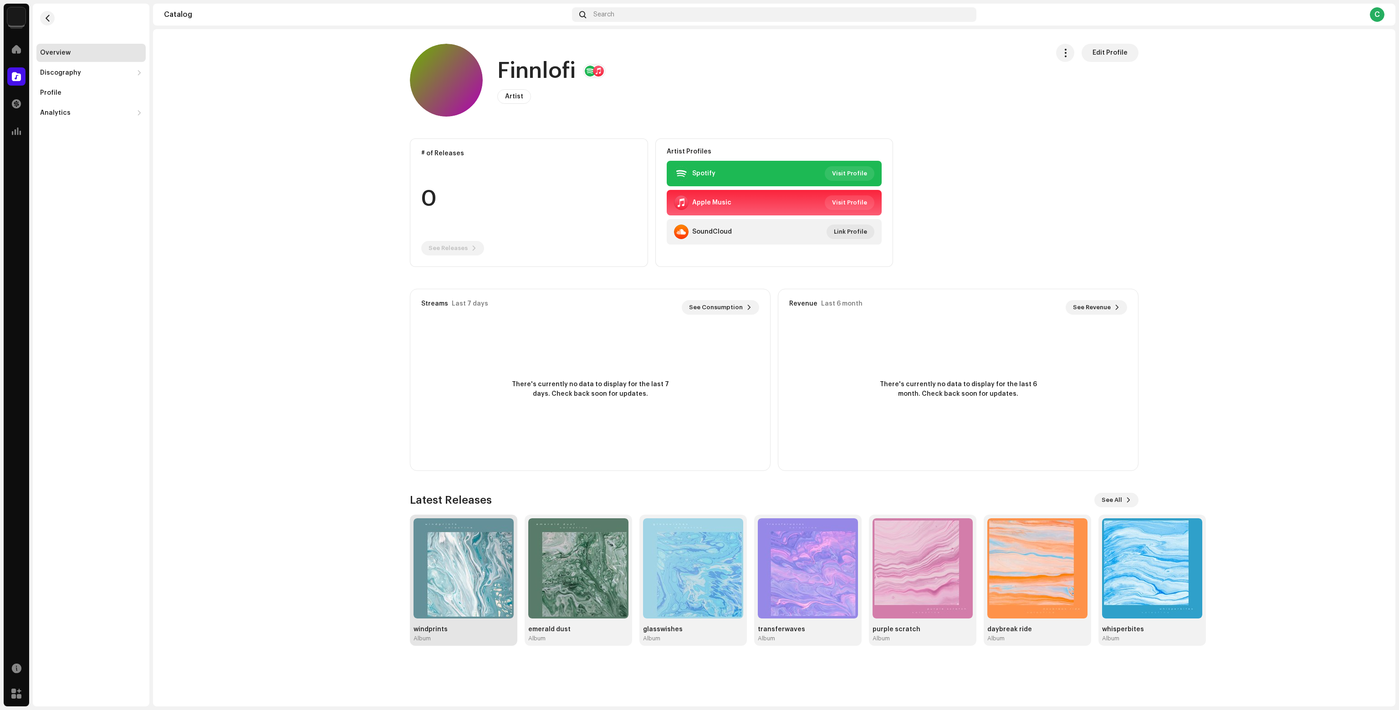
click at [490, 566] on img at bounding box center [463, 568] width 100 height 100
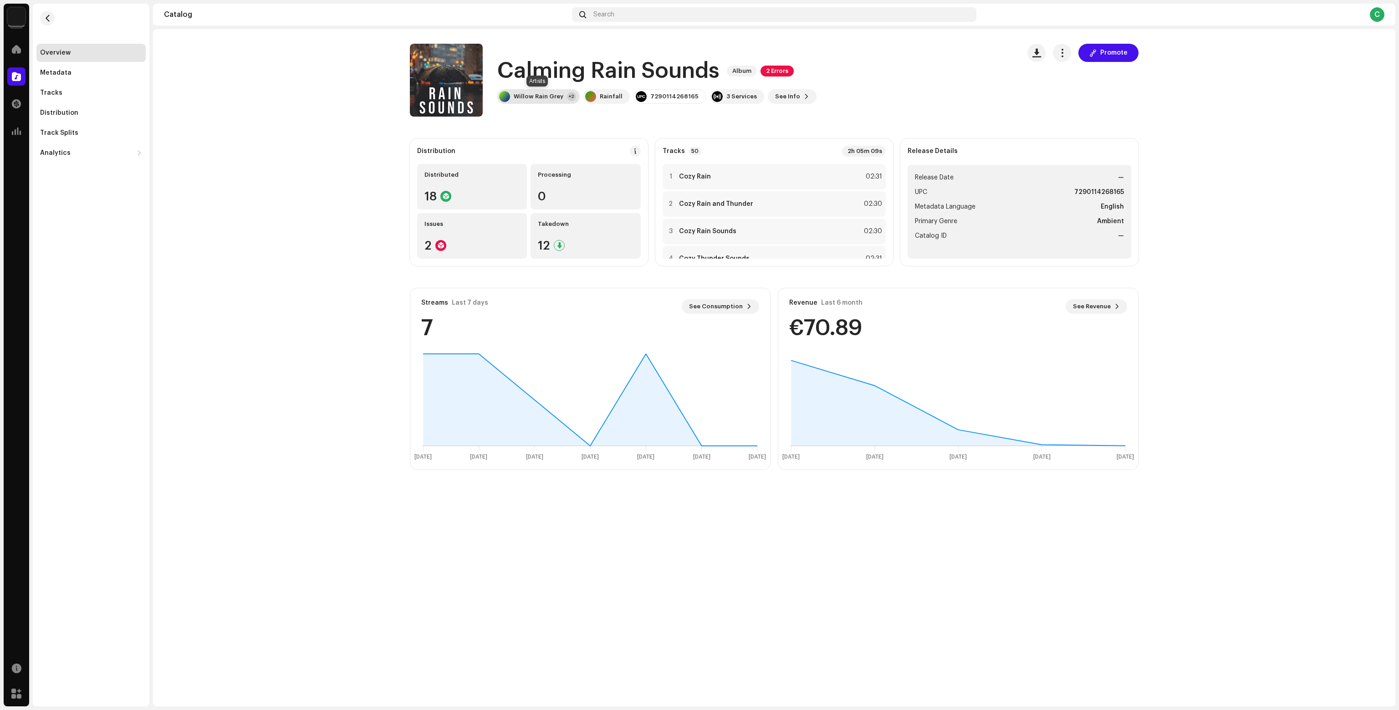
click at [529, 96] on div "Willow Rain Grey" at bounding box center [539, 96] width 50 height 7
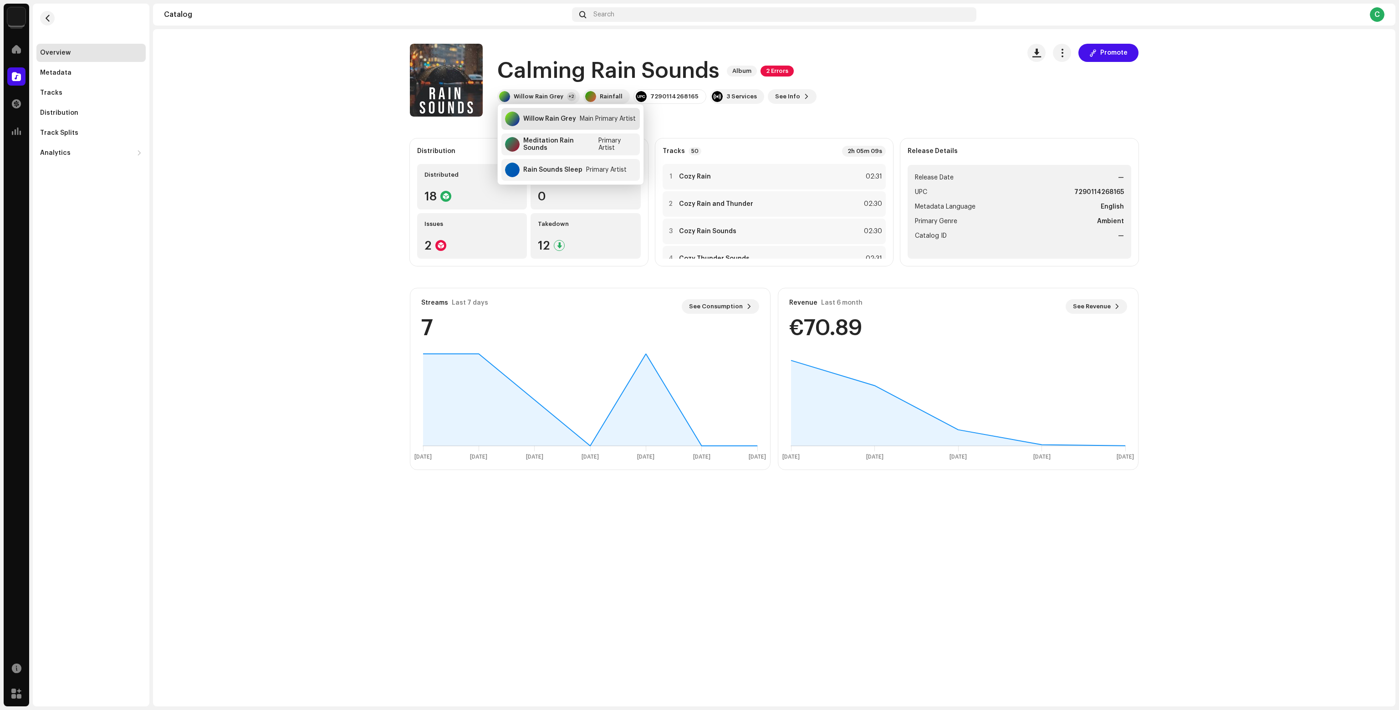
click at [543, 113] on div "Willow Rain Grey Main Primary Artist" at bounding box center [570, 119] width 138 height 22
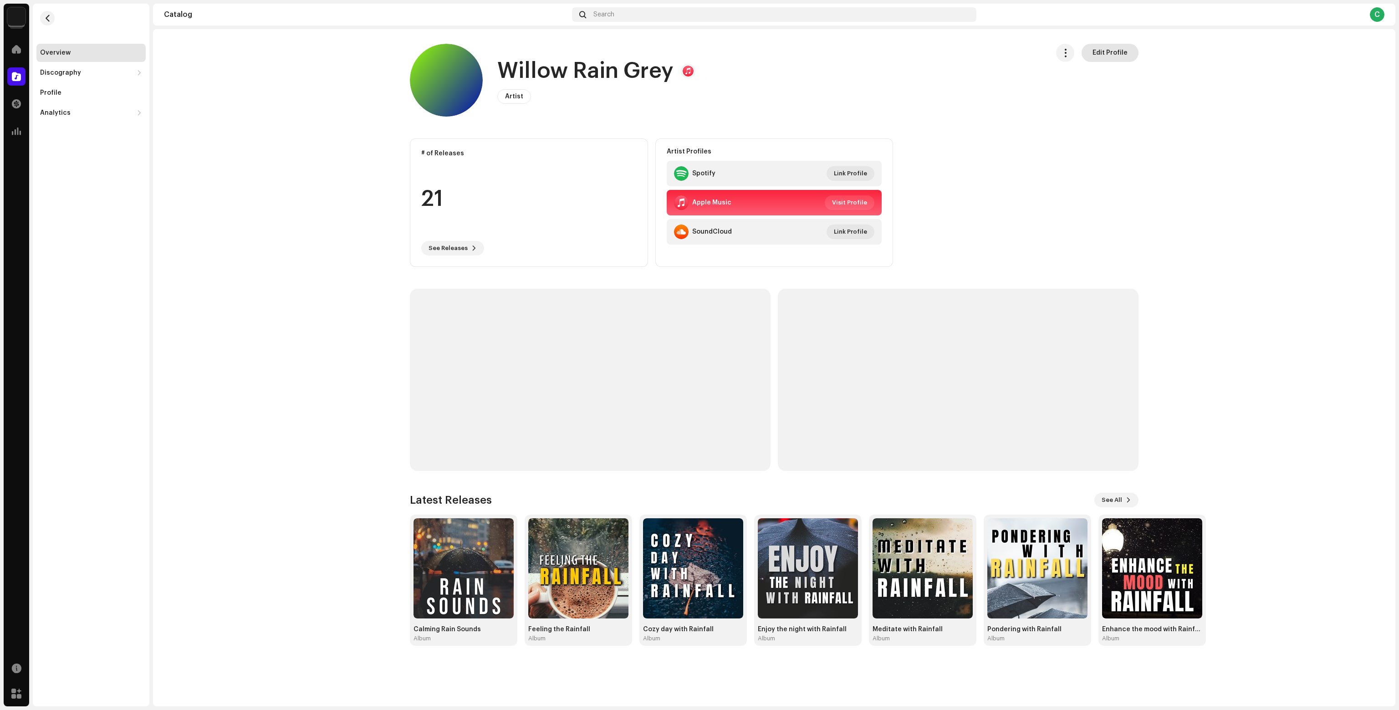
click at [1111, 54] on span "Edit Profile" at bounding box center [1109, 53] width 35 height 18
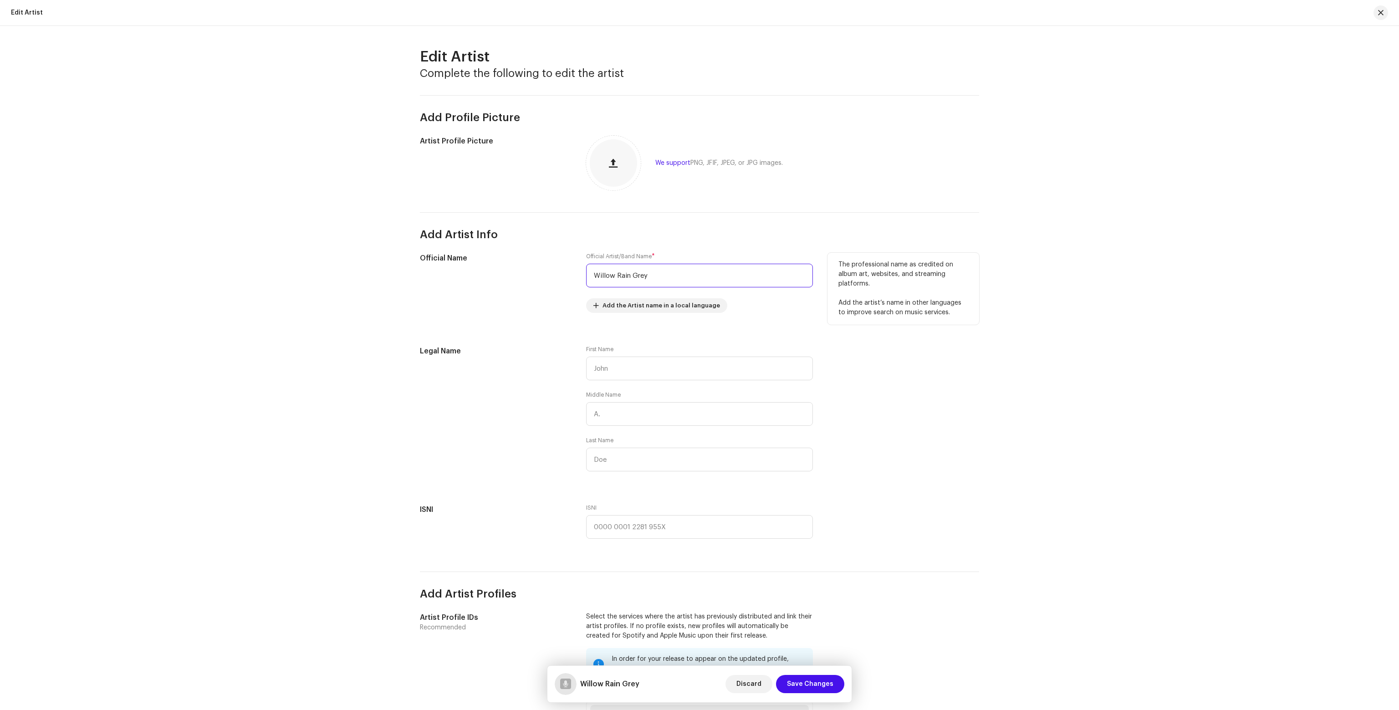
click at [654, 271] on input "Willow Rain Grey" at bounding box center [699, 276] width 227 height 24
paste input "[PERSON_NAME] Rain"
type input "[PERSON_NAME] Rain"
click at [813, 688] on span "Save Changes" at bounding box center [810, 684] width 46 height 18
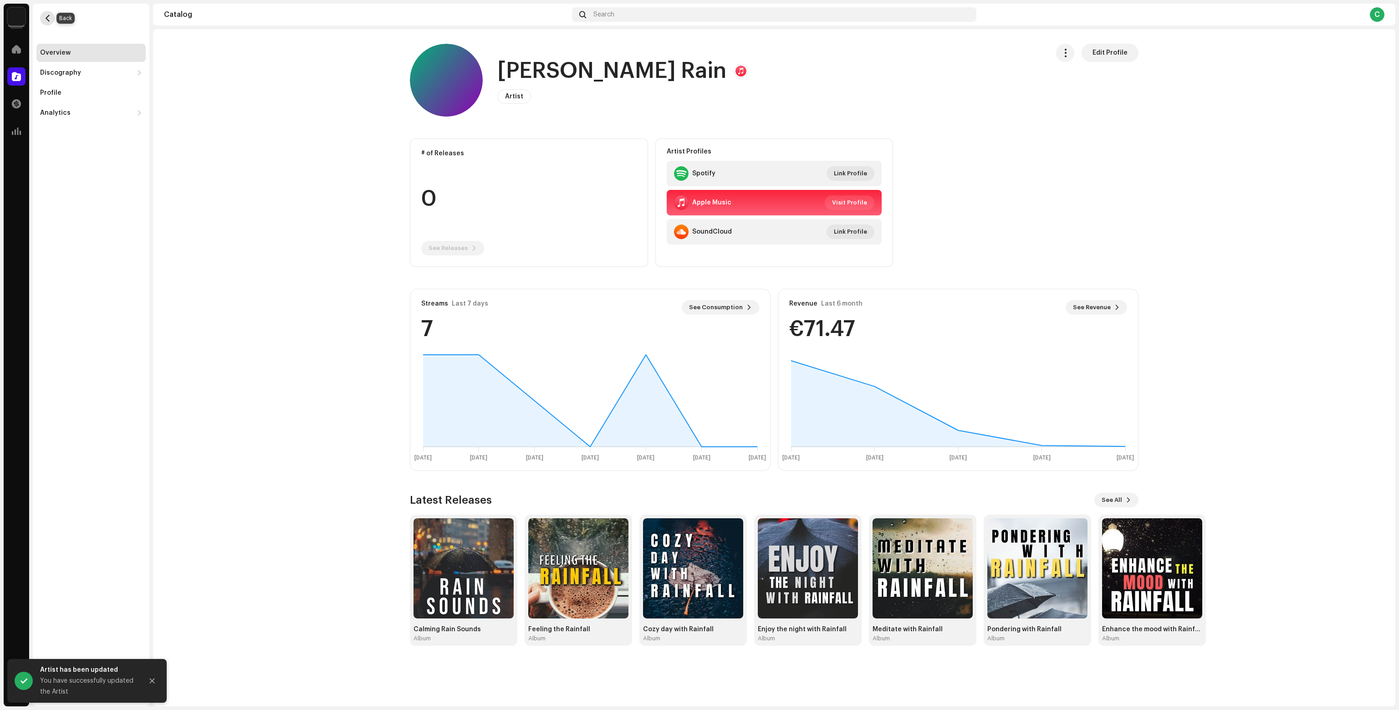
click at [50, 17] on span "button" at bounding box center [47, 18] width 7 height 7
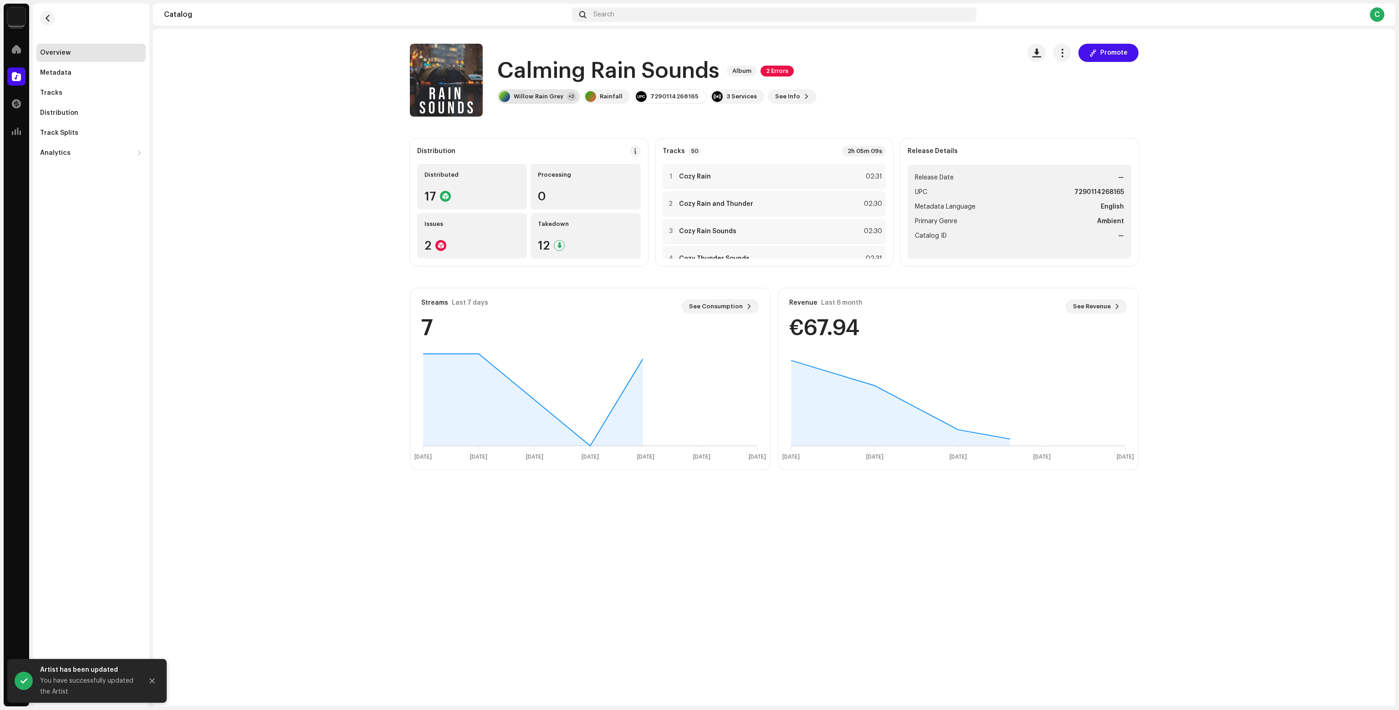
click at [552, 97] on div "Willow Rain Grey" at bounding box center [539, 96] width 50 height 7
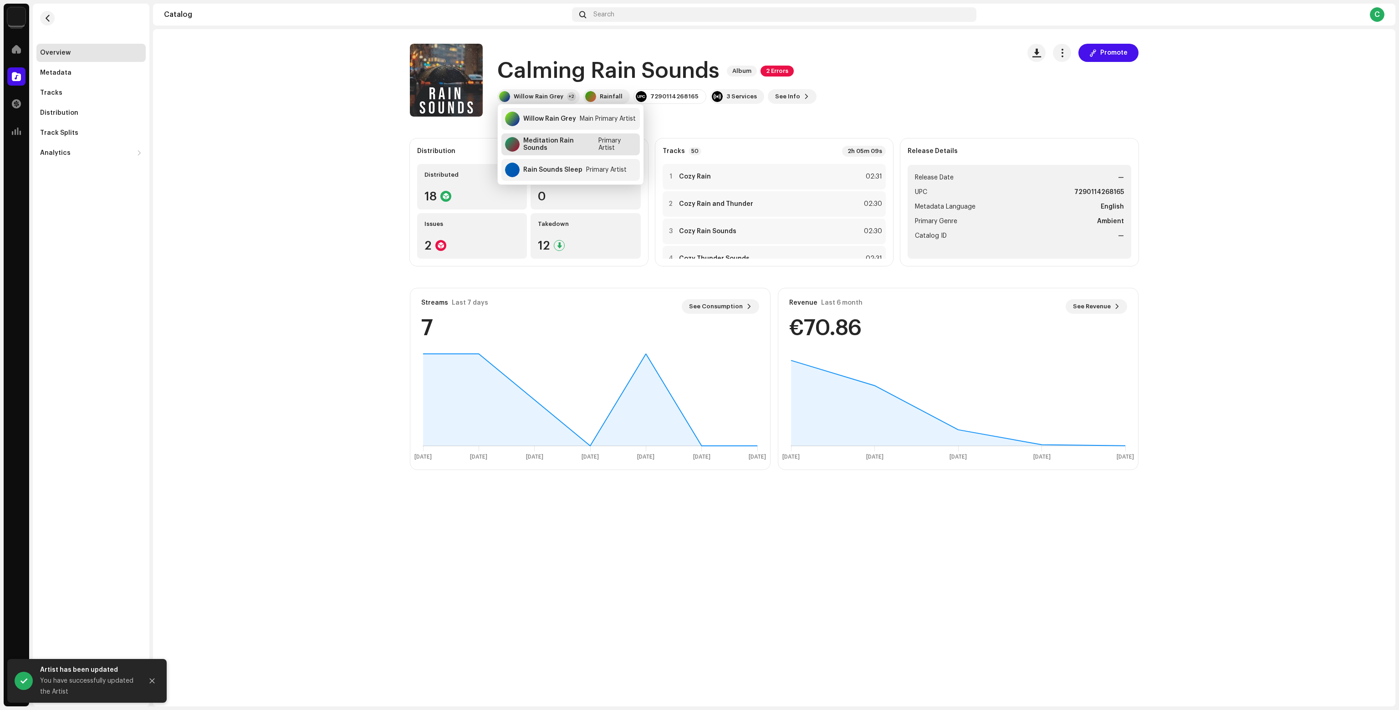
click at [564, 148] on div "Meditation Rain Sounds" at bounding box center [558, 144] width 71 height 15
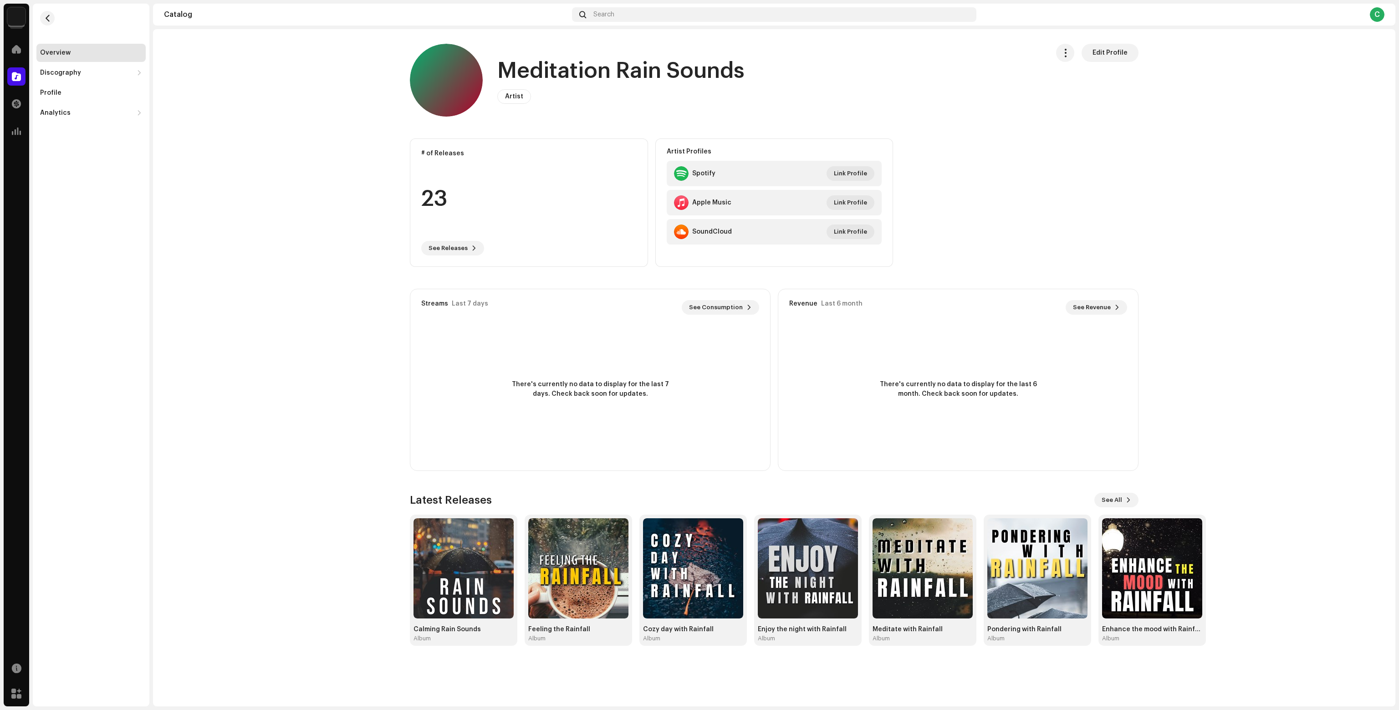
click at [1112, 50] on span "Edit Profile" at bounding box center [1109, 53] width 35 height 18
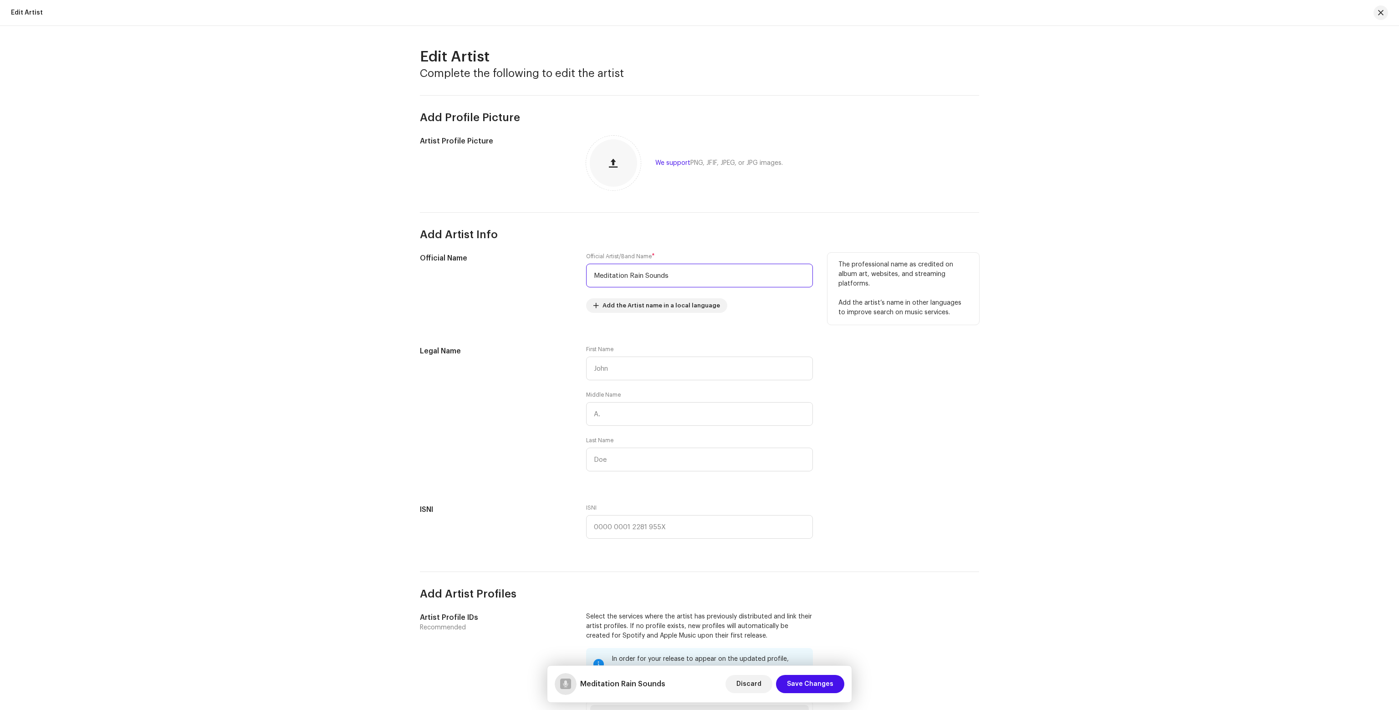
click at [672, 280] on input "Meditation Rain Sounds" at bounding box center [699, 276] width 227 height 24
paste input "Rain"
type input "Medi Rain"
click at [801, 687] on span "Save Changes" at bounding box center [810, 684] width 46 height 18
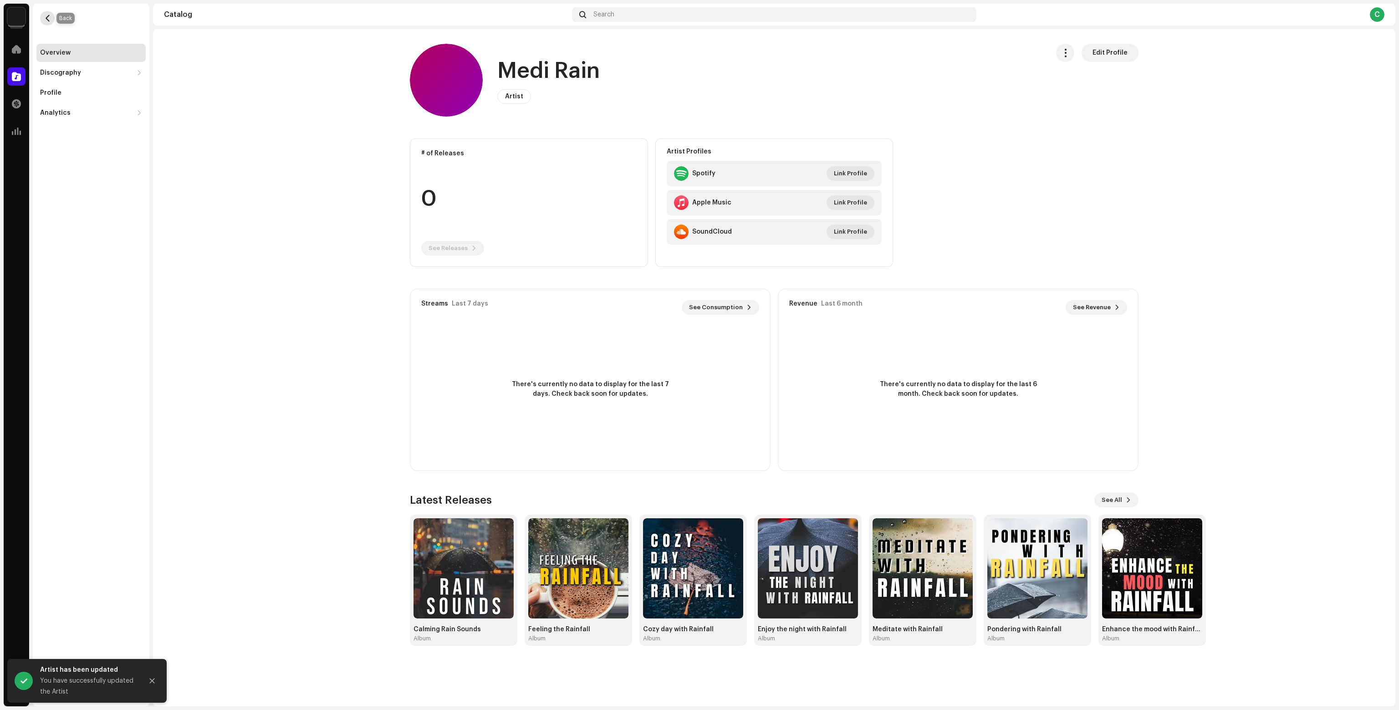
click at [45, 19] on span "button" at bounding box center [47, 18] width 7 height 7
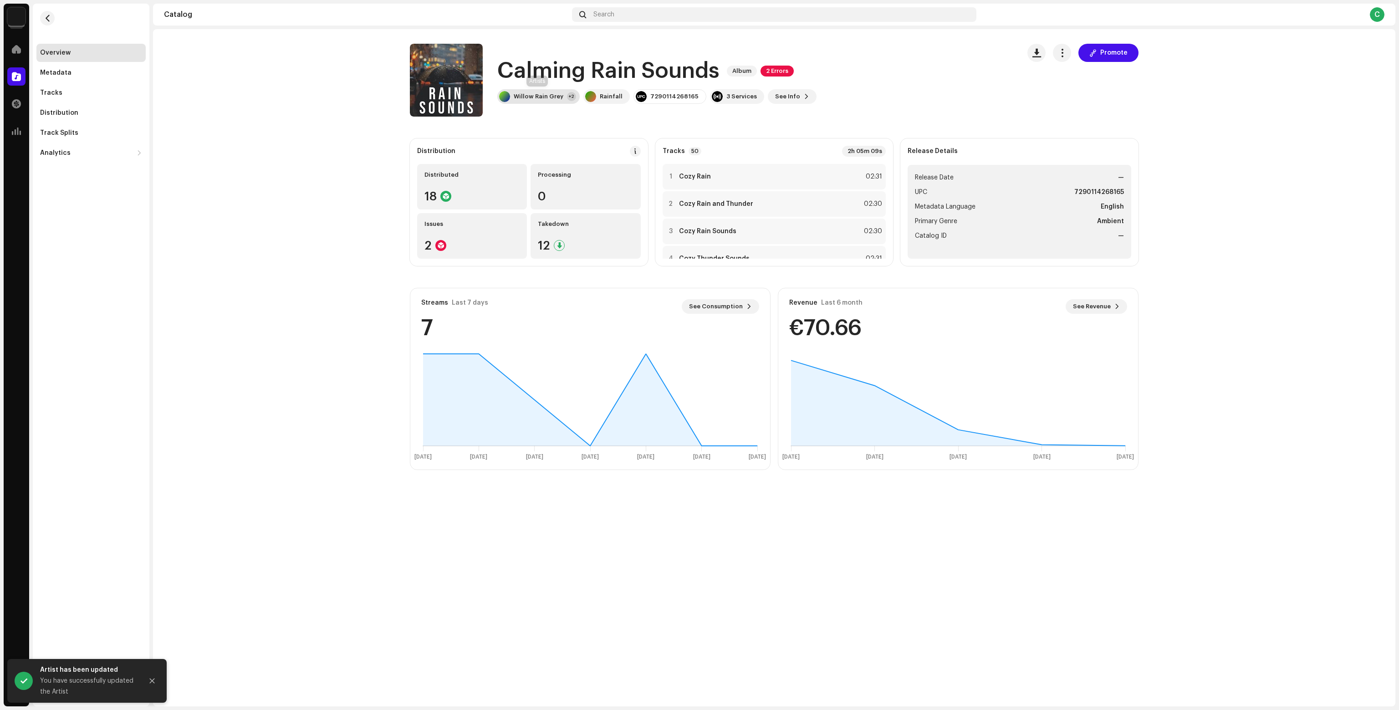
click at [522, 100] on div "Willow Rain Grey" at bounding box center [539, 96] width 50 height 7
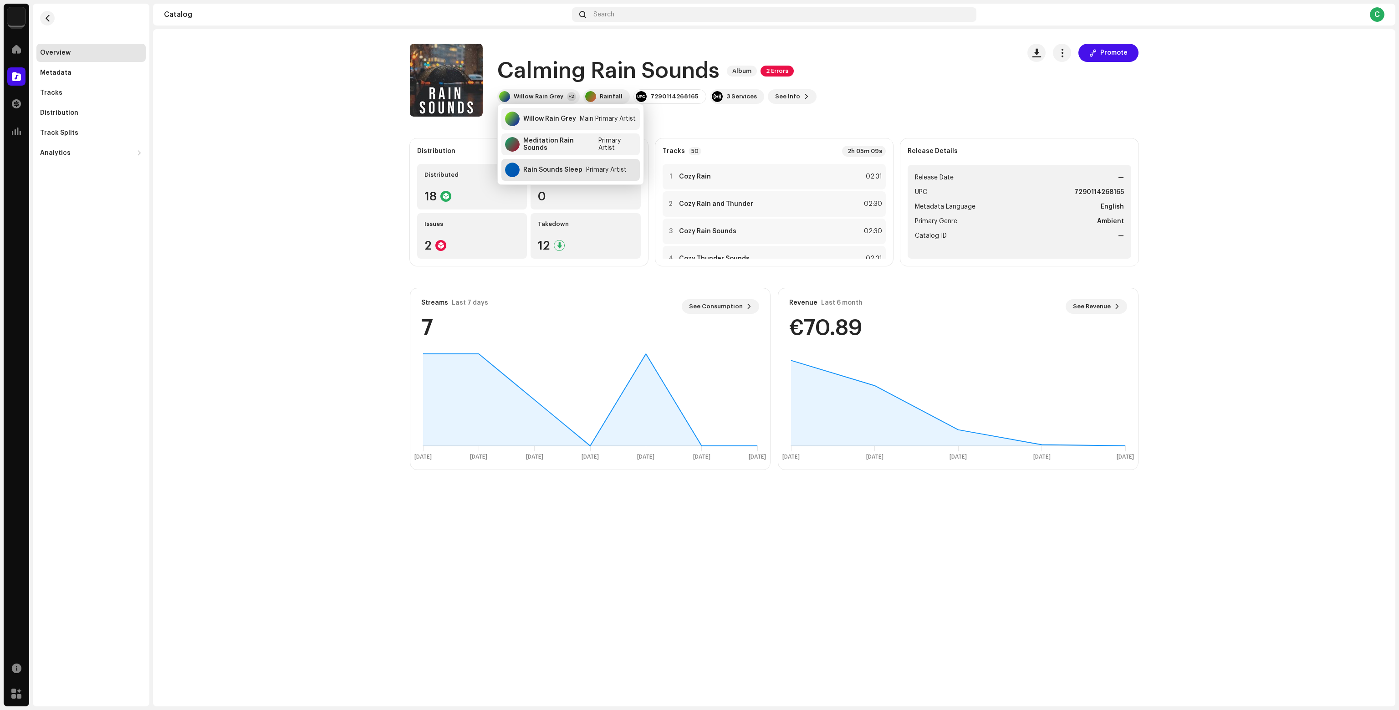
click at [544, 170] on div "Rain Sounds Sleep" at bounding box center [552, 169] width 59 height 7
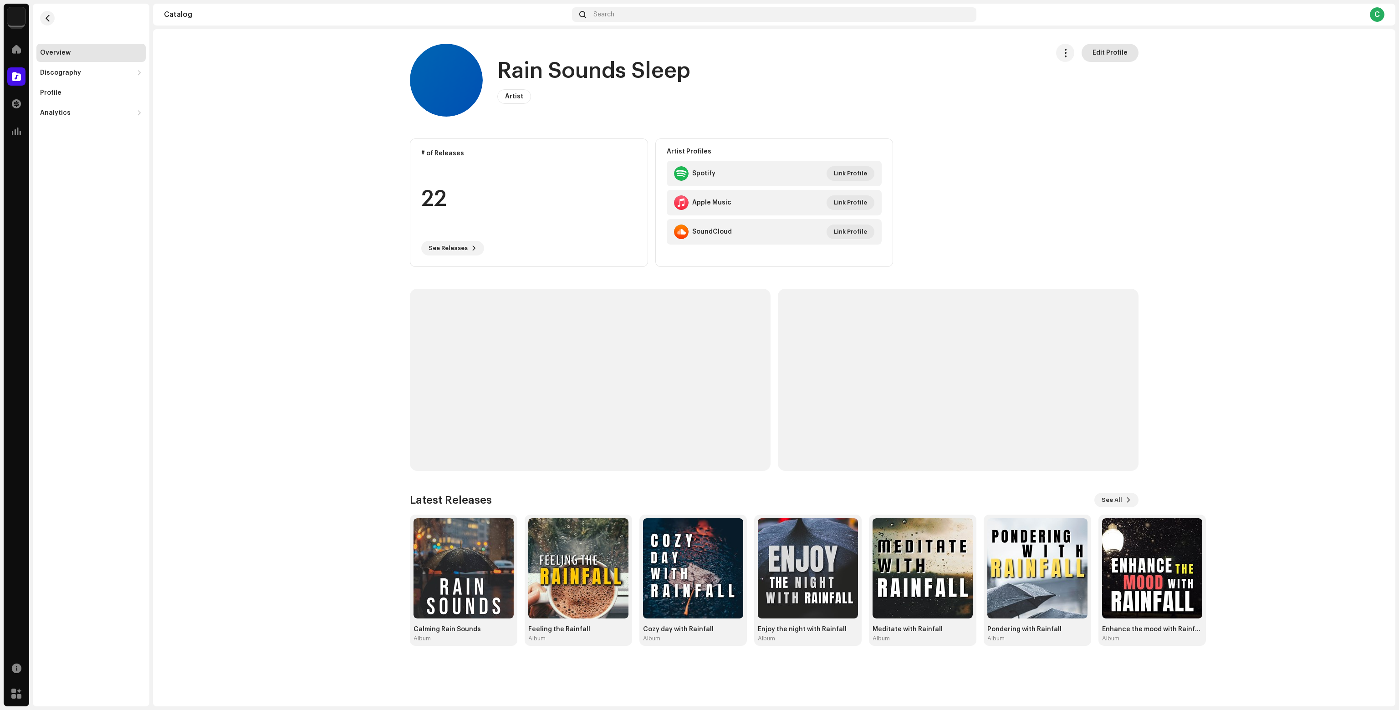
click at [1126, 60] on span "Edit Profile" at bounding box center [1109, 53] width 35 height 18
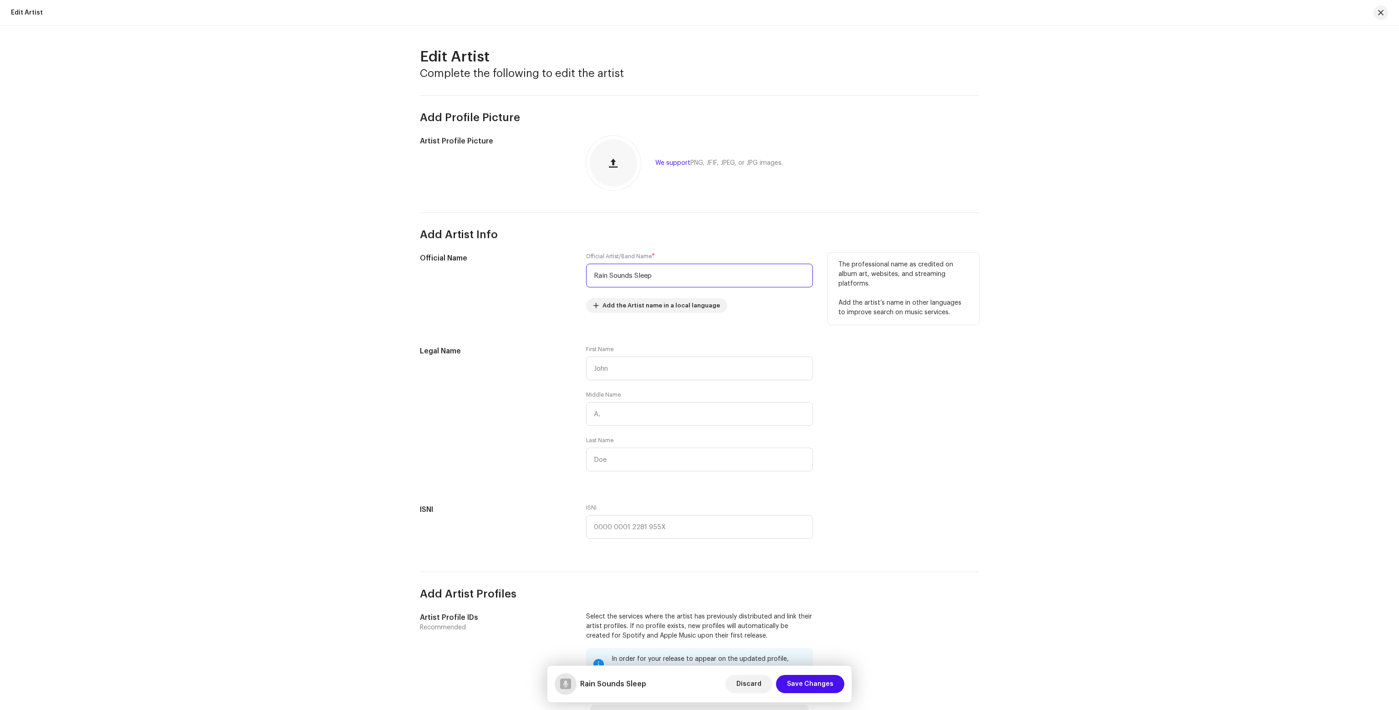
click at [643, 271] on input "Rain Sounds Sleep" at bounding box center [699, 276] width 227 height 24
drag, startPoint x: 632, startPoint y: 274, endPoint x: 504, endPoint y: 280, distance: 128.6
click at [505, 280] on div "Official Name Official Artist/Band Name * Rain Sounds Sleep Add the Artist name…" at bounding box center [699, 288] width 559 height 71
type input "FinnSleep"
click at [818, 677] on span "Save Changes" at bounding box center [810, 684] width 46 height 18
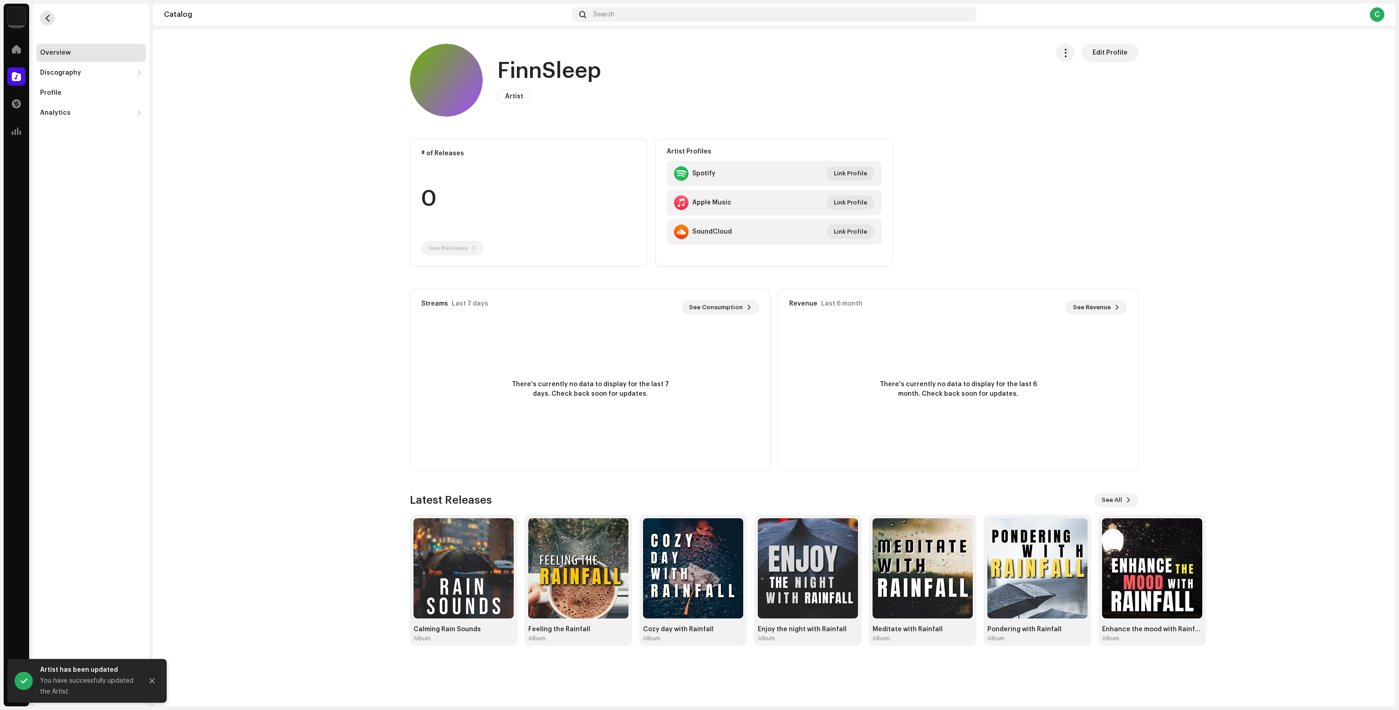
click at [46, 15] on span "button" at bounding box center [47, 18] width 7 height 7
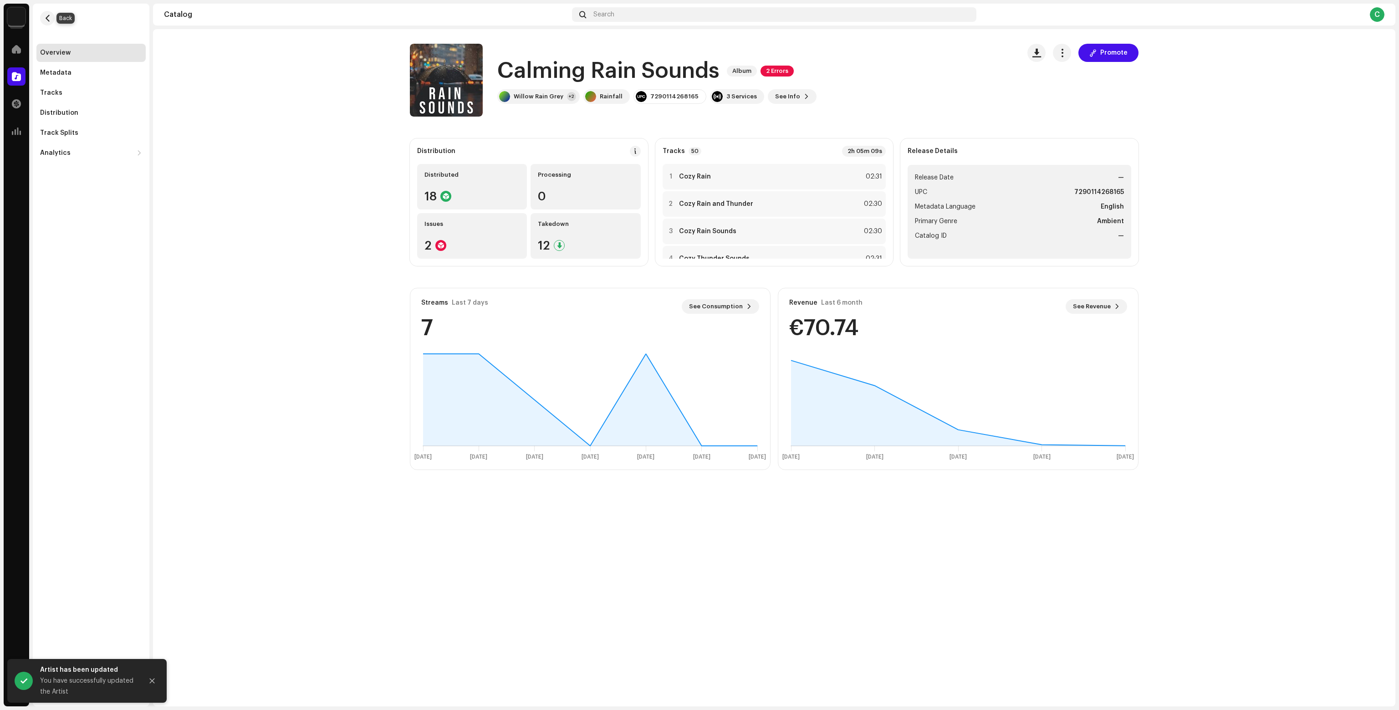
click at [46, 15] on span "button" at bounding box center [47, 18] width 7 height 7
